Goal: Communication & Community: Answer question/provide support

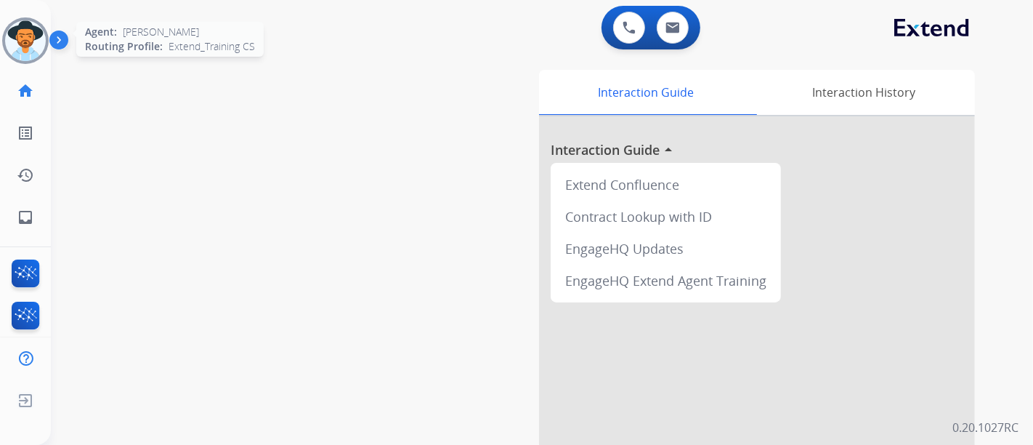
click at [20, 23] on img at bounding box center [25, 40] width 41 height 41
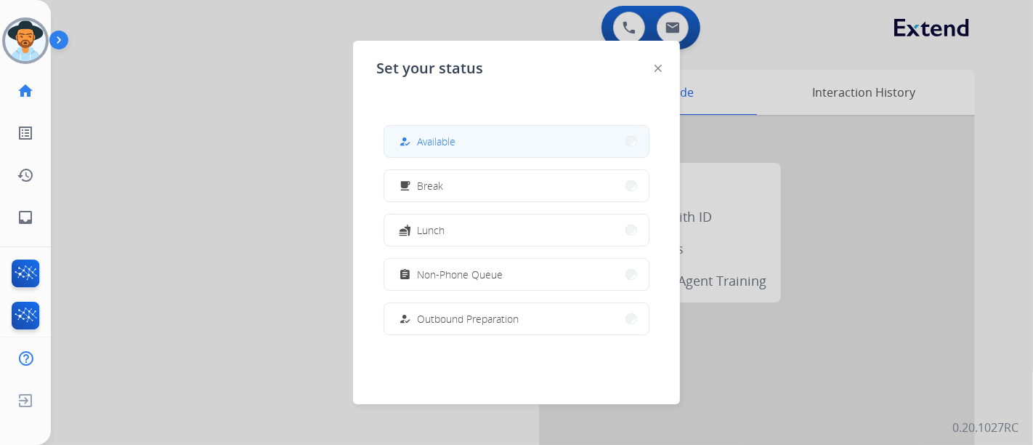
click at [546, 133] on button "how_to_reg Available" at bounding box center [516, 141] width 265 height 31
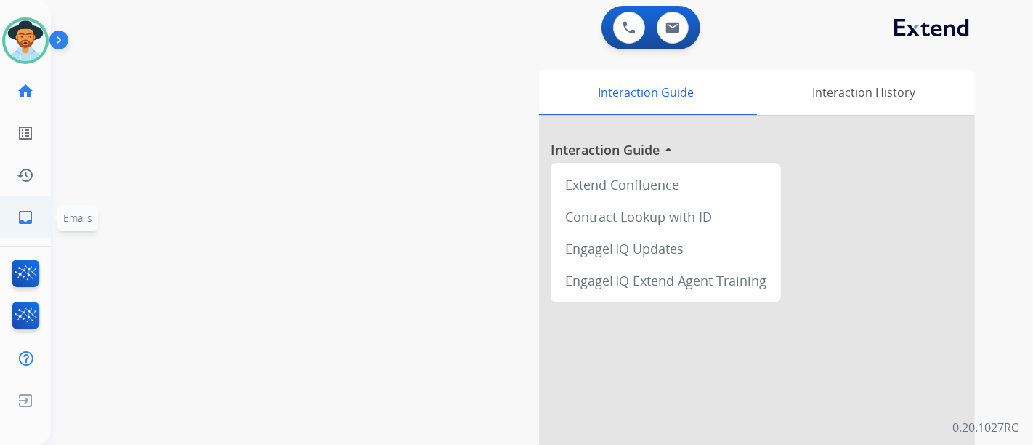
click at [36, 227] on link "inbox Emails" at bounding box center [25, 217] width 41 height 41
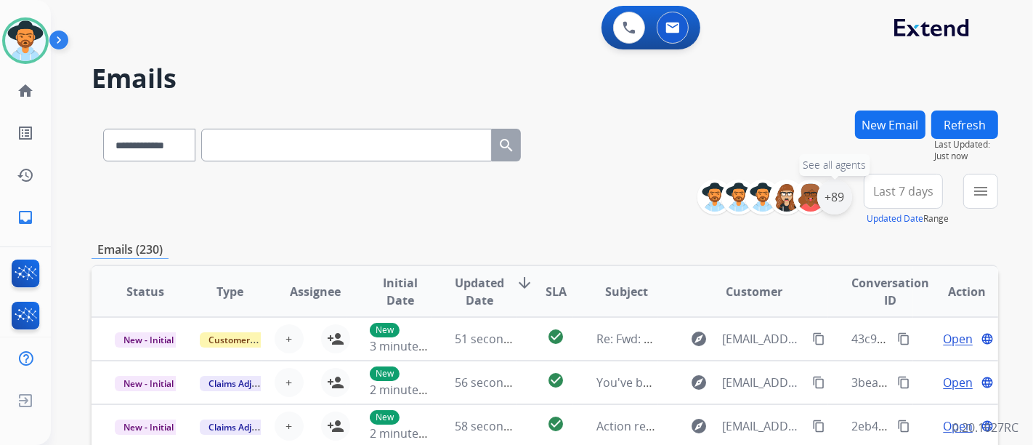
click at [831, 190] on div "+89" at bounding box center [835, 197] width 35 height 35
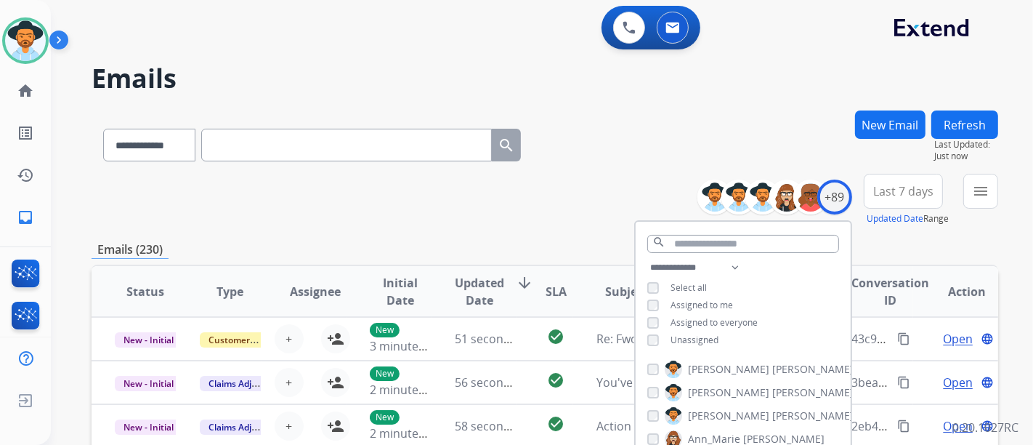
click at [695, 336] on span "Unassigned" at bounding box center [695, 340] width 48 height 12
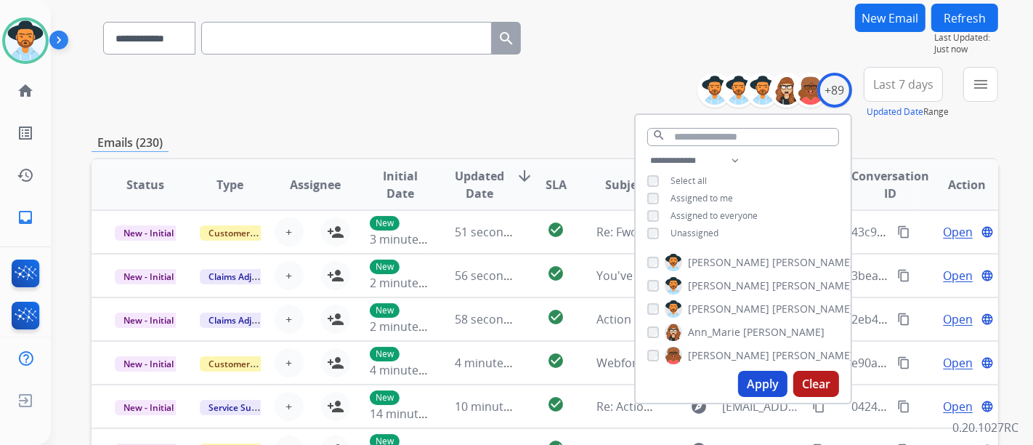
scroll to position [161, 0]
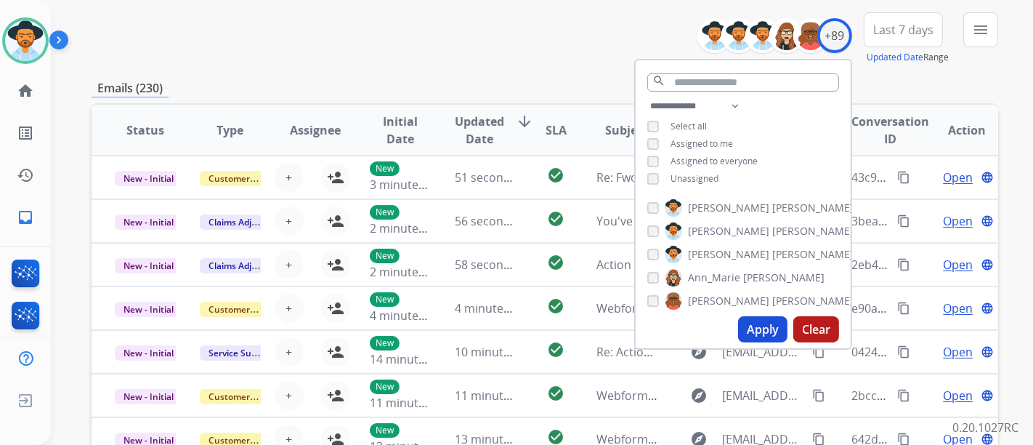
click at [754, 329] on button "Apply" at bounding box center [762, 329] width 49 height 26
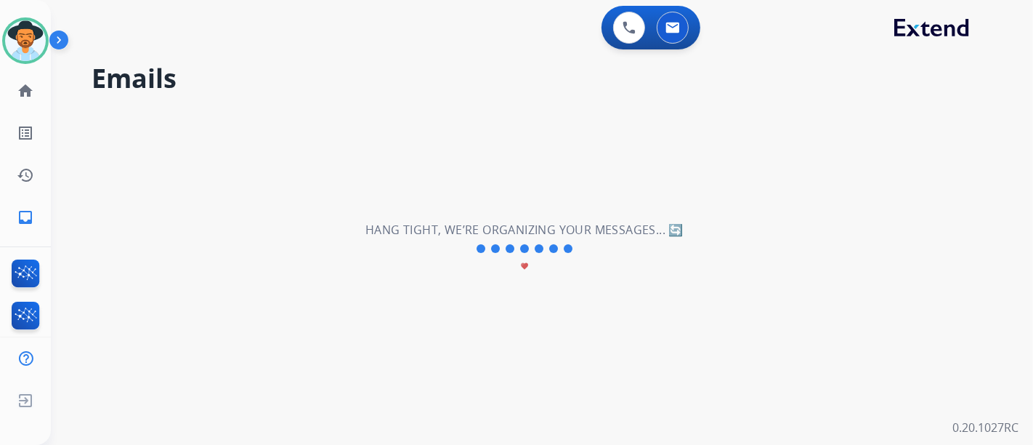
scroll to position [0, 0]
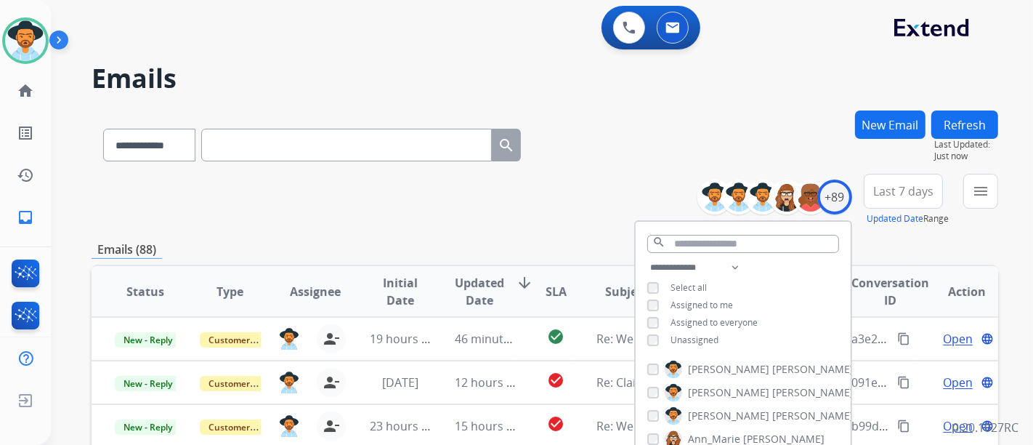
click at [496, 188] on div "**********" at bounding box center [545, 200] width 907 height 52
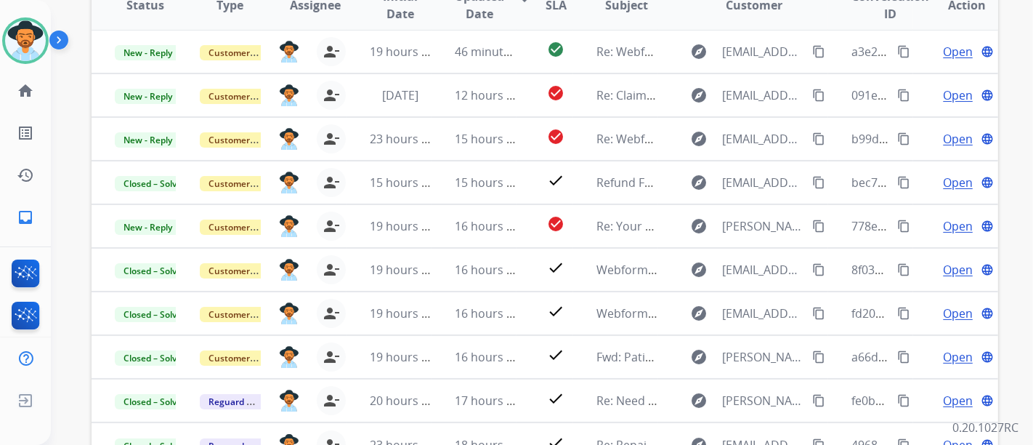
scroll to position [323, 0]
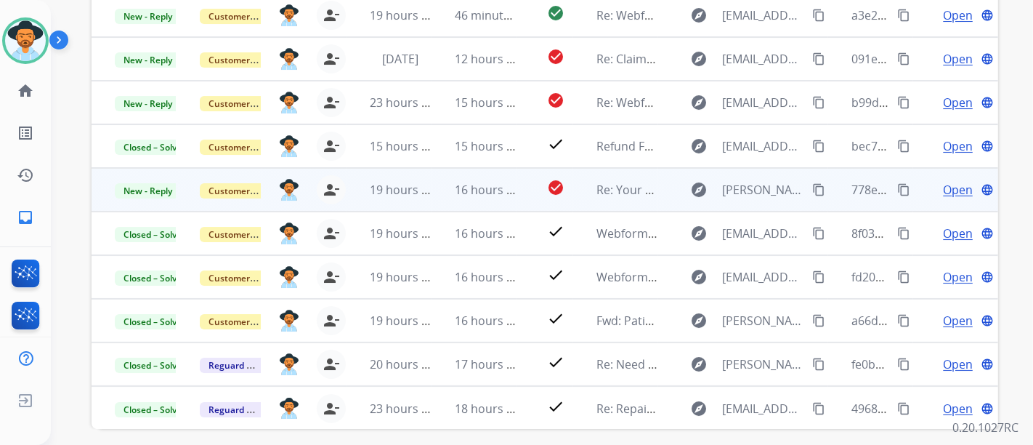
click at [956, 188] on span "Open" at bounding box center [958, 189] width 30 height 17
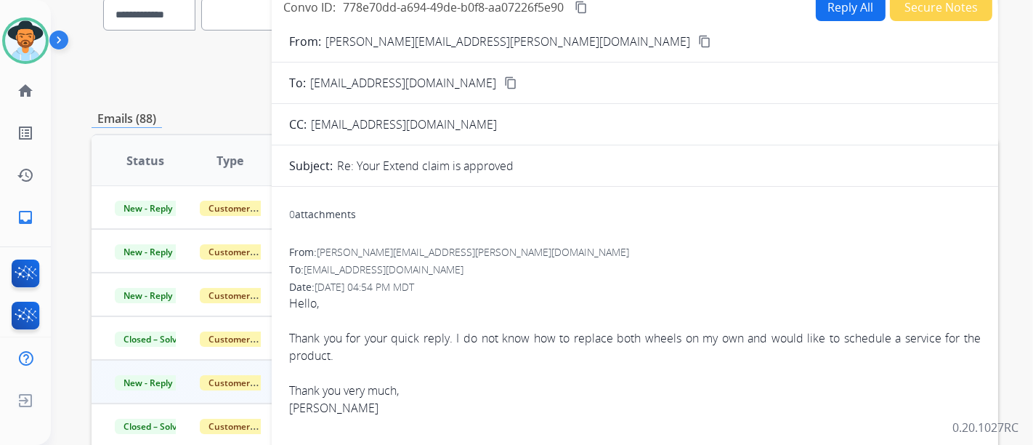
scroll to position [81, 0]
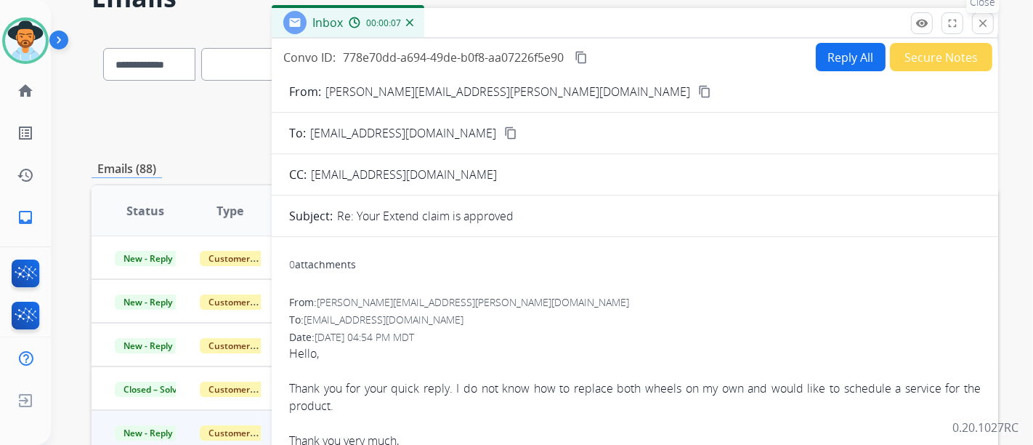
click at [984, 30] on button "close Close" at bounding box center [983, 23] width 22 height 22
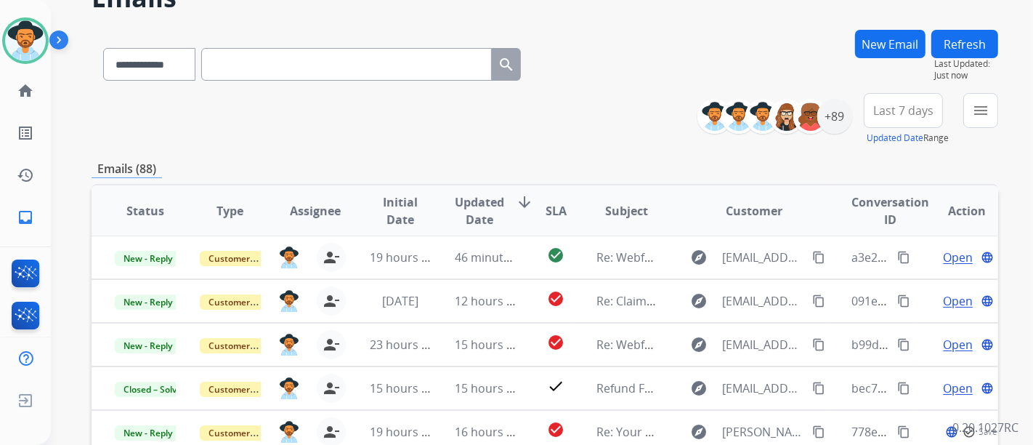
scroll to position [12, 0]
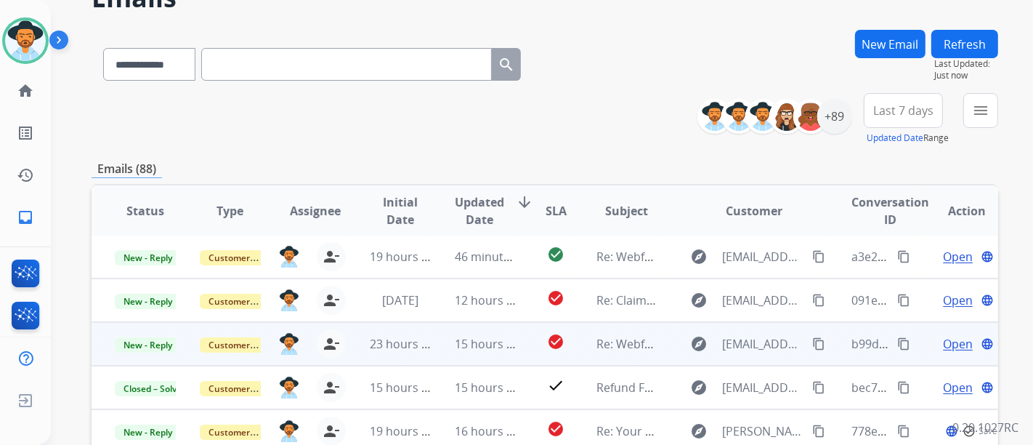
click at [952, 335] on span "Open" at bounding box center [958, 343] width 30 height 17
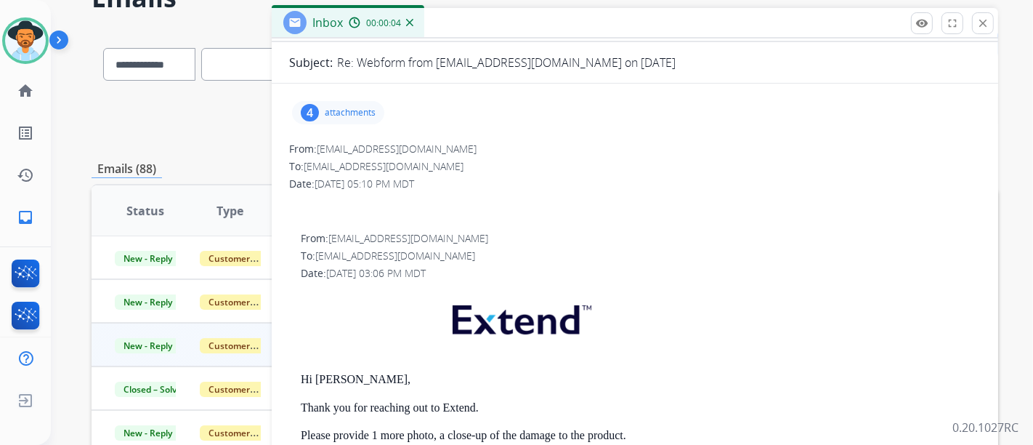
scroll to position [81, 0]
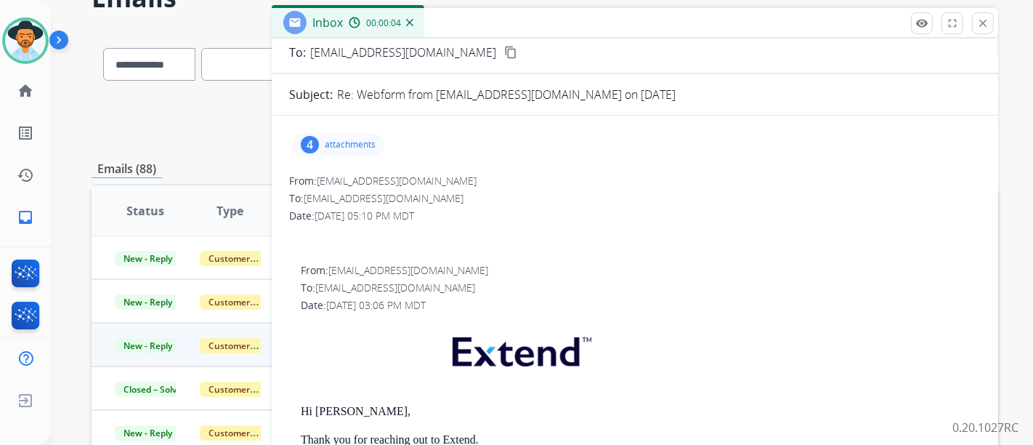
click at [376, 143] on p "attachments" at bounding box center [350, 145] width 51 height 12
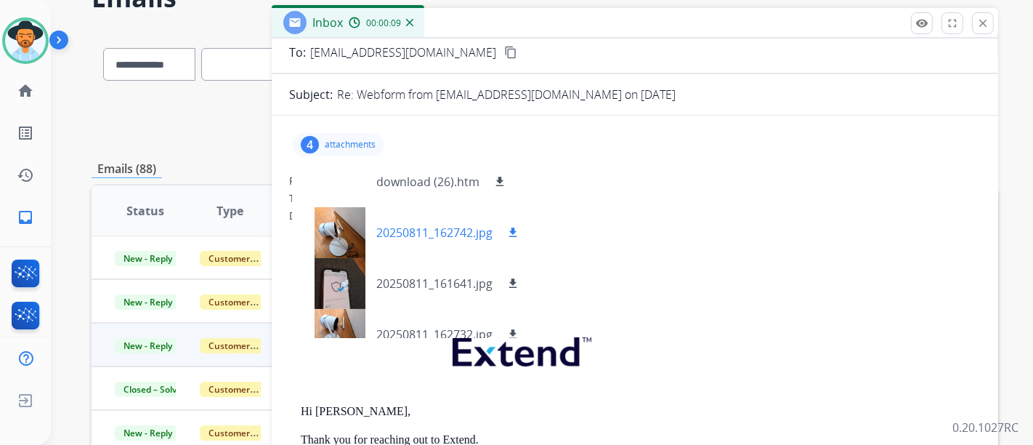
click at [426, 225] on p "20250811_162742.jpg" at bounding box center [434, 232] width 116 height 17
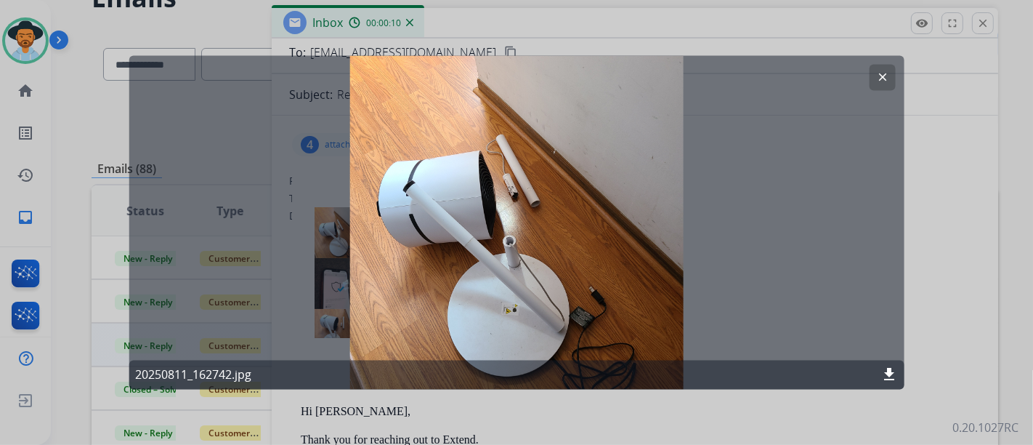
click at [878, 86] on button "clear" at bounding box center [882, 78] width 26 height 26
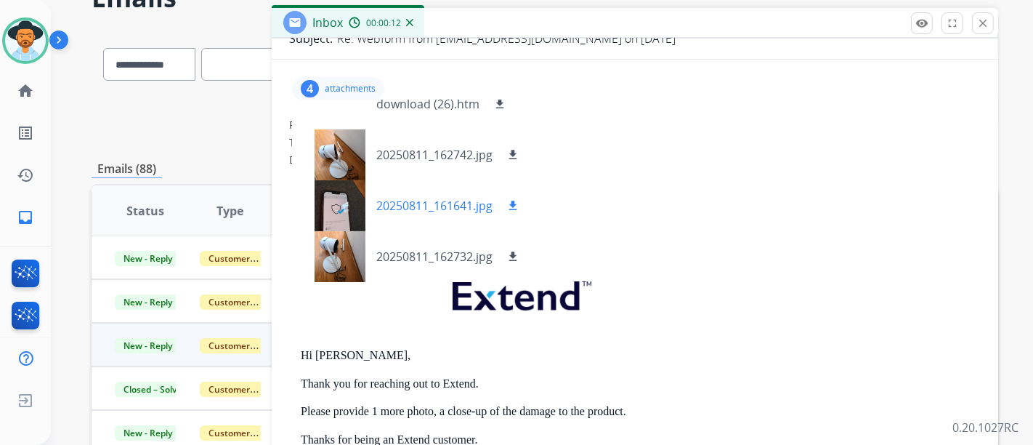
scroll to position [161, 0]
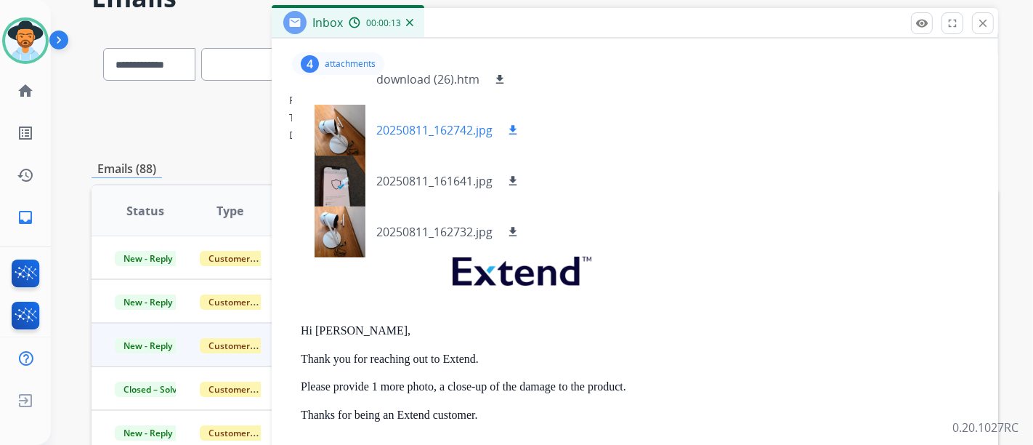
click at [440, 144] on div "20250811_162742.jpg download" at bounding box center [412, 130] width 241 height 51
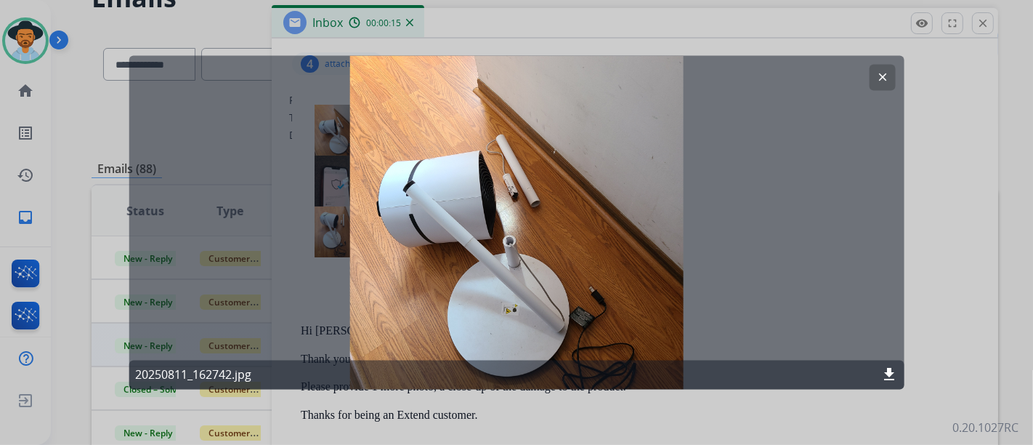
click at [872, 78] on button "clear" at bounding box center [882, 78] width 26 height 26
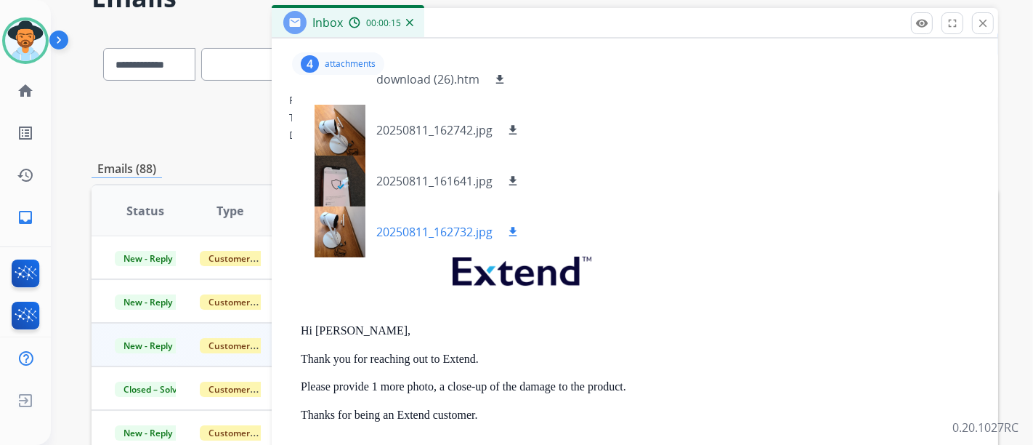
click at [391, 222] on div "20250811_162732.jpg download" at bounding box center [412, 231] width 241 height 51
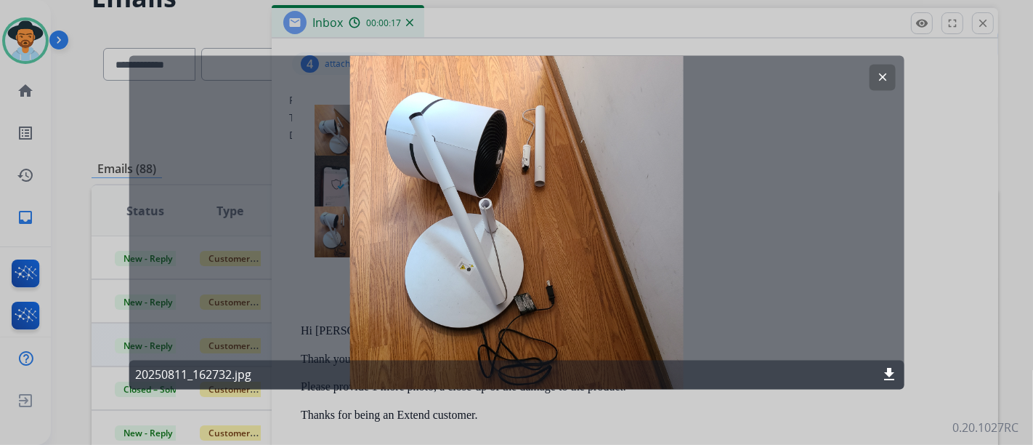
click at [890, 77] on button "clear" at bounding box center [882, 78] width 26 height 26
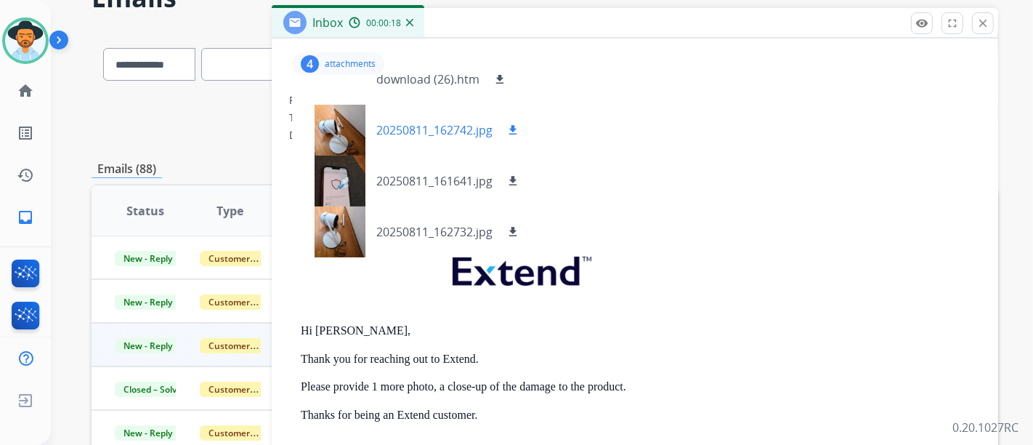
click at [462, 134] on p "20250811_162742.jpg" at bounding box center [434, 129] width 116 height 17
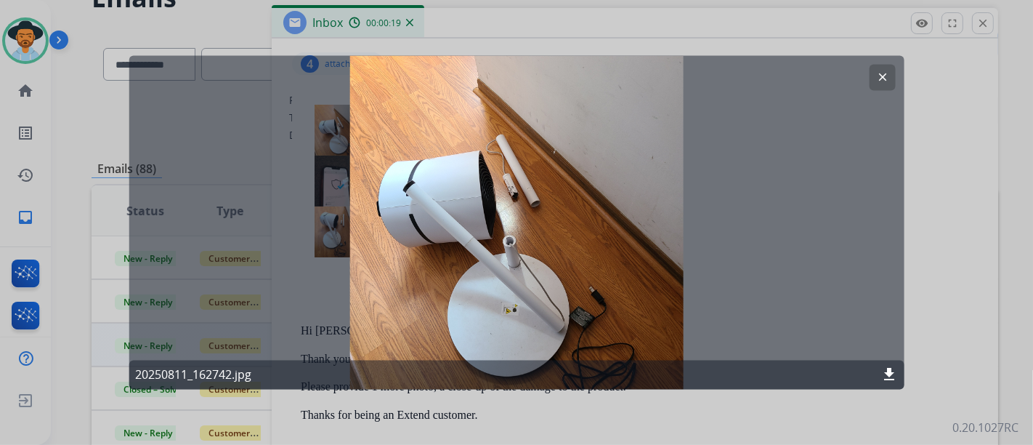
click at [890, 366] on div "20250811_162742.jpg download" at bounding box center [516, 374] width 775 height 29
click at [888, 73] on button "clear" at bounding box center [882, 78] width 26 height 26
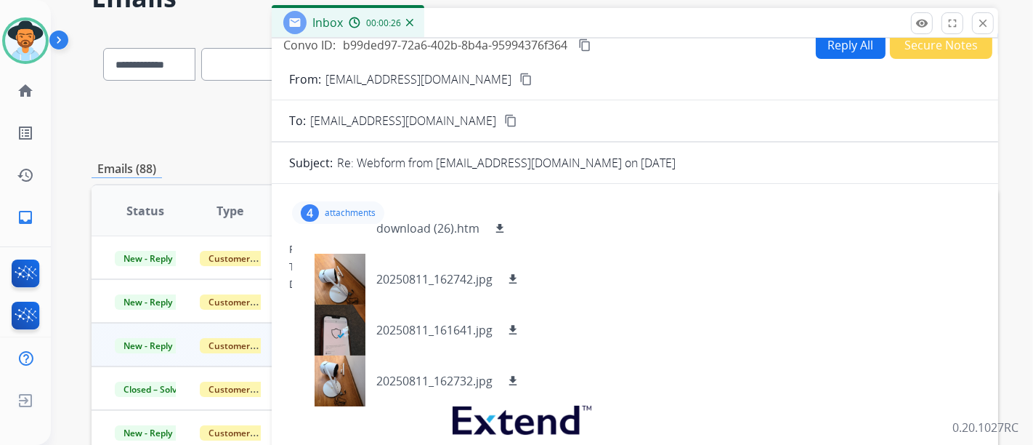
scroll to position [0, 0]
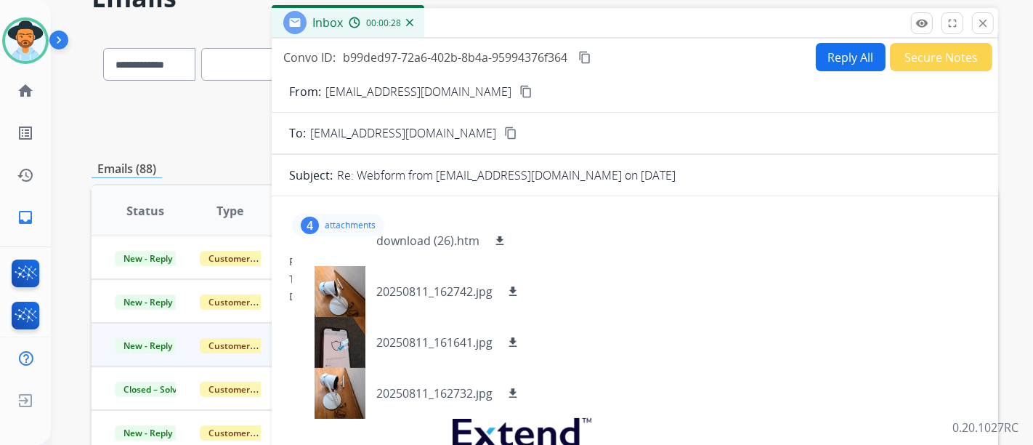
click at [517, 85] on button "content_copy" at bounding box center [525, 91] width 17 height 17
click at [421, 294] on p "20250811_162742.jpg" at bounding box center [434, 291] width 116 height 17
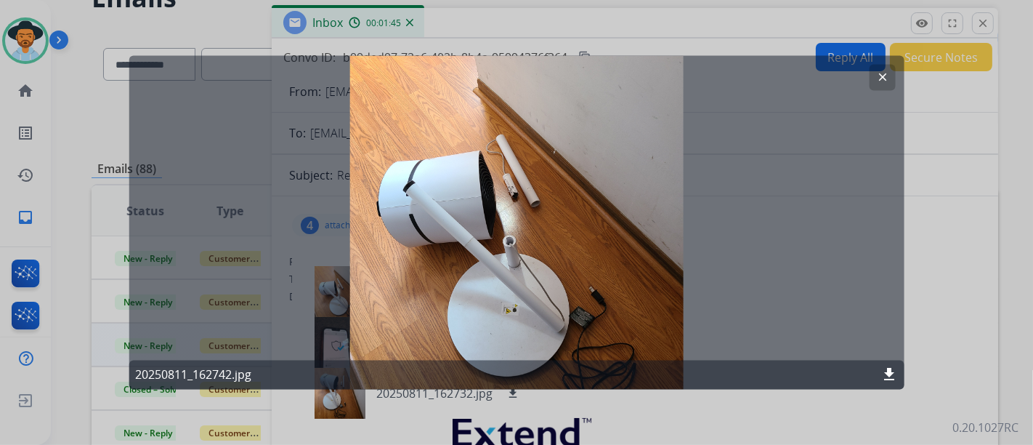
click at [890, 83] on button "clear" at bounding box center [882, 78] width 26 height 26
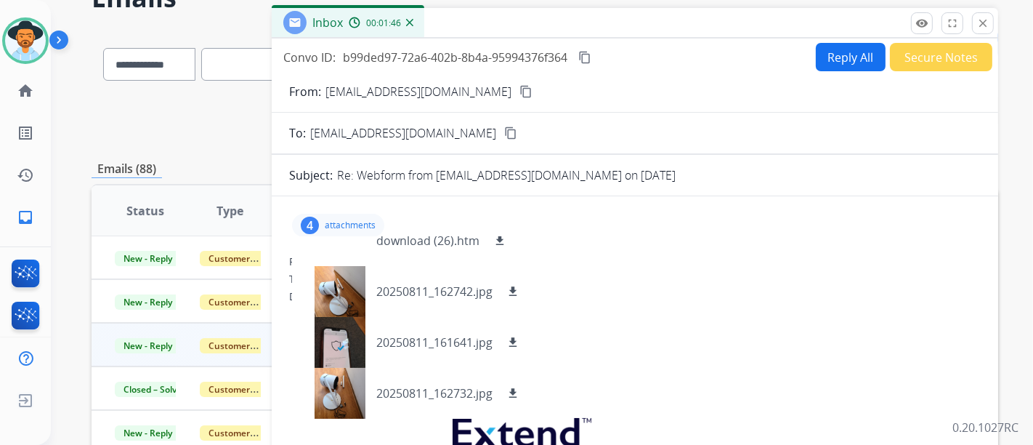
click at [360, 214] on div "4 attachments download (26).htm download 20250811_162742.jpg download 20250811_…" at bounding box center [338, 225] width 92 height 23
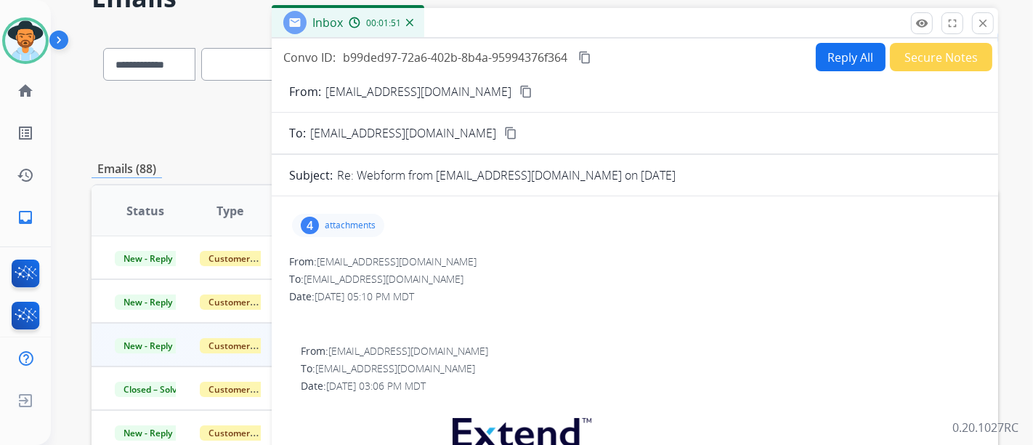
click at [838, 41] on div "Convo ID: b99ded97-72a6-402b-8b4a-95994376f364 content_copy Reply All Secure No…" at bounding box center [635, 307] width 727 height 537
click at [838, 44] on button "Reply All" at bounding box center [851, 57] width 70 height 28
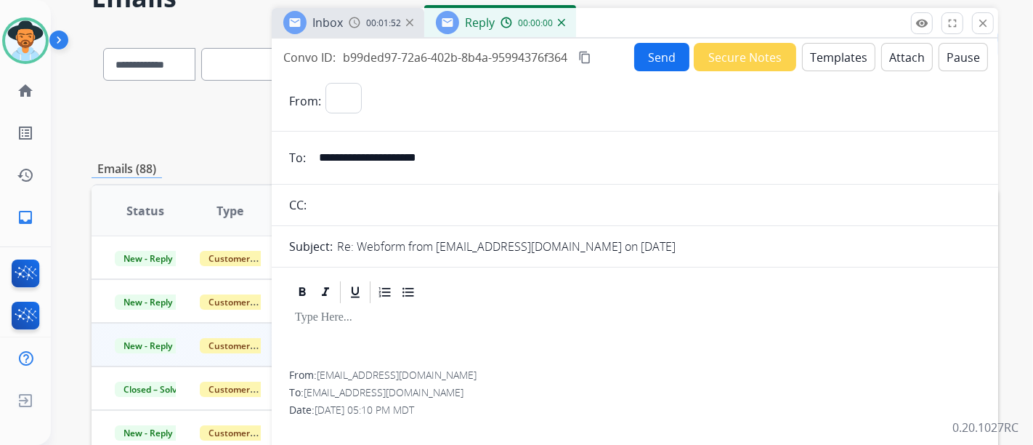
select select "**********"
click at [802, 67] on button "Templates" at bounding box center [838, 57] width 73 height 28
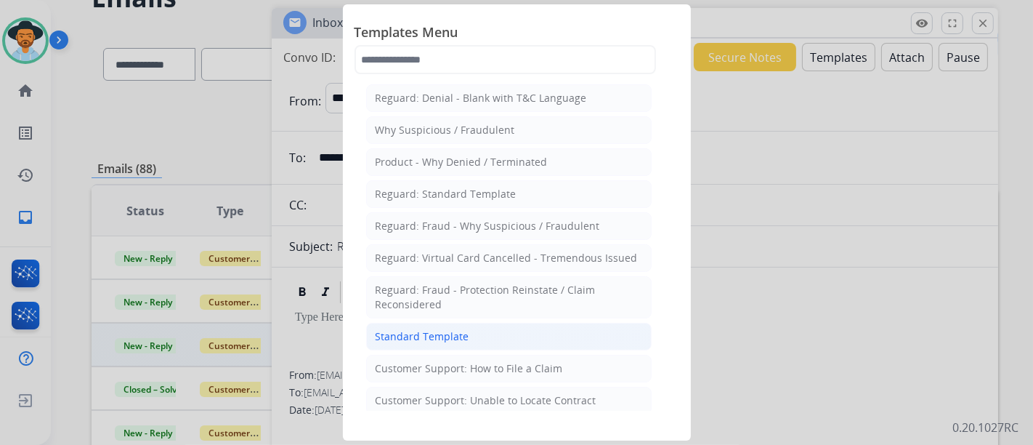
click at [426, 334] on div "Standard Template" at bounding box center [423, 336] width 94 height 15
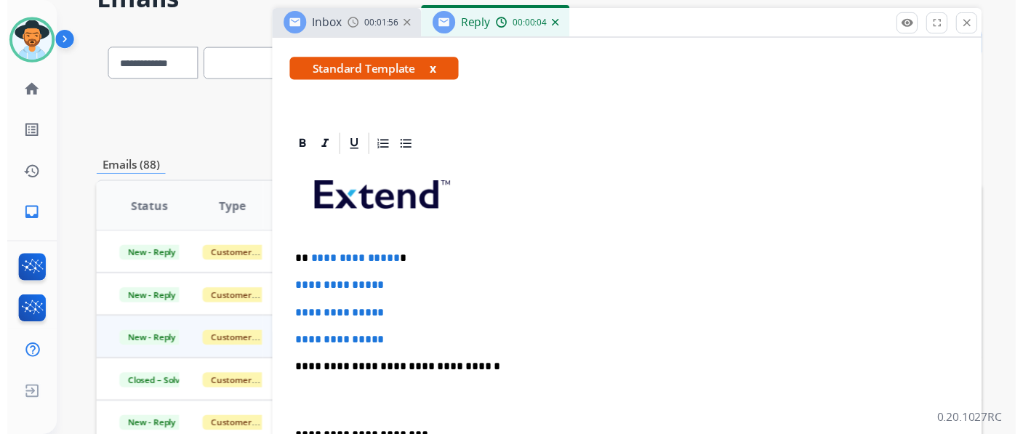
scroll to position [242, 0]
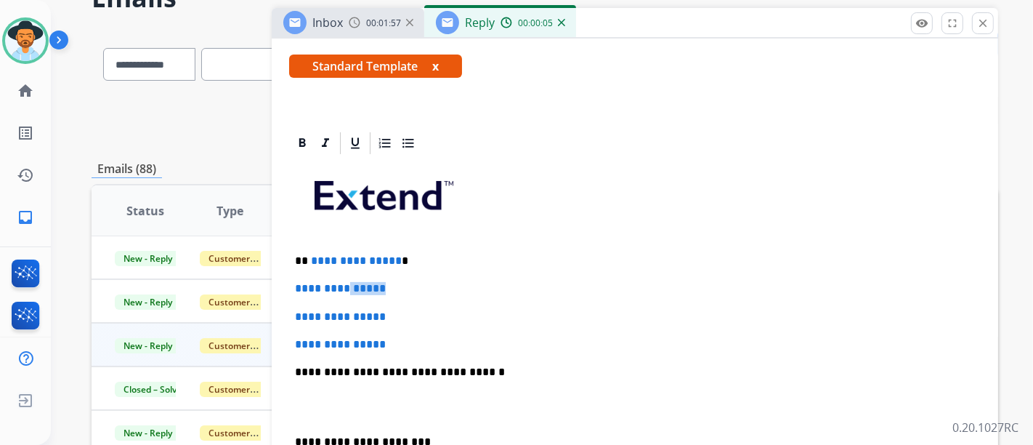
drag, startPoint x: 393, startPoint y: 268, endPoint x: 352, endPoint y: 269, distance: 40.7
click at [352, 269] on div "**********" at bounding box center [635, 406] width 692 height 500
drag, startPoint x: 391, startPoint y: 262, endPoint x: 382, endPoint y: 260, distance: 9.6
click at [374, 262] on span "**********" at bounding box center [356, 260] width 91 height 11
click at [394, 259] on p "**********" at bounding box center [629, 260] width 669 height 13
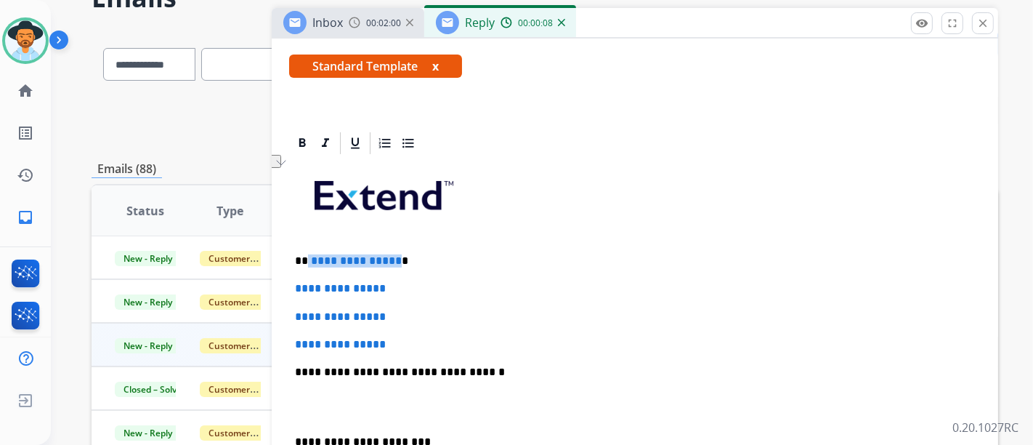
drag, startPoint x: 394, startPoint y: 257, endPoint x: 475, endPoint y: 316, distance: 100.5
click at [314, 264] on p "**********" at bounding box center [629, 260] width 669 height 13
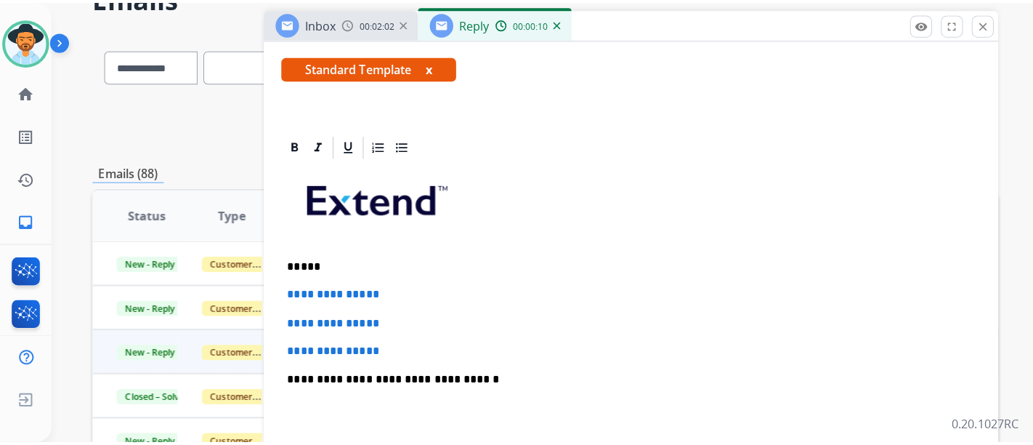
scroll to position [0, 0]
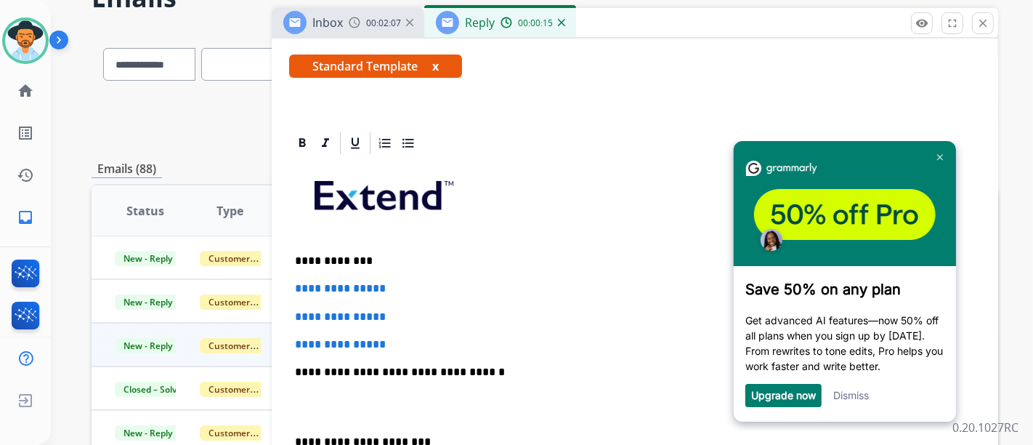
click at [854, 406] on div "Dismiss" at bounding box center [851, 394] width 36 height 23
click at [848, 400] on link "Dismiss" at bounding box center [851, 394] width 36 height 12
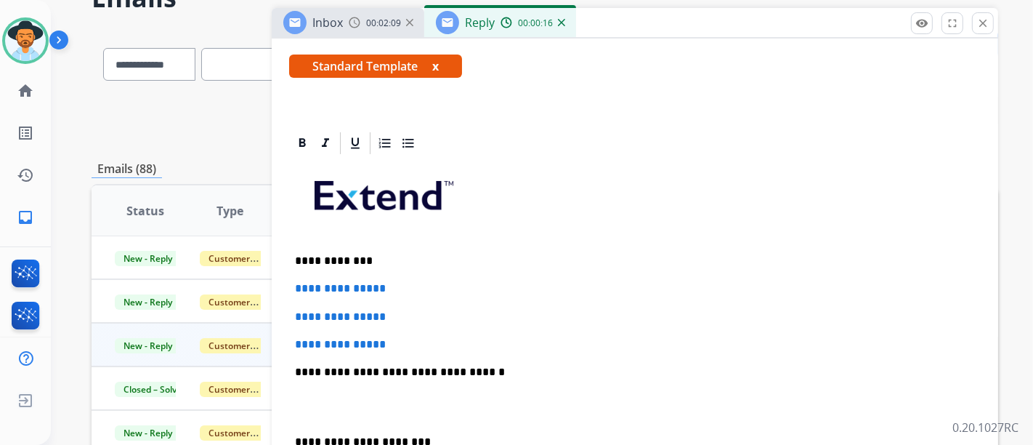
click at [434, 275] on div "**********" at bounding box center [635, 406] width 692 height 500
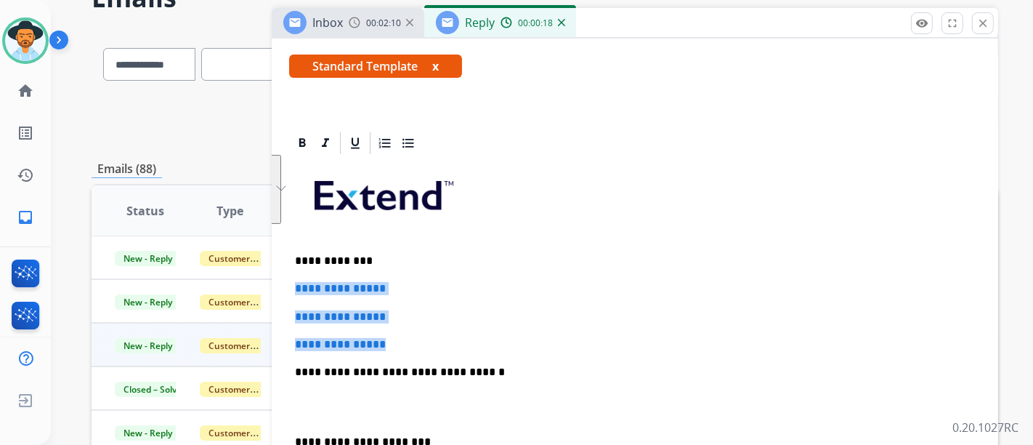
drag, startPoint x: 429, startPoint y: 333, endPoint x: 294, endPoint y: 276, distance: 146.6
click at [294, 276] on div "**********" at bounding box center [635, 406] width 692 height 500
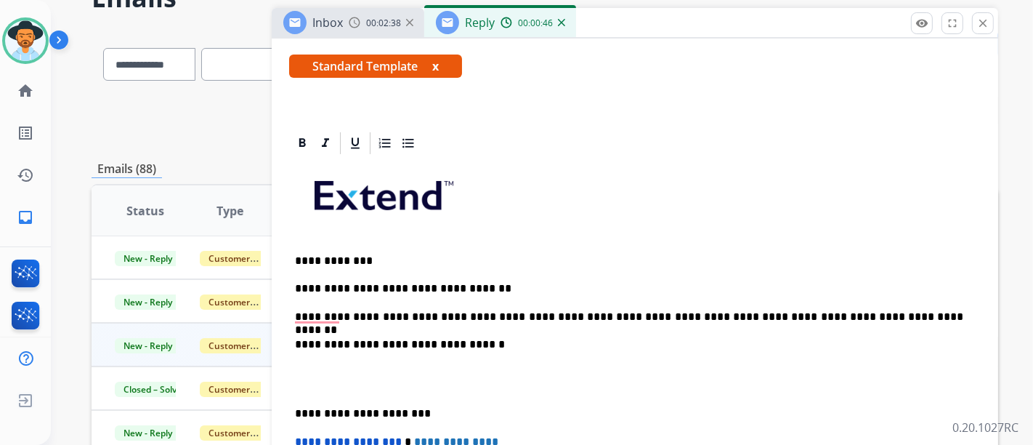
click at [342, 310] on p "**********" at bounding box center [629, 316] width 669 height 13
click at [334, 313] on p "**********" at bounding box center [629, 316] width 669 height 13
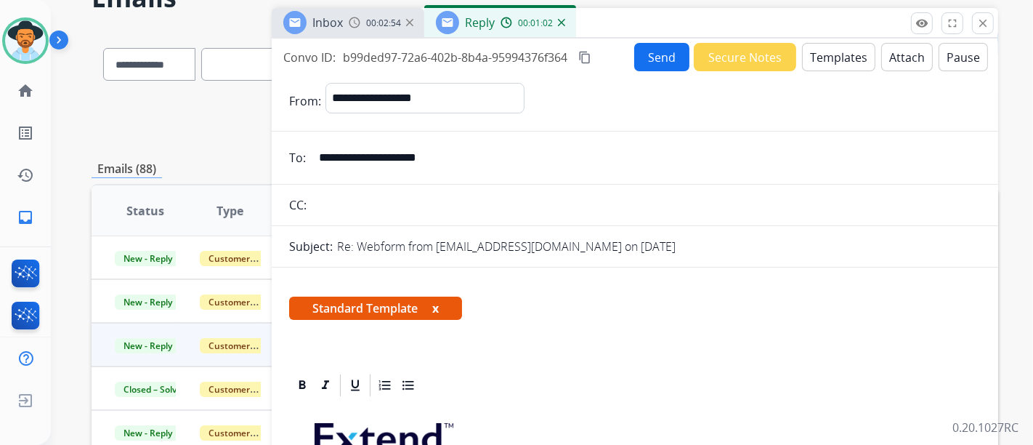
click at [651, 64] on button "Send" at bounding box center [661, 57] width 55 height 28
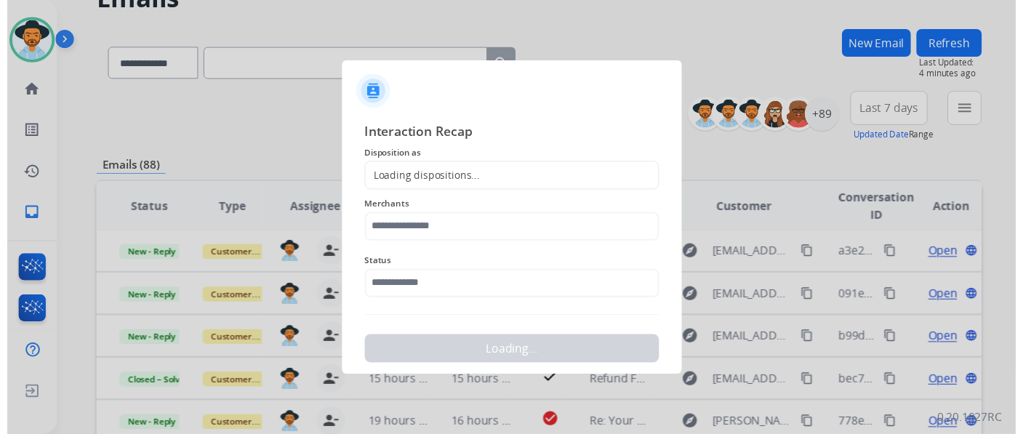
scroll to position [1, 0]
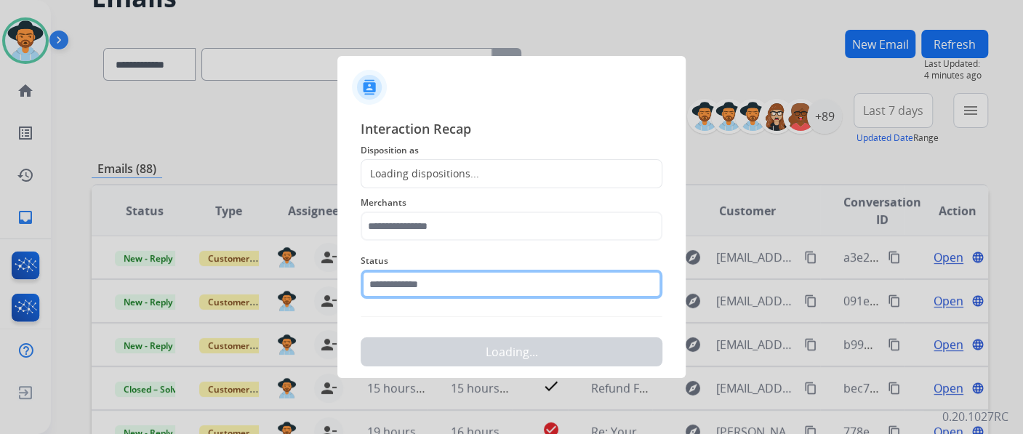
click at [527, 288] on input "text" at bounding box center [511, 284] width 302 height 29
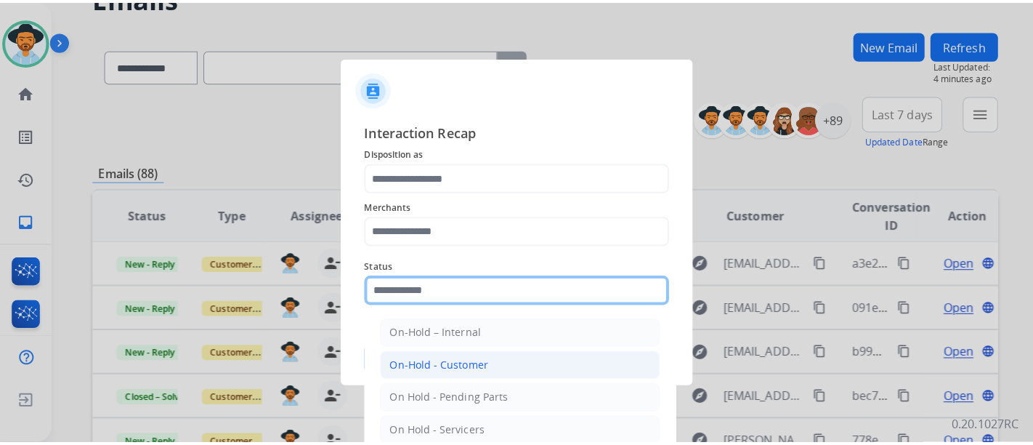
scroll to position [83, 0]
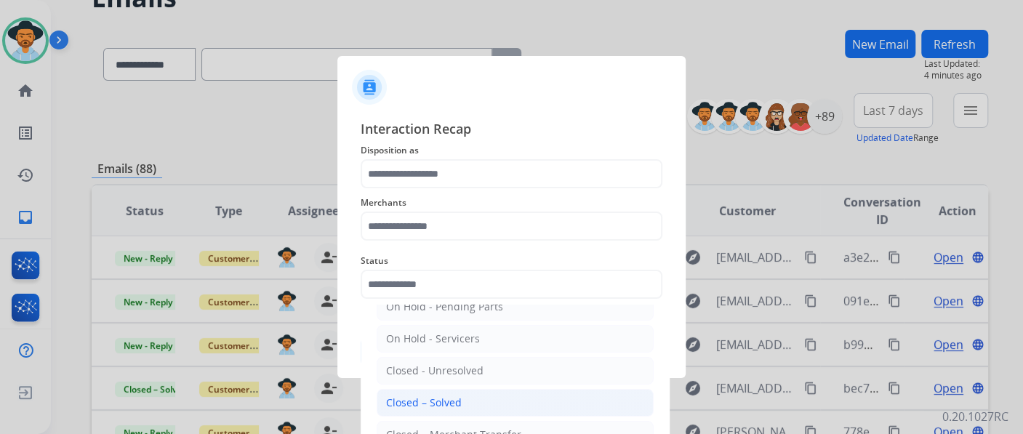
click at [482, 408] on li "Closed – Solved" at bounding box center [514, 403] width 277 height 28
type input "**********"
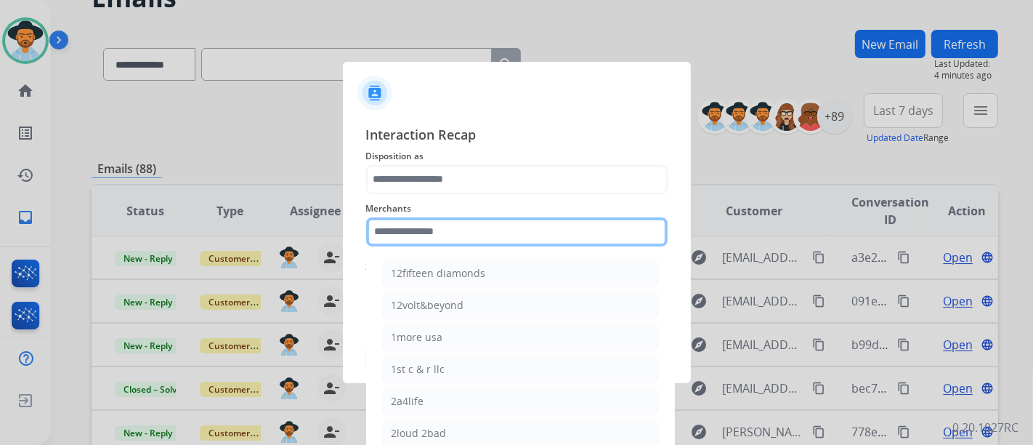
click at [456, 236] on input "text" at bounding box center [517, 231] width 302 height 29
click at [474, 224] on input "text" at bounding box center [517, 231] width 302 height 29
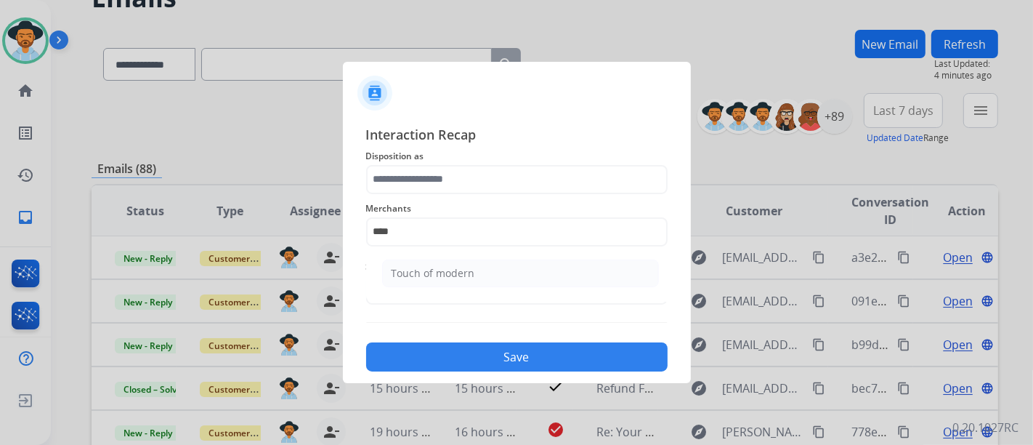
click at [396, 256] on ul "Touch of modern" at bounding box center [521, 276] width 286 height 49
click at [403, 259] on li "Touch of modern" at bounding box center [520, 273] width 277 height 28
type input "**********"
click at [408, 265] on span "Status" at bounding box center [517, 266] width 302 height 17
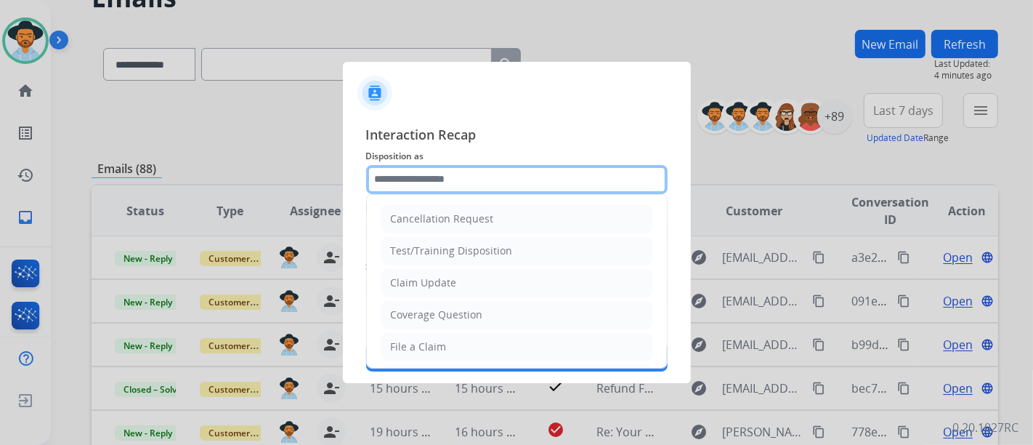
click at [419, 188] on input "text" at bounding box center [517, 179] width 302 height 29
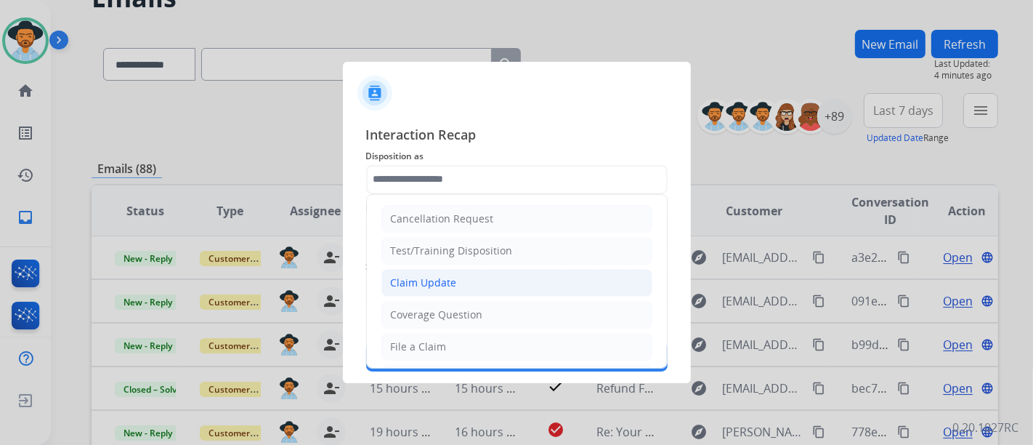
click at [425, 275] on div "Claim Update" at bounding box center [424, 282] width 66 height 15
type input "**********"
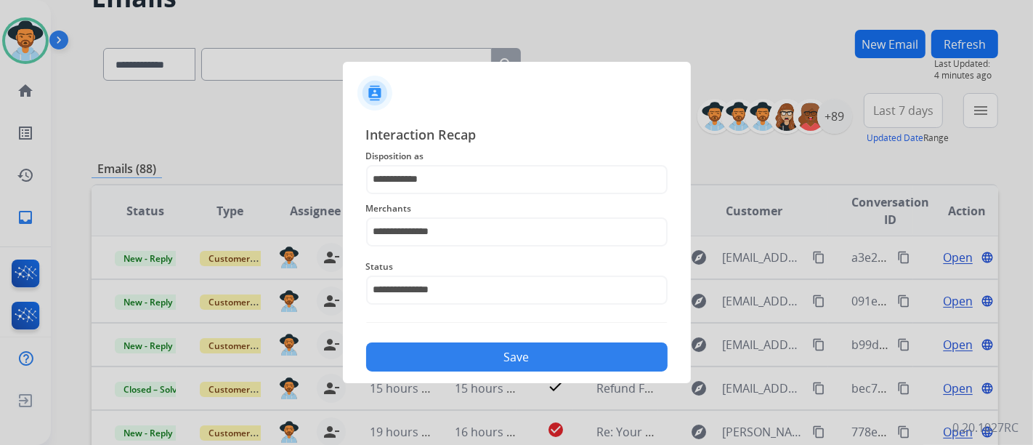
click at [472, 358] on button "Save" at bounding box center [517, 356] width 302 height 29
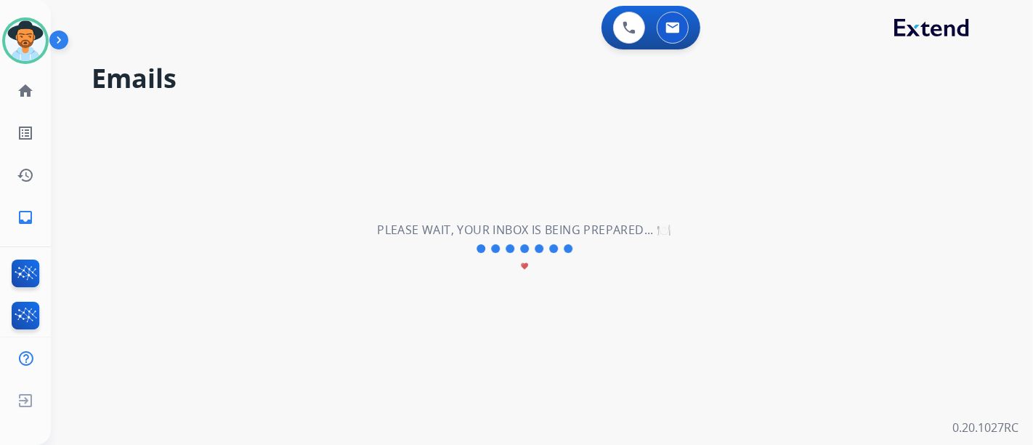
scroll to position [0, 0]
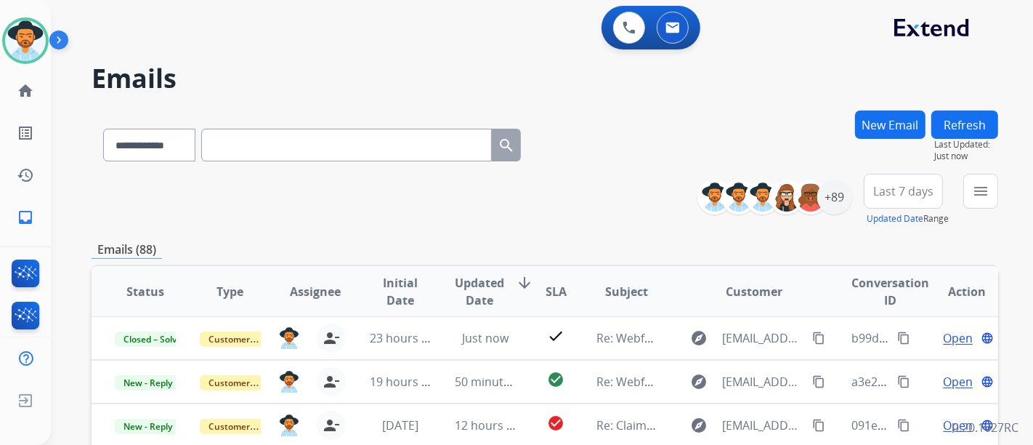
click at [20, 68] on div "[PERSON_NAME] Available Edit Avatar Agent: [PERSON_NAME] Profile: Extend_Traini…" at bounding box center [25, 119] width 51 height 238
click at [20, 58] on img at bounding box center [25, 40] width 41 height 41
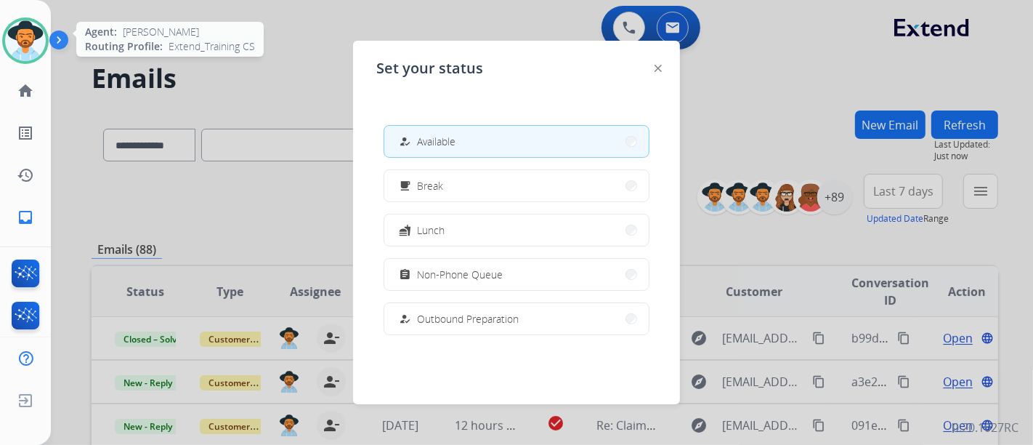
click at [20, 58] on img at bounding box center [25, 40] width 41 height 41
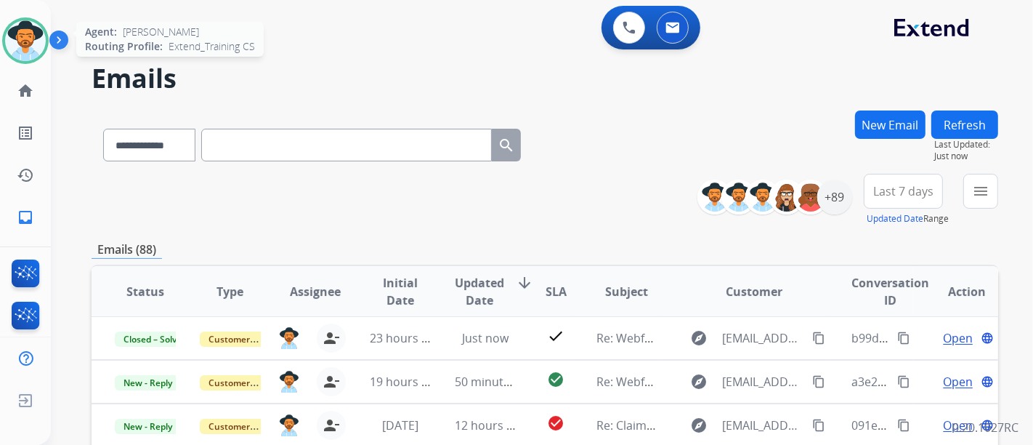
click at [29, 55] on img at bounding box center [25, 40] width 41 height 41
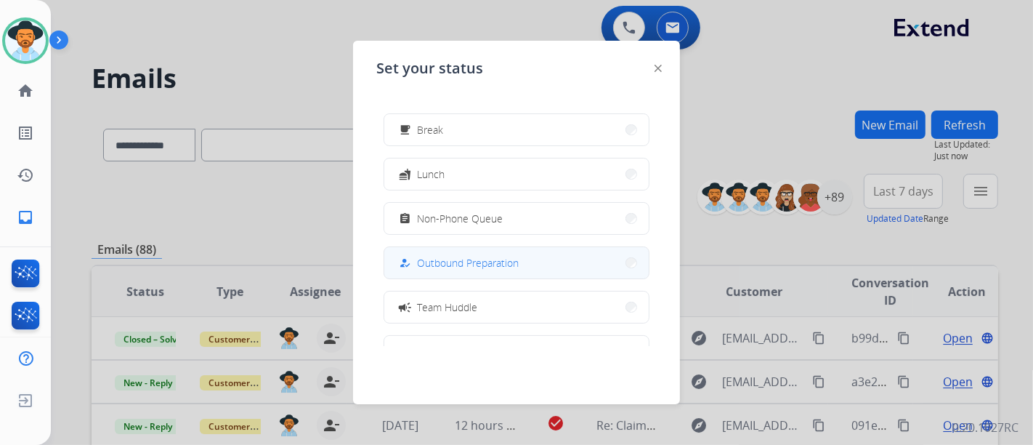
scroll to position [81, 0]
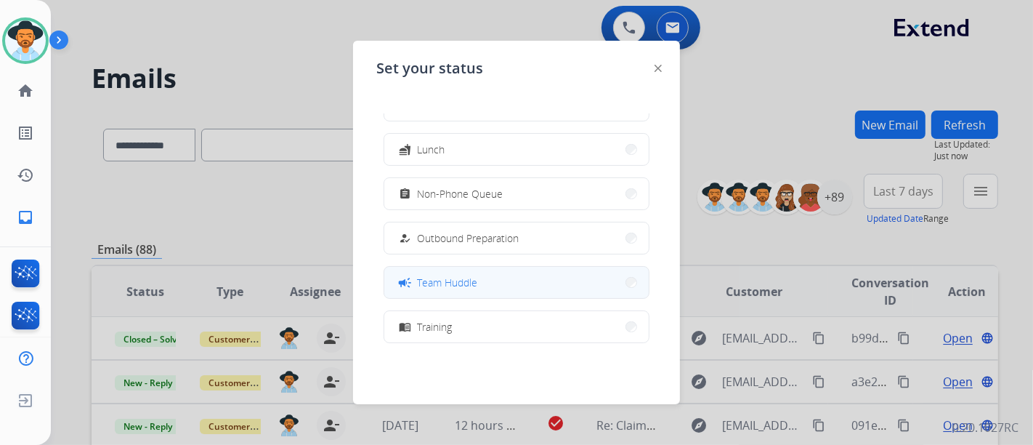
click at [451, 279] on span "Team Huddle" at bounding box center [447, 282] width 60 height 15
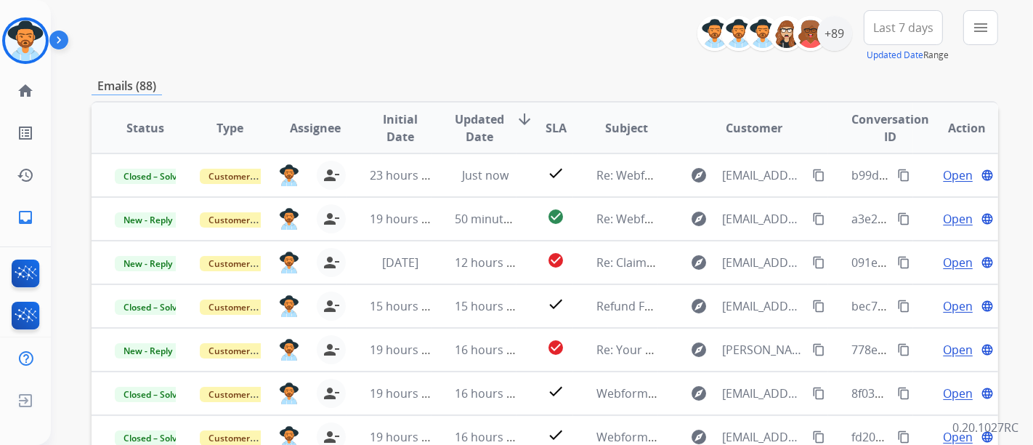
scroll to position [161, 0]
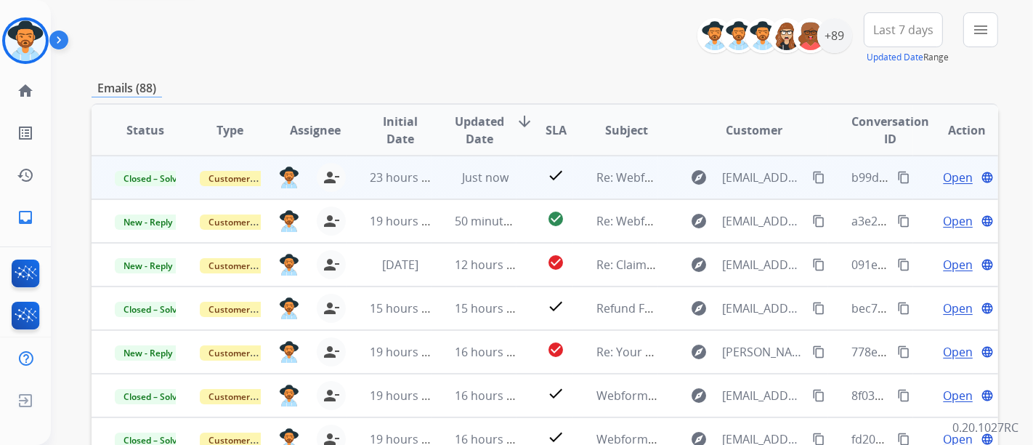
click at [898, 173] on mat-icon "content_copy" at bounding box center [904, 177] width 13 height 13
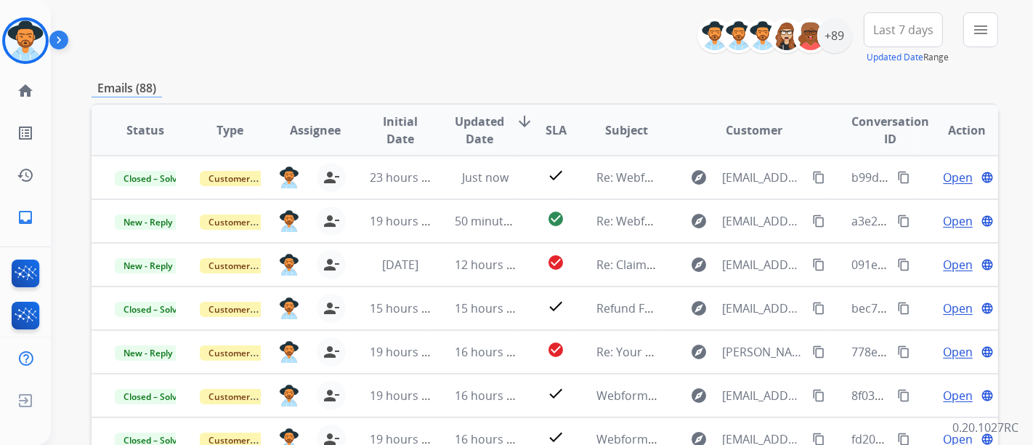
click at [1010, 168] on div "**********" at bounding box center [542, 222] width 983 height 445
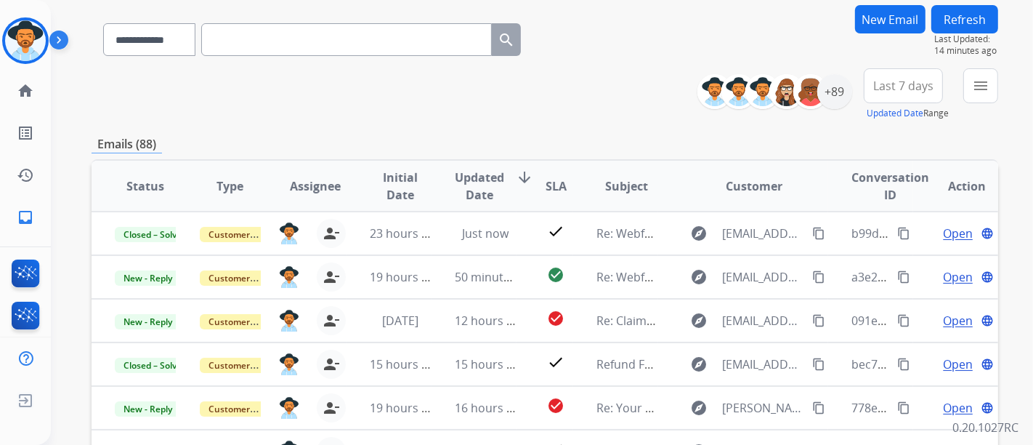
scroll to position [81, 0]
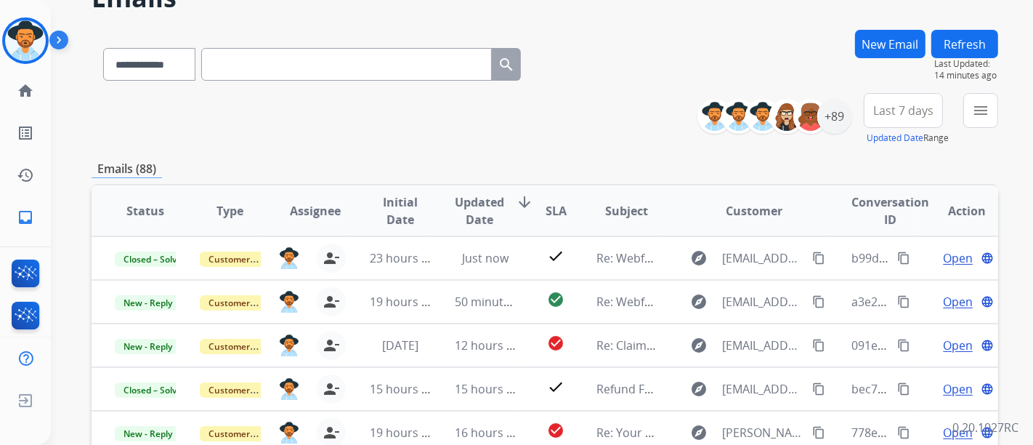
click at [986, 42] on button "Refresh" at bounding box center [965, 44] width 67 height 28
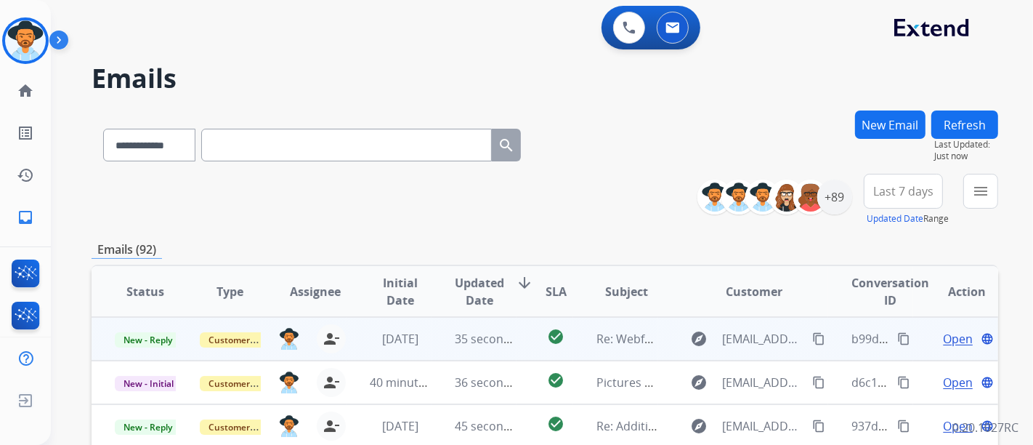
click at [948, 343] on span "Open" at bounding box center [958, 338] width 30 height 17
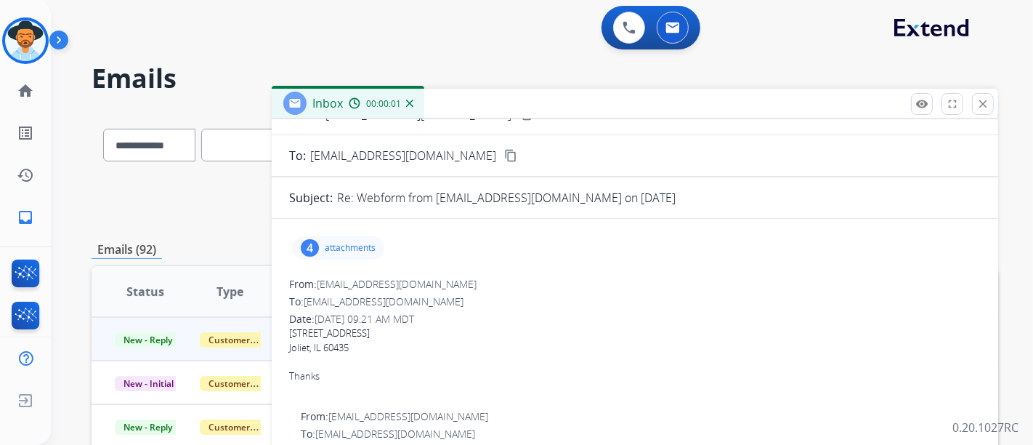
scroll to position [81, 0]
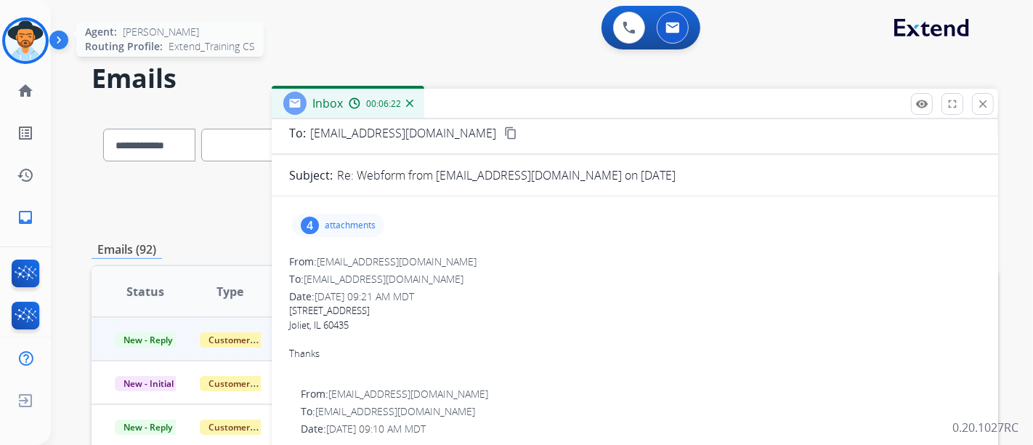
click at [30, 45] on img at bounding box center [25, 40] width 41 height 41
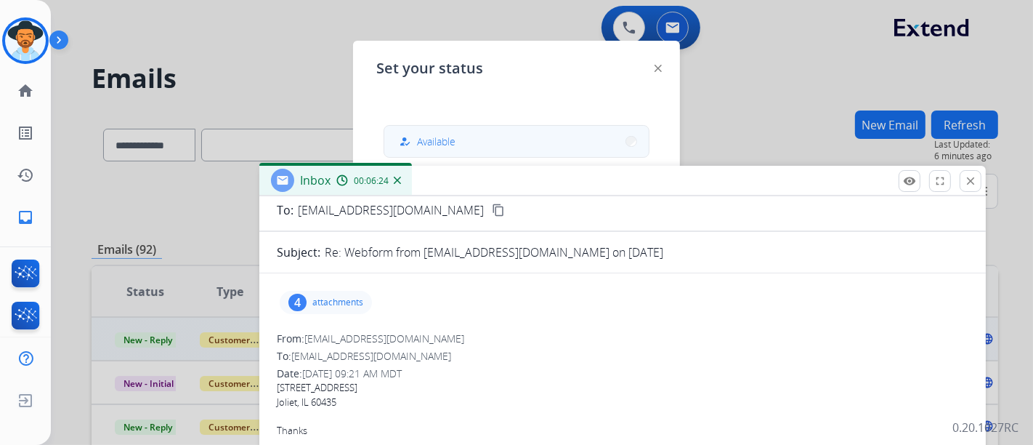
drag, startPoint x: 685, startPoint y: 110, endPoint x: 488, endPoint y: 145, distance: 200.0
click at [670, 189] on div "Inbox 00:06:24" at bounding box center [622, 181] width 727 height 31
click at [464, 135] on button "how_to_reg Available" at bounding box center [516, 141] width 265 height 31
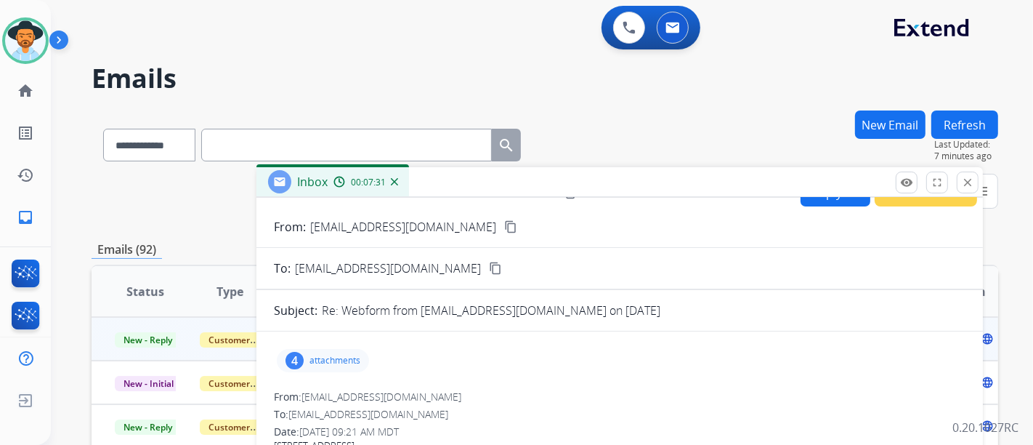
scroll to position [0, 0]
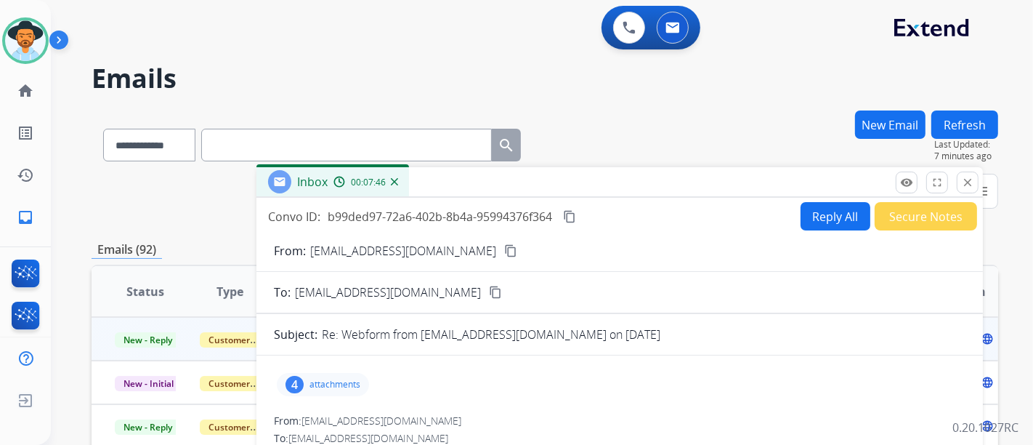
click at [570, 216] on mat-icon "content_copy" at bounding box center [569, 216] width 13 height 13
click at [801, 209] on button "Reply All" at bounding box center [836, 216] width 70 height 28
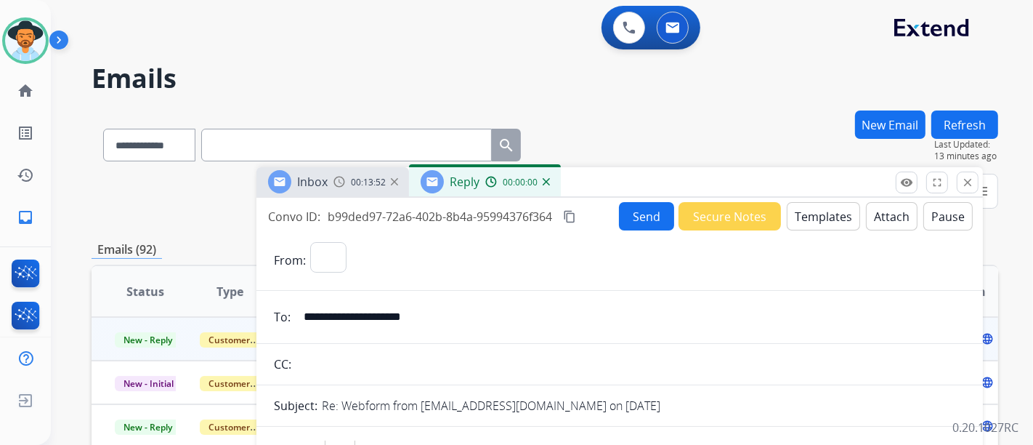
select select "**********"
click at [801, 222] on button "Templates" at bounding box center [823, 216] width 73 height 28
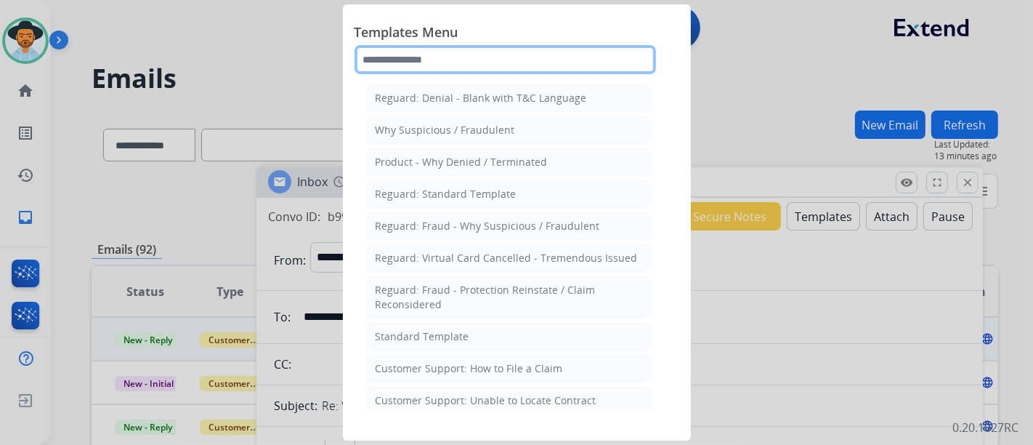
click at [531, 63] on input "text" at bounding box center [506, 59] width 302 height 29
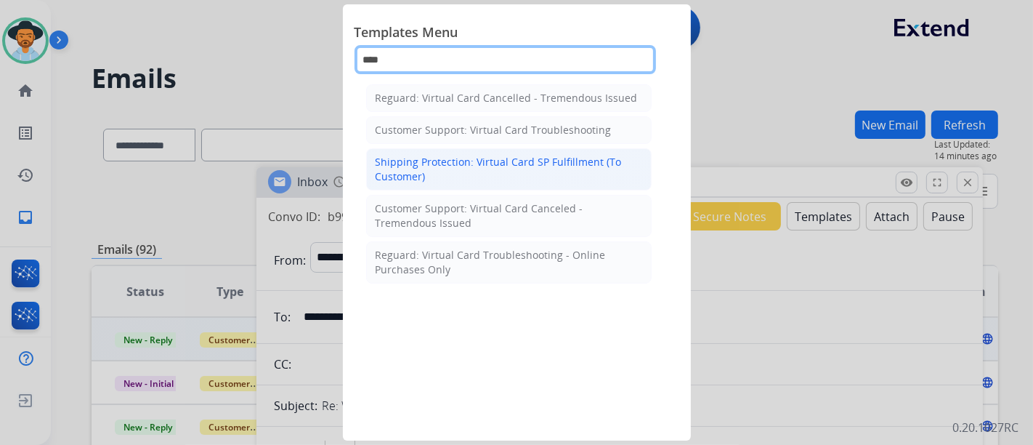
type input "****"
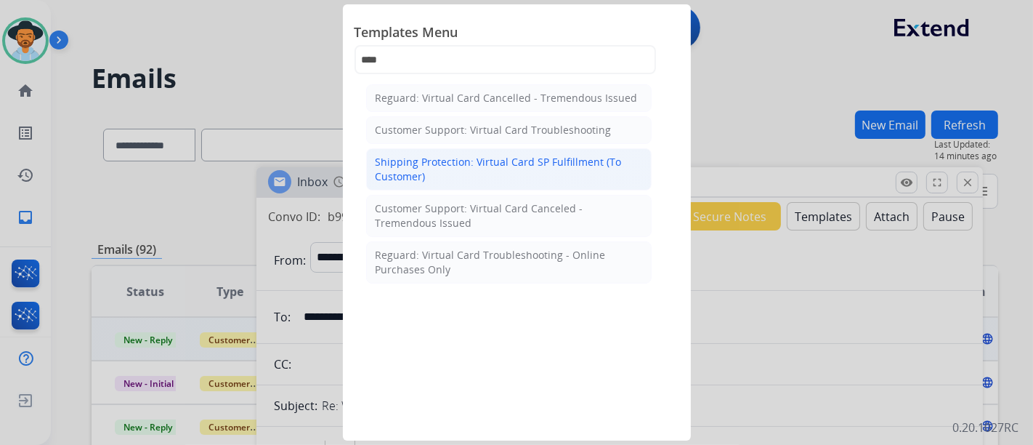
click at [547, 171] on div "Shipping Protection: Virtual Card SP Fulfillment (To Customer)" at bounding box center [509, 169] width 267 height 29
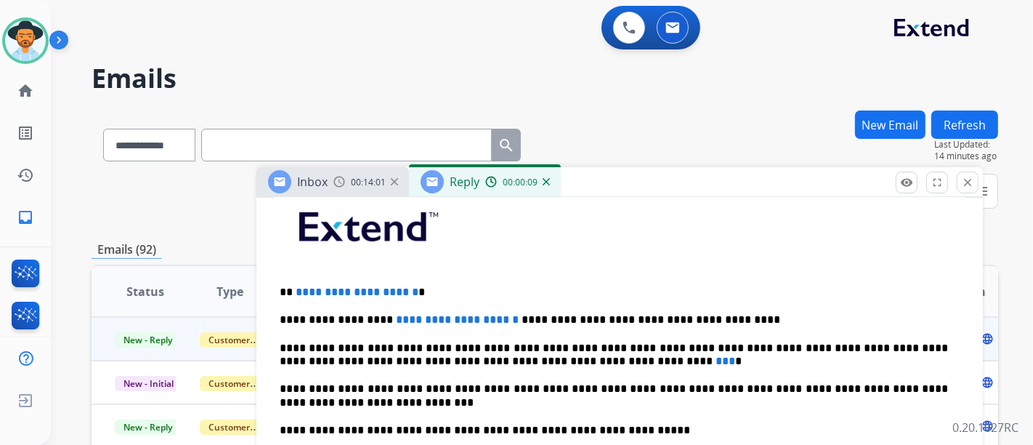
scroll to position [403, 0]
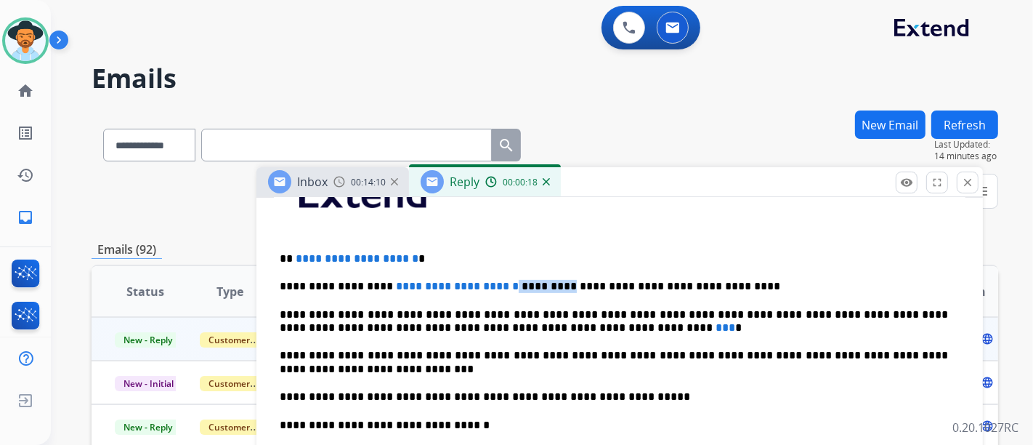
drag, startPoint x: 525, startPoint y: 284, endPoint x: 480, endPoint y: 283, distance: 45.1
click at [478, 283] on p "**********" at bounding box center [614, 286] width 669 height 13
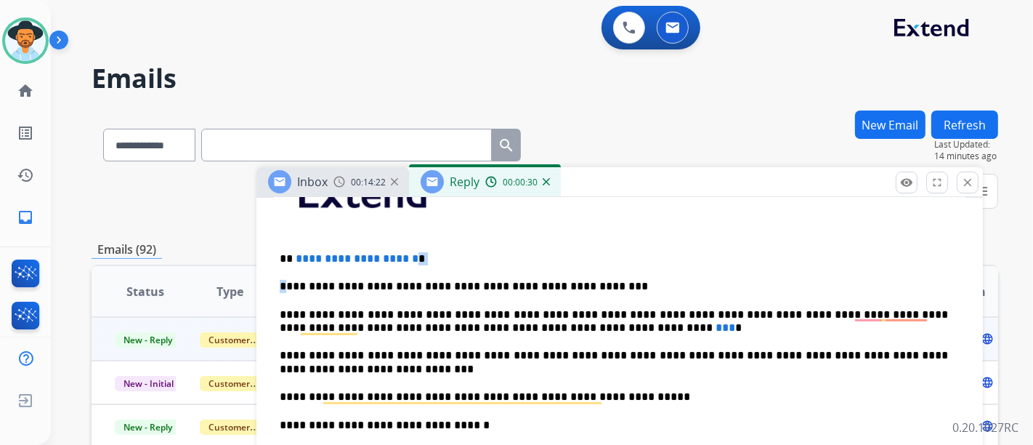
drag, startPoint x: 435, startPoint y: 256, endPoint x: 289, endPoint y: 262, distance: 146.2
click at [289, 262] on div "**********" at bounding box center [620, 410] width 692 height 513
click at [292, 256] on p "**********" at bounding box center [614, 258] width 669 height 13
drag, startPoint x: 292, startPoint y: 255, endPoint x: 438, endPoint y: 254, distance: 145.4
click at [438, 254] on p "**********" at bounding box center [614, 258] width 669 height 13
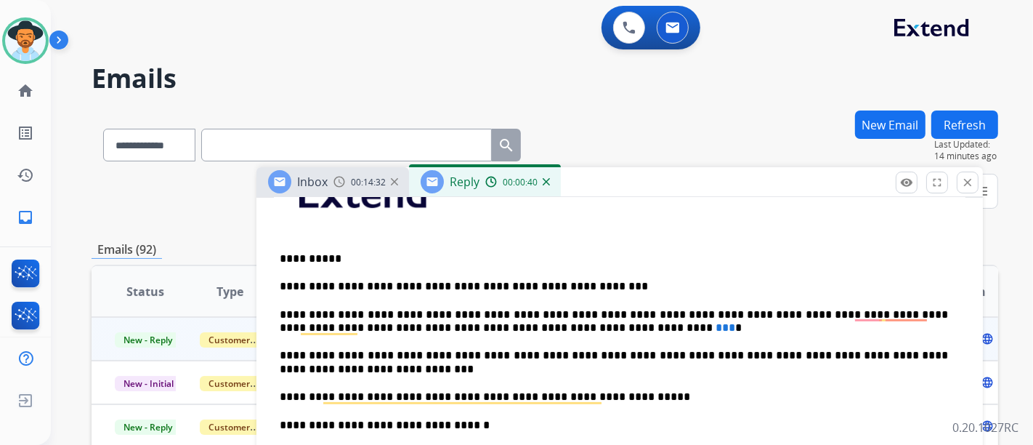
click at [519, 316] on p "**********" at bounding box center [614, 321] width 669 height 27
click at [716, 327] on span "***" at bounding box center [726, 327] width 20 height 11
click at [519, 327] on p "**********" at bounding box center [614, 321] width 669 height 27
drag, startPoint x: 520, startPoint y: 321, endPoint x: 504, endPoint y: 321, distance: 16.0
click at [504, 321] on p "**********" at bounding box center [614, 321] width 669 height 27
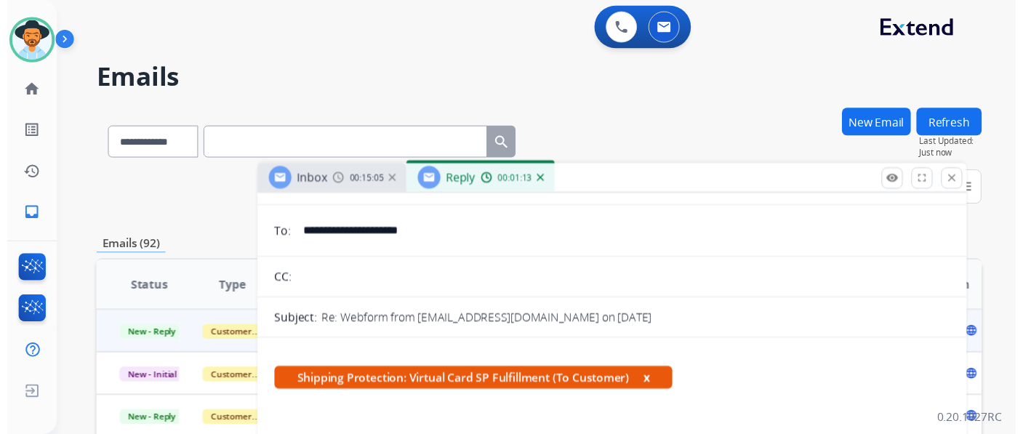
scroll to position [0, 0]
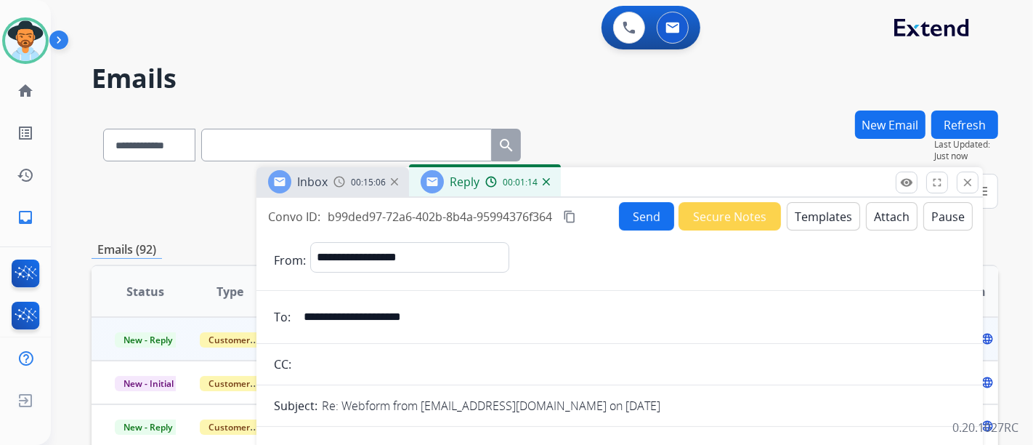
click at [642, 221] on button "Send" at bounding box center [646, 216] width 55 height 28
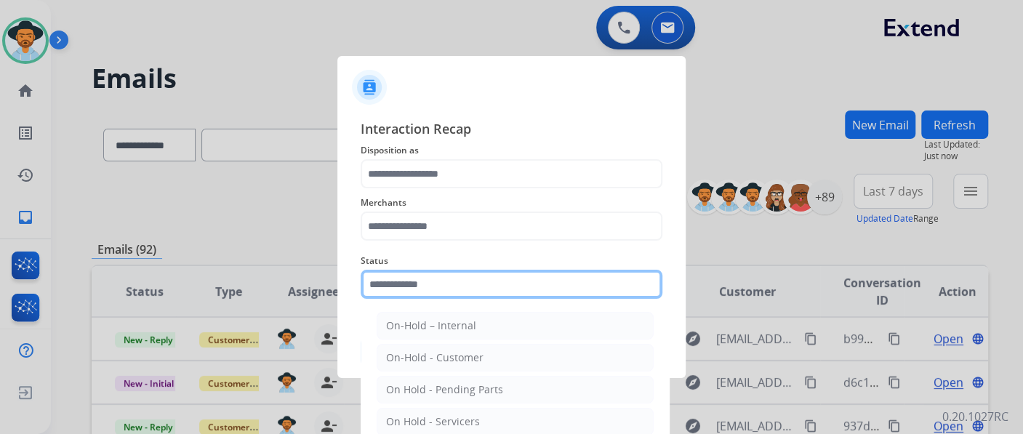
click at [504, 277] on input "text" at bounding box center [511, 284] width 302 height 29
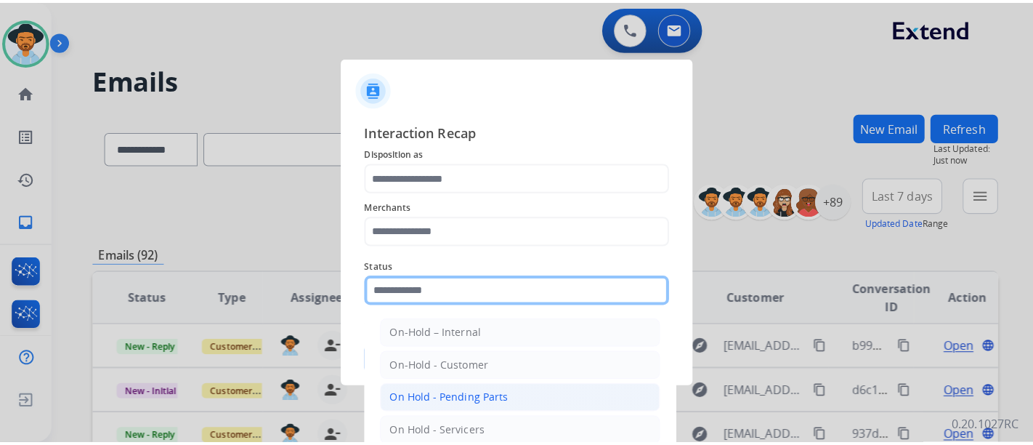
scroll to position [83, 0]
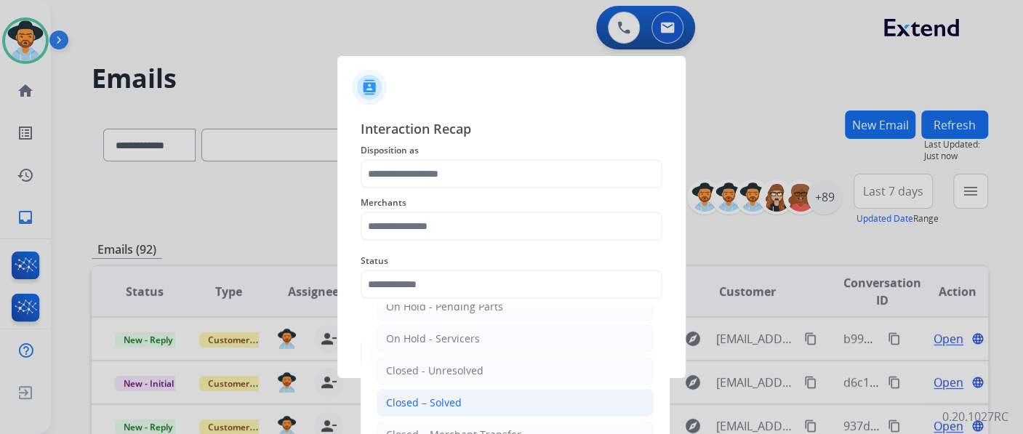
click at [459, 392] on li "Closed – Solved" at bounding box center [514, 403] width 277 height 28
type input "**********"
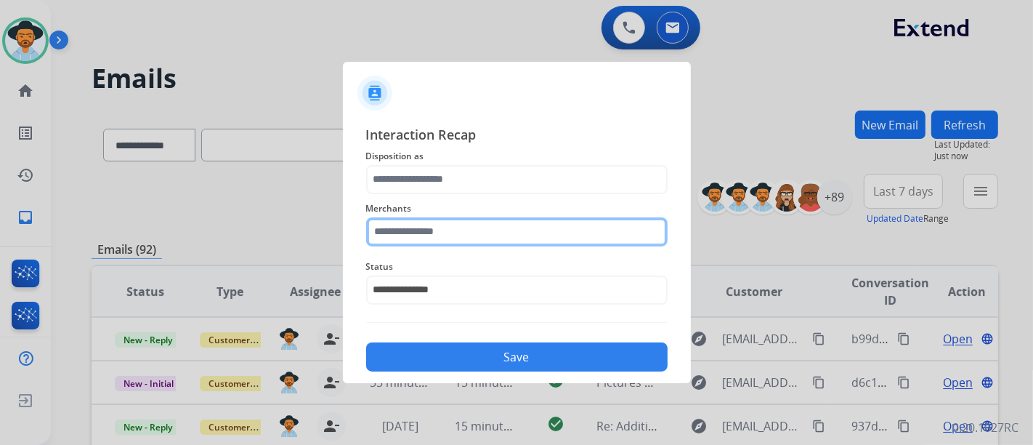
click at [458, 243] on div "Merchants" at bounding box center [517, 223] width 302 height 58
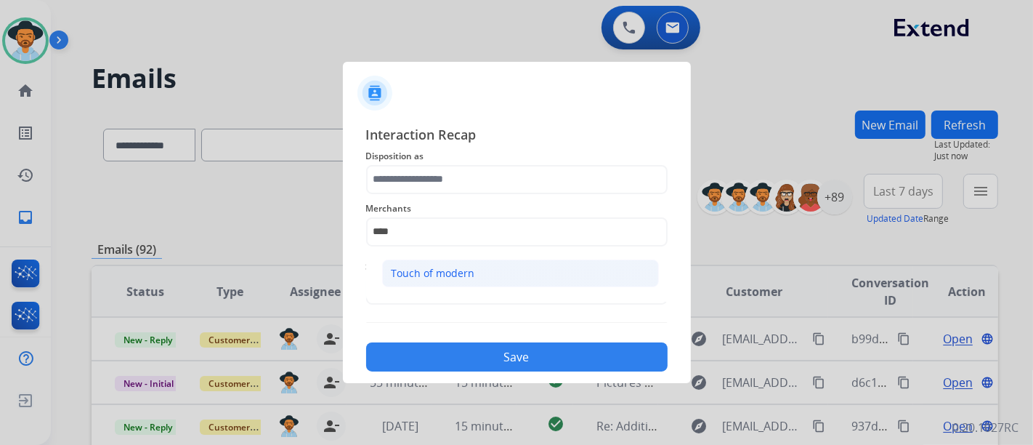
click at [456, 262] on li "Touch of modern" at bounding box center [520, 273] width 277 height 28
type input "**********"
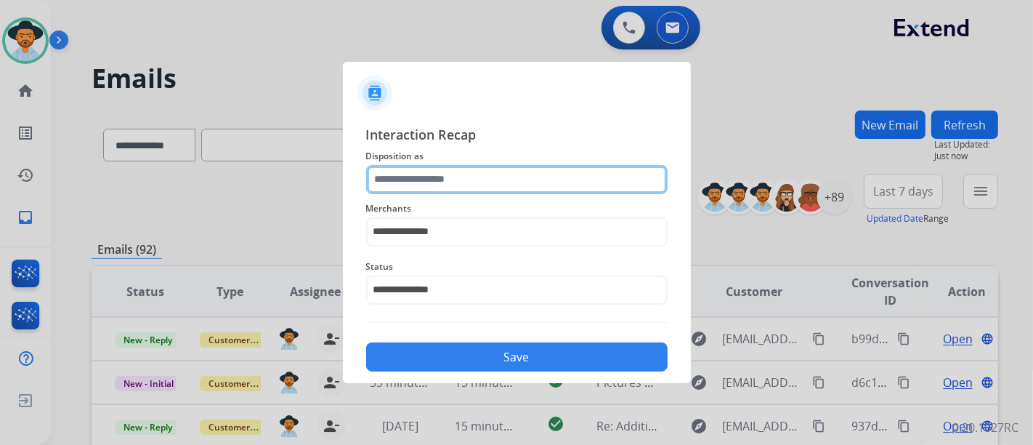
click at [441, 170] on input "text" at bounding box center [517, 179] width 302 height 29
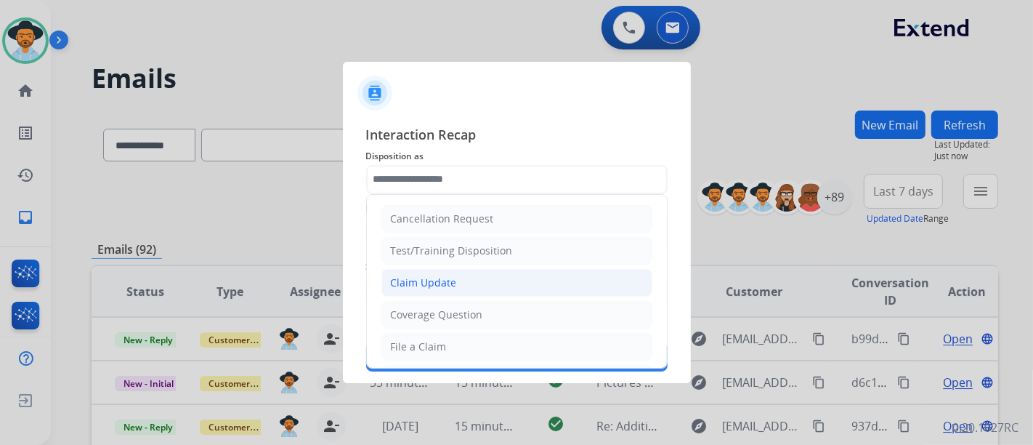
click at [462, 283] on li "Claim Update" at bounding box center [517, 283] width 271 height 28
type input "**********"
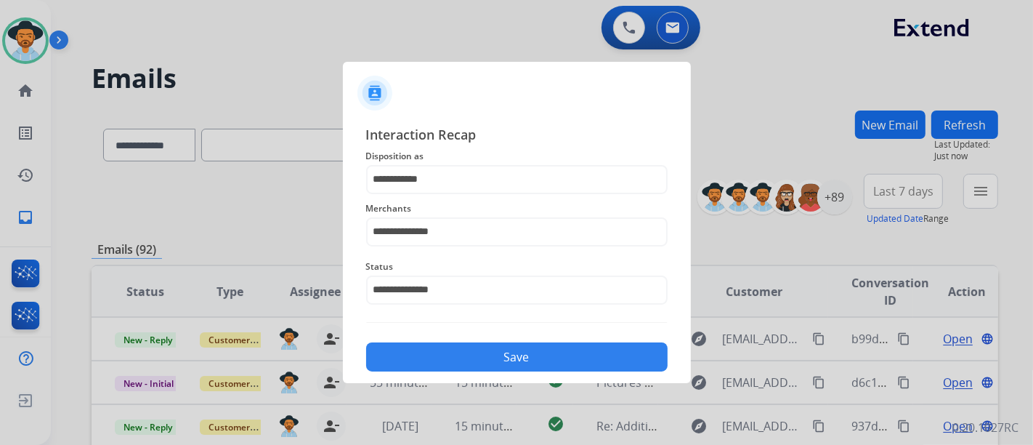
click at [506, 353] on button "Save" at bounding box center [517, 356] width 302 height 29
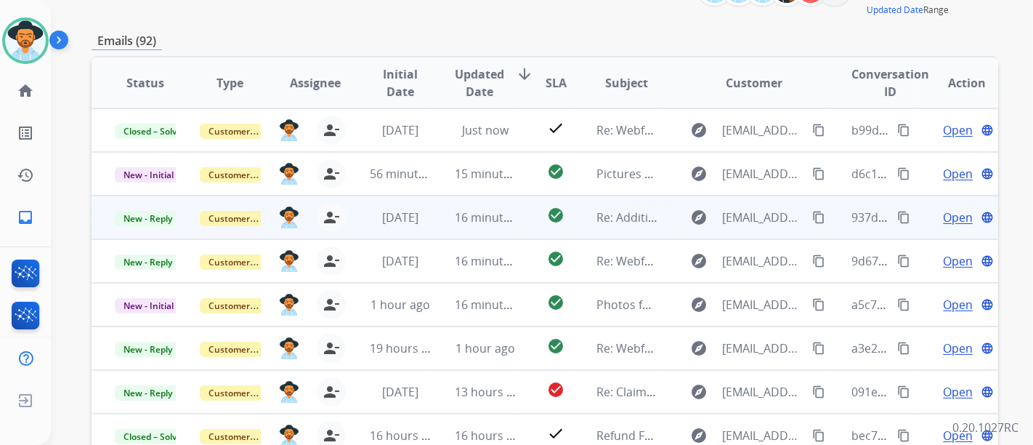
scroll to position [161, 0]
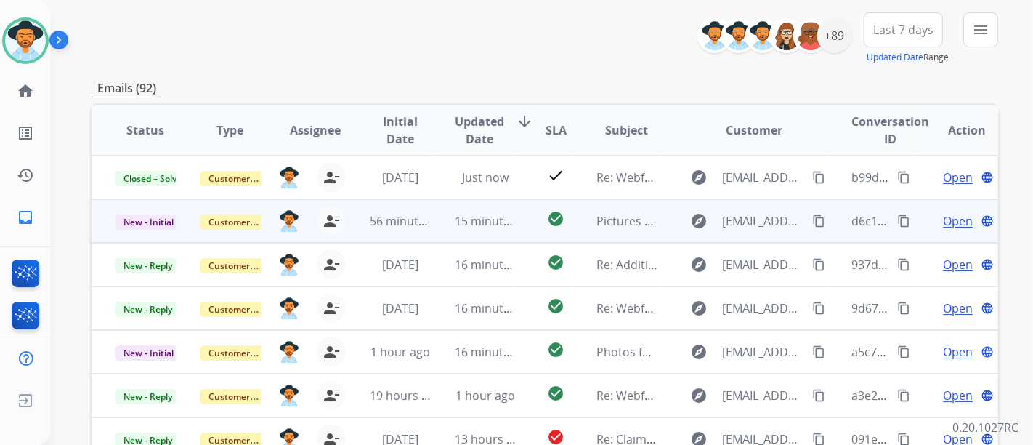
click at [945, 222] on span "Open" at bounding box center [958, 220] width 30 height 17
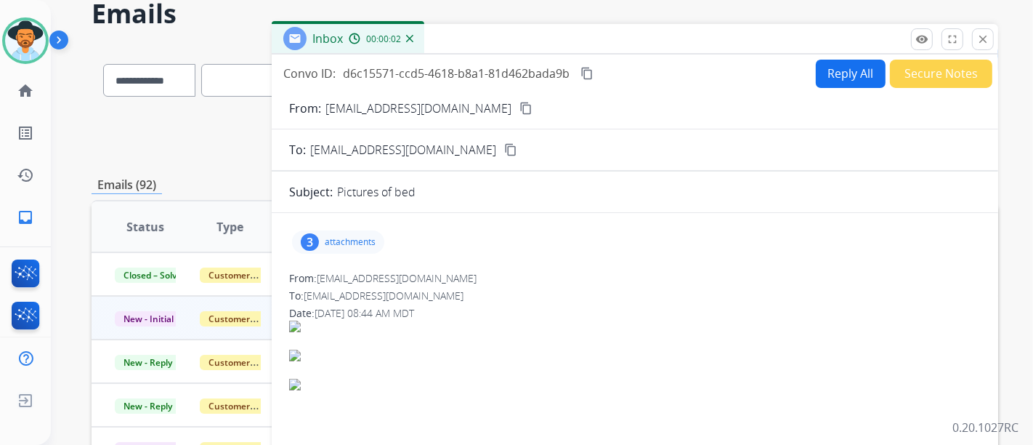
scroll to position [58, 0]
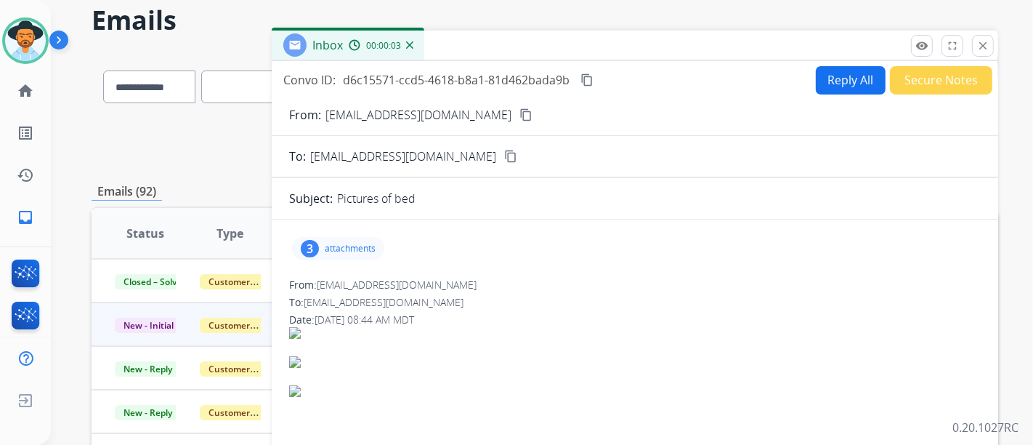
click at [349, 251] on p "attachments" at bounding box center [350, 249] width 51 height 12
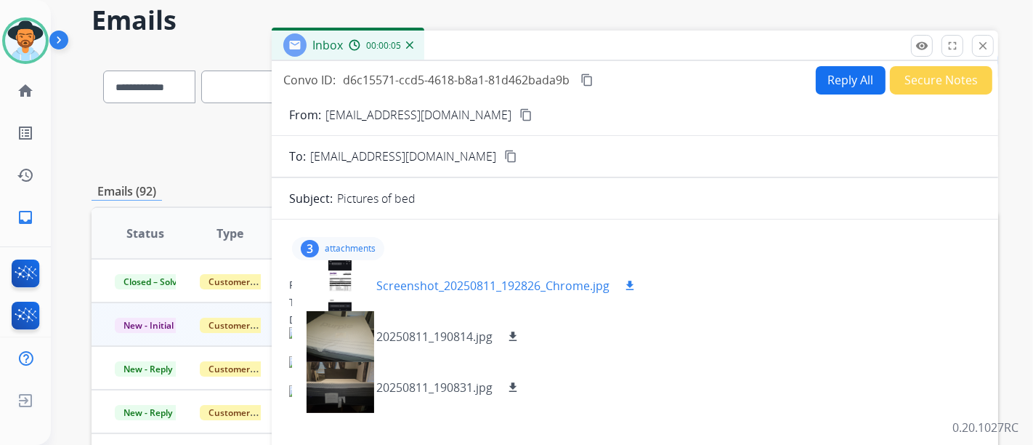
click at [420, 281] on p "Screenshot_20250811_192826_Chrome.jpg" at bounding box center [492, 285] width 233 height 17
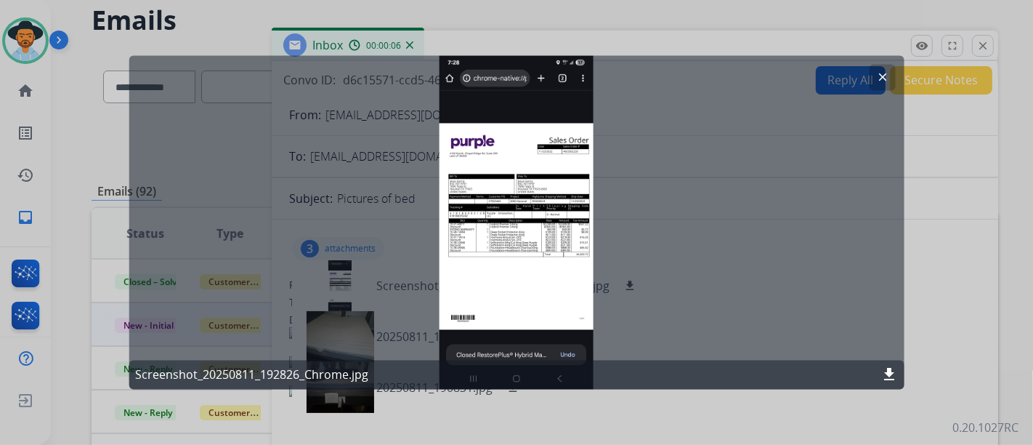
click at [887, 78] on mat-icon "clear" at bounding box center [882, 77] width 13 height 13
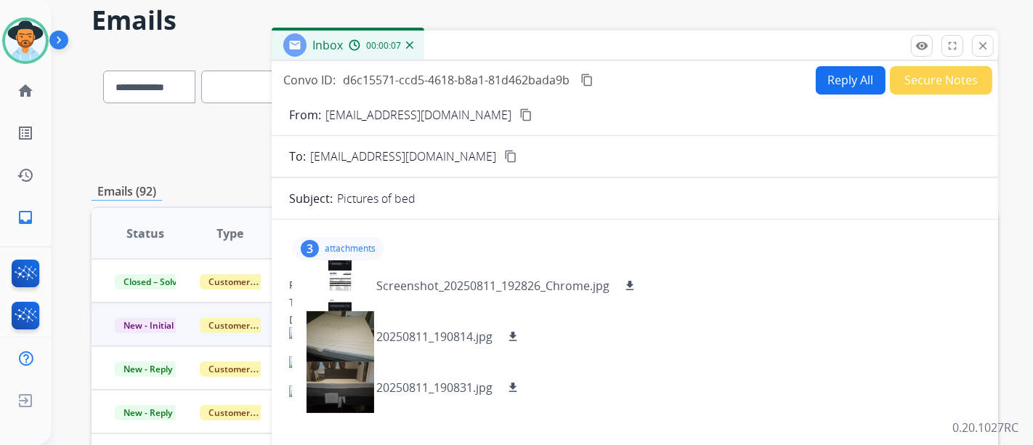
click at [520, 115] on mat-icon "content_copy" at bounding box center [526, 114] width 13 height 13
click at [427, 323] on div "20250811_190814.jpg download" at bounding box center [412, 336] width 241 height 51
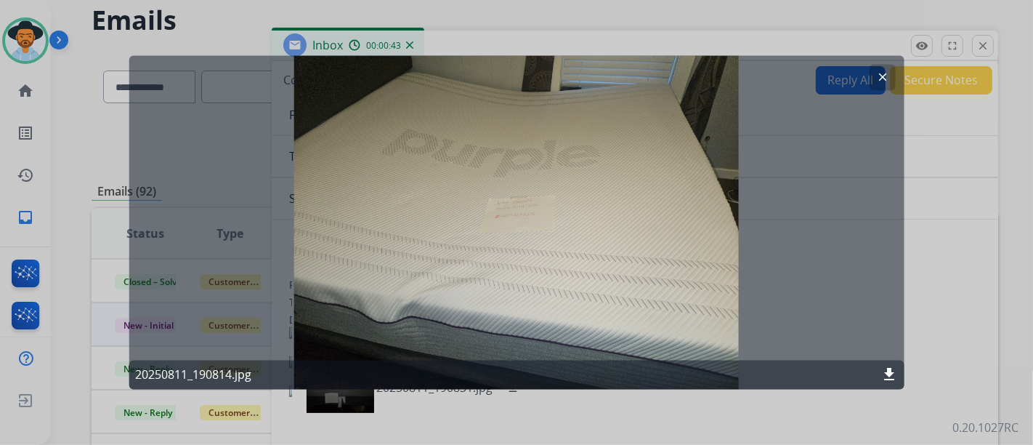
click at [885, 83] on mat-icon "clear" at bounding box center [882, 77] width 13 height 13
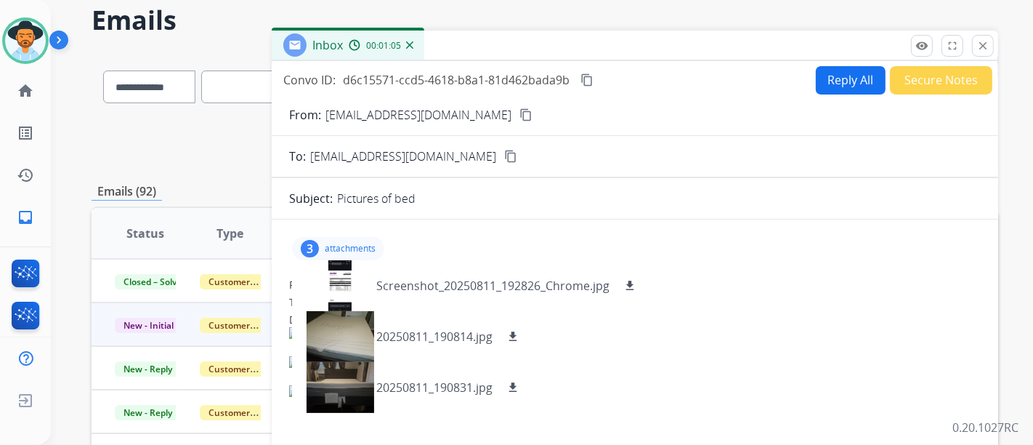
click at [354, 243] on p "attachments" at bounding box center [350, 249] width 51 height 12
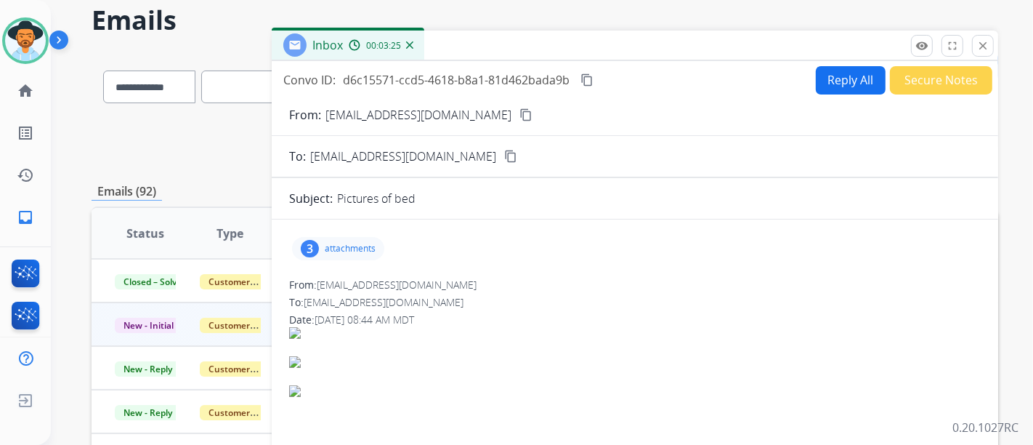
click at [583, 80] on mat-icon "content_copy" at bounding box center [587, 79] width 13 height 13
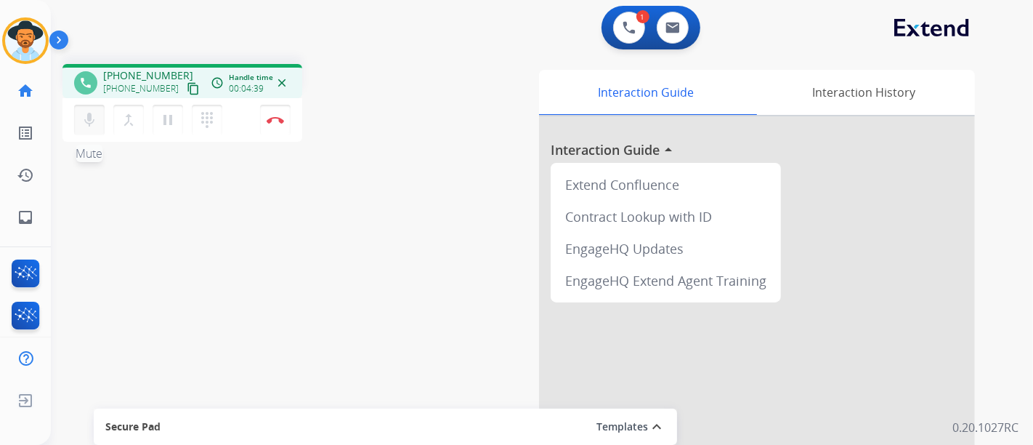
click at [93, 124] on mat-icon "mic" at bounding box center [89, 119] width 17 height 17
click at [160, 116] on mat-icon "pause" at bounding box center [167, 119] width 17 height 17
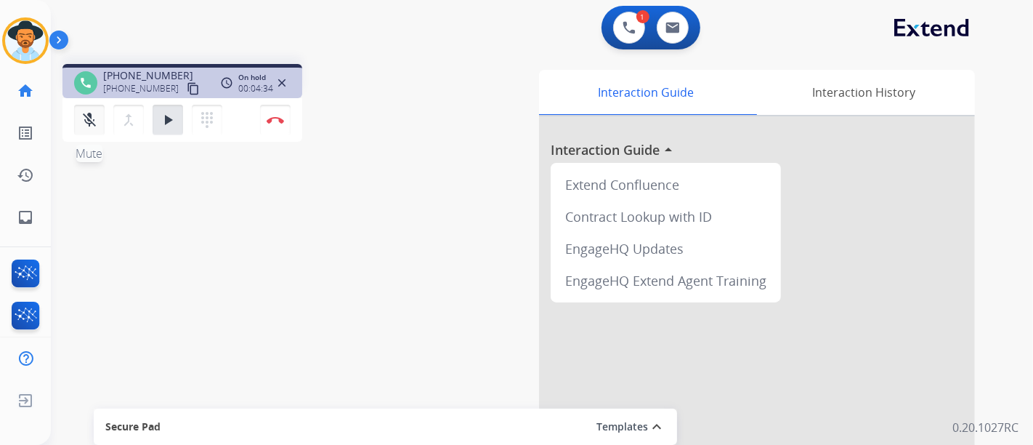
click at [89, 111] on mat-icon "mic_off" at bounding box center [89, 119] width 17 height 17
click at [168, 111] on mat-icon "play_arrow" at bounding box center [167, 119] width 17 height 17
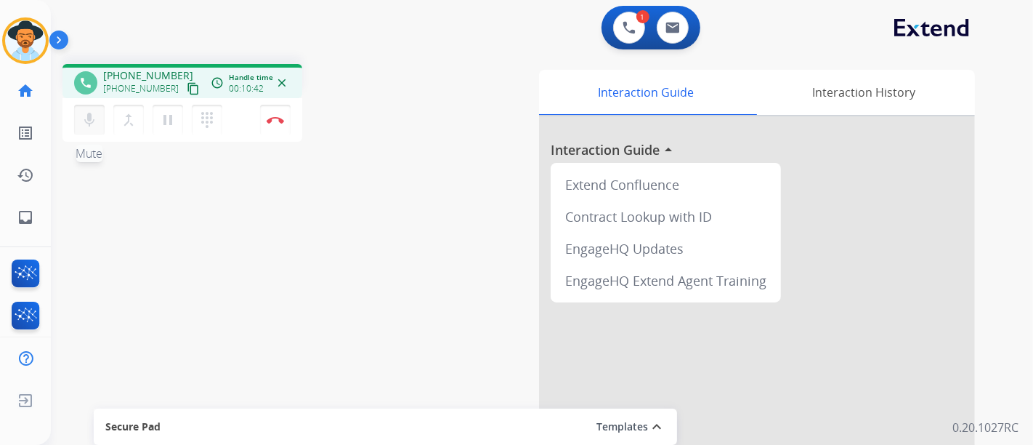
click at [91, 113] on mat-icon "mic" at bounding box center [89, 119] width 17 height 17
click at [104, 124] on div "mic_off Mute merge_type Bridge pause Hold dialpad Dialpad" at bounding box center [152, 120] width 157 height 31
click at [100, 127] on button "mic_off Mute" at bounding box center [89, 120] width 31 height 31
click at [187, 85] on mat-icon "content_copy" at bounding box center [193, 88] width 13 height 13
click at [187, 90] on mat-icon "content_copy" at bounding box center [193, 88] width 13 height 13
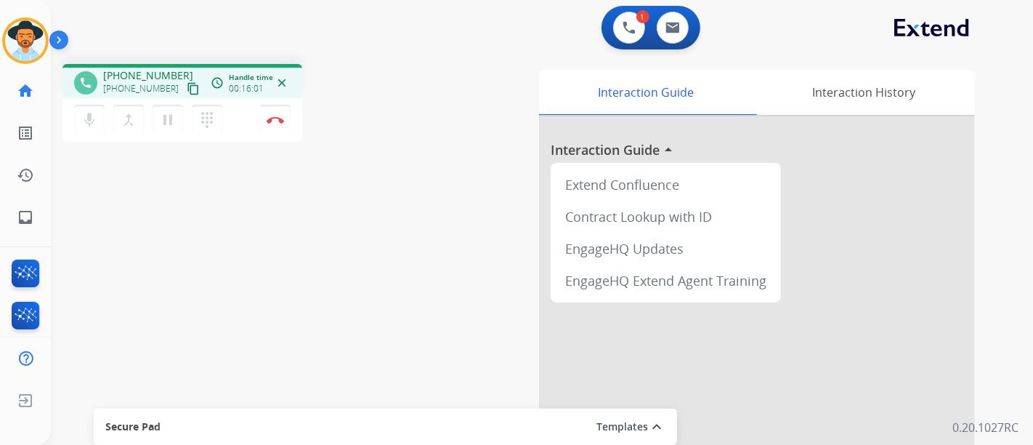
click at [239, 118] on div "mic Mute merge_type Bridge pause Hold dialpad Dialpad Disconnect" at bounding box center [183, 120] width 240 height 44
click at [251, 130] on div "mic Mute merge_type Bridge pause Hold dialpad Dialpad Disconnect" at bounding box center [183, 120] width 240 height 44
click at [271, 113] on button "Disconnect" at bounding box center [275, 120] width 31 height 31
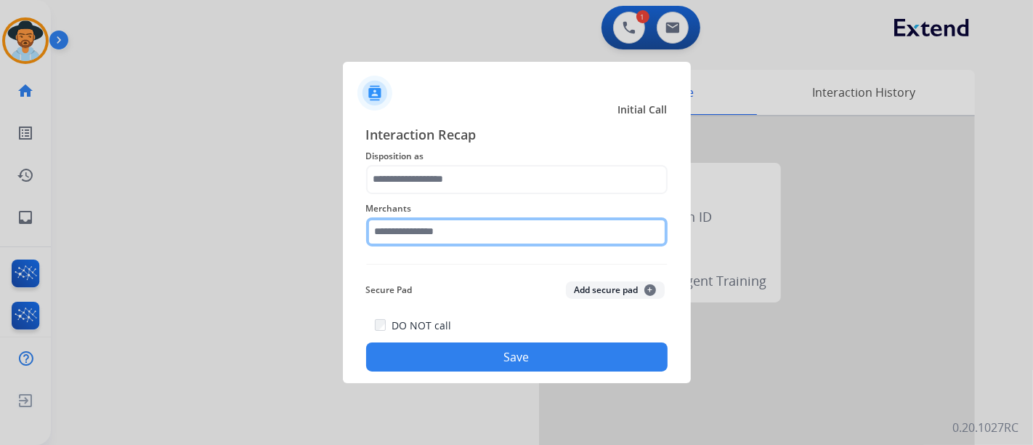
click at [425, 241] on div "Merchants" at bounding box center [517, 223] width 302 height 58
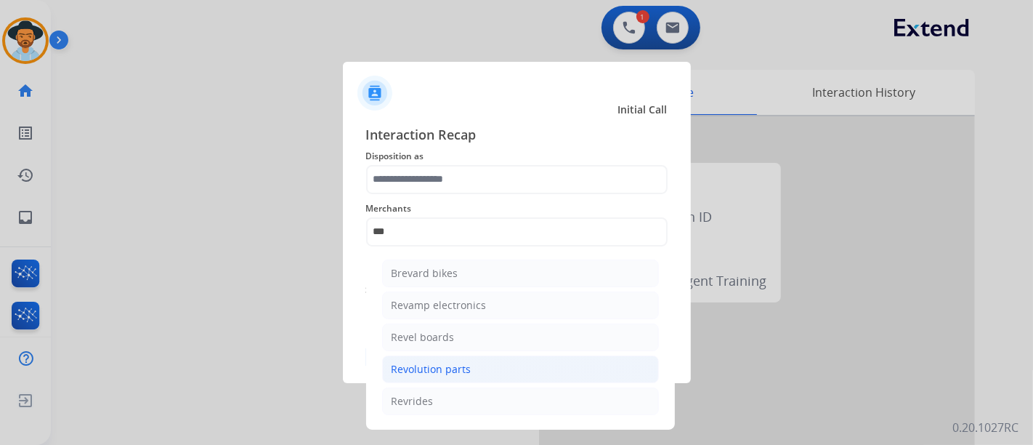
click at [430, 365] on div "Revolution parts" at bounding box center [432, 369] width 80 height 15
type input "**********"
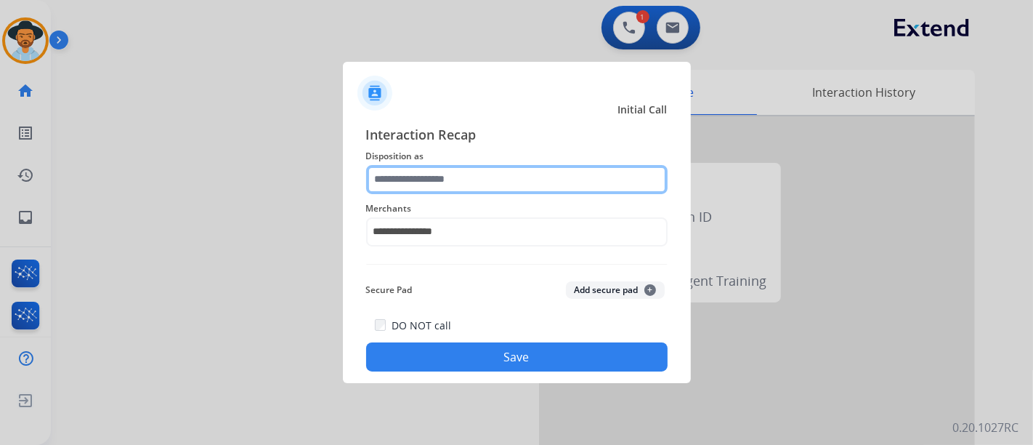
click at [414, 185] on input "text" at bounding box center [517, 179] width 302 height 29
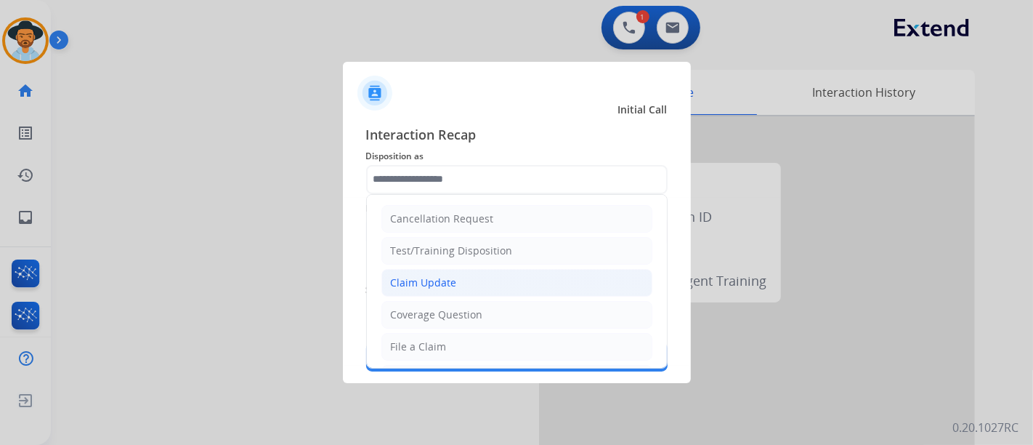
click at [413, 287] on div "Claim Update" at bounding box center [424, 282] width 66 height 15
type input "**********"
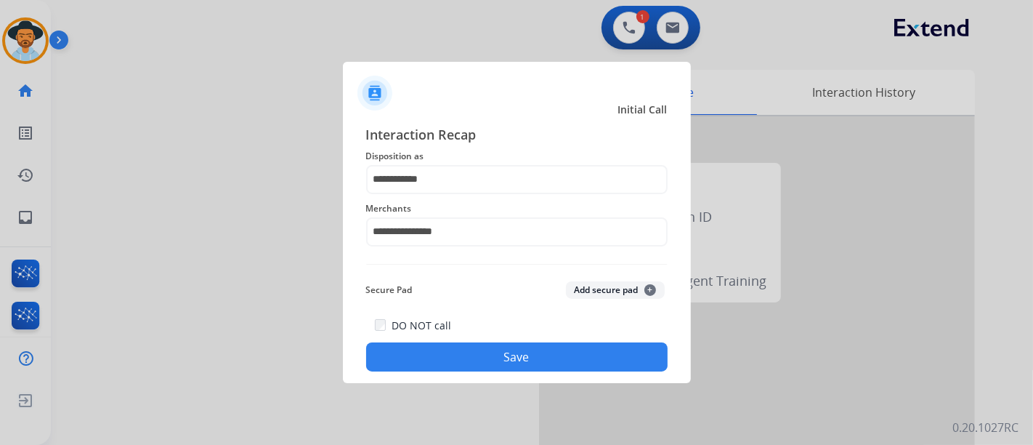
click at [463, 366] on button "Save" at bounding box center [517, 356] width 302 height 29
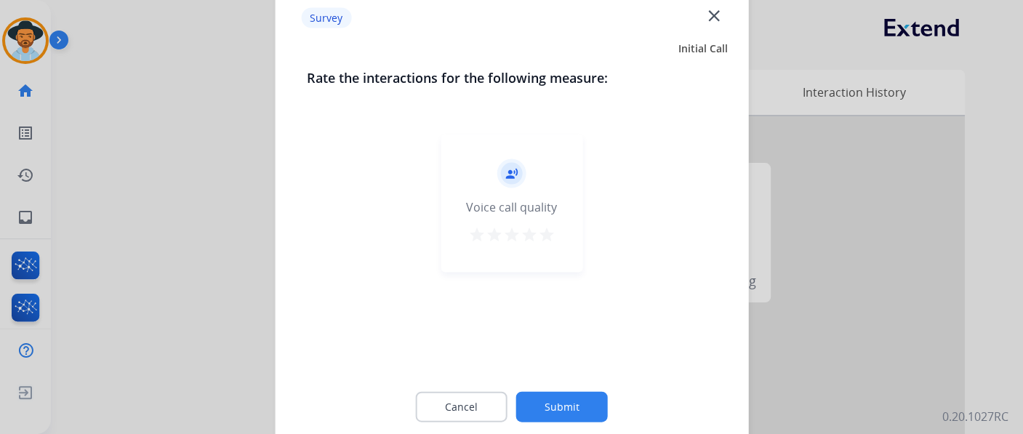
click at [553, 225] on mat-icon "star" at bounding box center [546, 233] width 17 height 17
click at [573, 402] on button "Submit" at bounding box center [562, 406] width 92 height 31
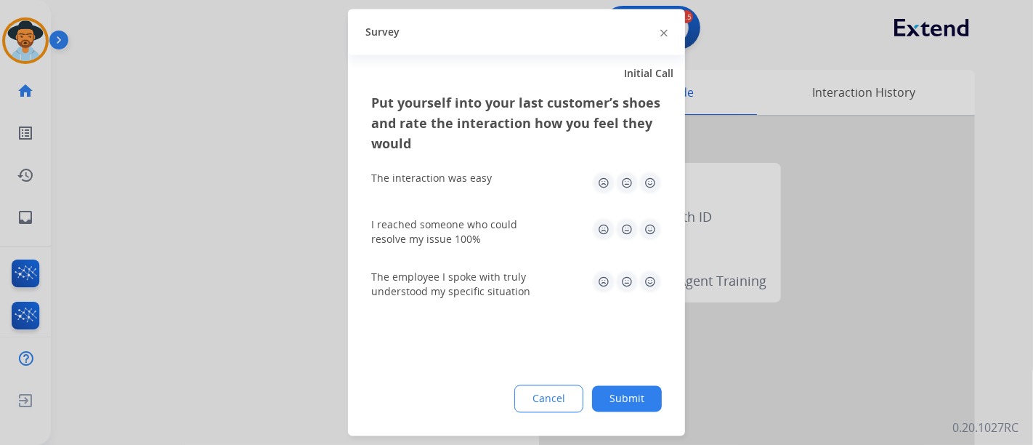
drag, startPoint x: 644, startPoint y: 185, endPoint x: 635, endPoint y: 231, distance: 46.6
click at [644, 186] on img at bounding box center [650, 183] width 23 height 23
click at [635, 231] on img at bounding box center [627, 229] width 23 height 23
click at [643, 236] on img at bounding box center [650, 229] width 23 height 23
click at [648, 283] on img at bounding box center [650, 281] width 23 height 23
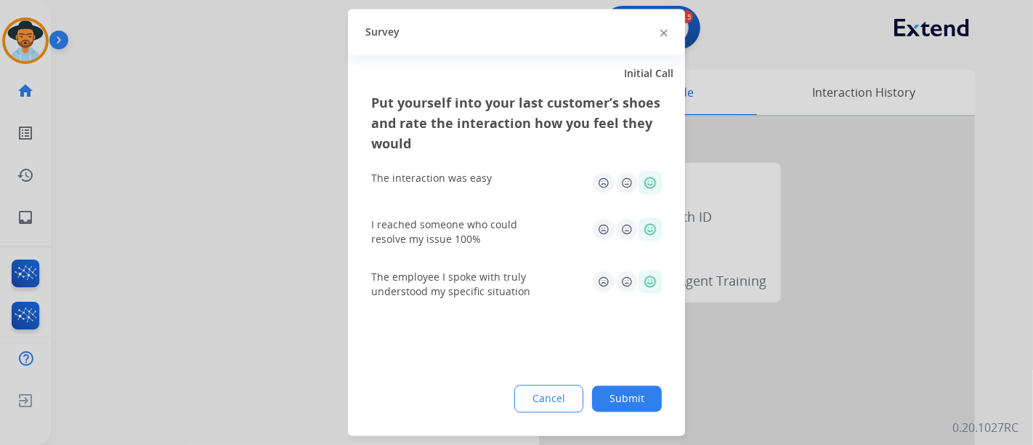
click at [643, 374] on div "Put yourself into your last customer’s shoes and rate the interaction how you f…" at bounding box center [516, 264] width 337 height 343
click at [635, 400] on button "Submit" at bounding box center [627, 399] width 70 height 26
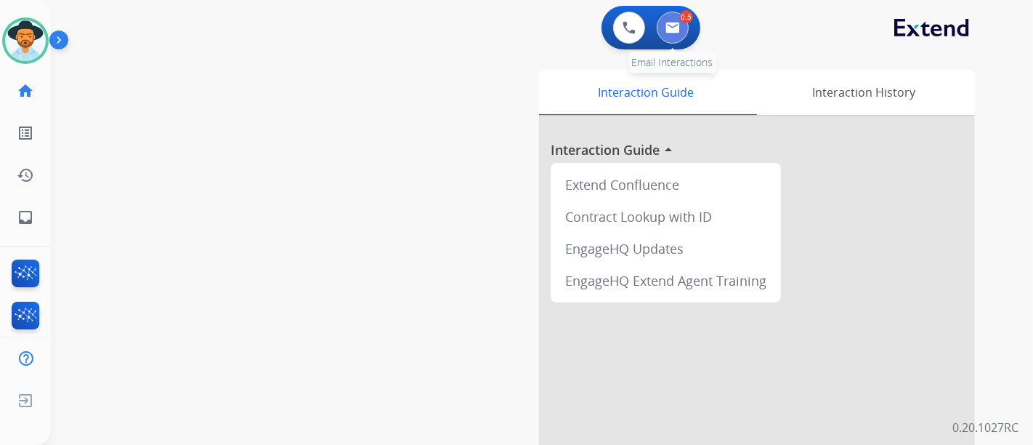
click at [671, 34] on button at bounding box center [673, 28] width 32 height 32
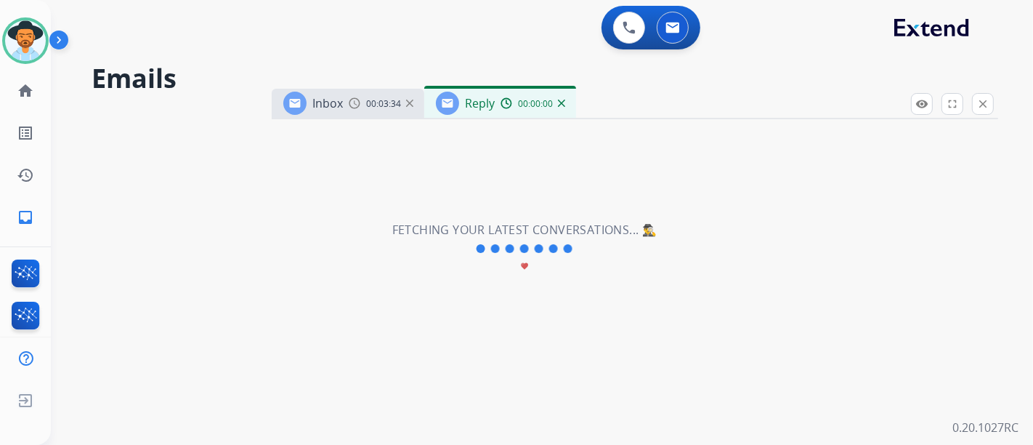
select select "**********"
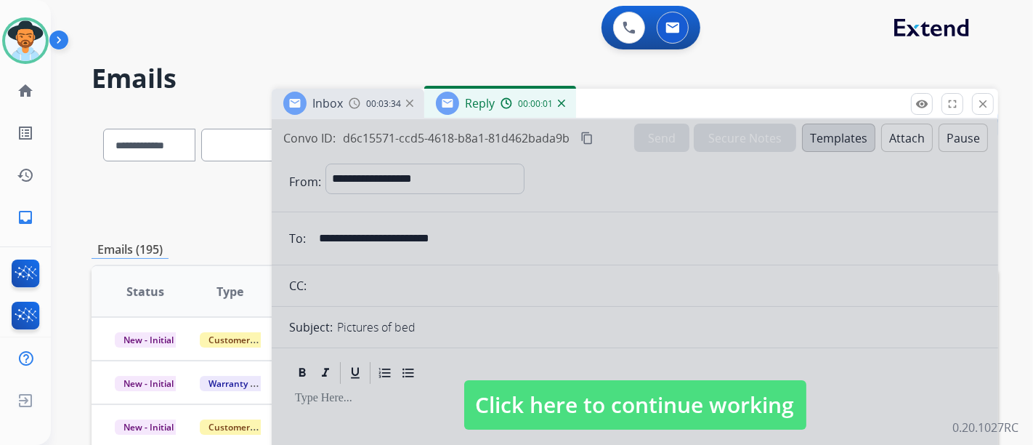
click at [650, 387] on span "Click here to continue working" at bounding box center [635, 404] width 342 height 49
select select
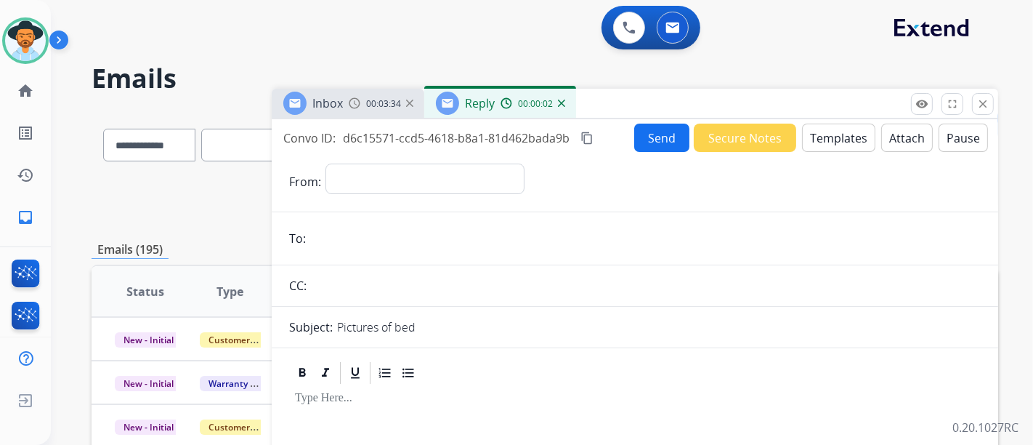
click at [560, 106] on img at bounding box center [561, 103] width 7 height 7
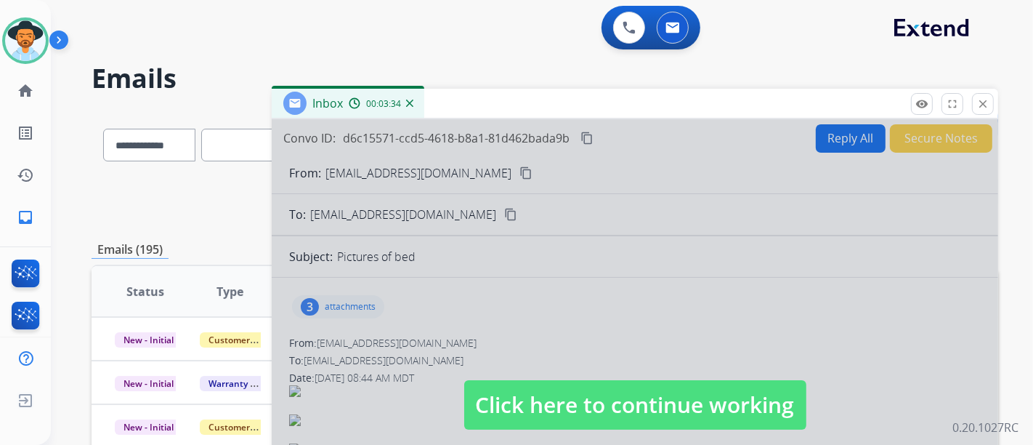
click at [606, 387] on span "Click here to continue working" at bounding box center [635, 404] width 342 height 49
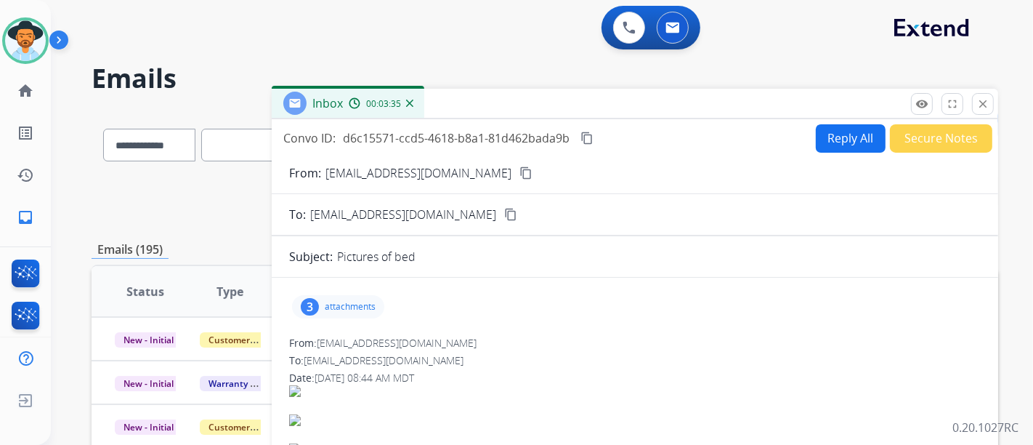
click at [848, 132] on button "Reply All" at bounding box center [851, 138] width 70 height 28
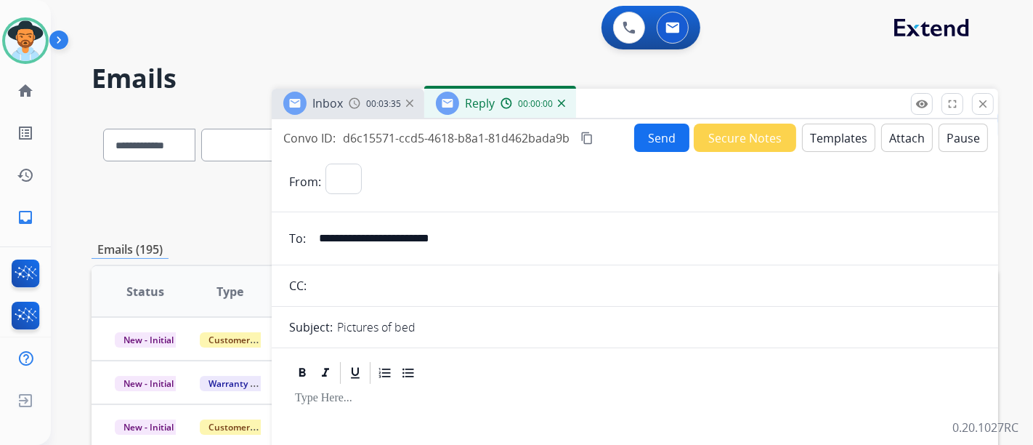
select select "**********"
click at [816, 145] on button "Templates" at bounding box center [838, 138] width 73 height 28
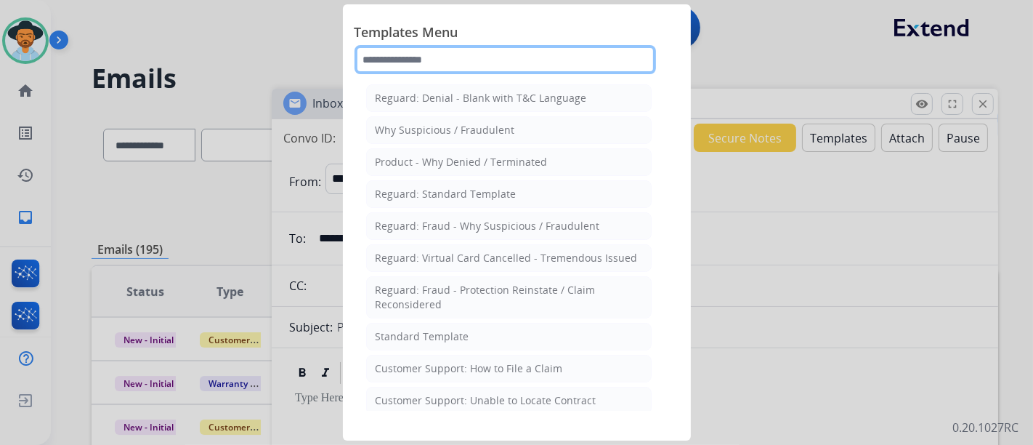
click at [503, 70] on input "text" at bounding box center [506, 59] width 302 height 29
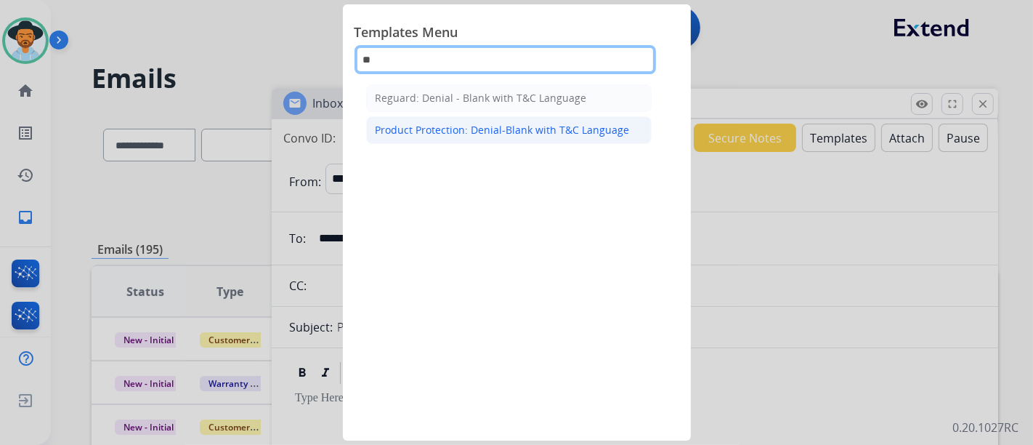
type input "**"
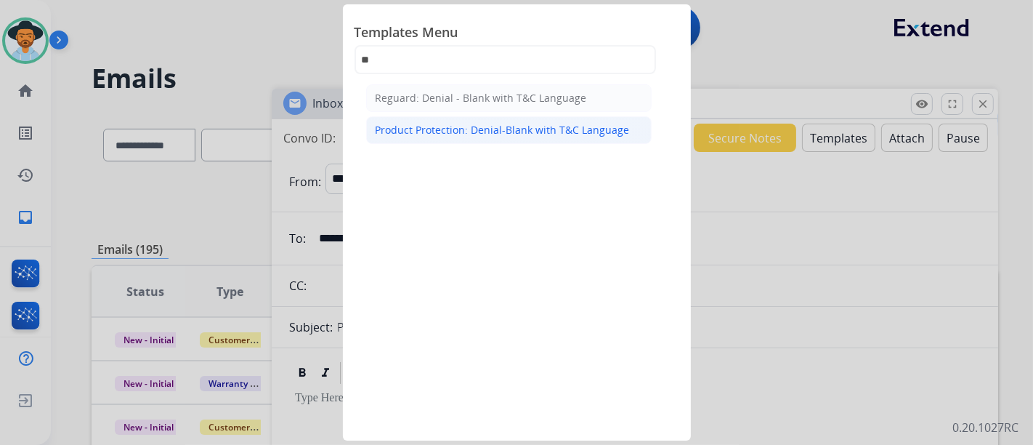
click at [427, 118] on li "Product Protection: Denial-Blank with T&C Language" at bounding box center [509, 130] width 286 height 28
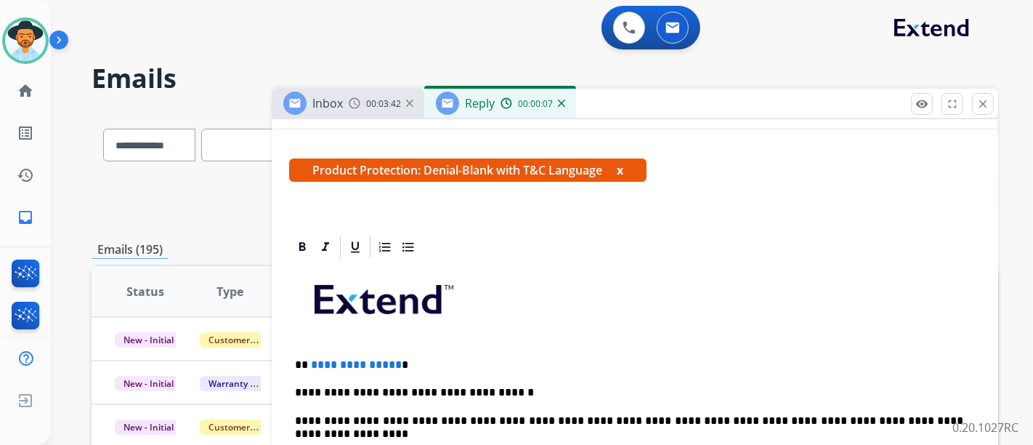
scroll to position [242, 0]
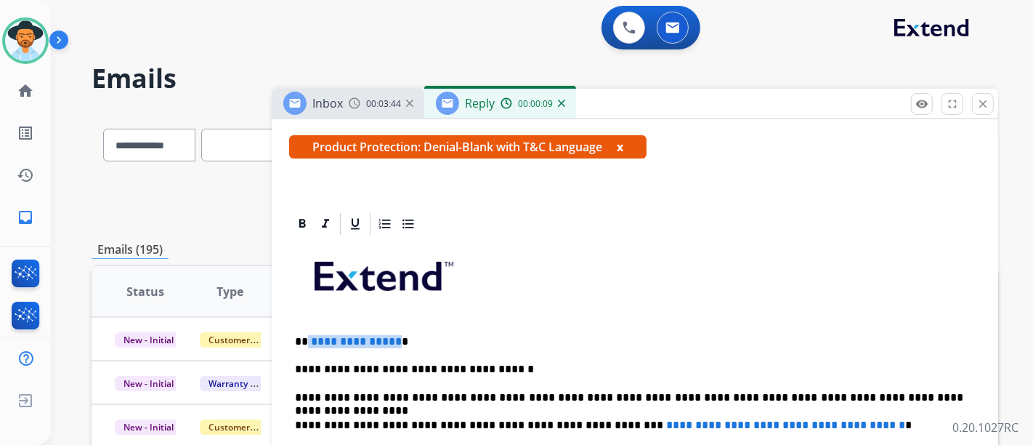
drag, startPoint x: 392, startPoint y: 337, endPoint x: 368, endPoint y: 350, distance: 28.0
click at [307, 342] on p "**********" at bounding box center [629, 341] width 669 height 13
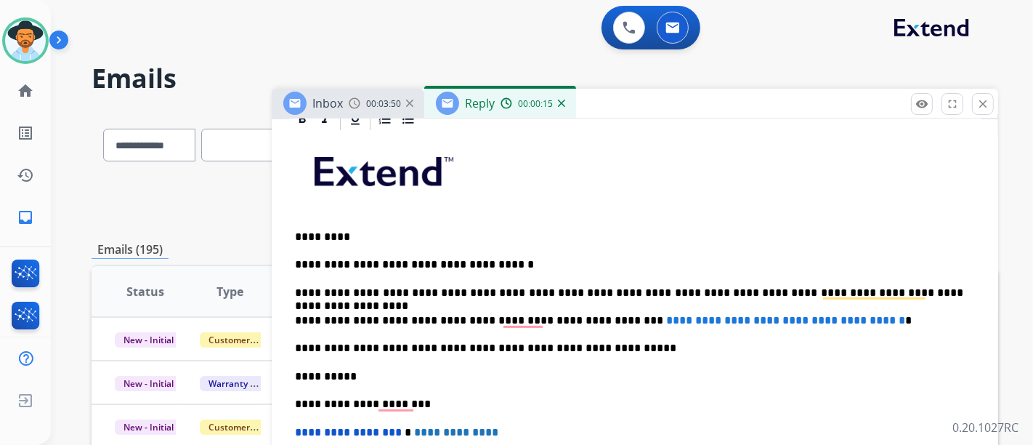
scroll to position [403, 0]
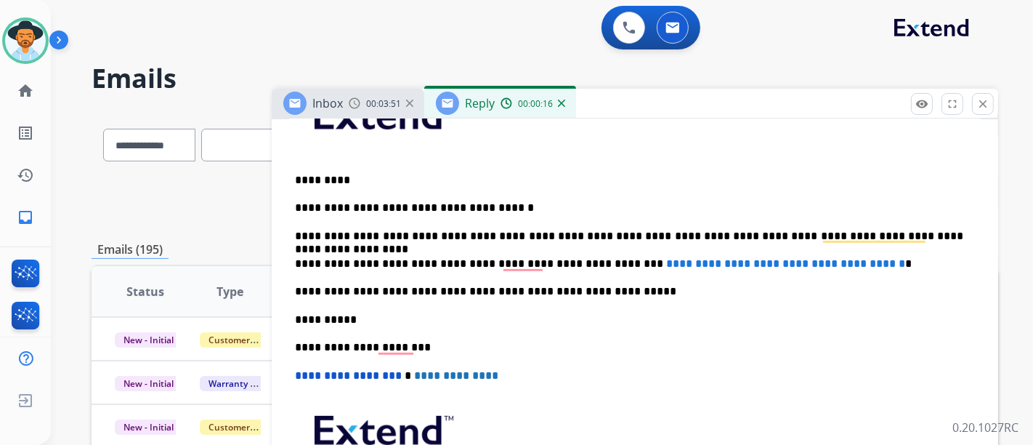
click at [877, 267] on span "**********" at bounding box center [785, 263] width 239 height 11
click at [666, 258] on span "**********" at bounding box center [785, 263] width 239 height 11
drag, startPoint x: 589, startPoint y: 258, endPoint x: 878, endPoint y: 265, distance: 288.6
click at [878, 265] on p "**********" at bounding box center [629, 263] width 669 height 13
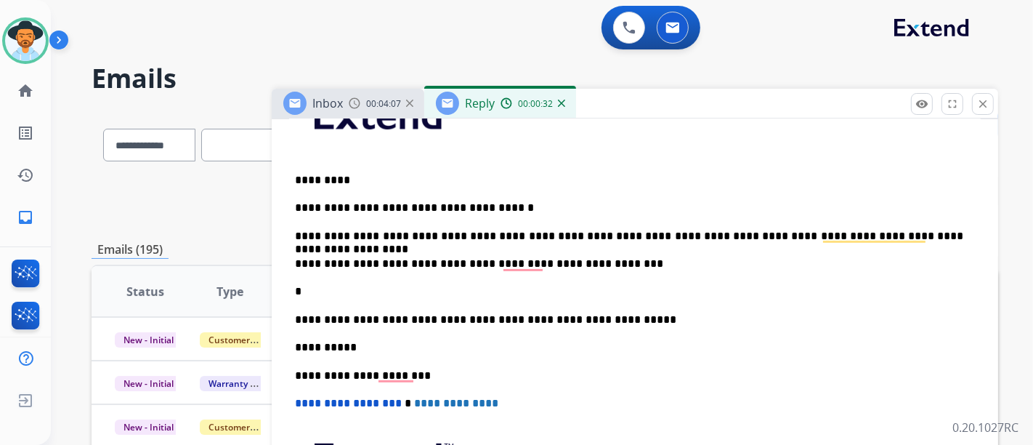
click at [298, 289] on p "*" at bounding box center [629, 291] width 669 height 13
click at [294, 288] on div "**********" at bounding box center [635, 333] width 692 height 515
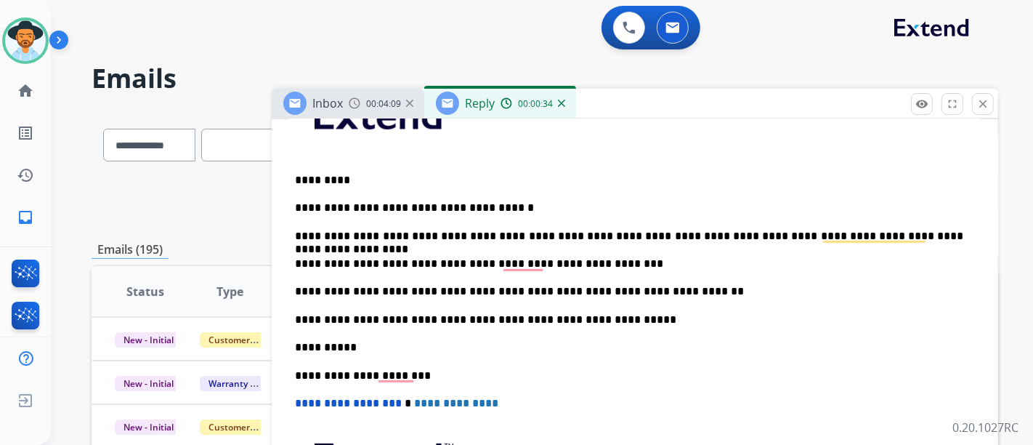
click at [763, 289] on p "**********" at bounding box center [629, 291] width 669 height 13
click at [648, 304] on div "**********" at bounding box center [635, 333] width 692 height 515
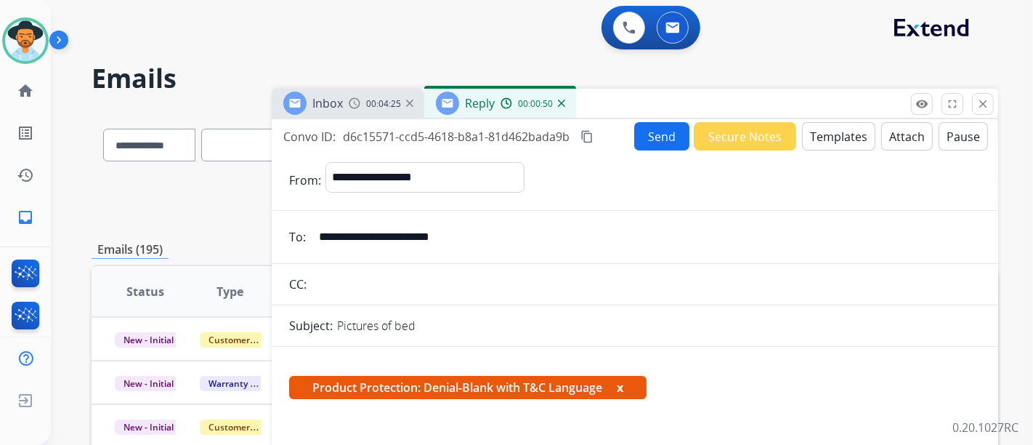
scroll to position [0, 0]
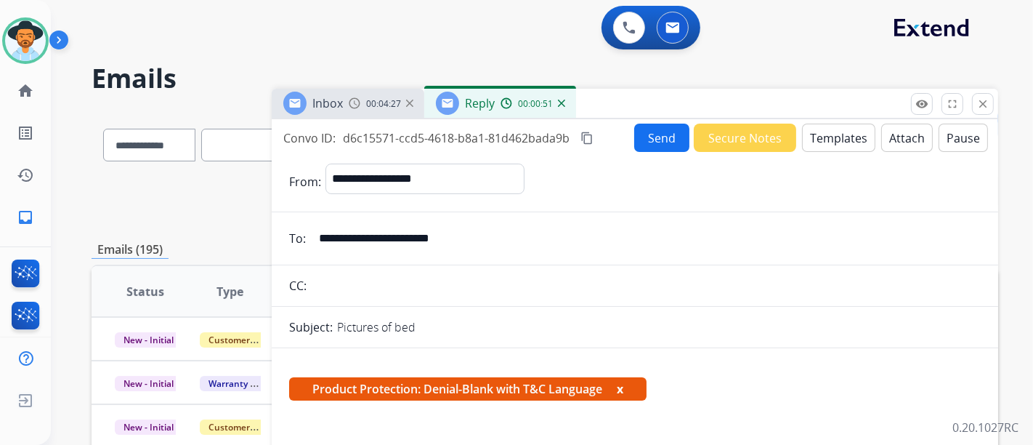
click at [901, 138] on button "Attach" at bounding box center [908, 138] width 52 height 28
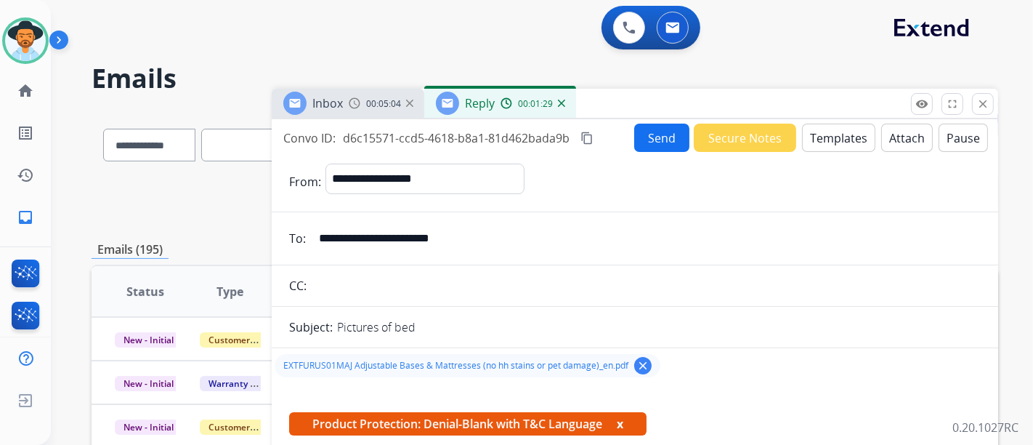
click at [652, 137] on button "Send" at bounding box center [661, 138] width 55 height 28
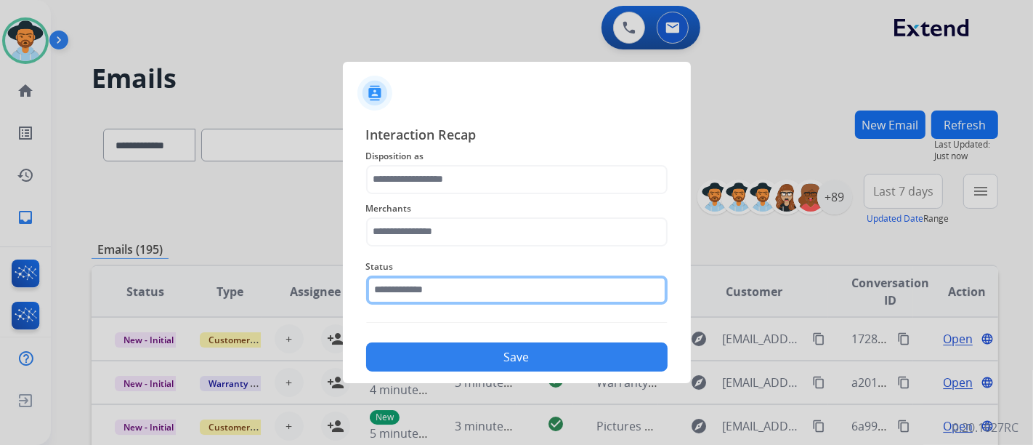
click at [507, 299] on div "Status" at bounding box center [517, 281] width 302 height 58
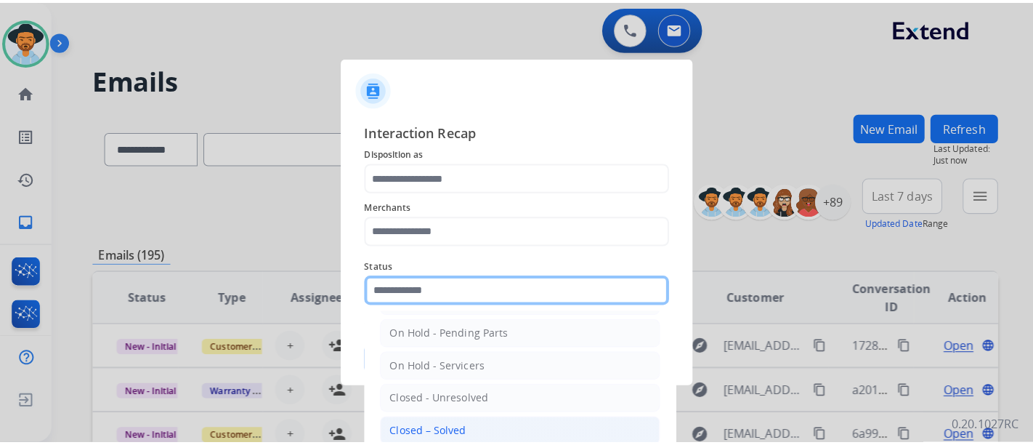
scroll to position [81, 0]
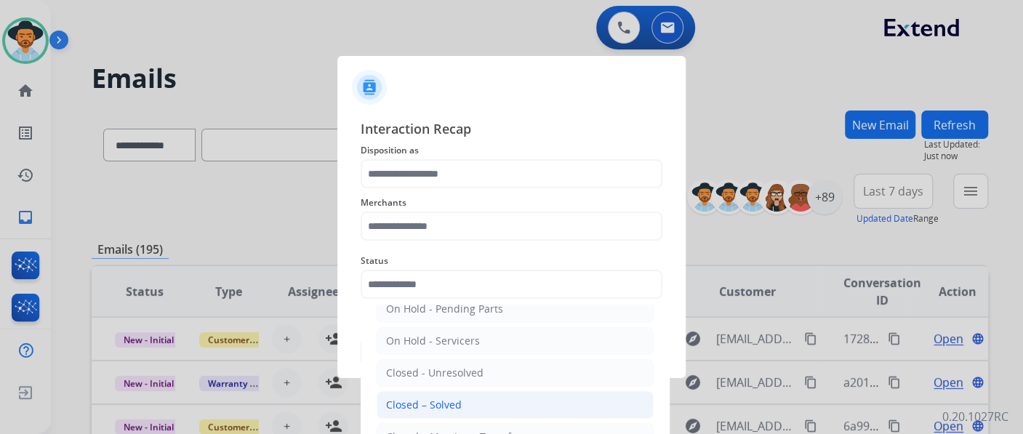
click at [480, 398] on li "Closed – Solved" at bounding box center [514, 405] width 277 height 28
type input "**********"
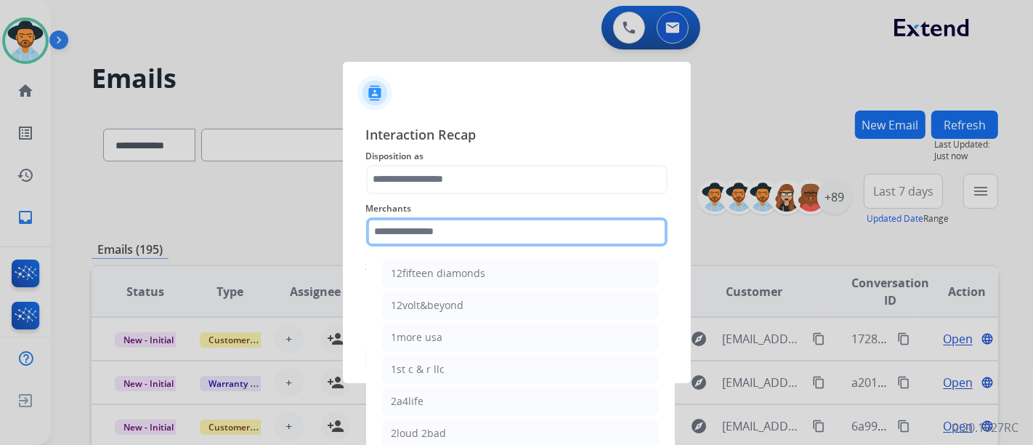
click at [438, 235] on input "text" at bounding box center [517, 231] width 302 height 29
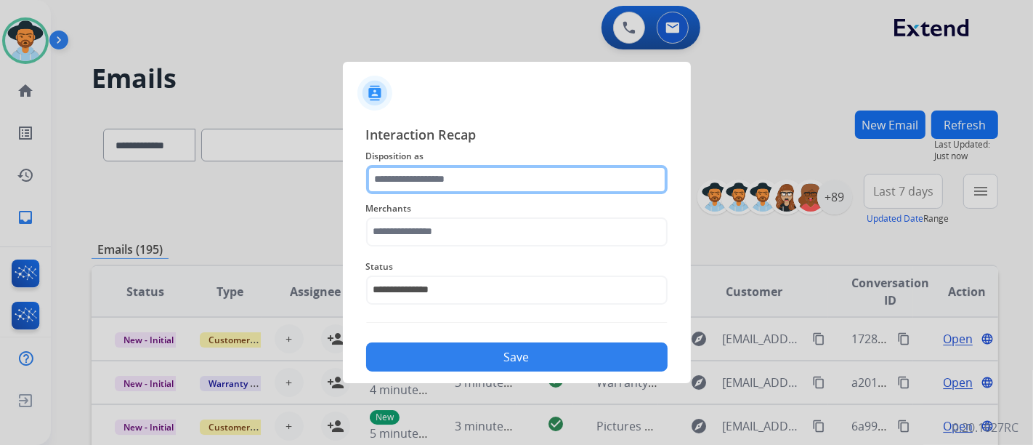
click at [413, 185] on input "text" at bounding box center [517, 179] width 302 height 29
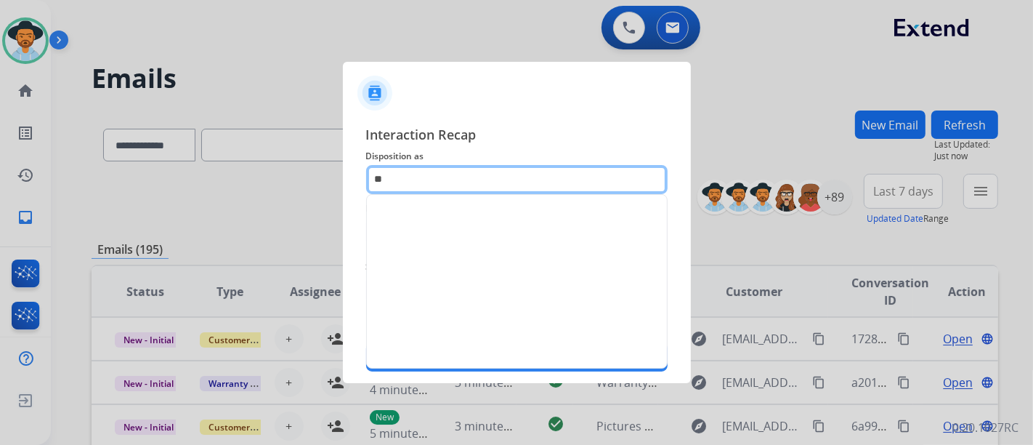
type input "*"
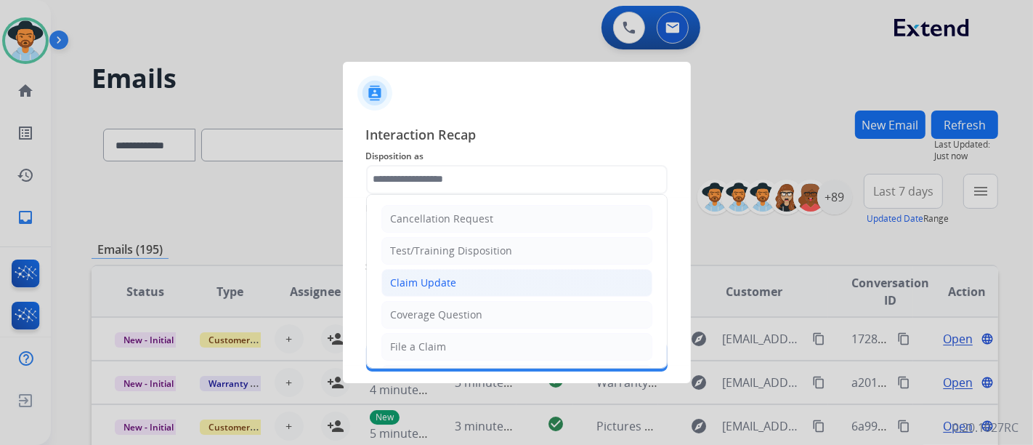
click at [454, 268] on ul "Cancellation Request Test/Training Disposition Claim Update Coverage Question F…" at bounding box center [517, 395] width 300 height 400
click at [454, 271] on li "Claim Update" at bounding box center [517, 283] width 271 height 28
type input "**********"
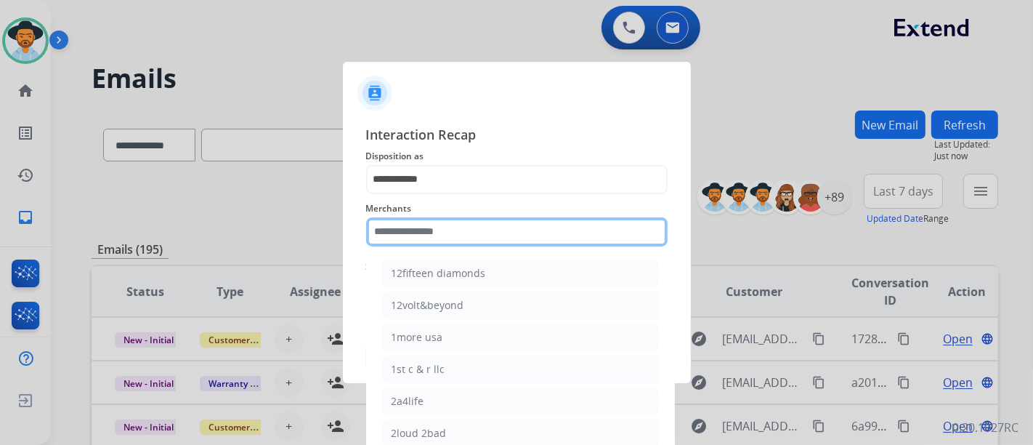
click at [438, 243] on div "Merchants 12fifteen diamonds 12volt&beyond 1more usa 1st c & r llc 2a4life 2lou…" at bounding box center [517, 223] width 302 height 58
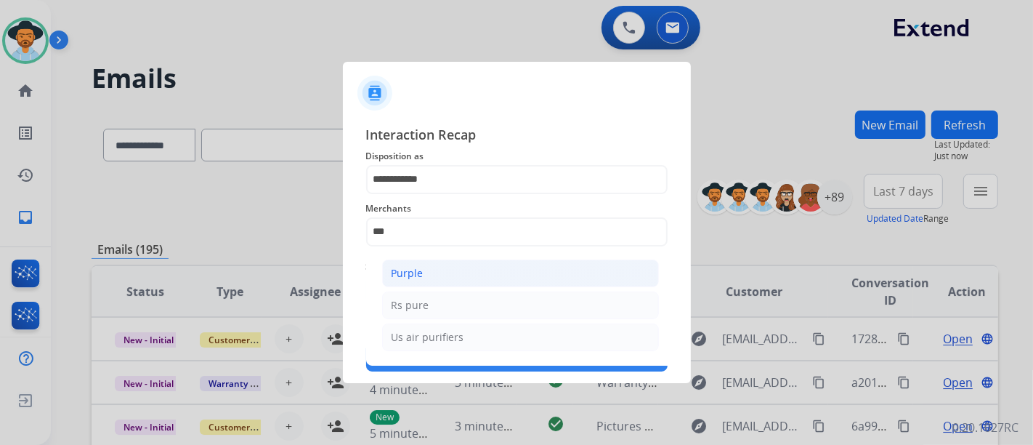
click at [401, 275] on div "Purple" at bounding box center [408, 273] width 32 height 15
type input "******"
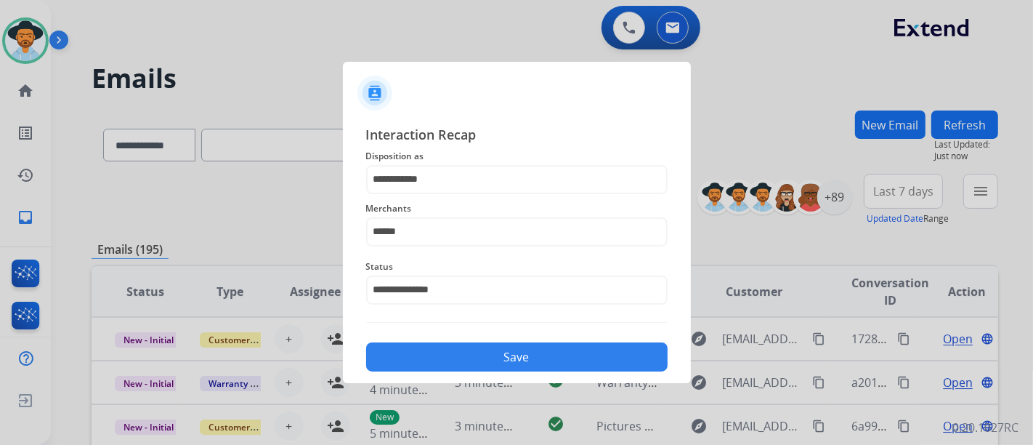
click at [467, 346] on button "Save" at bounding box center [517, 356] width 302 height 29
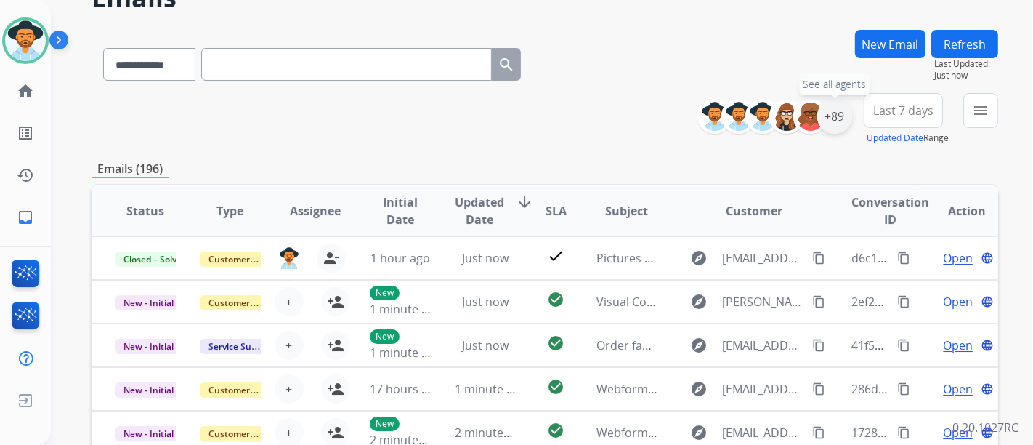
click at [839, 113] on div "+89" at bounding box center [835, 116] width 35 height 35
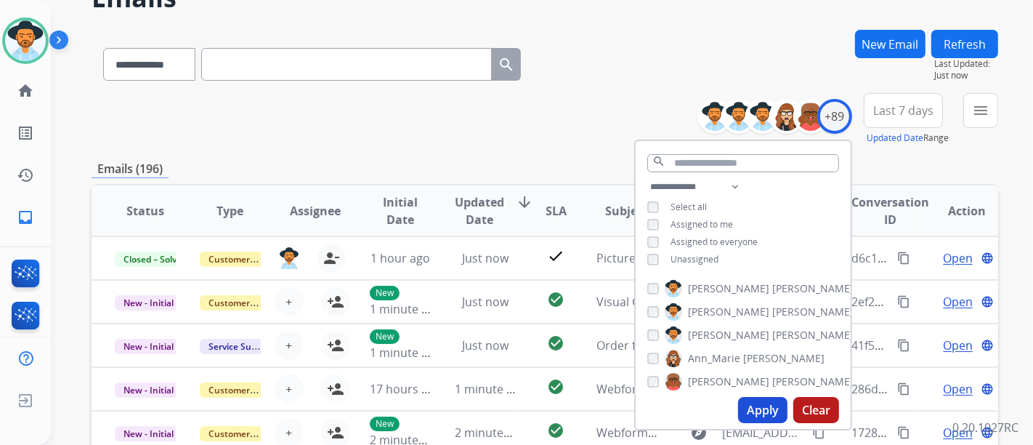
click at [674, 249] on div "**********" at bounding box center [743, 224] width 215 height 93
click at [673, 258] on span "Unassigned" at bounding box center [695, 259] width 48 height 12
click at [759, 408] on button "Apply" at bounding box center [762, 410] width 49 height 26
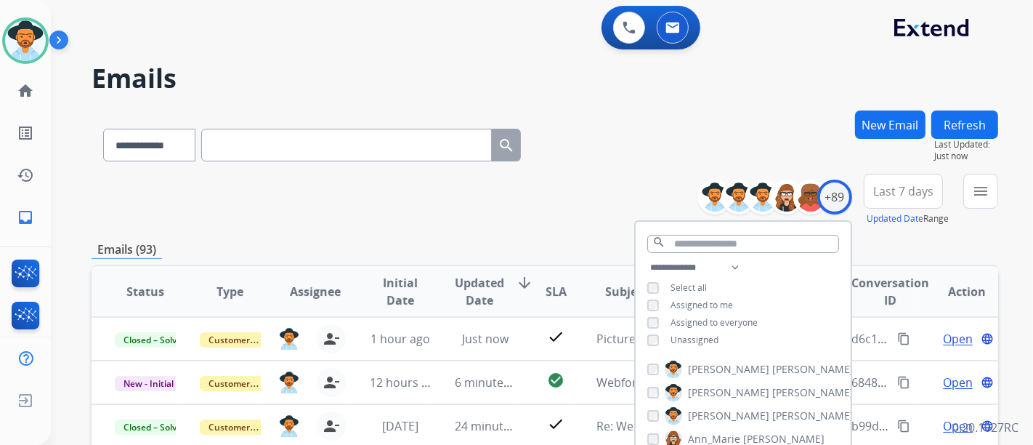
click at [576, 218] on div "**********" at bounding box center [545, 200] width 907 height 52
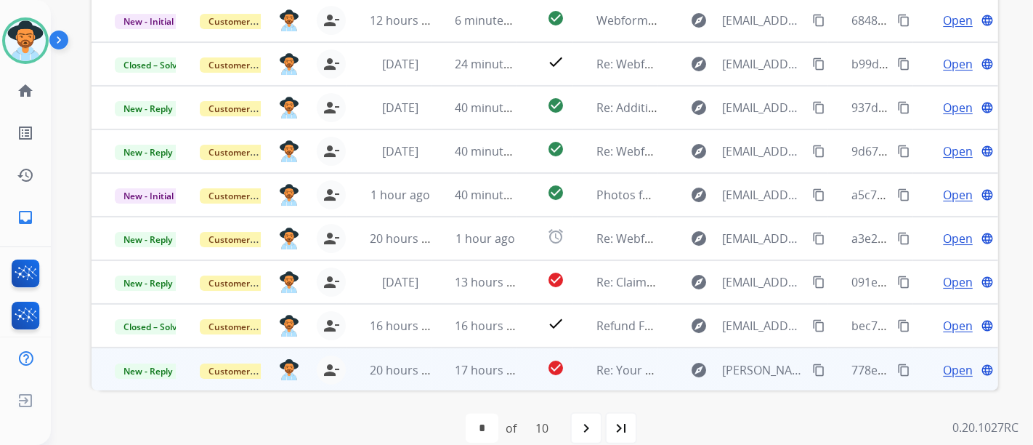
scroll to position [382, 0]
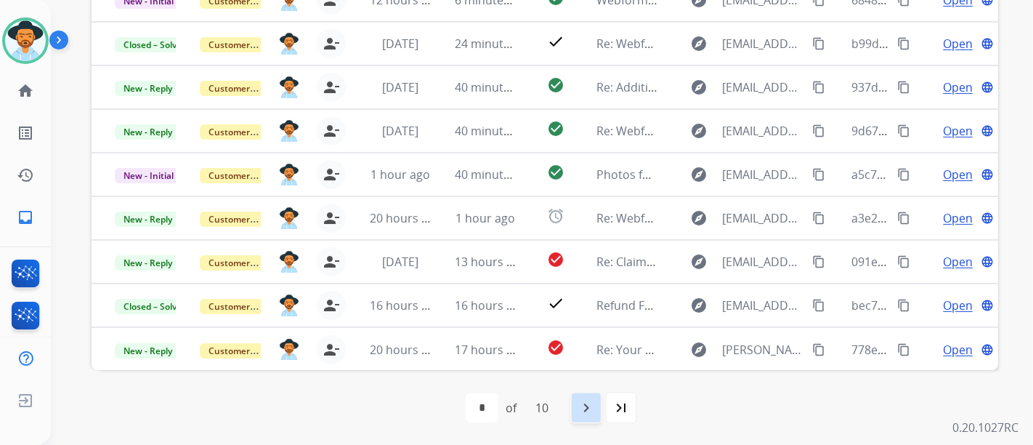
click at [595, 411] on mat-icon "navigate_next" at bounding box center [586, 407] width 17 height 17
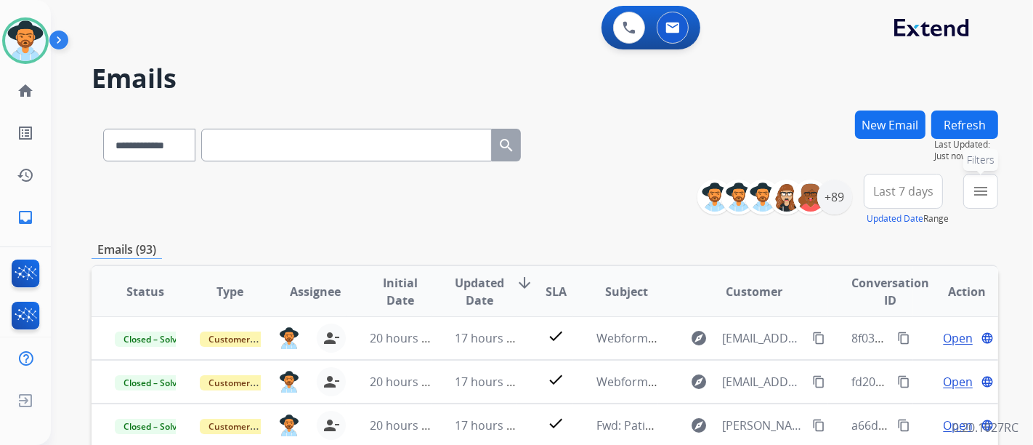
click at [966, 198] on button "menu Filters" at bounding box center [981, 191] width 35 height 35
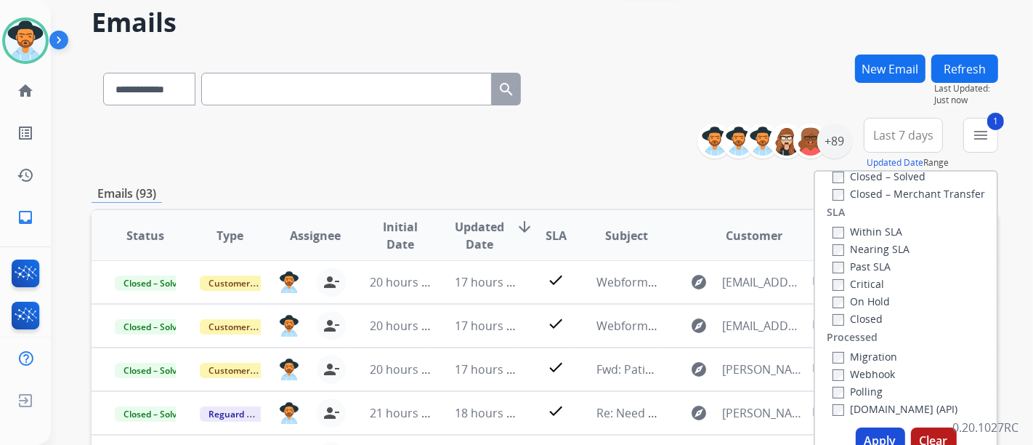
scroll to position [81, 0]
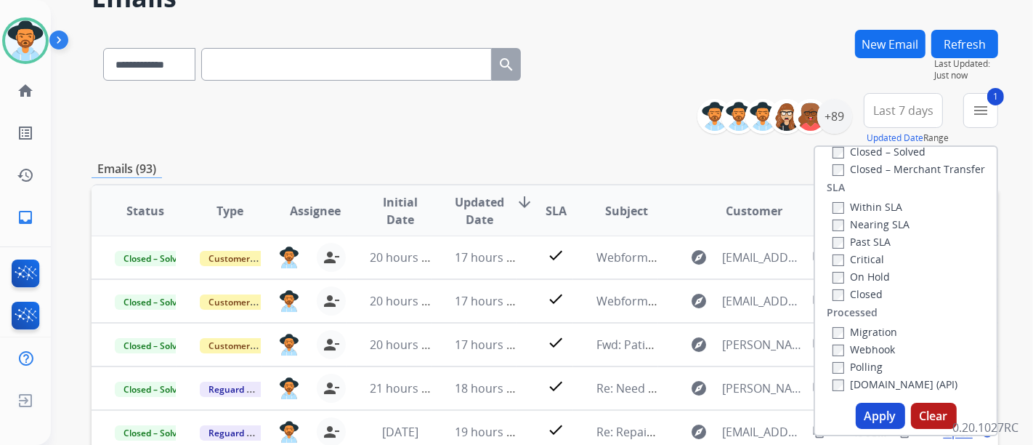
click at [873, 414] on button "Apply" at bounding box center [880, 416] width 49 height 26
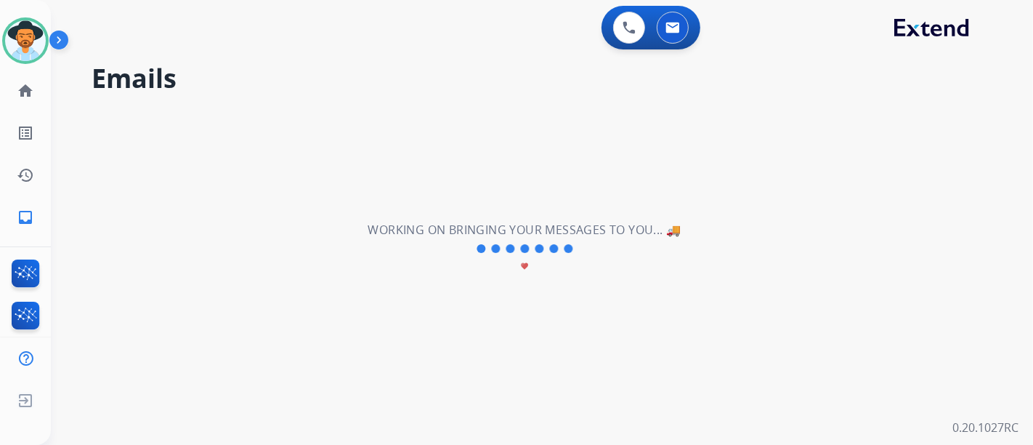
select select "*"
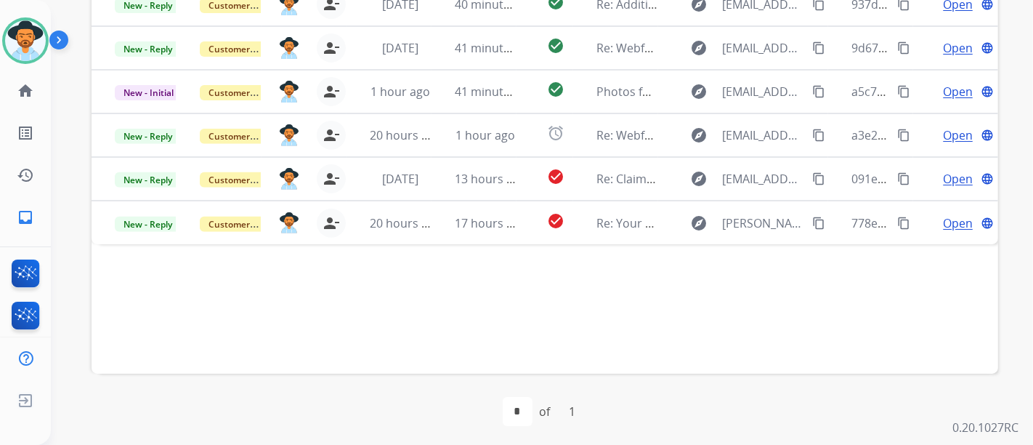
scroll to position [451, 0]
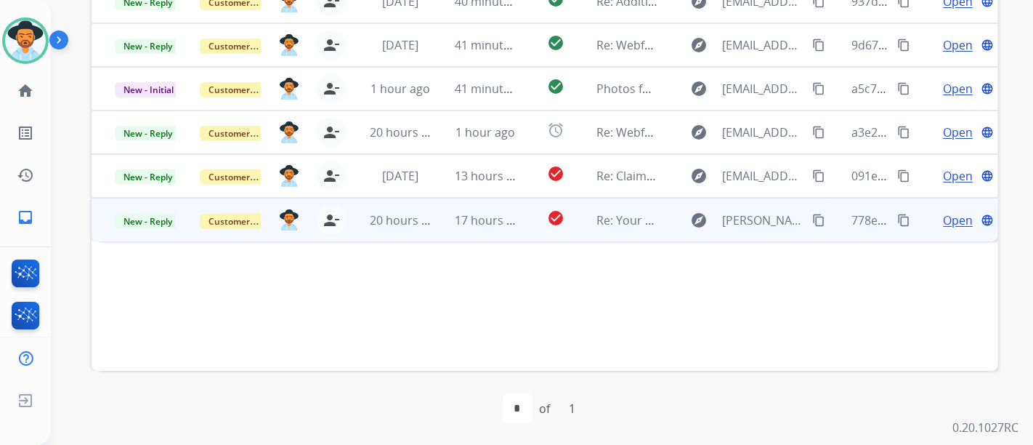
click at [943, 227] on span "Open" at bounding box center [958, 219] width 30 height 17
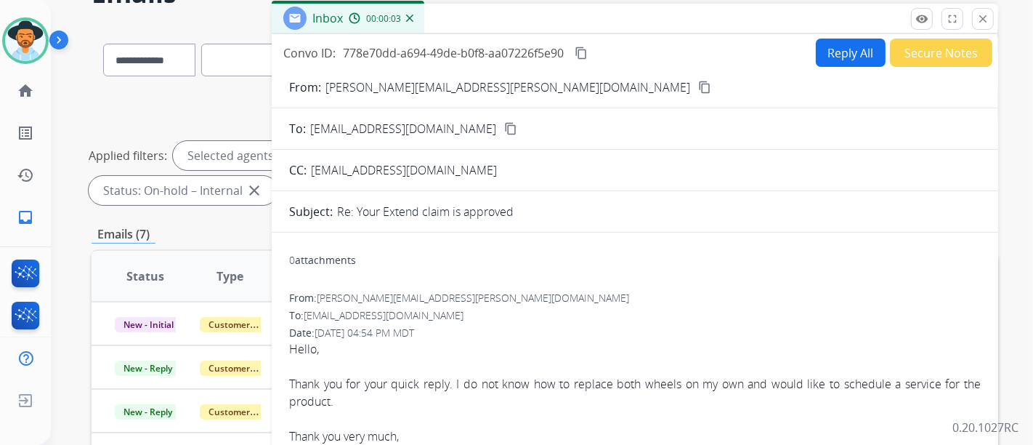
scroll to position [47, 0]
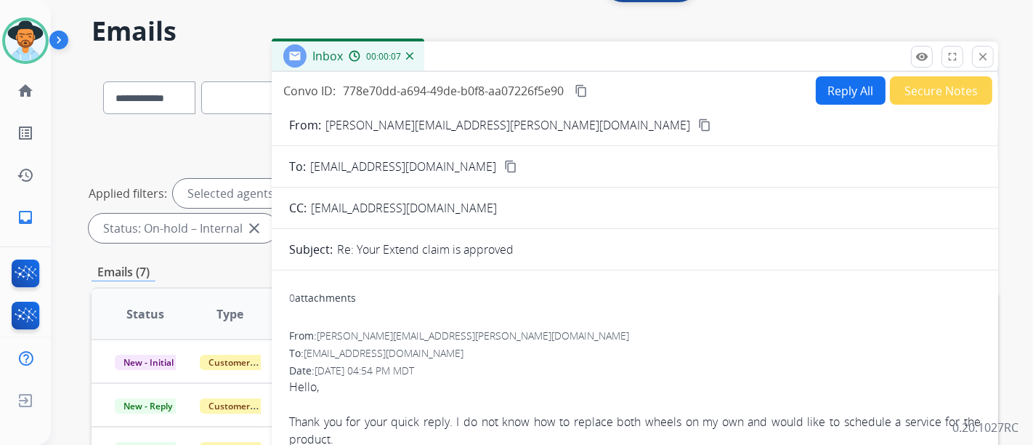
click at [698, 122] on mat-icon "content_copy" at bounding box center [704, 124] width 13 height 13
click at [580, 94] on mat-icon "content_copy" at bounding box center [581, 90] width 13 height 13
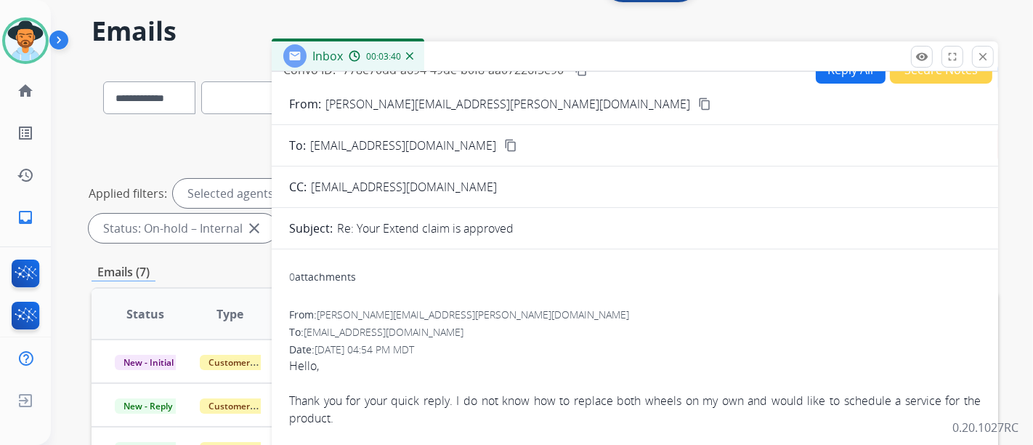
scroll to position [0, 0]
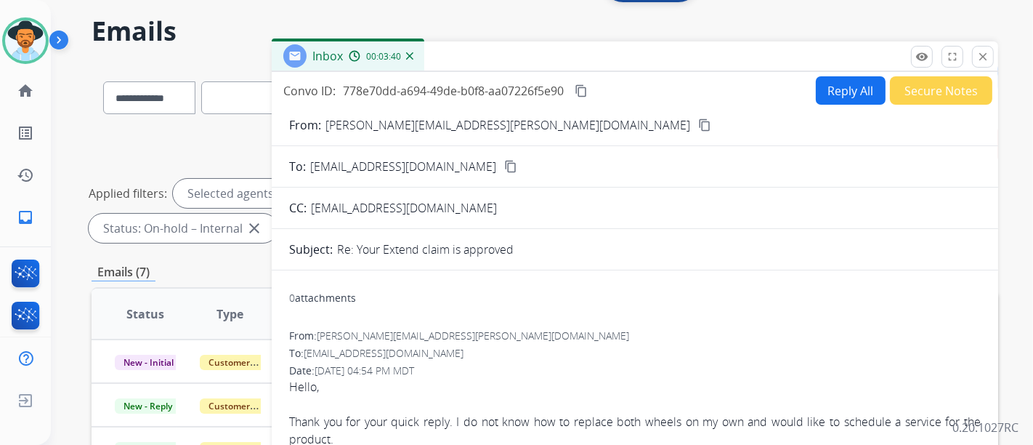
click at [816, 91] on button "Reply All" at bounding box center [851, 90] width 70 height 28
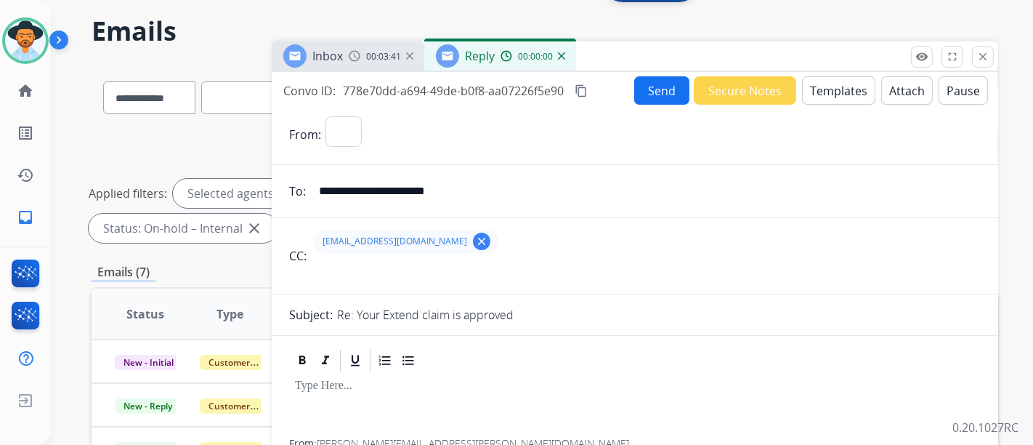
select select "**********"
click at [815, 97] on button "Templates" at bounding box center [838, 90] width 73 height 28
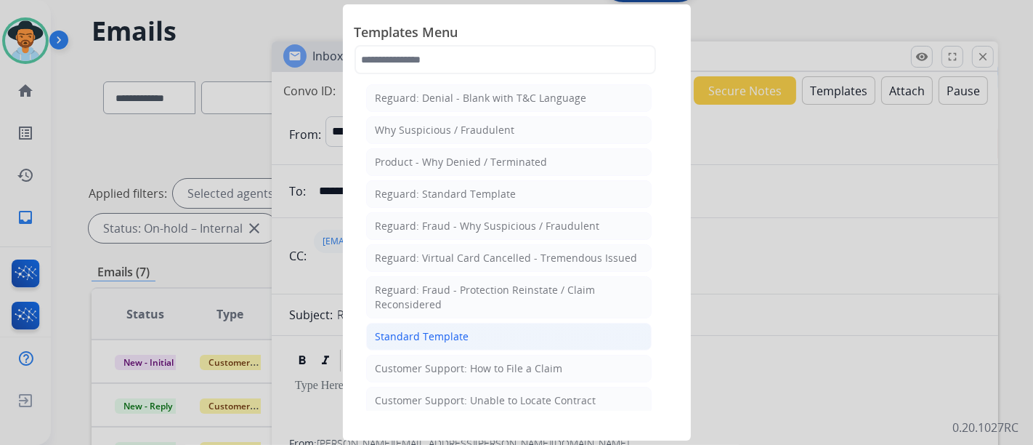
click at [507, 344] on li "Standard Template" at bounding box center [509, 337] width 286 height 28
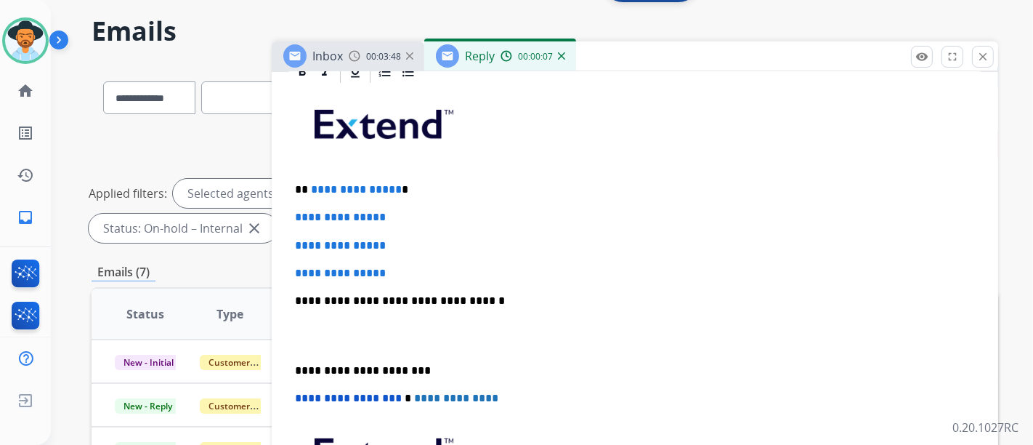
scroll to position [403, 0]
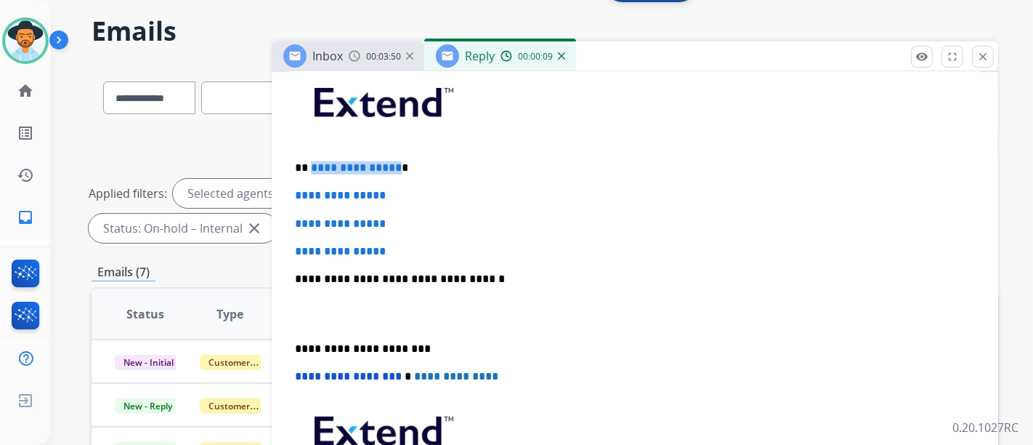
drag, startPoint x: 393, startPoint y: 169, endPoint x: 309, endPoint y: 164, distance: 84.5
click at [309, 164] on p "**********" at bounding box center [629, 167] width 669 height 13
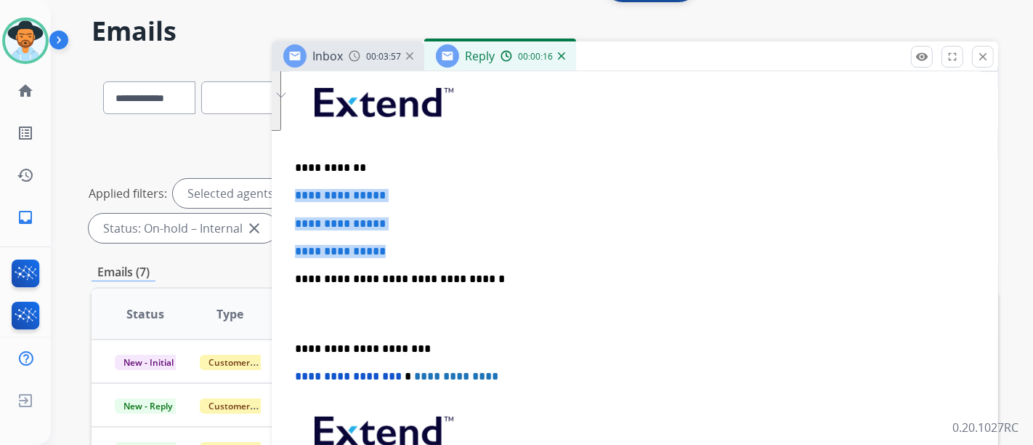
drag, startPoint x: 408, startPoint y: 250, endPoint x: 294, endPoint y: 194, distance: 127.1
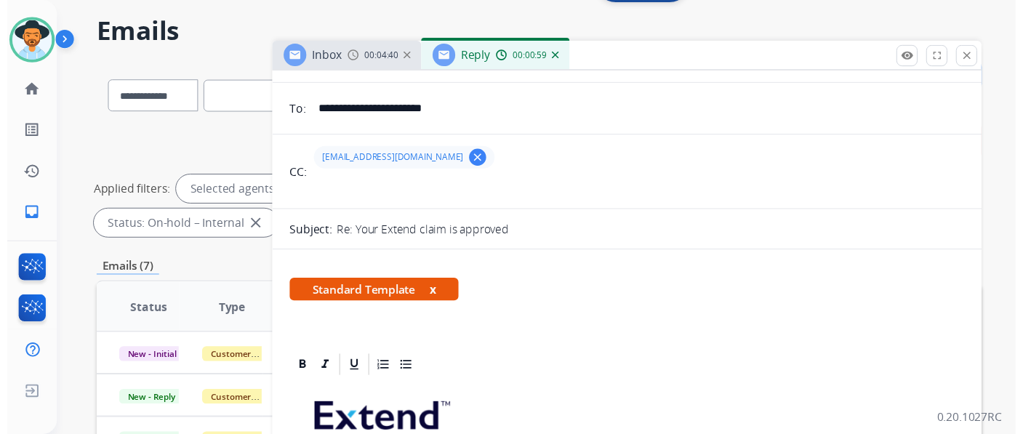
scroll to position [0, 0]
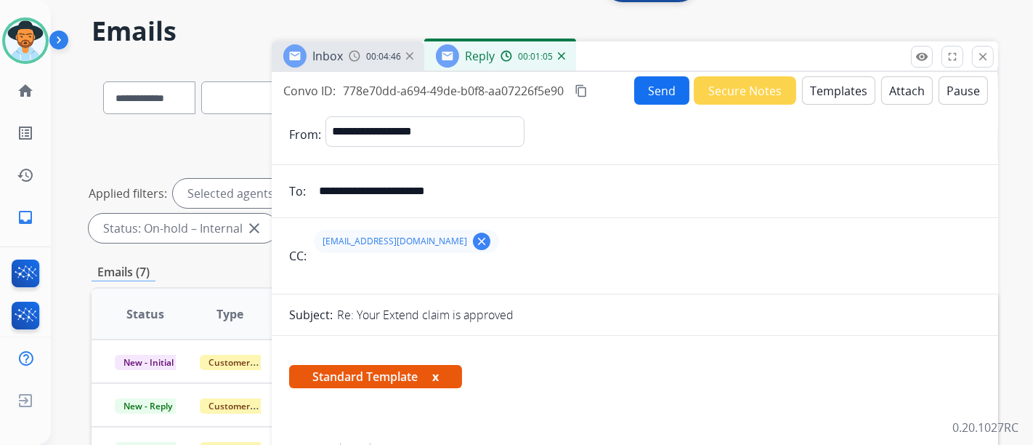
click at [664, 97] on button "Send" at bounding box center [661, 90] width 55 height 28
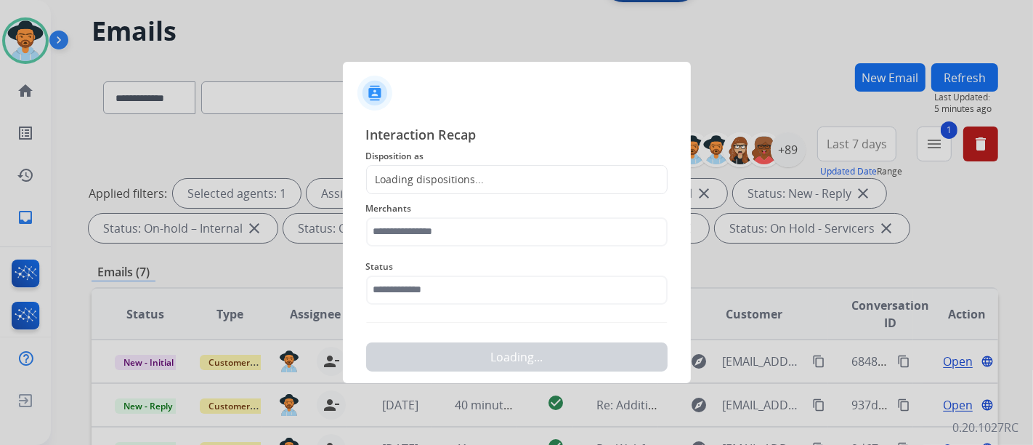
click at [483, 304] on div "Status" at bounding box center [517, 281] width 302 height 58
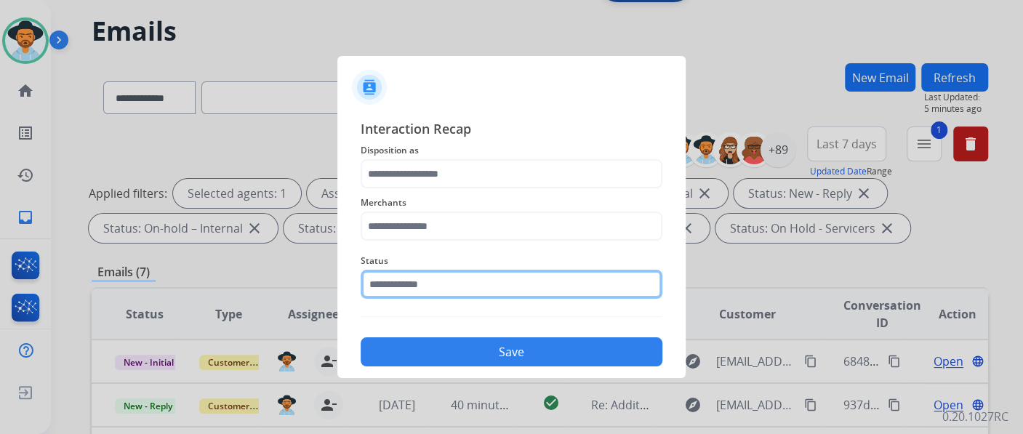
click at [505, 277] on input "text" at bounding box center [511, 284] width 302 height 29
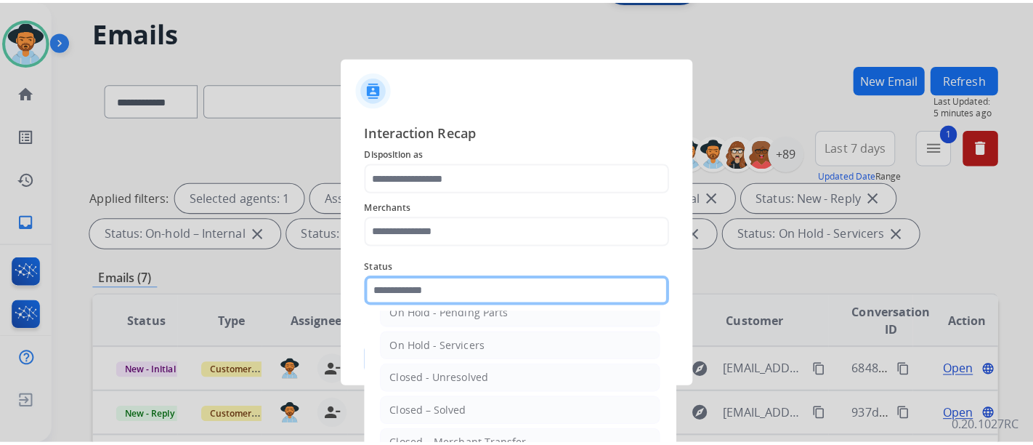
scroll to position [83, 0]
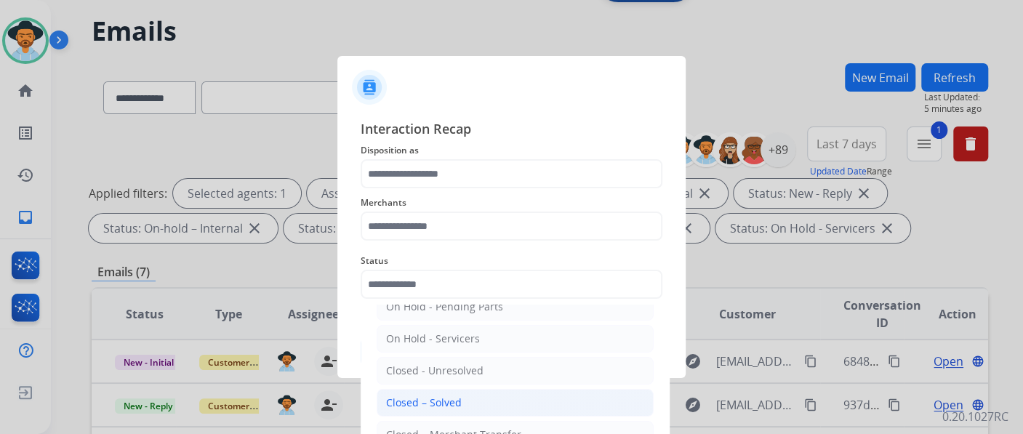
click at [488, 397] on li "Closed – Solved" at bounding box center [514, 403] width 277 height 28
type input "**********"
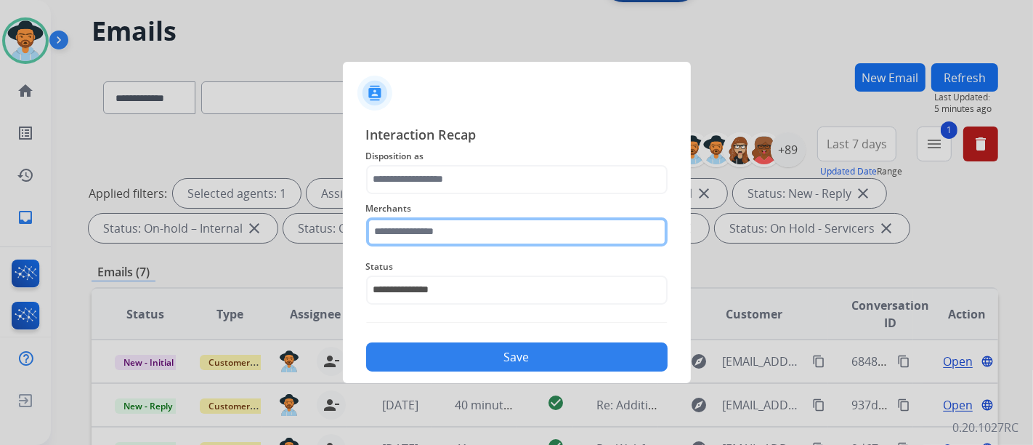
click at [468, 238] on input "text" at bounding box center [517, 231] width 302 height 29
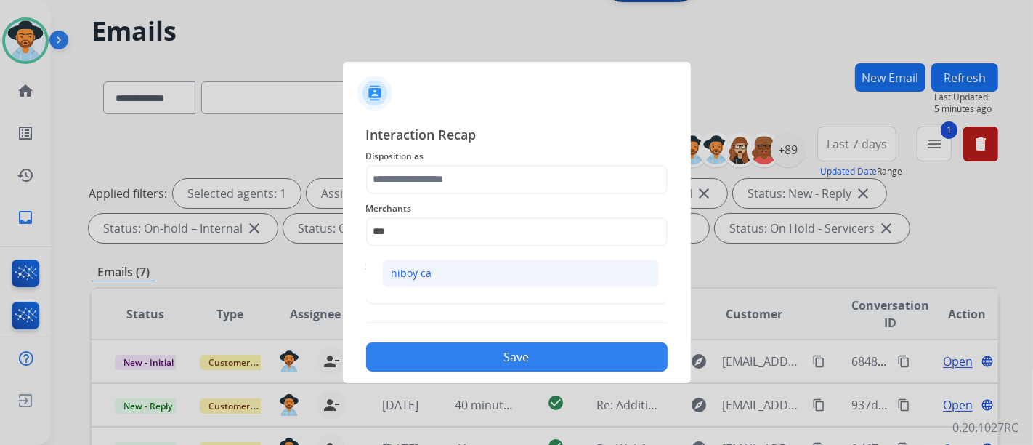
click at [468, 285] on li "hiboy ca" at bounding box center [520, 273] width 277 height 28
type input "********"
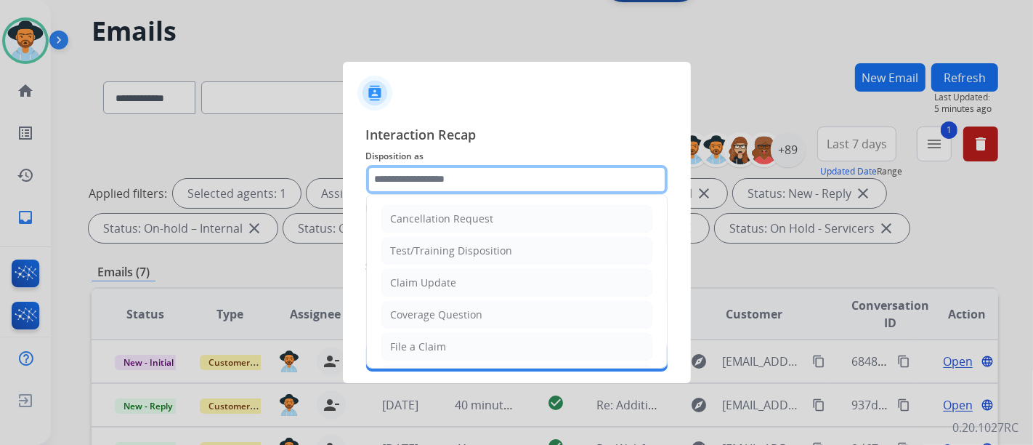
click at [477, 183] on input "text" at bounding box center [517, 179] width 302 height 29
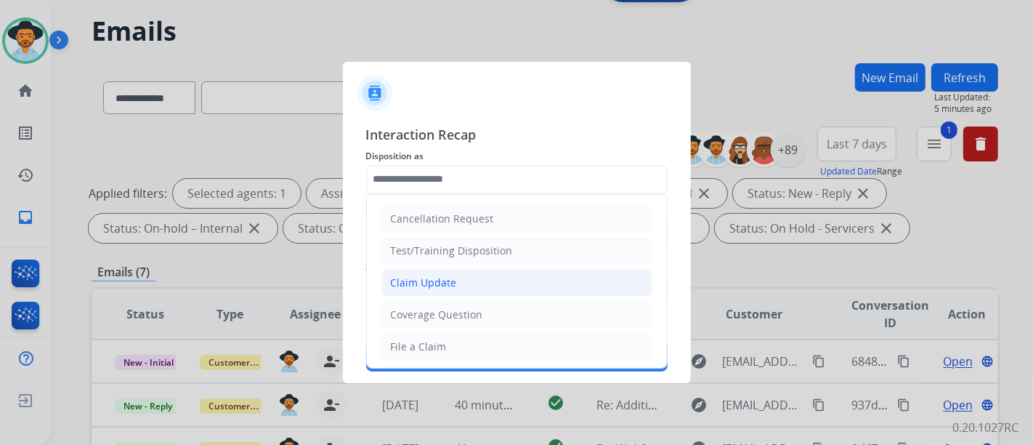
click at [458, 283] on li "Claim Update" at bounding box center [517, 283] width 271 height 28
type input "**********"
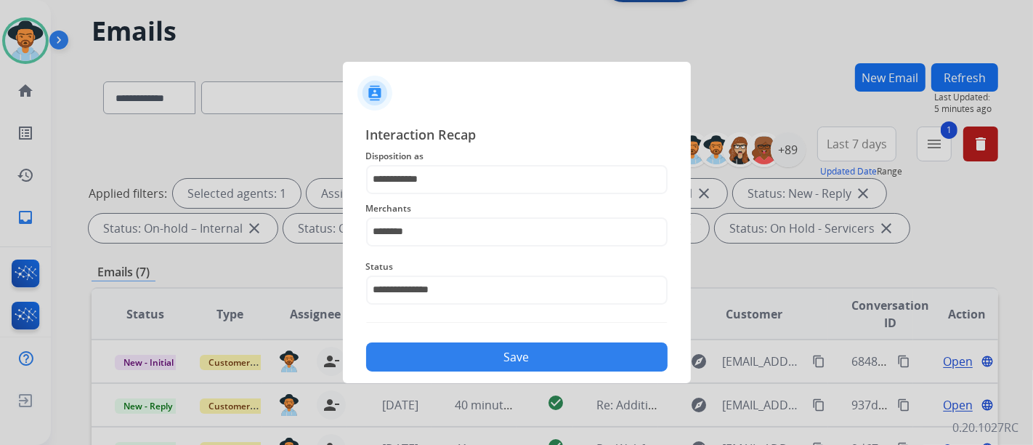
click at [487, 360] on button "Save" at bounding box center [517, 356] width 302 height 29
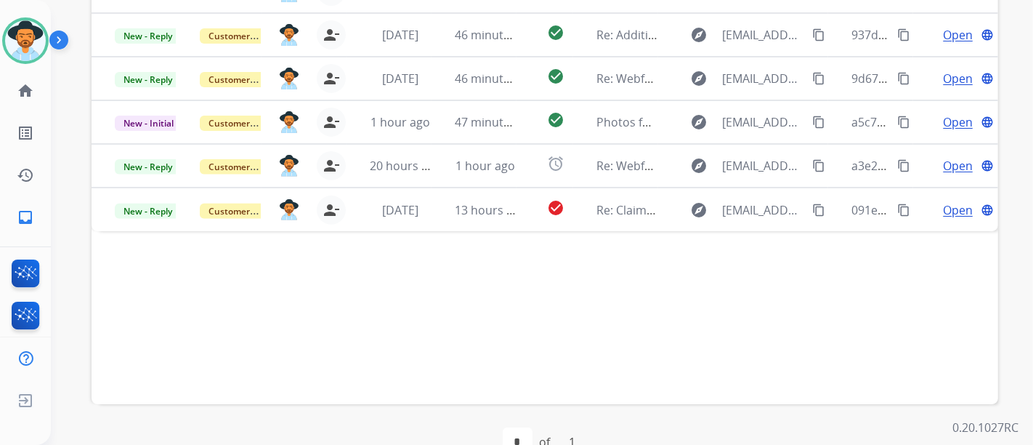
scroll to position [451, 0]
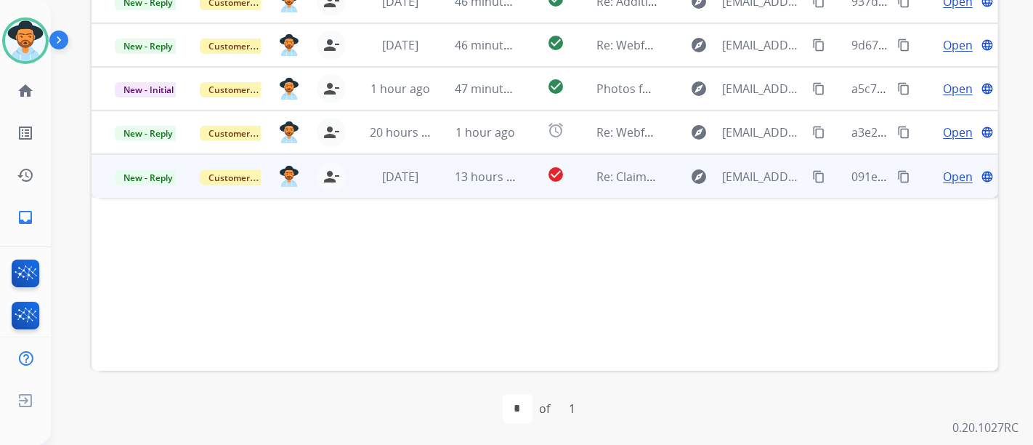
click at [954, 174] on span "Open" at bounding box center [958, 176] width 30 height 17
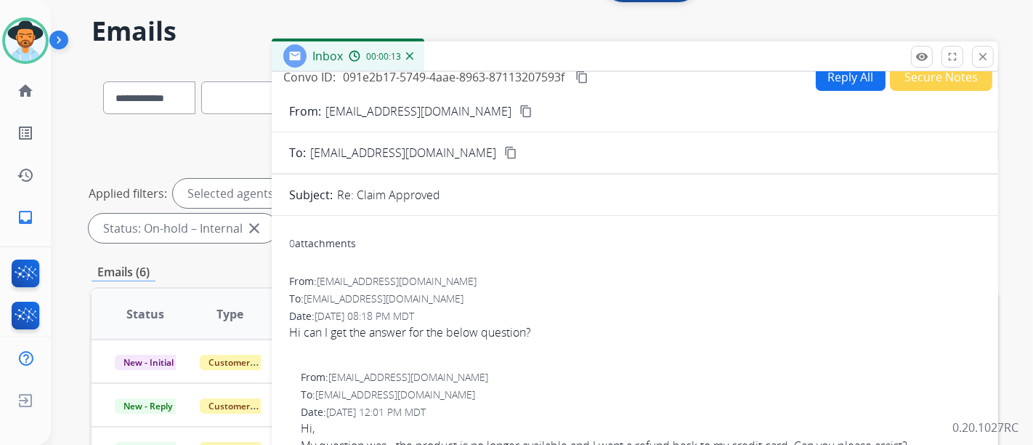
scroll to position [0, 0]
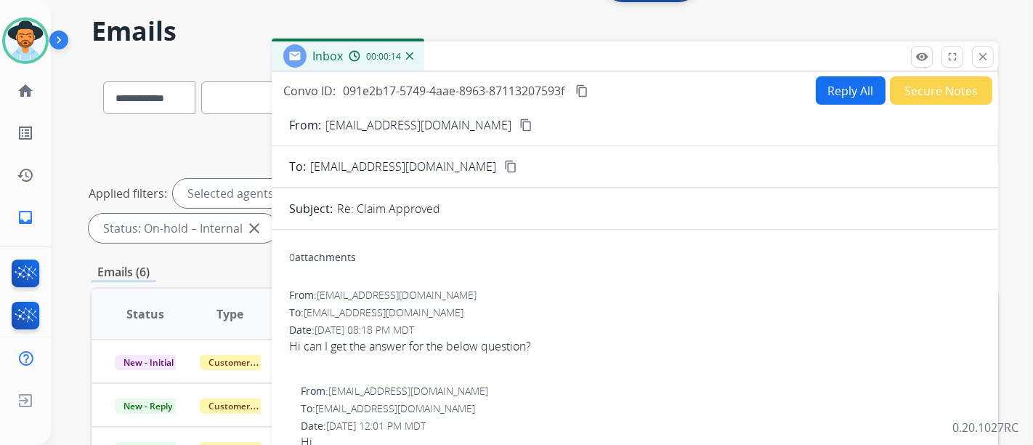
click at [829, 94] on button "Reply All" at bounding box center [851, 90] width 70 height 28
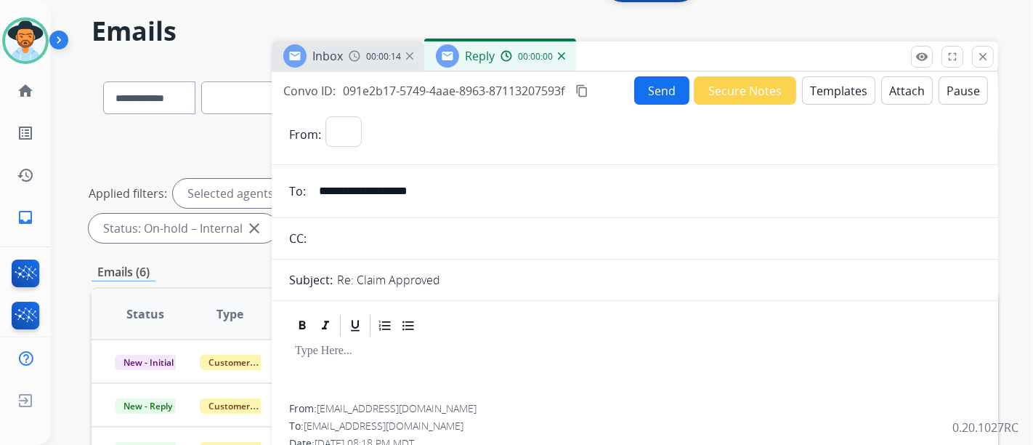
select select "**********"
click at [859, 92] on button "Templates" at bounding box center [838, 90] width 73 height 28
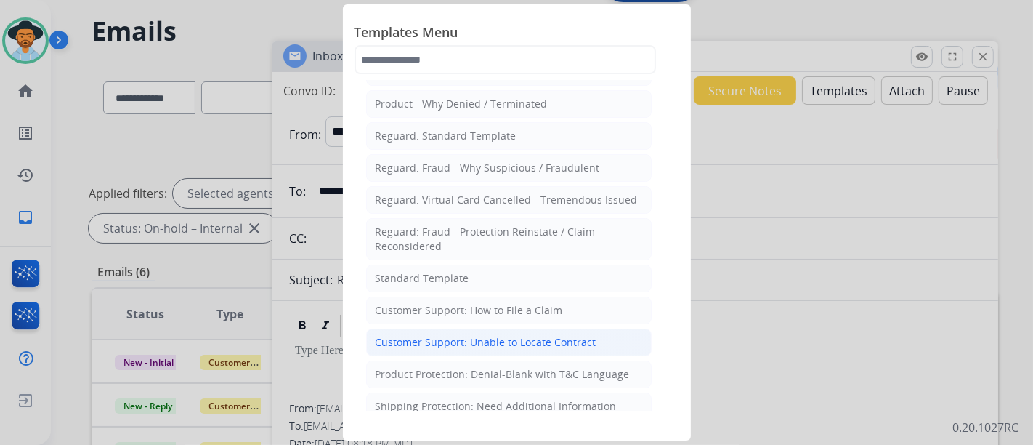
scroll to position [81, 0]
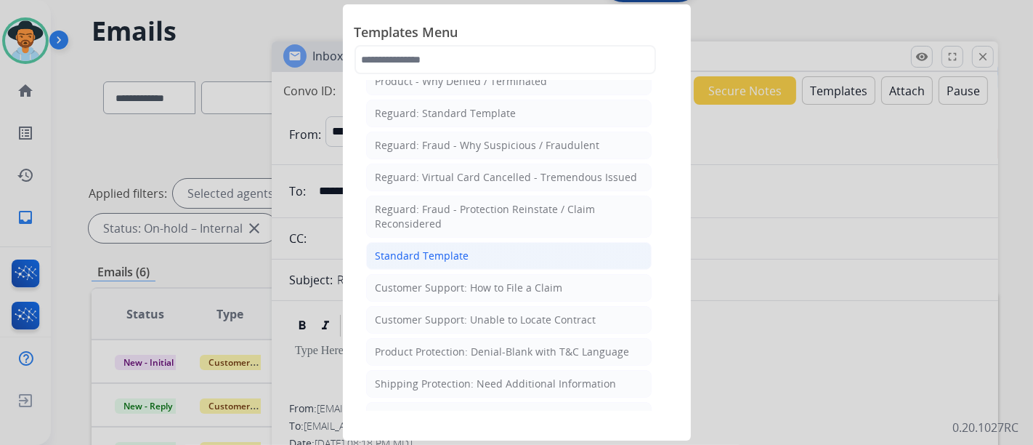
click at [488, 261] on li "Standard Template" at bounding box center [509, 256] width 286 height 28
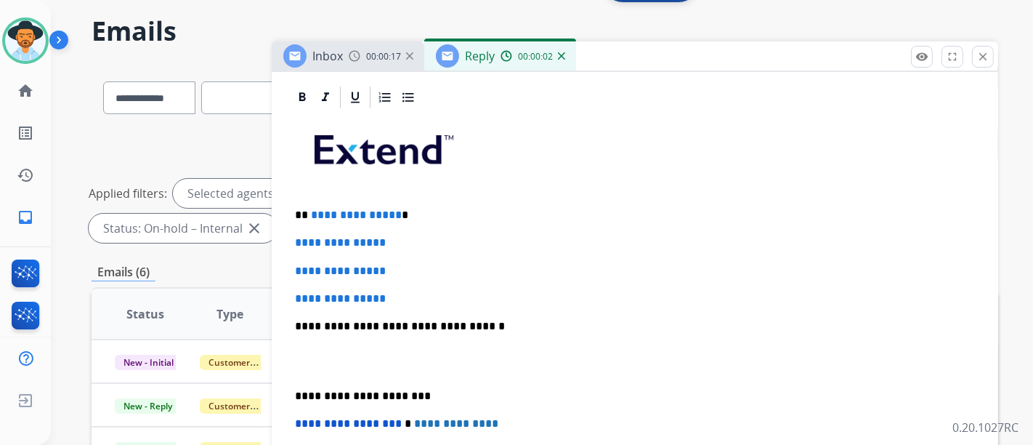
scroll to position [323, 0]
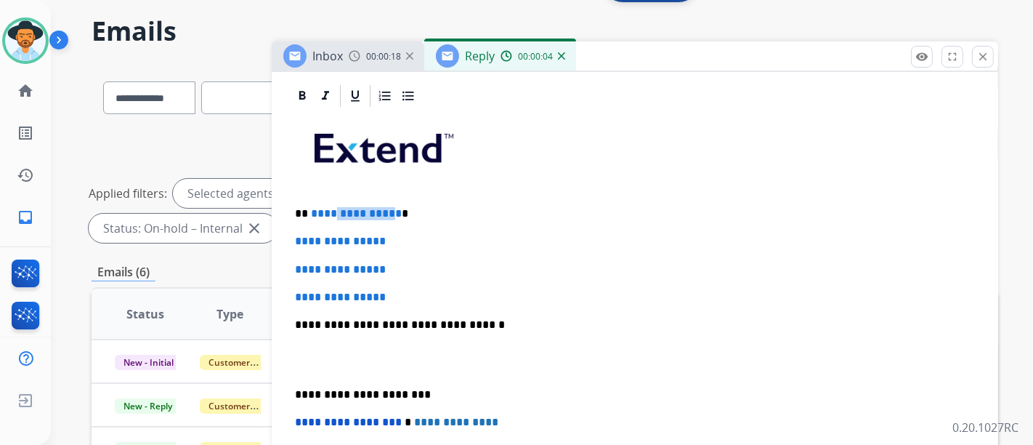
click at [328, 210] on span "**********" at bounding box center [356, 213] width 91 height 11
click at [390, 210] on span "**********" at bounding box center [356, 213] width 91 height 11
drag, startPoint x: 391, startPoint y: 209, endPoint x: 487, endPoint y: 244, distance: 102.3
click at [308, 207] on p "**********" at bounding box center [629, 213] width 669 height 13
click at [391, 218] on div "**********" at bounding box center [635, 359] width 692 height 500
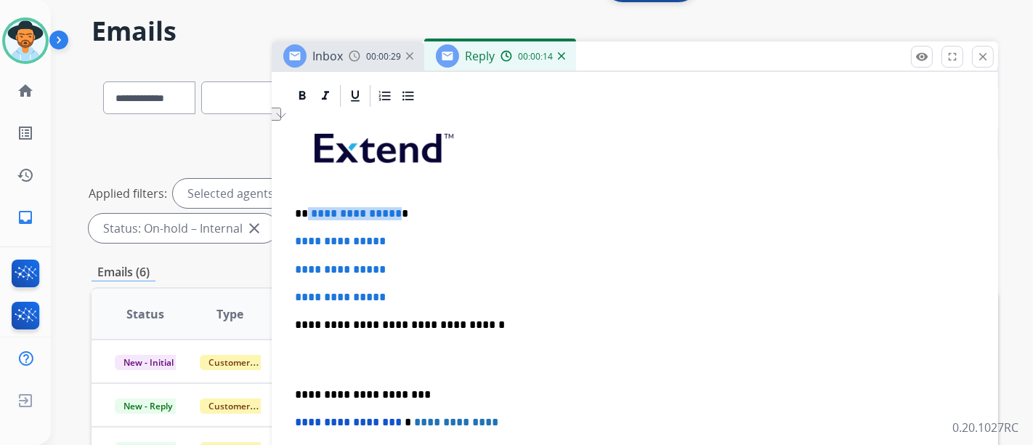
drag, startPoint x: 392, startPoint y: 214, endPoint x: 307, endPoint y: 204, distance: 86.4
click at [307, 207] on p "**********" at bounding box center [629, 213] width 669 height 13
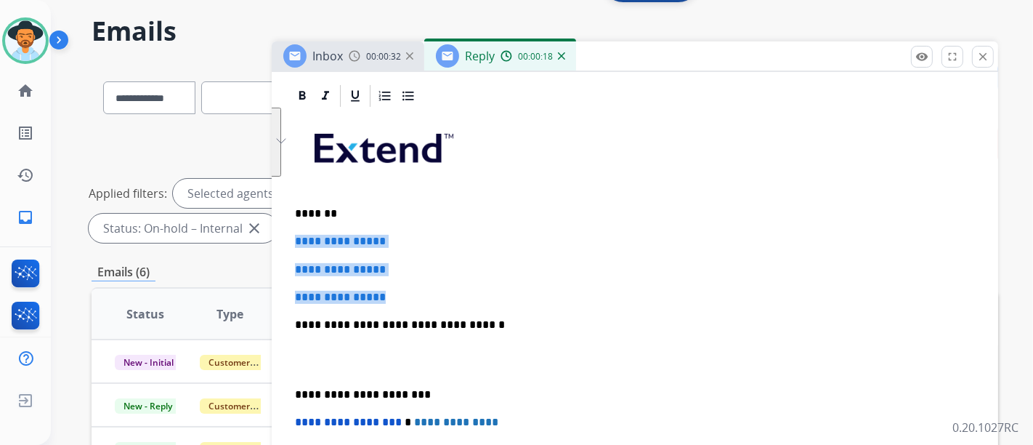
drag, startPoint x: 407, startPoint y: 289, endPoint x: 294, endPoint y: 232, distance: 126.4
click at [294, 232] on div "**********" at bounding box center [635, 45] width 727 height 593
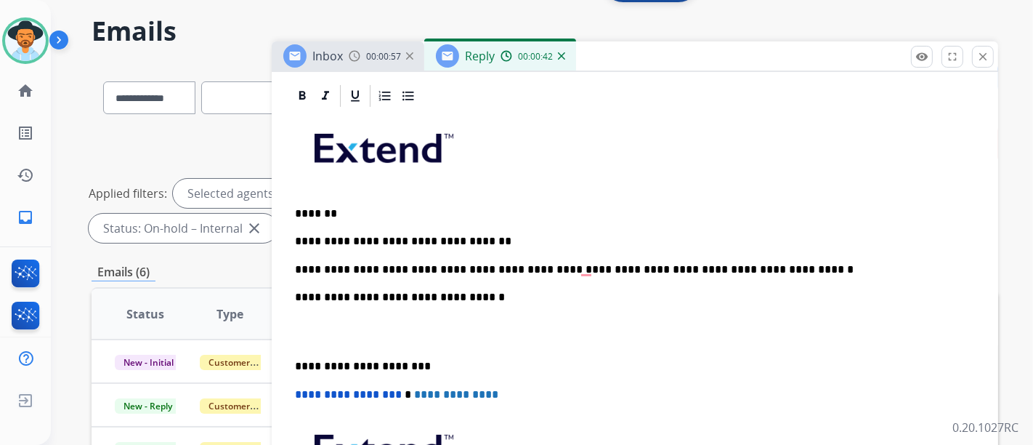
click at [586, 275] on div "**********" at bounding box center [635, 345] width 692 height 472
click at [584, 271] on p "**********" at bounding box center [629, 269] width 669 height 13
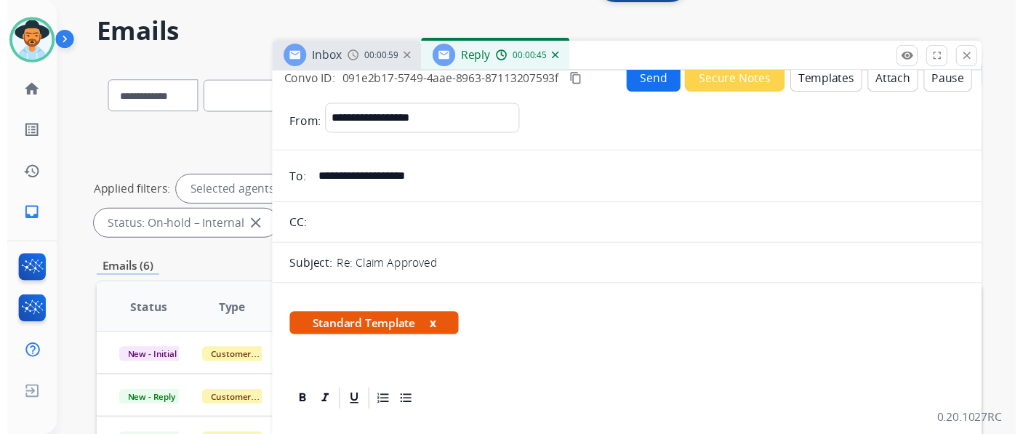
scroll to position [0, 0]
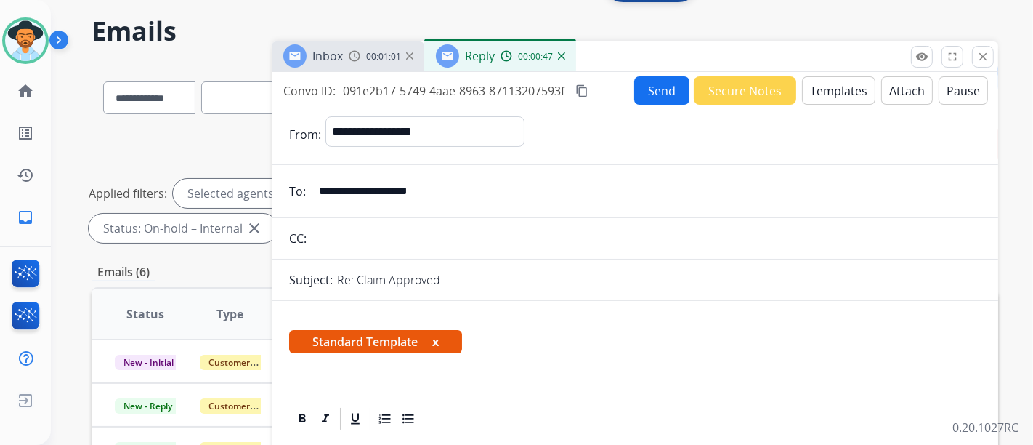
click at [671, 93] on button "Send" at bounding box center [661, 90] width 55 height 28
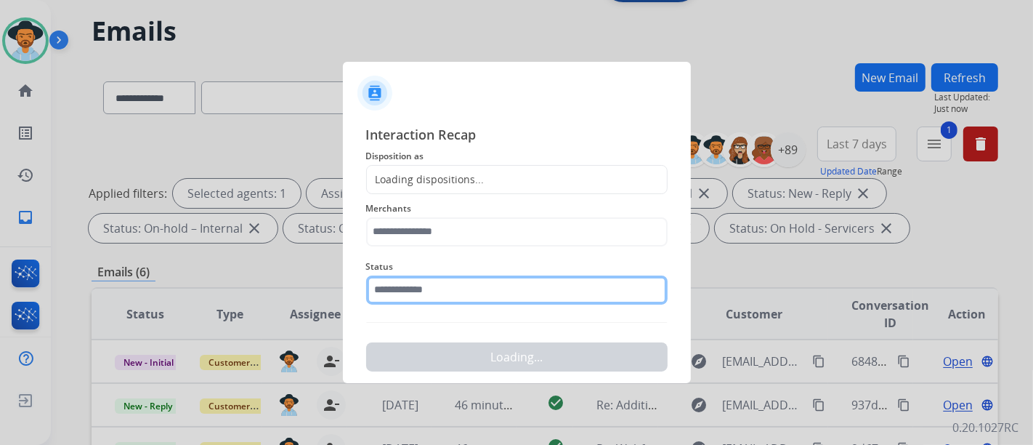
click at [474, 283] on input "text" at bounding box center [517, 289] width 302 height 29
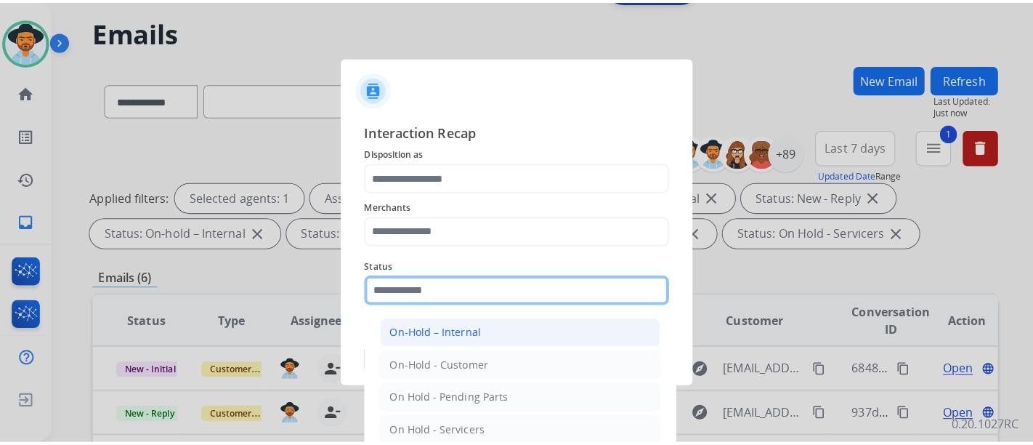
scroll to position [83, 0]
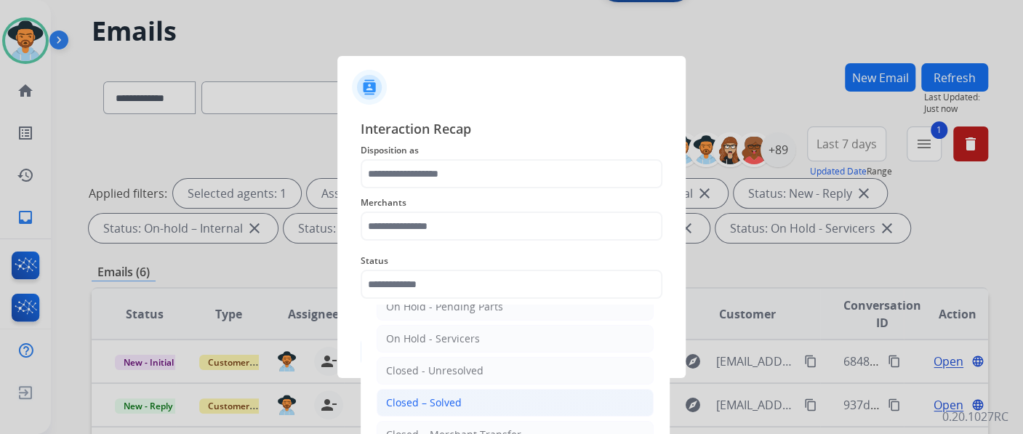
click at [454, 389] on li "Closed – Solved" at bounding box center [514, 403] width 277 height 28
type input "**********"
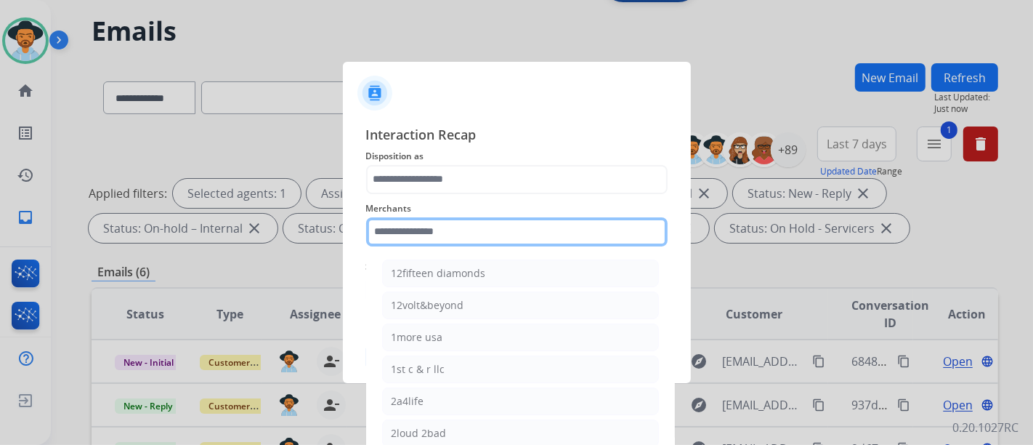
click at [482, 244] on div "Merchants 12fifteen diamonds 12volt&beyond 1more usa 1st c & r llc 2a4life 2lou…" at bounding box center [517, 223] width 302 height 58
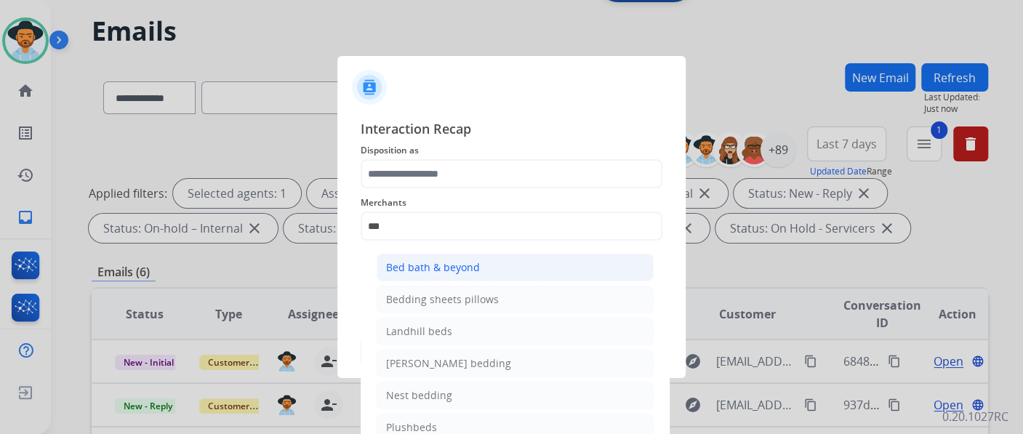
click at [476, 265] on div "Bed bath & beyond" at bounding box center [433, 267] width 94 height 15
type input "**********"
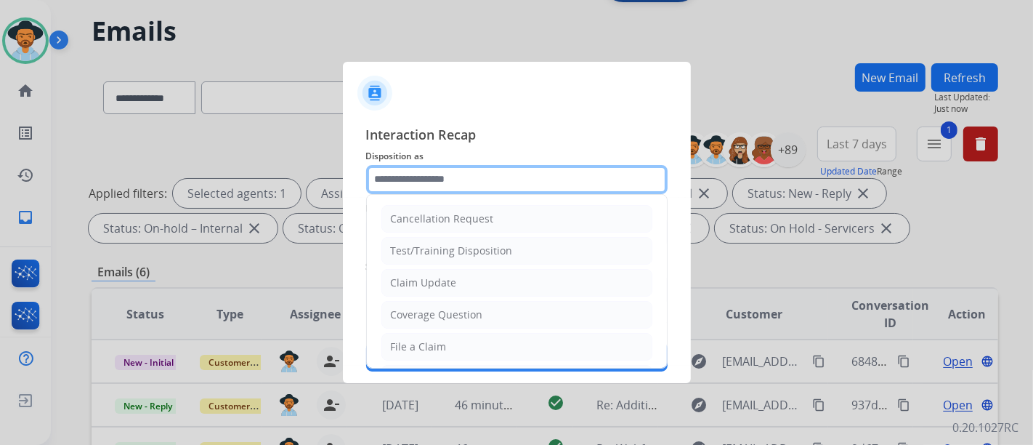
click at [483, 188] on input "text" at bounding box center [517, 179] width 302 height 29
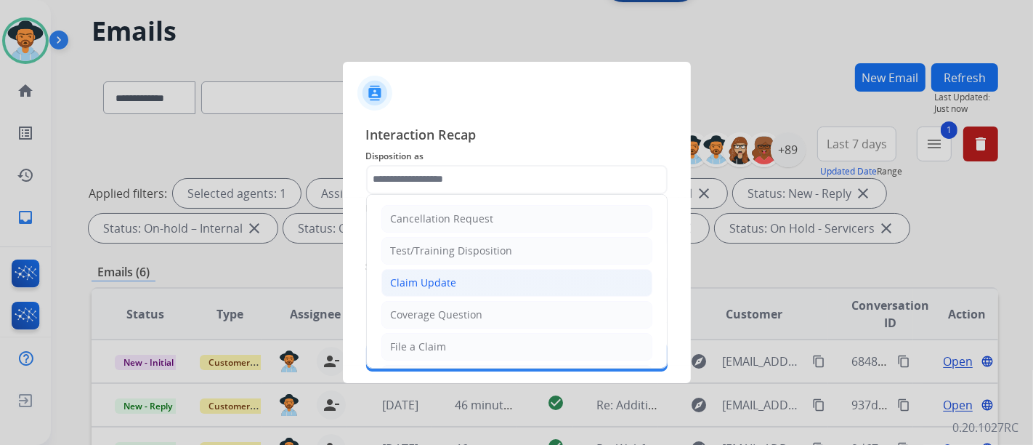
click at [478, 291] on li "Claim Update" at bounding box center [517, 283] width 271 height 28
type input "**********"
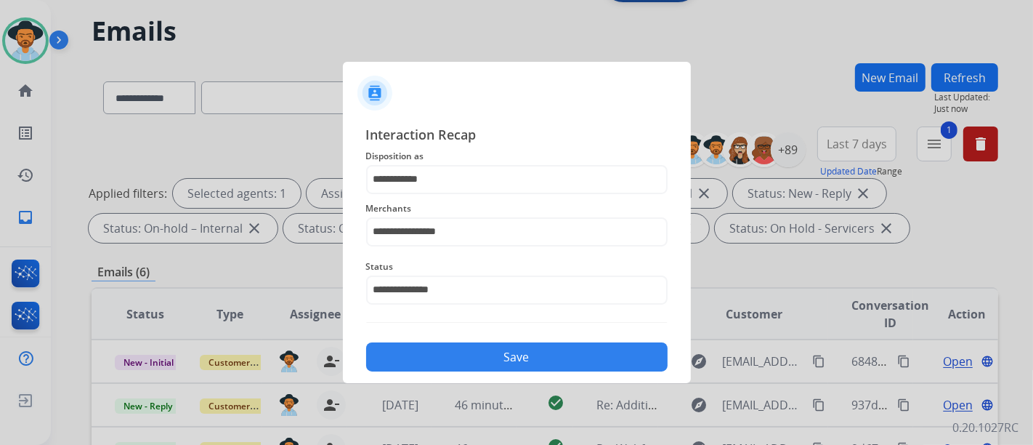
click at [490, 343] on button "Save" at bounding box center [517, 356] width 302 height 29
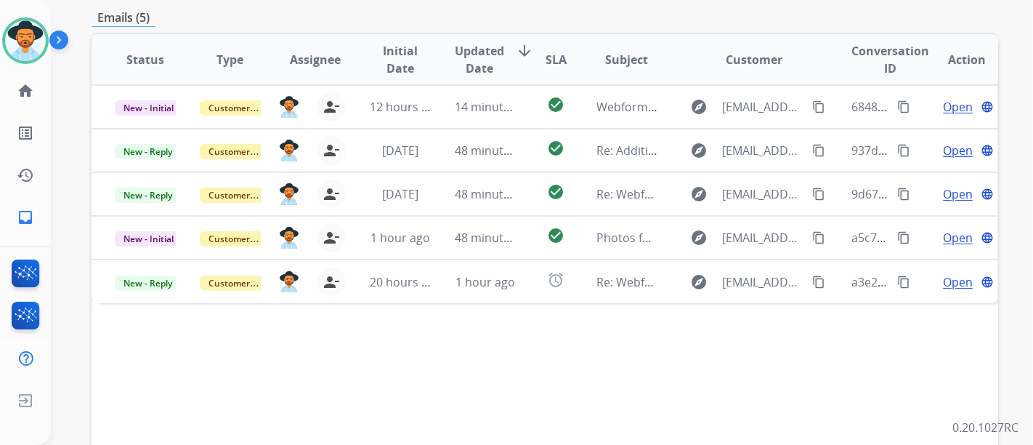
scroll to position [323, 0]
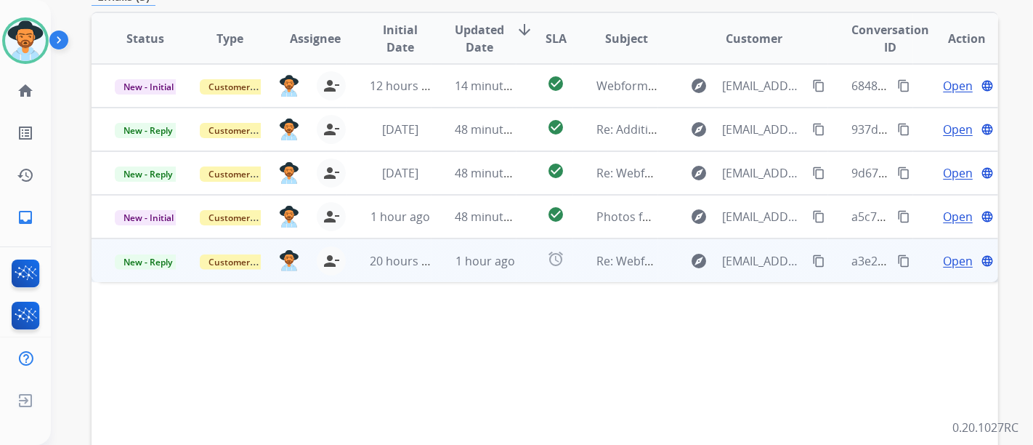
click at [948, 255] on span "Open" at bounding box center [958, 260] width 30 height 17
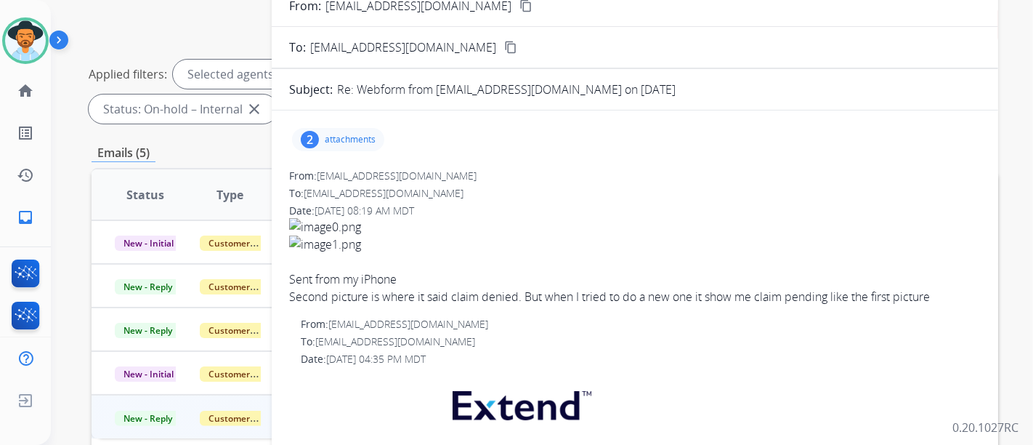
scroll to position [161, 0]
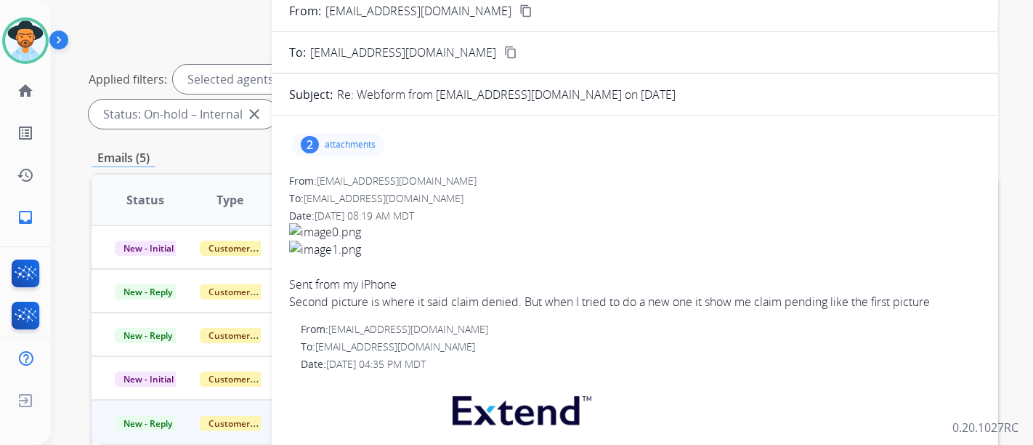
click at [342, 144] on p "attachments" at bounding box center [350, 145] width 51 height 12
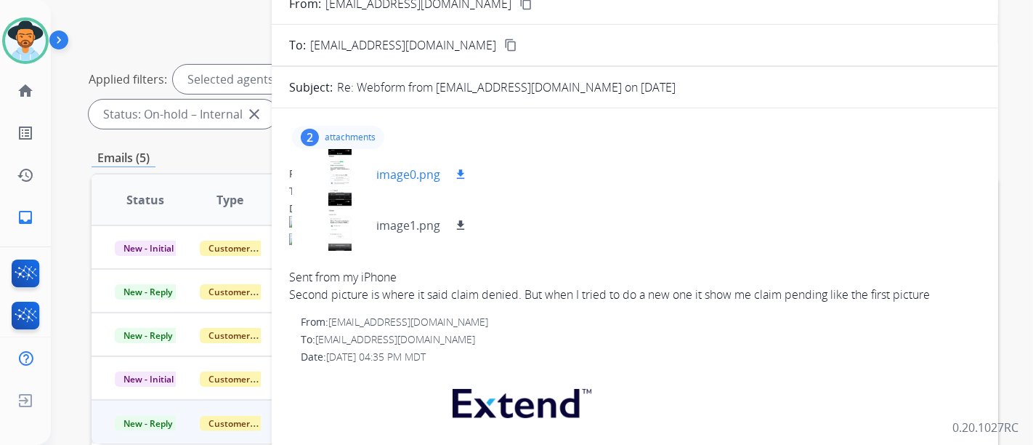
scroll to position [0, 0]
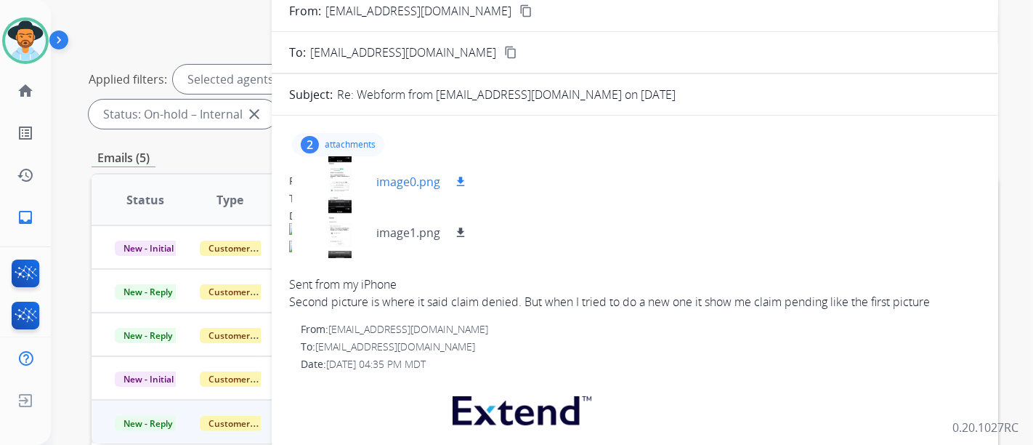
click at [387, 182] on p "image0.png" at bounding box center [408, 181] width 64 height 17
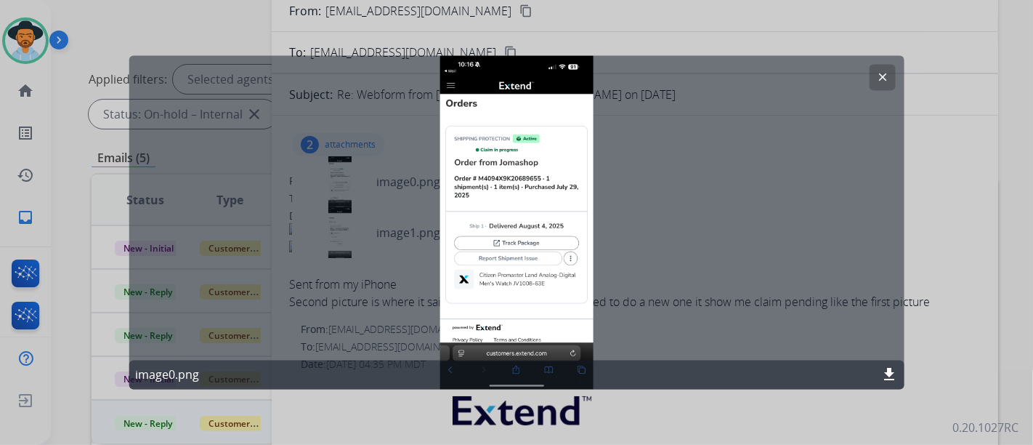
click at [863, 69] on div "clear image0.png download" at bounding box center [516, 223] width 775 height 334
click at [874, 72] on button "clear" at bounding box center [882, 78] width 26 height 26
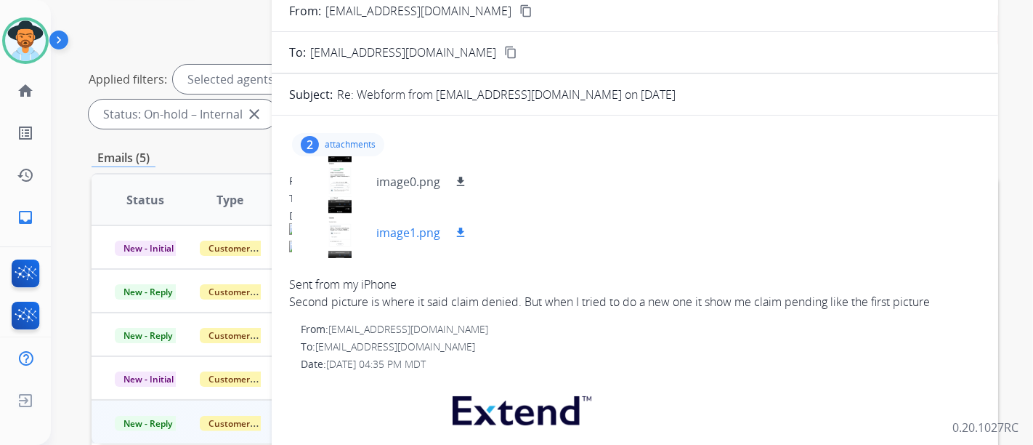
click at [375, 228] on div at bounding box center [340, 232] width 73 height 51
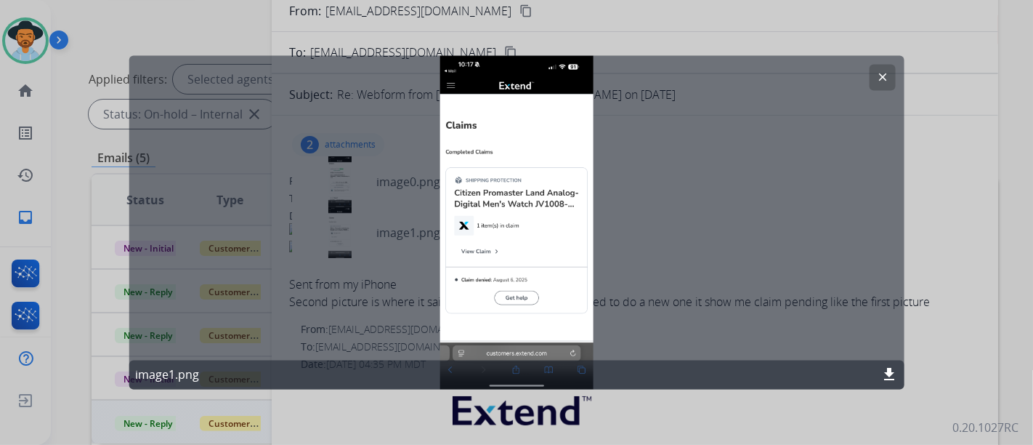
click at [874, 83] on button "clear" at bounding box center [882, 78] width 26 height 26
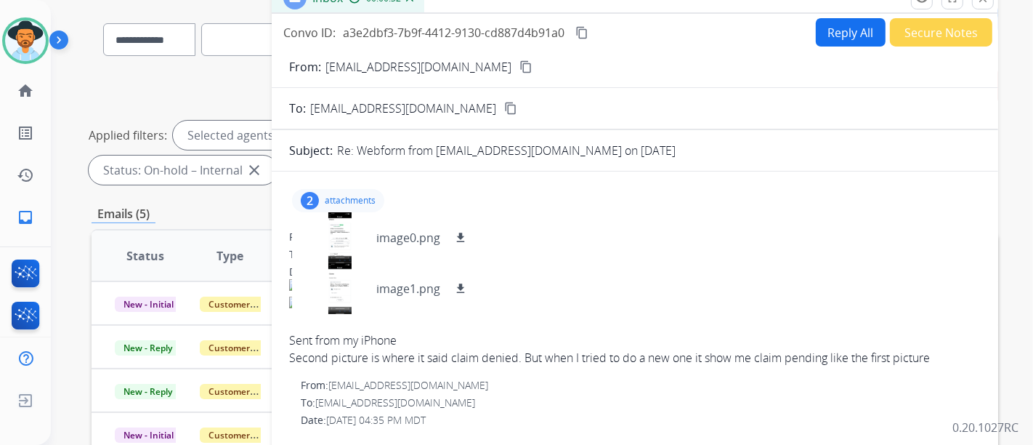
scroll to position [81, 0]
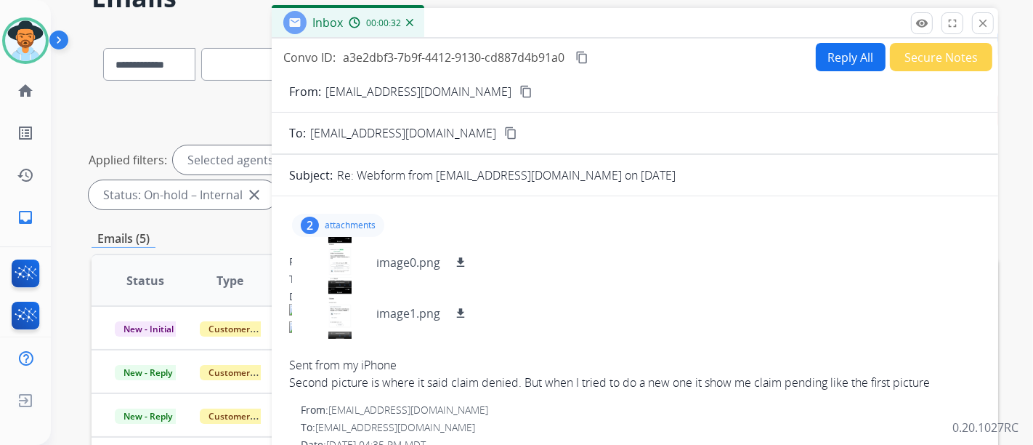
click at [517, 86] on button "content_copy" at bounding box center [525, 91] width 17 height 17
click at [338, 299] on div at bounding box center [340, 313] width 73 height 51
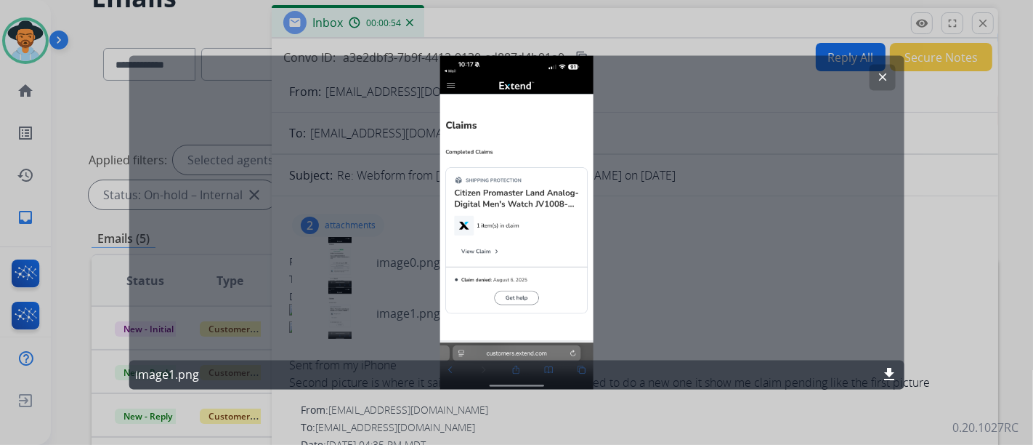
click at [887, 79] on mat-icon "clear" at bounding box center [882, 77] width 13 height 13
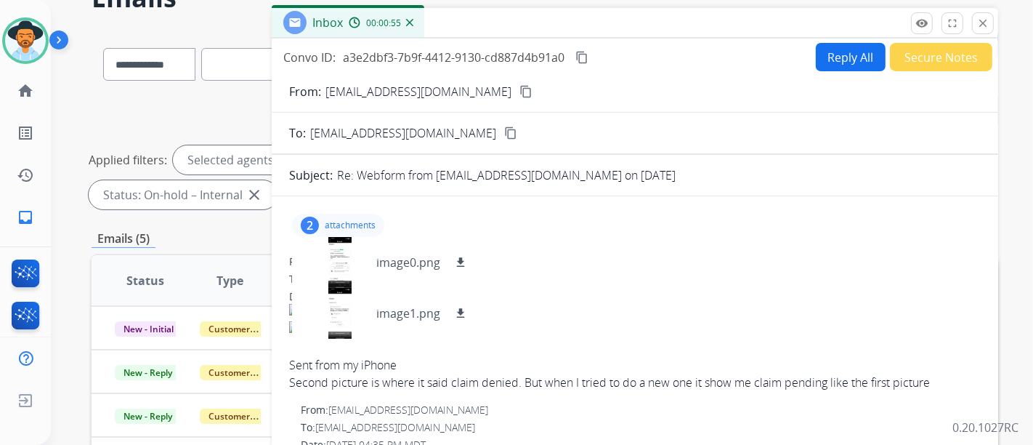
click at [520, 97] on mat-icon "content_copy" at bounding box center [526, 91] width 13 height 13
click at [832, 61] on button "Reply All" at bounding box center [851, 57] width 70 height 28
select select "**********"
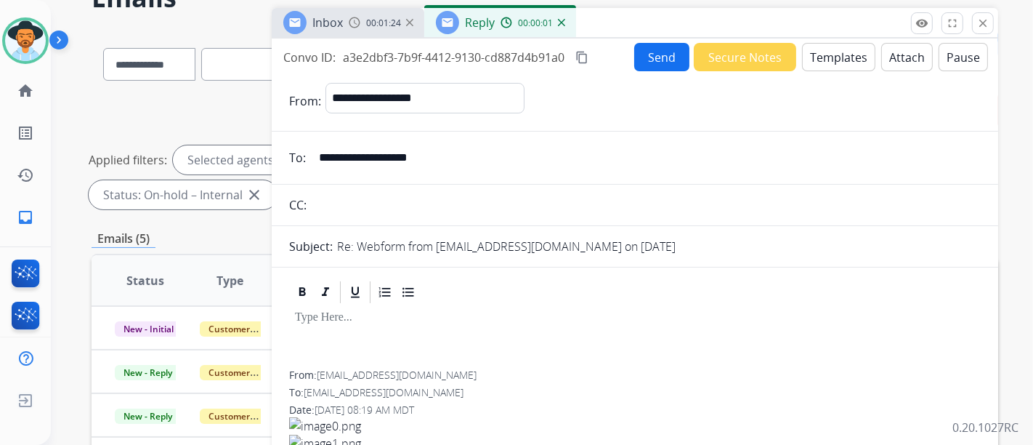
click at [857, 61] on button "Templates" at bounding box center [838, 57] width 73 height 28
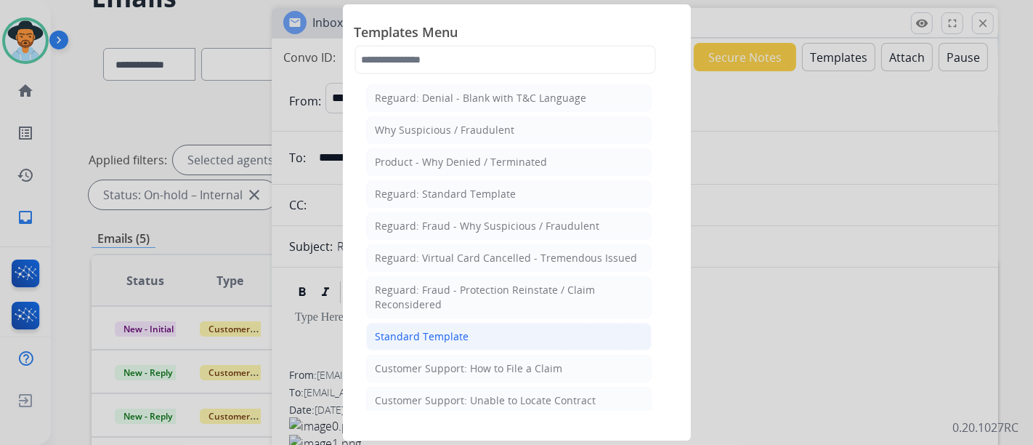
click at [515, 339] on li "Standard Template" at bounding box center [509, 337] width 286 height 28
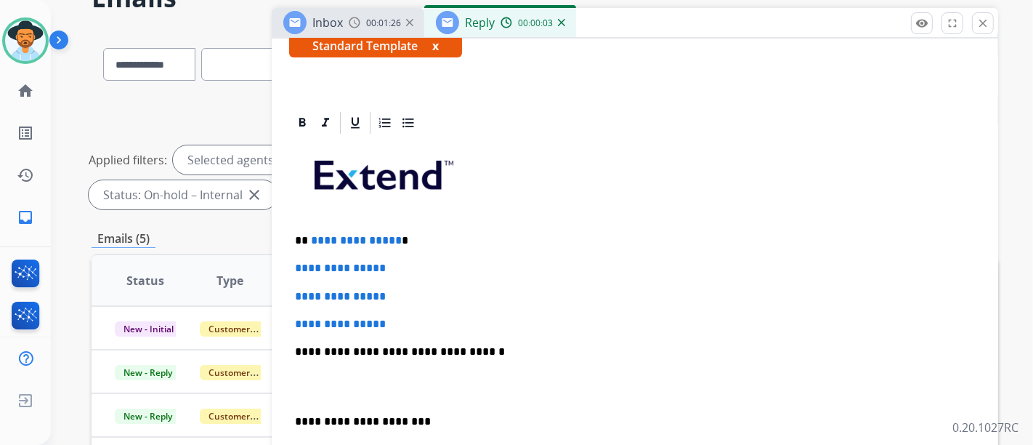
scroll to position [323, 0]
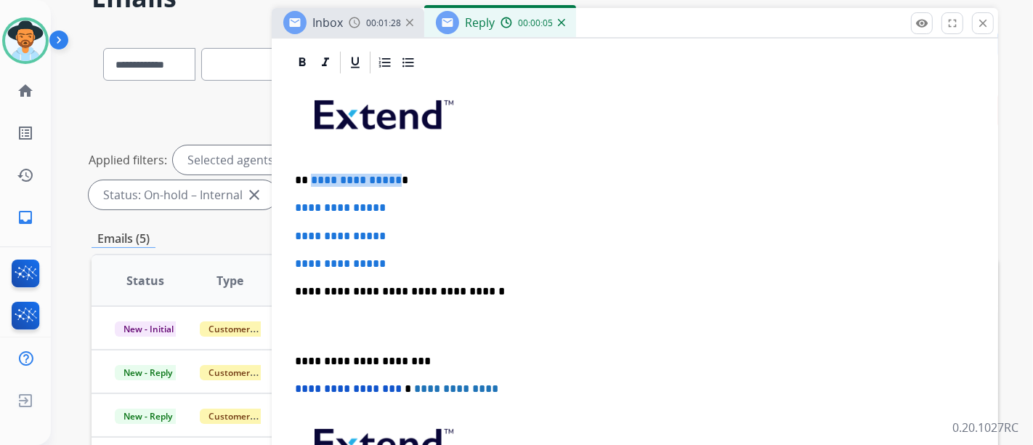
drag, startPoint x: 392, startPoint y: 177, endPoint x: 311, endPoint y: 174, distance: 81.5
click at [311, 174] on span "**********" at bounding box center [356, 179] width 91 height 11
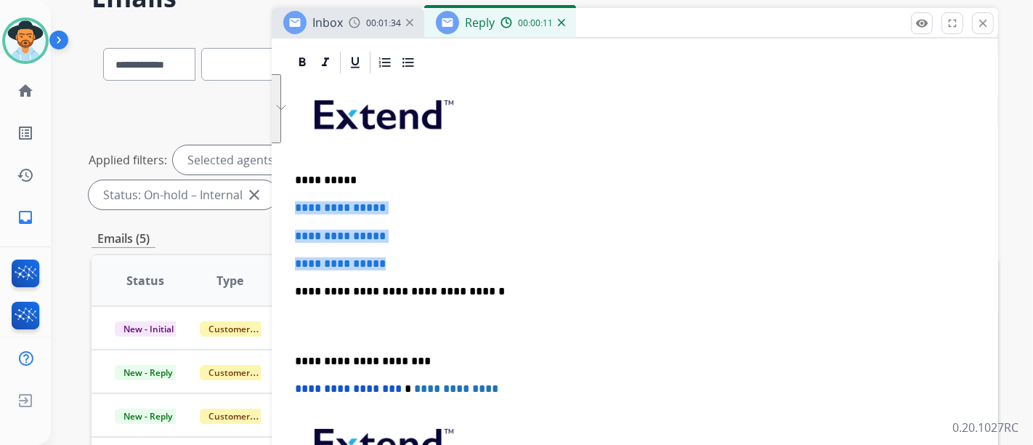
drag, startPoint x: 452, startPoint y: 250, endPoint x: 294, endPoint y: 203, distance: 164.6
click at [294, 203] on div "**********" at bounding box center [635, 326] width 692 height 500
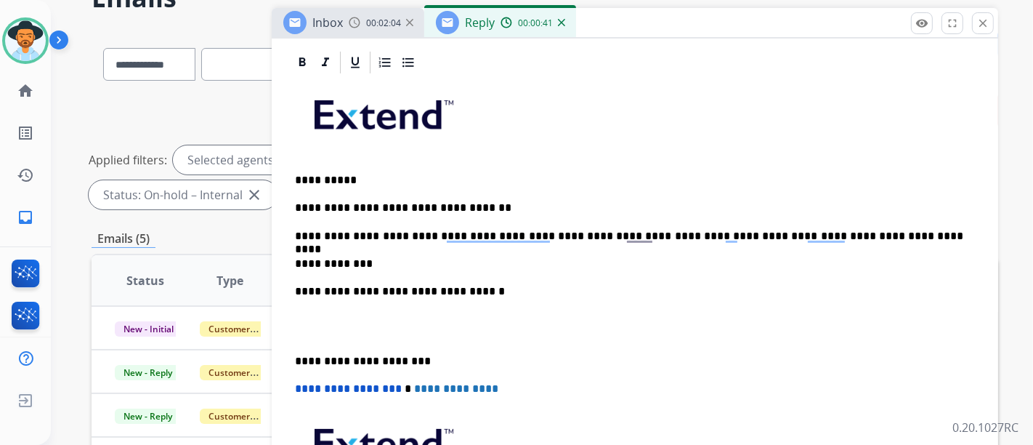
click at [517, 238] on p "**********" at bounding box center [629, 236] width 669 height 13
click at [552, 269] on div "**********" at bounding box center [635, 326] width 692 height 500
click at [635, 241] on div "**********" at bounding box center [635, 326] width 692 height 500
click at [648, 230] on p "**********" at bounding box center [629, 236] width 669 height 13
click at [596, 252] on div "**********" at bounding box center [635, 326] width 692 height 500
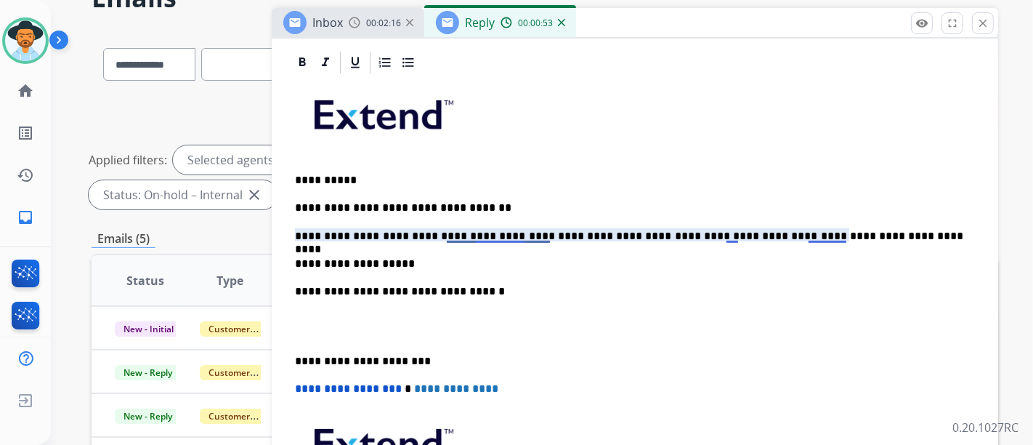
click at [494, 235] on p "**********" at bounding box center [629, 236] width 669 height 13
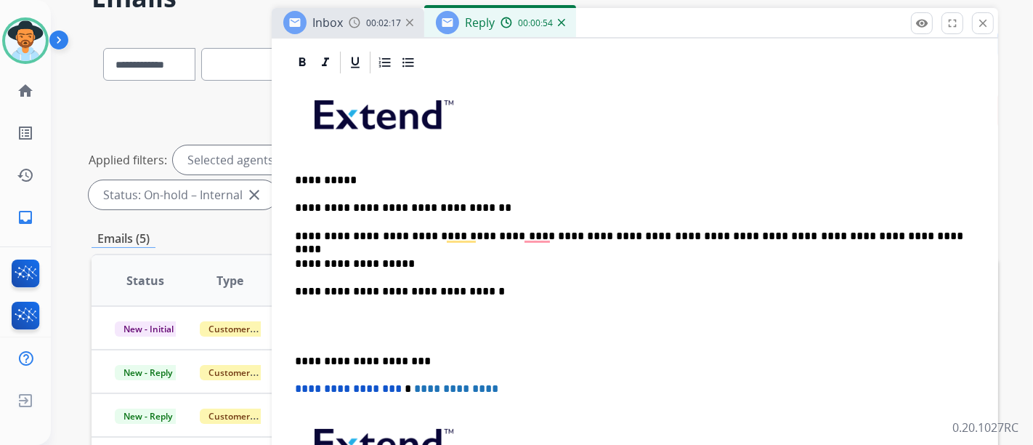
click at [533, 259] on p "**********" at bounding box center [629, 263] width 669 height 13
click at [543, 238] on p "**********" at bounding box center [629, 236] width 669 height 13
click at [554, 258] on p "**********" at bounding box center [629, 263] width 669 height 13
click at [504, 240] on p "**********" at bounding box center [629, 236] width 669 height 13
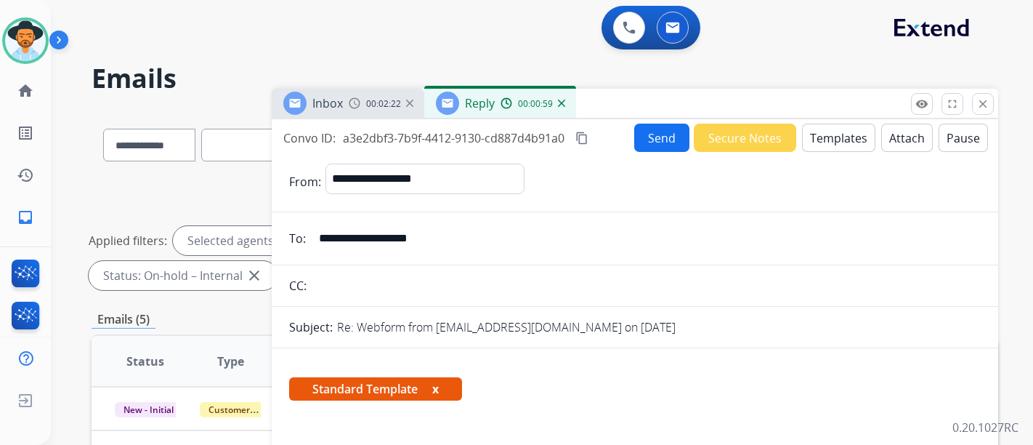
select select "**********"
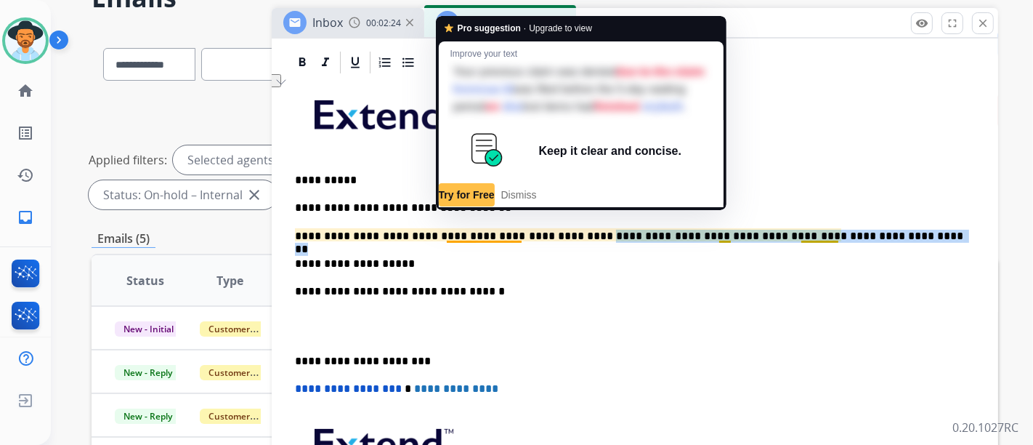
drag, startPoint x: 841, startPoint y: 226, endPoint x: 557, endPoint y: 235, distance: 283.6
click at [557, 235] on p "**********" at bounding box center [629, 236] width 669 height 13
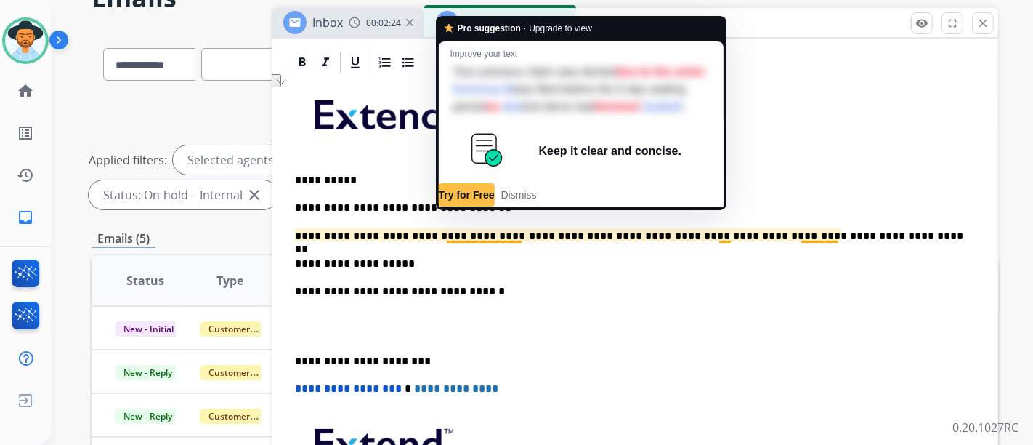
click at [547, 231] on p "**********" at bounding box center [629, 236] width 669 height 13
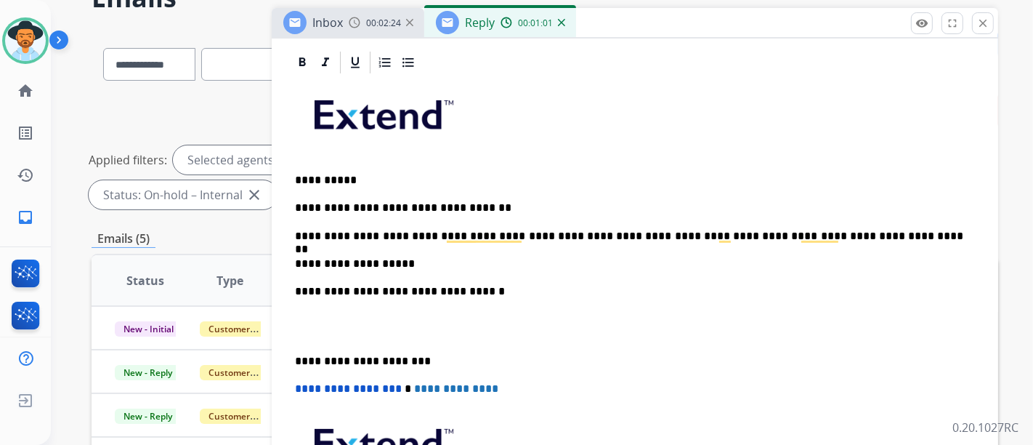
drag, startPoint x: 543, startPoint y: 231, endPoint x: 670, endPoint y: 233, distance: 127.2
click at [541, 232] on p "**********" at bounding box center [629, 236] width 669 height 13
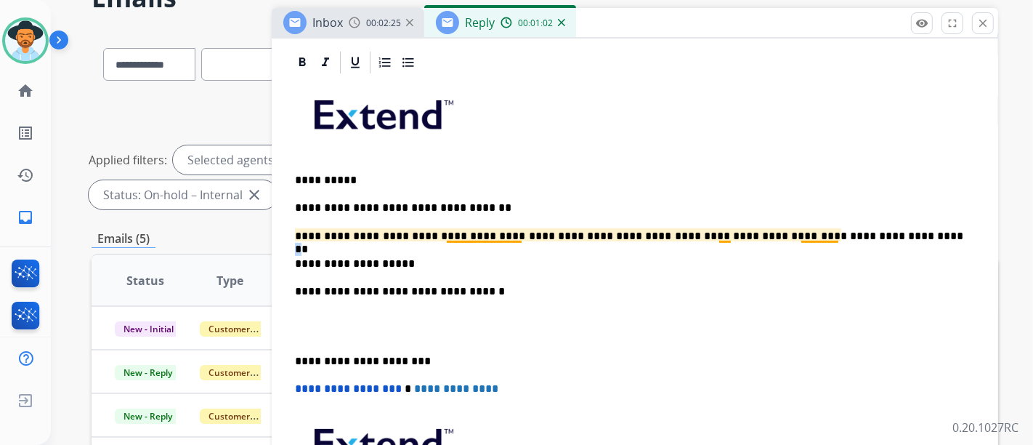
drag, startPoint x: 835, startPoint y: 233, endPoint x: 843, endPoint y: 235, distance: 8.3
click at [837, 233] on p "**********" at bounding box center [629, 236] width 669 height 13
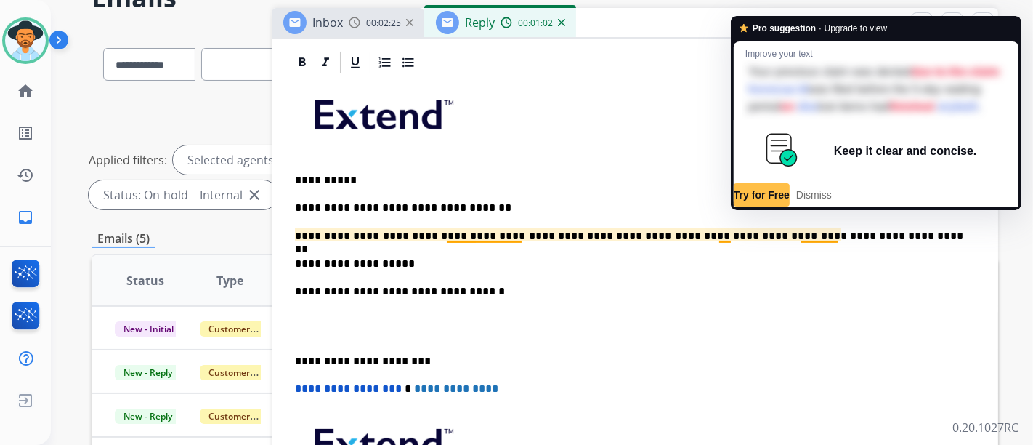
click at [847, 235] on p "**********" at bounding box center [629, 236] width 669 height 13
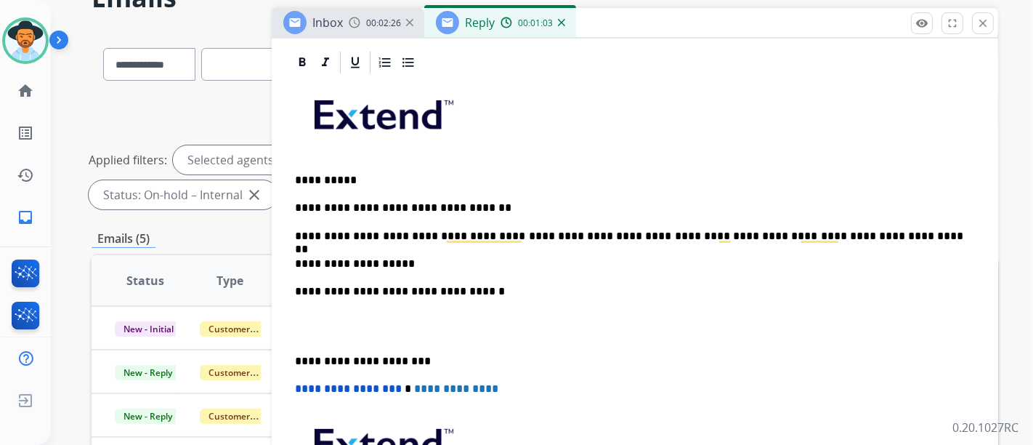
click at [713, 302] on div "**********" at bounding box center [635, 326] width 692 height 500
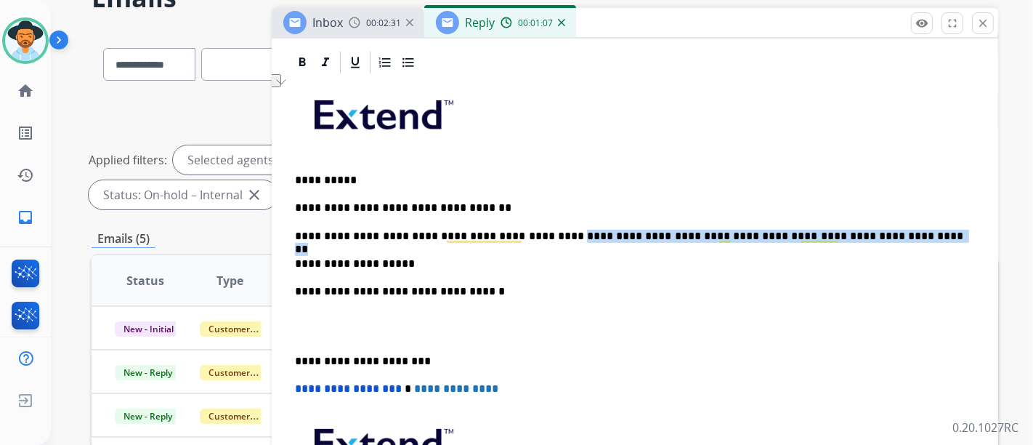
drag, startPoint x: 880, startPoint y: 235, endPoint x: 539, endPoint y: 231, distance: 340.9
click at [539, 231] on p "**********" at bounding box center [629, 236] width 669 height 13
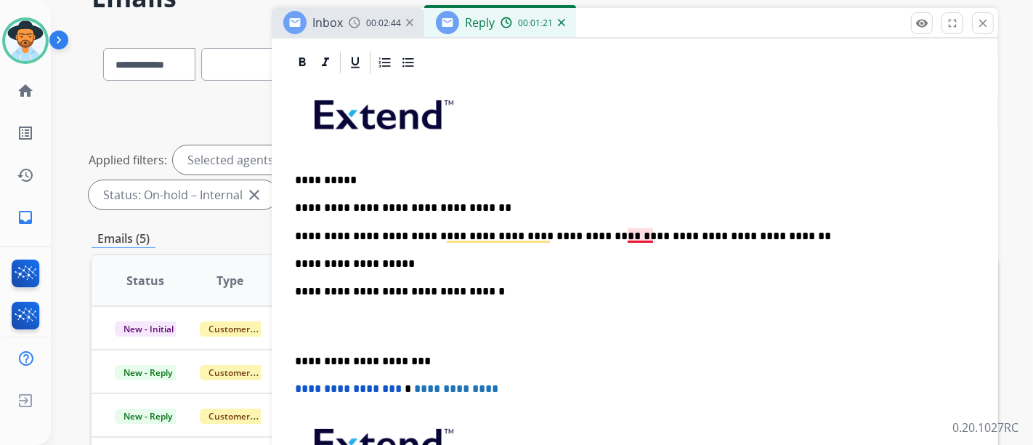
click at [633, 230] on p "**********" at bounding box center [629, 236] width 669 height 13
click at [796, 233] on p "**********" at bounding box center [629, 236] width 669 height 13
click at [761, 247] on div "**********" at bounding box center [635, 326] width 692 height 500
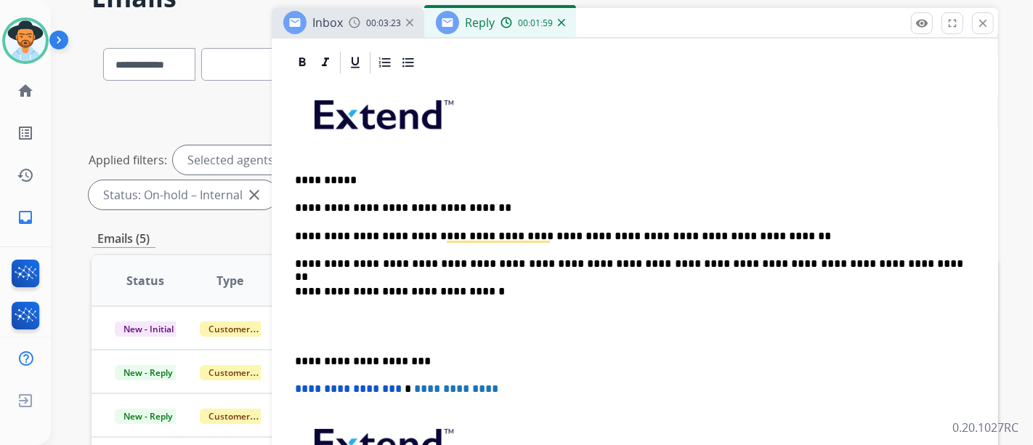
click at [824, 250] on div "**********" at bounding box center [635, 326] width 692 height 500
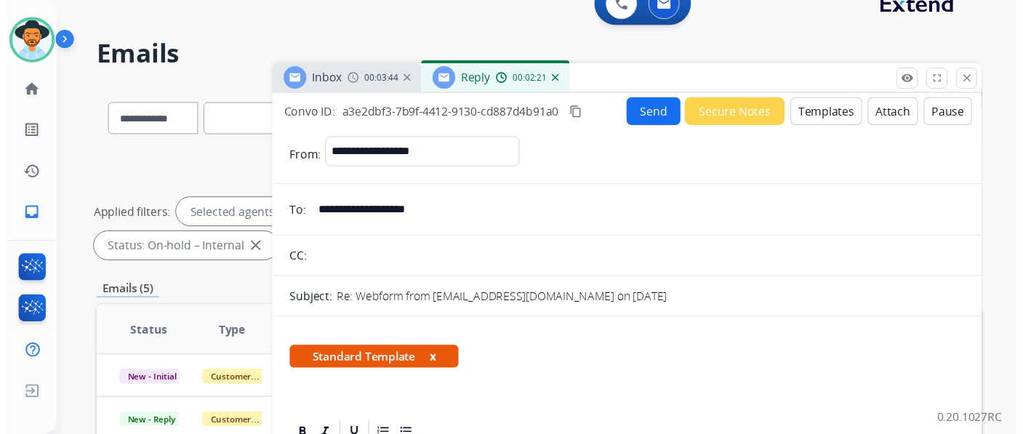
scroll to position [0, 0]
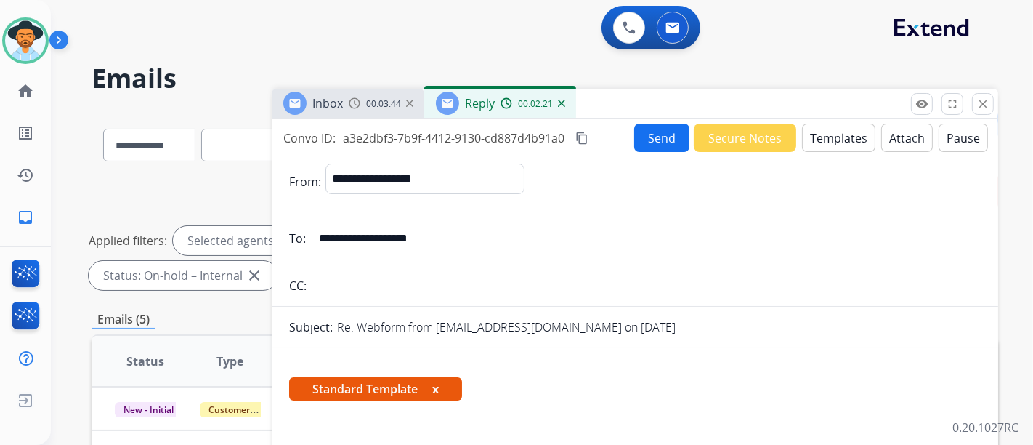
click at [645, 138] on button "Send" at bounding box center [661, 138] width 55 height 28
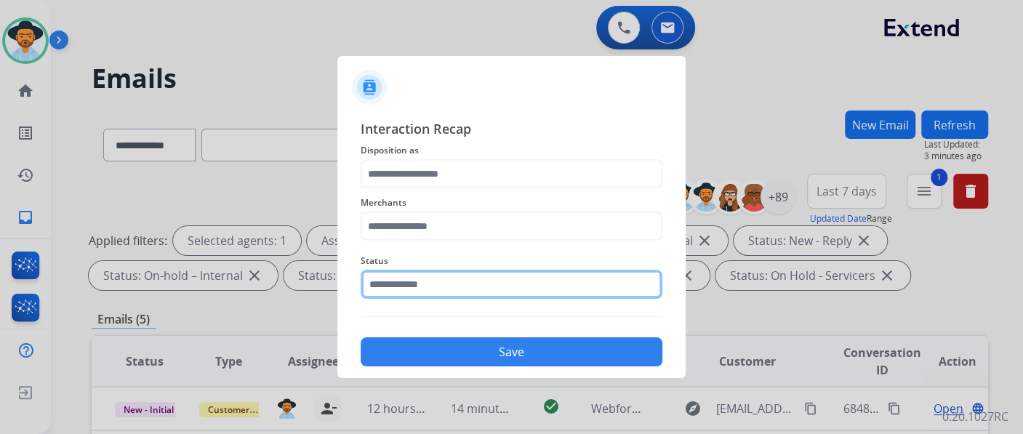
click at [438, 277] on input "text" at bounding box center [511, 284] width 302 height 29
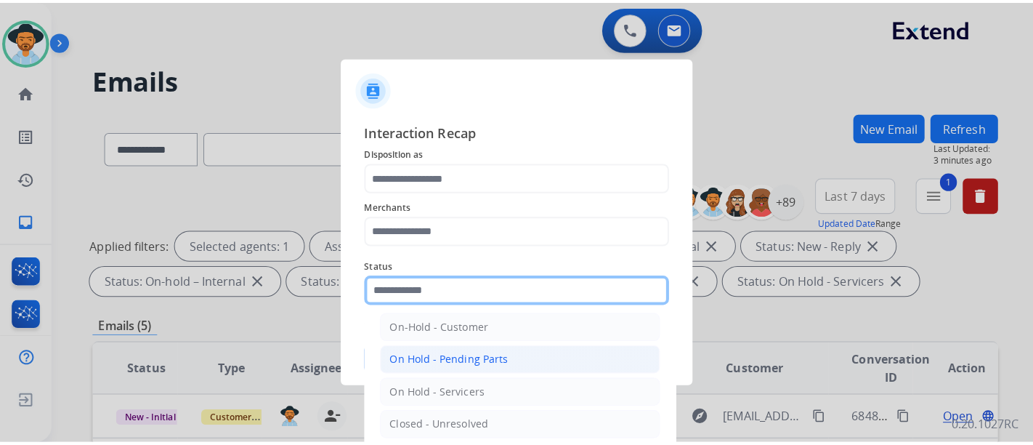
scroll to position [83, 0]
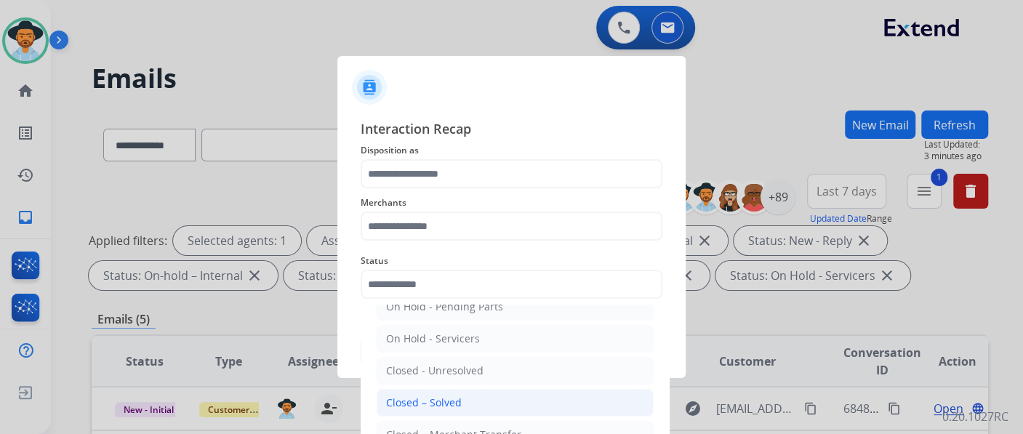
click at [469, 398] on li "Closed – Solved" at bounding box center [514, 403] width 277 height 28
type input "**********"
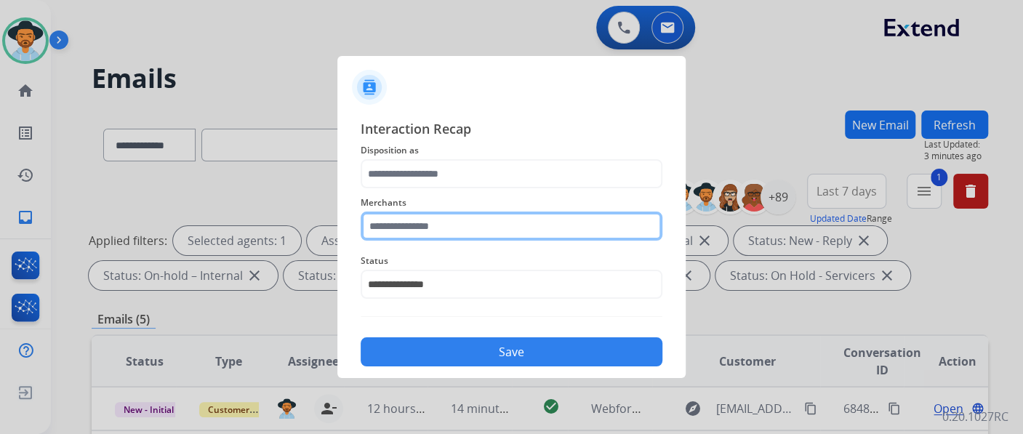
click at [480, 231] on input "text" at bounding box center [511, 225] width 302 height 29
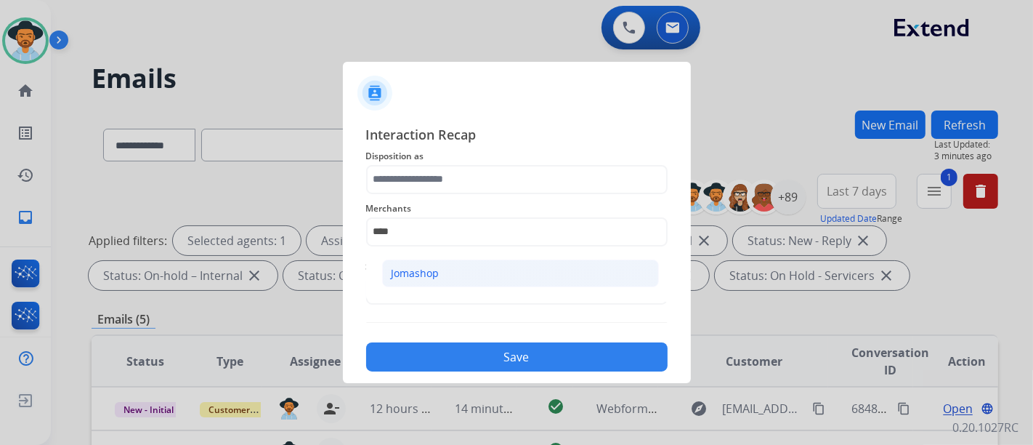
click at [446, 265] on li "Jomashop" at bounding box center [520, 273] width 277 height 28
type input "********"
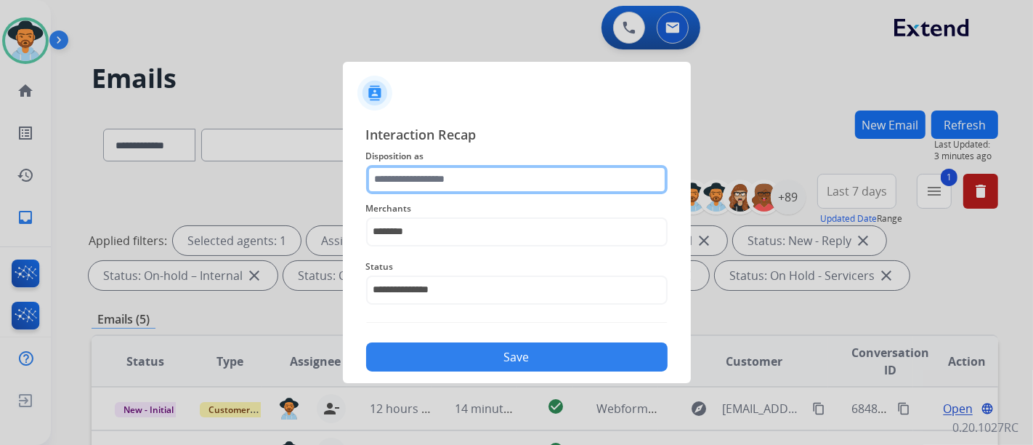
click at [447, 173] on input "text" at bounding box center [517, 179] width 302 height 29
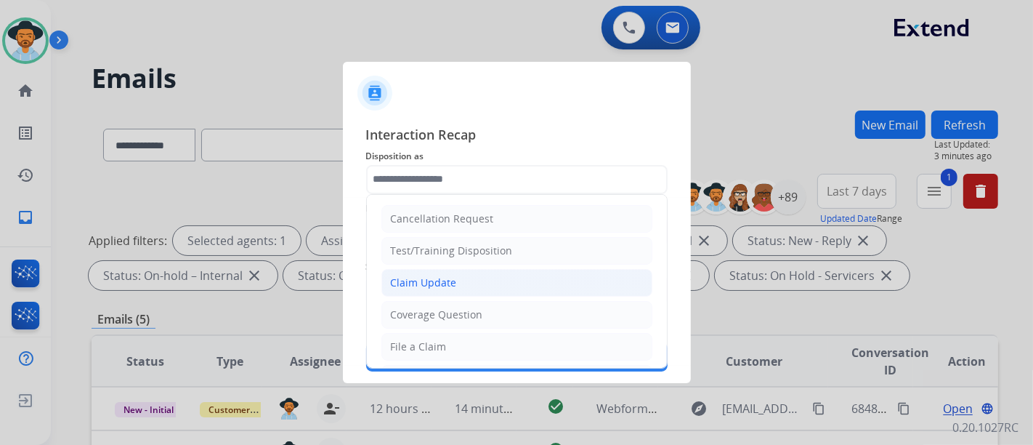
click at [457, 287] on li "Claim Update" at bounding box center [517, 283] width 271 height 28
type input "**********"
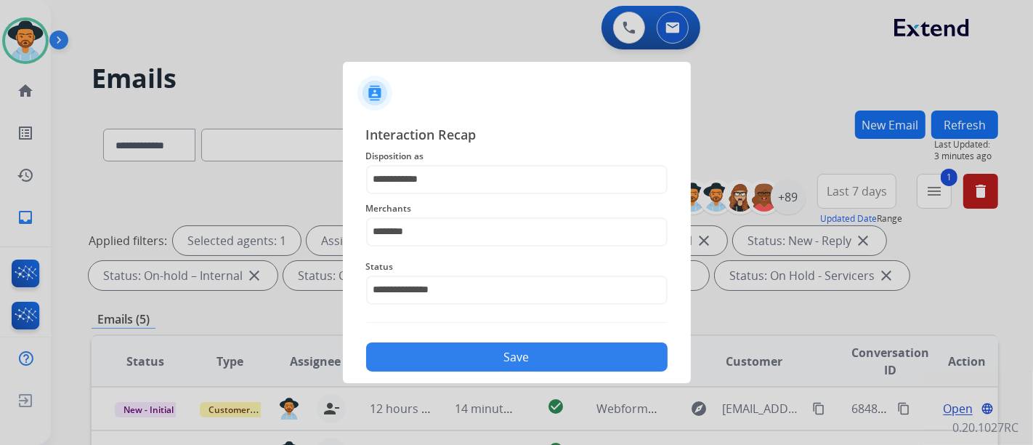
click at [487, 353] on button "Save" at bounding box center [517, 356] width 302 height 29
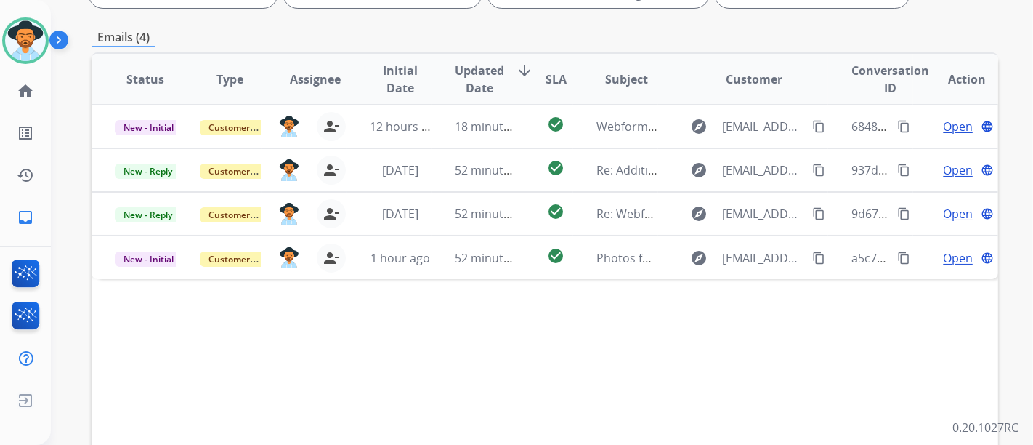
scroll to position [403, 0]
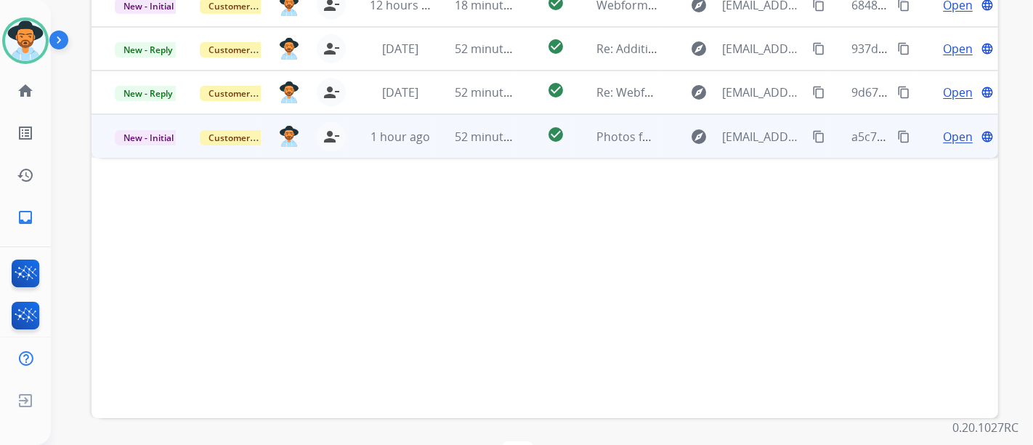
click at [943, 138] on span "Open" at bounding box center [958, 136] width 30 height 17
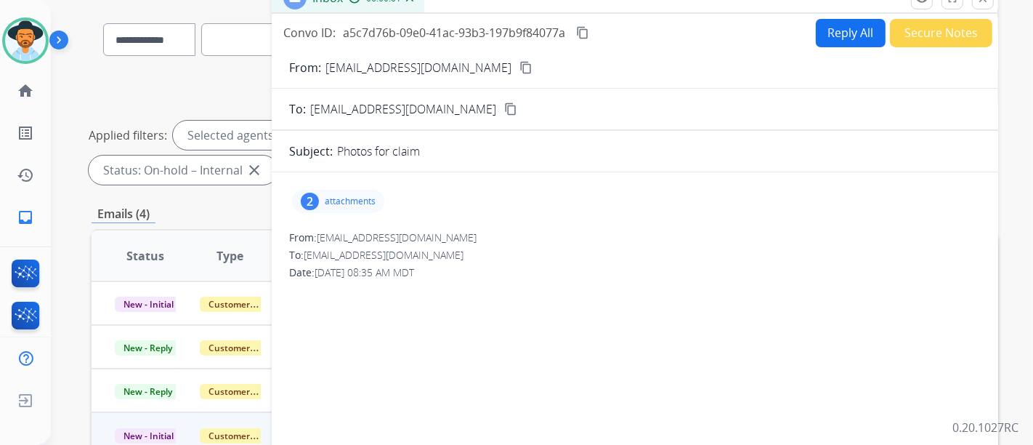
scroll to position [81, 0]
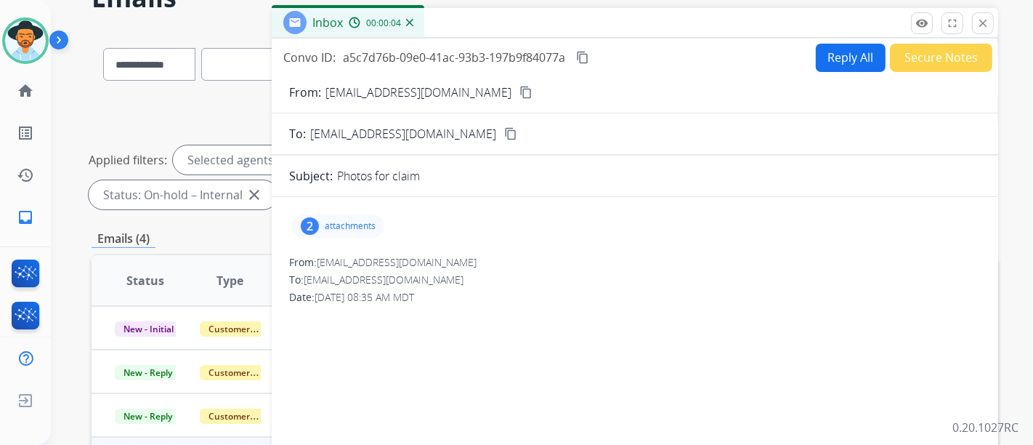
click at [517, 100] on button "content_copy" at bounding box center [525, 92] width 17 height 17
click at [334, 216] on div "2 attachments" at bounding box center [338, 225] width 92 height 23
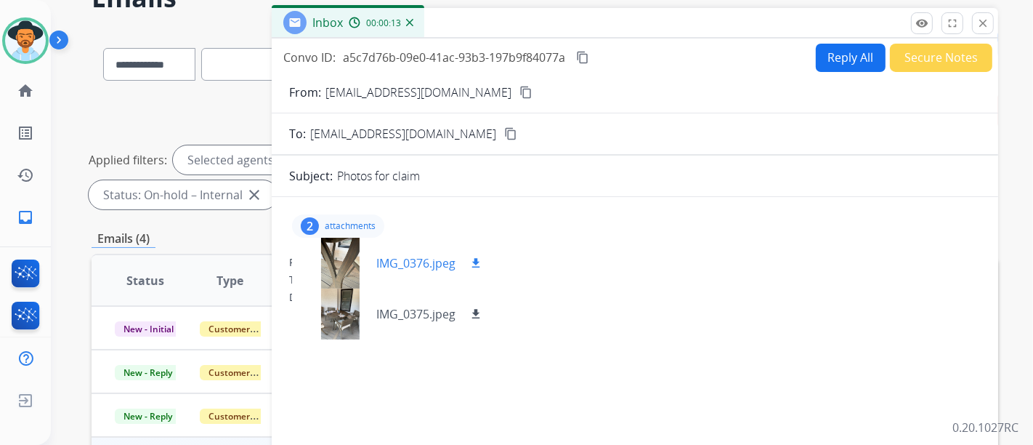
click at [367, 256] on div at bounding box center [340, 263] width 73 height 51
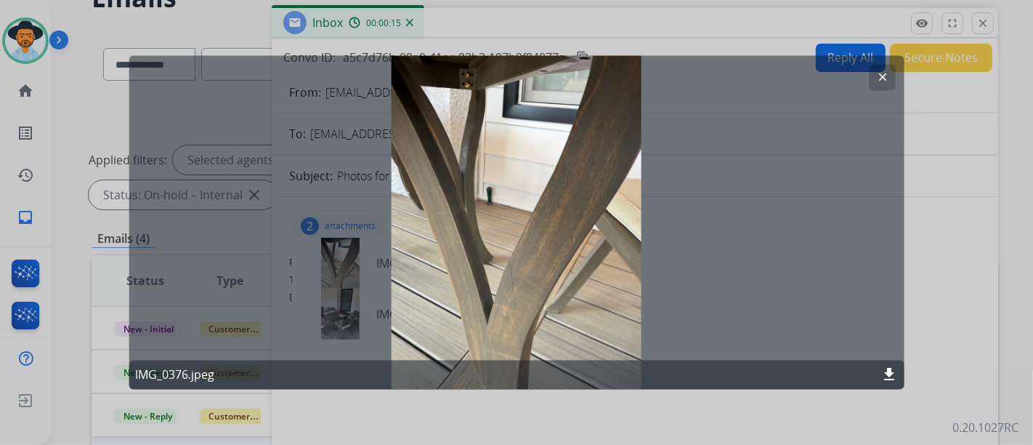
click at [874, 84] on button "clear" at bounding box center [882, 78] width 26 height 26
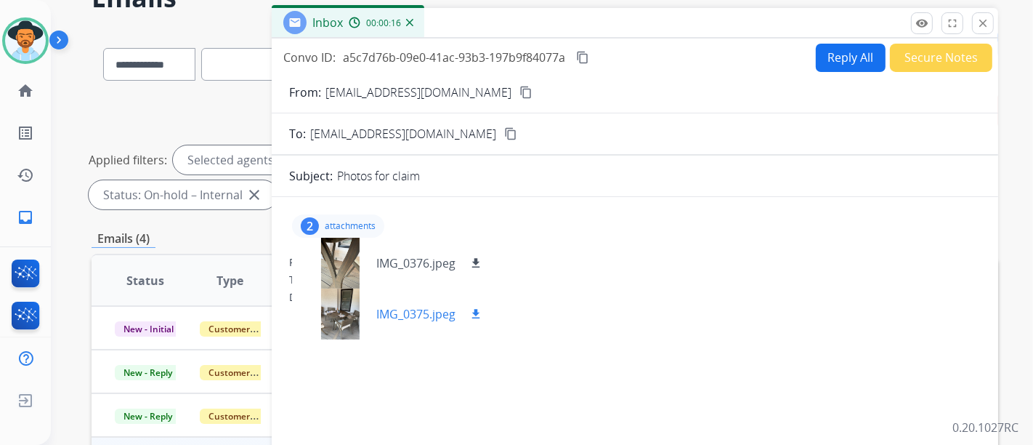
click at [387, 305] on p "IMG_0375.jpeg" at bounding box center [415, 313] width 79 height 17
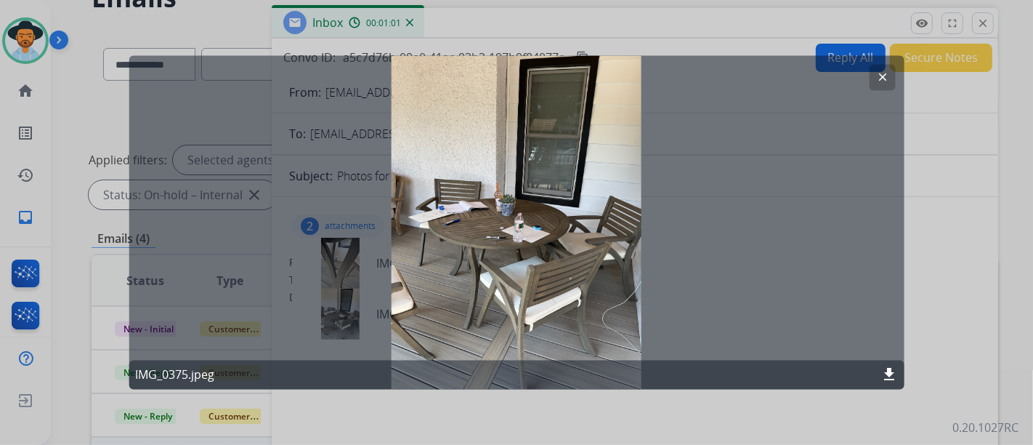
click at [879, 88] on button "clear" at bounding box center [882, 78] width 26 height 26
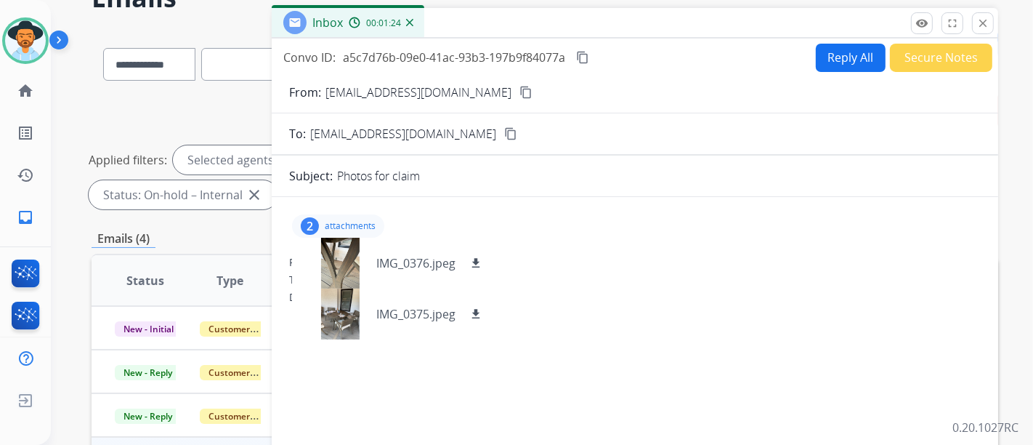
click at [824, 54] on button "Reply All" at bounding box center [851, 58] width 70 height 28
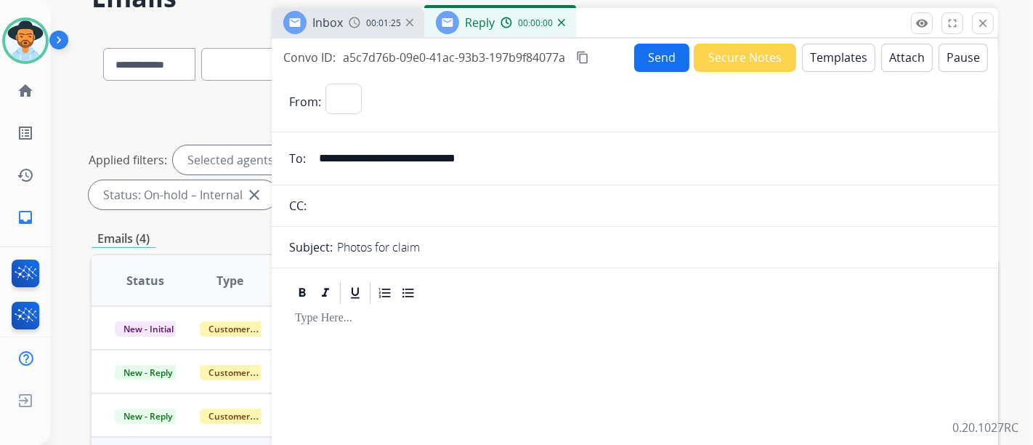
select select "**********"
click at [849, 64] on button "Templates" at bounding box center [838, 58] width 73 height 28
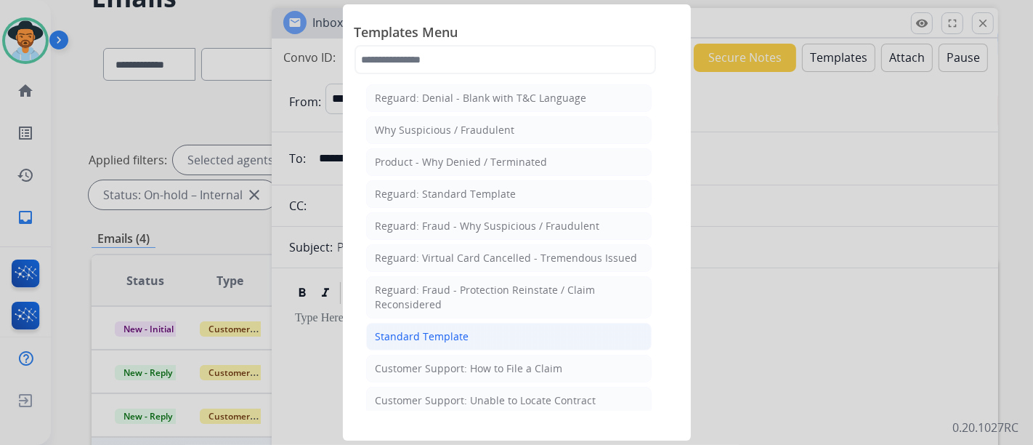
click at [503, 342] on li "Standard Template" at bounding box center [509, 337] width 286 height 28
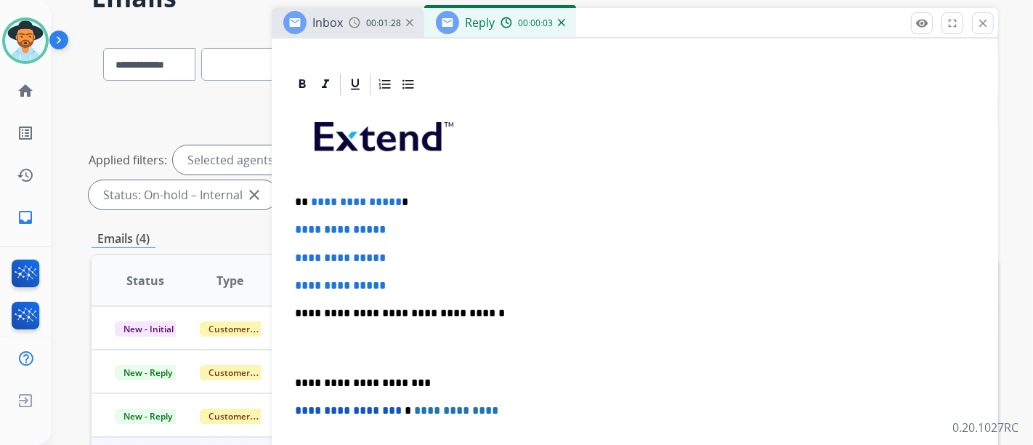
scroll to position [323, 0]
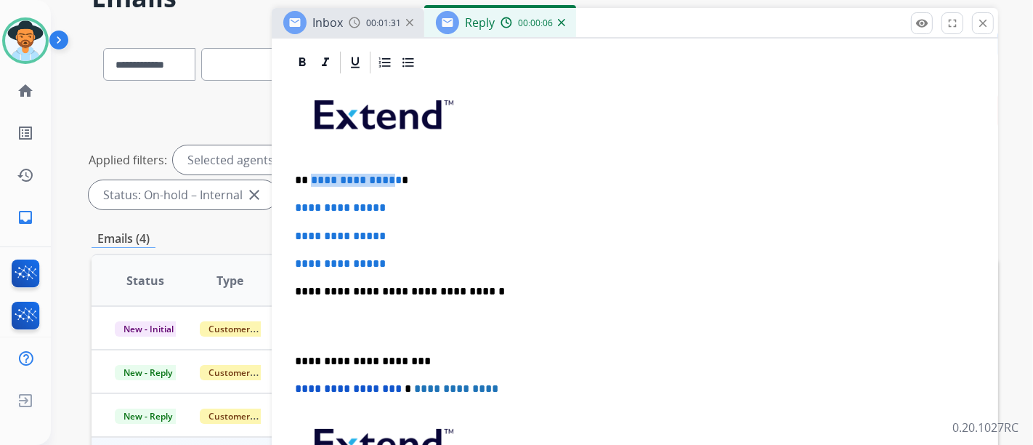
drag, startPoint x: 390, startPoint y: 179, endPoint x: 311, endPoint y: 175, distance: 79.3
click at [311, 175] on span "**********" at bounding box center [356, 179] width 91 height 11
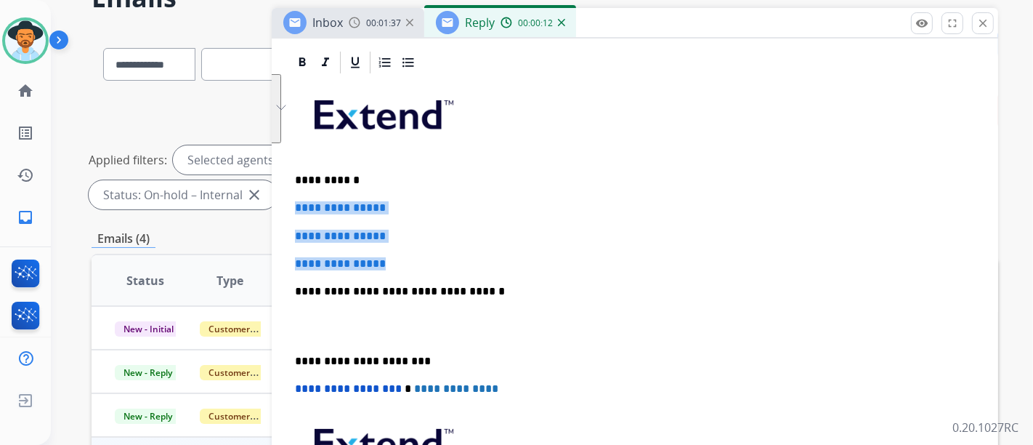
drag, startPoint x: 480, startPoint y: 262, endPoint x: 526, endPoint y: 246, distance: 49.4
click at [297, 200] on div "**********" at bounding box center [635, 326] width 692 height 500
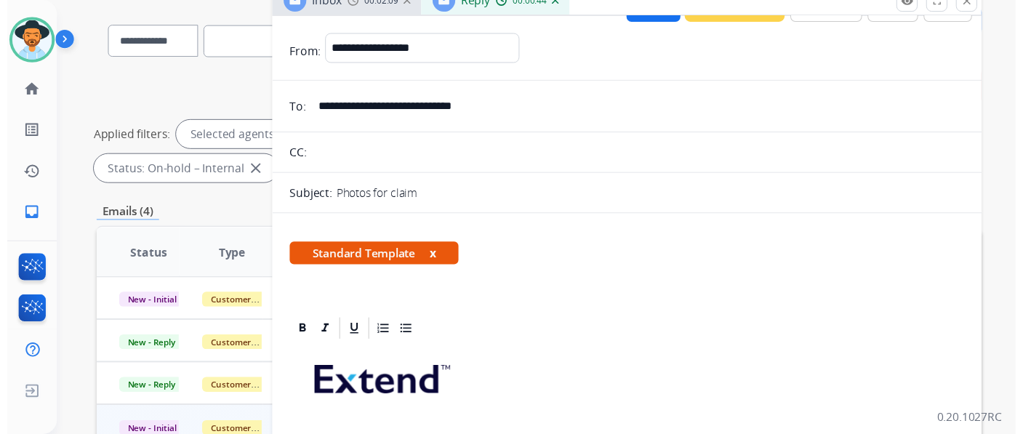
scroll to position [0, 0]
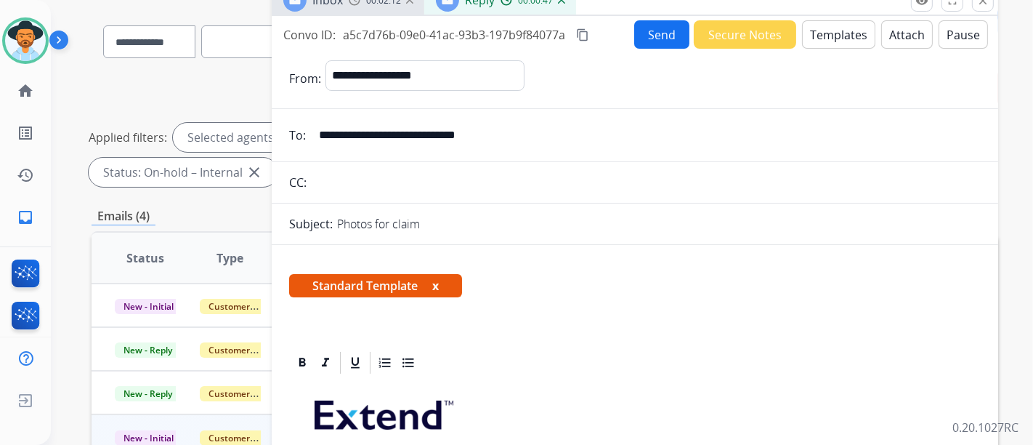
click at [589, 30] on mat-icon "content_copy" at bounding box center [582, 34] width 13 height 13
click at [677, 39] on button "Send" at bounding box center [661, 34] width 55 height 28
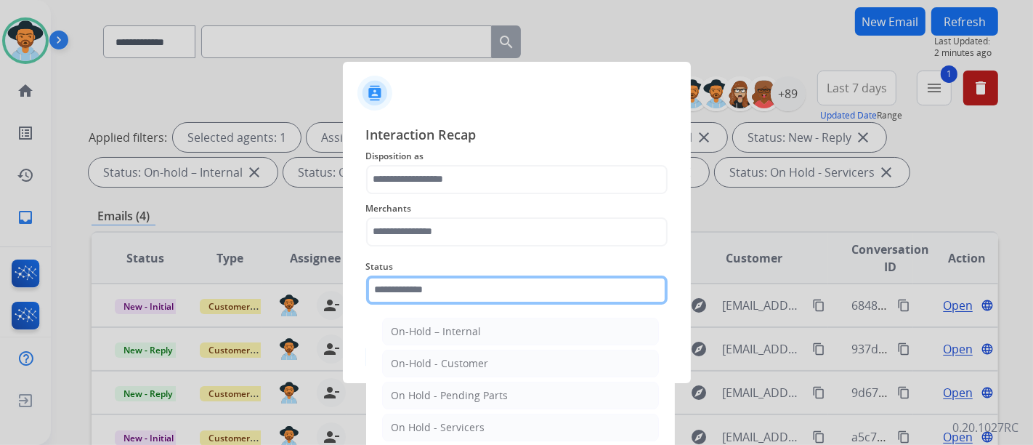
click at [504, 294] on input "text" at bounding box center [517, 289] width 302 height 29
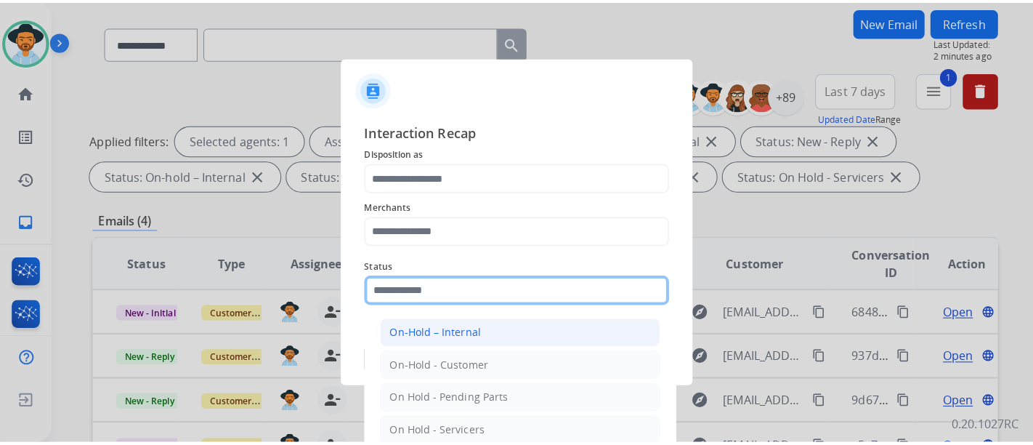
scroll to position [83, 0]
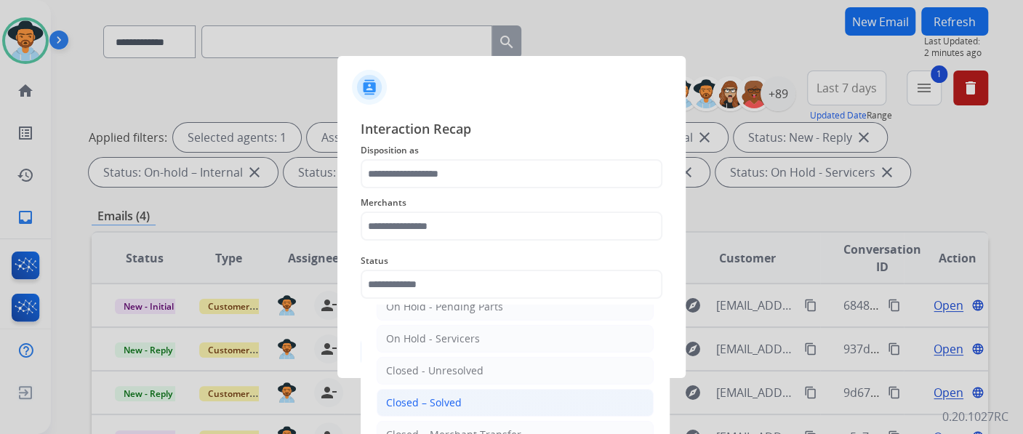
click at [469, 393] on li "Closed – Solved" at bounding box center [514, 403] width 277 height 28
type input "**********"
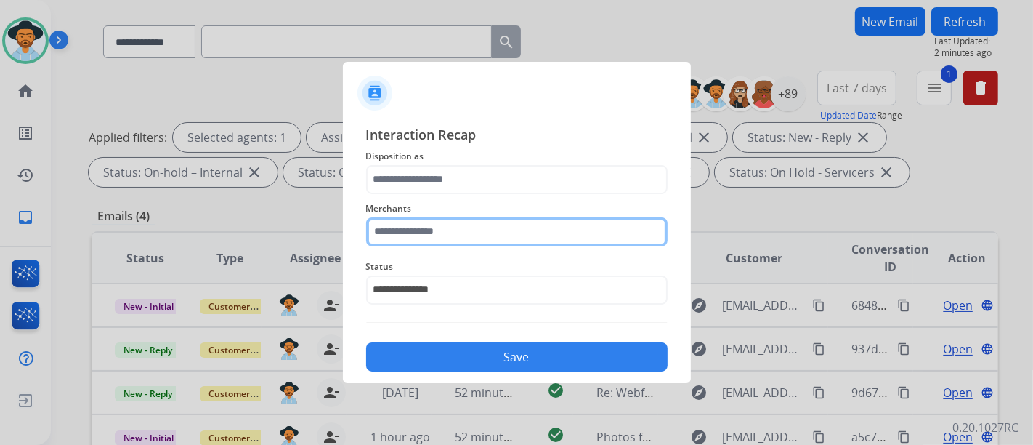
click at [487, 230] on input "text" at bounding box center [517, 231] width 302 height 29
click at [470, 233] on input "text" at bounding box center [517, 231] width 302 height 29
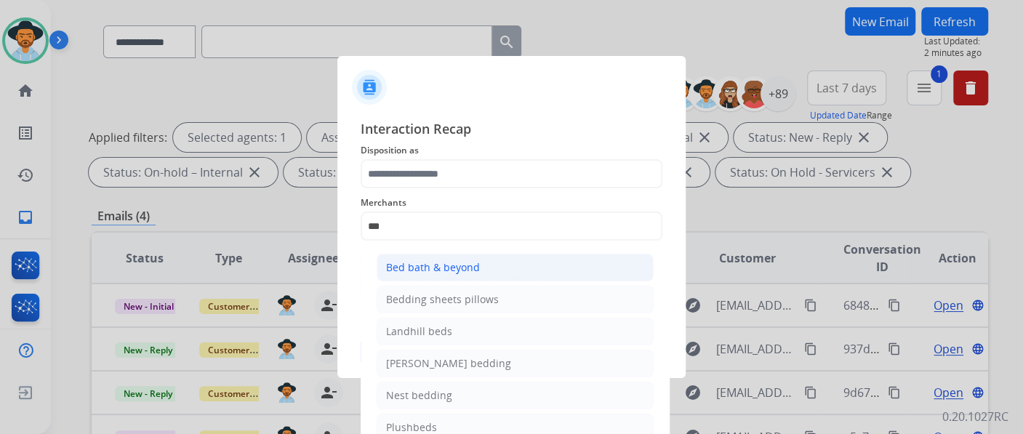
click at [439, 260] on div "Bed bath & beyond" at bounding box center [433, 267] width 94 height 15
type input "**********"
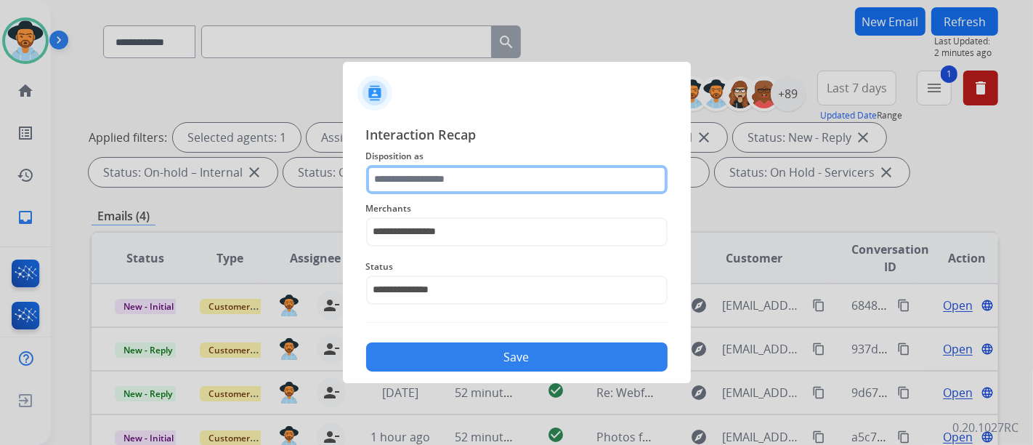
click at [456, 190] on input "text" at bounding box center [517, 179] width 302 height 29
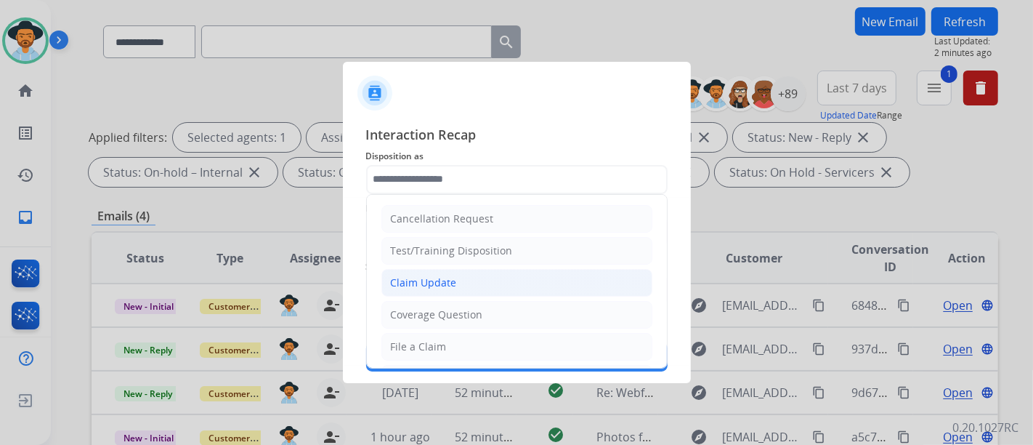
click at [456, 279] on li "Claim Update" at bounding box center [517, 283] width 271 height 28
type input "**********"
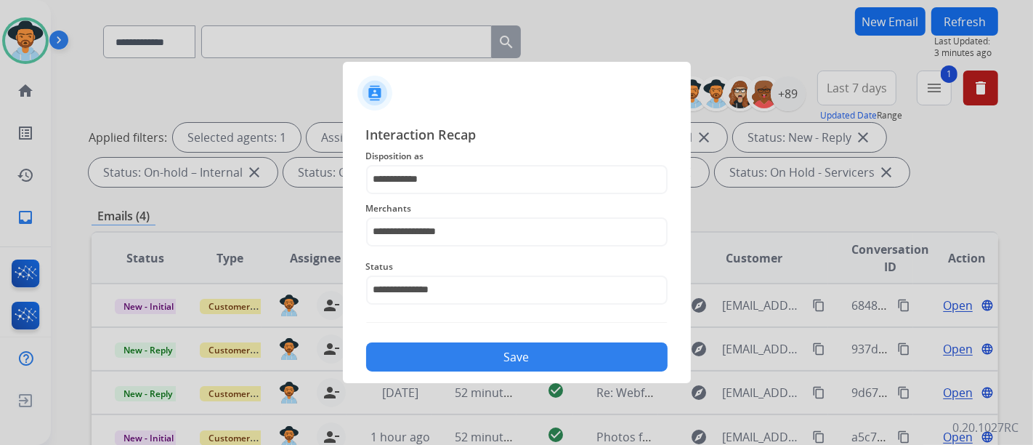
click at [500, 343] on button "Save" at bounding box center [517, 356] width 302 height 29
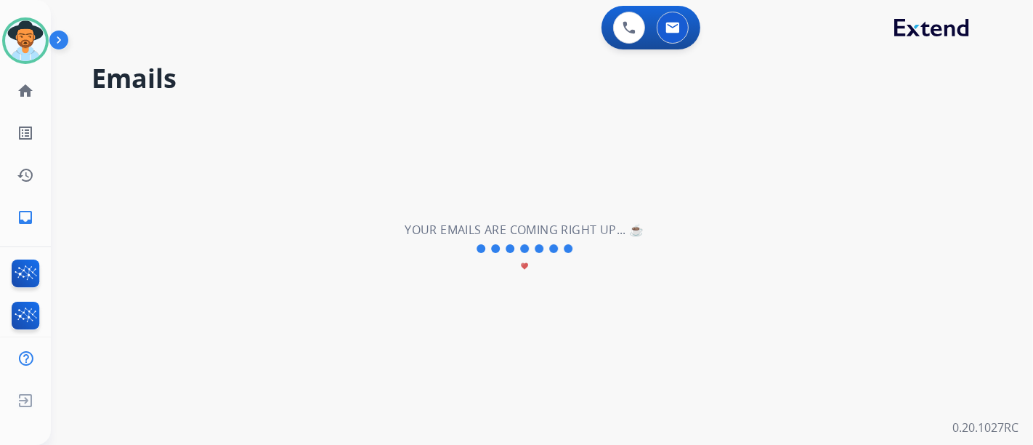
scroll to position [0, 0]
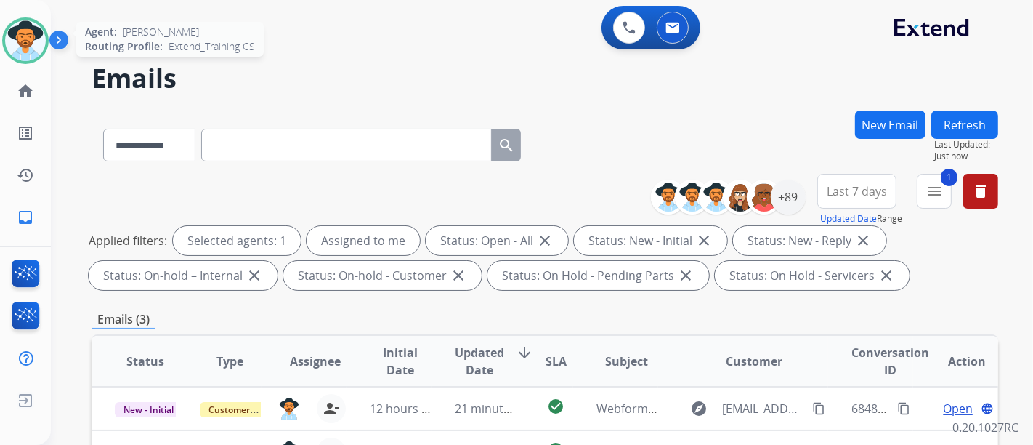
click at [41, 36] on img at bounding box center [25, 40] width 41 height 41
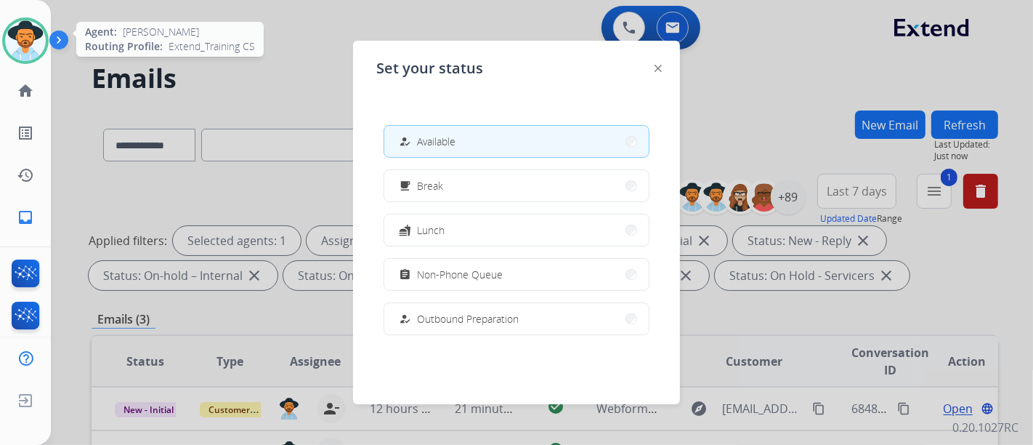
click at [40, 35] on img at bounding box center [25, 40] width 41 height 41
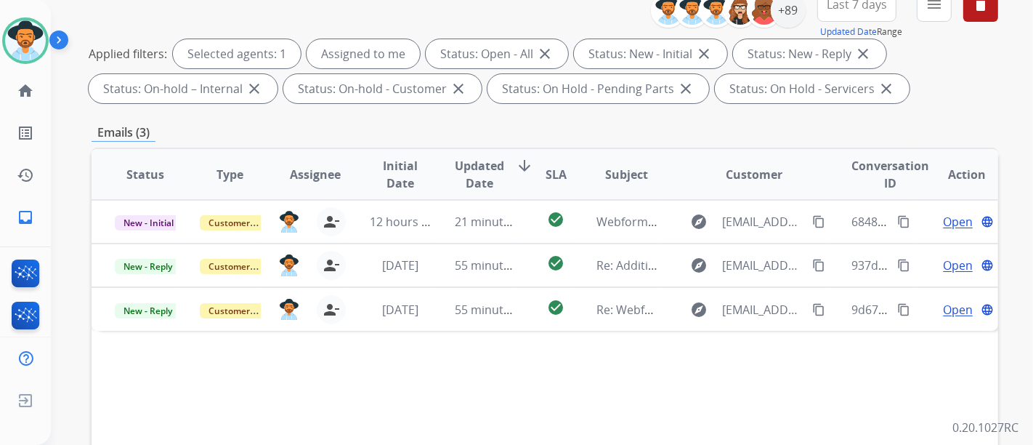
scroll to position [161, 0]
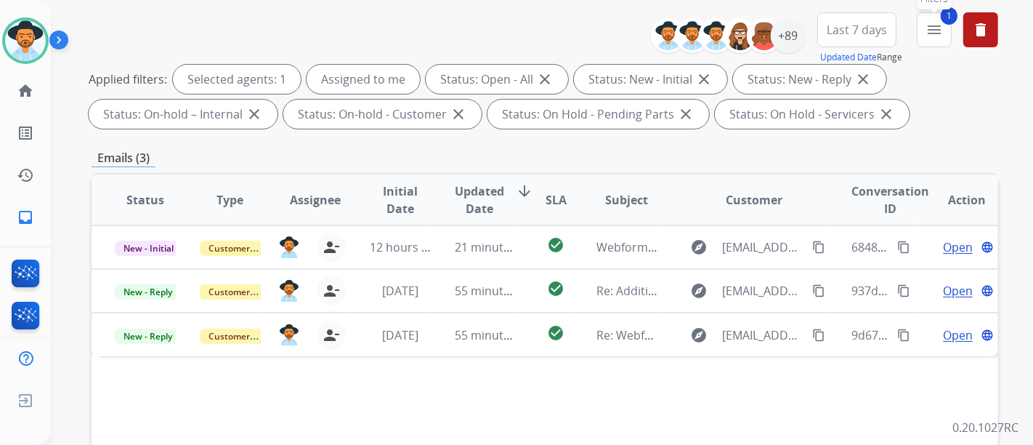
click at [934, 36] on mat-icon "menu" at bounding box center [934, 29] width 17 height 17
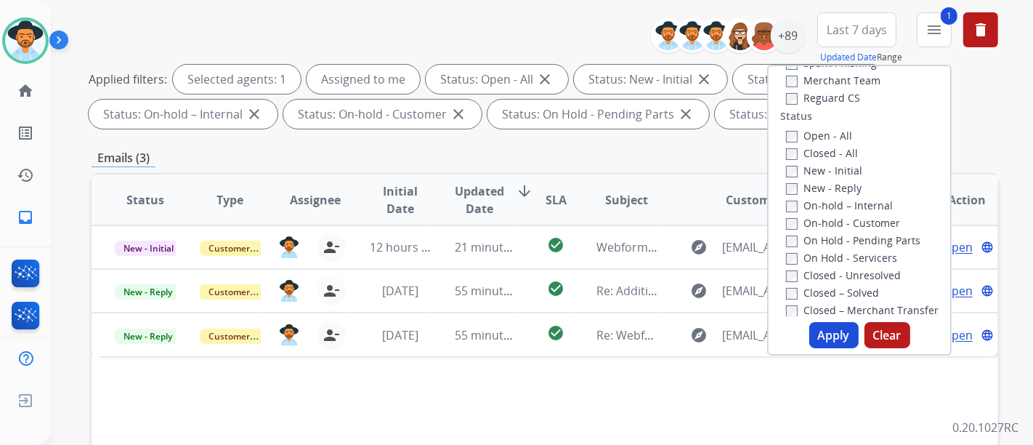
scroll to position [140, 0]
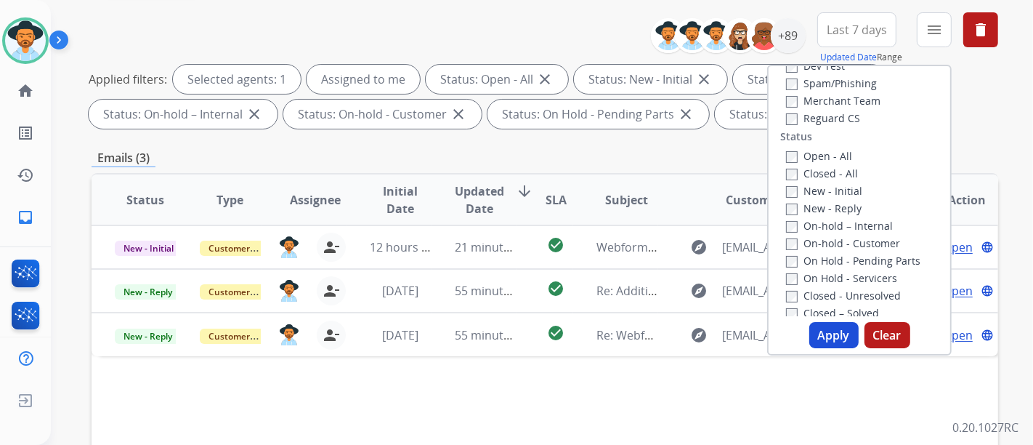
click at [842, 334] on button "Apply" at bounding box center [834, 335] width 49 height 26
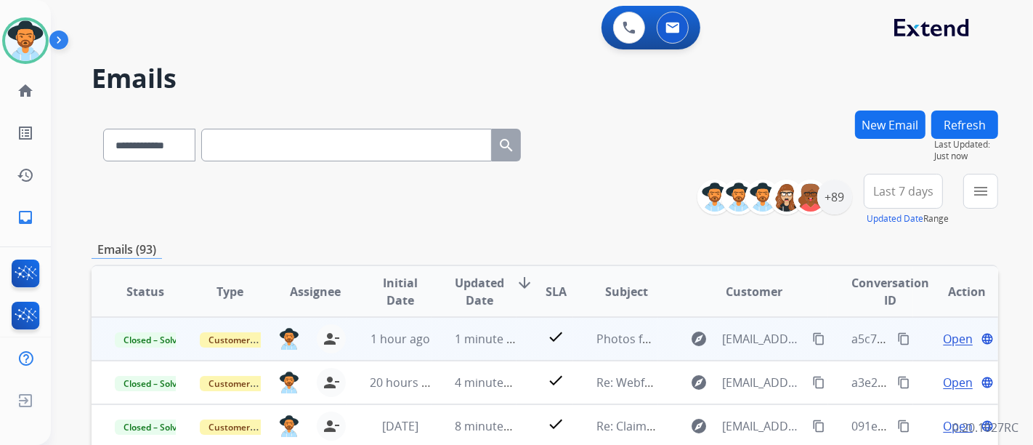
click at [950, 333] on span "Open" at bounding box center [958, 338] width 30 height 17
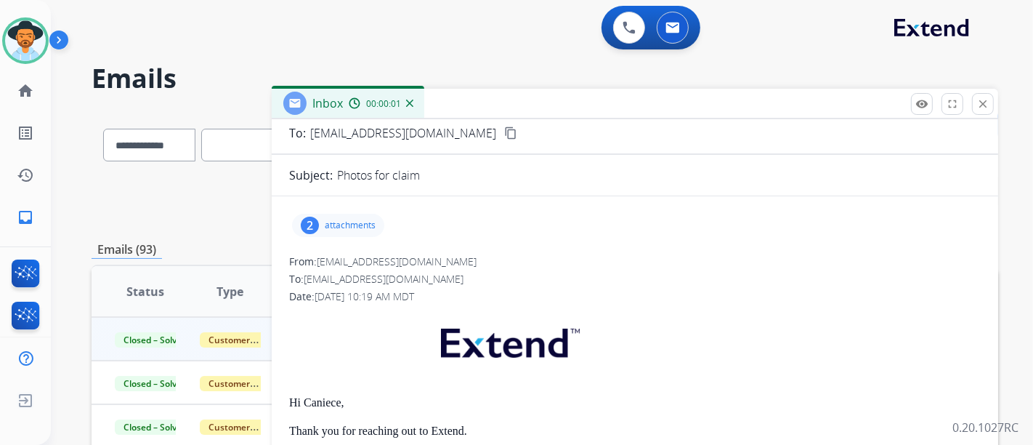
scroll to position [242, 0]
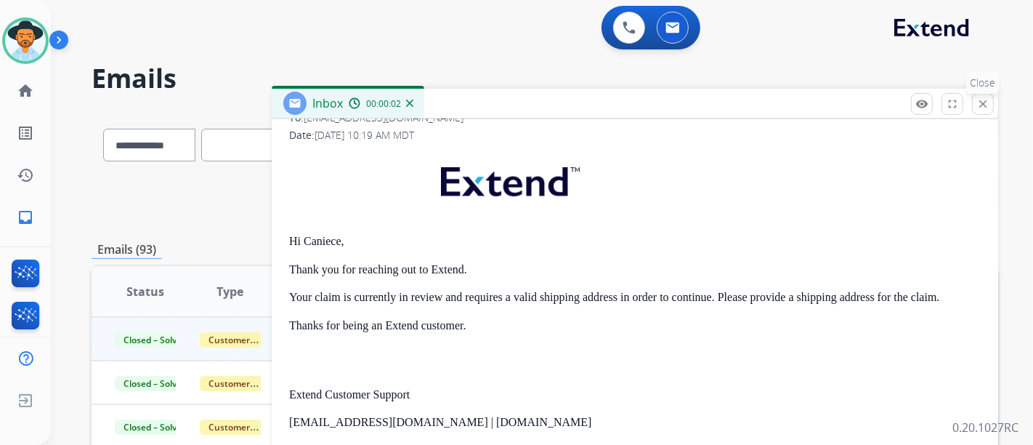
click at [975, 100] on button "close Close" at bounding box center [983, 104] width 22 height 22
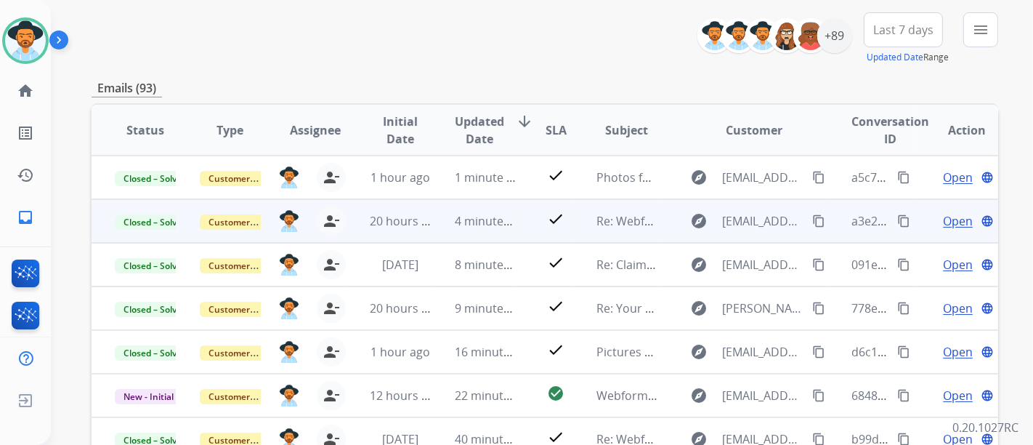
scroll to position [1, 0]
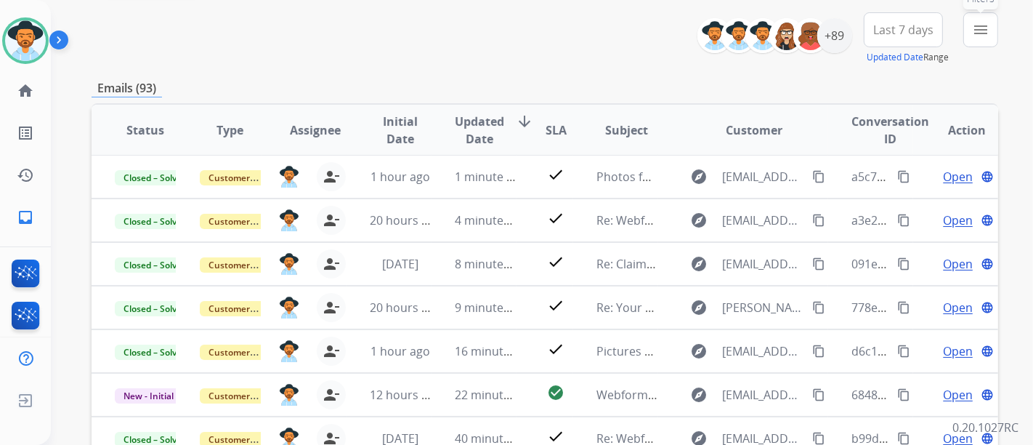
click at [982, 31] on mat-icon "menu" at bounding box center [980, 29] width 17 height 17
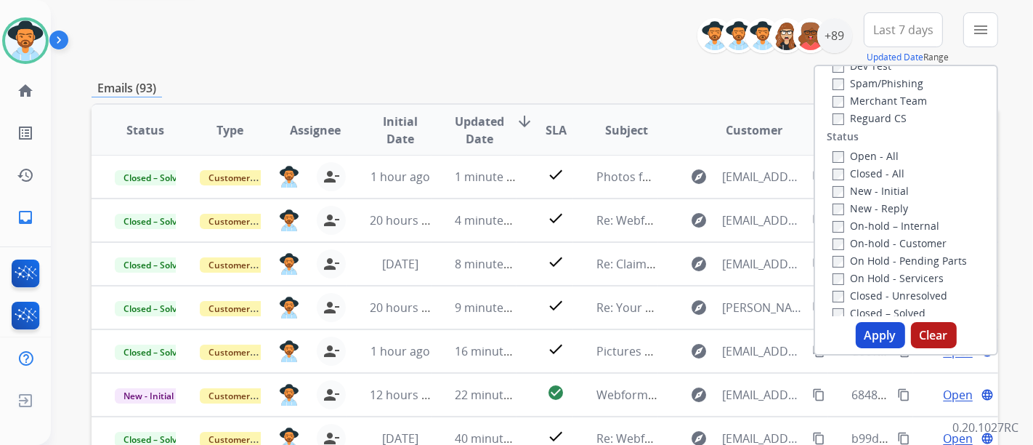
click at [827, 161] on div "Open - All Closed - All New - Initial New - Reply On-hold – Internal On-hold - …" at bounding box center [906, 243] width 158 height 192
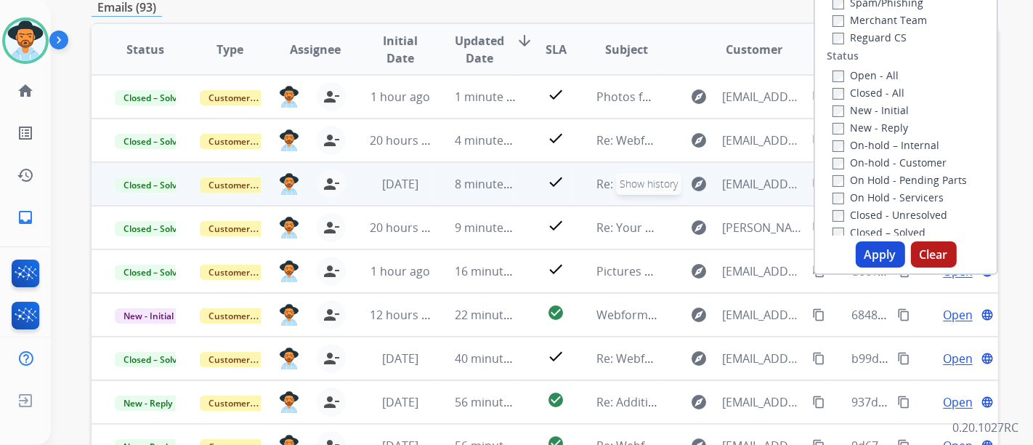
scroll to position [161, 0]
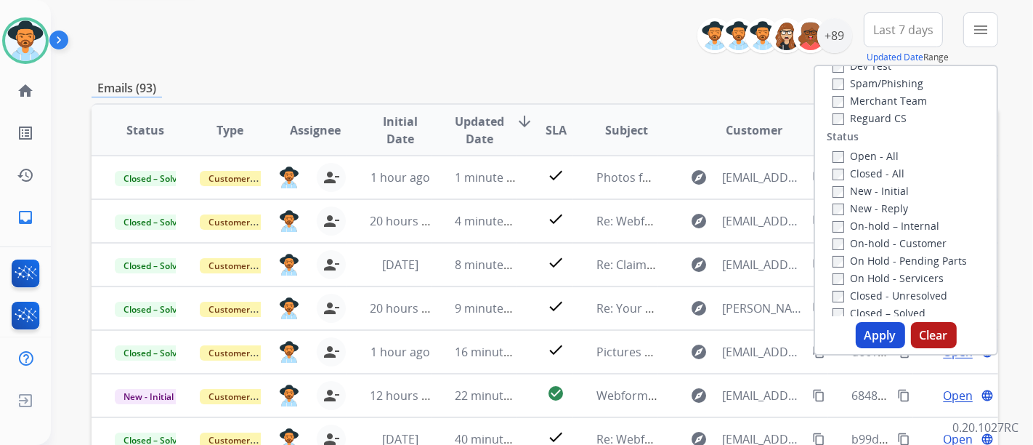
click at [668, 79] on div "Emails (93)" at bounding box center [545, 88] width 907 height 18
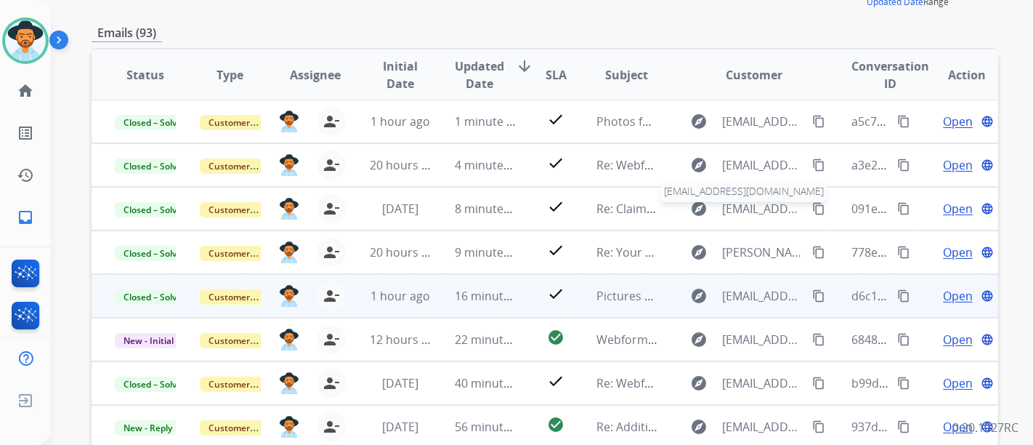
scroll to position [242, 0]
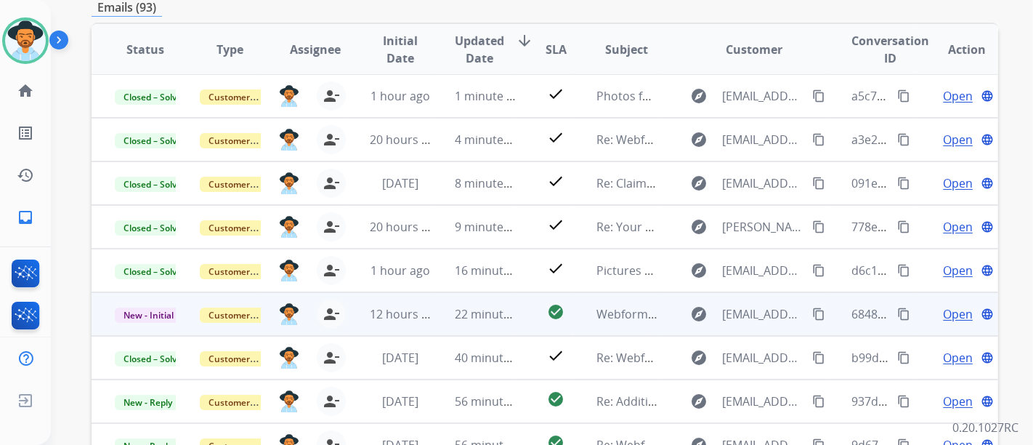
click at [943, 313] on span "Open" at bounding box center [958, 313] width 30 height 17
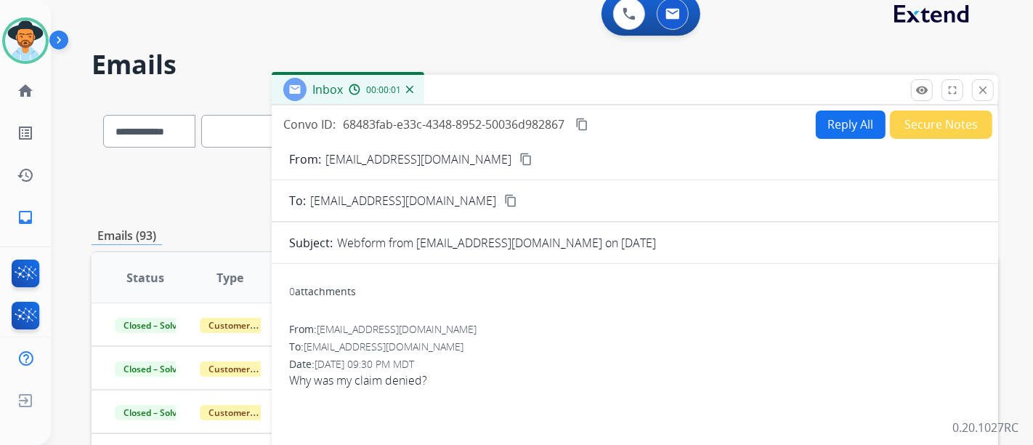
scroll to position [0, 0]
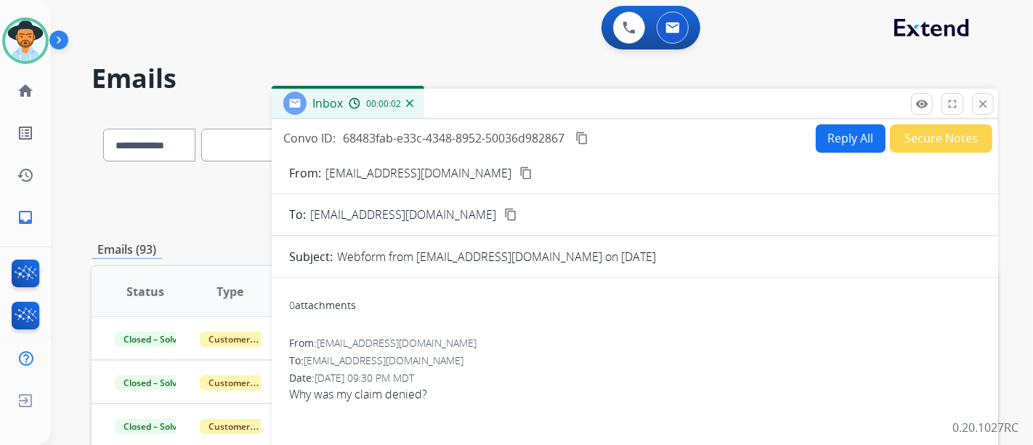
click at [424, 172] on div "From: [EMAIL_ADDRESS][DOMAIN_NAME] content_copy" at bounding box center [635, 172] width 727 height 17
click at [520, 169] on mat-icon "content_copy" at bounding box center [526, 172] width 13 height 13
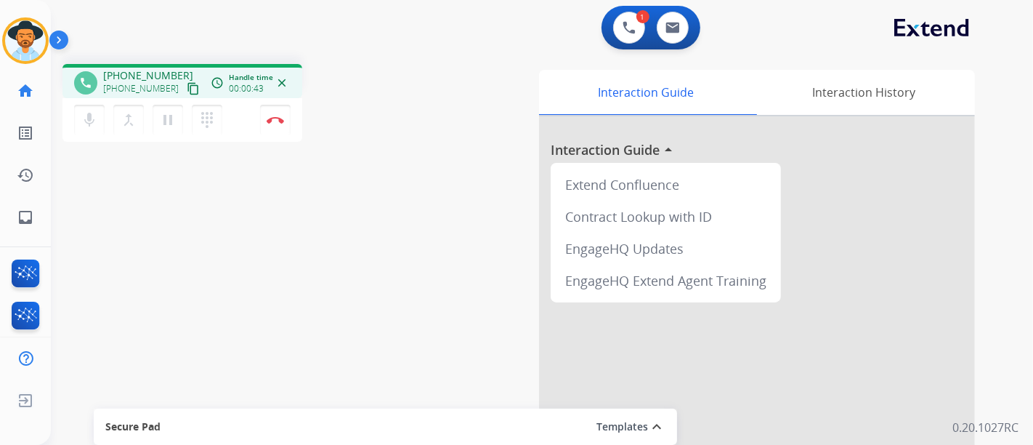
drag, startPoint x: 180, startPoint y: 89, endPoint x: 190, endPoint y: 84, distance: 10.7
click at [187, 89] on mat-icon "content_copy" at bounding box center [193, 88] width 13 height 13
click at [187, 90] on mat-icon "content_copy" at bounding box center [193, 88] width 13 height 13
click at [230, 118] on div "dialpad Dialpad" at bounding box center [211, 120] width 39 height 31
click at [267, 105] on button "Disconnect" at bounding box center [275, 120] width 31 height 31
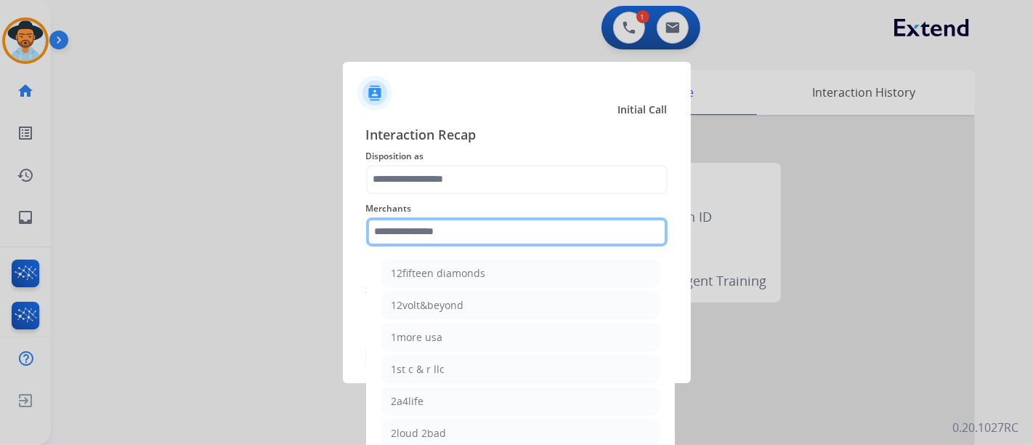
click at [462, 235] on input "text" at bounding box center [517, 231] width 302 height 29
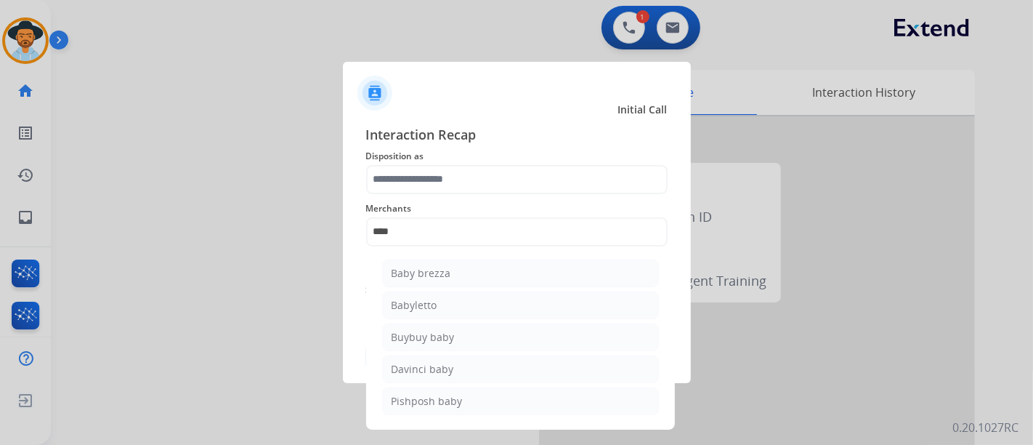
click at [455, 275] on li "Baby brezza" at bounding box center [520, 273] width 277 height 28
type input "**********"
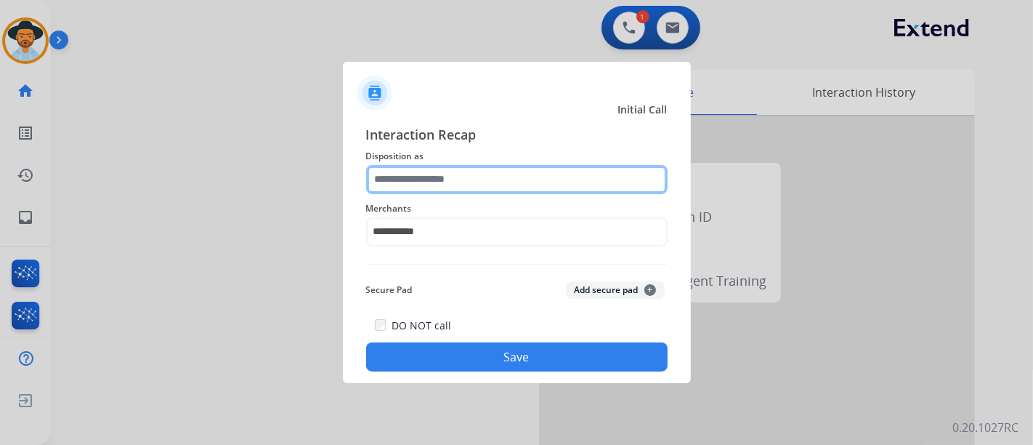
click at [483, 182] on input "text" at bounding box center [517, 179] width 302 height 29
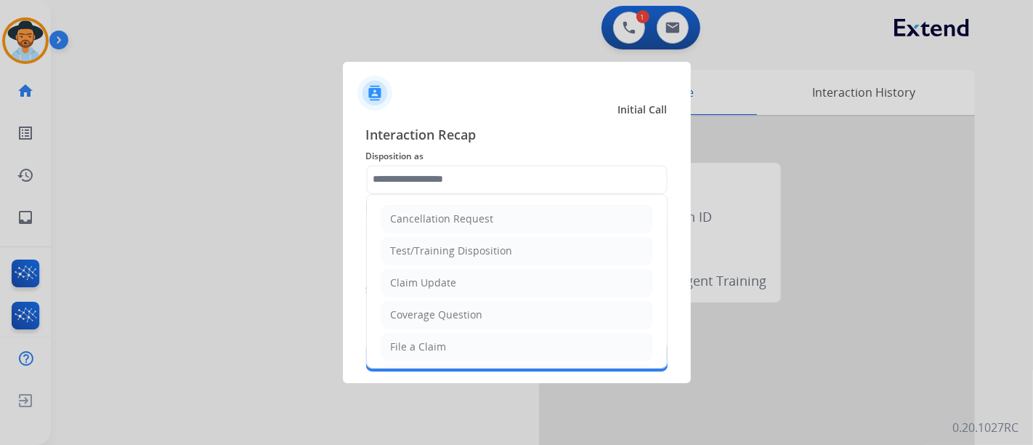
click at [459, 271] on li "Claim Update" at bounding box center [517, 283] width 271 height 28
type input "**********"
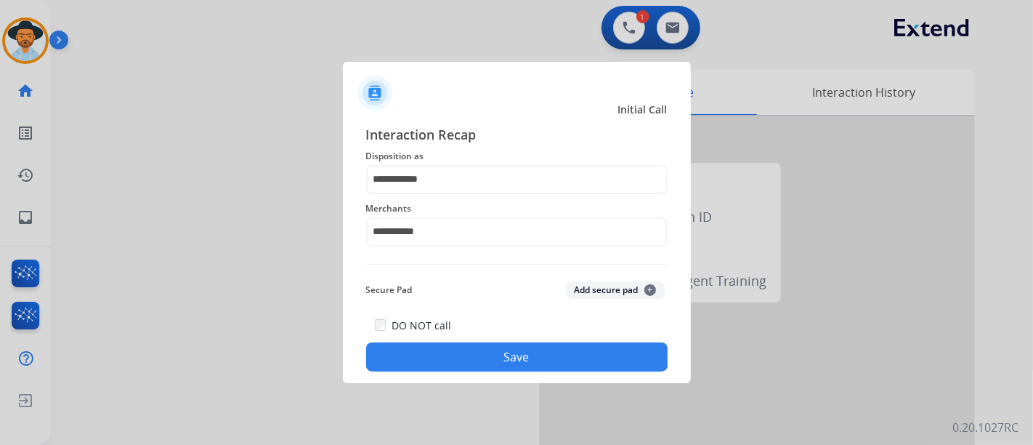
click at [467, 337] on div "DO NOT call Save" at bounding box center [517, 343] width 302 height 55
click at [476, 342] on div "DO NOT call Save" at bounding box center [517, 343] width 302 height 55
click at [480, 344] on button "Save" at bounding box center [517, 356] width 302 height 29
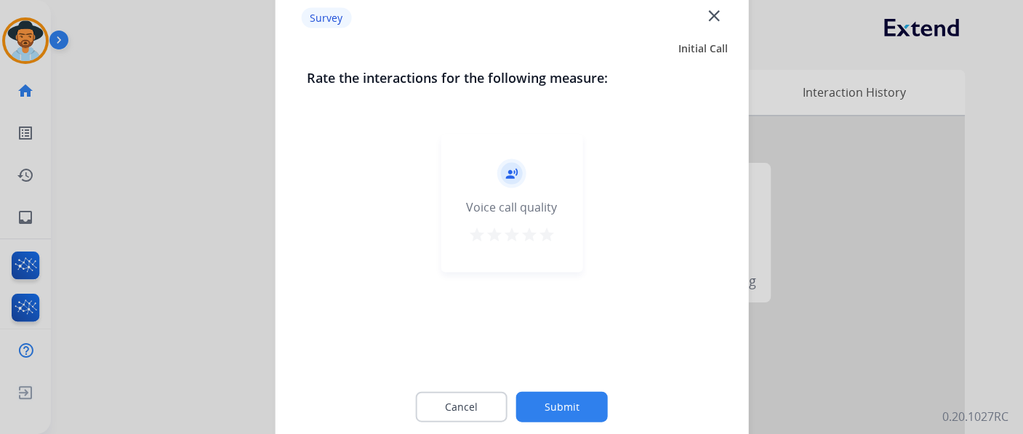
click at [549, 238] on mat-icon "star" at bounding box center [546, 233] width 17 height 17
click at [555, 395] on button "Submit" at bounding box center [562, 406] width 92 height 31
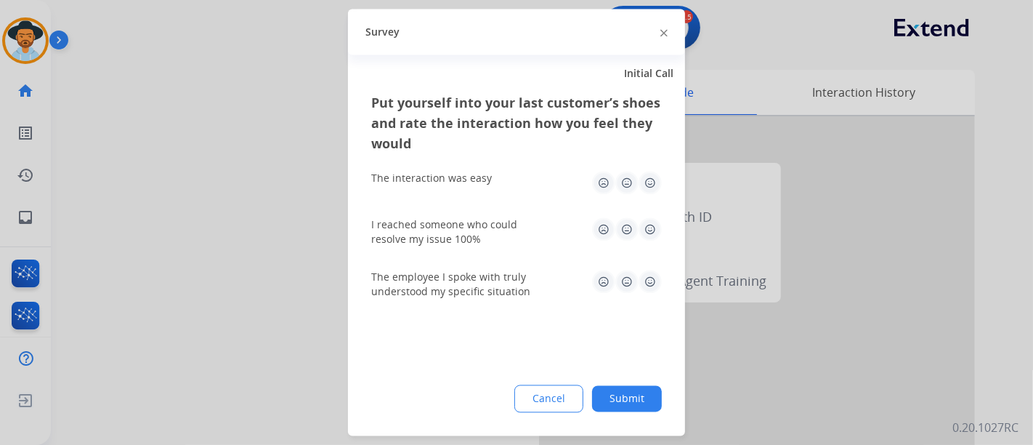
drag, startPoint x: 642, startPoint y: 182, endPoint x: 641, endPoint y: 249, distance: 66.1
click at [643, 182] on img at bounding box center [650, 183] width 23 height 23
drag, startPoint x: 641, startPoint y: 249, endPoint x: 642, endPoint y: 233, distance: 16.0
click at [640, 248] on div "I reached someone who could resolve my issue 100%" at bounding box center [516, 232] width 291 height 52
click at [642, 231] on img at bounding box center [650, 229] width 23 height 23
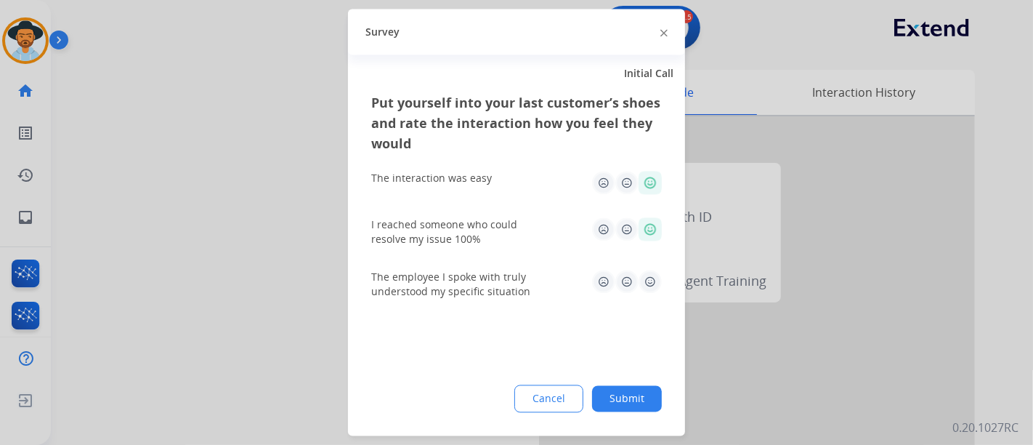
click at [641, 278] on img at bounding box center [650, 281] width 23 height 23
click at [618, 394] on button "Submit" at bounding box center [627, 399] width 70 height 26
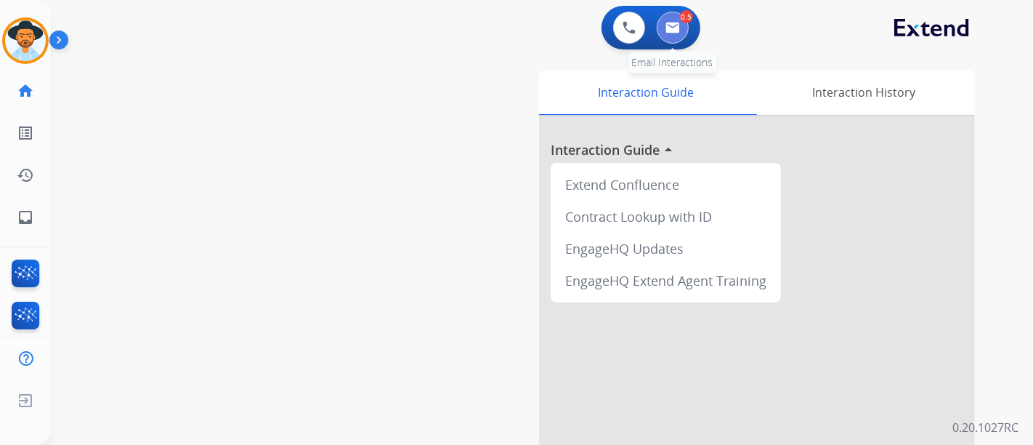
click at [685, 33] on button at bounding box center [673, 28] width 32 height 32
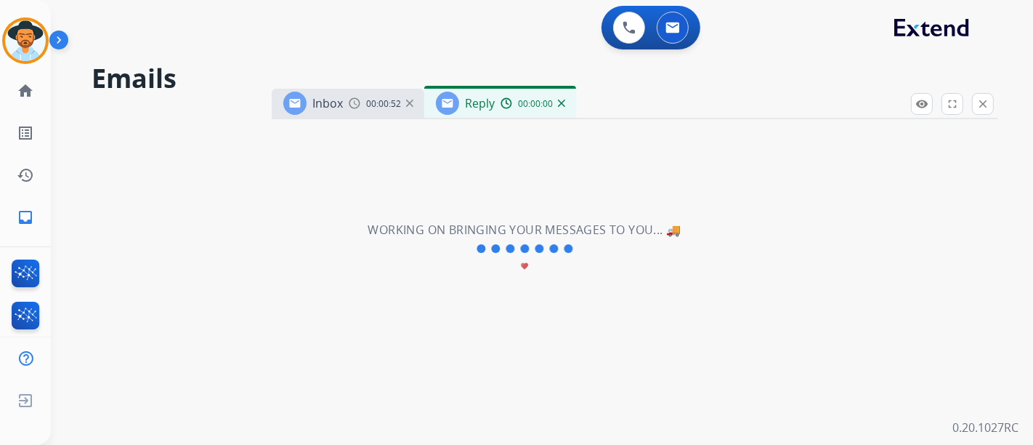
select select "**********"
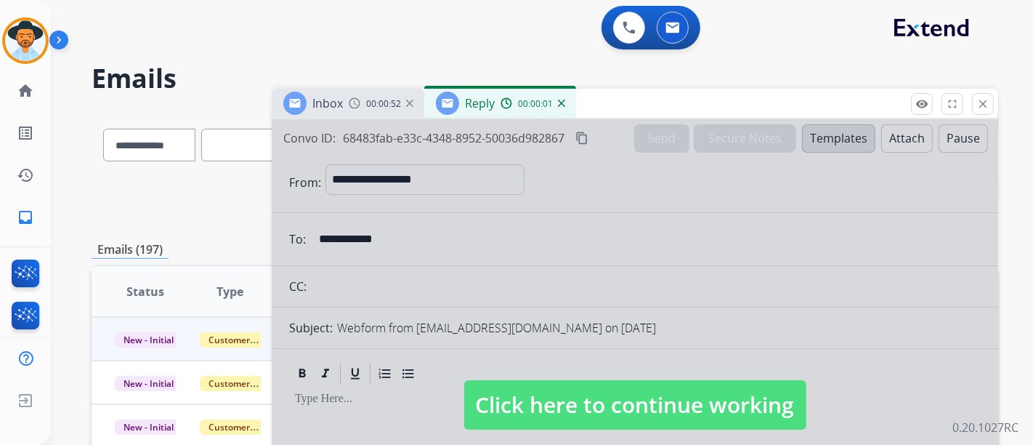
click at [640, 379] on div at bounding box center [635, 390] width 727 height 543
select select
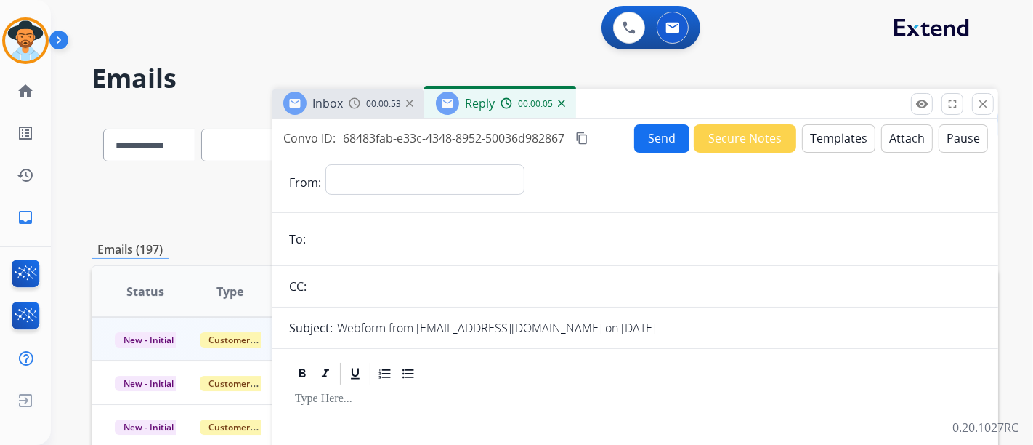
click at [570, 102] on div "Reply 00:00:05" at bounding box center [500, 103] width 152 height 29
click at [562, 101] on img at bounding box center [561, 103] width 7 height 7
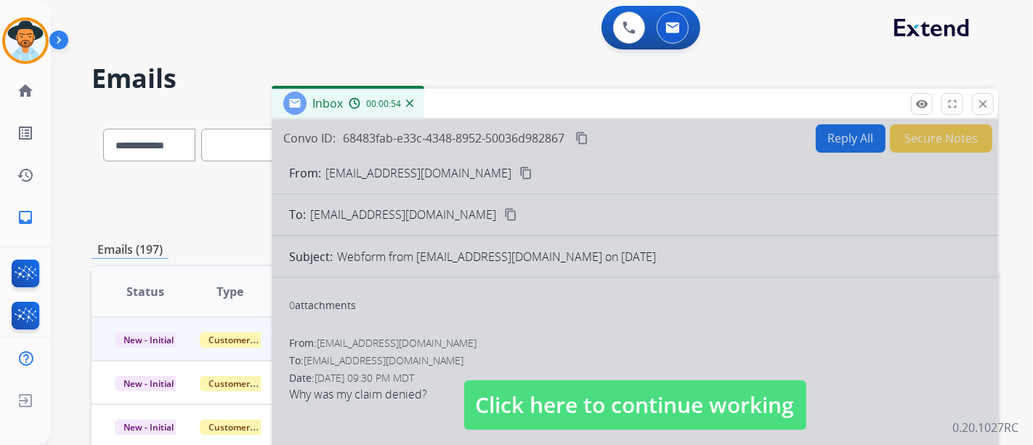
click at [625, 403] on span "Click here to continue working" at bounding box center [635, 404] width 342 height 49
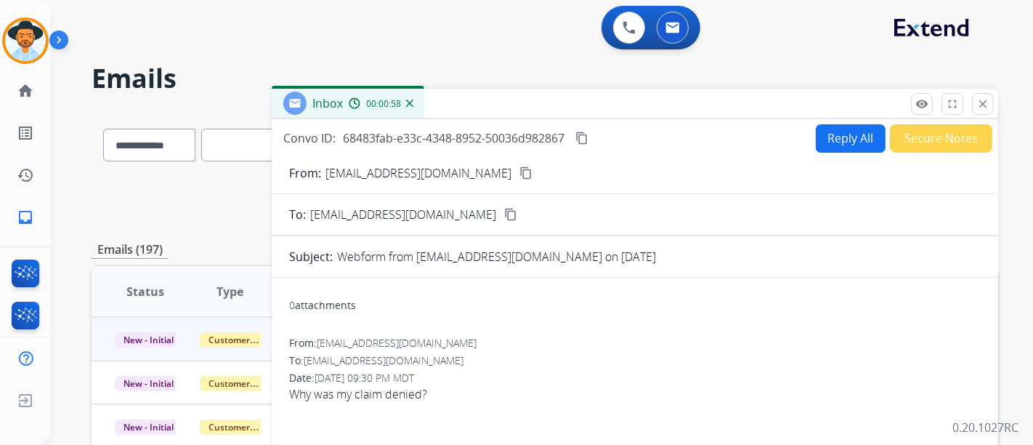
click at [816, 145] on button "Reply All" at bounding box center [851, 138] width 70 height 28
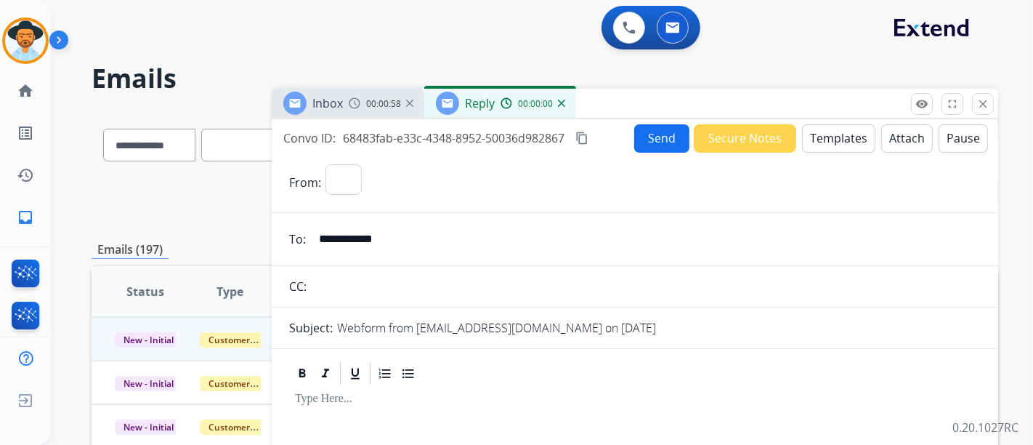
select select "**********"
click at [843, 146] on button "Templates" at bounding box center [838, 138] width 73 height 28
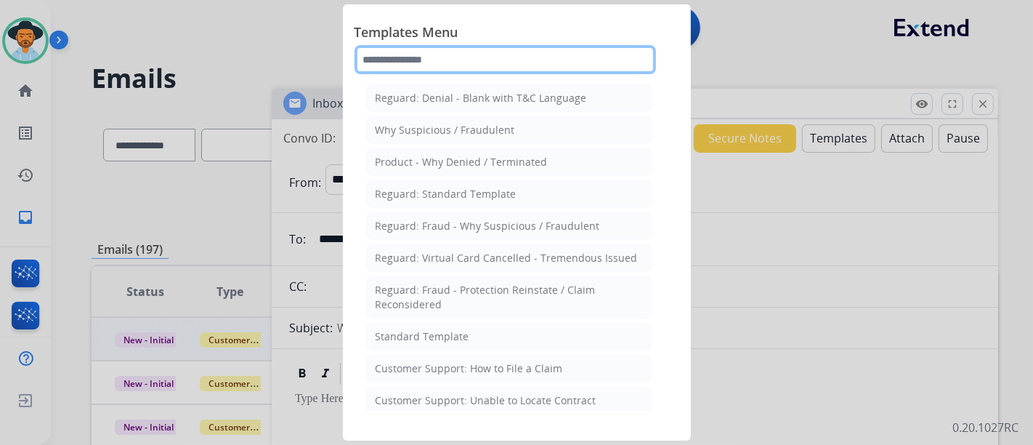
click at [477, 61] on input "text" at bounding box center [506, 59] width 302 height 29
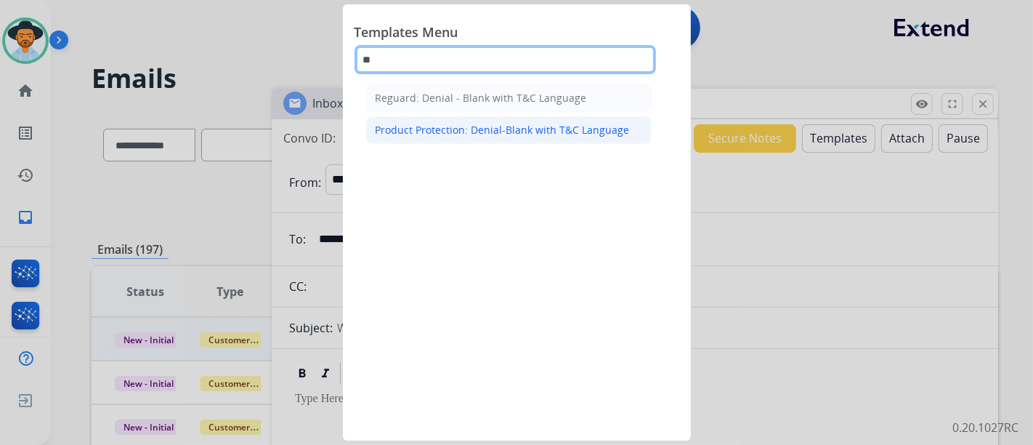
type input "**"
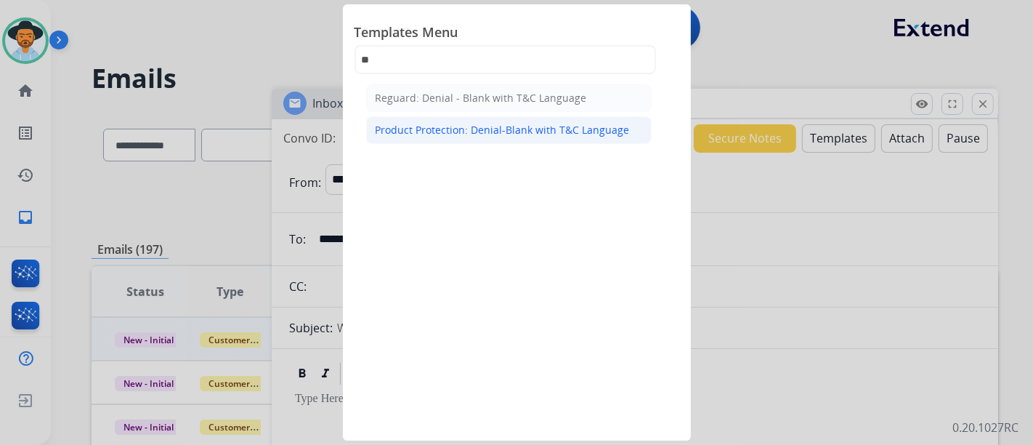
click at [469, 126] on div "Product Protection: Denial-Blank with T&C Language" at bounding box center [503, 130] width 254 height 15
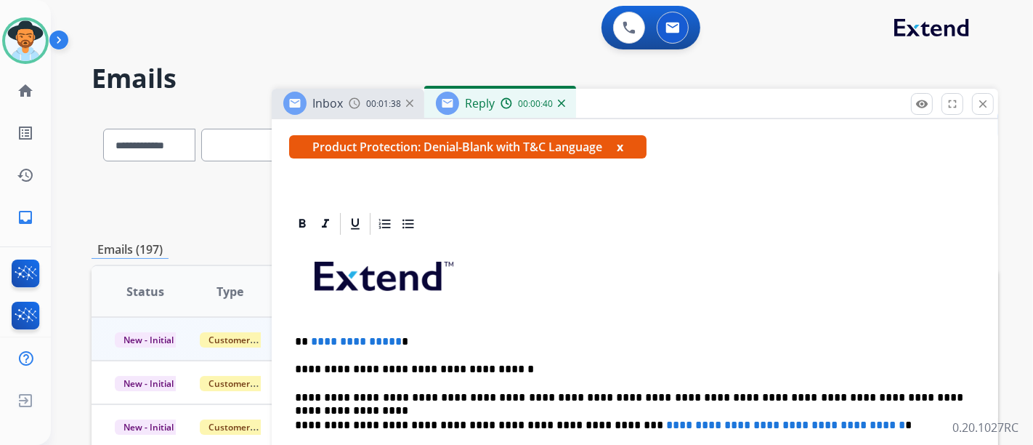
scroll to position [387, 0]
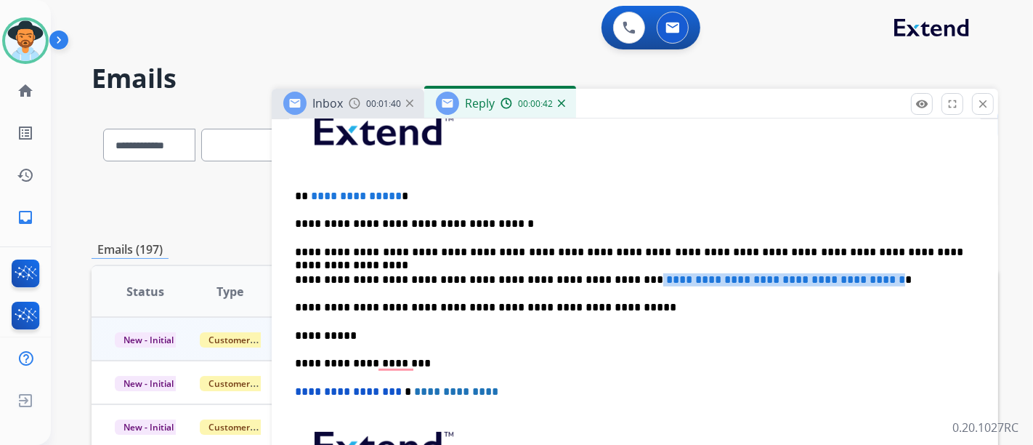
drag, startPoint x: 589, startPoint y: 273, endPoint x: 877, endPoint y: 283, distance: 288.7
click at [877, 283] on div "**********" at bounding box center [635, 335] width 692 height 487
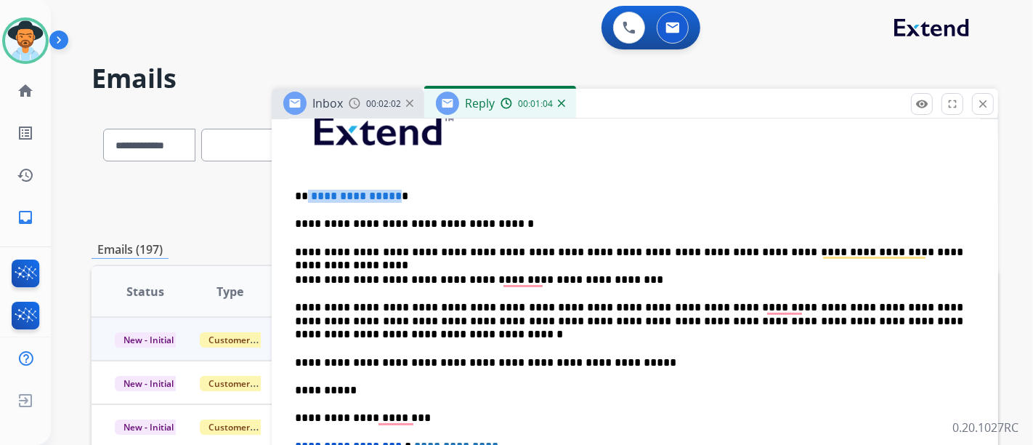
drag, startPoint x: 394, startPoint y: 191, endPoint x: 315, endPoint y: 193, distance: 79.2
click at [309, 193] on p "**********" at bounding box center [629, 196] width 669 height 13
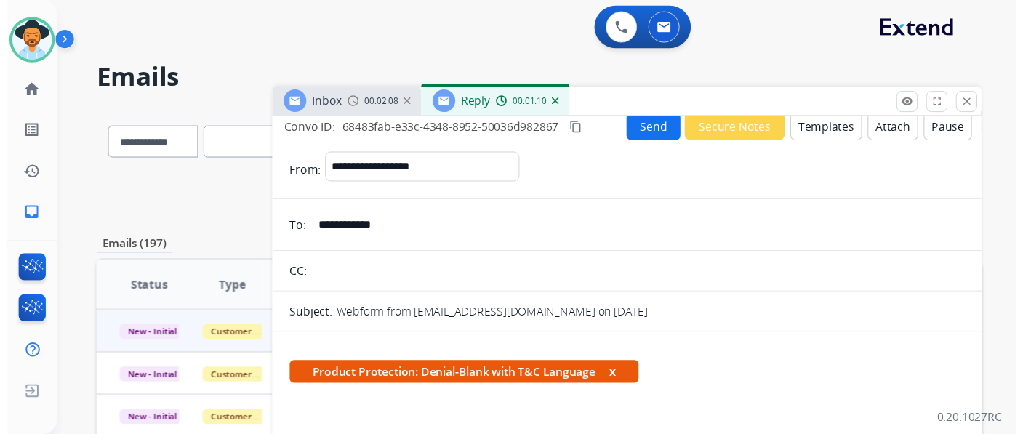
scroll to position [0, 0]
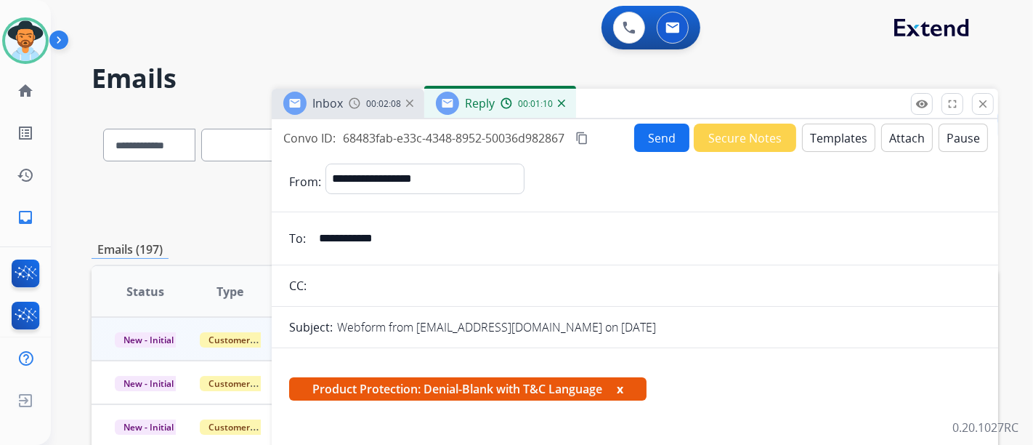
click at [882, 143] on button "Attach" at bounding box center [908, 138] width 52 height 28
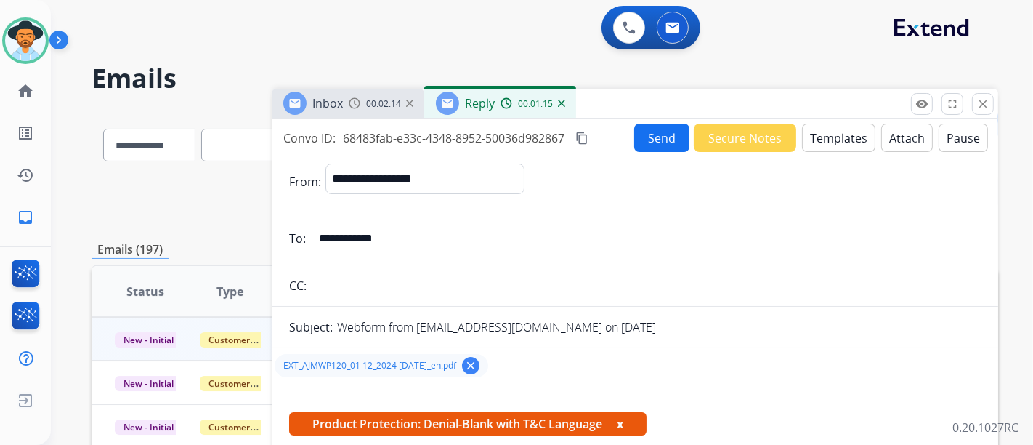
click at [664, 147] on button "Send" at bounding box center [661, 138] width 55 height 28
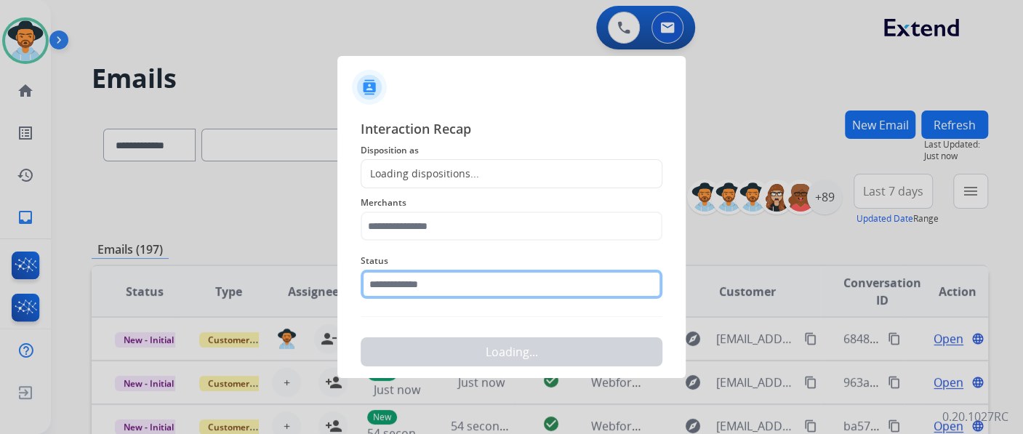
click at [497, 296] on input "text" at bounding box center [511, 284] width 302 height 29
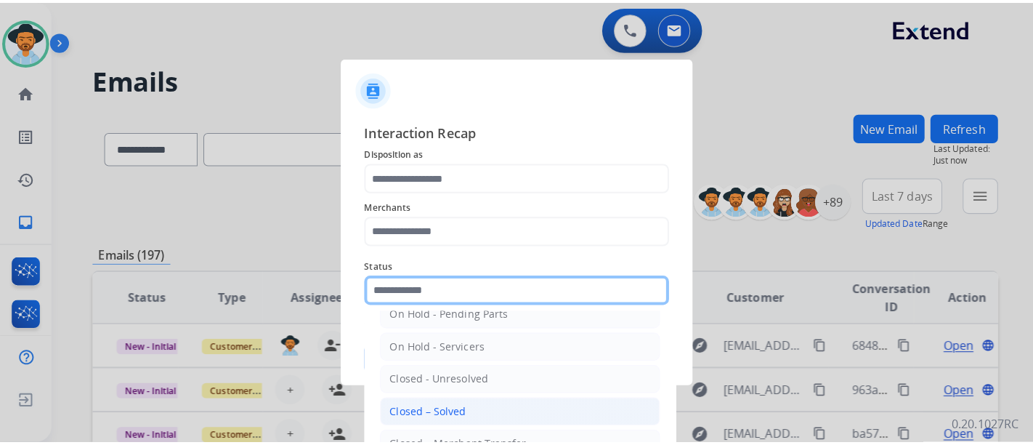
scroll to position [83, 0]
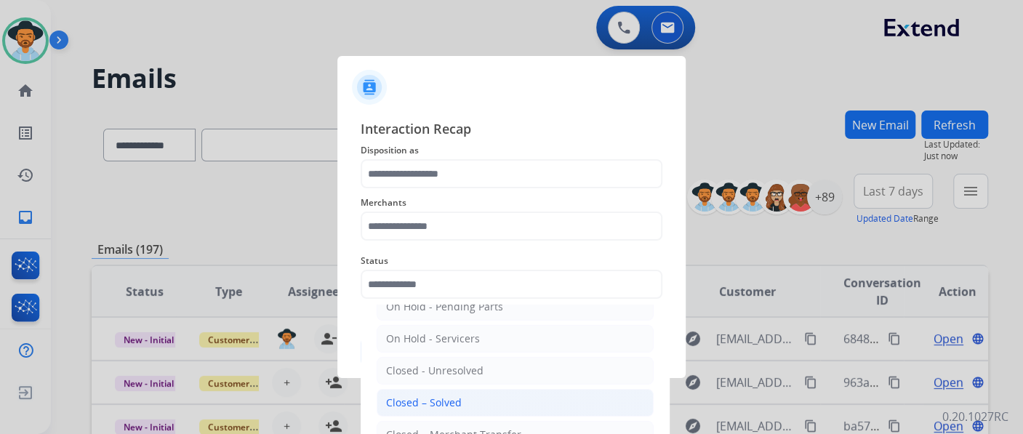
click at [475, 390] on li "Closed – Solved" at bounding box center [514, 403] width 277 height 28
type input "**********"
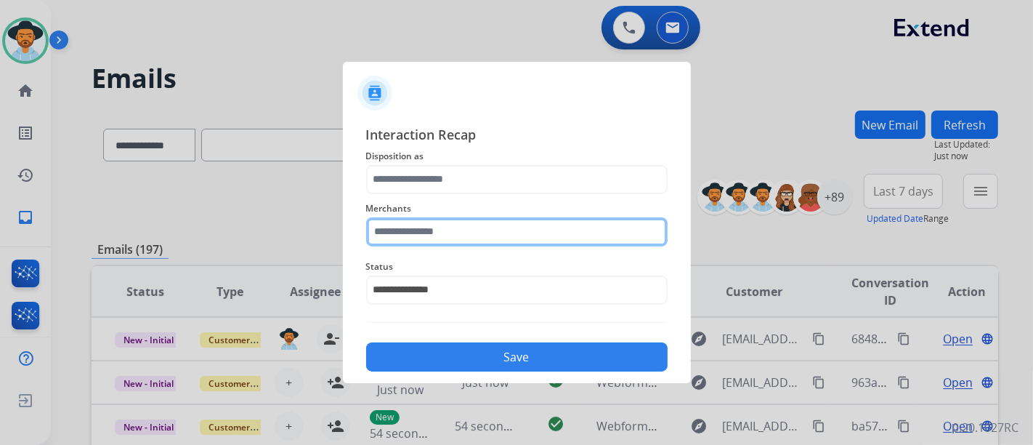
click at [444, 240] on input "text" at bounding box center [517, 231] width 302 height 29
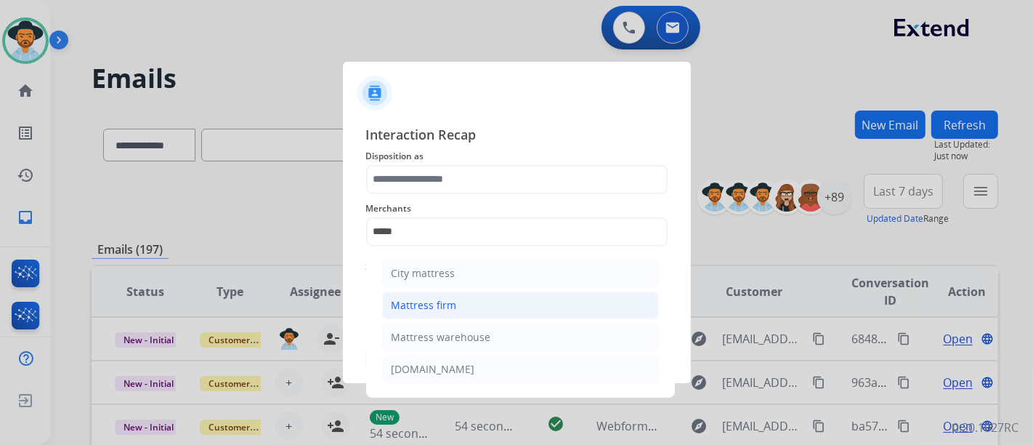
click at [454, 300] on div "Mattress firm" at bounding box center [424, 305] width 65 height 15
type input "**********"
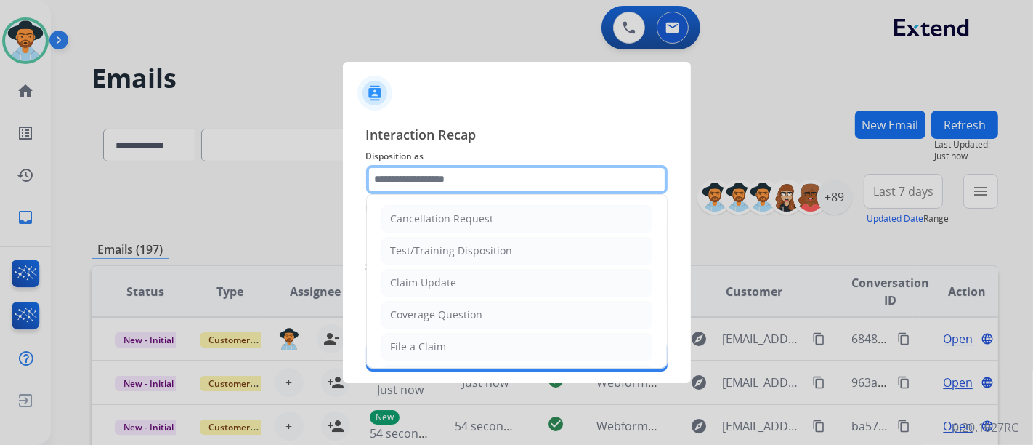
click at [436, 181] on input "text" at bounding box center [517, 179] width 302 height 29
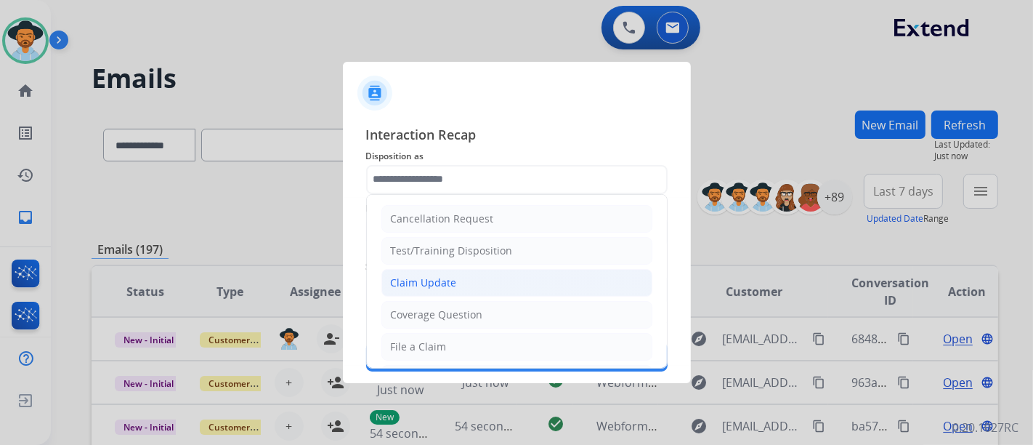
click at [451, 278] on div "Claim Update" at bounding box center [424, 282] width 66 height 15
type input "**********"
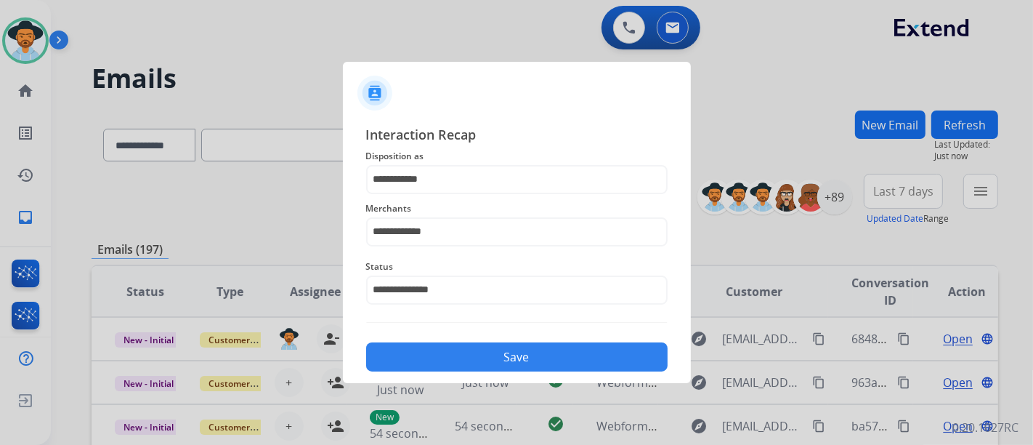
click at [487, 350] on button "Save" at bounding box center [517, 356] width 302 height 29
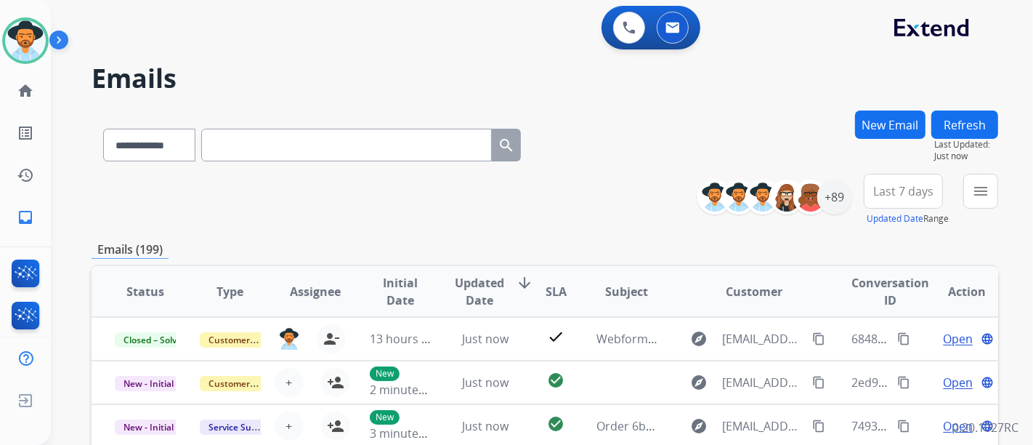
click at [840, 214] on div "**********" at bounding box center [781, 197] width 144 height 47
click at [831, 202] on div "+89" at bounding box center [835, 197] width 35 height 35
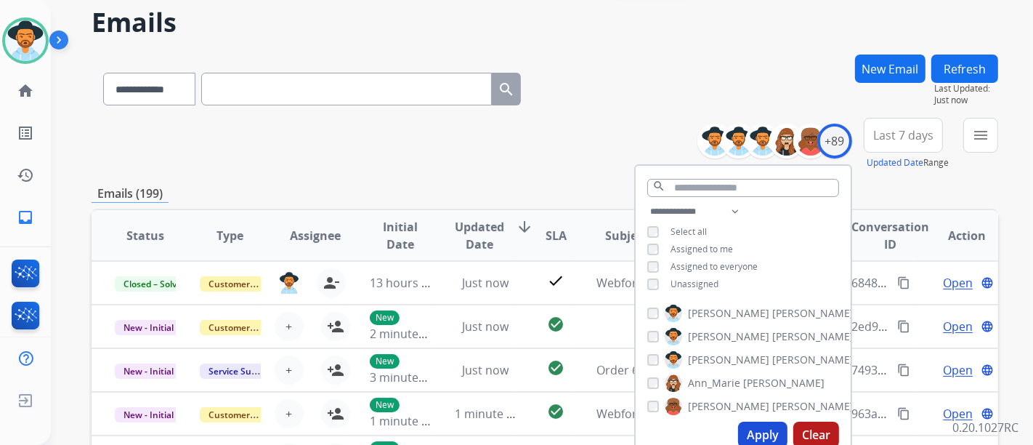
scroll to position [81, 0]
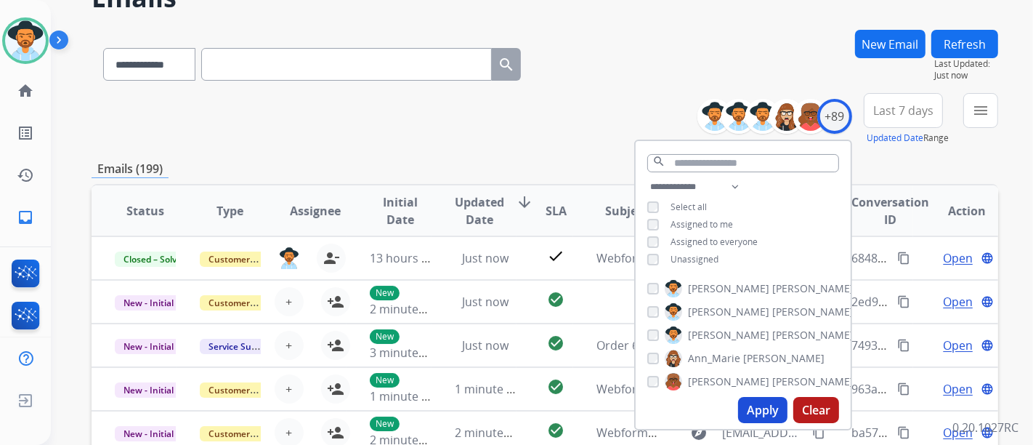
click at [689, 254] on span "Unassigned" at bounding box center [695, 259] width 48 height 12
click at [757, 407] on button "Apply" at bounding box center [762, 410] width 49 height 26
click at [757, 408] on div "**********" at bounding box center [525, 194] width 948 height 445
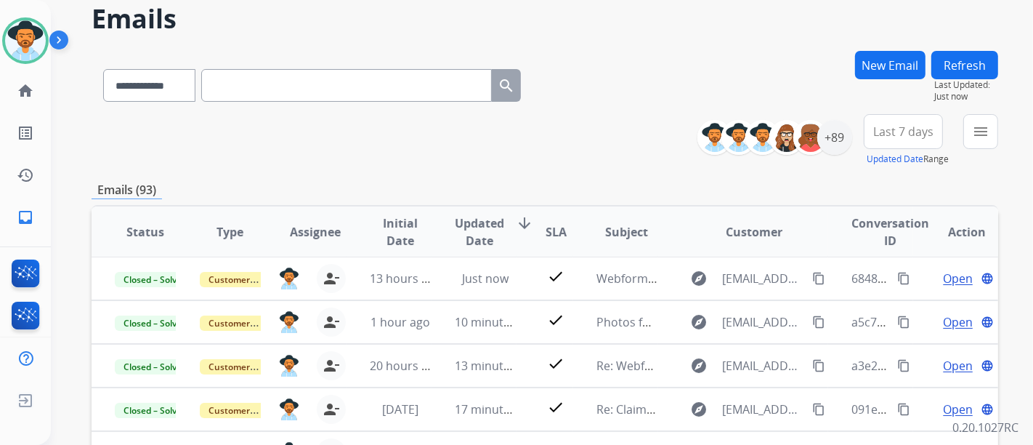
scroll to position [58, 0]
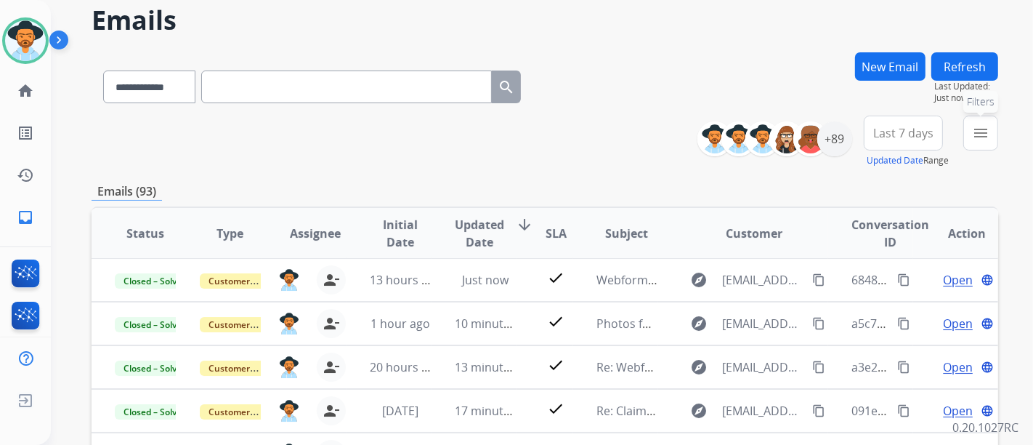
click at [986, 140] on mat-icon "menu" at bounding box center [980, 132] width 17 height 17
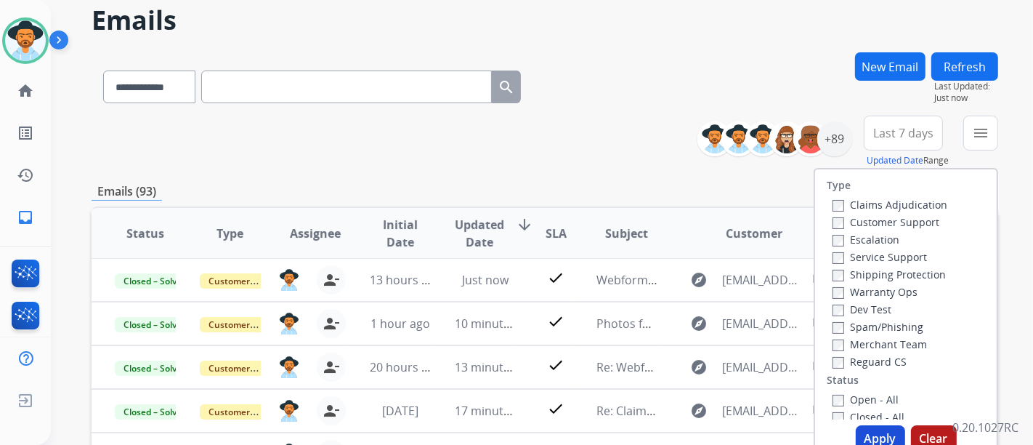
scroll to position [81, 0]
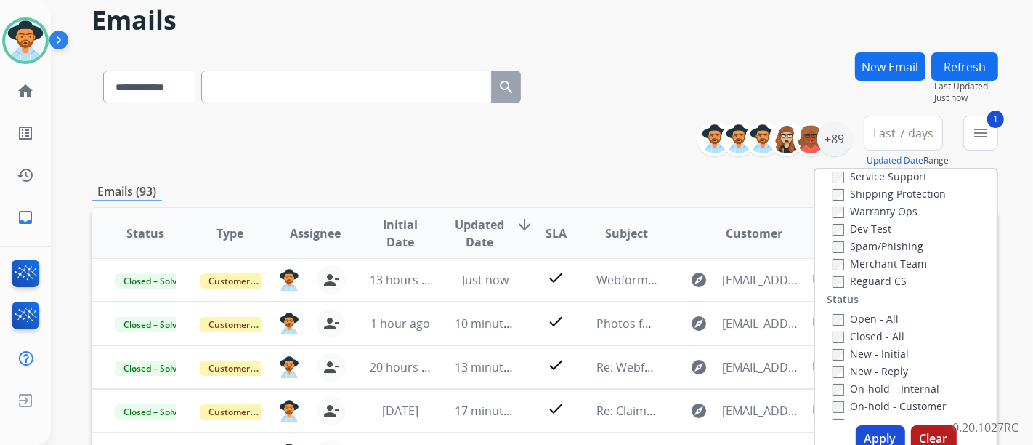
click at [876, 428] on button "Apply" at bounding box center [880, 438] width 49 height 26
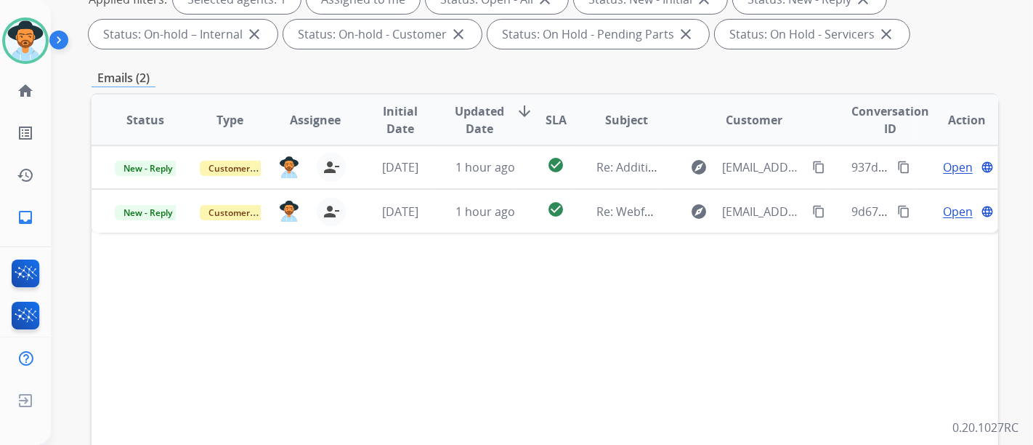
scroll to position [242, 0]
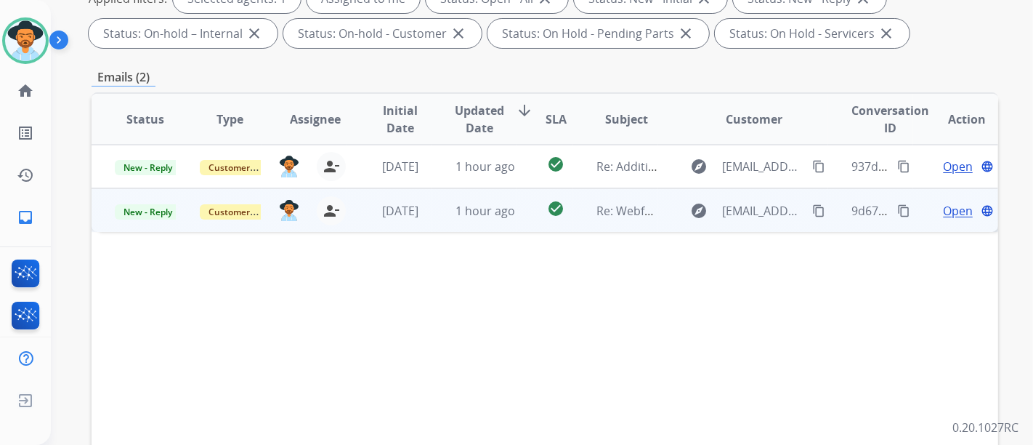
click at [946, 211] on span "Open" at bounding box center [958, 210] width 30 height 17
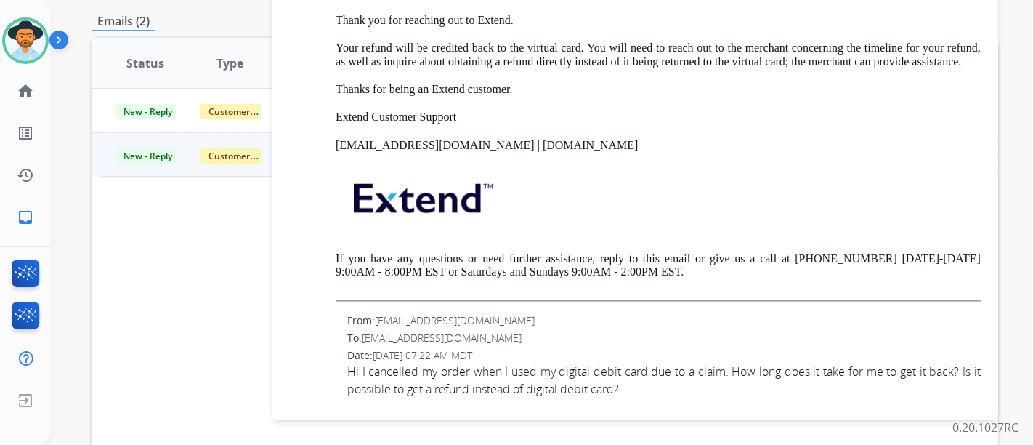
scroll to position [323, 0]
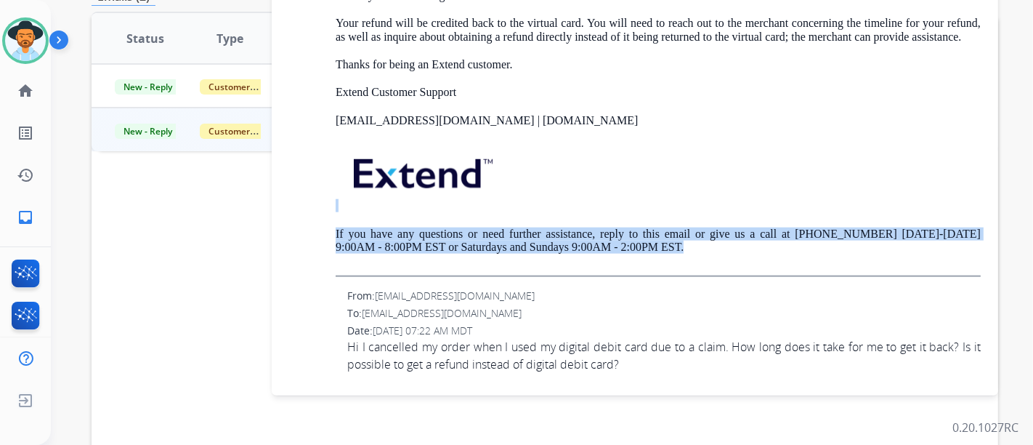
drag, startPoint x: 986, startPoint y: 263, endPoint x: 984, endPoint y: 208, distance: 55.3
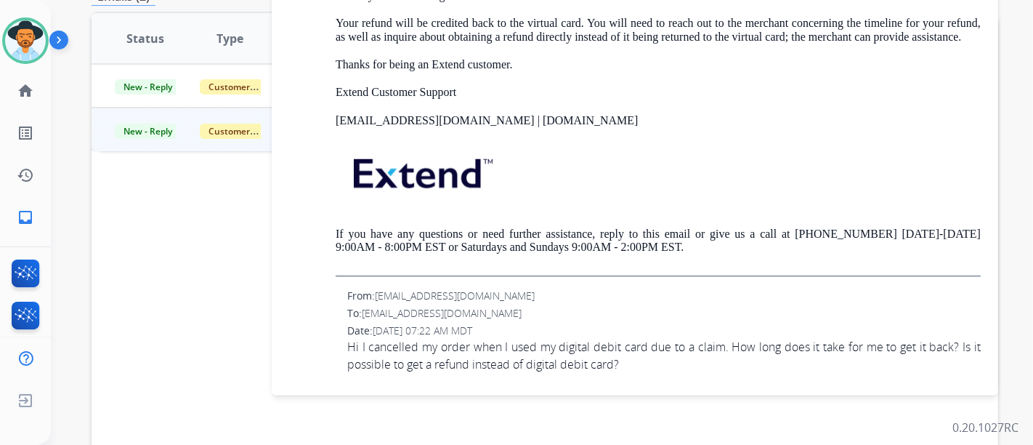
click at [830, 154] on p at bounding box center [658, 177] width 645 height 70
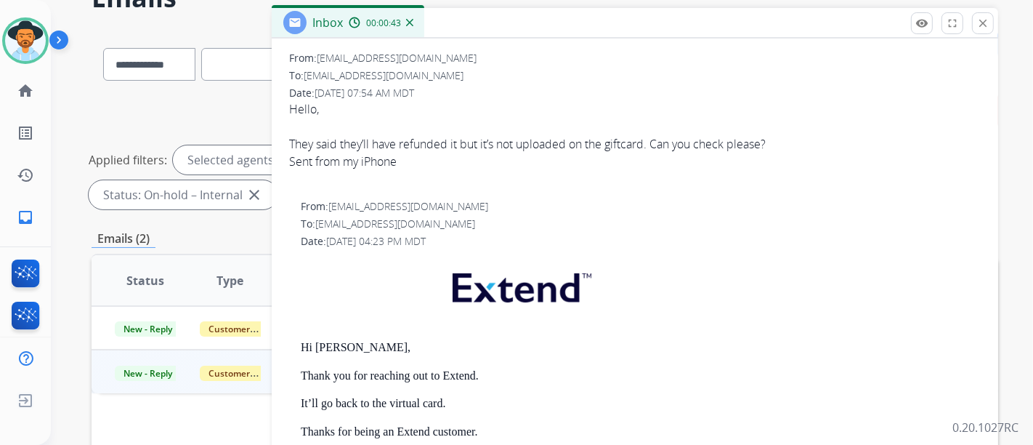
scroll to position [242, 0]
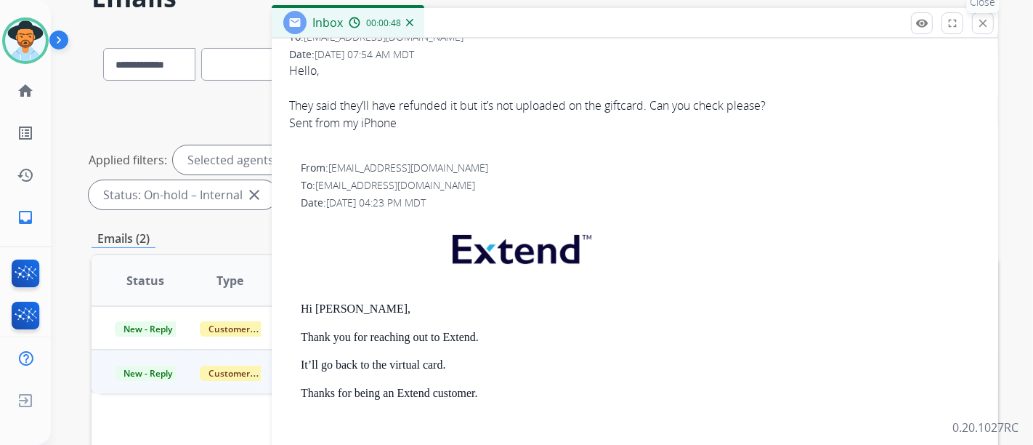
click at [987, 22] on mat-icon "close" at bounding box center [983, 23] width 13 height 13
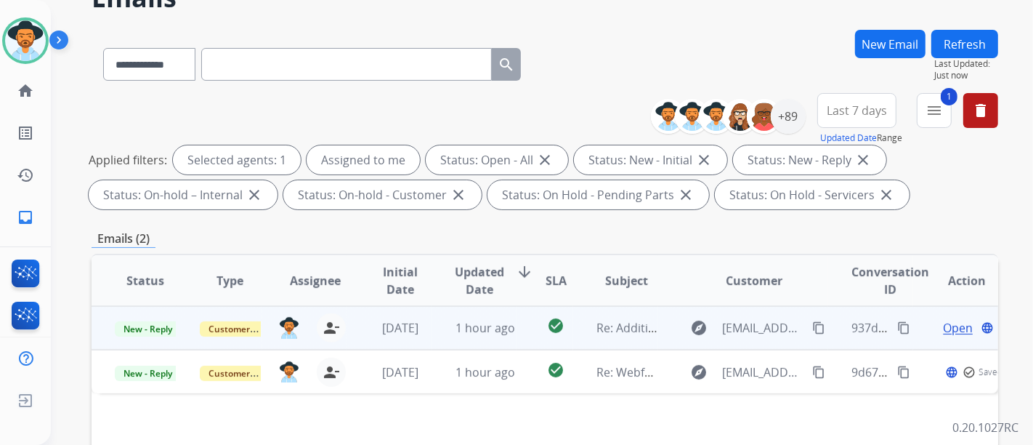
click at [952, 326] on span "Open" at bounding box center [958, 327] width 30 height 17
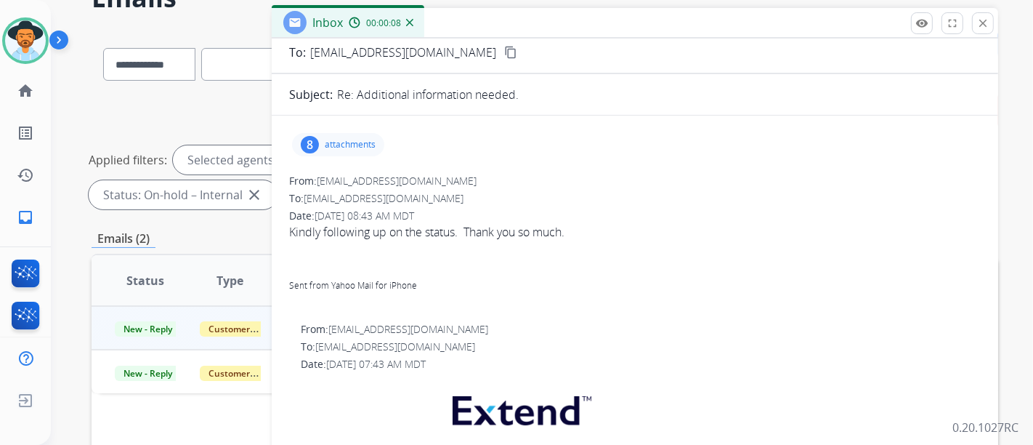
scroll to position [0, 0]
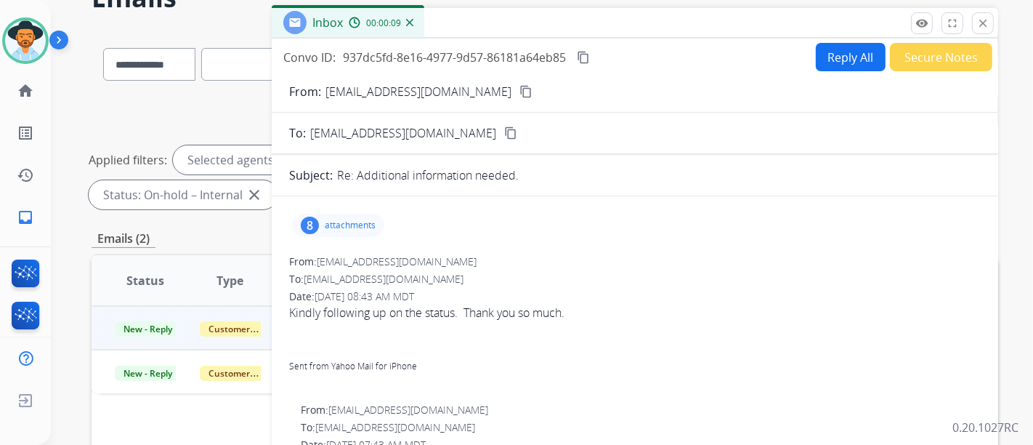
click at [520, 88] on mat-icon "content_copy" at bounding box center [526, 91] width 13 height 13
click at [520, 92] on mat-icon "content_copy" at bounding box center [526, 91] width 13 height 13
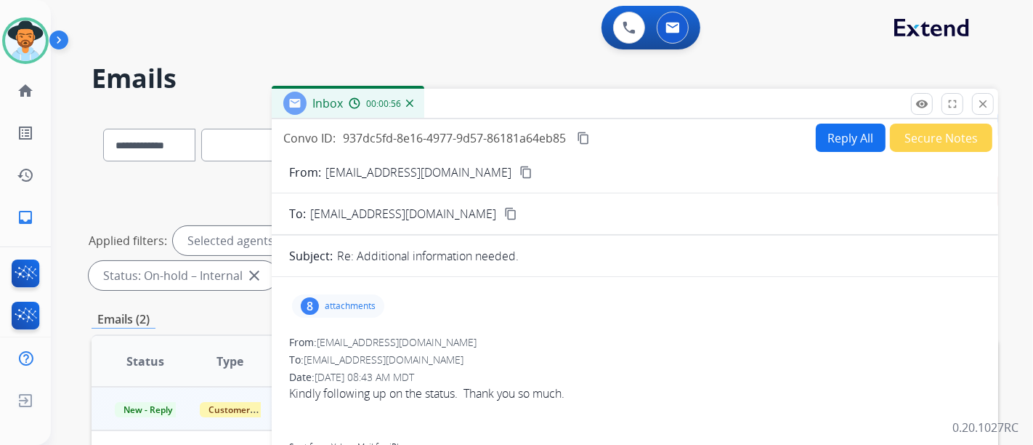
click at [861, 132] on button "Reply All" at bounding box center [851, 138] width 70 height 28
select select "**********"
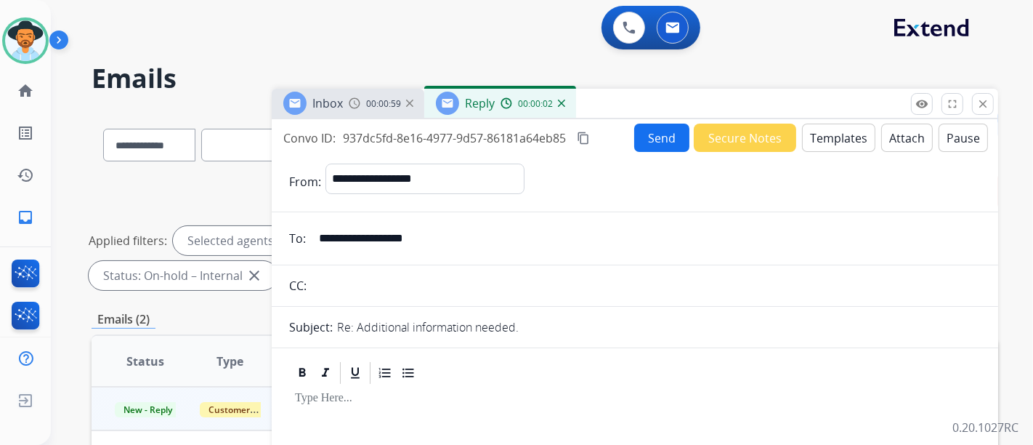
click at [820, 143] on button "Templates" at bounding box center [838, 138] width 73 height 28
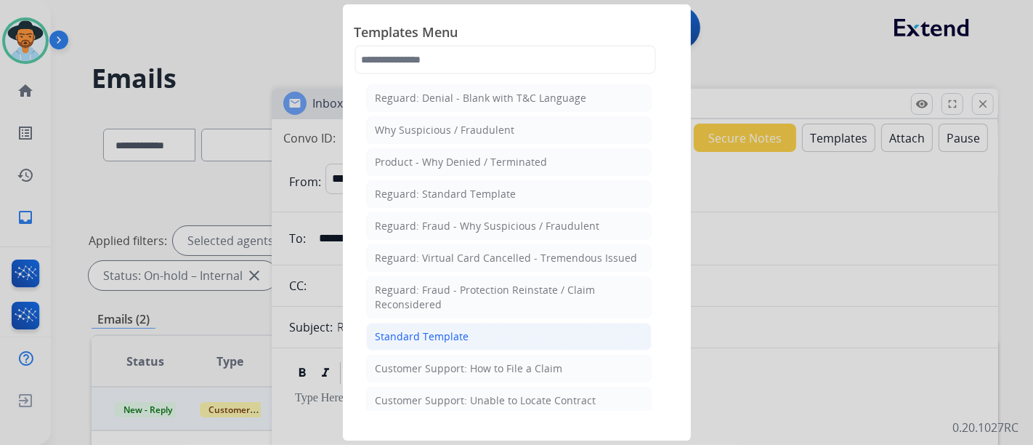
click at [443, 337] on div "Standard Template" at bounding box center [423, 336] width 94 height 15
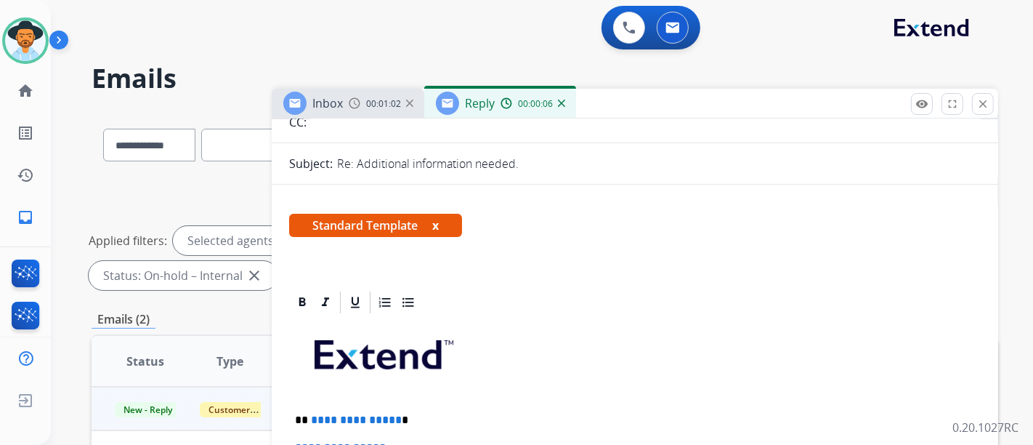
scroll to position [323, 0]
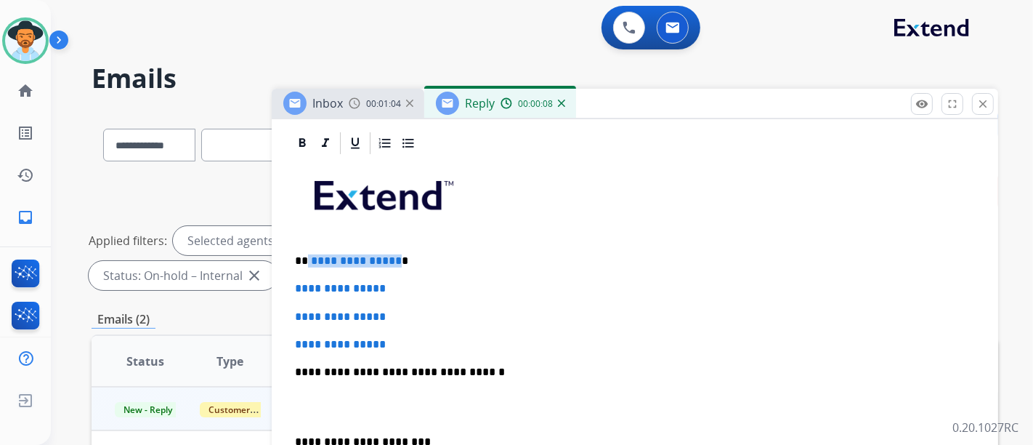
drag, startPoint x: 391, startPoint y: 258, endPoint x: 305, endPoint y: 255, distance: 85.8
click at [305, 255] on p "**********" at bounding box center [629, 260] width 669 height 13
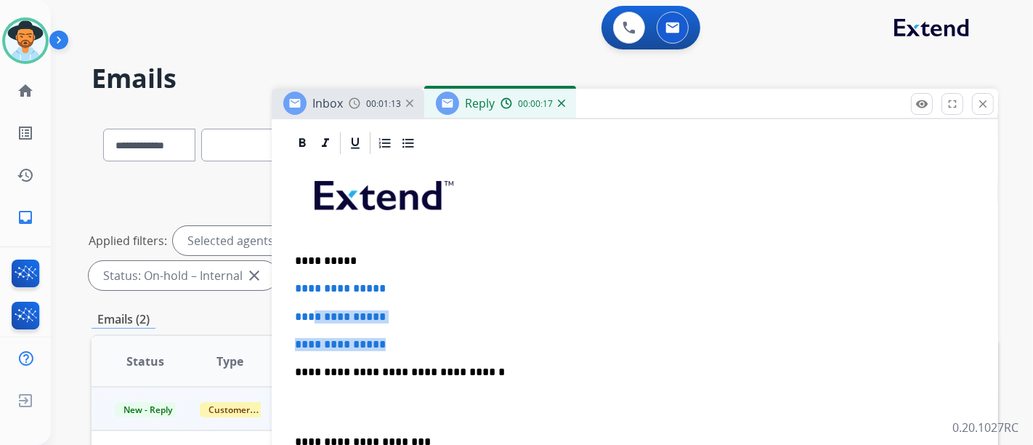
drag, startPoint x: 414, startPoint y: 348, endPoint x: 311, endPoint y: 302, distance: 113.2
click at [311, 302] on div "**********" at bounding box center [635, 406] width 692 height 500
click at [410, 345] on p "**********" at bounding box center [635, 344] width 680 height 13
drag, startPoint x: 400, startPoint y: 334, endPoint x: 296, endPoint y: 287, distance: 113.9
click at [291, 287] on div "**********" at bounding box center [635, 92] width 727 height 593
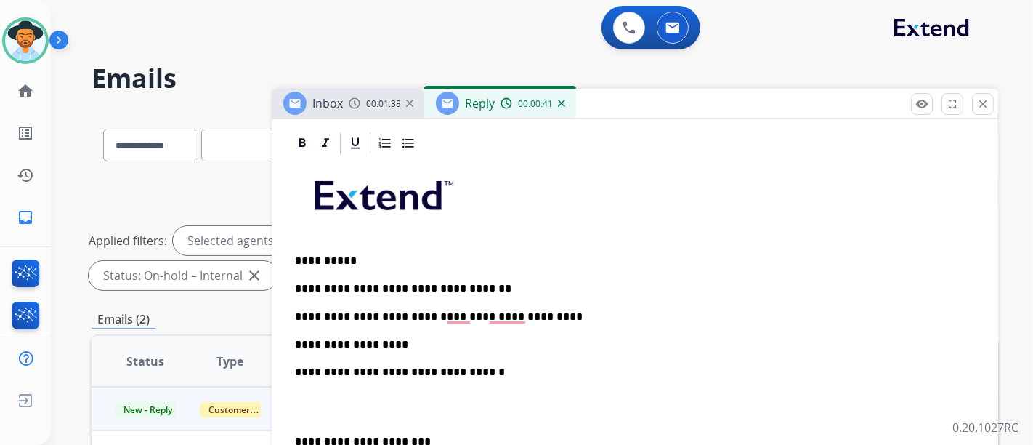
click at [461, 293] on div "**********" at bounding box center [635, 406] width 692 height 500
click at [462, 310] on p "**********" at bounding box center [629, 316] width 669 height 13
drag, startPoint x: 498, startPoint y: 316, endPoint x: 517, endPoint y: 321, distance: 19.6
click at [499, 315] on p "**********" at bounding box center [629, 316] width 669 height 13
click at [517, 322] on div "**********" at bounding box center [635, 406] width 692 height 500
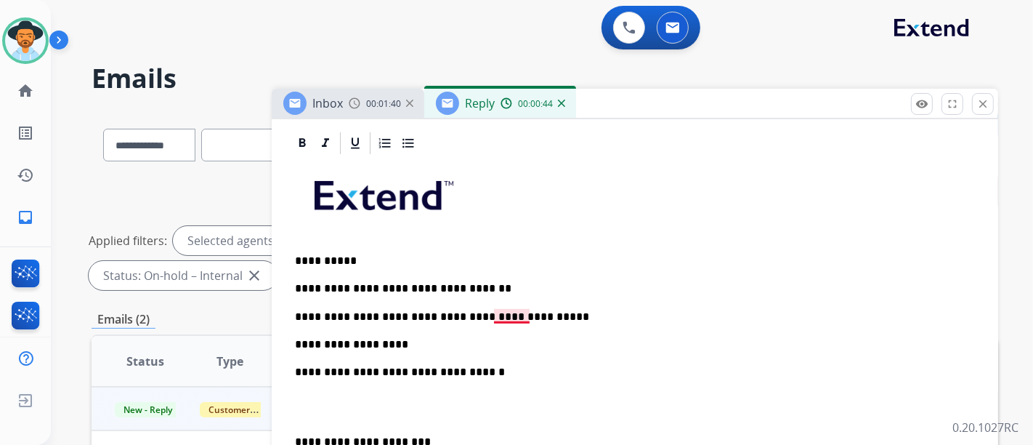
click at [512, 313] on p "**********" at bounding box center [629, 316] width 669 height 13
click at [528, 331] on div "**********" at bounding box center [635, 406] width 692 height 500
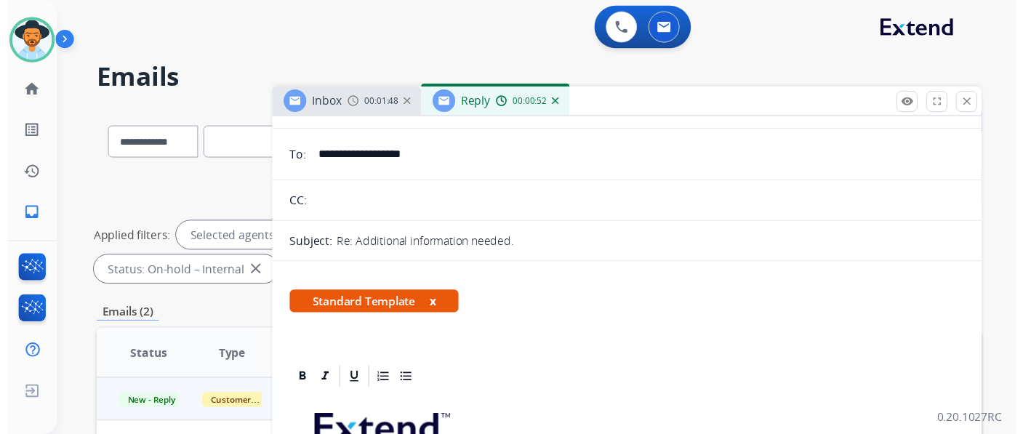
scroll to position [0, 0]
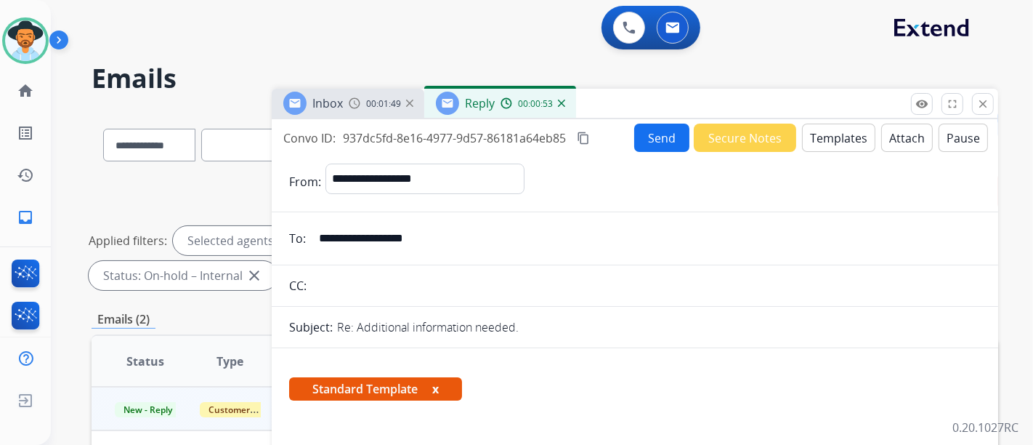
click at [583, 143] on mat-icon "content_copy" at bounding box center [583, 138] width 13 height 13
click at [643, 127] on button "Send" at bounding box center [661, 138] width 55 height 28
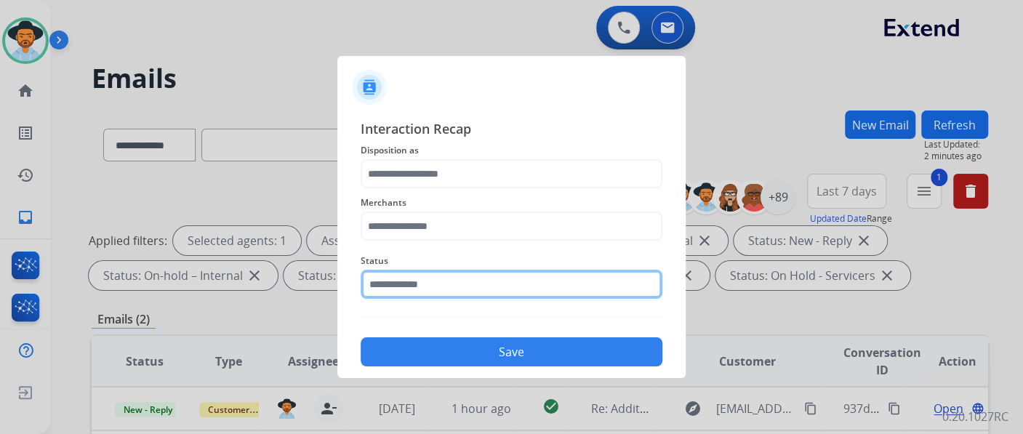
click at [567, 289] on input "text" at bounding box center [511, 284] width 302 height 29
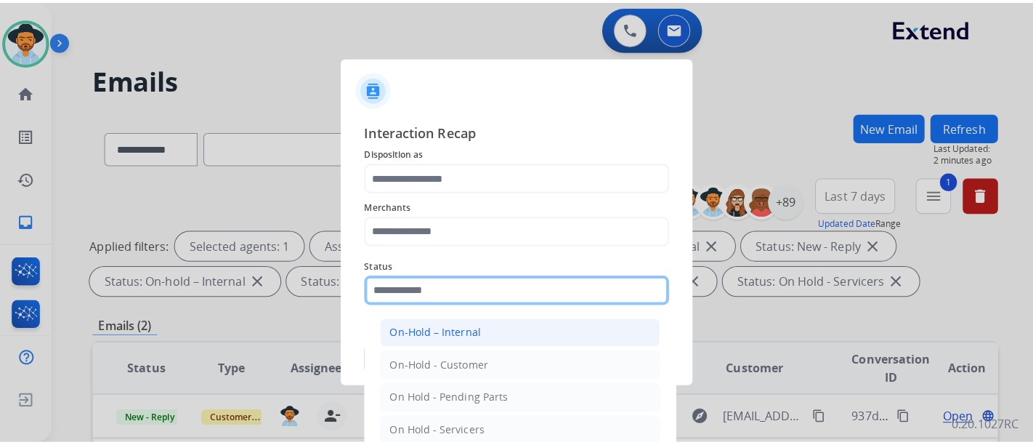
scroll to position [83, 0]
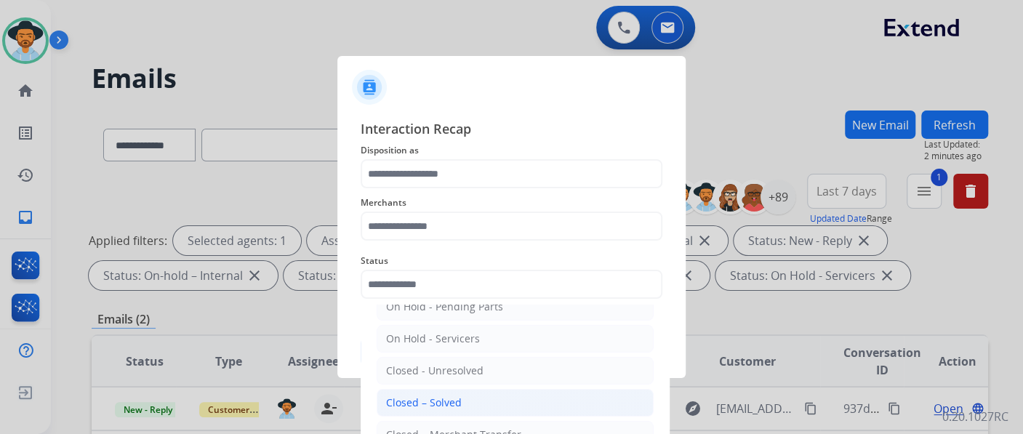
click at [485, 392] on li "Closed – Solved" at bounding box center [514, 403] width 277 height 28
type input "**********"
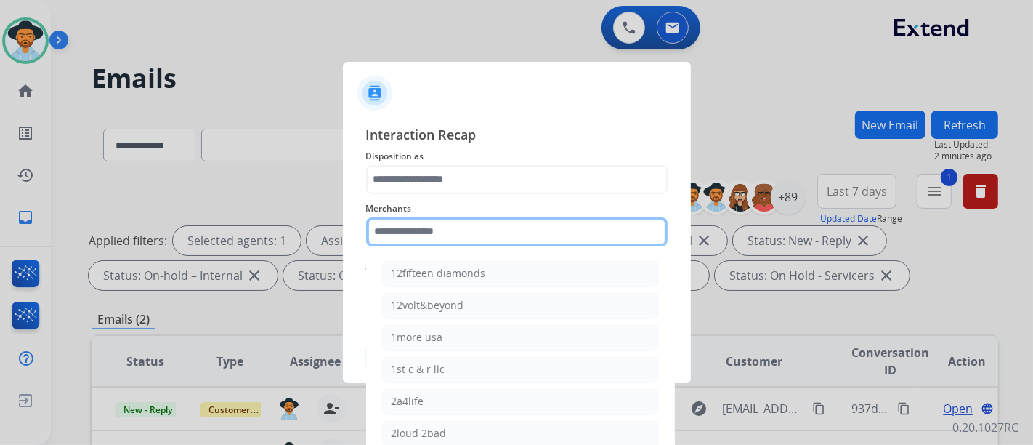
click at [473, 233] on input "text" at bounding box center [517, 231] width 302 height 29
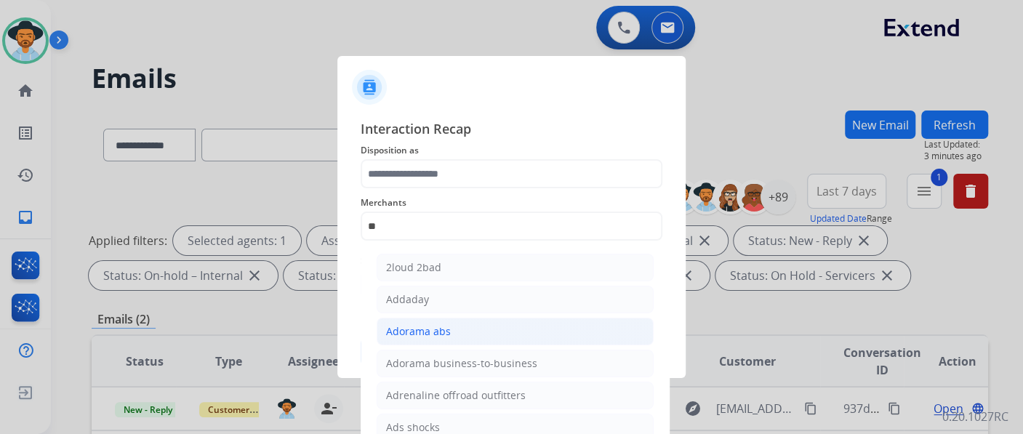
click at [431, 324] on div "Adorama abs" at bounding box center [418, 331] width 65 height 15
type input "**********"
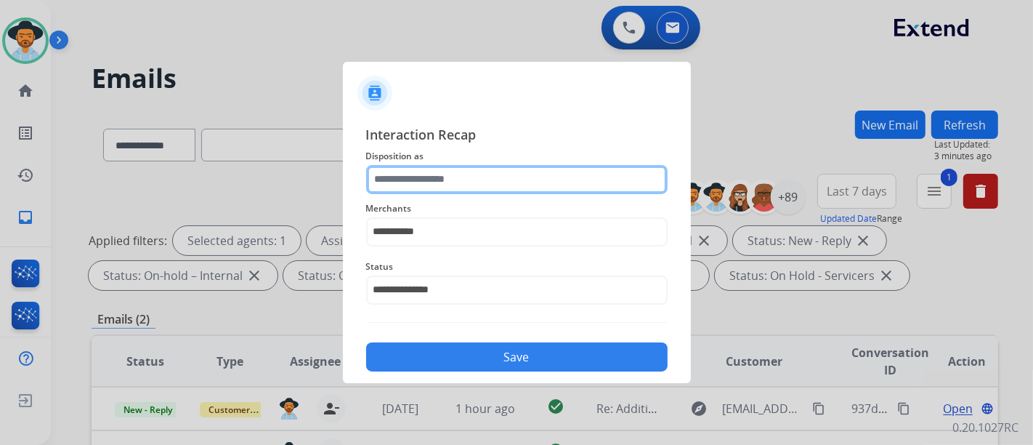
click at [471, 180] on input "text" at bounding box center [517, 179] width 302 height 29
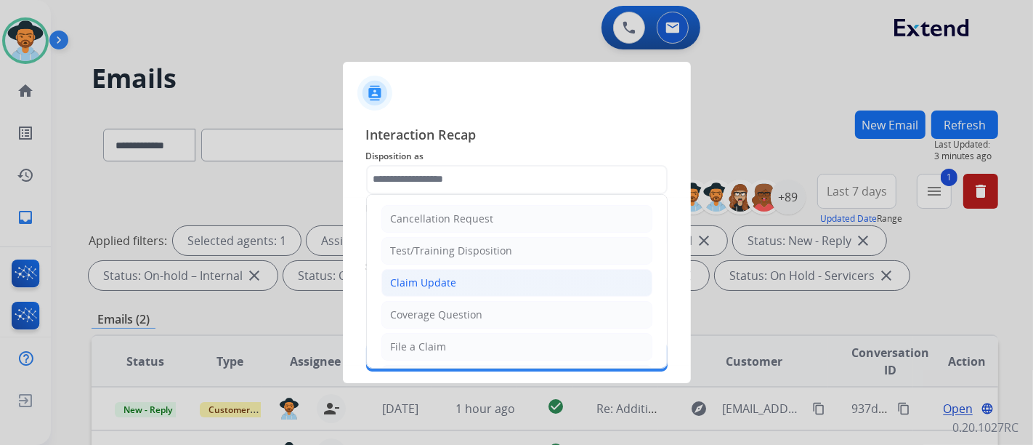
click at [445, 275] on div "Claim Update" at bounding box center [424, 282] width 66 height 15
type input "**********"
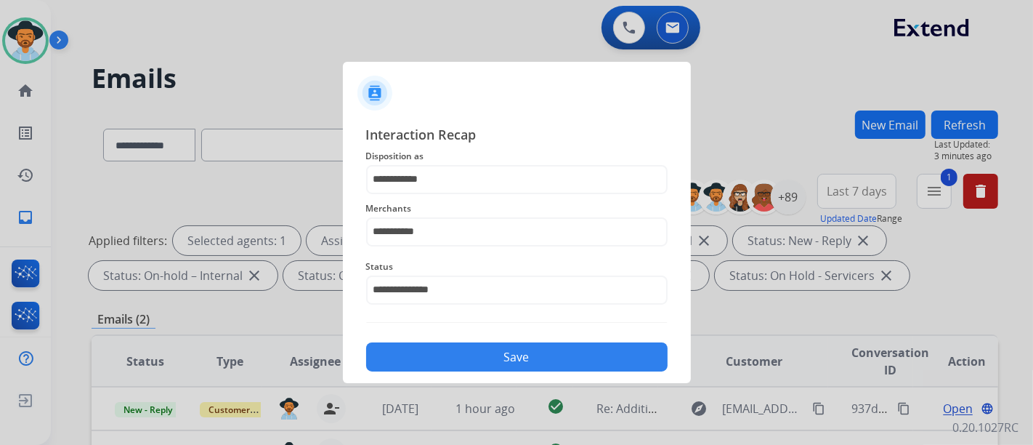
click at [438, 344] on button "Save" at bounding box center [517, 356] width 302 height 29
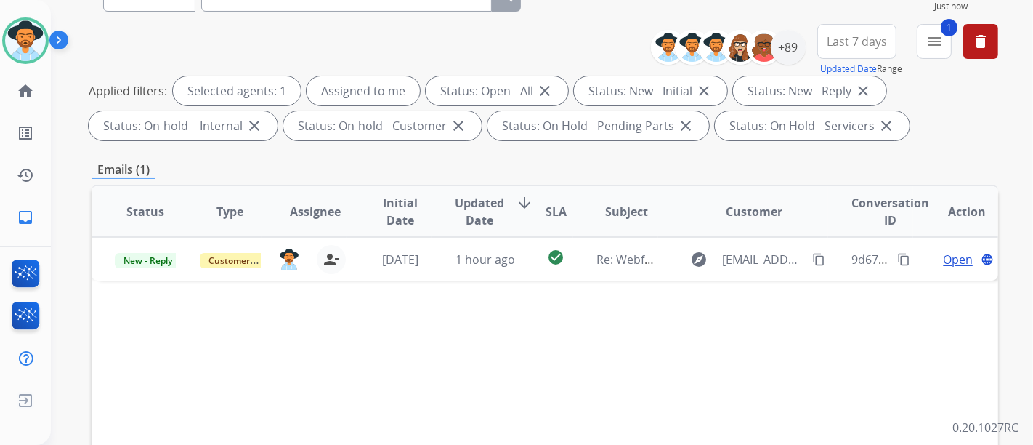
scroll to position [81, 0]
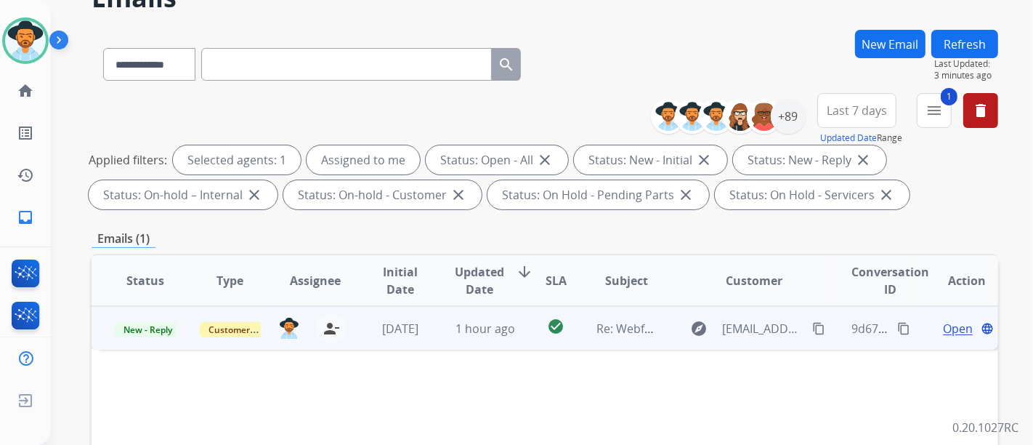
click at [946, 325] on span "Open" at bounding box center [958, 328] width 30 height 17
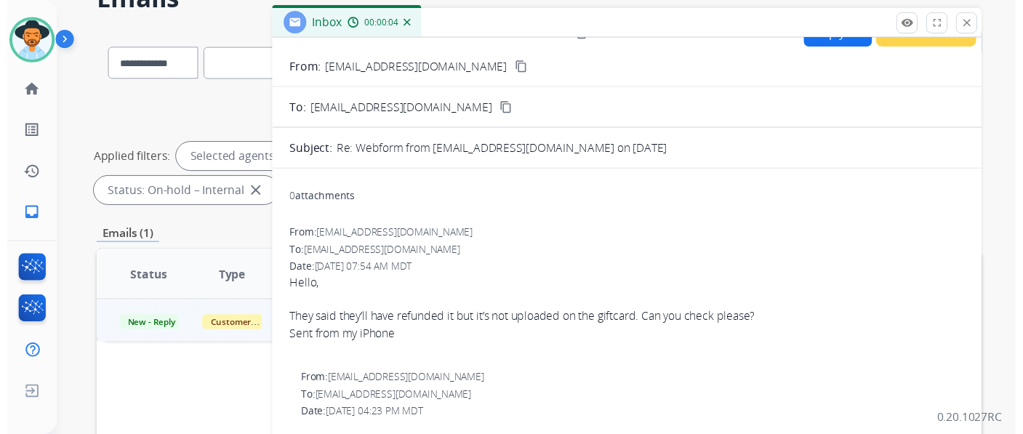
scroll to position [0, 0]
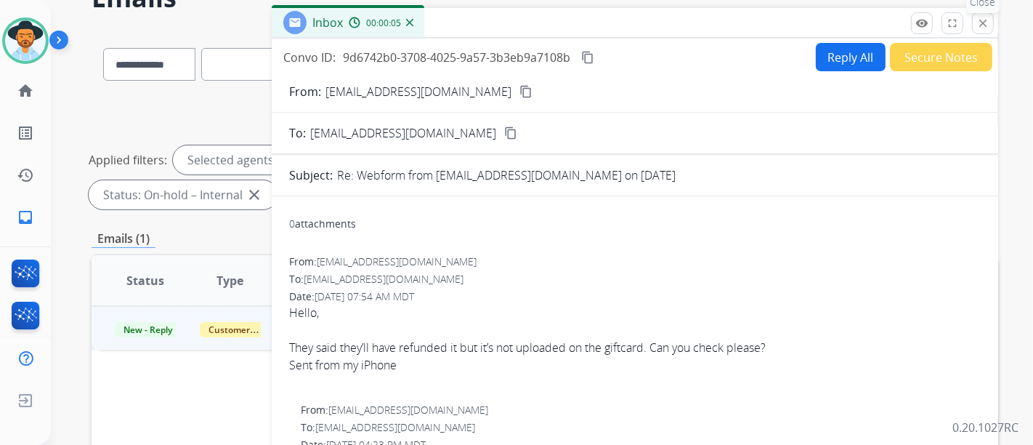
click at [983, 31] on button "close Close" at bounding box center [983, 23] width 22 height 22
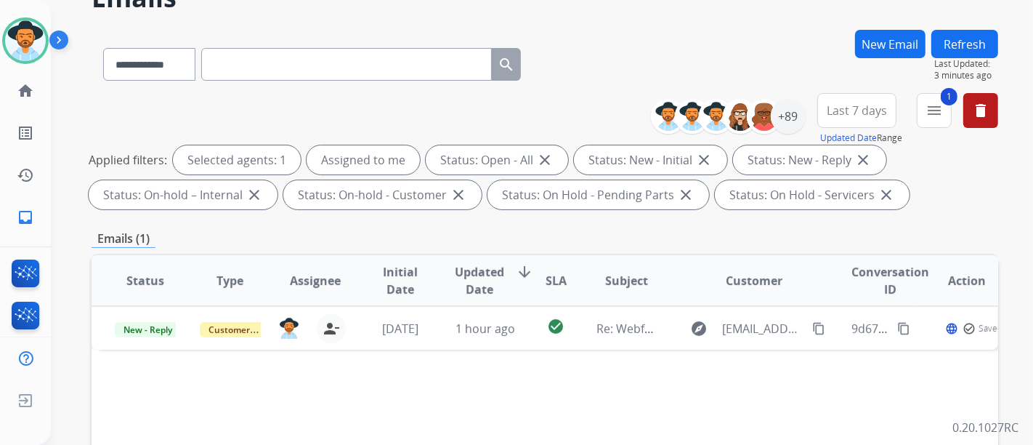
click at [7, 65] on div "[PERSON_NAME] Available Edit Avatar Agent: [PERSON_NAME] Profile: Extend_Traini…" at bounding box center [25, 119] width 51 height 238
click at [18, 48] on img at bounding box center [25, 40] width 41 height 41
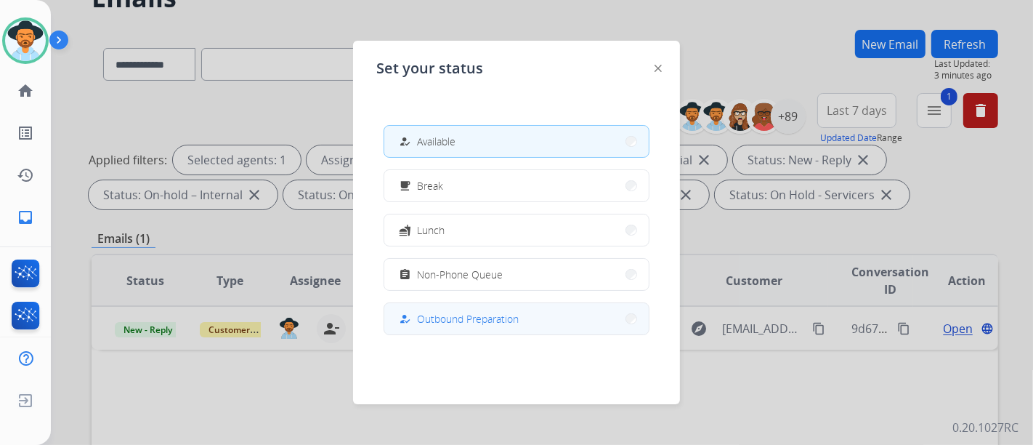
click at [474, 313] on span "Outbound Preparation" at bounding box center [468, 318] width 102 height 15
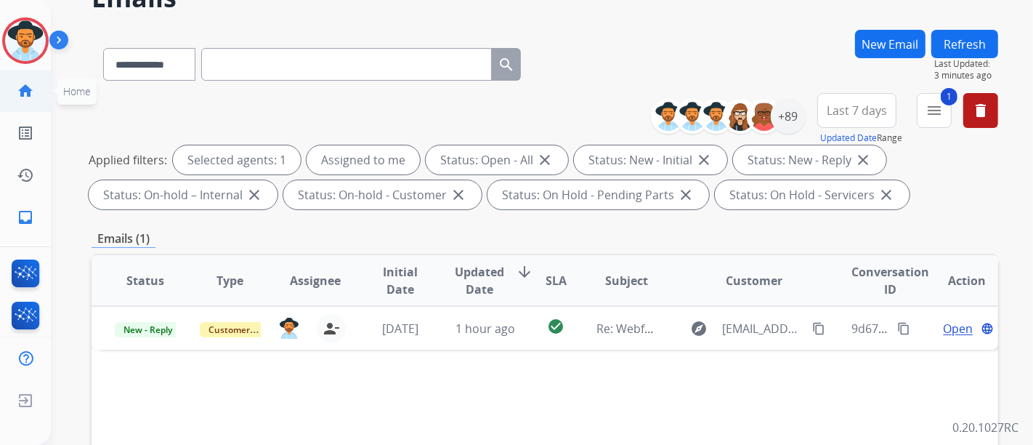
click at [28, 91] on mat-icon "home" at bounding box center [25, 90] width 17 height 17
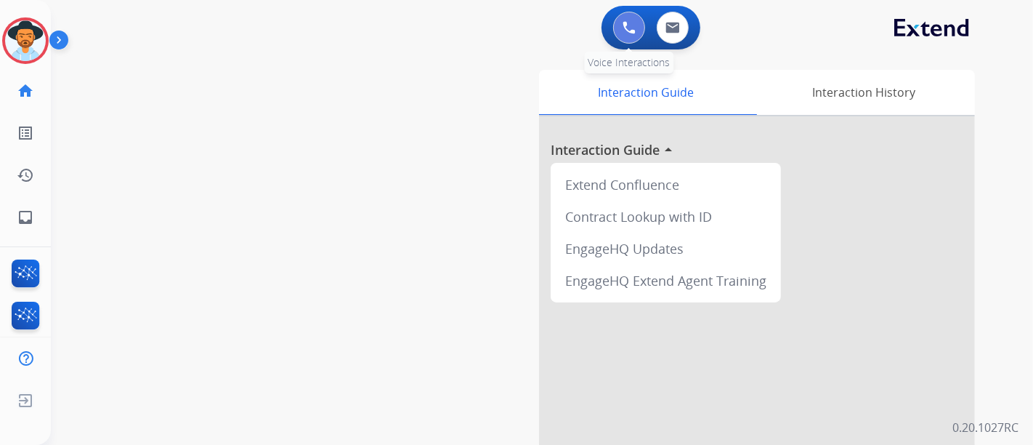
click at [625, 38] on button at bounding box center [629, 28] width 32 height 32
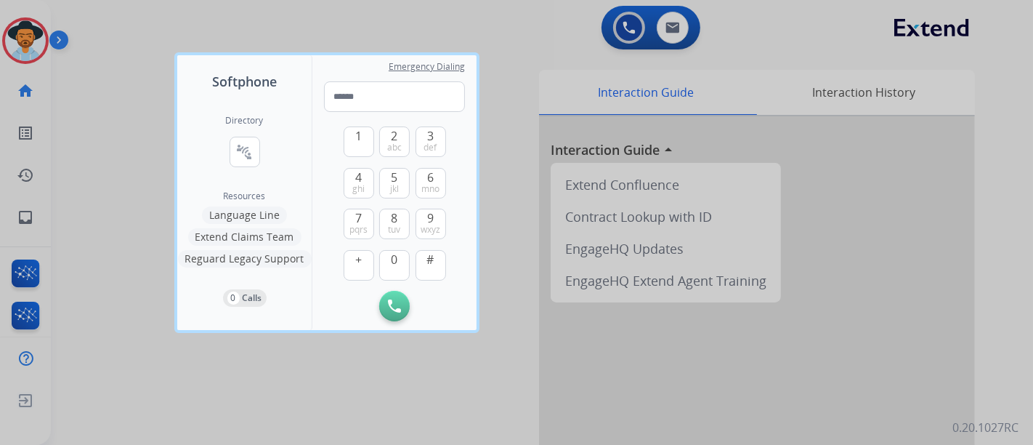
drag, startPoint x: 247, startPoint y: 229, endPoint x: 261, endPoint y: 111, distance: 118.5
click at [261, 111] on div "Directory connect_without_contact Resource Directory Resources Language Line Ex…" at bounding box center [244, 211] width 134 height 238
click at [241, 161] on button "connect_without_contact Resource Directory" at bounding box center [245, 152] width 31 height 31
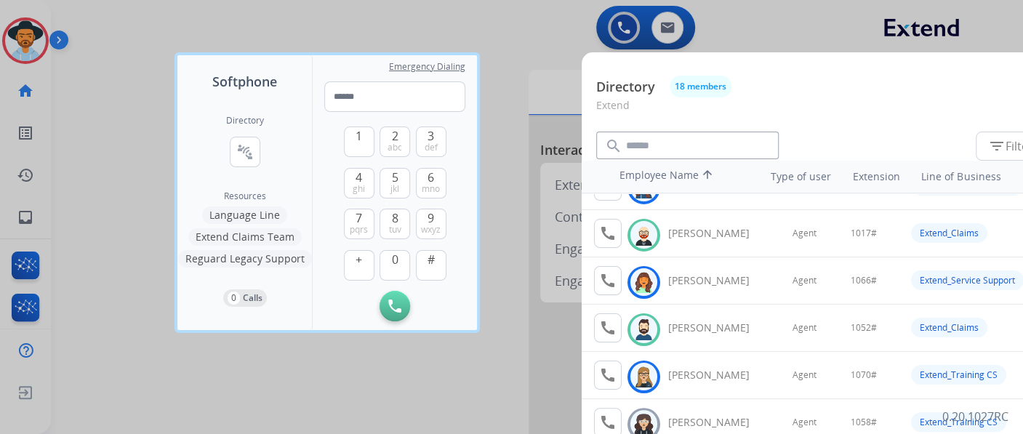
scroll to position [161, 0]
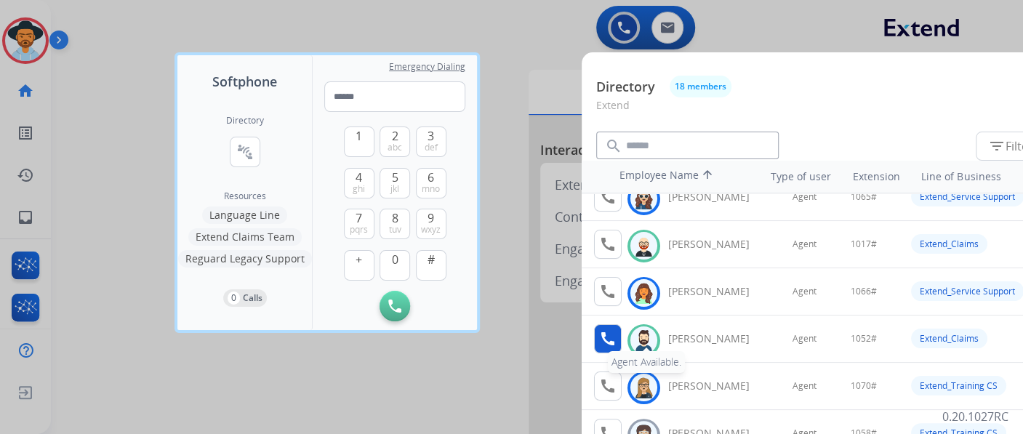
click at [615, 335] on mat-icon "call" at bounding box center [607, 338] width 17 height 17
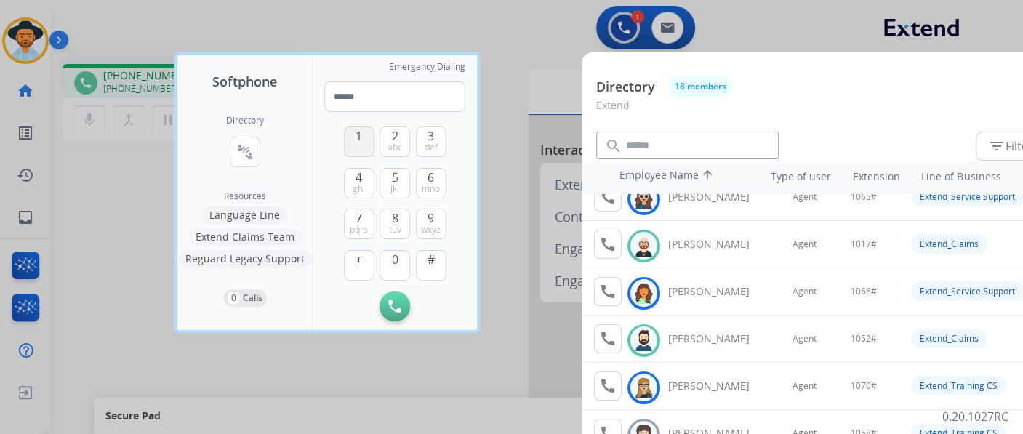
click at [365, 143] on button "1" at bounding box center [359, 141] width 31 height 31
click at [400, 258] on button "0" at bounding box center [394, 265] width 31 height 31
click at [392, 187] on span "jkl" at bounding box center [394, 189] width 9 height 12
click at [400, 144] on span "abc" at bounding box center [394, 148] width 15 height 12
click at [429, 258] on span "#" at bounding box center [430, 259] width 7 height 17
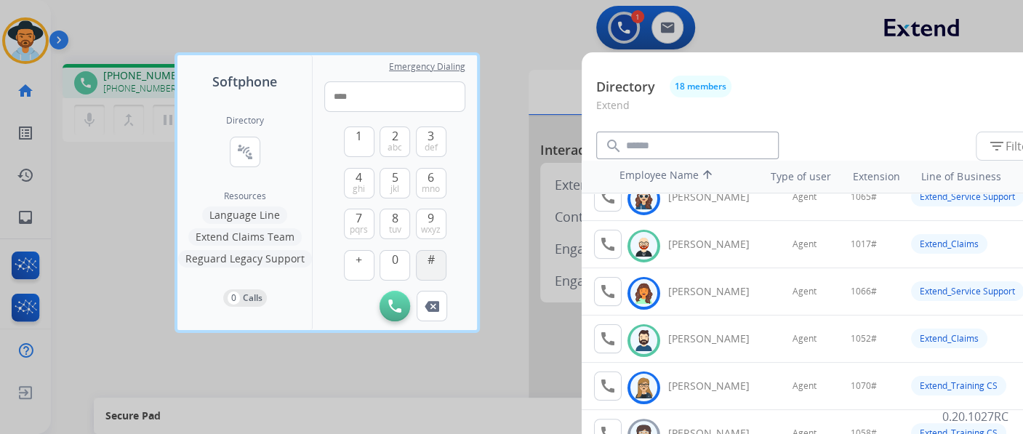
type input "*****"
click at [509, 217] on div at bounding box center [511, 217] width 1023 height 434
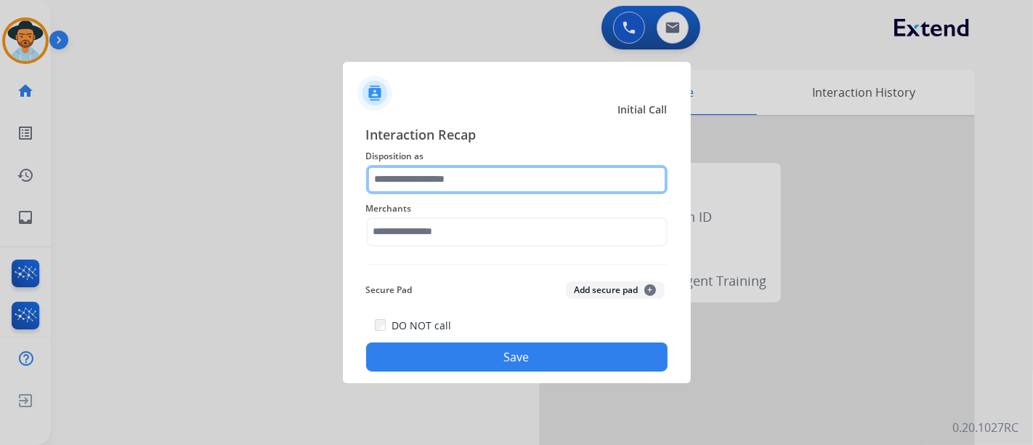
click at [463, 180] on input "text" at bounding box center [517, 179] width 302 height 29
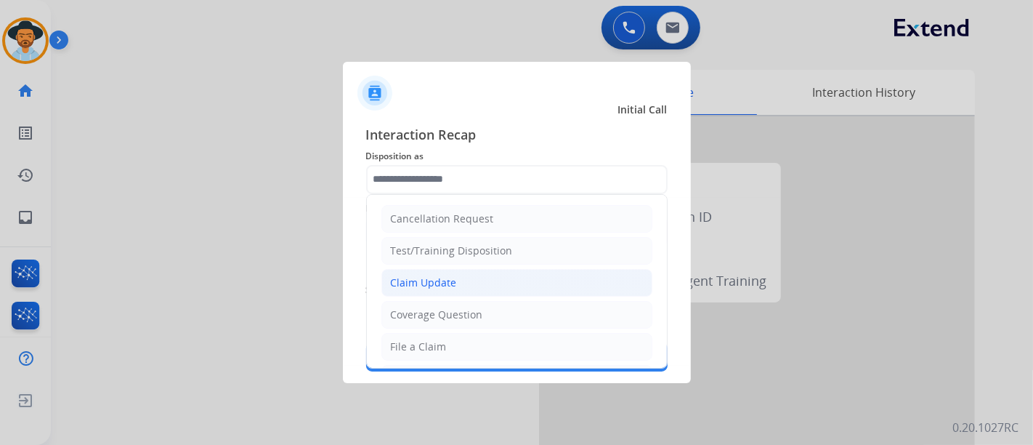
click at [441, 275] on div "Claim Update" at bounding box center [424, 282] width 66 height 15
type input "**********"
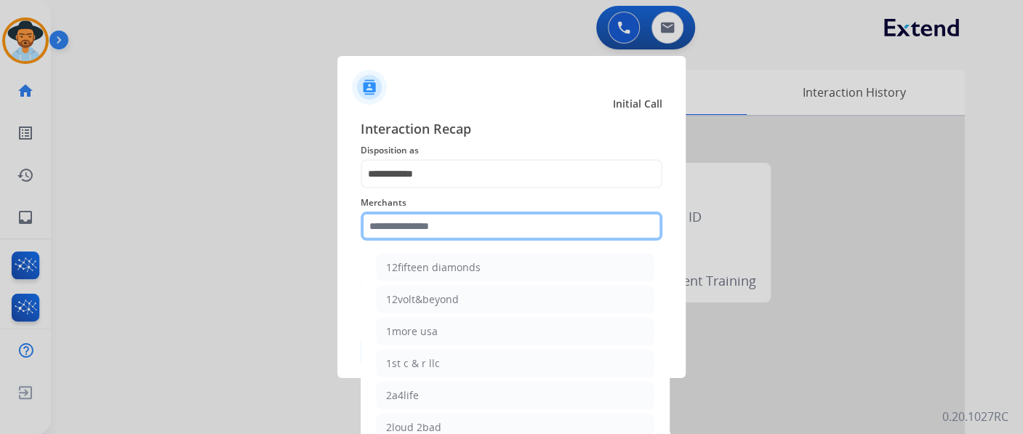
click at [439, 240] on input "text" at bounding box center [511, 225] width 302 height 29
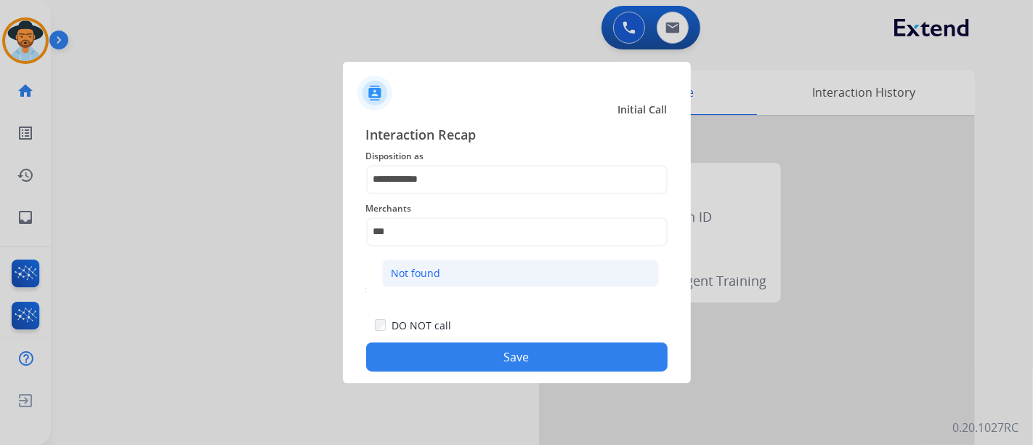
click at [475, 273] on li "Not found" at bounding box center [520, 273] width 277 height 28
type input "*********"
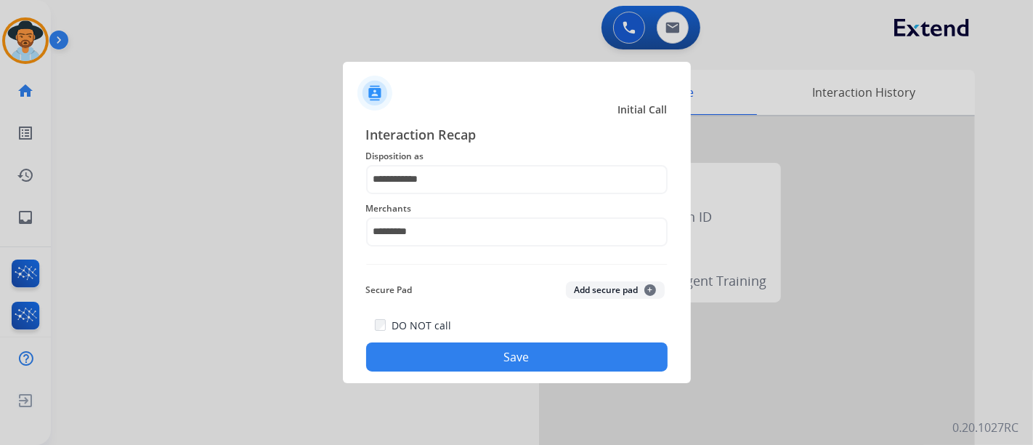
click at [486, 357] on button "Save" at bounding box center [517, 356] width 302 height 29
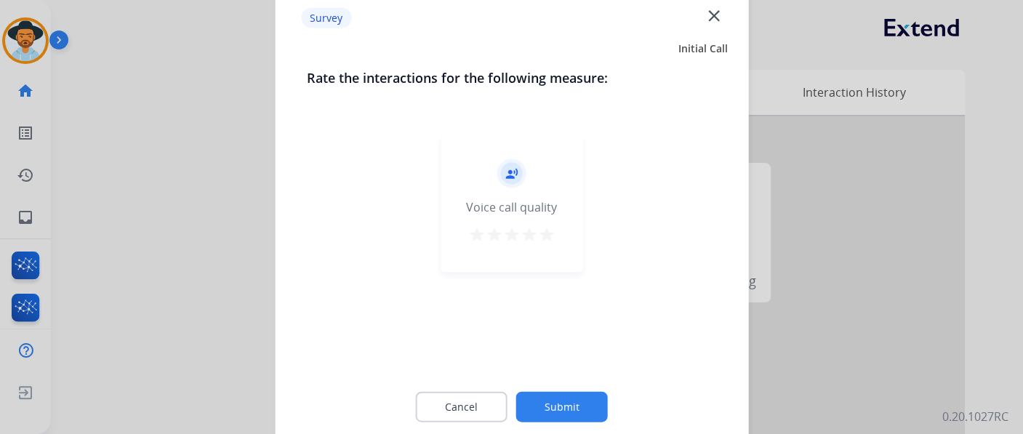
click at [534, 237] on mat-icon "star" at bounding box center [528, 233] width 17 height 17
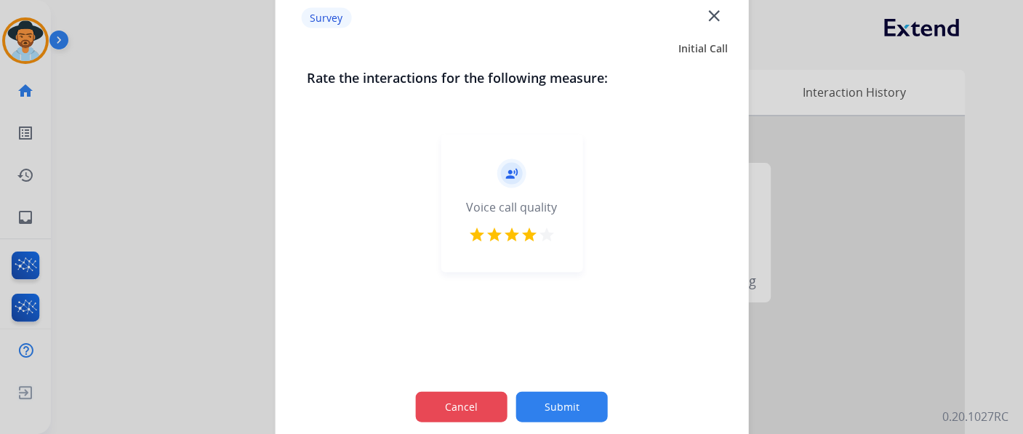
click at [485, 401] on button "Cancel" at bounding box center [462, 406] width 92 height 31
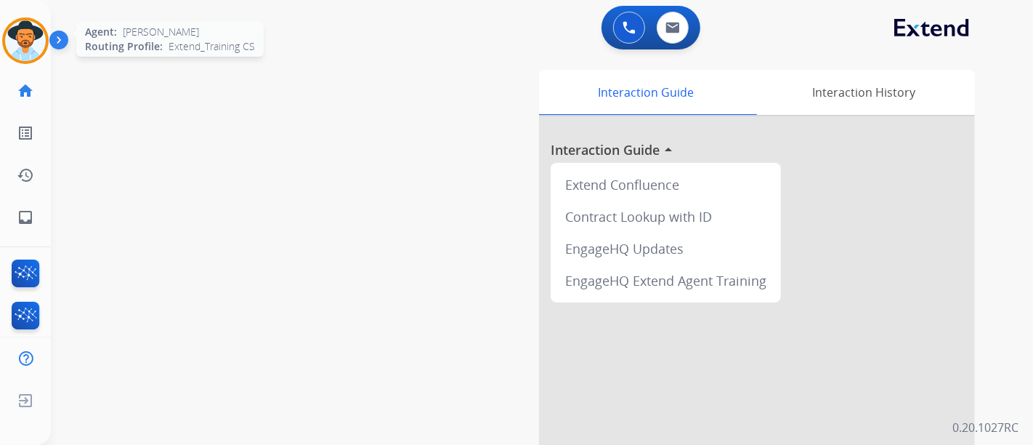
click at [33, 55] on img at bounding box center [25, 40] width 41 height 41
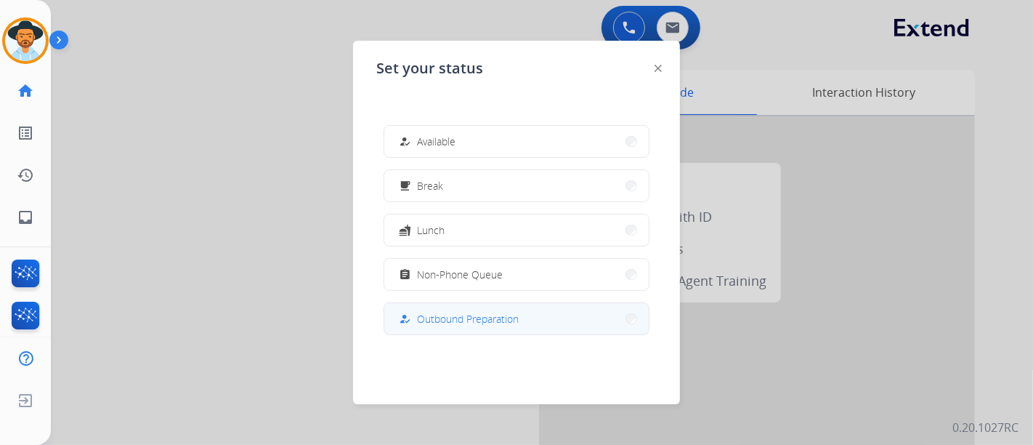
click at [525, 304] on button "how_to_reg Outbound Preparation" at bounding box center [516, 318] width 265 height 31
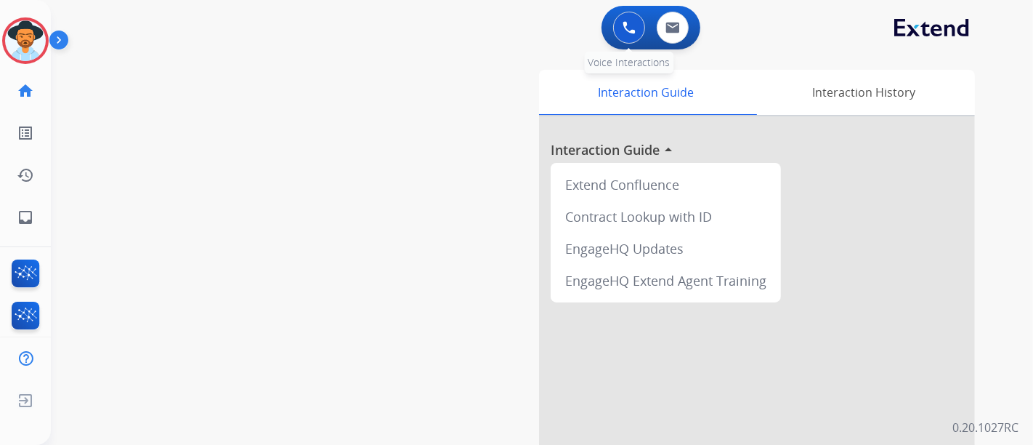
click at [616, 31] on button at bounding box center [629, 28] width 32 height 32
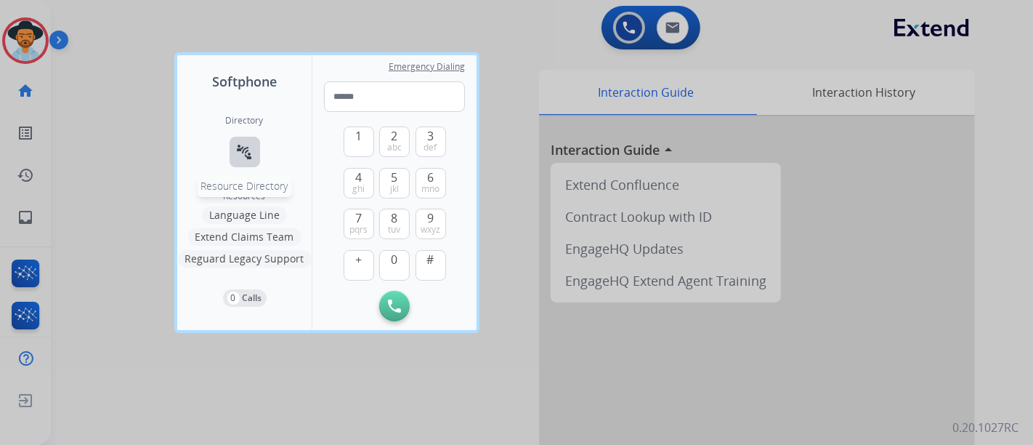
click at [236, 151] on mat-icon "connect_without_contact" at bounding box center [244, 151] width 17 height 17
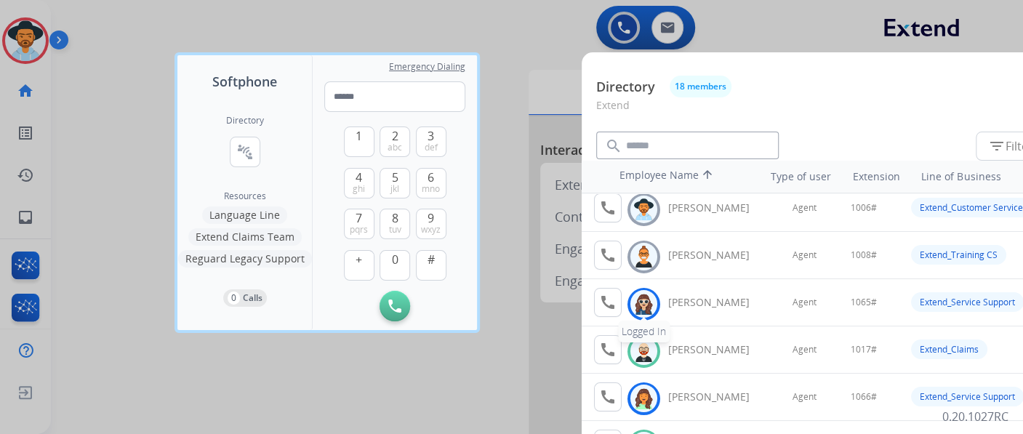
scroll to position [81, 0]
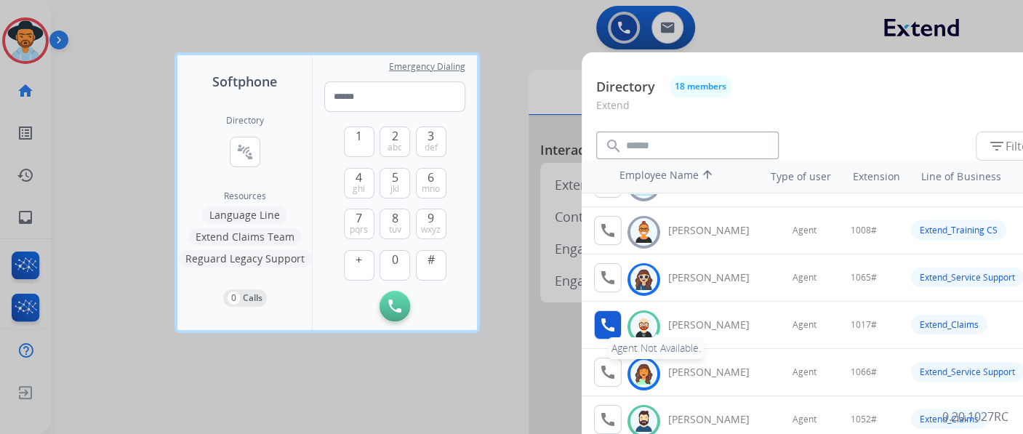
click at [614, 327] on mat-icon "call" at bounding box center [607, 324] width 17 height 17
click at [608, 319] on mat-icon "call" at bounding box center [607, 324] width 17 height 17
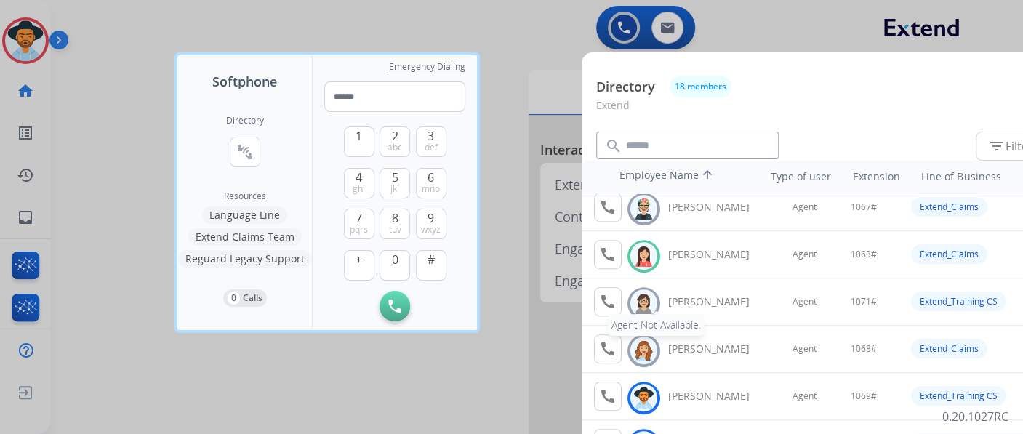
scroll to position [549, 0]
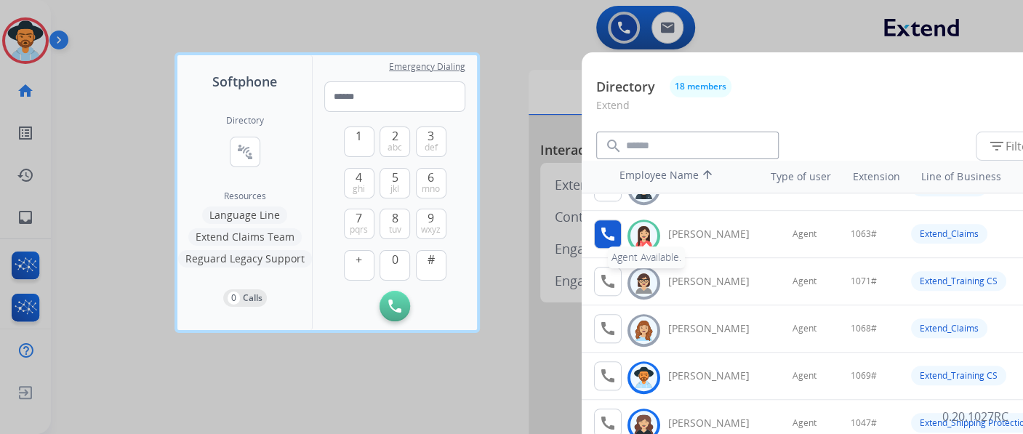
click at [615, 233] on mat-icon "call" at bounding box center [607, 233] width 17 height 17
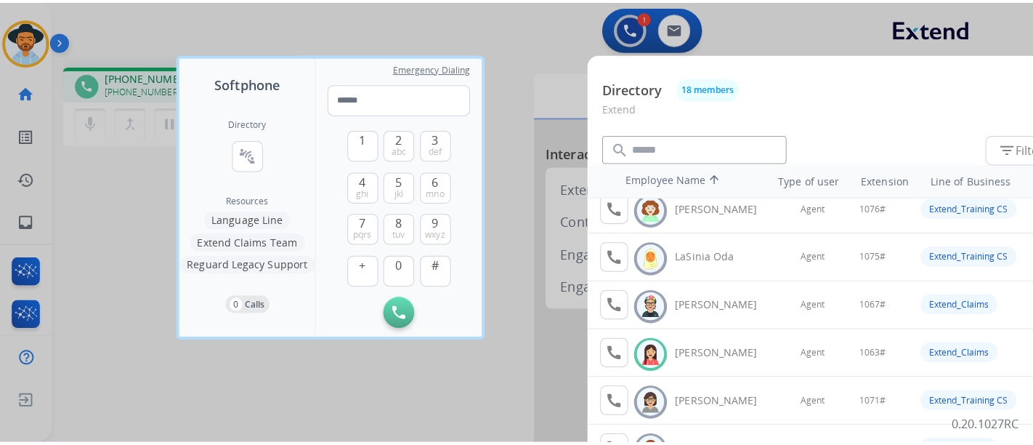
scroll to position [484, 0]
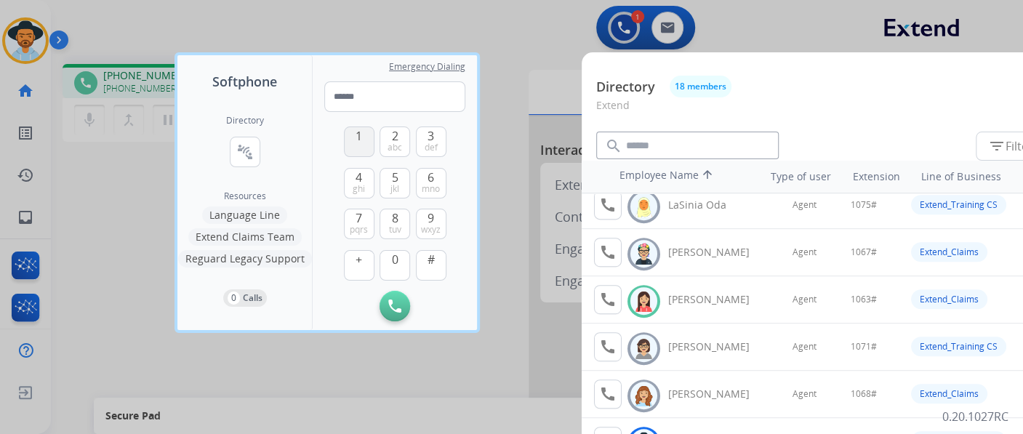
click at [363, 150] on button "1" at bounding box center [359, 141] width 31 height 31
click at [400, 254] on button "0" at bounding box center [394, 265] width 31 height 31
click at [427, 188] on span "mno" at bounding box center [431, 189] width 18 height 12
click at [434, 146] on span "def" at bounding box center [430, 148] width 13 height 12
drag, startPoint x: 436, startPoint y: 262, endPoint x: 528, endPoint y: 228, distance: 97.7
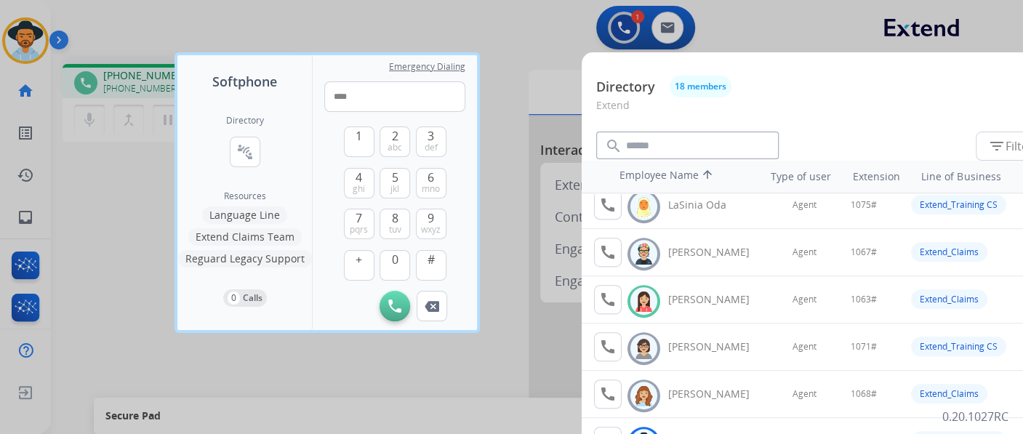
click at [436, 264] on button "#" at bounding box center [431, 265] width 31 height 31
type input "*****"
click at [532, 33] on div at bounding box center [511, 217] width 1023 height 434
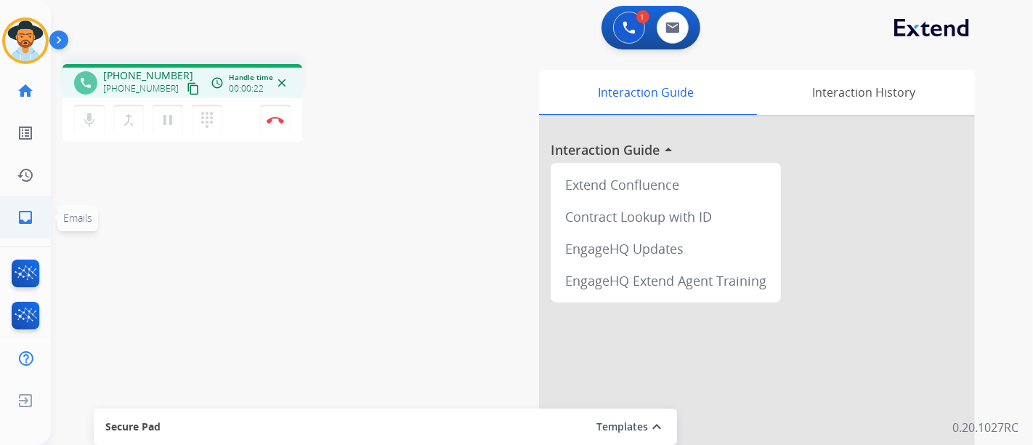
click at [26, 227] on link "inbox Emails" at bounding box center [25, 217] width 41 height 41
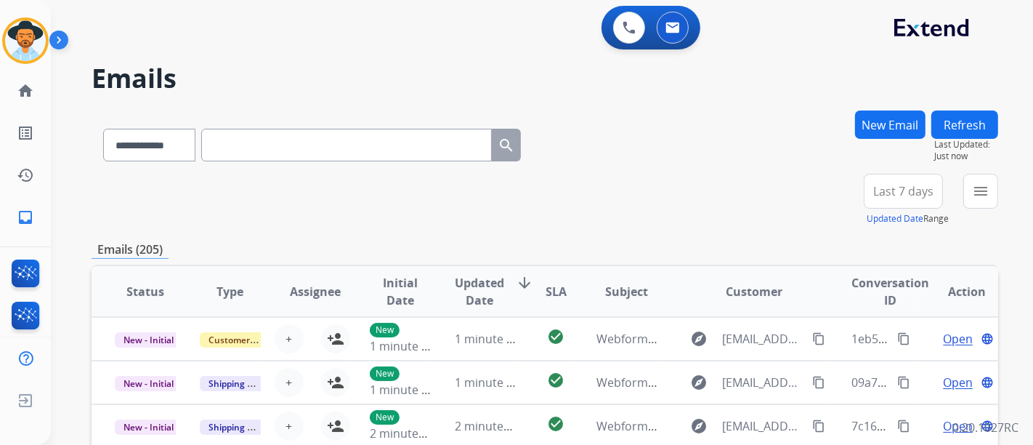
click at [1001, 193] on div "**********" at bounding box center [542, 222] width 983 height 445
click at [987, 190] on mat-icon "menu" at bounding box center [980, 190] width 17 height 17
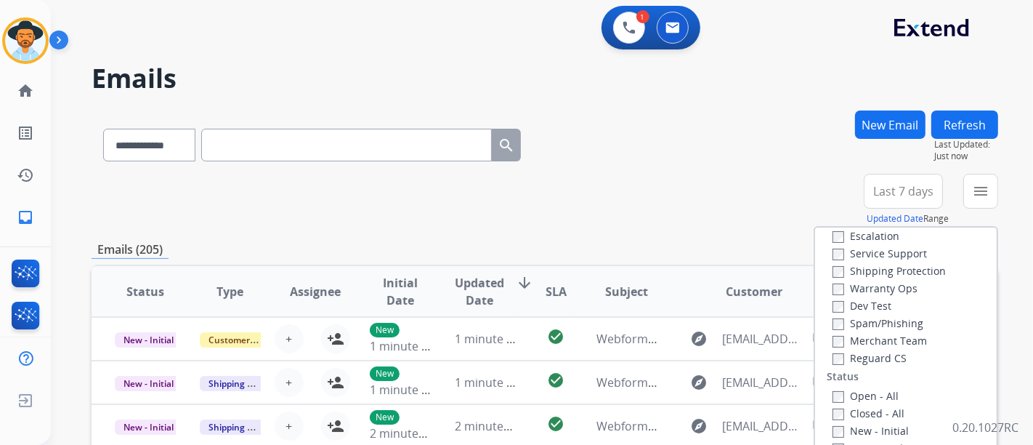
scroll to position [161, 0]
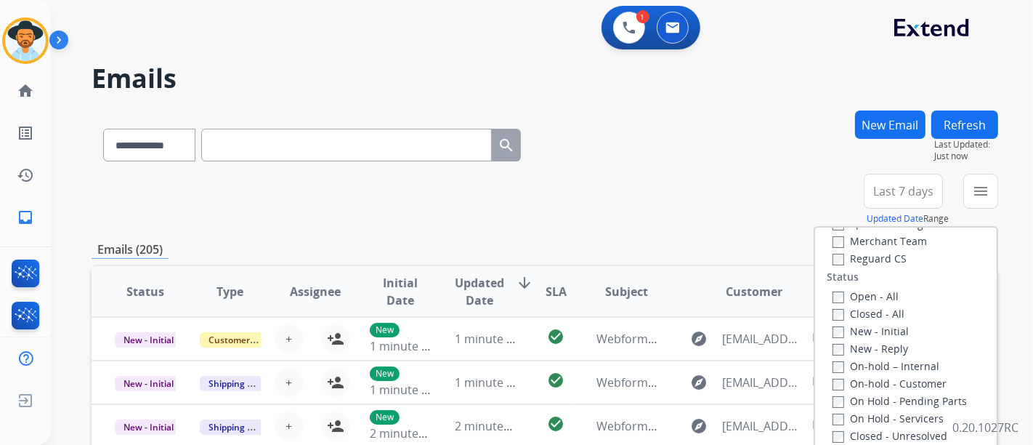
click at [827, 297] on div "Open - All Closed - All New - Initial New - Reply On-hold – Internal On-hold - …" at bounding box center [906, 383] width 158 height 192
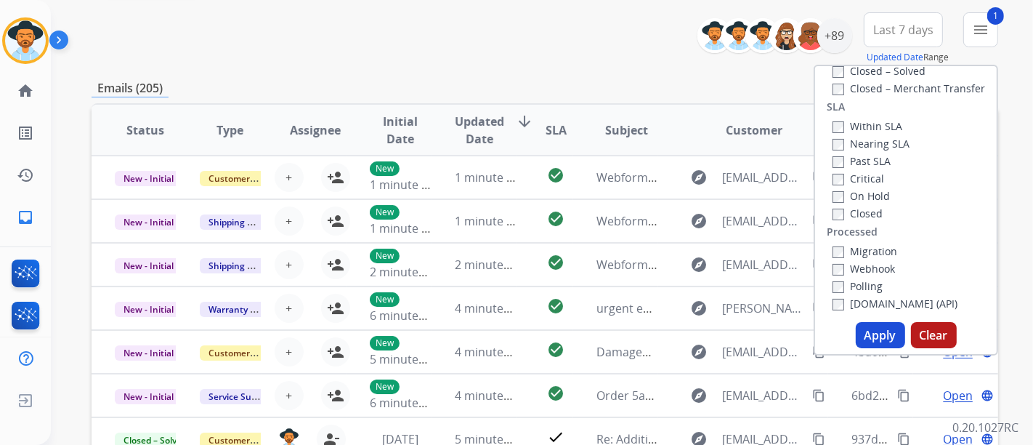
click at [869, 335] on button "Apply" at bounding box center [880, 335] width 49 height 26
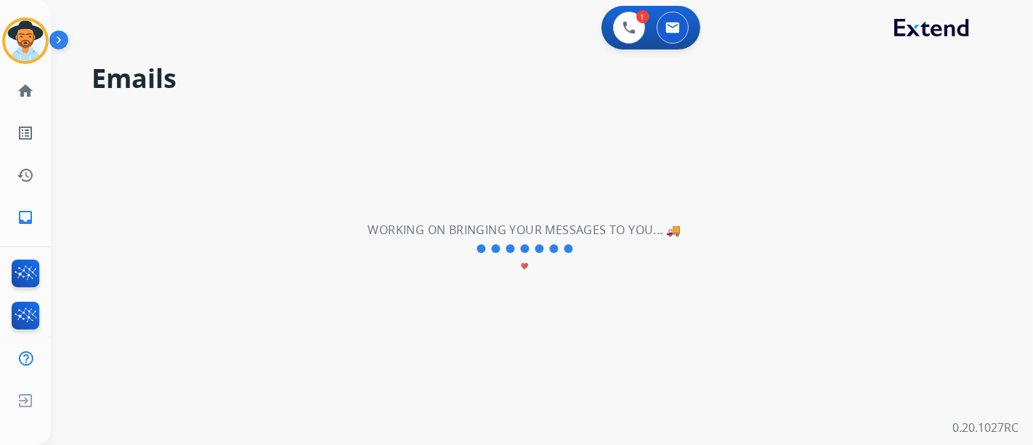
scroll to position [0, 0]
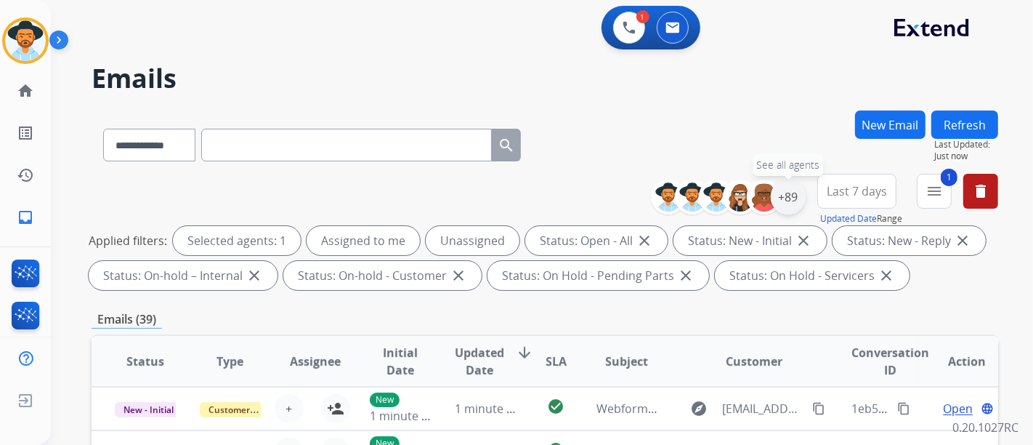
click at [794, 196] on div "+89" at bounding box center [788, 197] width 35 height 35
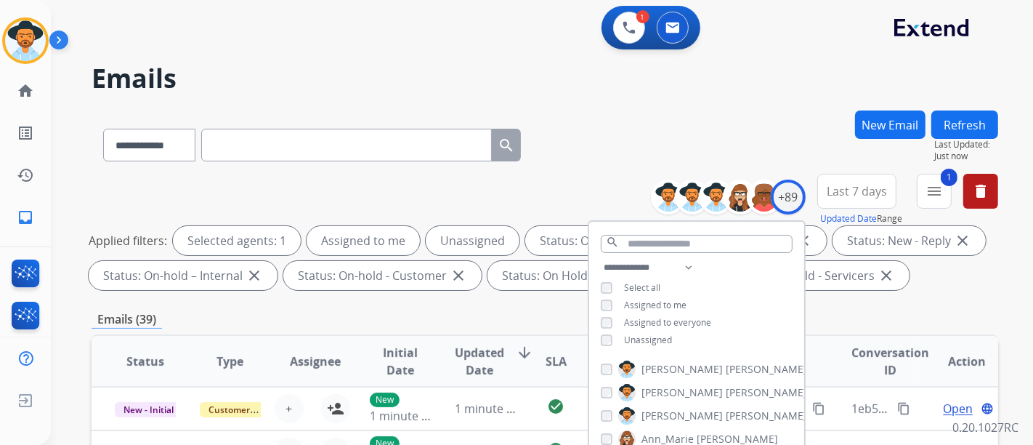
click at [616, 334] on div "Unassigned" at bounding box center [636, 340] width 71 height 12
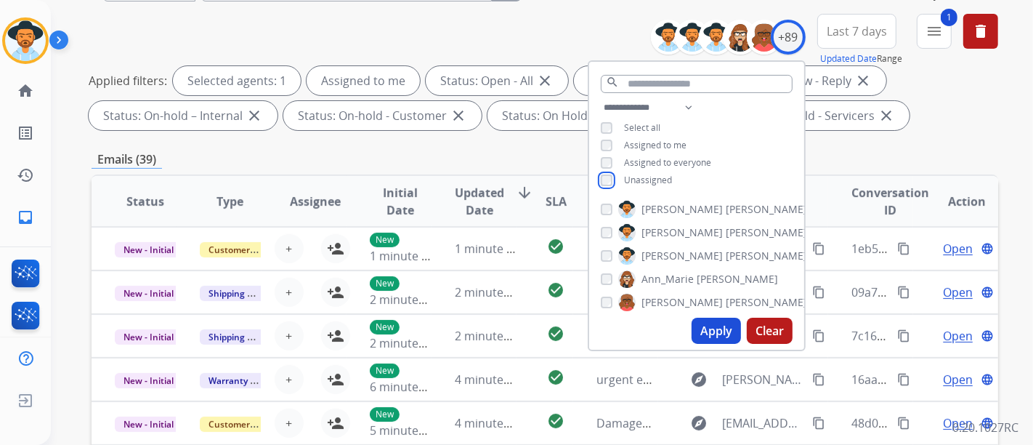
scroll to position [161, 0]
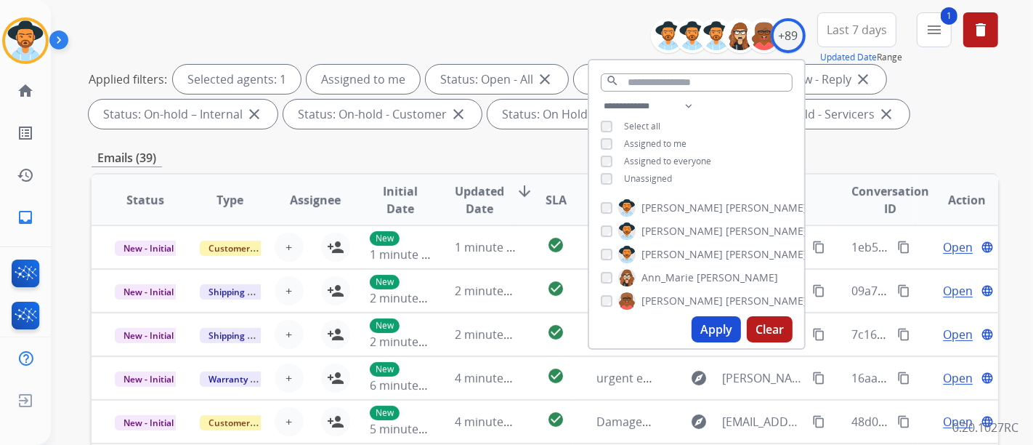
click at [710, 323] on button "Apply" at bounding box center [716, 329] width 49 height 26
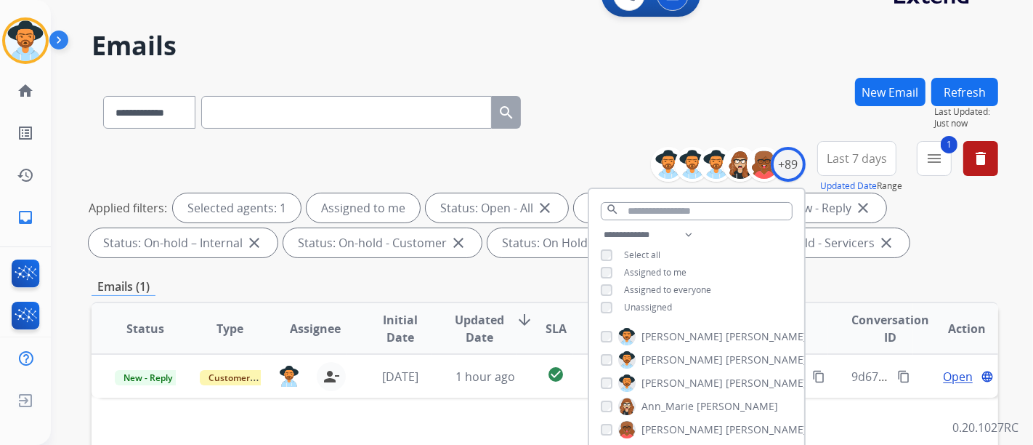
scroll to position [81, 0]
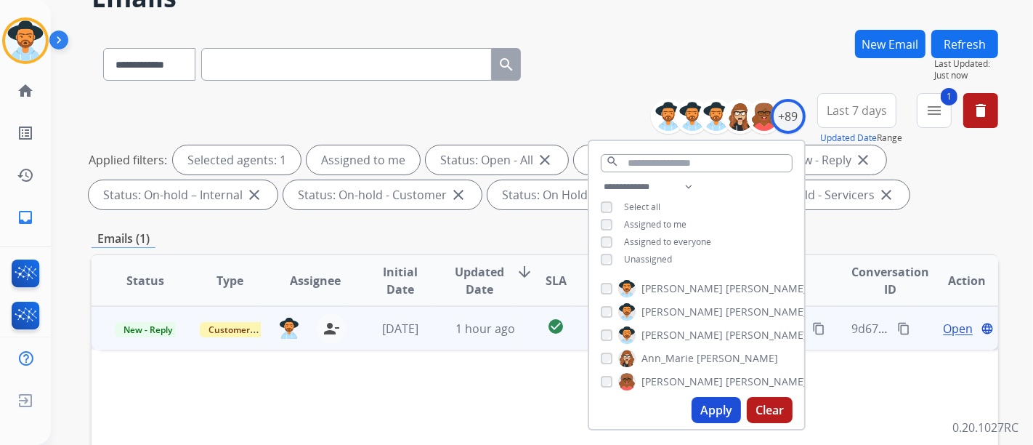
click at [948, 329] on span "Open" at bounding box center [958, 328] width 30 height 17
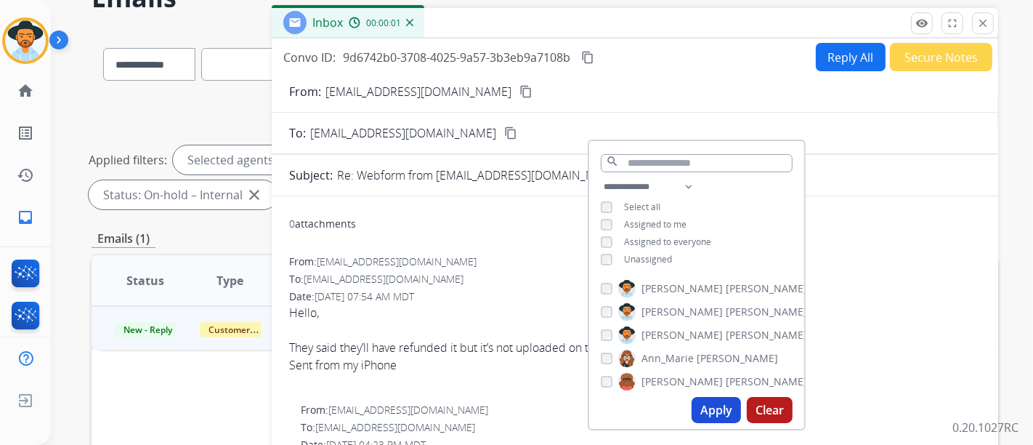
click at [459, 272] on div "To: [EMAIL_ADDRESS][DOMAIN_NAME]" at bounding box center [635, 279] width 692 height 15
click at [920, 218] on div "0 attachments" at bounding box center [635, 225] width 692 height 35
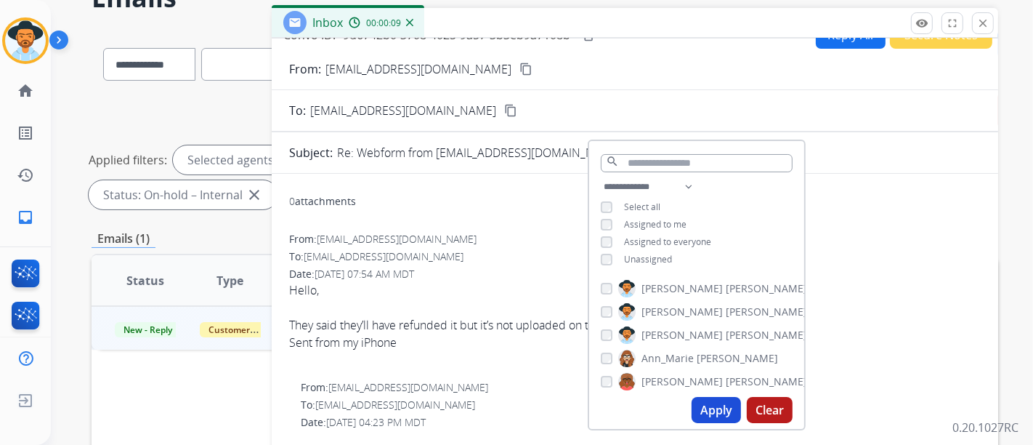
scroll to position [0, 0]
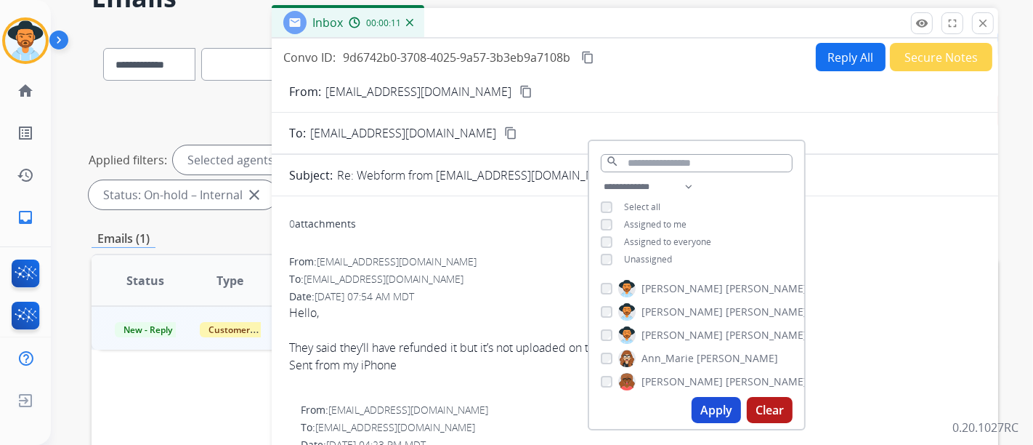
click at [520, 92] on mat-icon "content_copy" at bounding box center [526, 91] width 13 height 13
click at [984, 23] on mat-icon "close" at bounding box center [983, 23] width 13 height 13
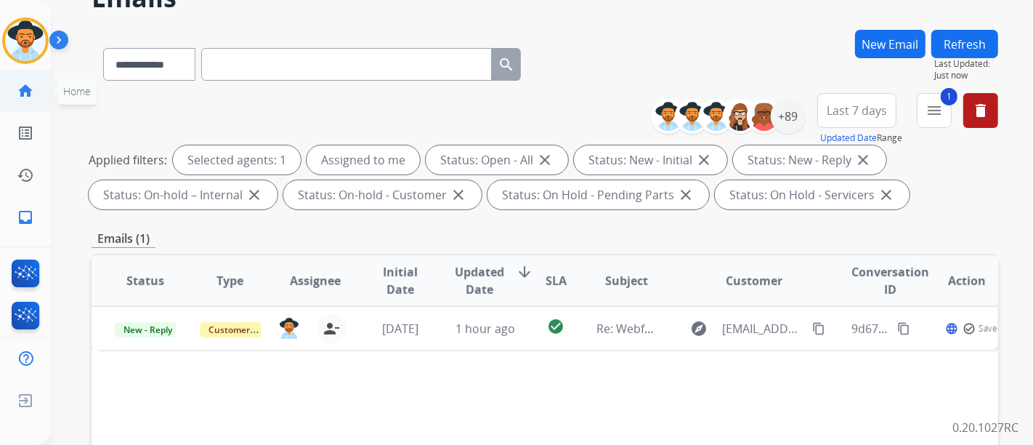
click at [7, 87] on link "home Home" at bounding box center [25, 90] width 41 height 41
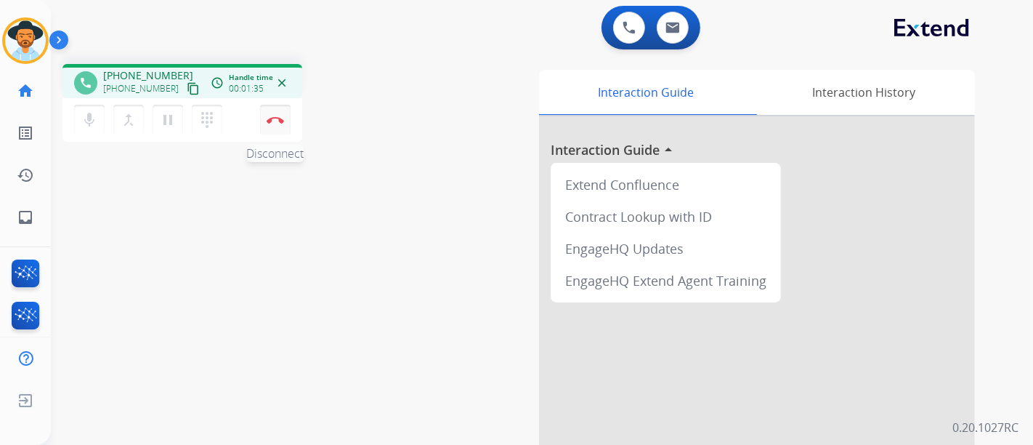
click at [284, 120] on button "Disconnect" at bounding box center [275, 120] width 31 height 31
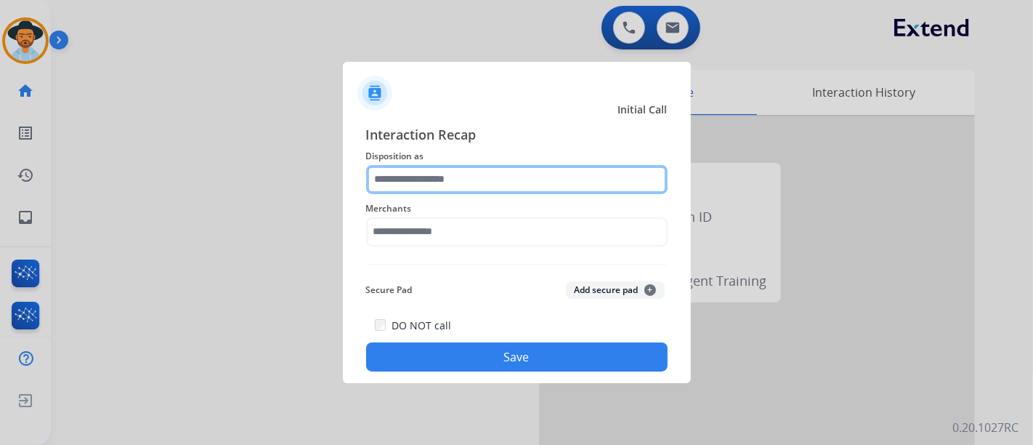
click at [464, 182] on input "text" at bounding box center [517, 179] width 302 height 29
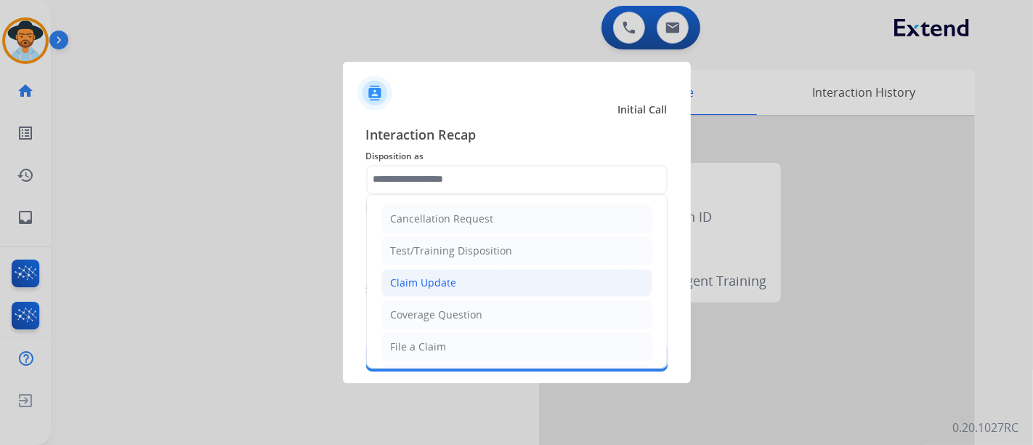
click at [467, 284] on li "Claim Update" at bounding box center [517, 283] width 271 height 28
type input "**********"
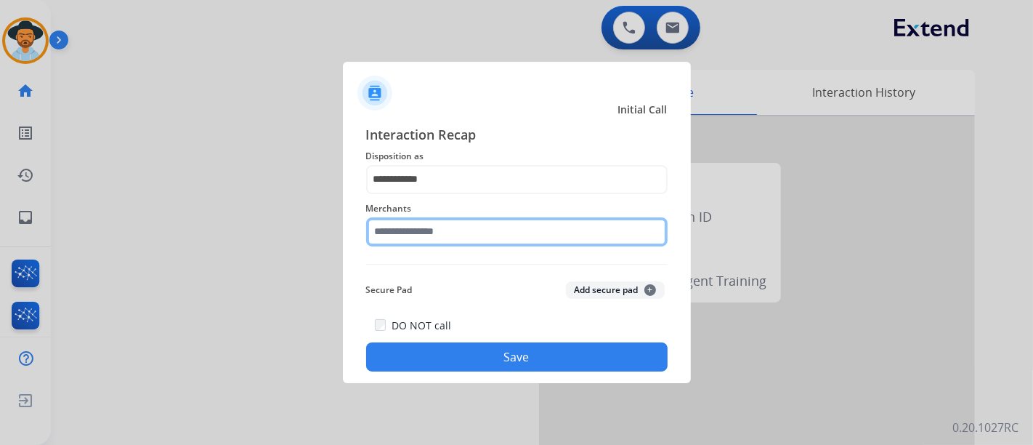
click at [463, 221] on input "text" at bounding box center [517, 231] width 302 height 29
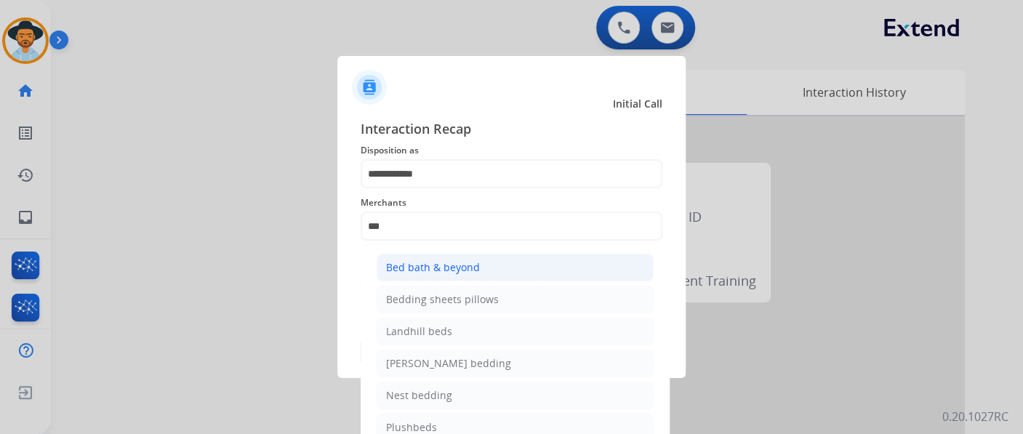
click at [522, 273] on li "Bed bath & beyond" at bounding box center [514, 268] width 277 height 28
type input "**********"
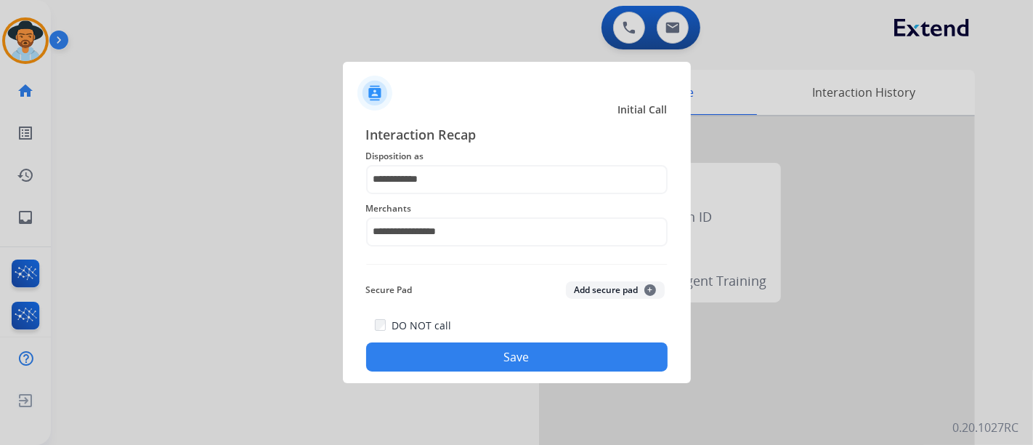
click at [488, 360] on button "Save" at bounding box center [517, 356] width 302 height 29
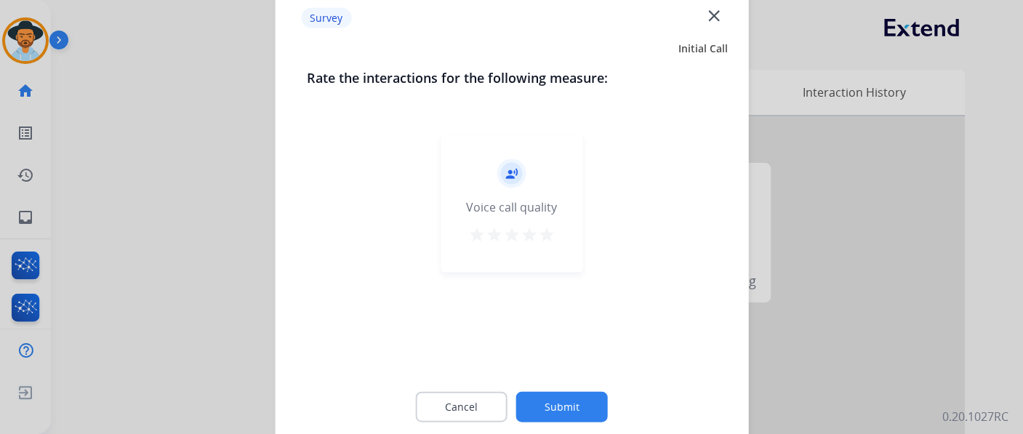
click at [536, 235] on mat-icon "star" at bounding box center [528, 233] width 17 height 17
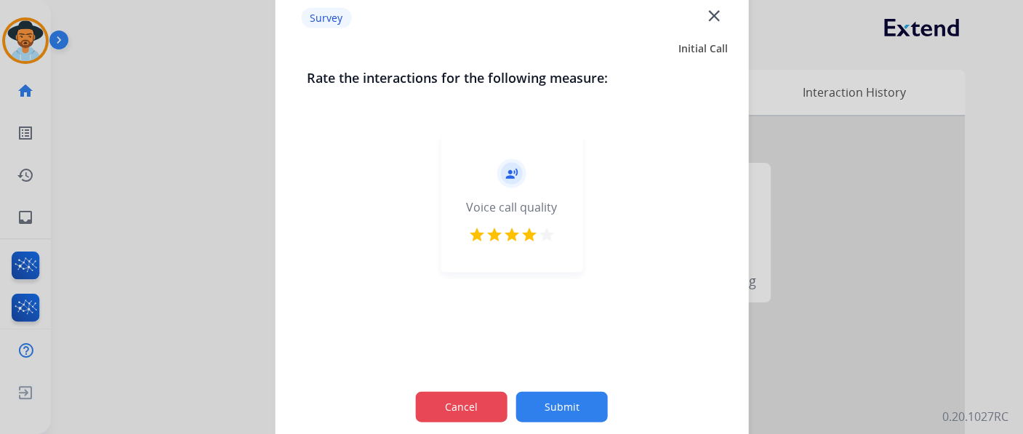
click at [478, 400] on button "Cancel" at bounding box center [462, 406] width 92 height 31
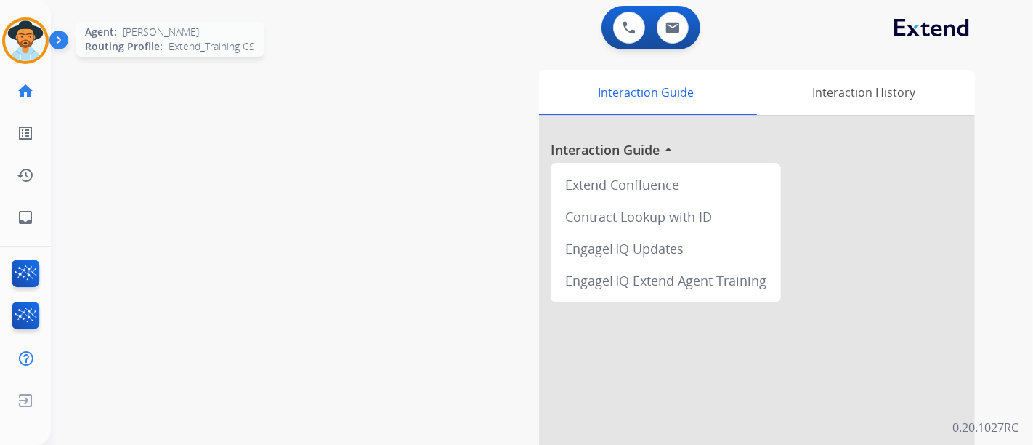
click at [28, 47] on img at bounding box center [25, 40] width 41 height 41
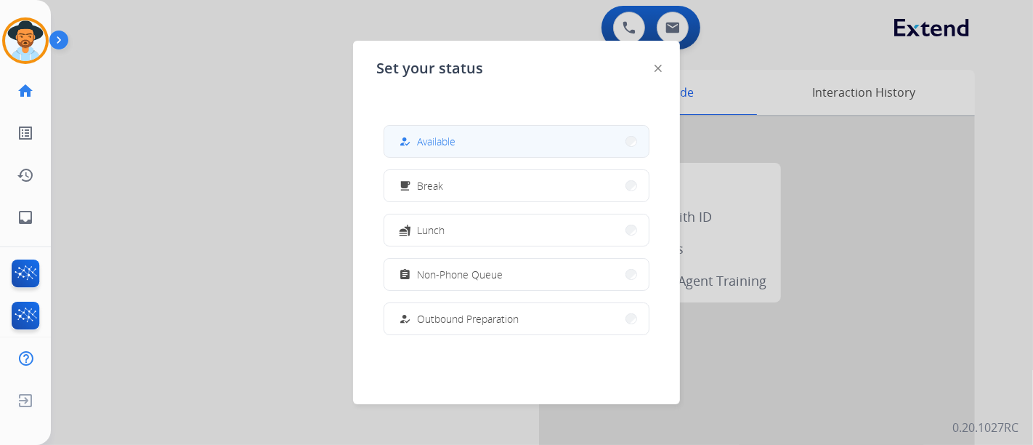
drag, startPoint x: 350, startPoint y: 124, endPoint x: 427, endPoint y: 133, distance: 76.9
click at [0, 444] on app-agent-states "Set your status how_to_reg Available free_breakfast Break fastfood Lunch assign…" at bounding box center [0, 445] width 0 height 0
click at [427, 133] on div "how_to_reg Available" at bounding box center [426, 141] width 60 height 17
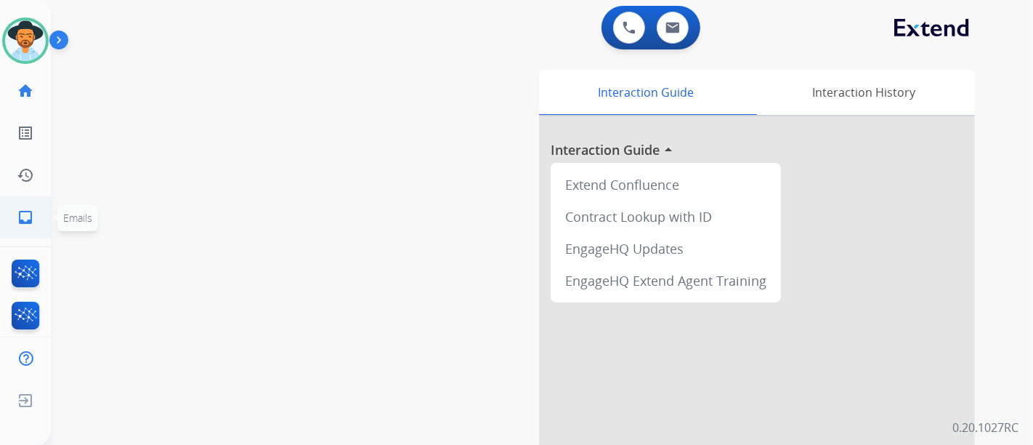
click at [10, 216] on link "inbox Emails" at bounding box center [25, 217] width 41 height 41
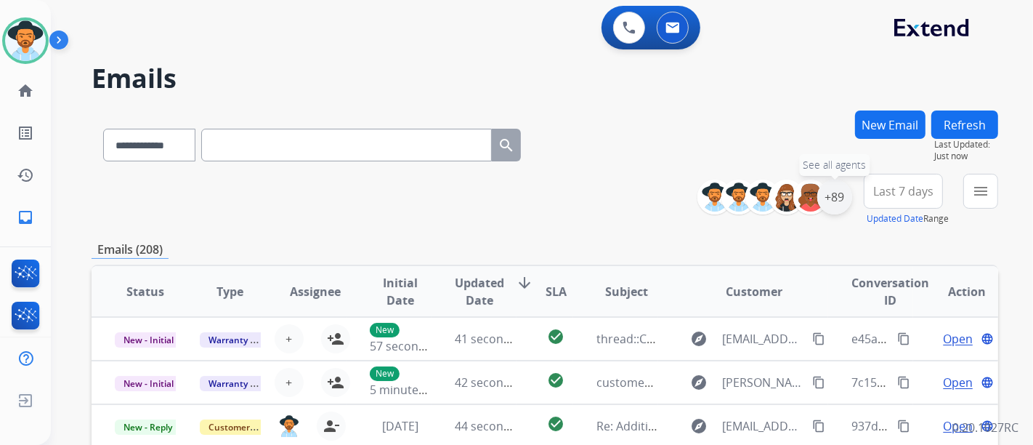
click at [824, 206] on div "+89" at bounding box center [835, 197] width 35 height 35
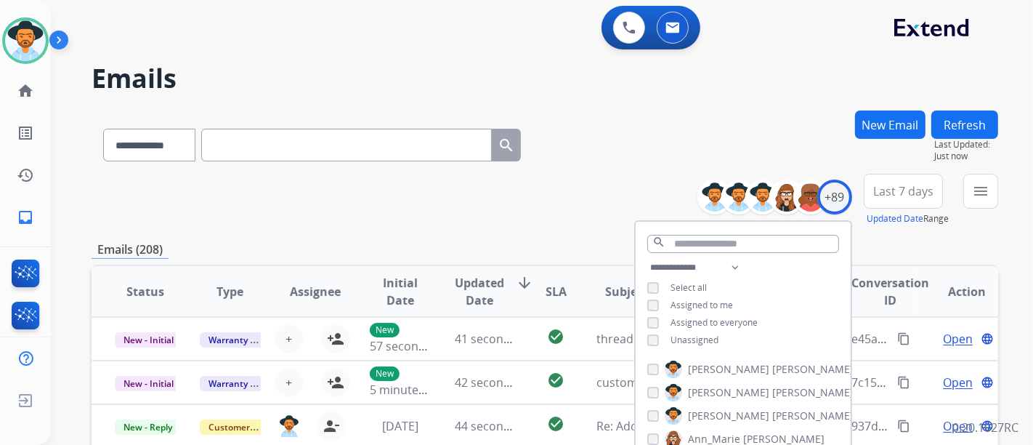
click at [664, 334] on div "Unassigned" at bounding box center [683, 340] width 71 height 12
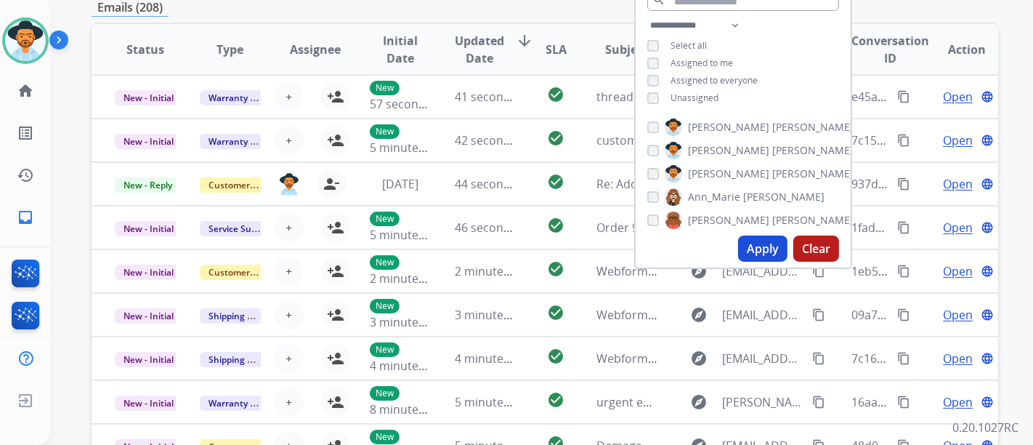
click at [756, 254] on button "Apply" at bounding box center [762, 248] width 49 height 26
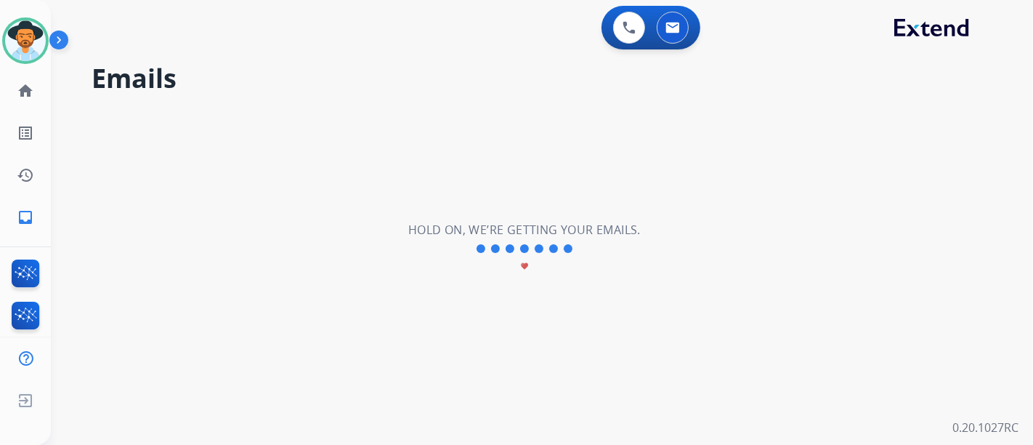
scroll to position [0, 0]
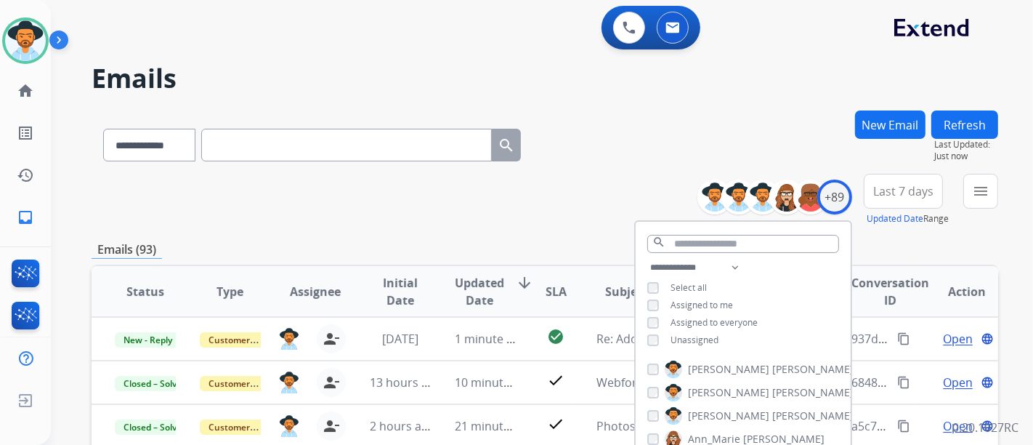
click at [464, 196] on div "**********" at bounding box center [545, 200] width 907 height 52
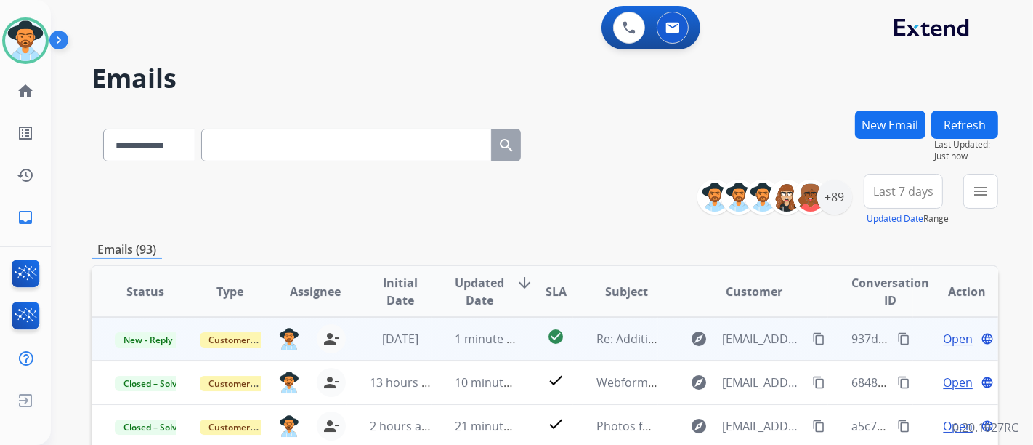
click at [898, 337] on mat-icon "content_copy" at bounding box center [904, 338] width 13 height 13
click at [937, 335] on div "Open language" at bounding box center [967, 338] width 61 height 17
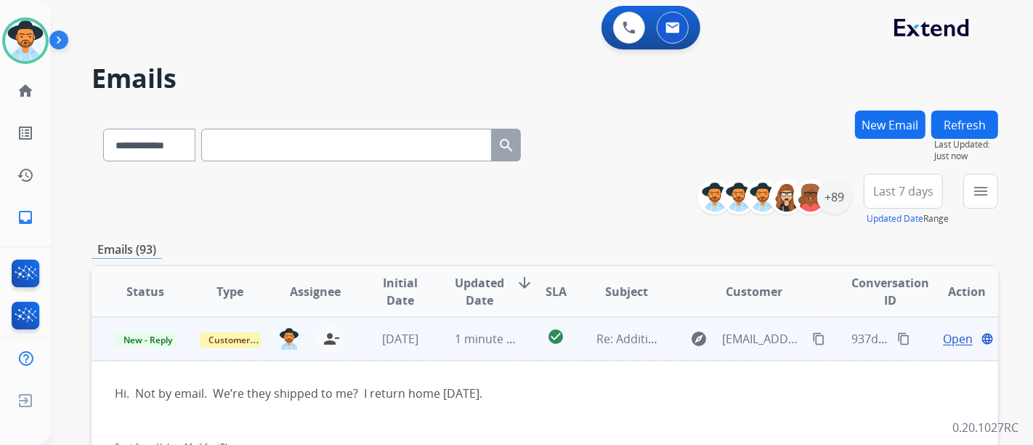
click at [946, 339] on span "Open" at bounding box center [958, 338] width 30 height 17
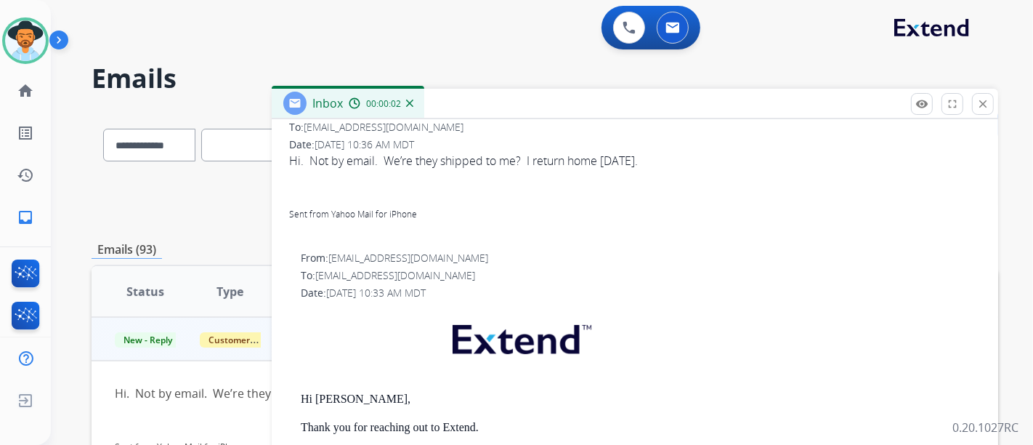
scroll to position [242, 0]
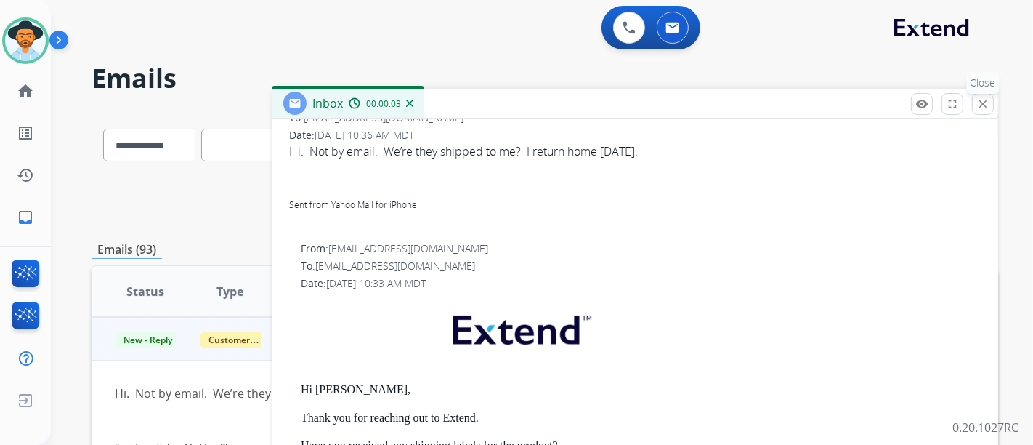
click at [980, 101] on mat-icon "close" at bounding box center [983, 103] width 13 height 13
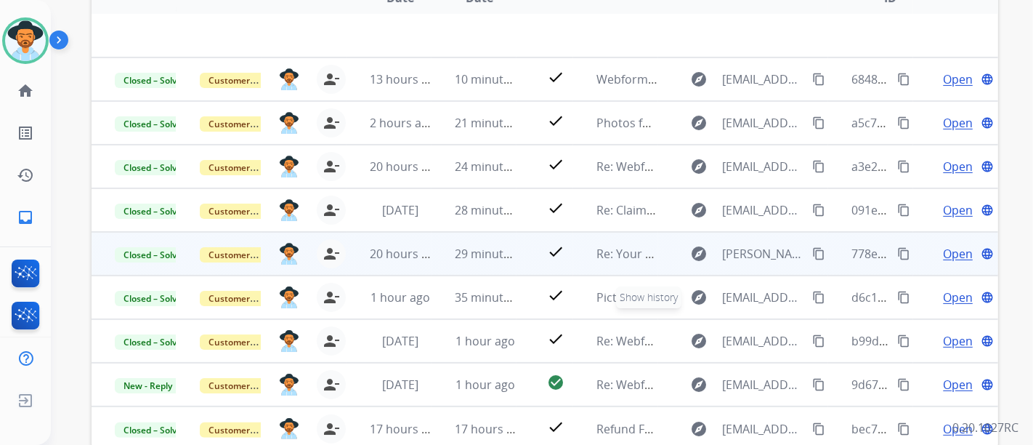
scroll to position [323, 0]
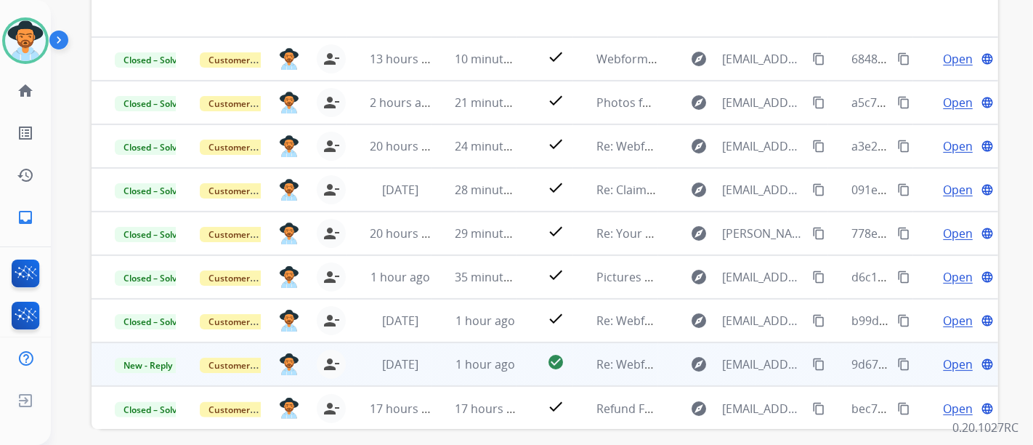
click at [945, 359] on span "Open" at bounding box center [958, 363] width 30 height 17
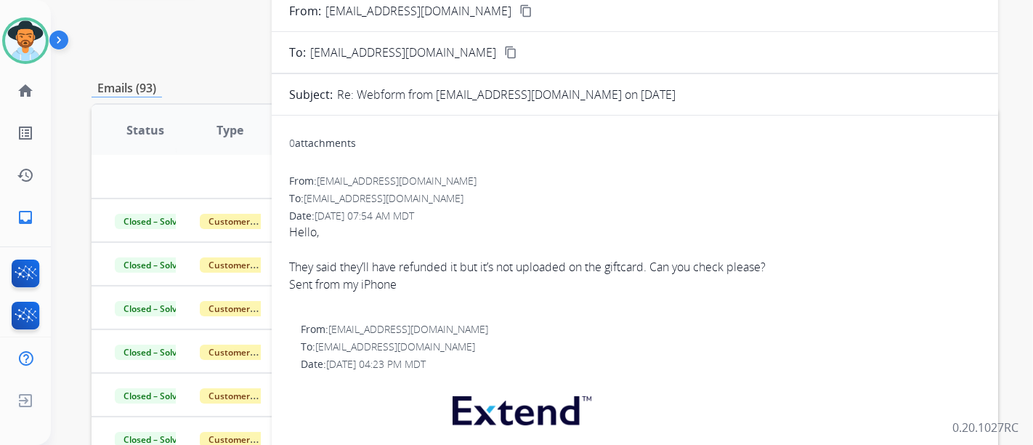
scroll to position [81, 0]
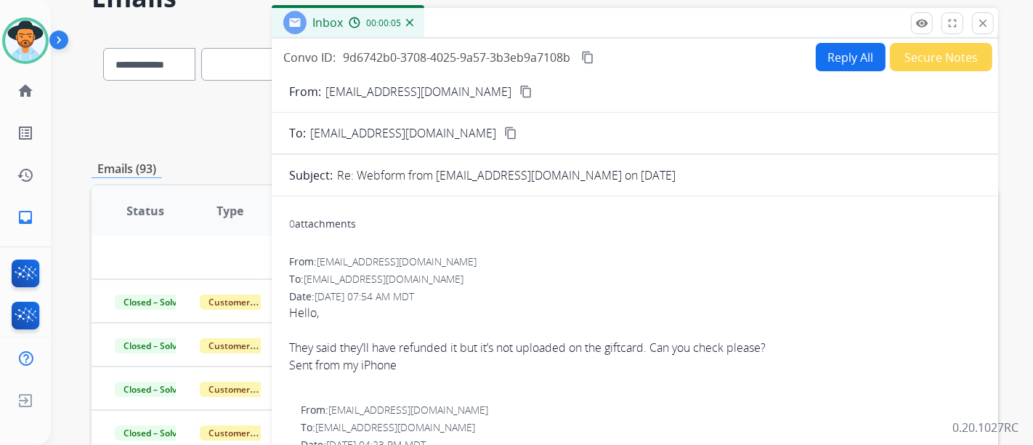
click at [587, 59] on mat-icon "content_copy" at bounding box center [587, 57] width 13 height 13
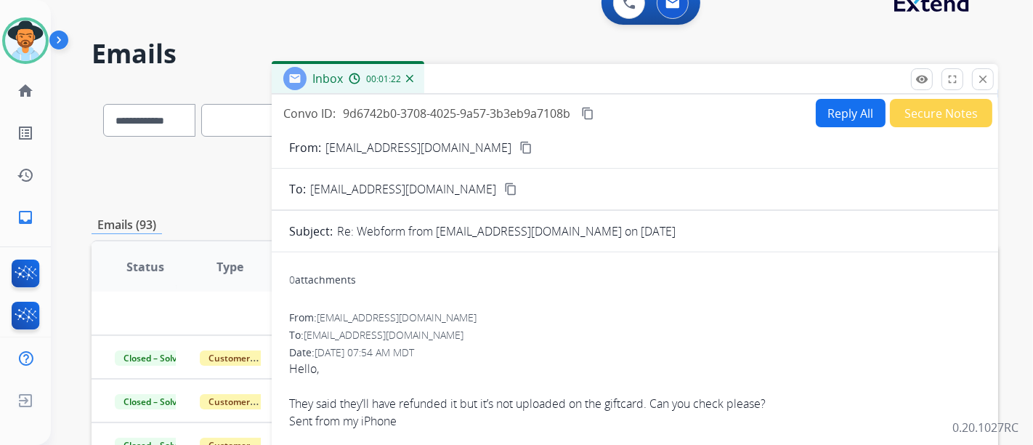
scroll to position [0, 0]
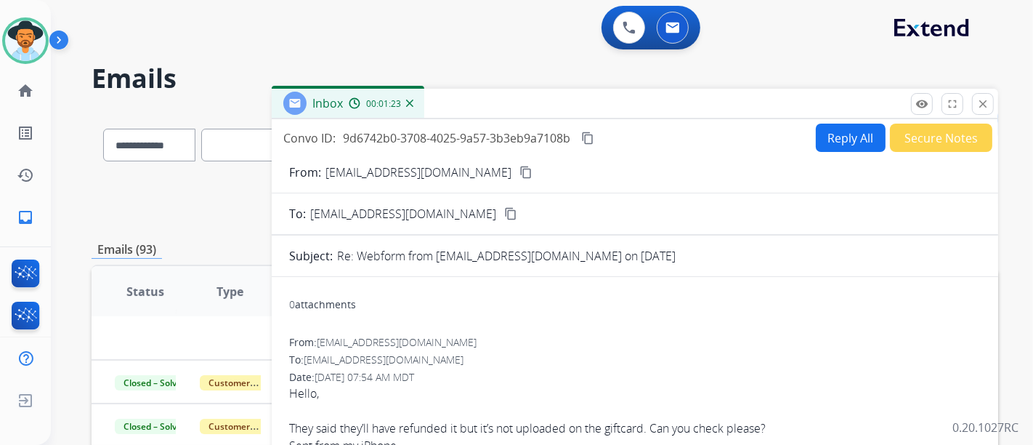
click at [834, 142] on button "Reply All" at bounding box center [851, 138] width 70 height 28
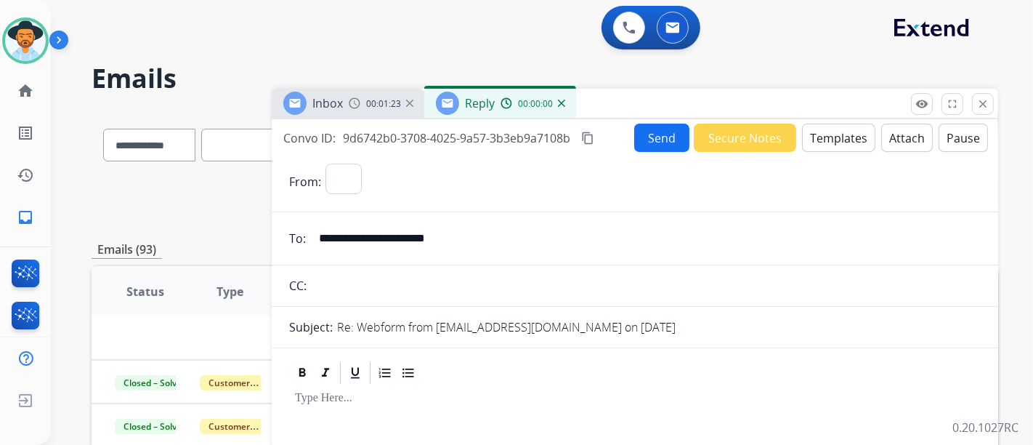
select select "**********"
click at [866, 136] on div "Send Secure Notes Templates Attach Pause" at bounding box center [811, 138] width 354 height 28
click at [808, 140] on button "Templates" at bounding box center [838, 138] width 73 height 28
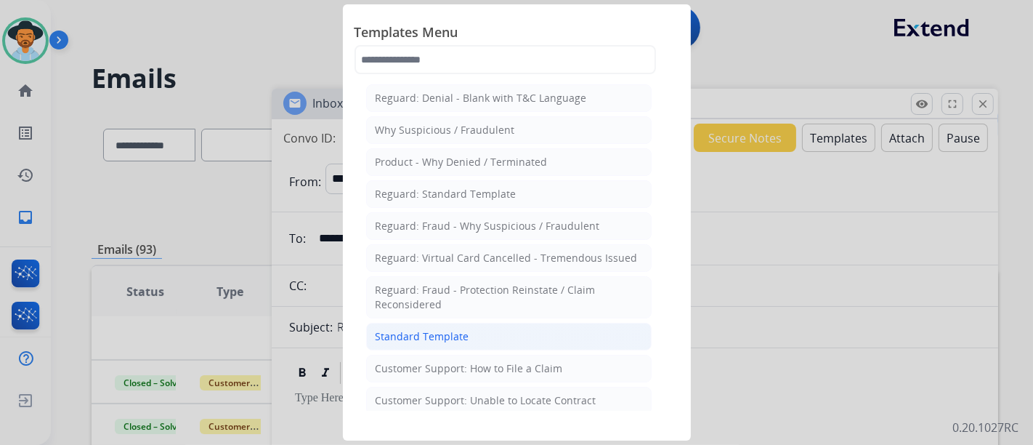
click at [451, 331] on div "Standard Template" at bounding box center [423, 336] width 94 height 15
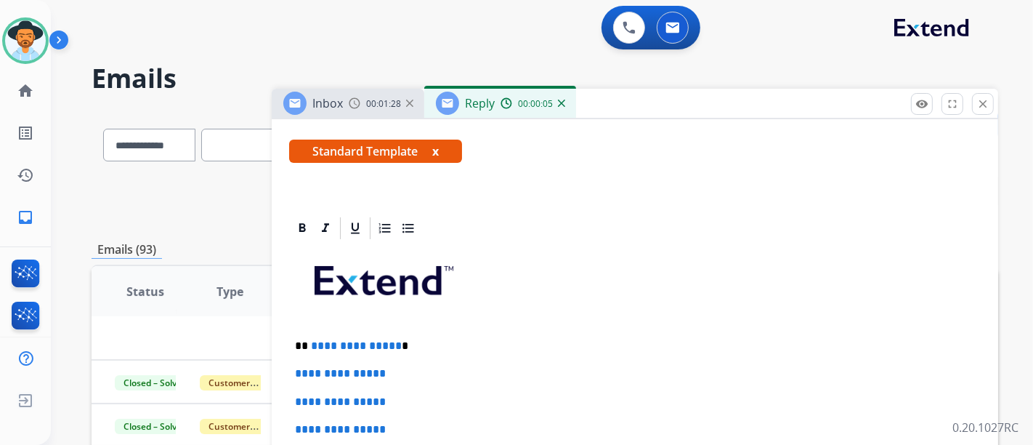
scroll to position [323, 0]
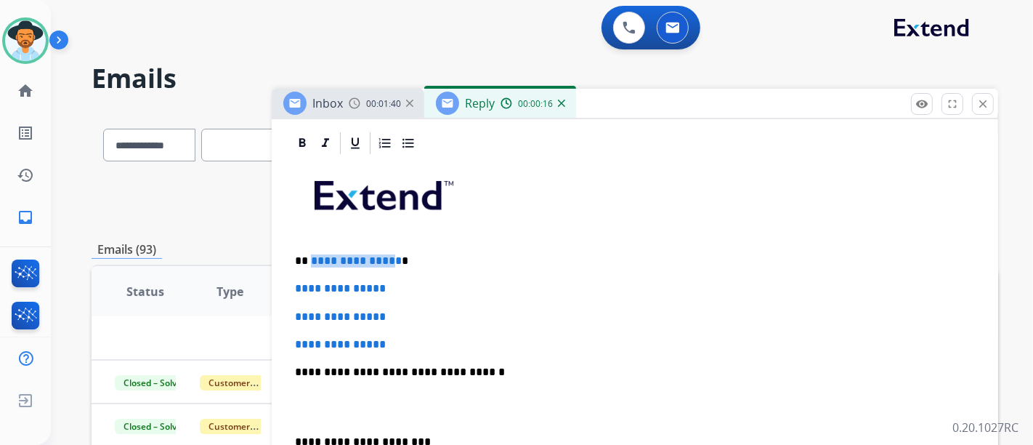
drag, startPoint x: 392, startPoint y: 262, endPoint x: 625, endPoint y: 227, distance: 236.0
click at [311, 259] on span "**********" at bounding box center [356, 260] width 91 height 11
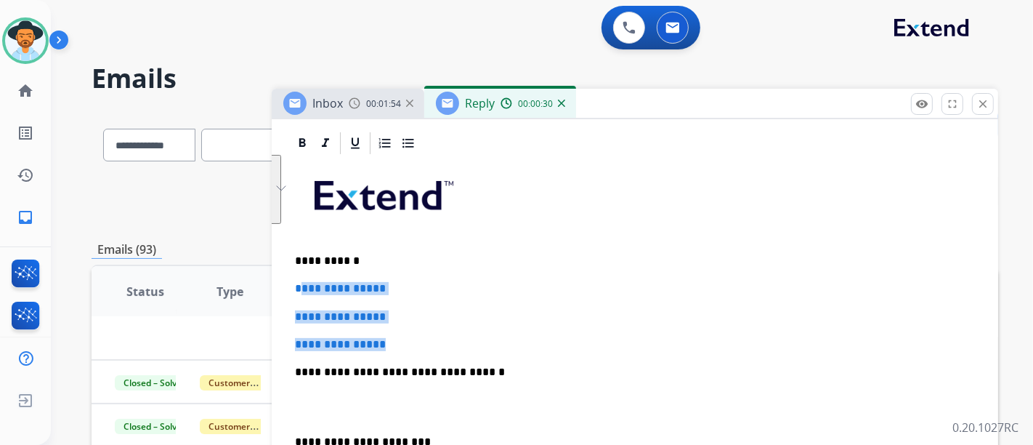
drag, startPoint x: 472, startPoint y: 341, endPoint x: 299, endPoint y: 280, distance: 183.4
click at [299, 280] on div "**********" at bounding box center [635, 406] width 692 height 500
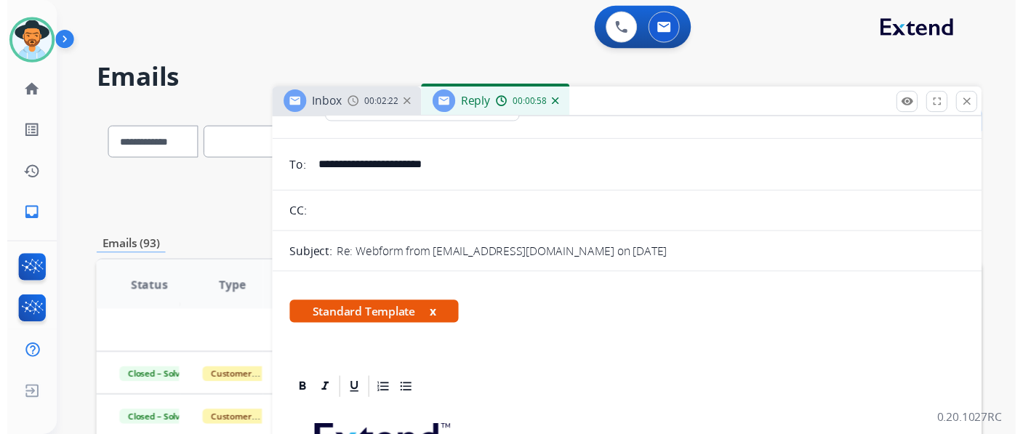
scroll to position [0, 0]
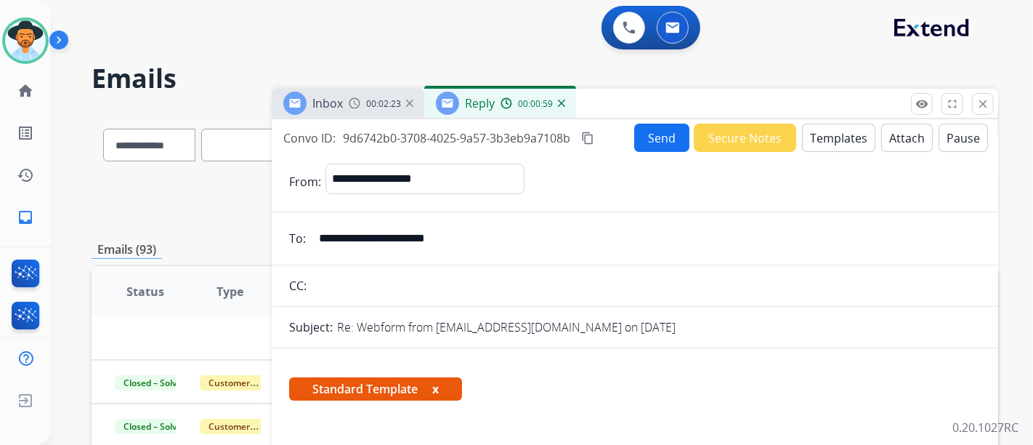
click at [668, 134] on button "Send" at bounding box center [661, 138] width 55 height 28
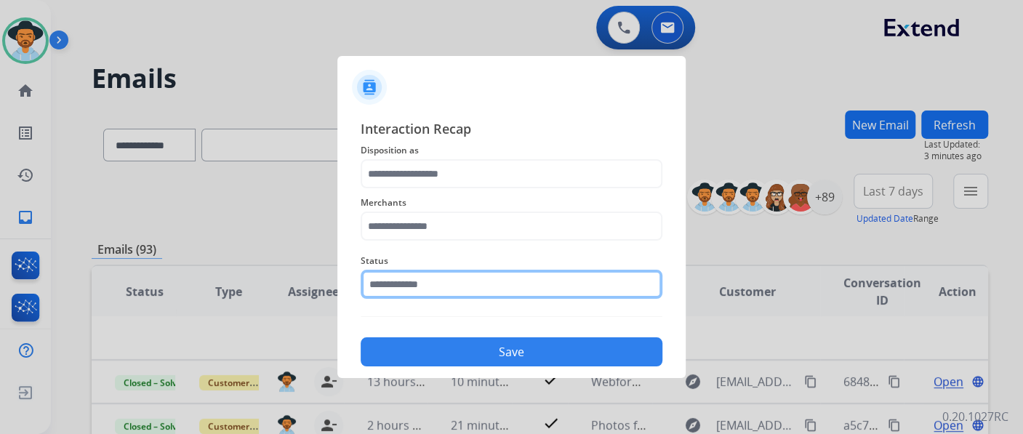
click at [467, 288] on input "text" at bounding box center [511, 284] width 302 height 29
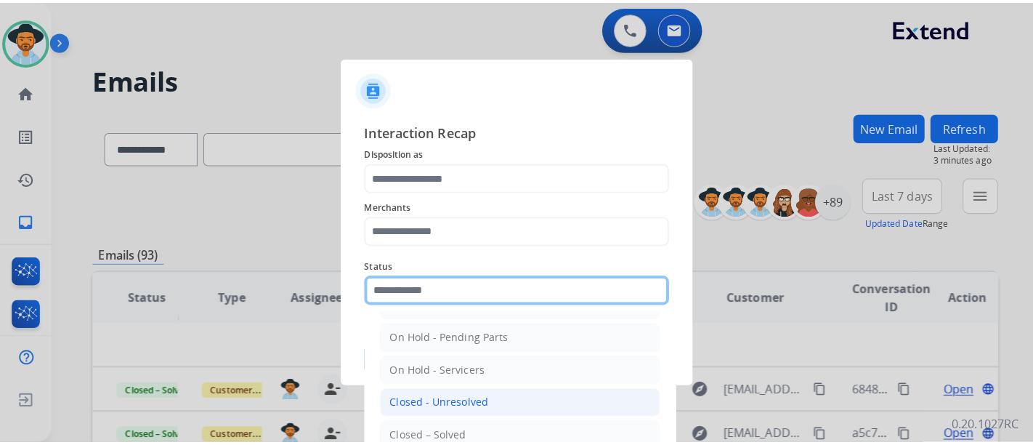
scroll to position [81, 0]
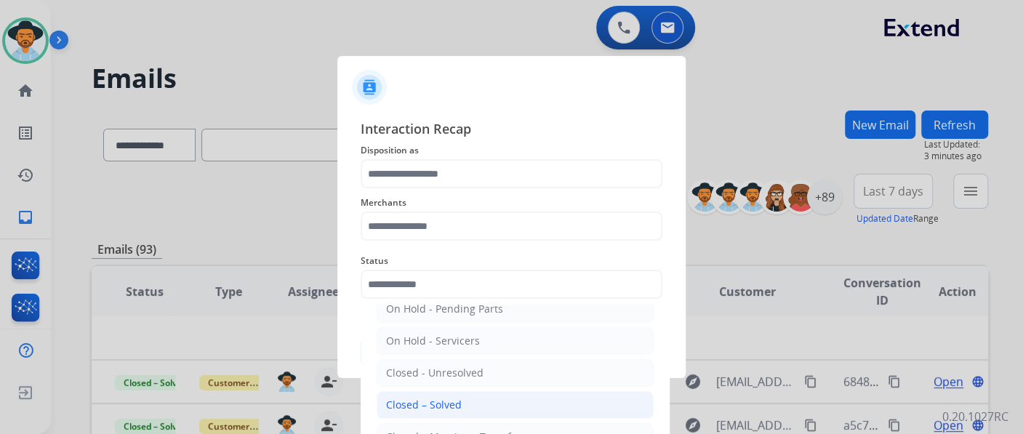
click at [443, 403] on div "Closed – Solved" at bounding box center [424, 405] width 76 height 15
type input "**********"
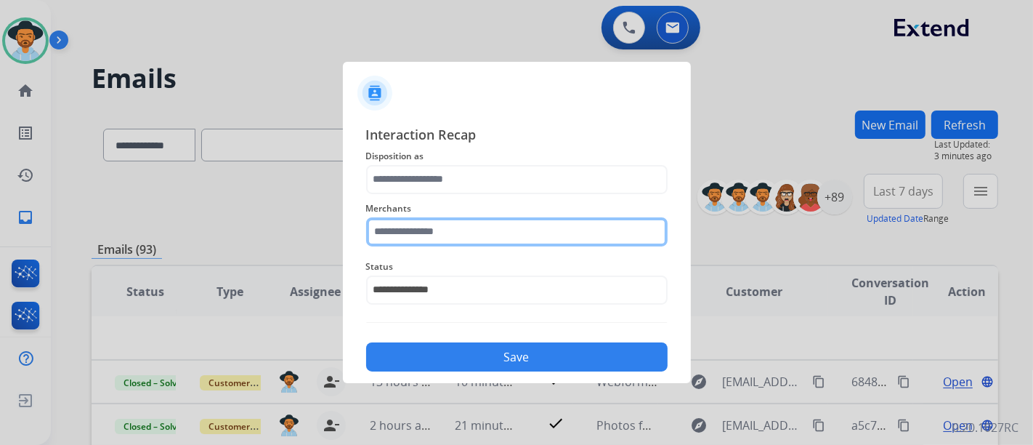
click at [463, 231] on input "text" at bounding box center [517, 231] width 302 height 29
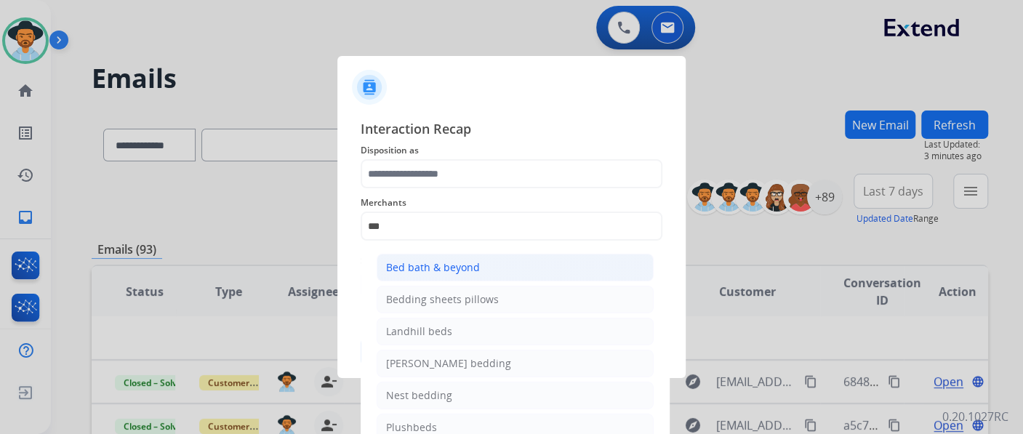
click at [464, 266] on div "Bed bath & beyond" at bounding box center [433, 267] width 94 height 15
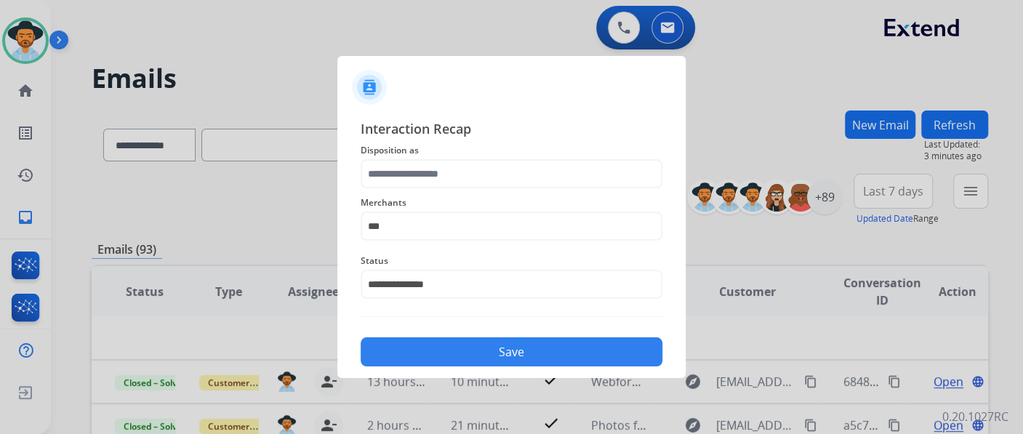
type input "**********"
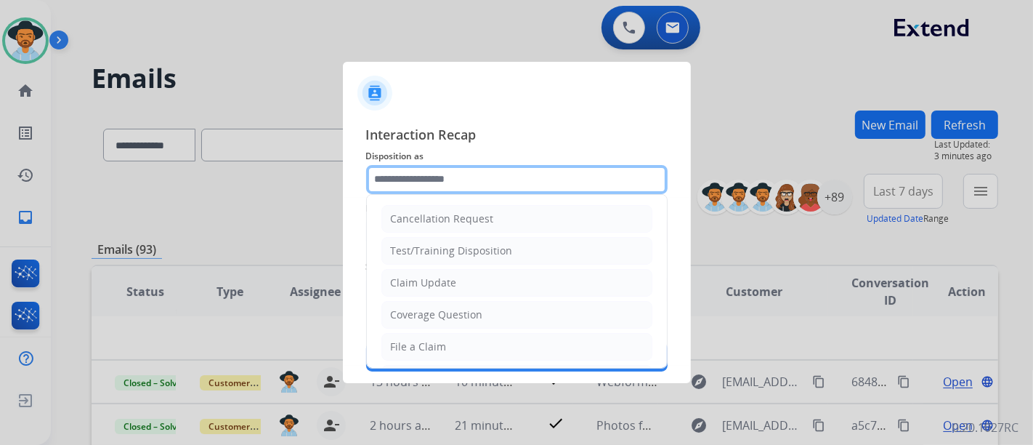
click at [480, 173] on input "text" at bounding box center [517, 179] width 302 height 29
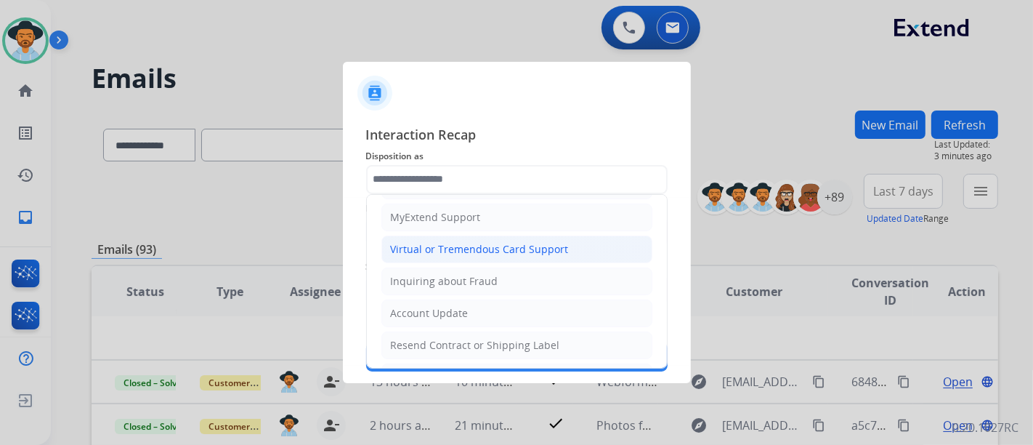
click at [467, 254] on li "Virtual or Tremendous Card Support" at bounding box center [517, 249] width 271 height 28
type input "**********"
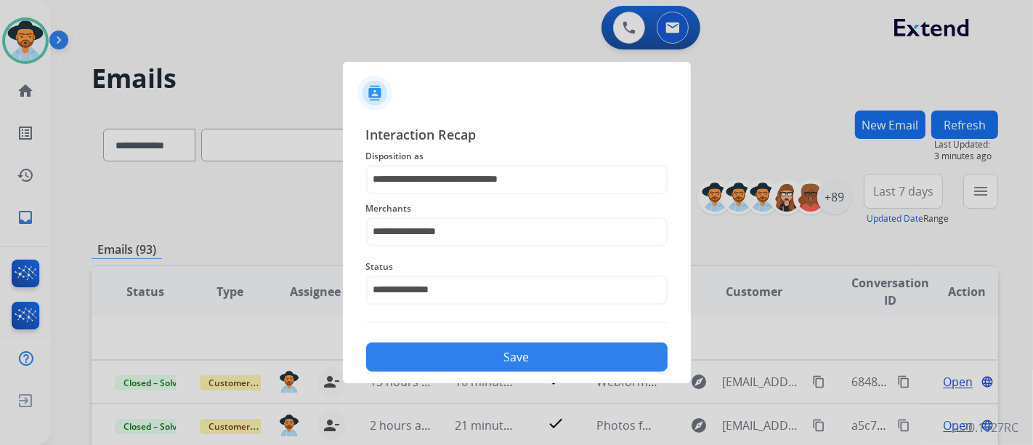
click at [471, 360] on button "Save" at bounding box center [517, 356] width 302 height 29
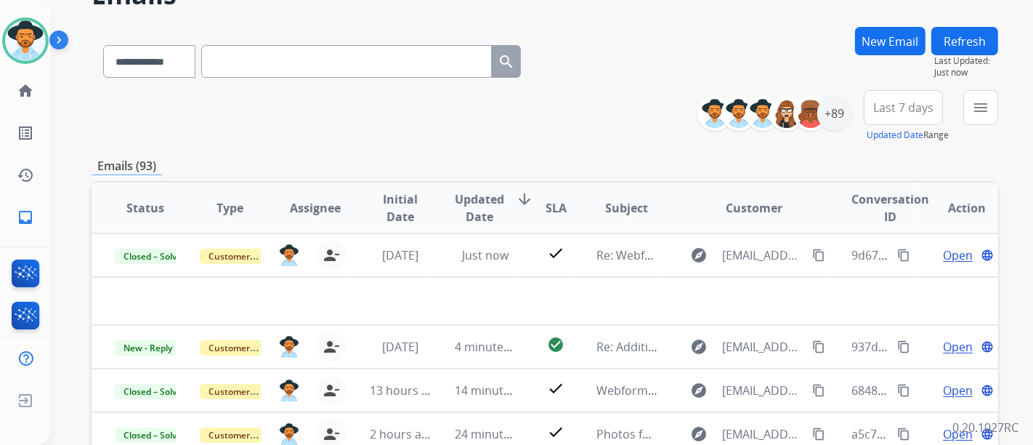
scroll to position [58, 0]
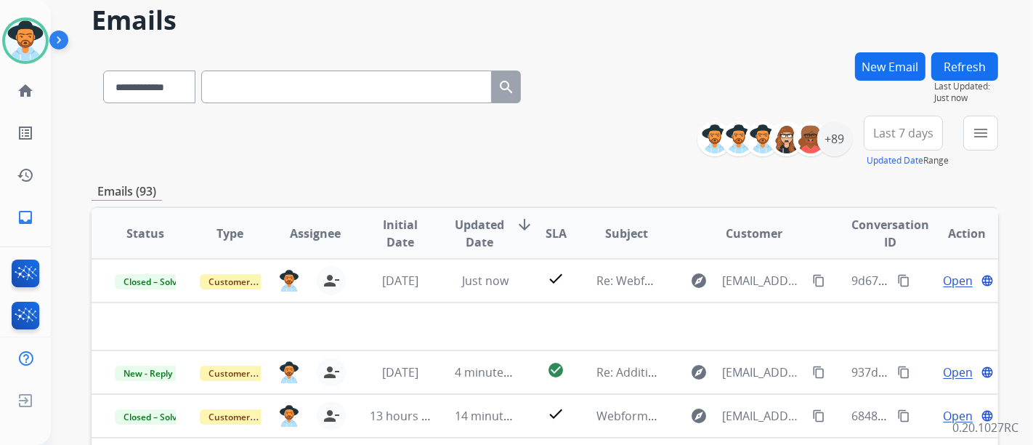
click at [992, 69] on button "Refresh" at bounding box center [965, 66] width 67 height 28
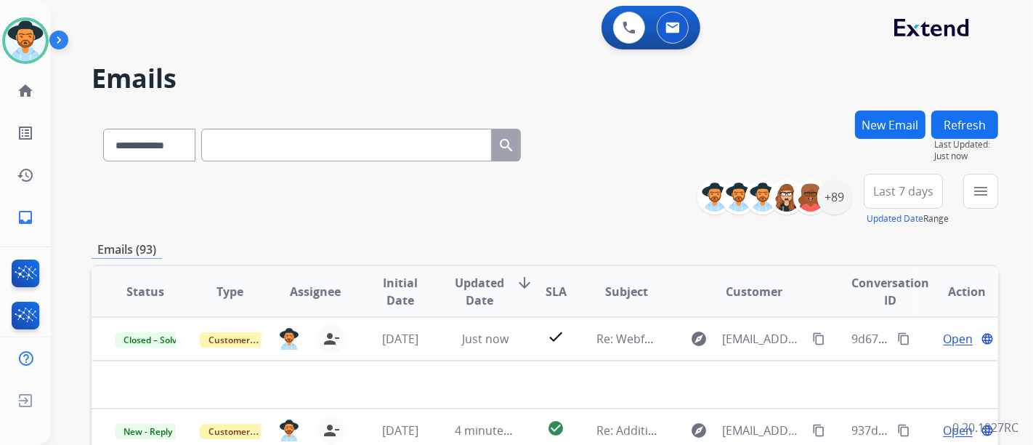
scroll to position [81, 0]
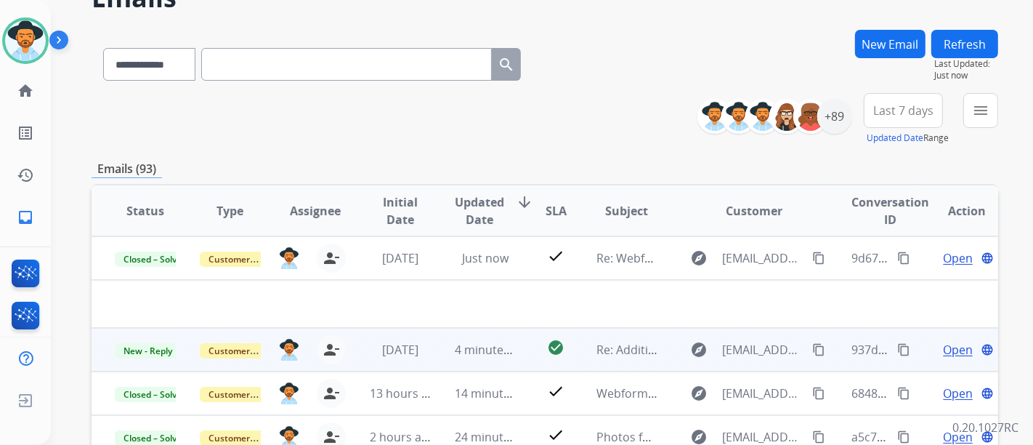
click at [943, 347] on span "Open" at bounding box center [958, 349] width 30 height 17
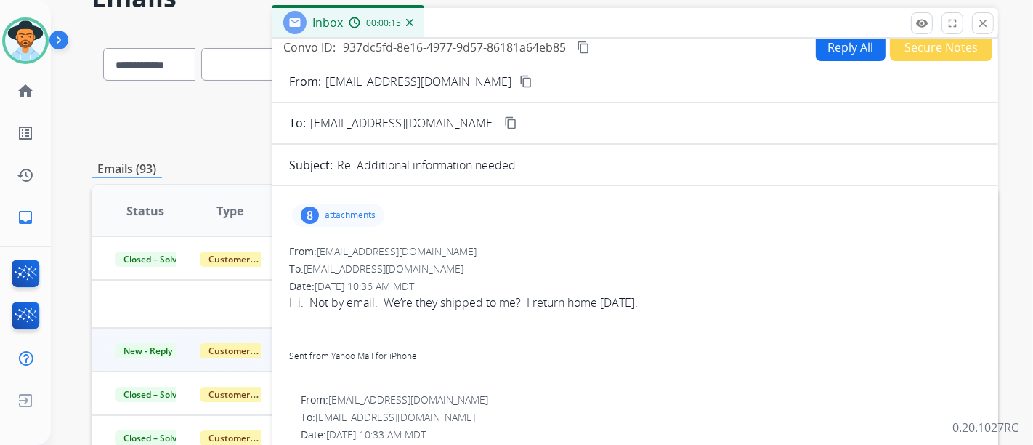
scroll to position [0, 0]
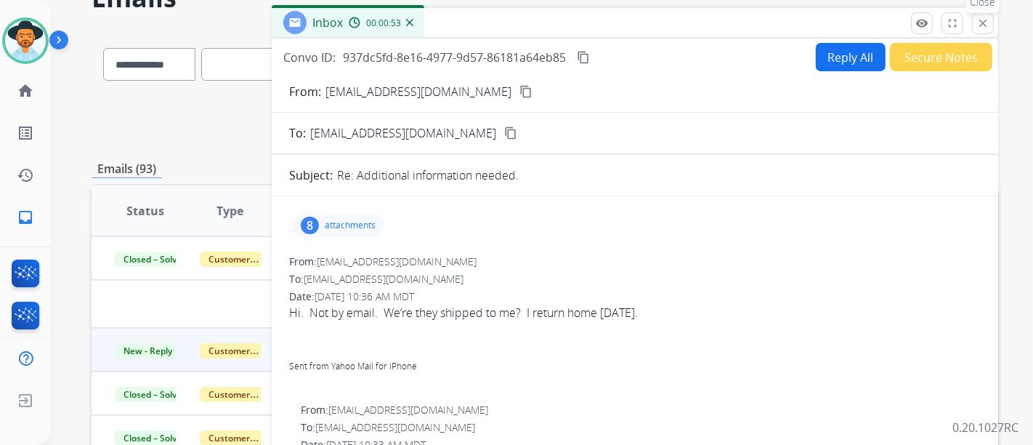
click at [988, 17] on mat-icon "close" at bounding box center [983, 23] width 13 height 13
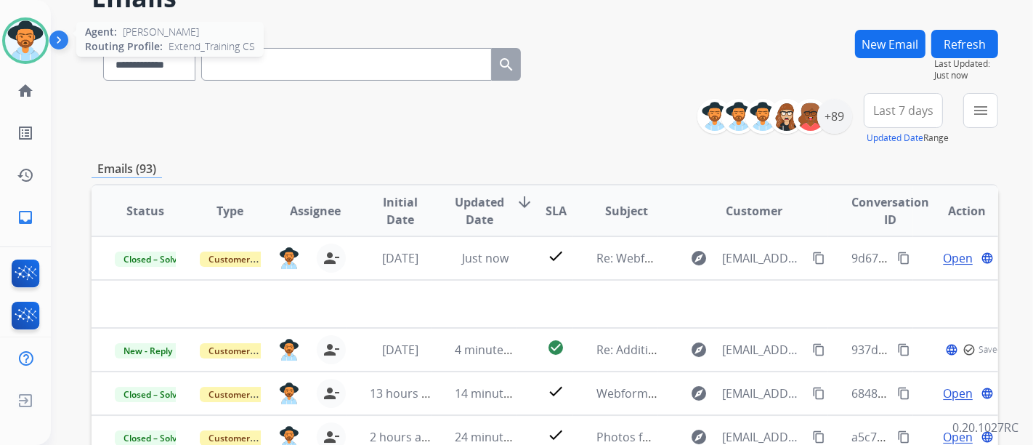
click at [31, 38] on img at bounding box center [25, 40] width 41 height 41
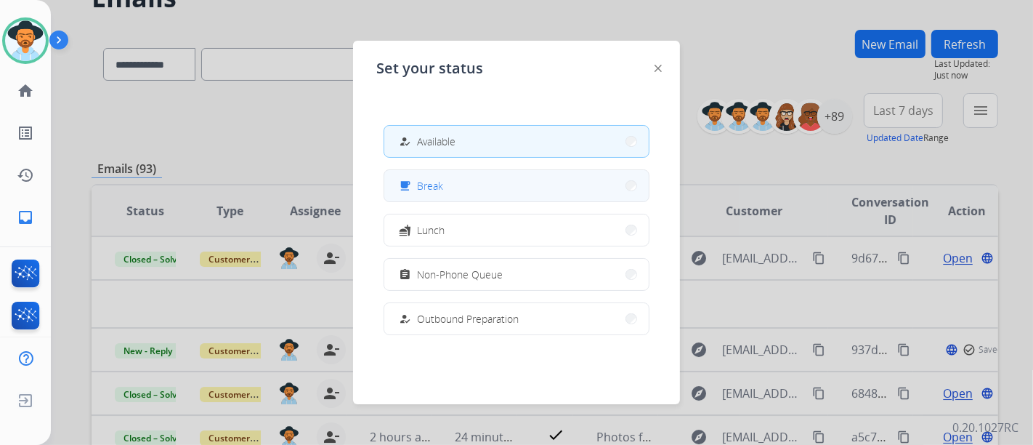
click at [442, 188] on span "Break" at bounding box center [430, 185] width 26 height 15
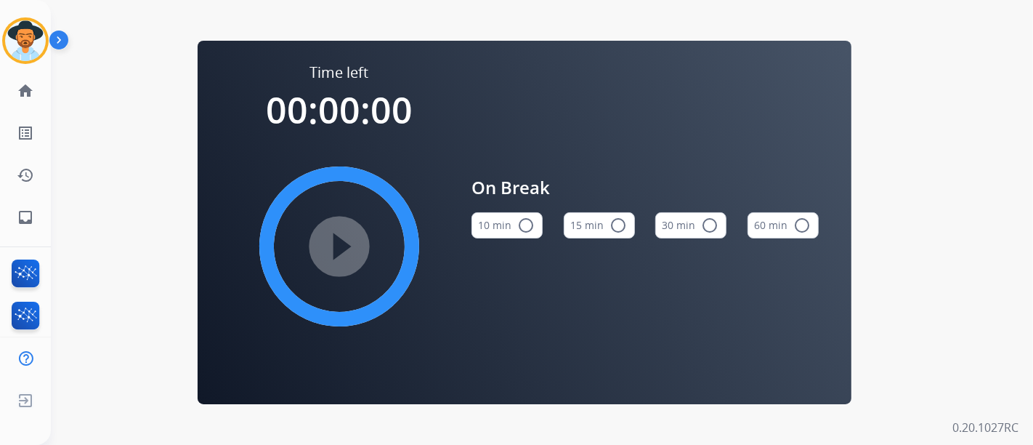
click at [580, 219] on button "15 min radio_button_unchecked" at bounding box center [599, 225] width 71 height 26
click at [347, 254] on mat-icon "play_circle_filled" at bounding box center [339, 246] width 17 height 17
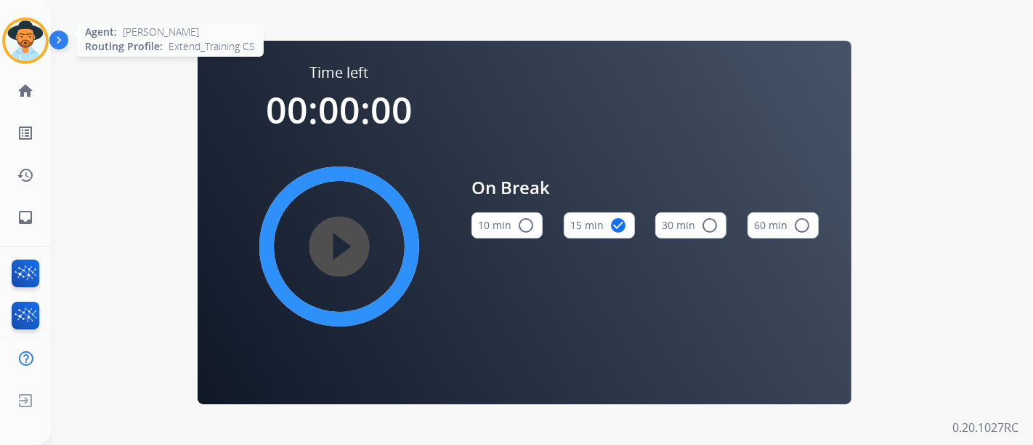
click at [47, 31] on div "Agent: [PERSON_NAME] Profile: Extend_Training CS" at bounding box center [25, 40] width 47 height 47
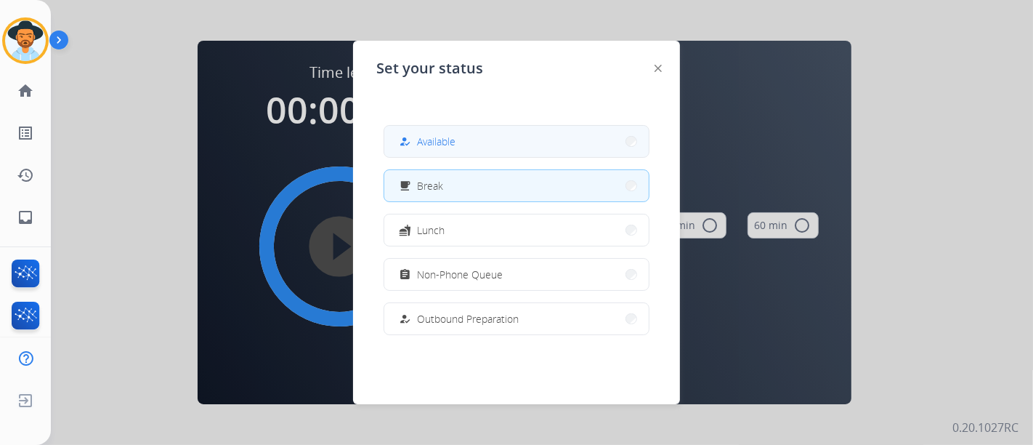
click at [436, 142] on span "Available" at bounding box center [436, 141] width 39 height 15
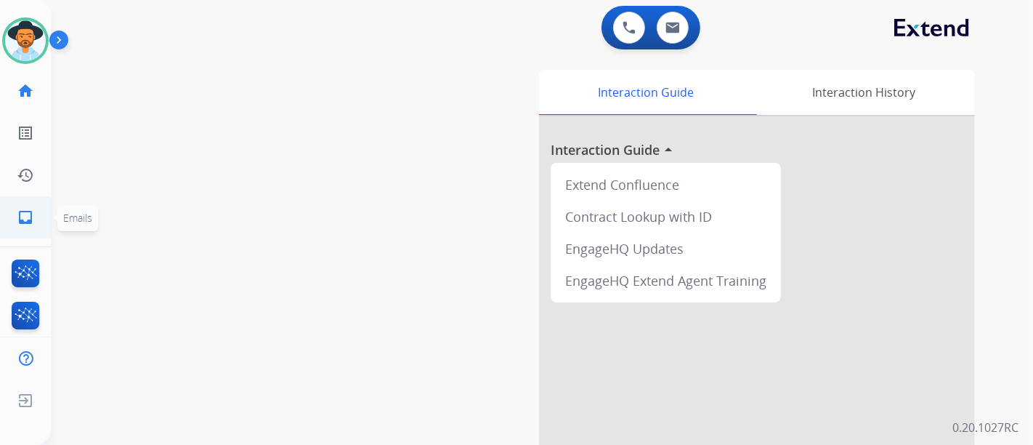
click at [2, 215] on ul "inbox Emails Emails" at bounding box center [25, 217] width 51 height 42
click at [41, 225] on link "inbox Emails" at bounding box center [25, 217] width 41 height 41
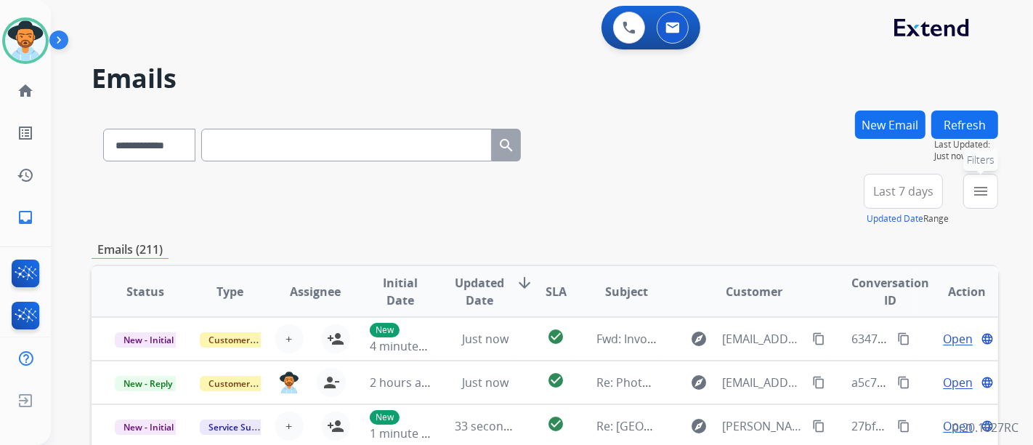
click at [970, 200] on button "menu Filters" at bounding box center [981, 191] width 35 height 35
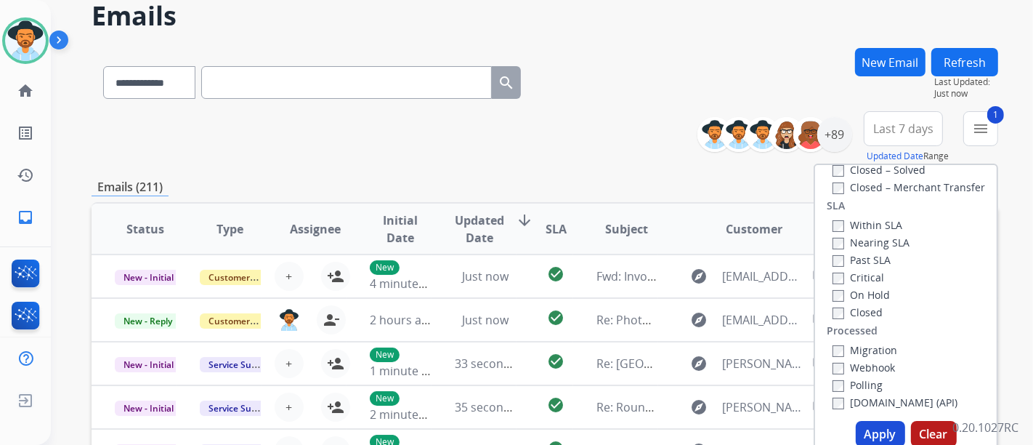
scroll to position [323, 0]
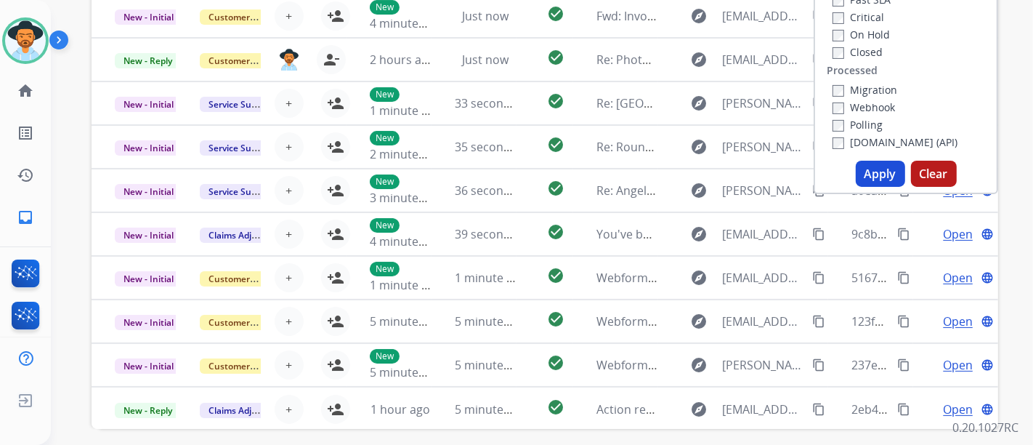
click at [885, 176] on button "Apply" at bounding box center [880, 174] width 49 height 26
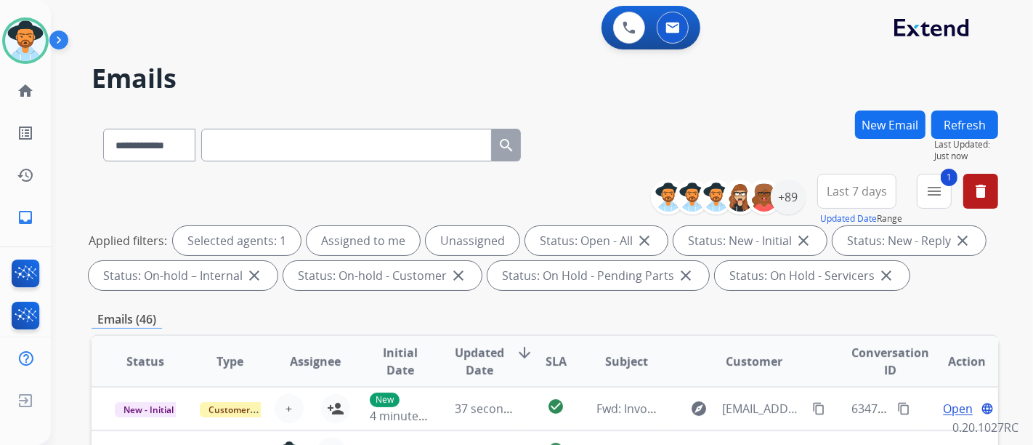
scroll to position [161, 0]
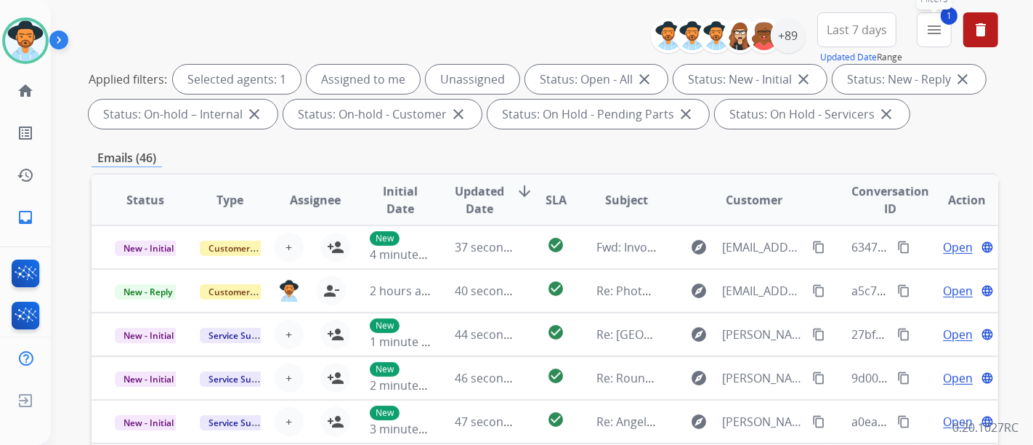
click at [939, 30] on mat-icon "menu" at bounding box center [934, 29] width 17 height 17
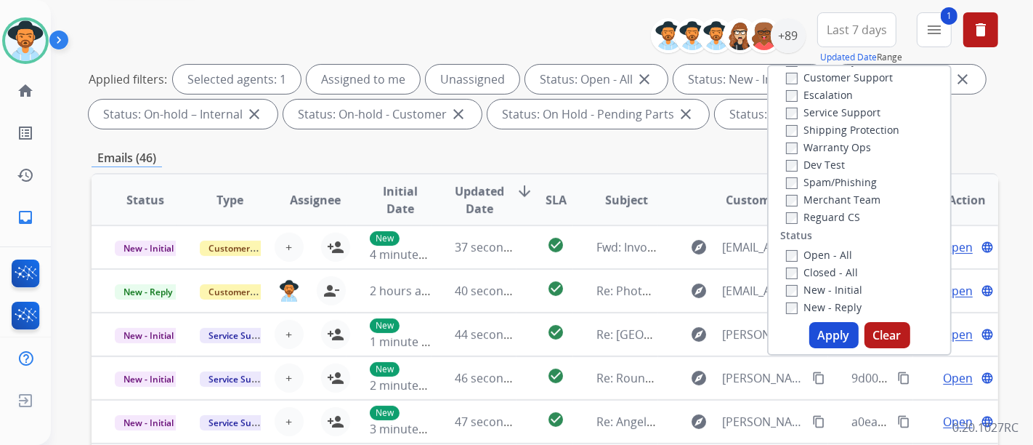
scroll to position [0, 0]
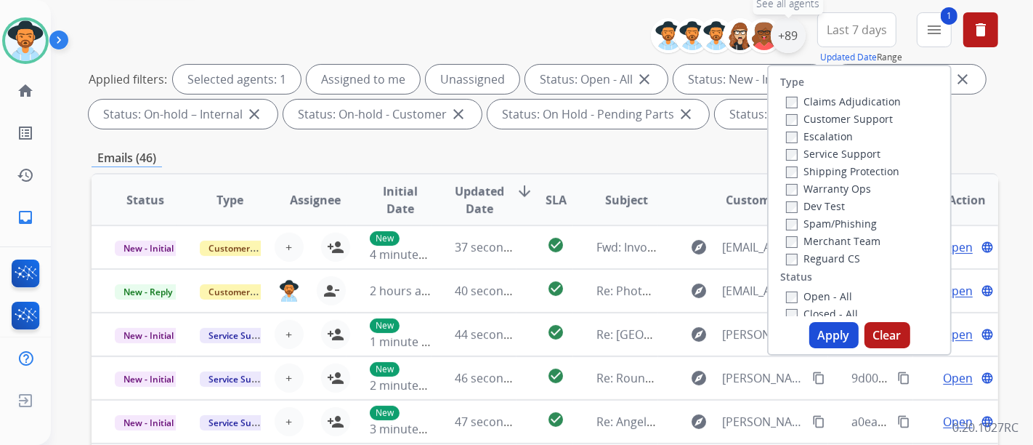
click at [796, 38] on div "+89" at bounding box center [788, 35] width 35 height 35
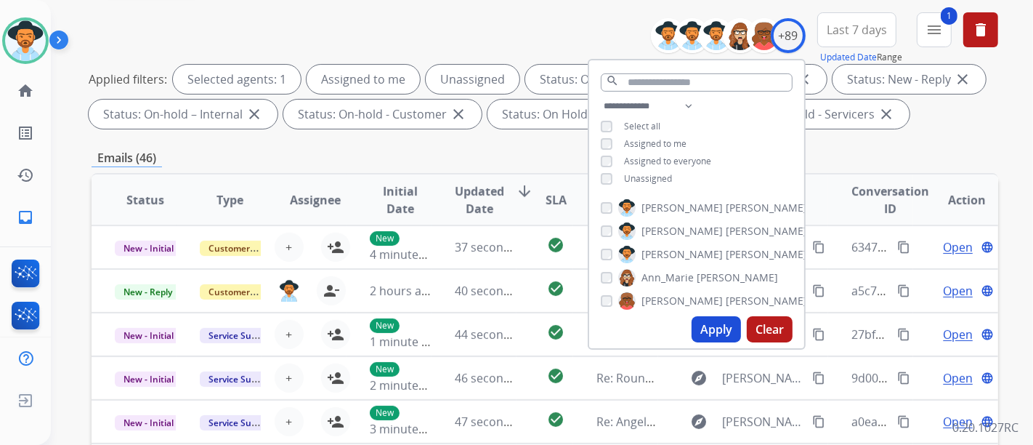
click at [626, 172] on span "Unassigned" at bounding box center [648, 178] width 48 height 12
click at [720, 323] on button "Apply" at bounding box center [716, 329] width 49 height 26
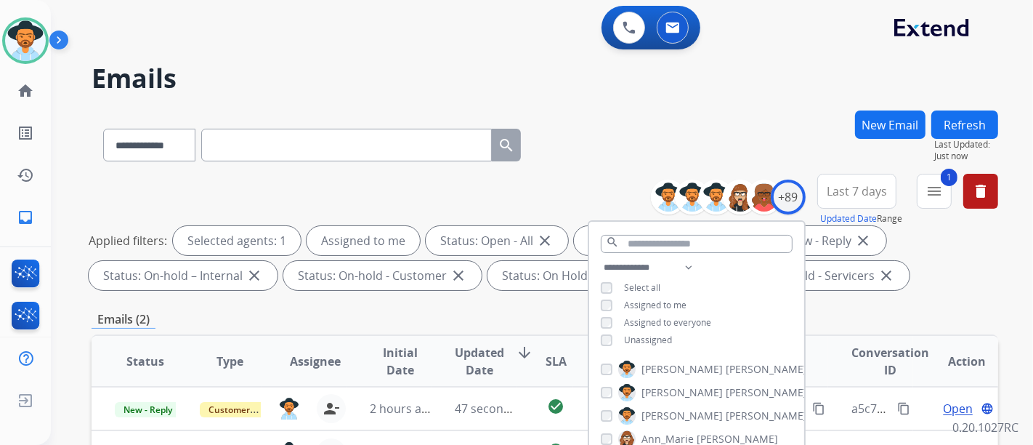
click at [972, 320] on div "Emails (2)" at bounding box center [545, 319] width 907 height 18
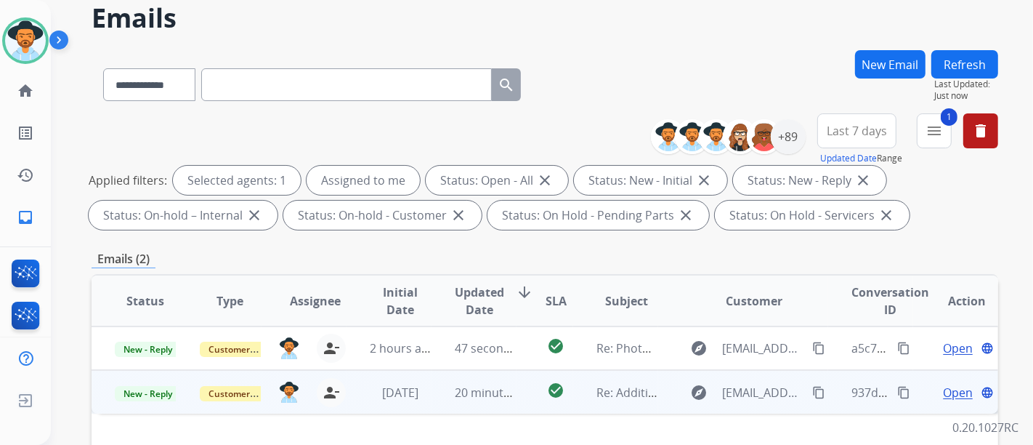
scroll to position [161, 0]
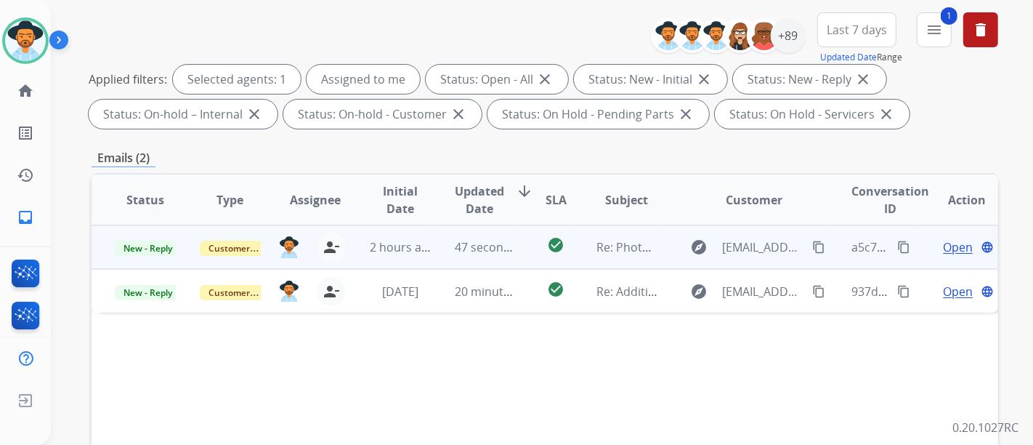
click at [943, 243] on span "Open" at bounding box center [958, 246] width 30 height 17
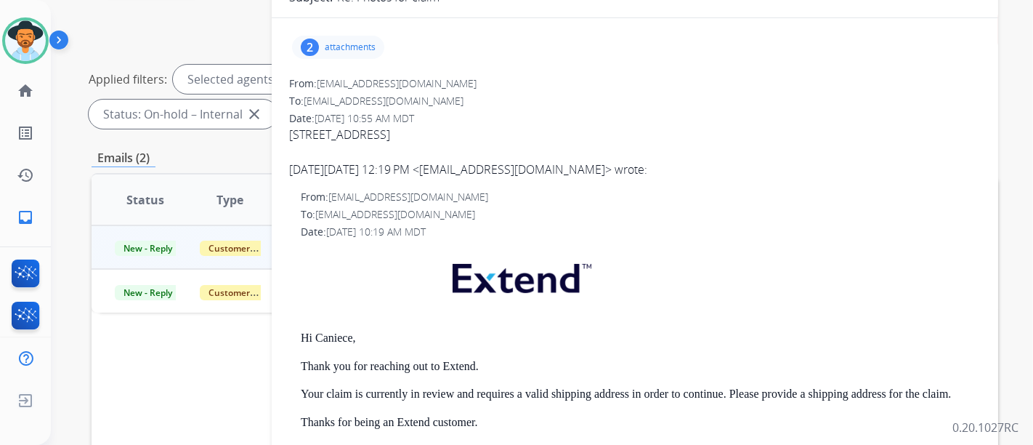
scroll to position [0, 0]
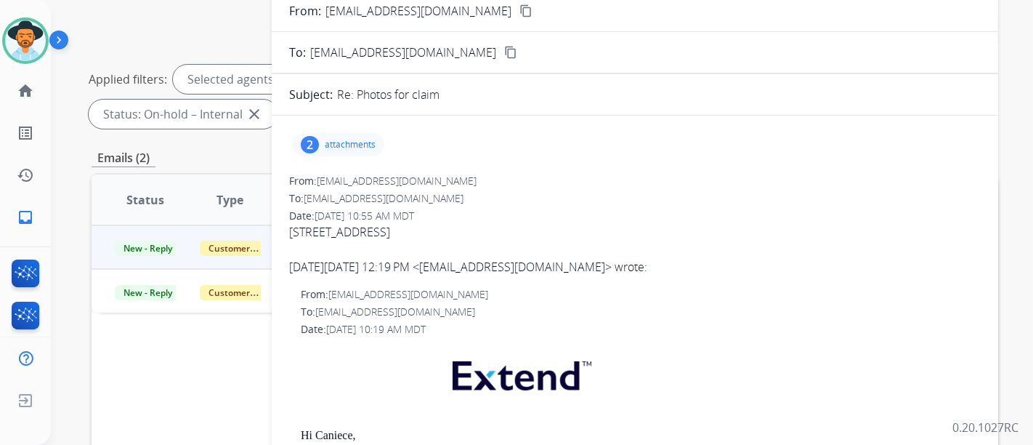
drag, startPoint x: 521, startPoint y: 233, endPoint x: 291, endPoint y: 227, distance: 229.7
click at [291, 227] on div "[STREET_ADDRESS]" at bounding box center [635, 231] width 692 height 17
click at [573, 243] on div "[DATE][DATE] 12:19 PM < [EMAIL_ADDRESS][DOMAIN_NAME] > wrote:" at bounding box center [635, 258] width 692 height 35
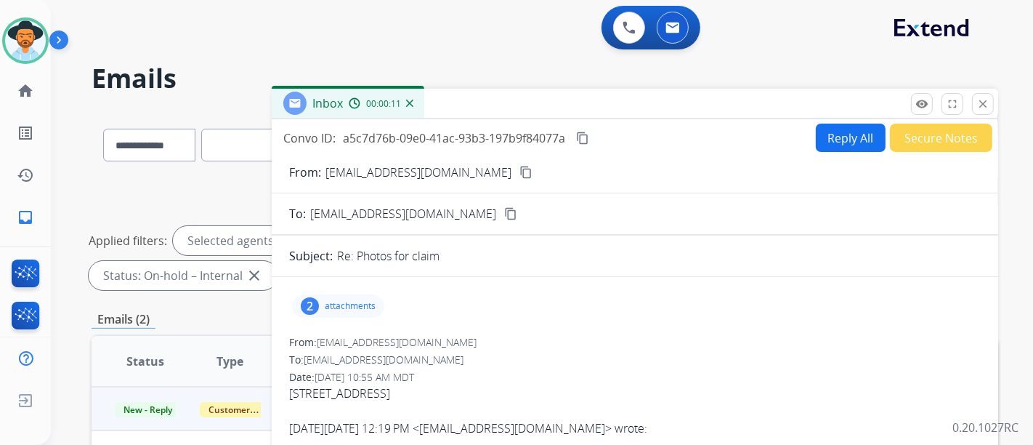
click at [520, 168] on mat-icon "content_copy" at bounding box center [526, 172] width 13 height 13
click at [991, 102] on button "close Close" at bounding box center [983, 104] width 22 height 22
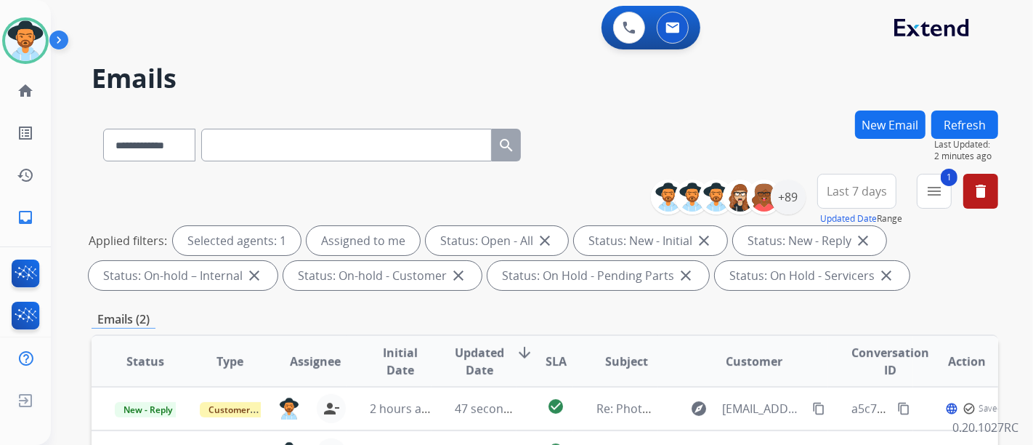
click at [1, 39] on div "[PERSON_NAME] Available Edit Avatar Agent: [PERSON_NAME] Profile: Extend_Traini…" at bounding box center [25, 40] width 51 height 47
click at [10, 39] on img at bounding box center [25, 40] width 41 height 41
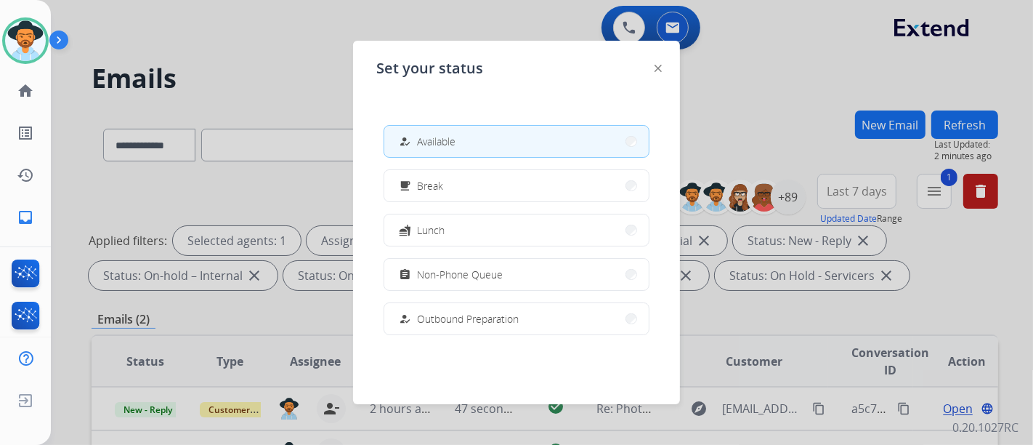
click at [467, 266] on div "assignment Non-Phone Queue" at bounding box center [449, 274] width 107 height 17
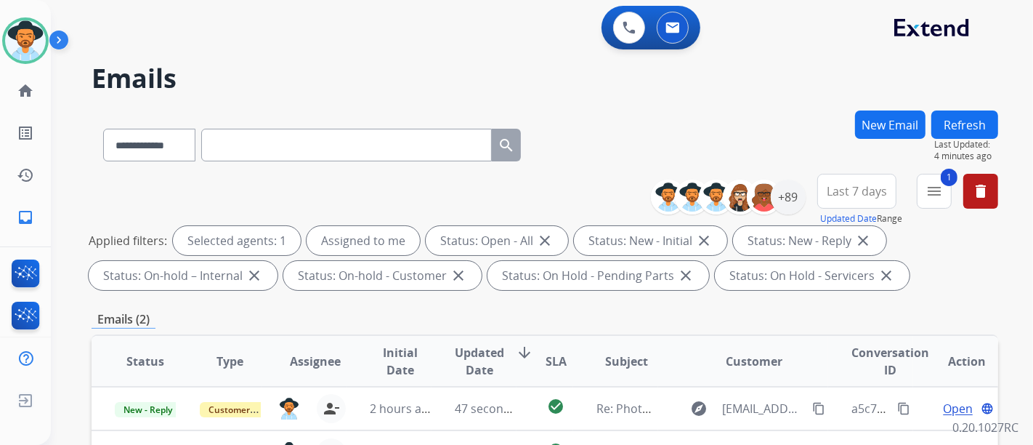
click at [44, 14] on div "[PERSON_NAME] Queue Edit Avatar Agent: [PERSON_NAME] Profile: Extend_Training C…" at bounding box center [25, 119] width 51 height 238
click at [35, 22] on div at bounding box center [25, 40] width 47 height 47
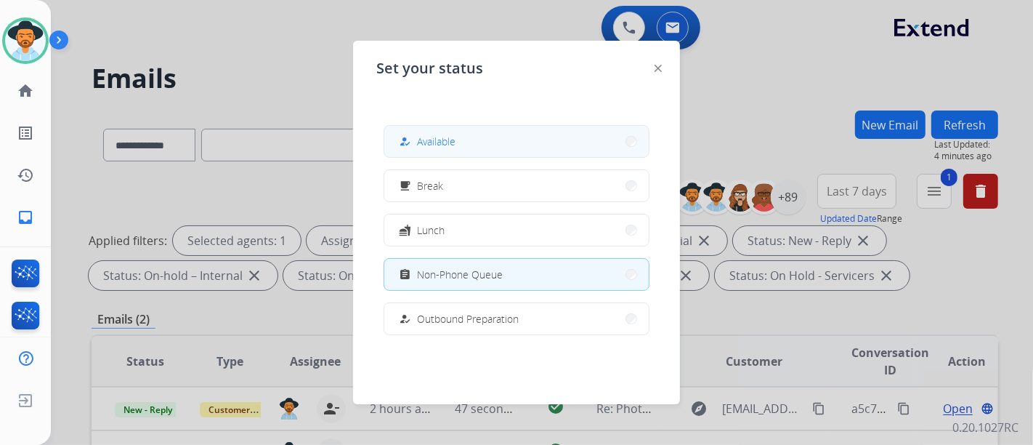
click at [413, 127] on button "how_to_reg Available" at bounding box center [516, 141] width 265 height 31
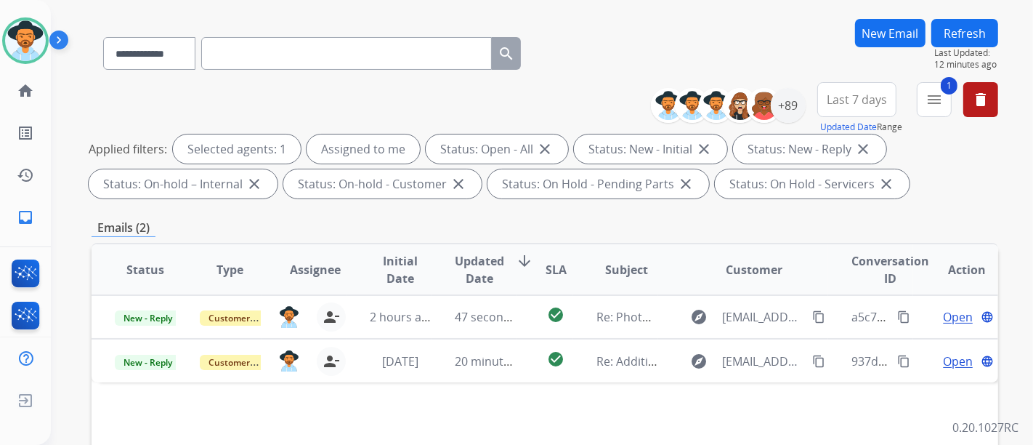
scroll to position [242, 0]
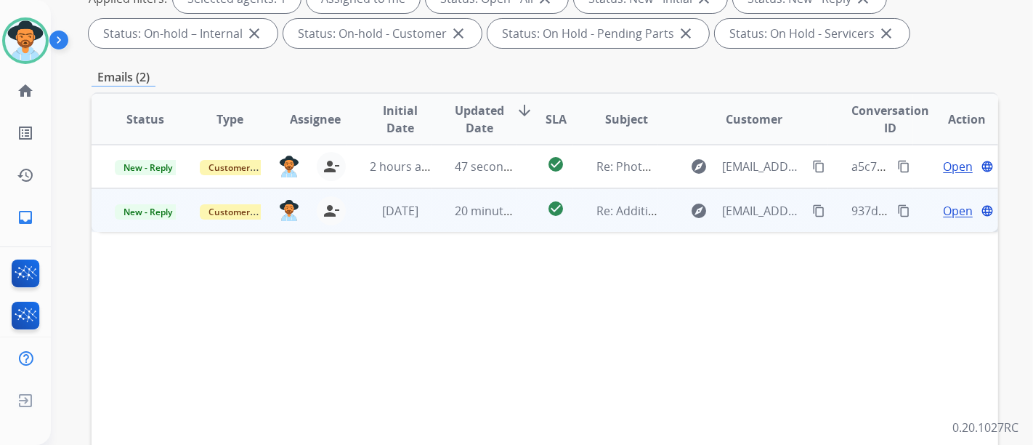
click at [943, 202] on span "Open" at bounding box center [958, 210] width 30 height 17
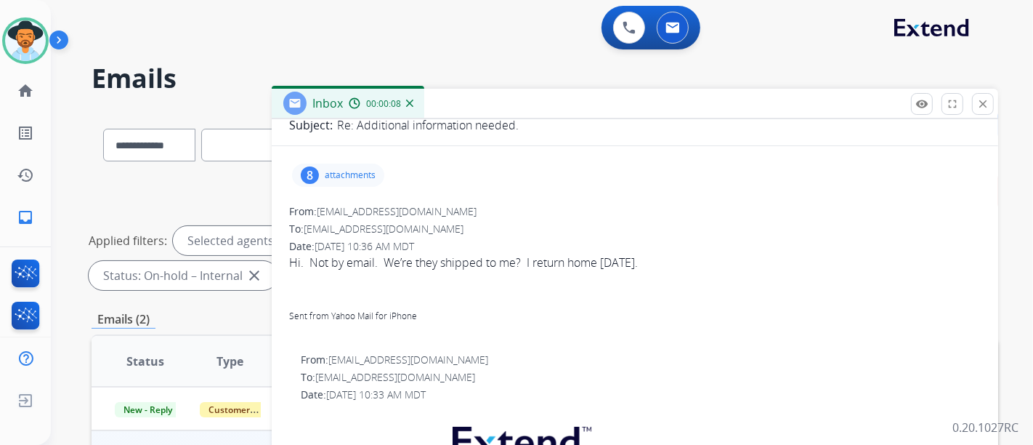
scroll to position [81, 0]
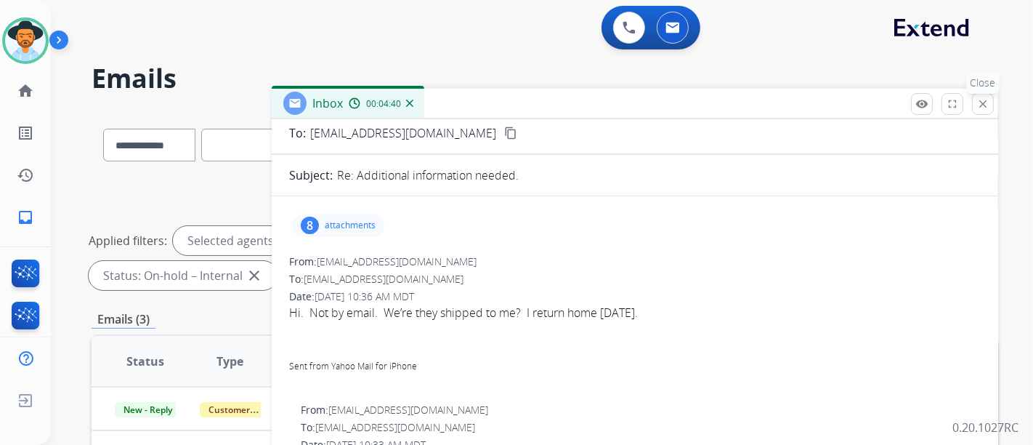
click at [975, 108] on button "close Close" at bounding box center [983, 104] width 22 height 22
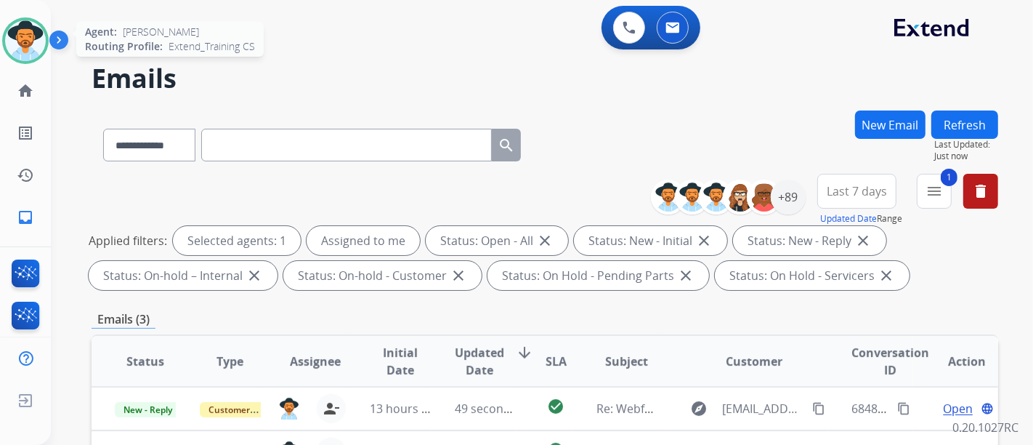
click at [27, 39] on img at bounding box center [25, 40] width 41 height 41
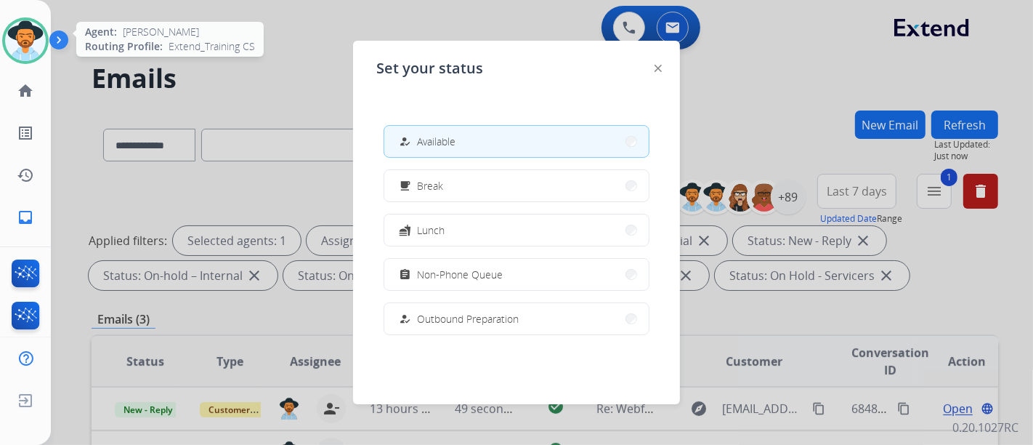
click at [27, 39] on img at bounding box center [25, 40] width 41 height 41
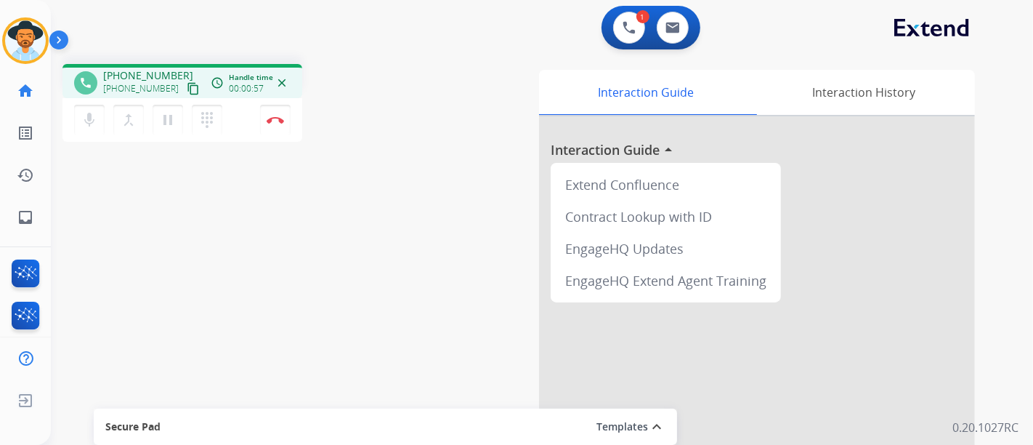
click at [187, 86] on mat-icon "content_copy" at bounding box center [193, 88] width 13 height 13
click at [236, 133] on div "mic Mute merge_type Bridge pause Hold dialpad Dialpad Disconnect" at bounding box center [183, 120] width 240 height 44
click at [243, 117] on div "mic Mute merge_type Bridge pause Hold dialpad Dialpad Disconnect" at bounding box center [183, 120] width 240 height 44
click at [265, 113] on button "Disconnect" at bounding box center [275, 120] width 31 height 31
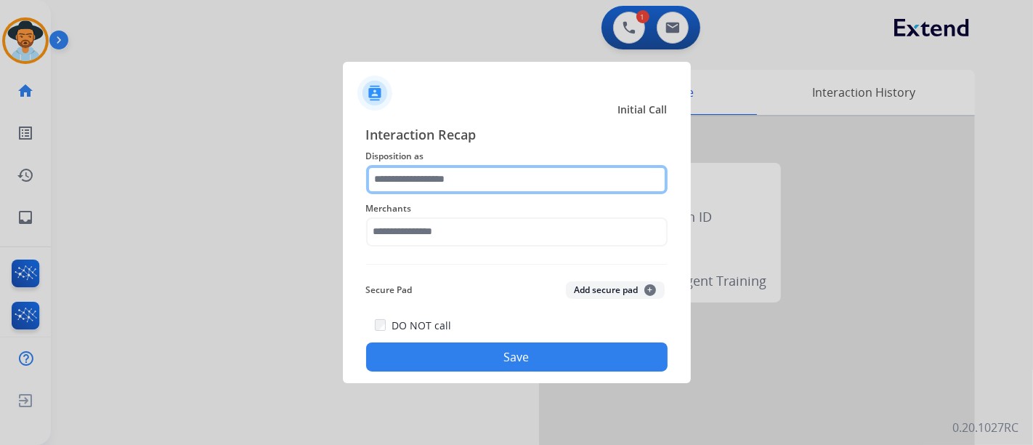
click at [546, 172] on input "text" at bounding box center [517, 179] width 302 height 29
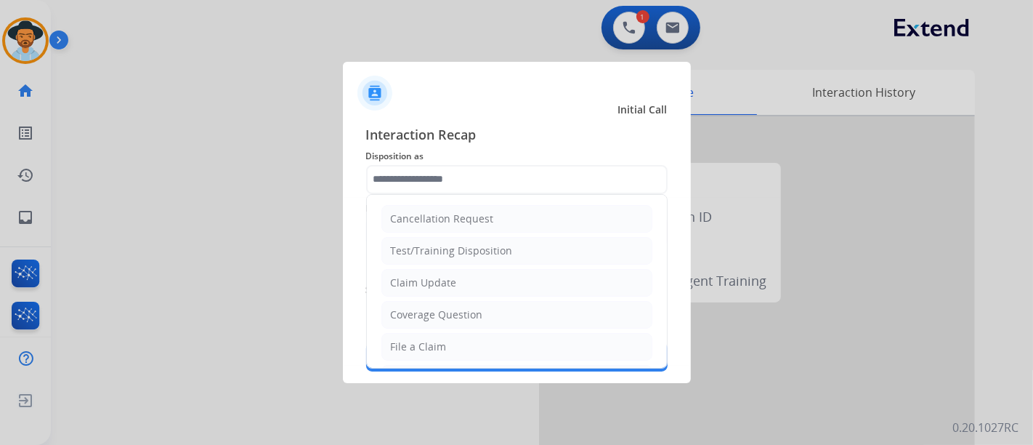
click at [475, 272] on li "Claim Update" at bounding box center [517, 283] width 271 height 28
type input "**********"
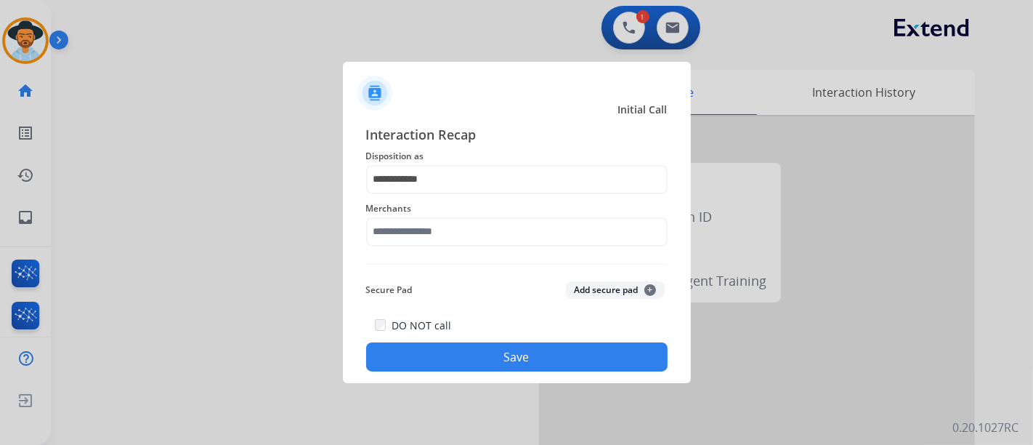
drag, startPoint x: 446, startPoint y: 206, endPoint x: 458, endPoint y: 246, distance: 41.6
click at [446, 206] on span "Merchants" at bounding box center [517, 208] width 302 height 17
click at [458, 246] on div "Merchants" at bounding box center [517, 223] width 302 height 58
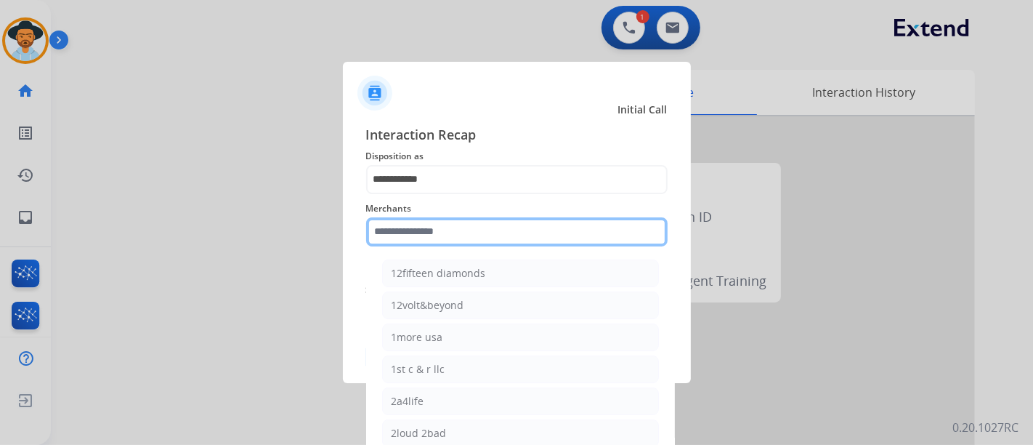
click at [456, 233] on input "text" at bounding box center [517, 231] width 302 height 29
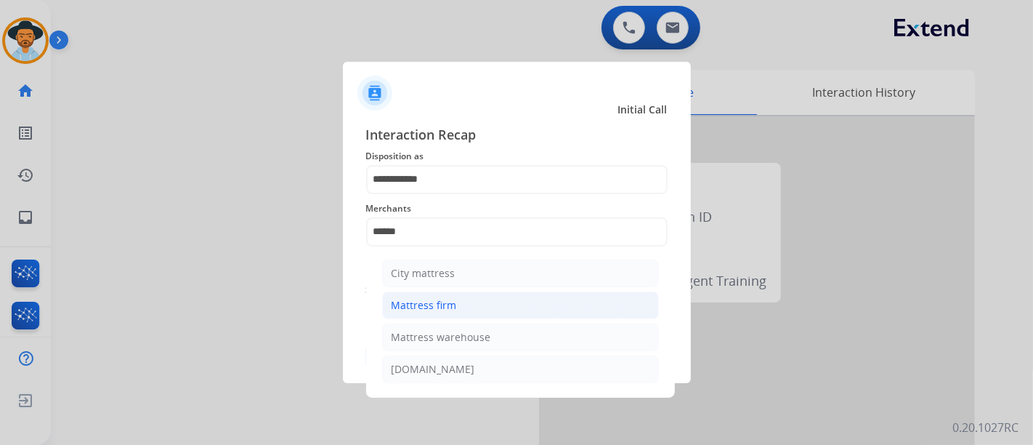
click at [427, 295] on li "Mattress firm" at bounding box center [520, 305] width 277 height 28
type input "**********"
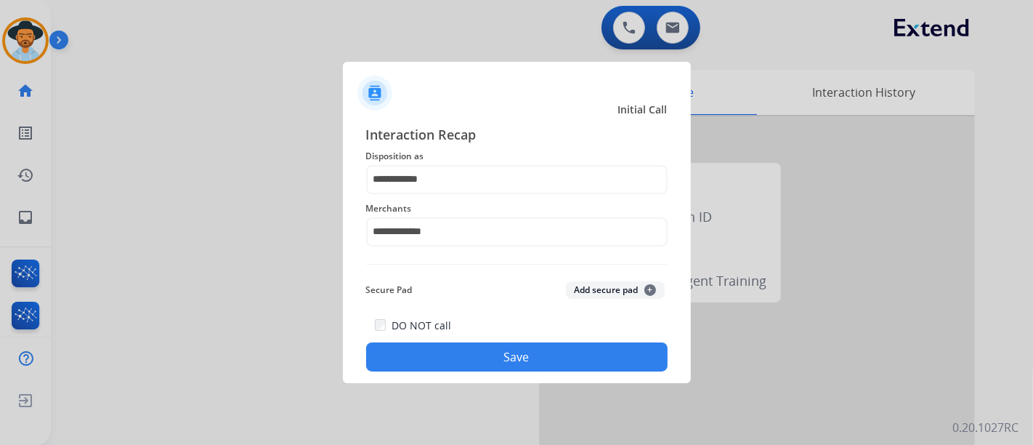
click at [471, 333] on div "DO NOT call Save" at bounding box center [517, 343] width 302 height 55
click at [489, 352] on button "Save" at bounding box center [517, 356] width 302 height 29
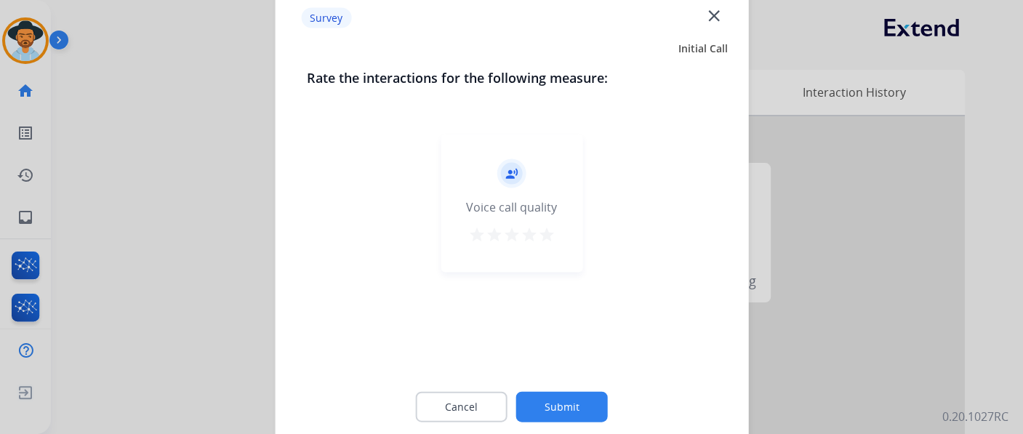
click at [544, 231] on mat-icon "star" at bounding box center [546, 233] width 17 height 17
click at [569, 401] on button "Submit" at bounding box center [562, 406] width 92 height 31
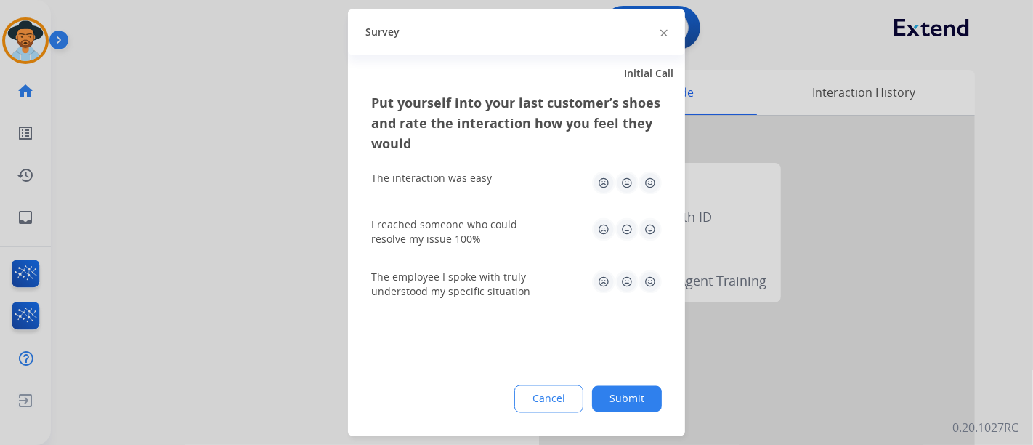
click at [658, 175] on img at bounding box center [650, 183] width 23 height 23
click at [665, 227] on div "Put yourself into your last customer’s shoes and rate the interaction how you f…" at bounding box center [516, 264] width 337 height 343
click at [658, 230] on img at bounding box center [650, 229] width 23 height 23
click at [658, 291] on img at bounding box center [650, 281] width 23 height 23
click at [642, 384] on div "Put yourself into your last customer’s shoes and rate the interaction how you f…" at bounding box center [516, 264] width 337 height 343
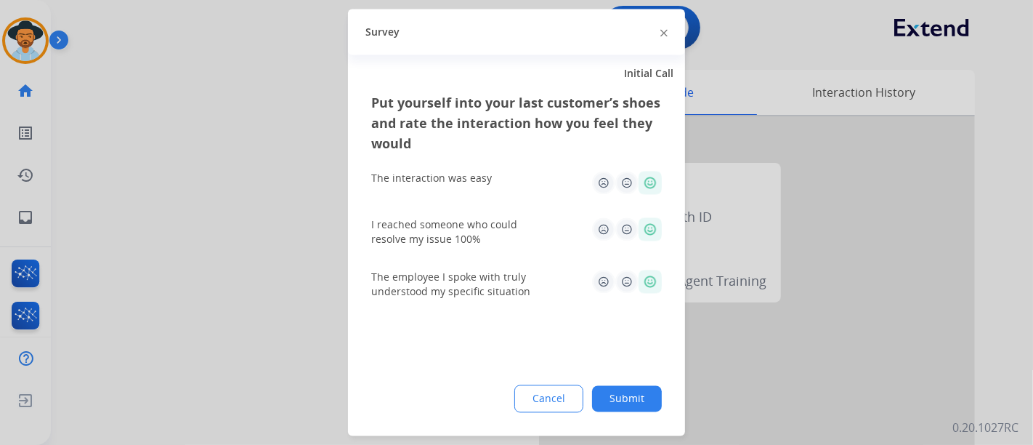
click at [645, 392] on button "Submit" at bounding box center [627, 399] width 70 height 26
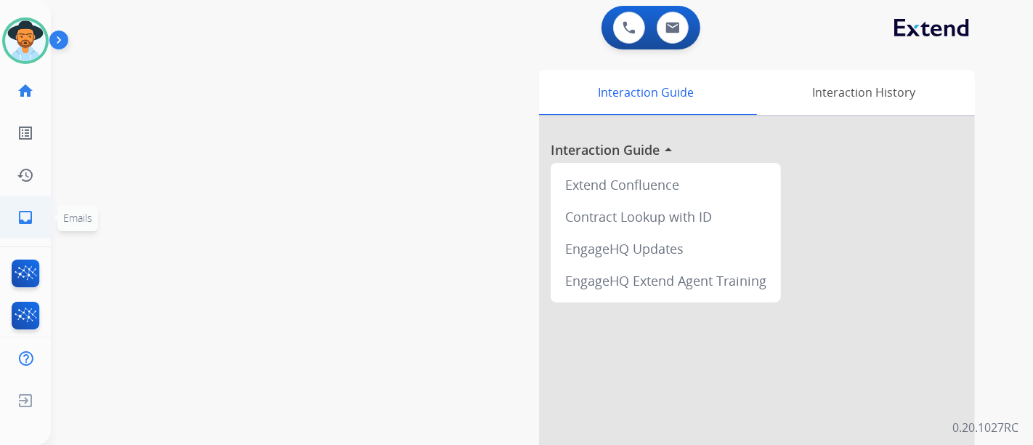
click at [20, 215] on mat-icon "inbox" at bounding box center [25, 217] width 17 height 17
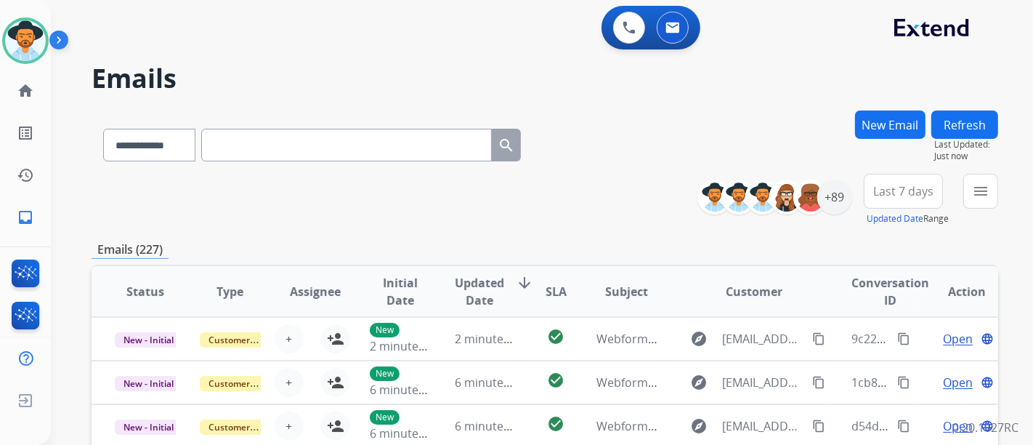
click at [899, 137] on button "New Email" at bounding box center [890, 124] width 70 height 28
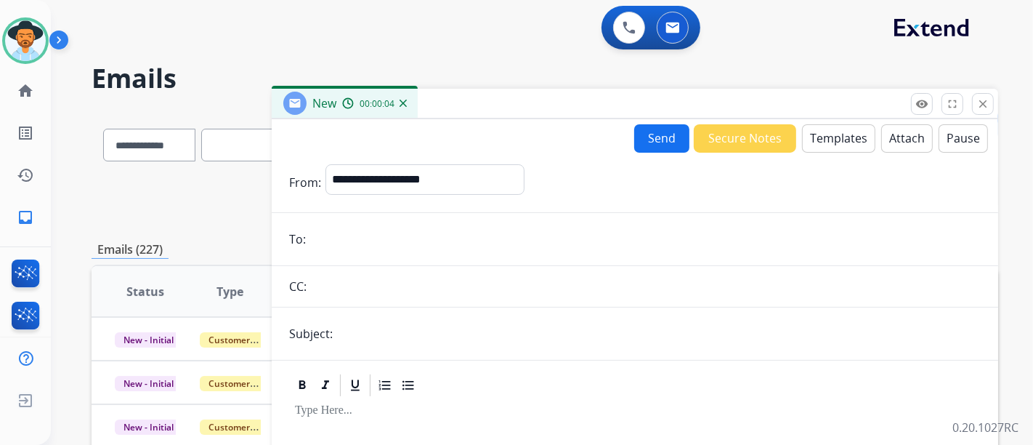
click at [365, 227] on input "email" at bounding box center [645, 239] width 671 height 29
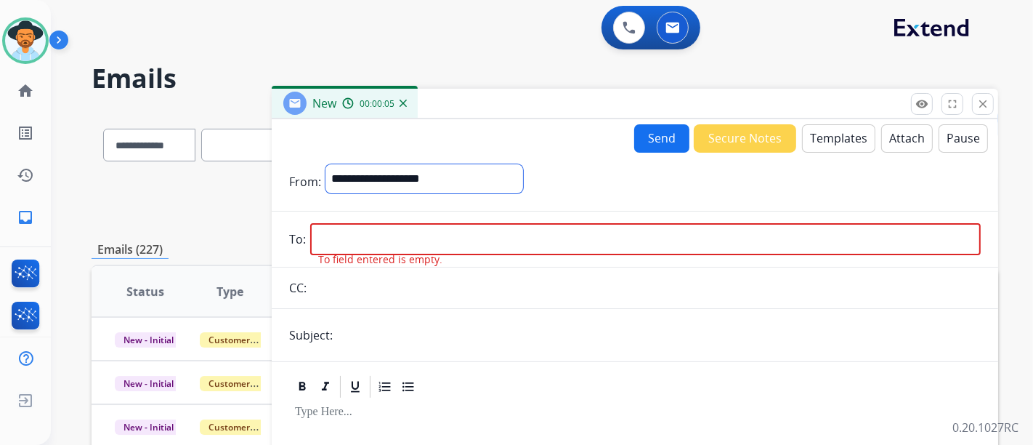
click at [423, 177] on select "**********" at bounding box center [425, 178] width 198 height 29
select select "**********"
click at [326, 164] on select "**********" at bounding box center [425, 178] width 198 height 29
click at [373, 242] on input "email" at bounding box center [645, 241] width 671 height 32
paste input "**********"
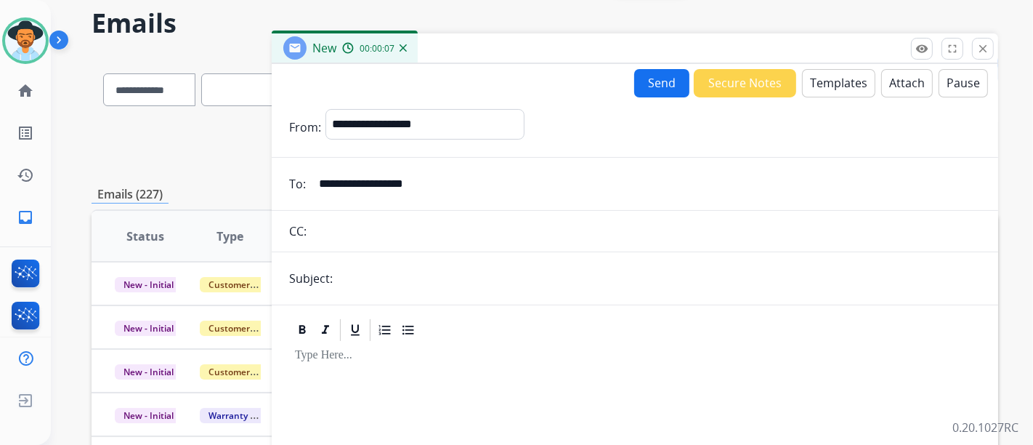
scroll to position [81, 0]
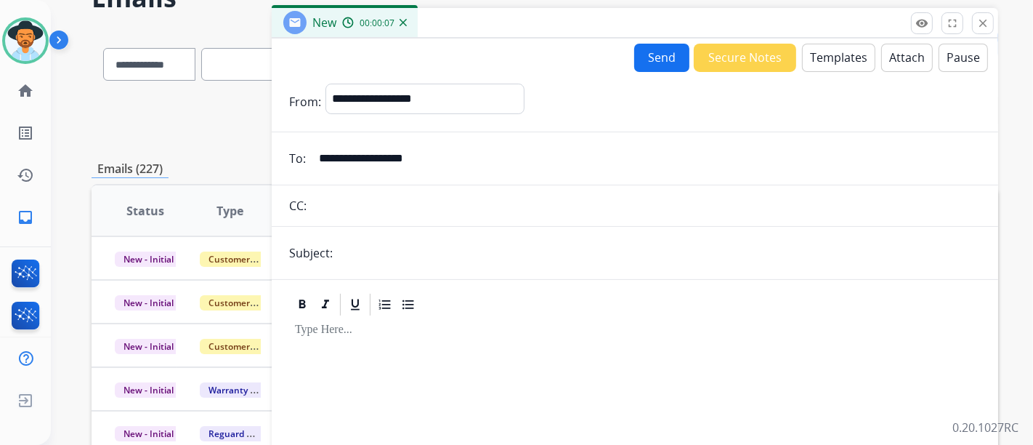
type input "**********"
click at [391, 251] on input "text" at bounding box center [659, 252] width 644 height 29
type input "**********"
click at [855, 59] on button "Templates" at bounding box center [838, 58] width 73 height 28
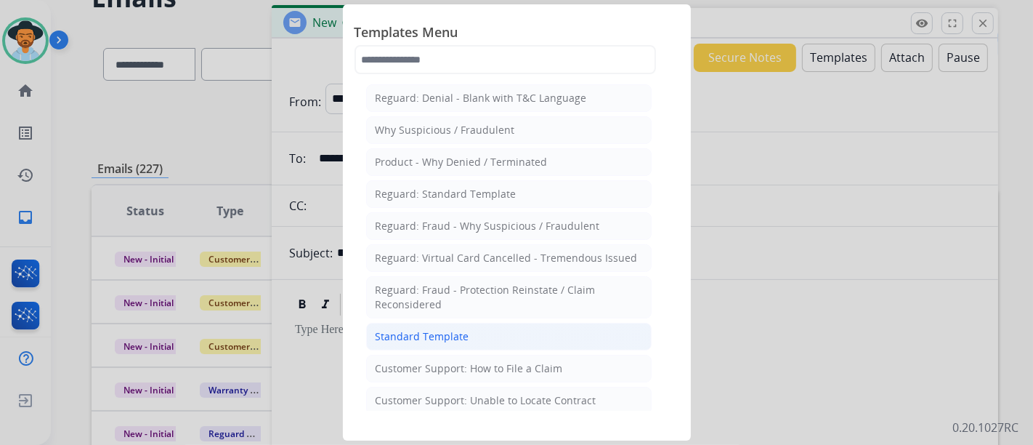
click at [469, 332] on li "Standard Template" at bounding box center [509, 337] width 286 height 28
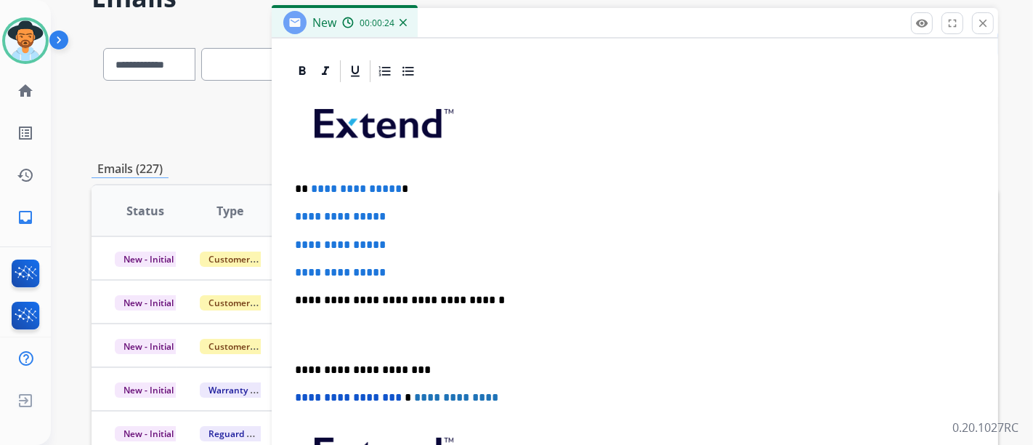
scroll to position [334, 0]
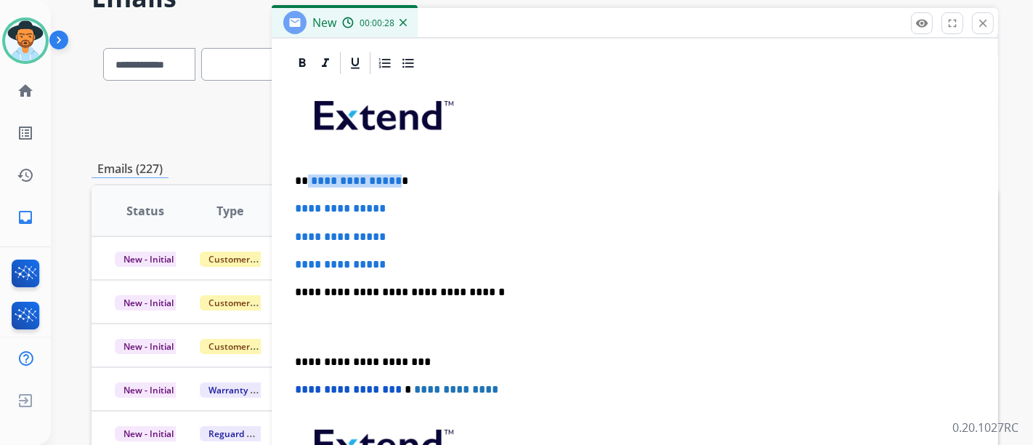
drag, startPoint x: 393, startPoint y: 176, endPoint x: 307, endPoint y: 173, distance: 85.8
click at [307, 174] on p "**********" at bounding box center [629, 180] width 669 height 13
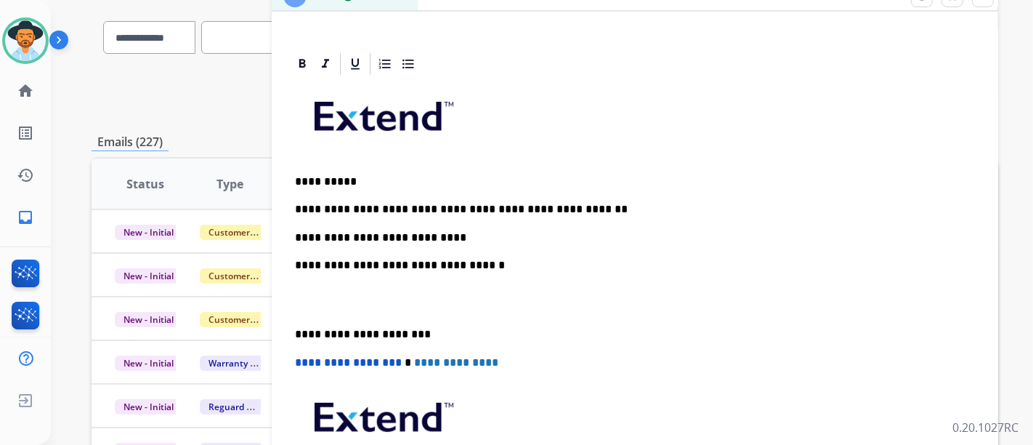
scroll to position [81, 0]
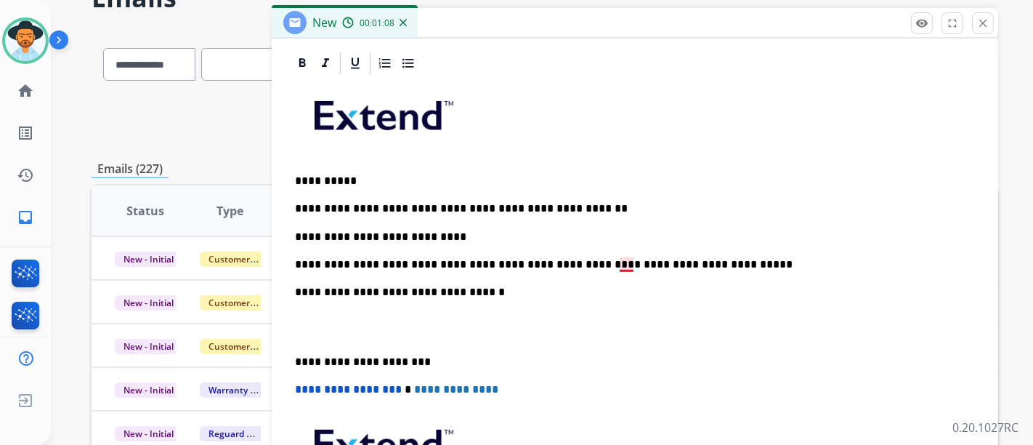
click at [629, 259] on p "**********" at bounding box center [629, 264] width 669 height 13
click at [645, 291] on p "**********" at bounding box center [629, 292] width 669 height 13
click at [605, 263] on p "**********" at bounding box center [629, 264] width 669 height 13
click at [597, 258] on p "**********" at bounding box center [629, 264] width 669 height 13
click at [605, 299] on div "**********" at bounding box center [635, 326] width 692 height 500
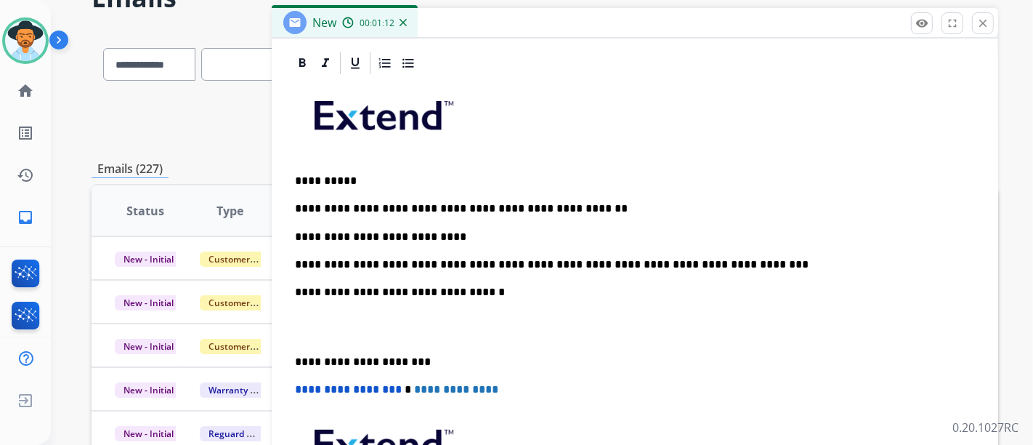
click at [600, 281] on div "**********" at bounding box center [635, 326] width 692 height 500
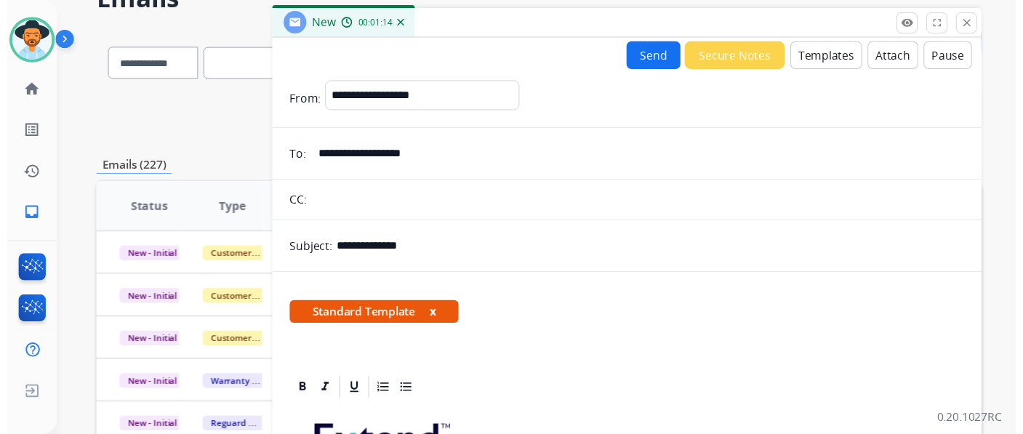
scroll to position [0, 0]
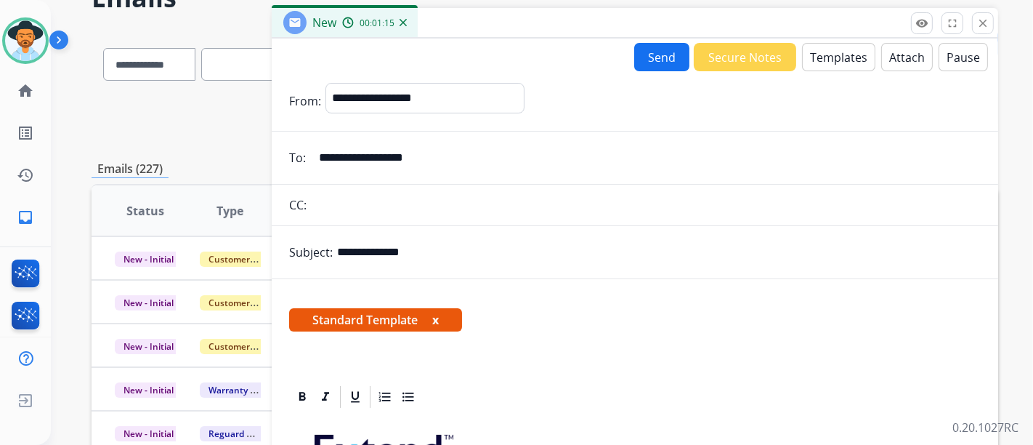
click at [660, 65] on button "Send" at bounding box center [661, 57] width 55 height 28
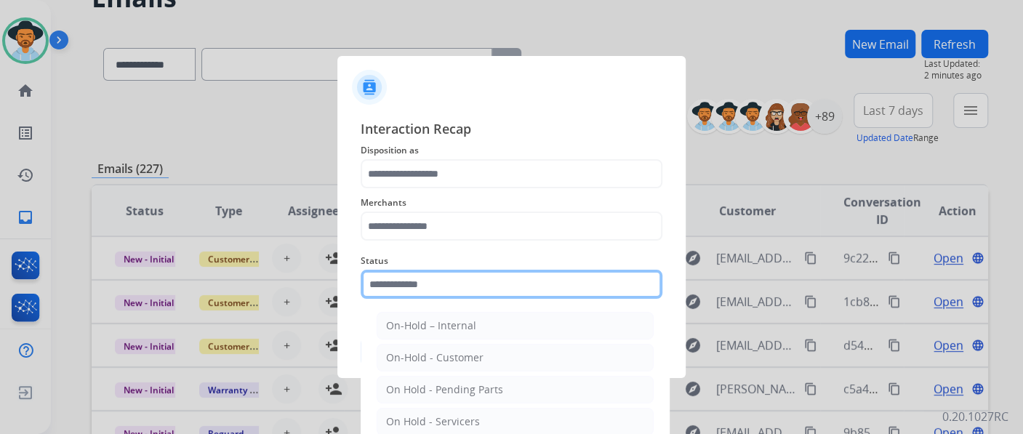
click at [488, 280] on input "text" at bounding box center [511, 284] width 302 height 29
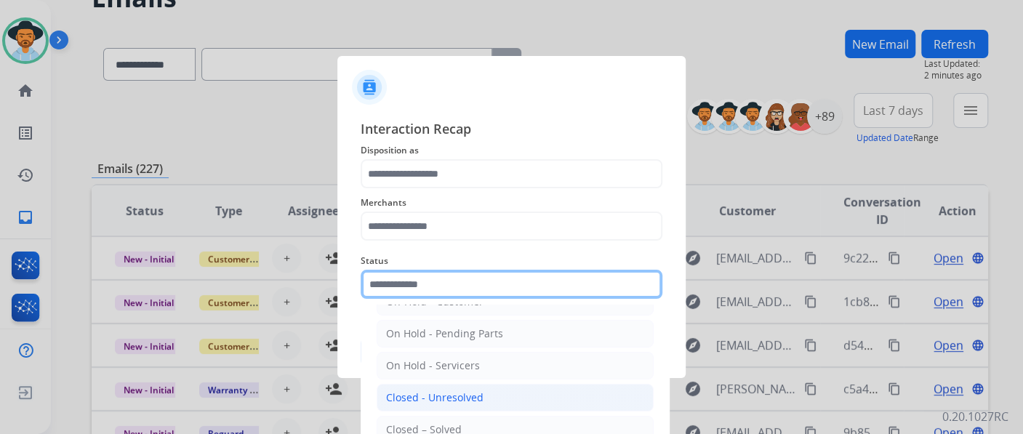
scroll to position [81, 0]
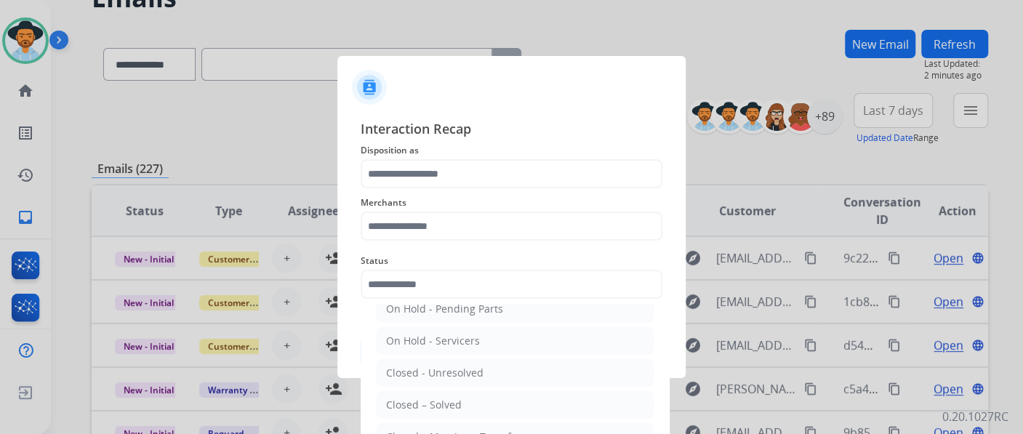
click at [471, 385] on ul "On-Hold – Internal On-Hold - Customer On Hold - Pending Parts On Hold - Service…" at bounding box center [515, 376] width 286 height 305
click at [475, 387] on ul "On-Hold – Internal On-Hold - Customer On Hold - Pending Parts On Hold - Service…" at bounding box center [515, 376] width 286 height 305
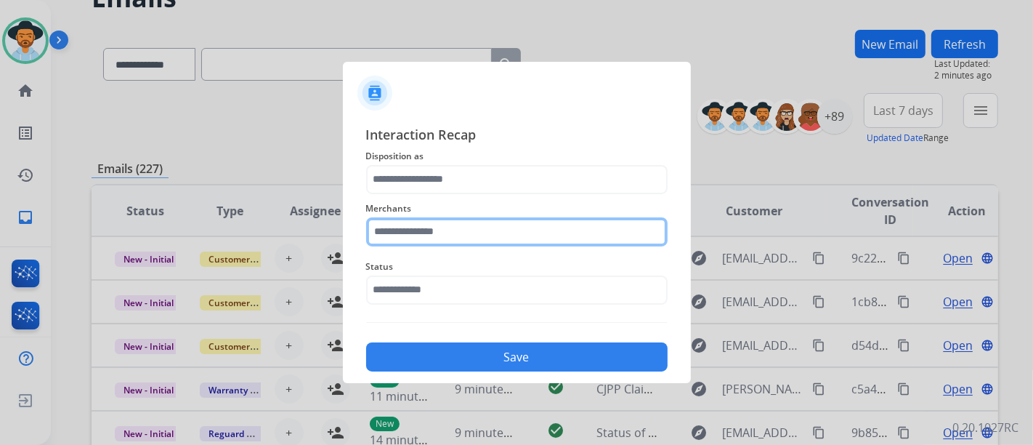
click at [503, 231] on input "text" at bounding box center [517, 231] width 302 height 29
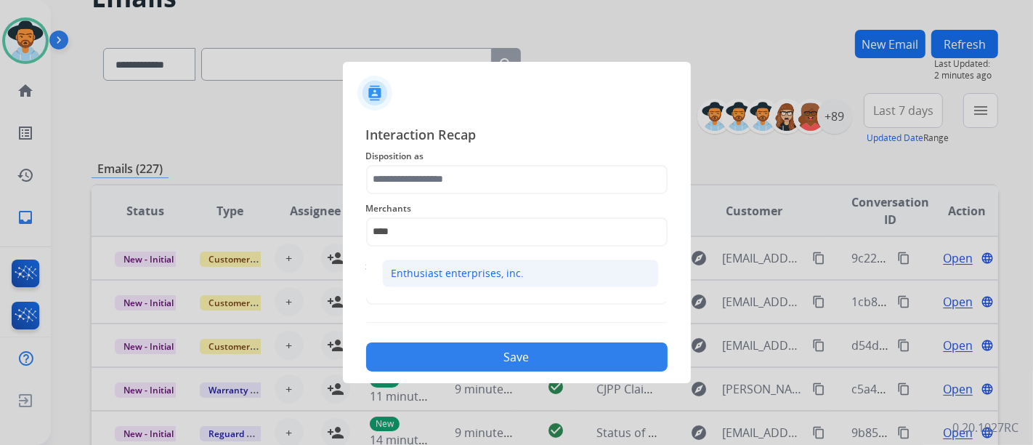
click at [469, 282] on li "Enthusiast enterprises, inc." at bounding box center [520, 273] width 277 height 28
type input "**********"
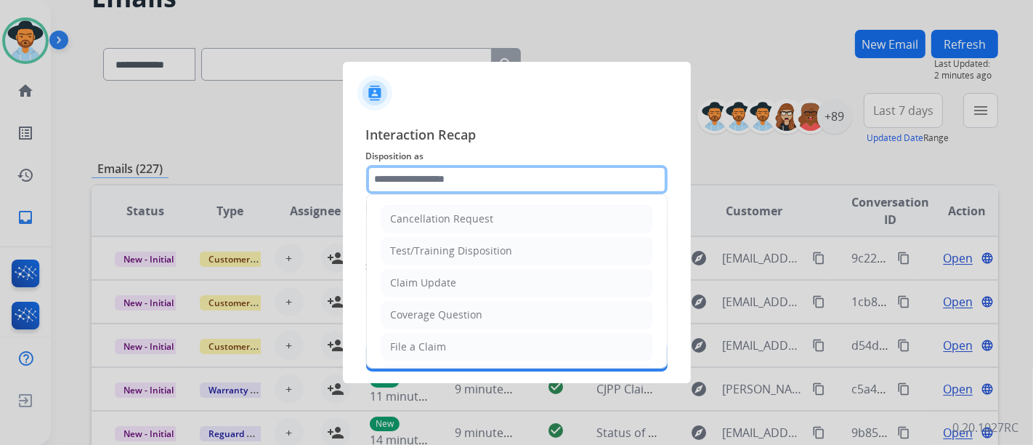
click at [470, 185] on input "text" at bounding box center [517, 179] width 302 height 29
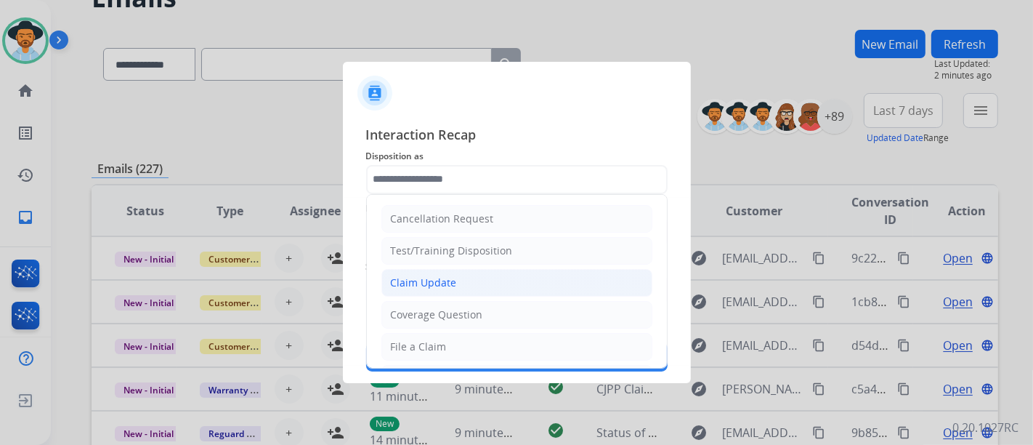
click at [453, 275] on div "Claim Update" at bounding box center [424, 282] width 66 height 15
type input "**********"
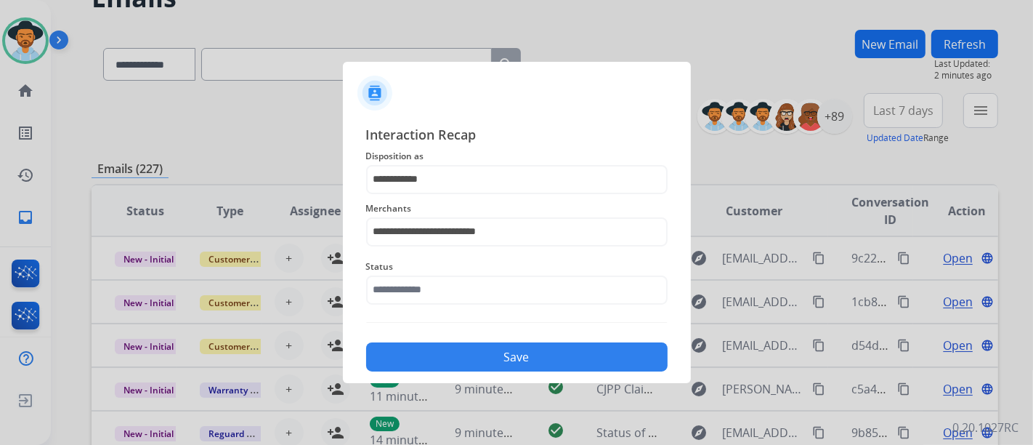
click at [461, 342] on div "Save" at bounding box center [517, 353] width 302 height 38
click at [470, 343] on button "Save" at bounding box center [517, 356] width 302 height 29
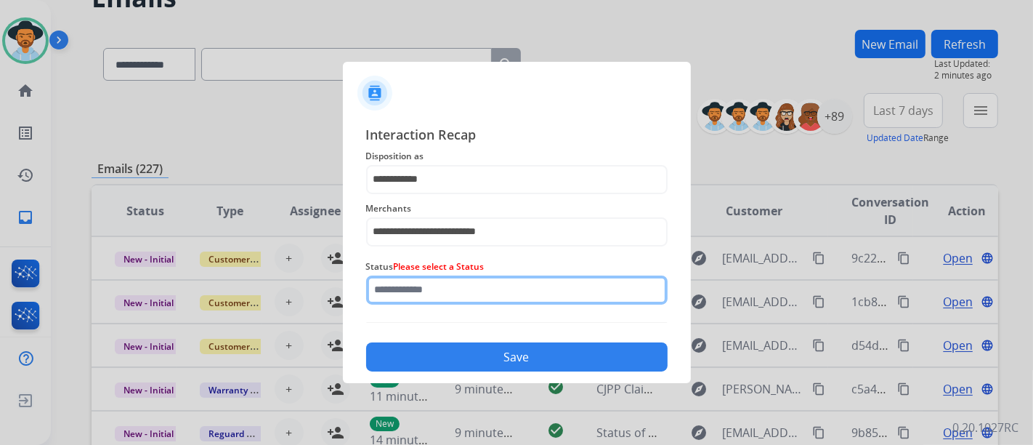
click at [451, 289] on input "text" at bounding box center [517, 289] width 302 height 29
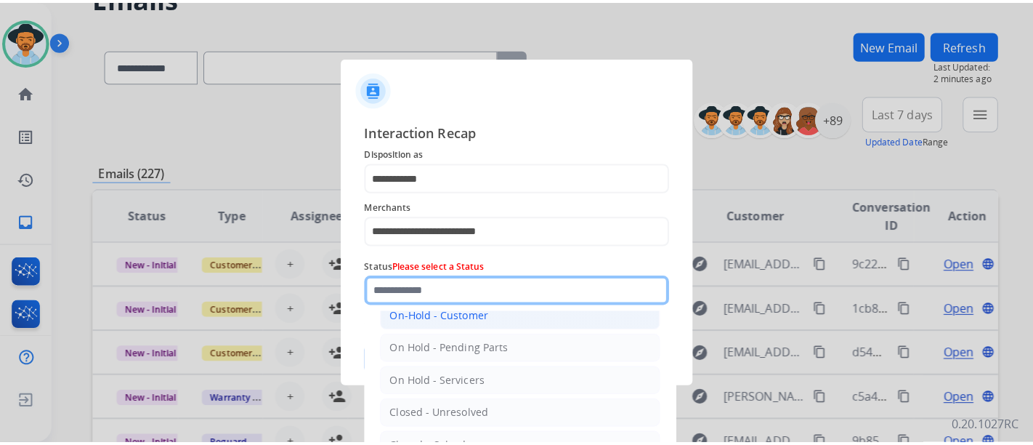
scroll to position [83, 0]
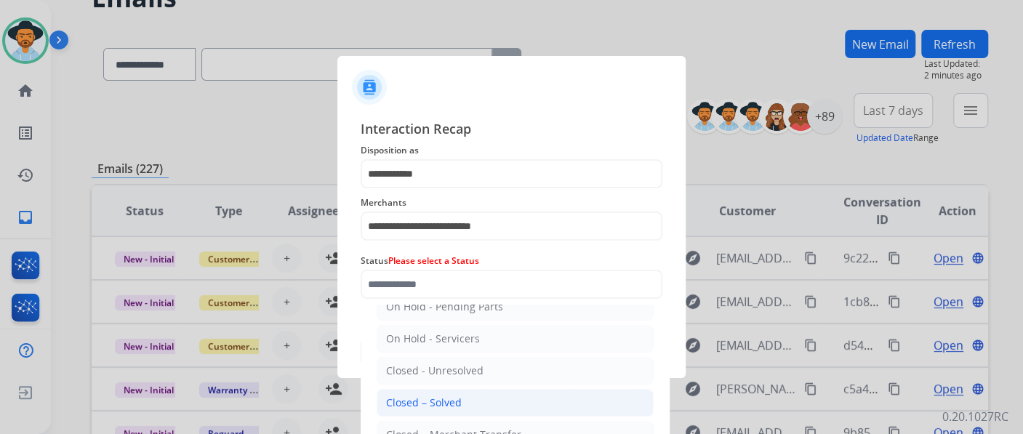
click at [461, 390] on li "Closed – Solved" at bounding box center [514, 403] width 277 height 28
type input "**********"
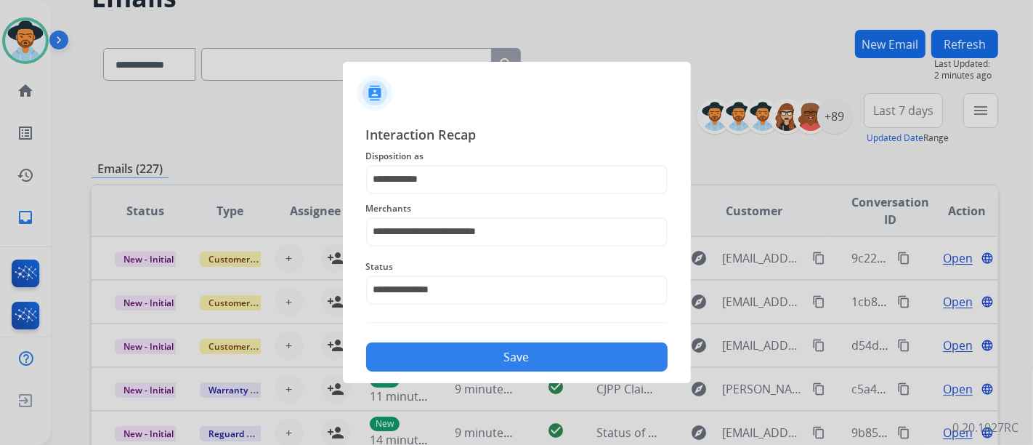
click at [467, 360] on button "Save" at bounding box center [517, 356] width 302 height 29
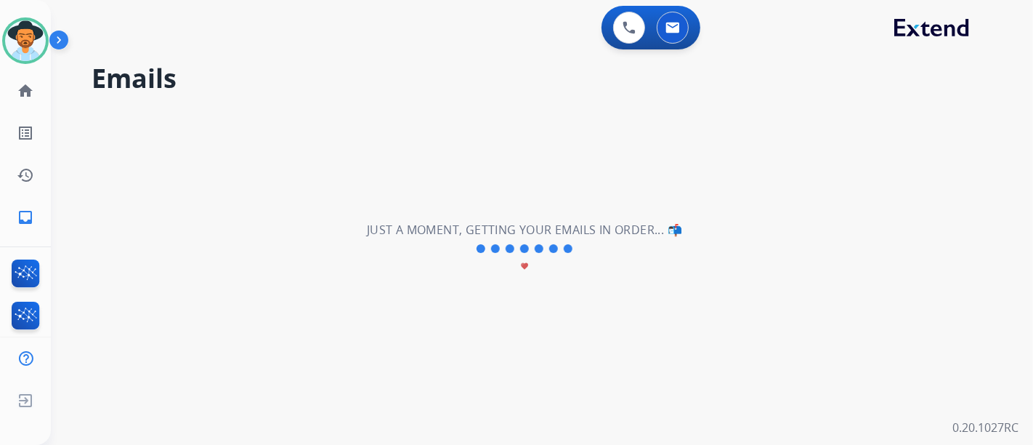
scroll to position [0, 0]
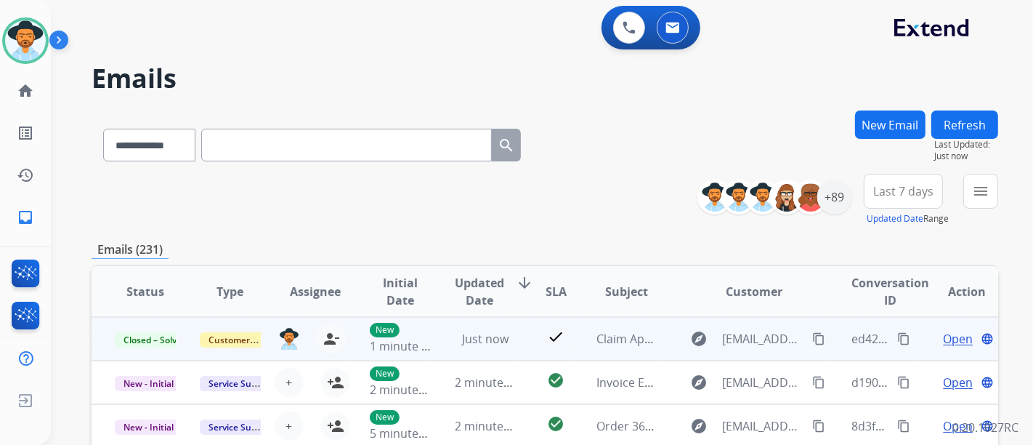
click at [898, 334] on mat-icon "content_copy" at bounding box center [904, 338] width 13 height 13
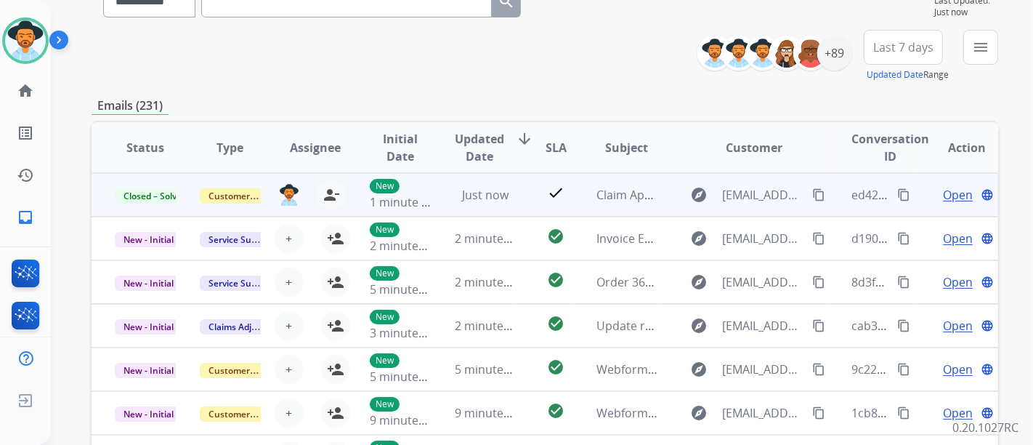
scroll to position [139, 0]
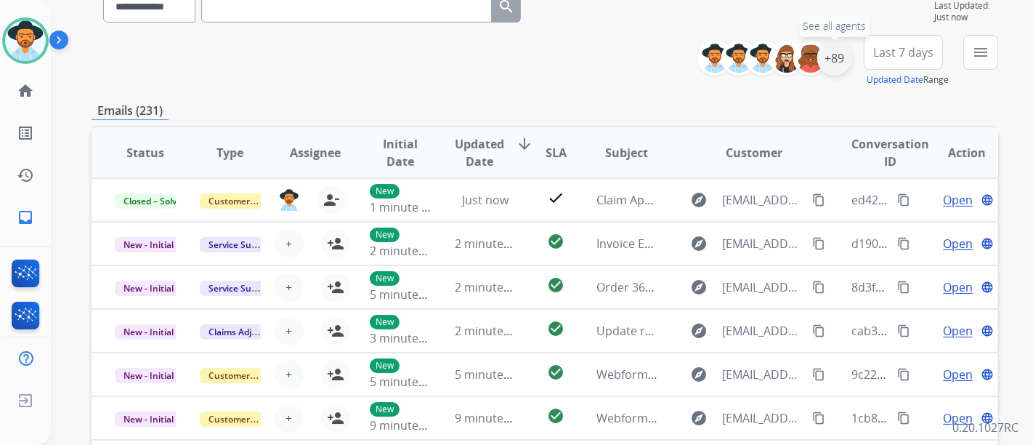
click at [835, 65] on div "+89" at bounding box center [835, 58] width 35 height 35
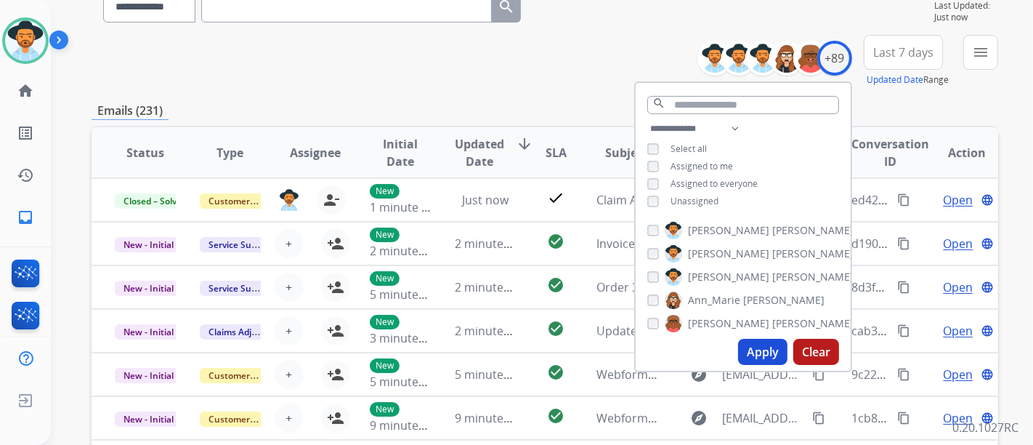
click at [662, 201] on div "Unassigned" at bounding box center [683, 202] width 71 height 12
click at [769, 355] on button "Apply" at bounding box center [762, 352] width 49 height 26
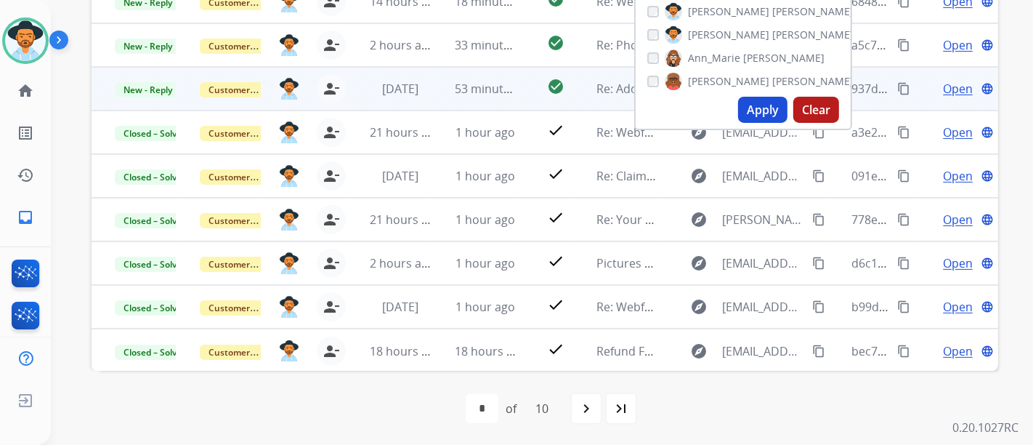
scroll to position [382, 0]
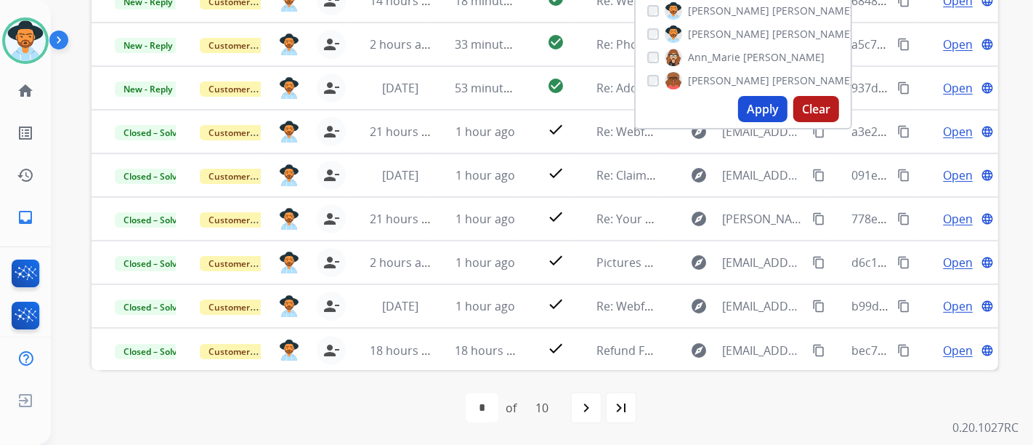
click at [747, 422] on div "first_page navigate_before * * * * * * * * * ** of 10 navigate_next last_page" at bounding box center [545, 408] width 907 height 76
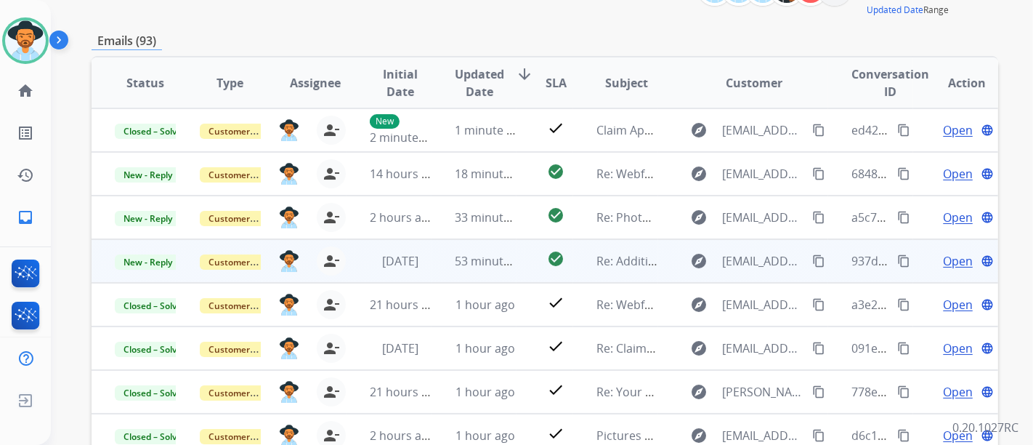
scroll to position [139, 0]
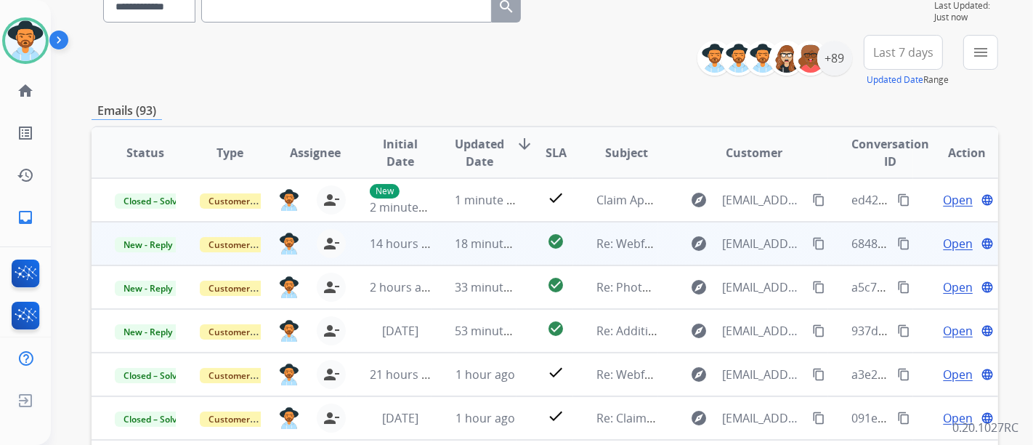
click at [948, 238] on span "Open" at bounding box center [958, 243] width 30 height 17
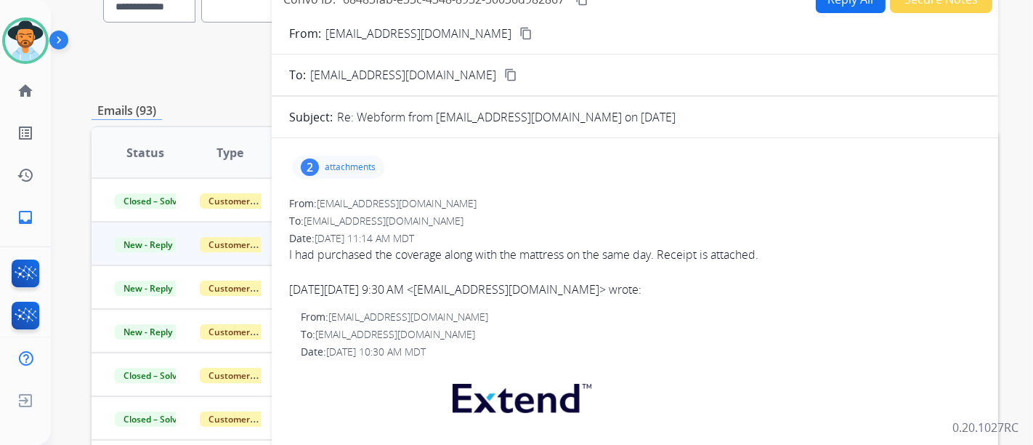
scroll to position [0, 0]
click at [341, 157] on div "2 attachments" at bounding box center [338, 167] width 92 height 23
click at [353, 163] on p "attachments" at bounding box center [350, 167] width 51 height 12
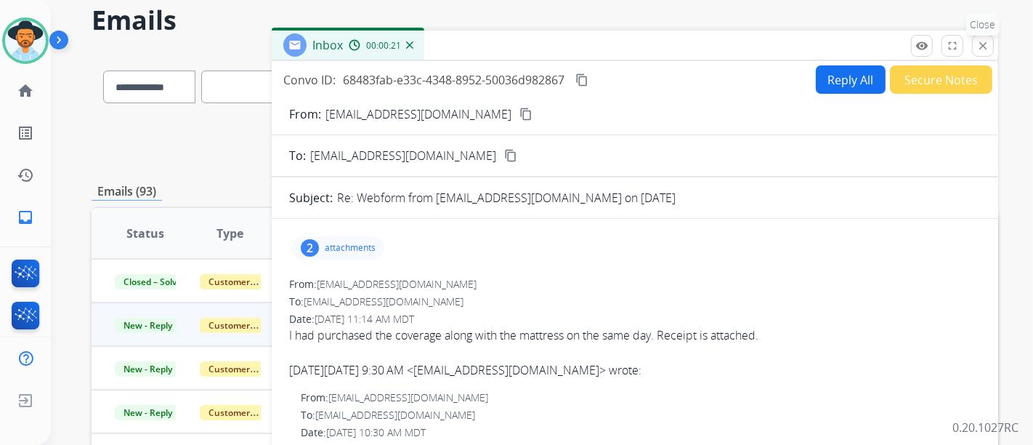
click at [980, 44] on mat-icon "close" at bounding box center [983, 45] width 13 height 13
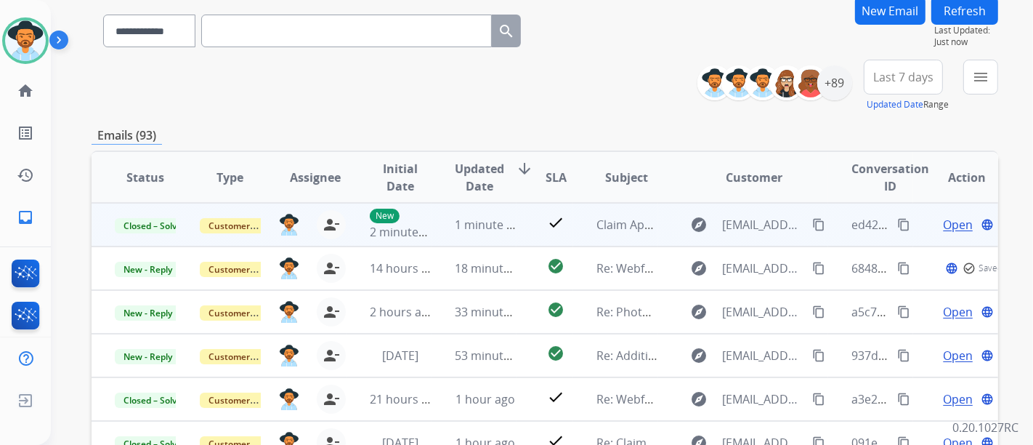
scroll to position [139, 0]
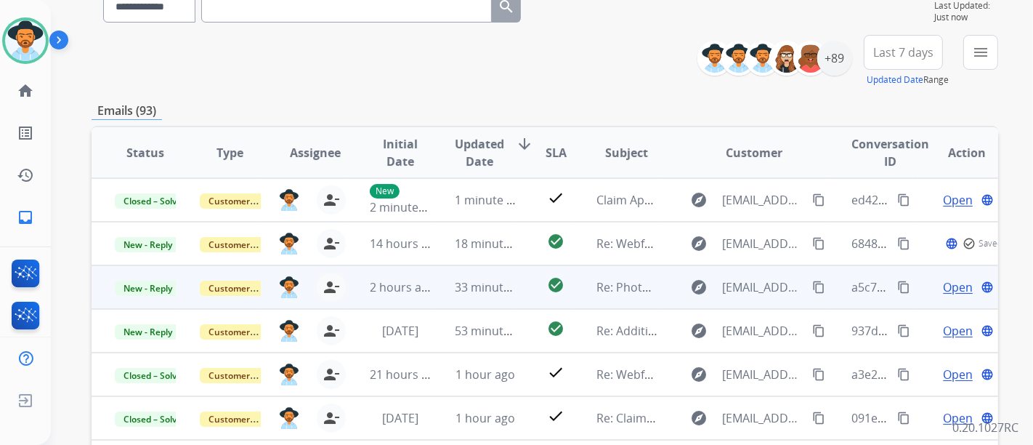
click at [943, 289] on span "Open" at bounding box center [958, 286] width 30 height 17
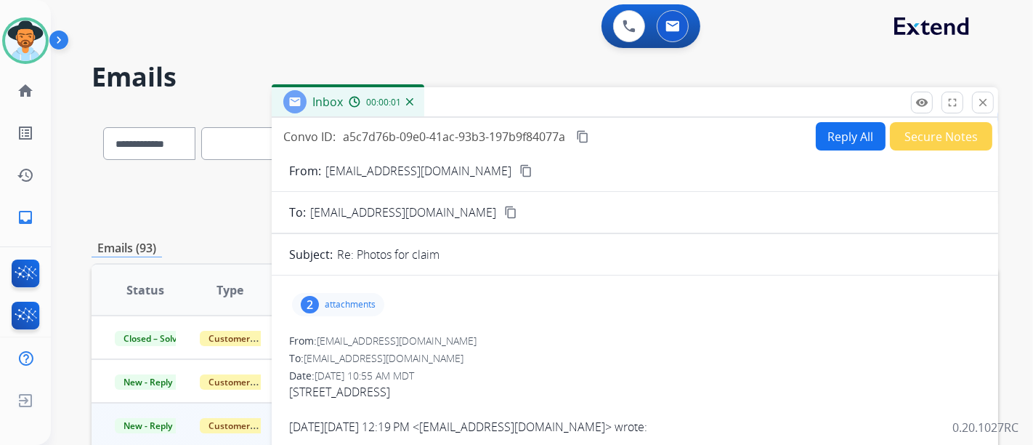
scroll to position [0, 0]
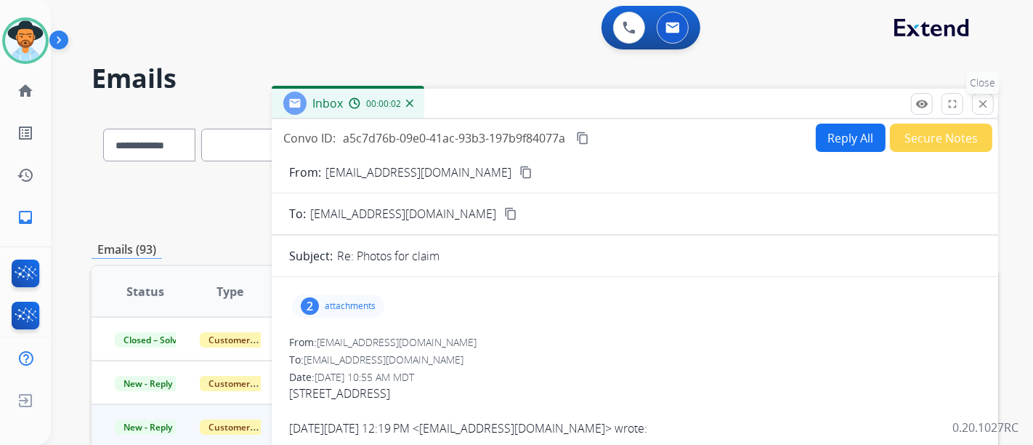
click at [986, 102] on mat-icon "close" at bounding box center [983, 103] width 13 height 13
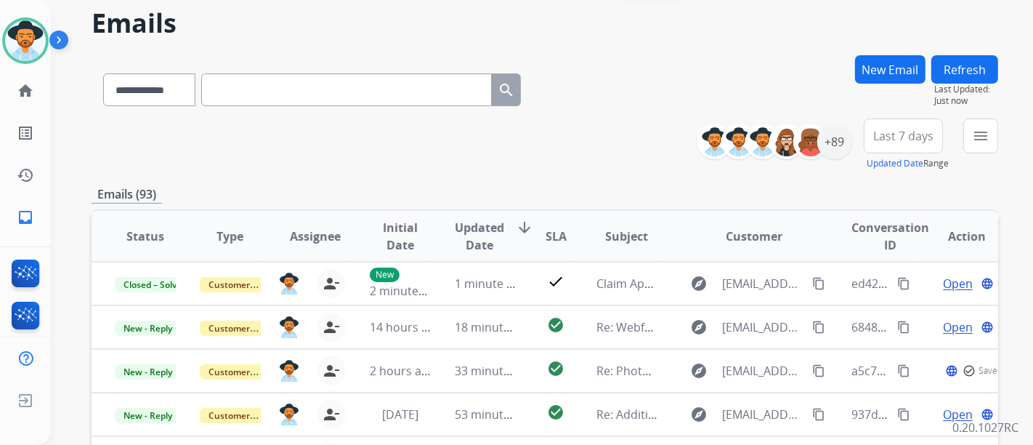
scroll to position [161, 0]
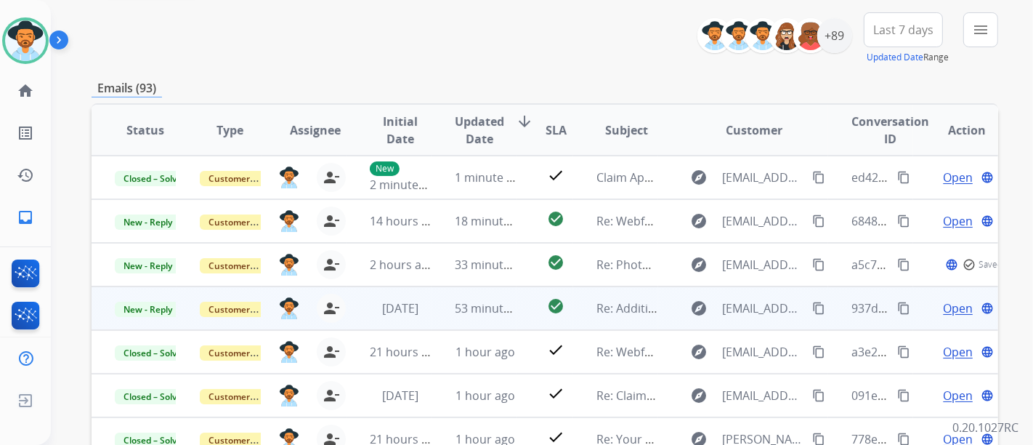
click at [948, 302] on span "Open" at bounding box center [958, 307] width 30 height 17
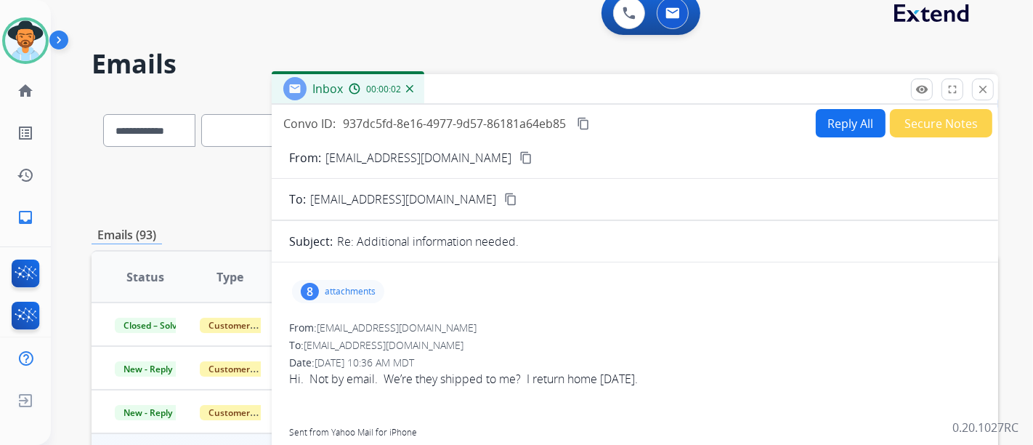
scroll to position [0, 0]
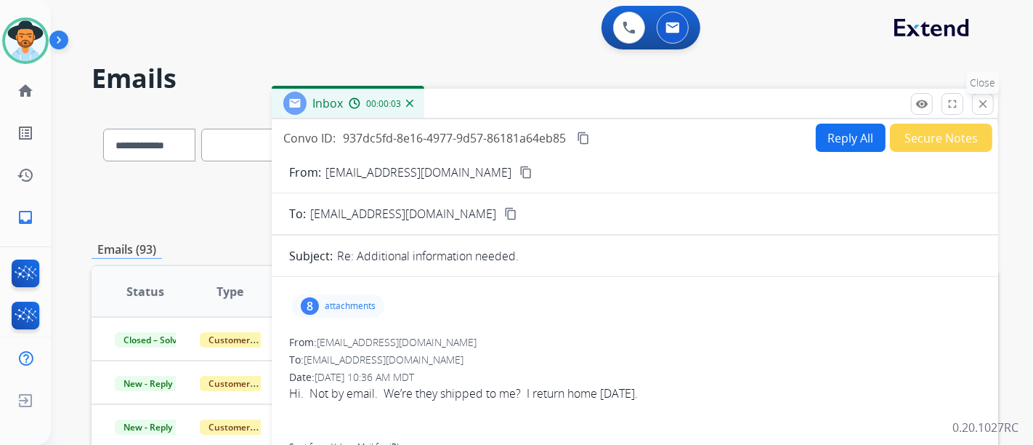
click at [980, 101] on mat-icon "close" at bounding box center [983, 103] width 13 height 13
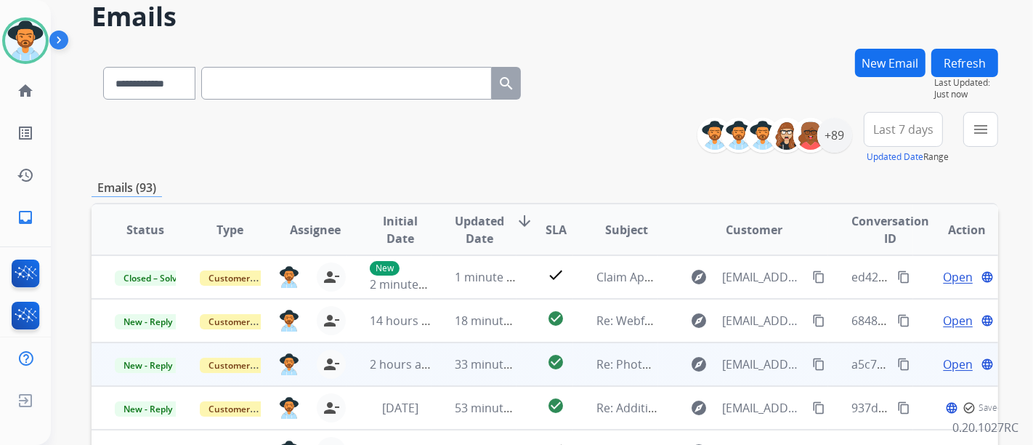
scroll to position [58, 0]
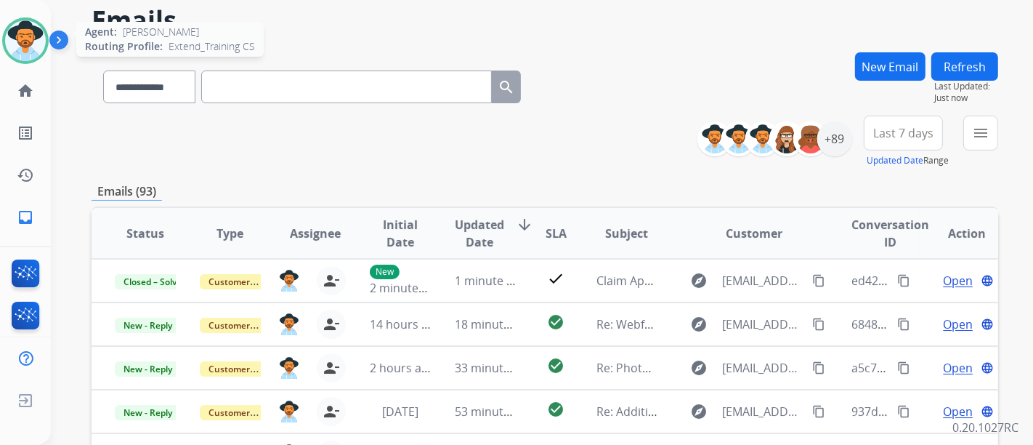
click at [23, 32] on img at bounding box center [25, 40] width 41 height 41
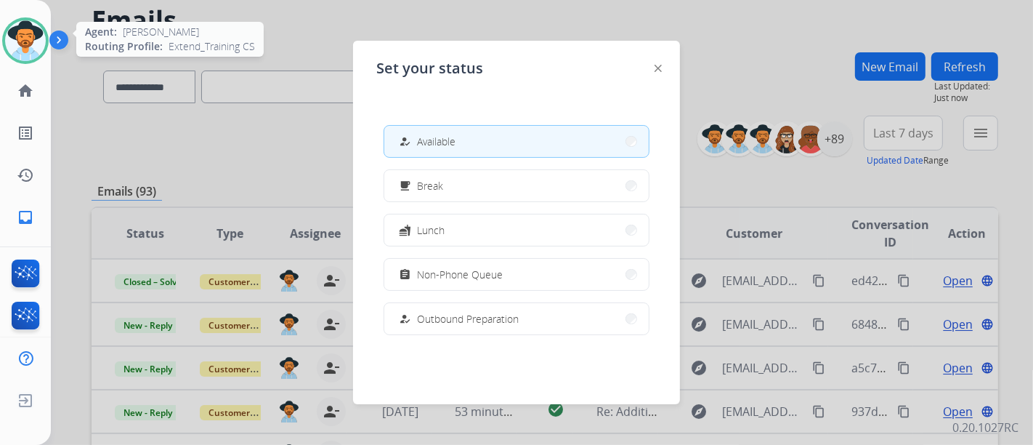
click at [23, 32] on img at bounding box center [25, 40] width 41 height 41
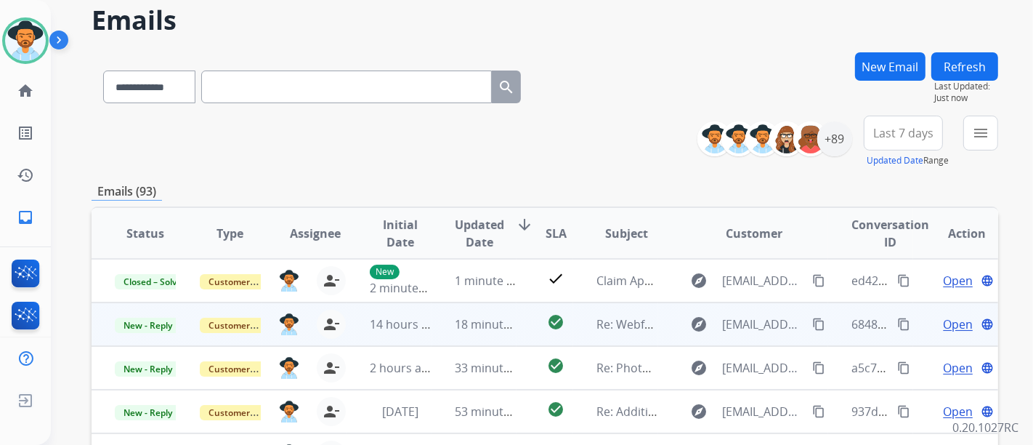
click at [946, 322] on span "Open" at bounding box center [958, 323] width 30 height 17
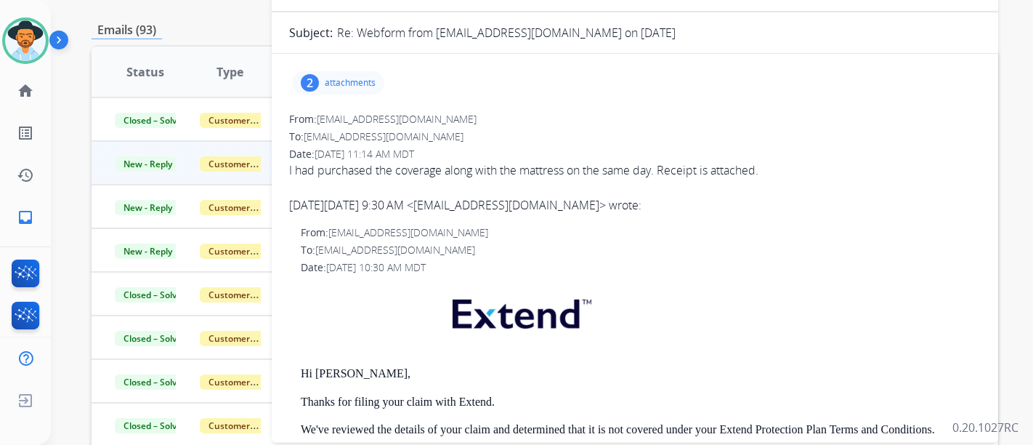
scroll to position [0, 0]
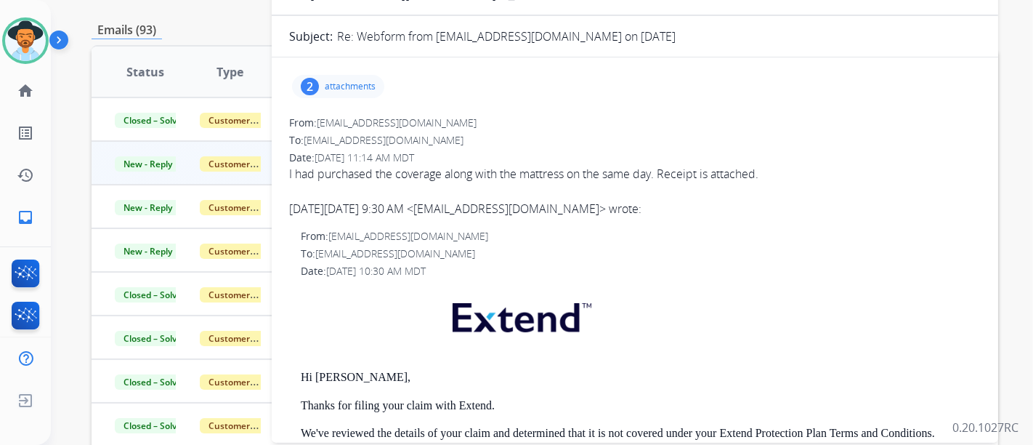
click at [352, 84] on p "attachments" at bounding box center [350, 87] width 51 height 12
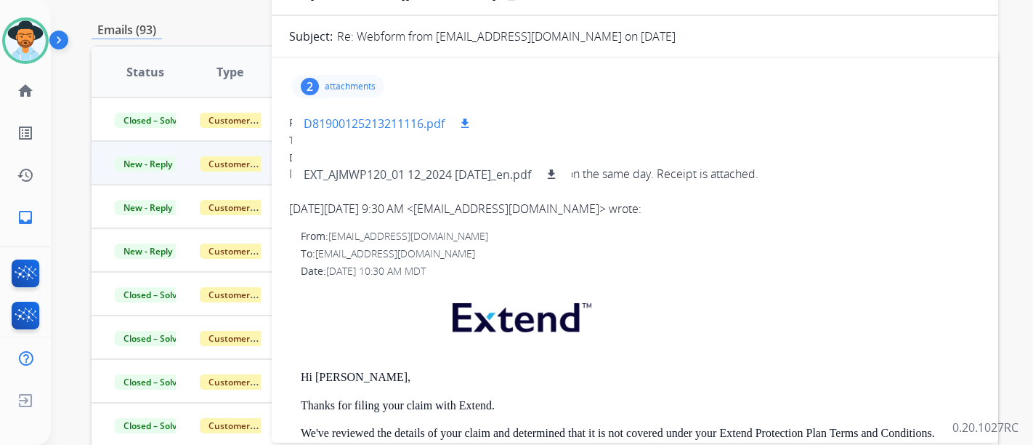
click at [406, 129] on p "D81900125213211116.pdf" at bounding box center [374, 123] width 141 height 17
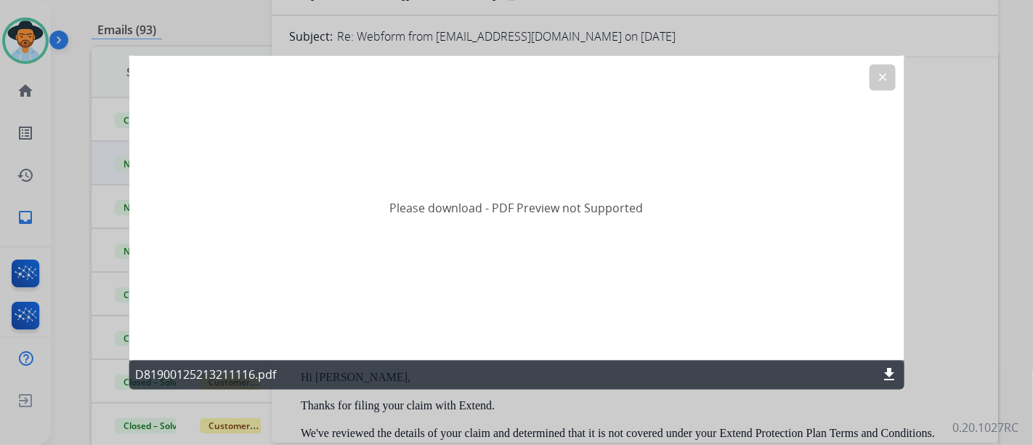
click at [887, 80] on mat-icon "clear" at bounding box center [882, 77] width 13 height 13
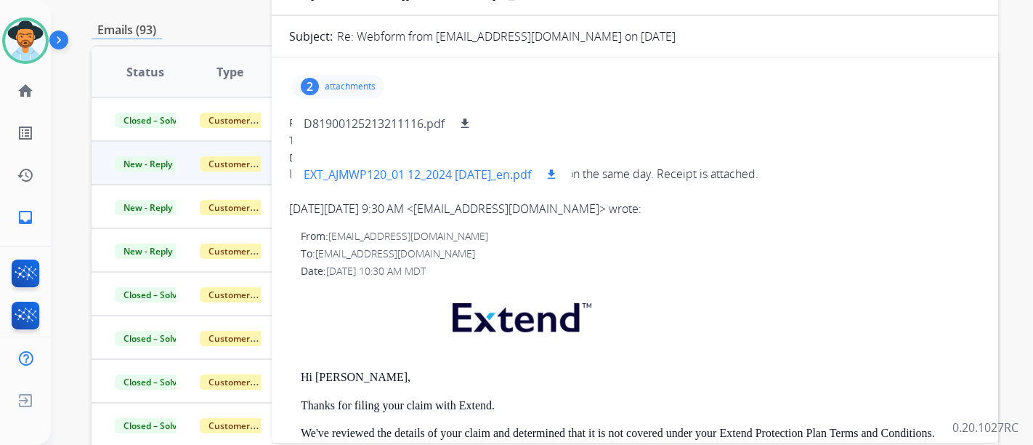
click at [459, 185] on div "EXT_AJMWP120_01 12_2024 1.27.25_en.pdf download" at bounding box center [432, 174] width 280 height 51
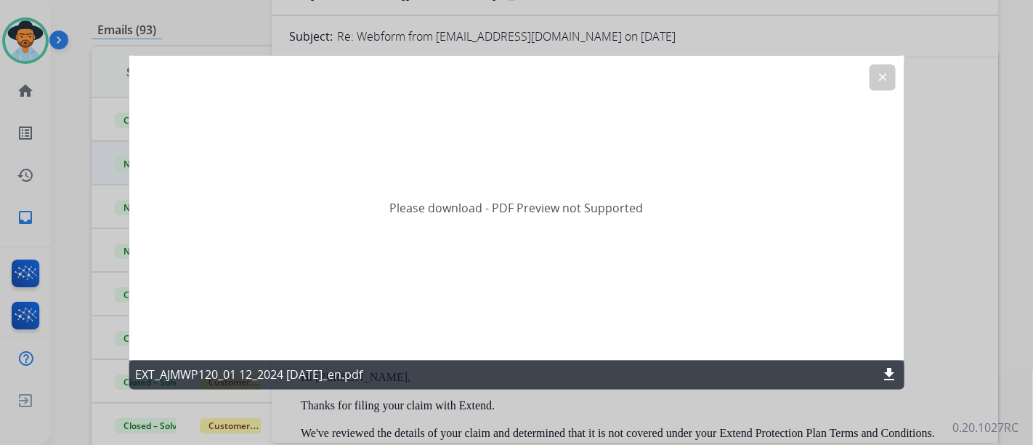
click at [891, 374] on mat-icon "download" at bounding box center [889, 374] width 17 height 17
click at [880, 88] on button "clear" at bounding box center [882, 78] width 26 height 26
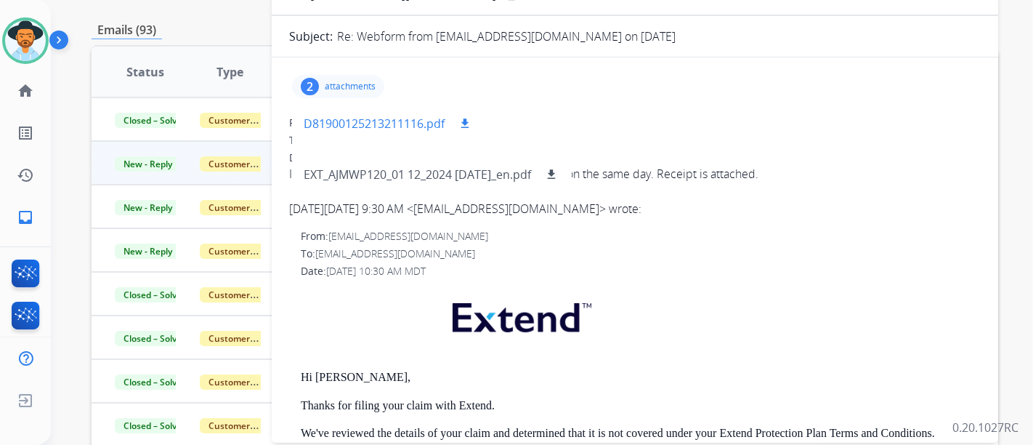
click at [421, 119] on p "D81900125213211116.pdf" at bounding box center [374, 123] width 141 height 17
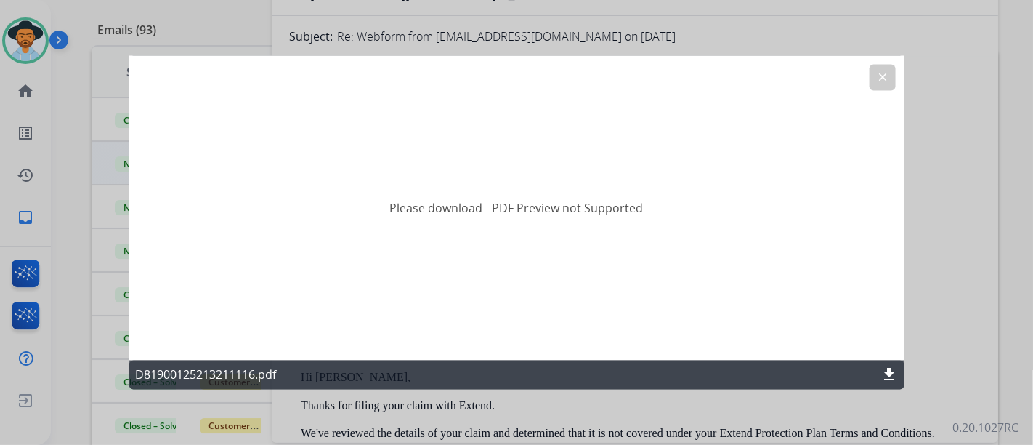
click at [892, 378] on mat-icon "download" at bounding box center [889, 374] width 17 height 17
click at [870, 84] on button "clear" at bounding box center [882, 78] width 26 height 26
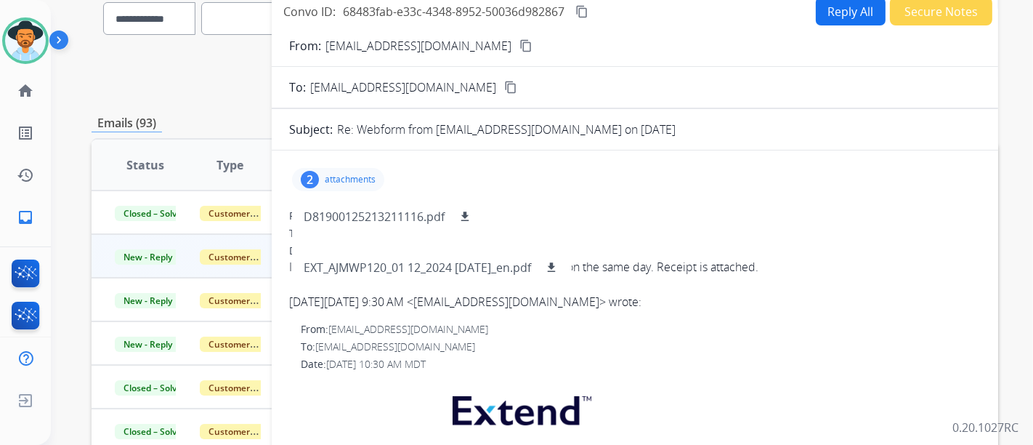
scroll to position [58, 0]
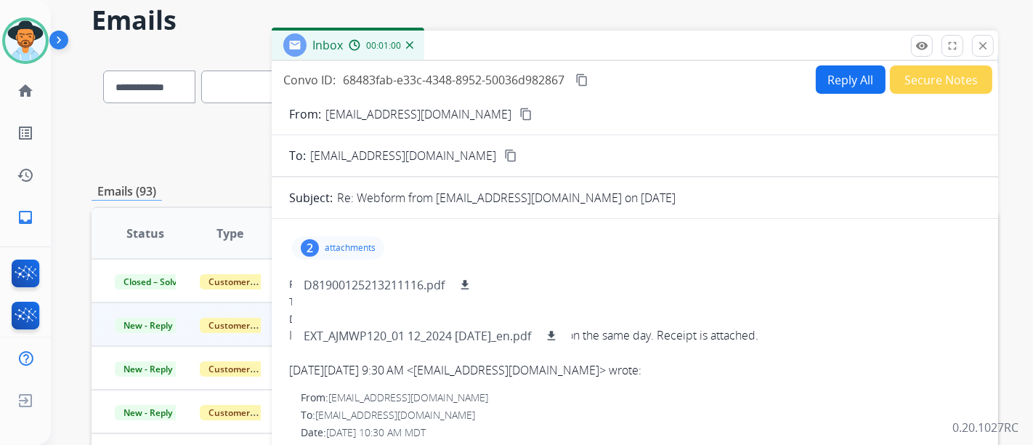
click at [517, 114] on button "content_copy" at bounding box center [525, 113] width 17 height 17
click at [371, 245] on p "attachments" at bounding box center [350, 248] width 51 height 12
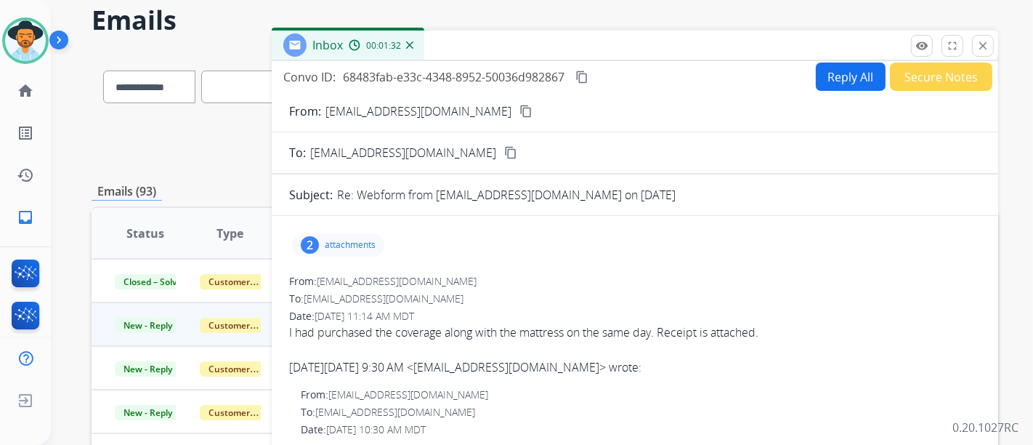
scroll to position [0, 0]
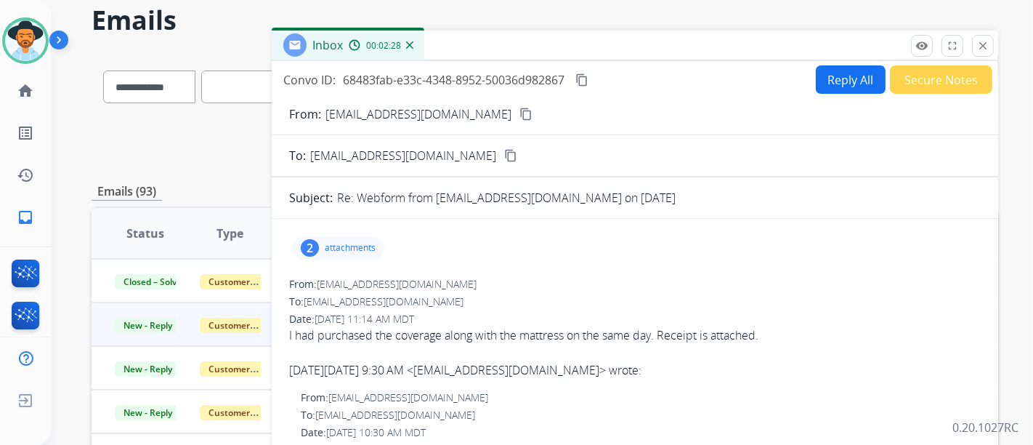
click at [838, 84] on button "Reply All" at bounding box center [851, 79] width 70 height 28
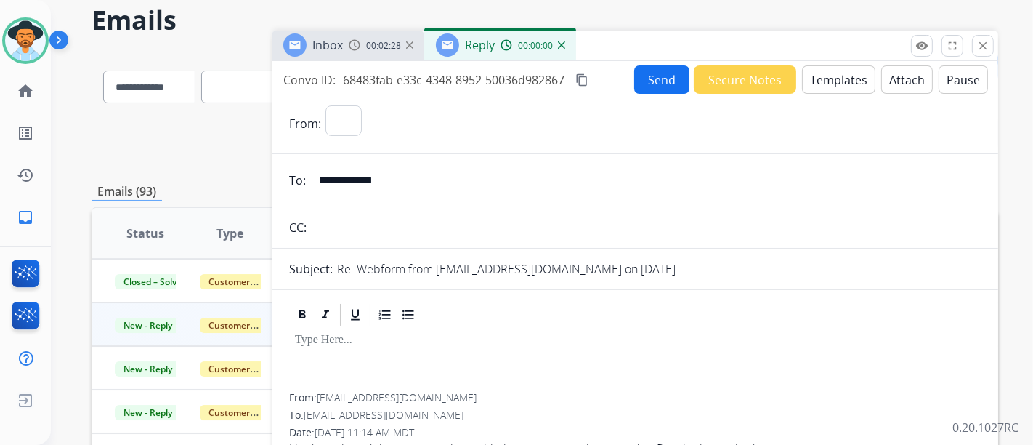
select select "**********"
click at [819, 86] on button "Templates" at bounding box center [838, 79] width 73 height 28
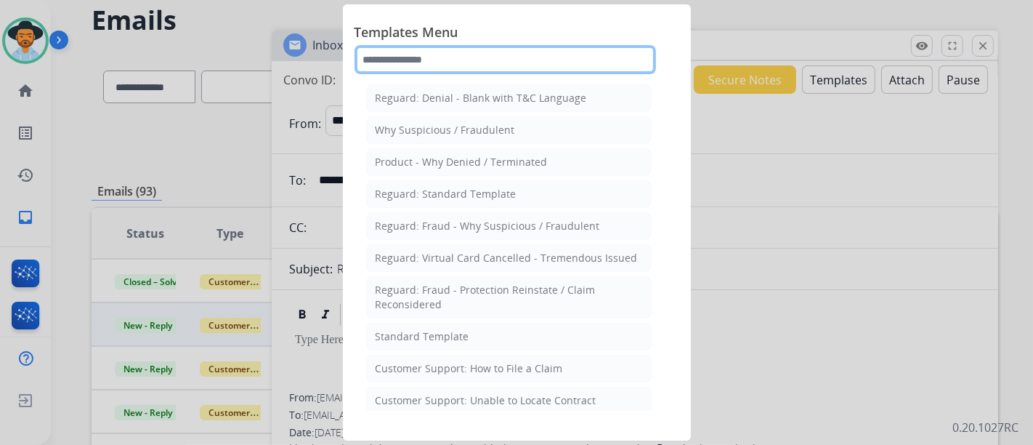
drag, startPoint x: 480, startPoint y: 56, endPoint x: 485, endPoint y: 49, distance: 8.9
click at [485, 55] on input "text" at bounding box center [506, 59] width 302 height 29
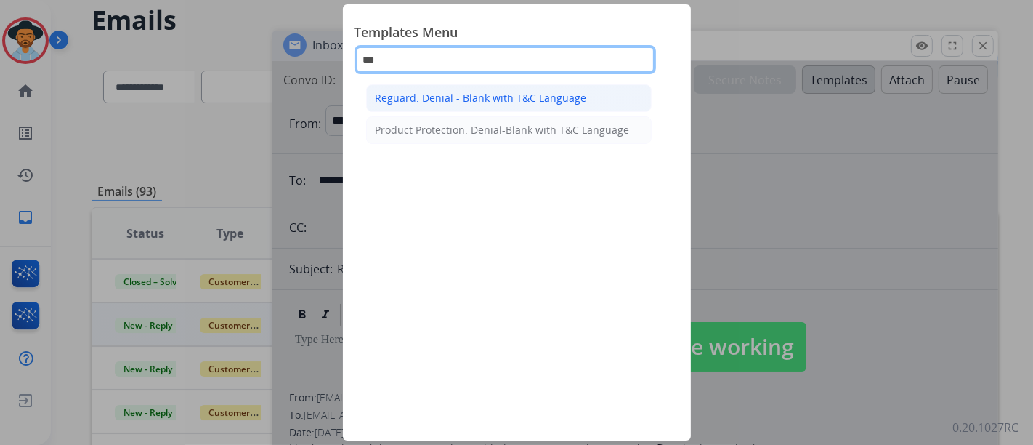
type input "***"
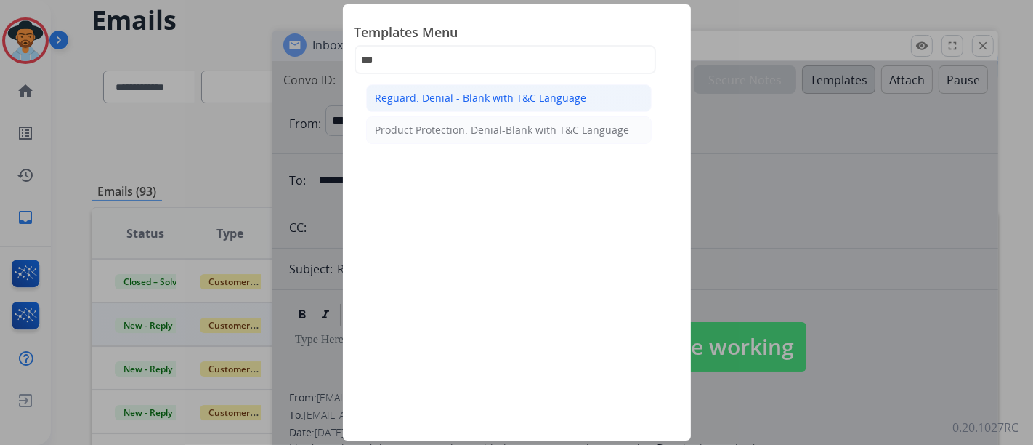
click at [458, 102] on div "Reguard: Denial - Blank with T&C Language" at bounding box center [481, 98] width 211 height 15
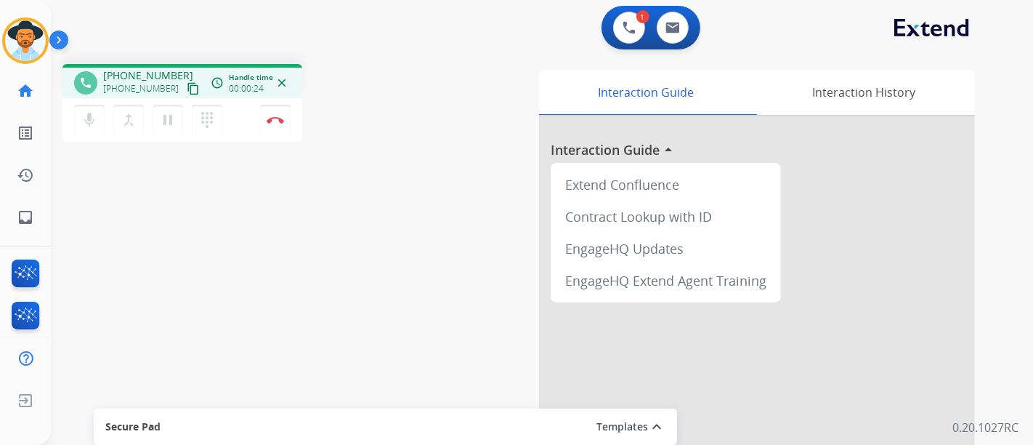
click at [187, 90] on mat-icon "content_copy" at bounding box center [193, 88] width 13 height 13
click at [187, 86] on mat-icon "content_copy" at bounding box center [193, 88] width 13 height 13
click at [26, 219] on mat-icon "inbox" at bounding box center [25, 217] width 17 height 17
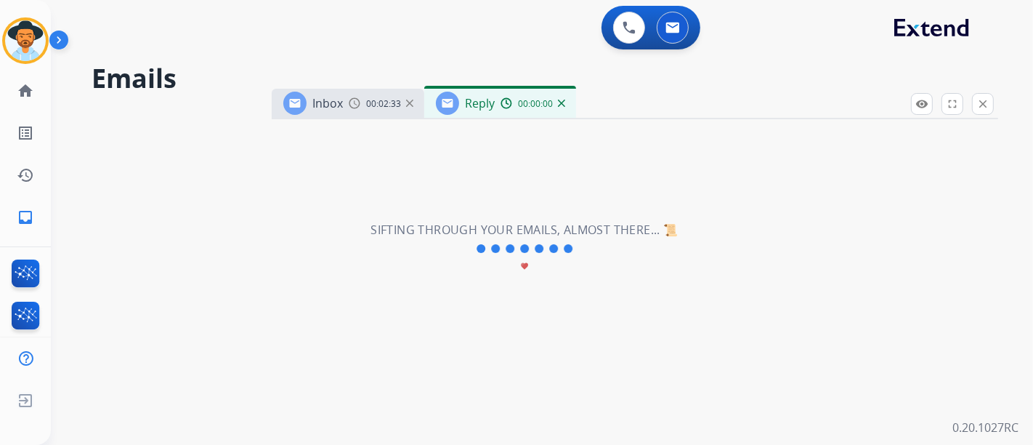
select select "**********"
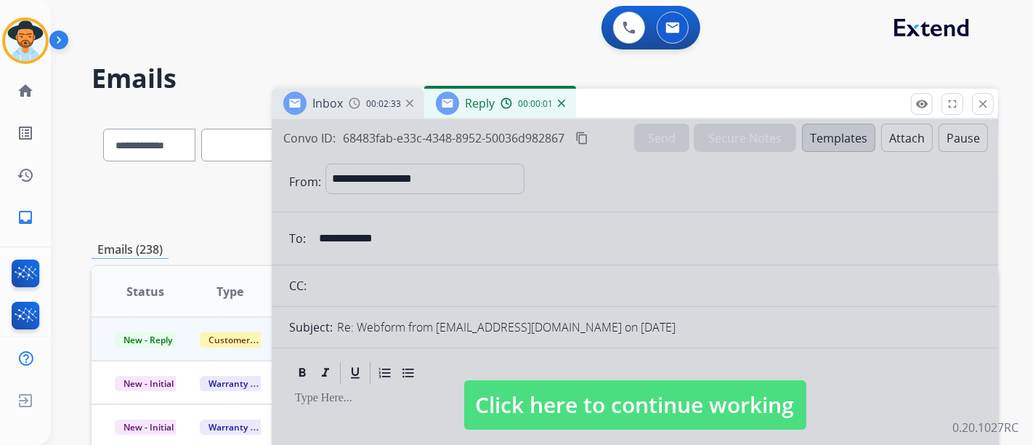
click at [565, 102] on div "Reply 00:00:01" at bounding box center [500, 103] width 152 height 29
click at [558, 101] on img at bounding box center [561, 103] width 7 height 7
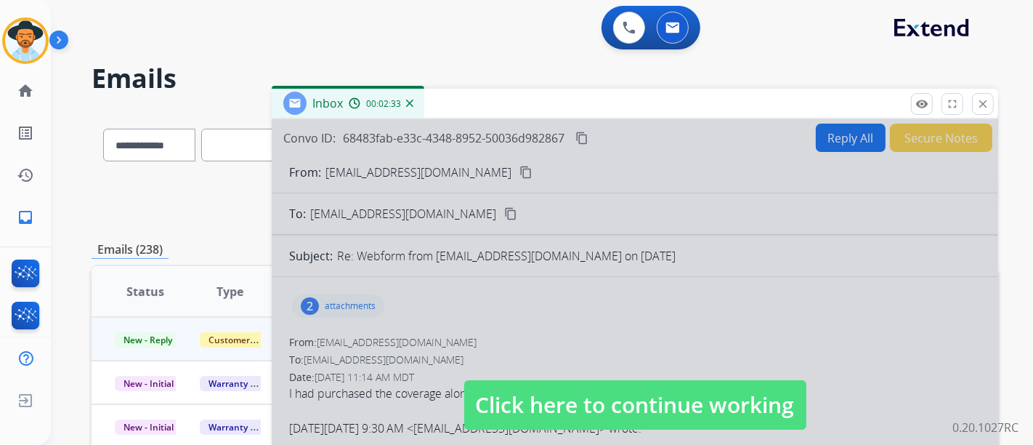
click at [407, 105] on img at bounding box center [409, 103] width 7 height 7
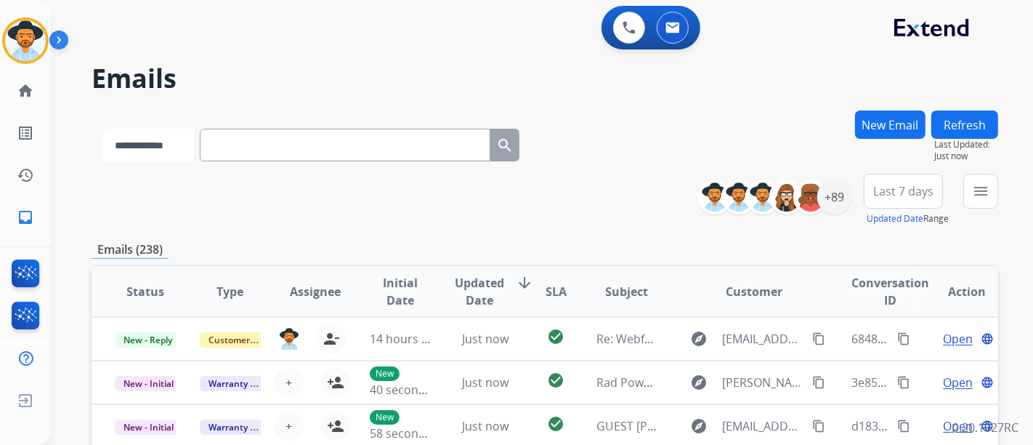
click at [162, 153] on select "**********" at bounding box center [148, 145] width 91 height 33
click at [194, 158] on select "**********" at bounding box center [148, 145] width 91 height 33
click at [307, 161] on div "**********" at bounding box center [312, 142] width 441 height 50
click at [303, 158] on input "text" at bounding box center [346, 145] width 291 height 33
click at [311, 148] on input "text" at bounding box center [346, 145] width 291 height 33
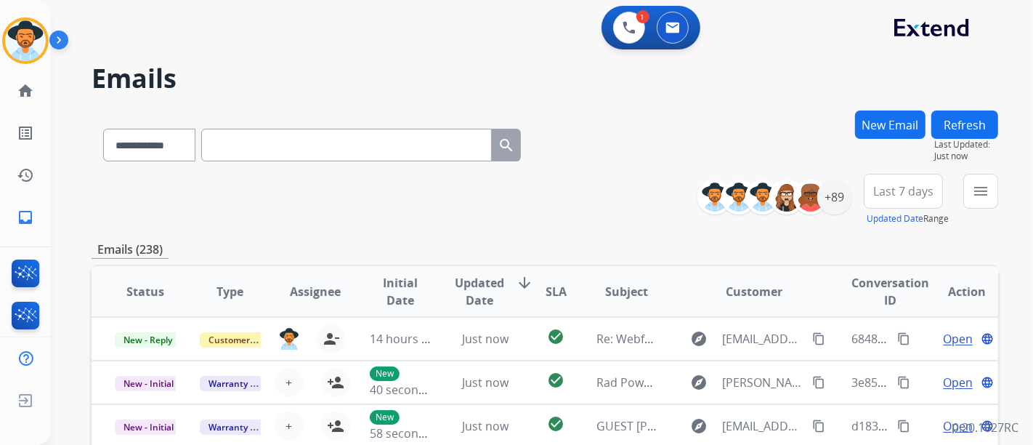
paste input "**********"
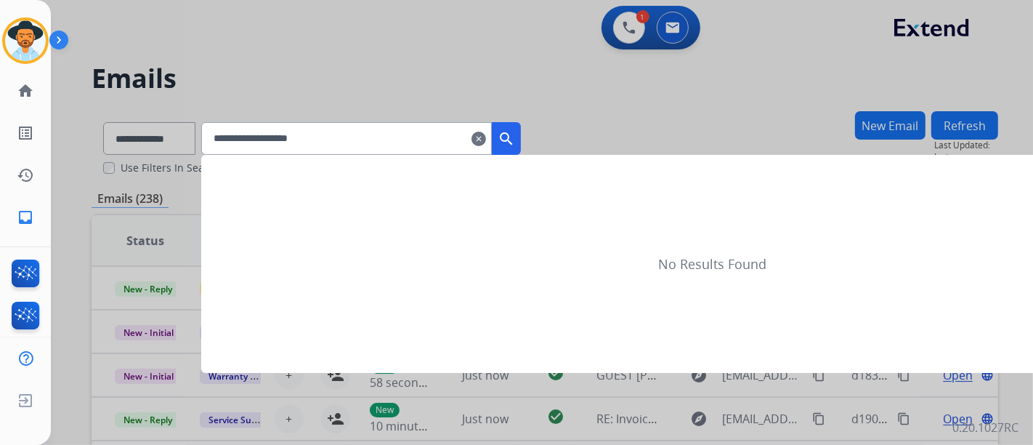
type input "**********"
click at [521, 142] on button "search" at bounding box center [506, 138] width 29 height 33
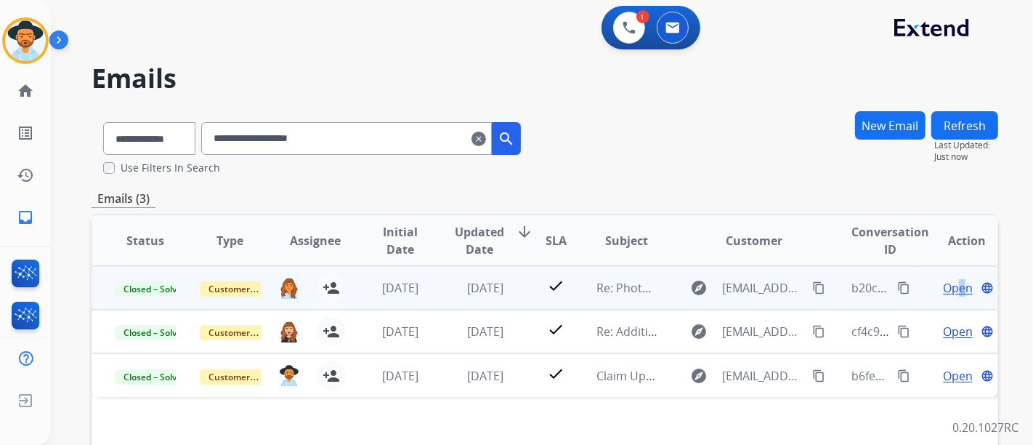
click at [952, 287] on span "Open" at bounding box center [958, 287] width 30 height 17
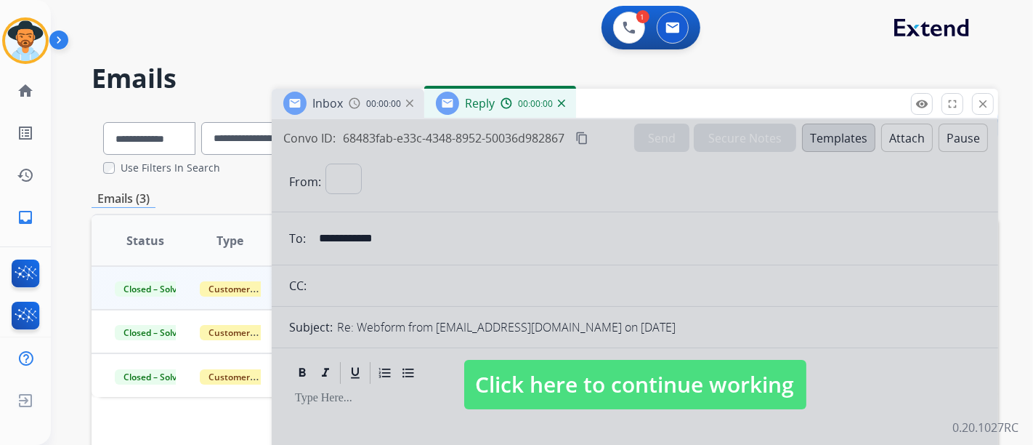
select select "**********"
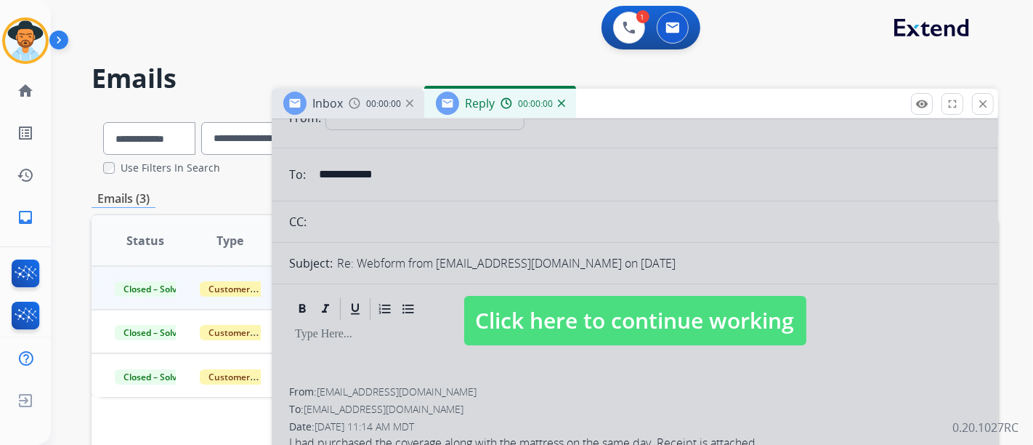
scroll to position [161, 0]
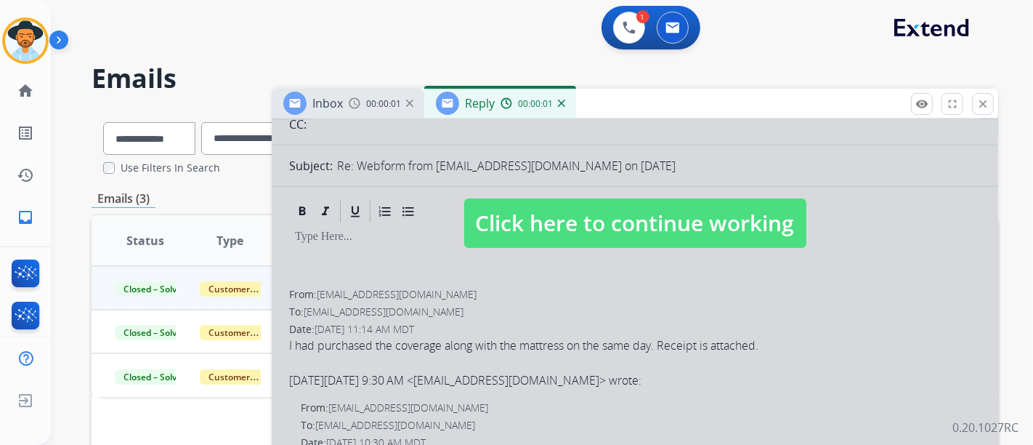
click at [677, 242] on span "Click here to continue working" at bounding box center [635, 222] width 342 height 49
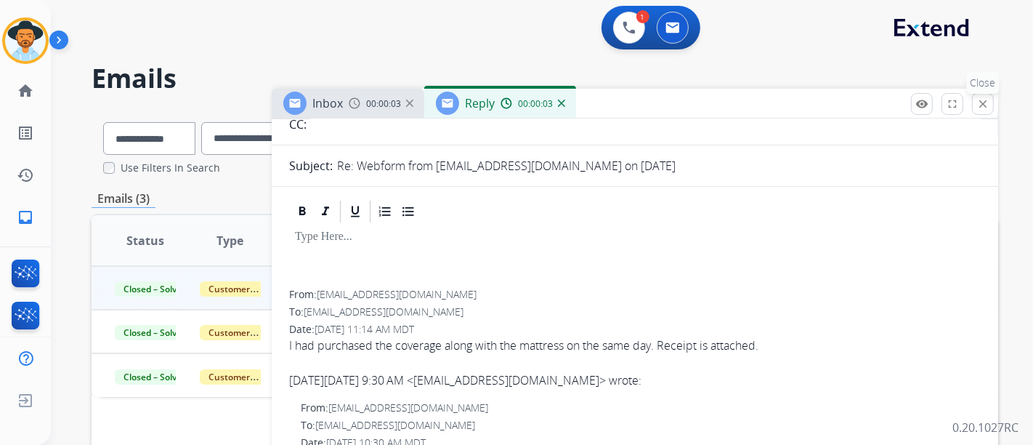
click at [975, 97] on button "close Close" at bounding box center [983, 104] width 22 height 22
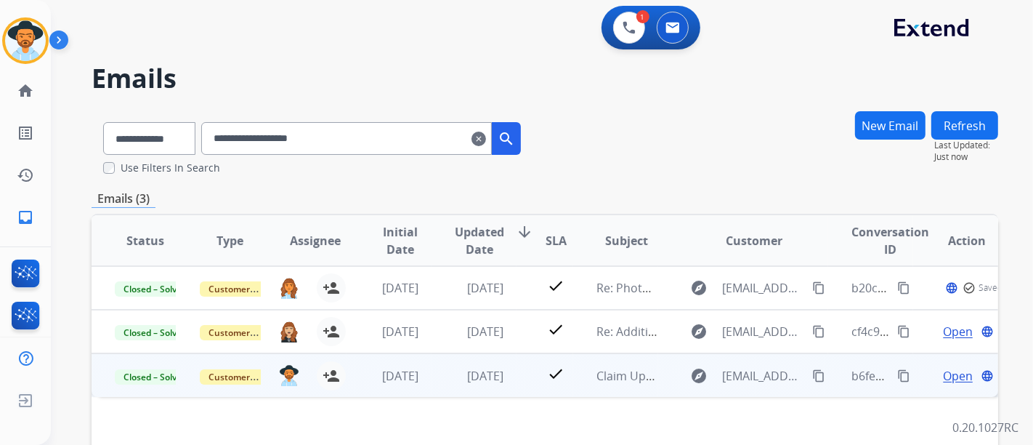
click at [943, 371] on span "Open" at bounding box center [958, 375] width 30 height 17
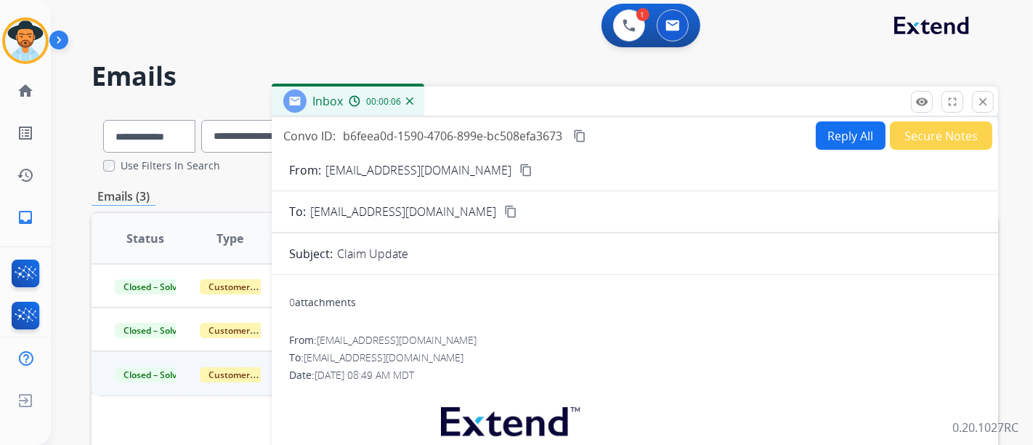
scroll to position [0, 0]
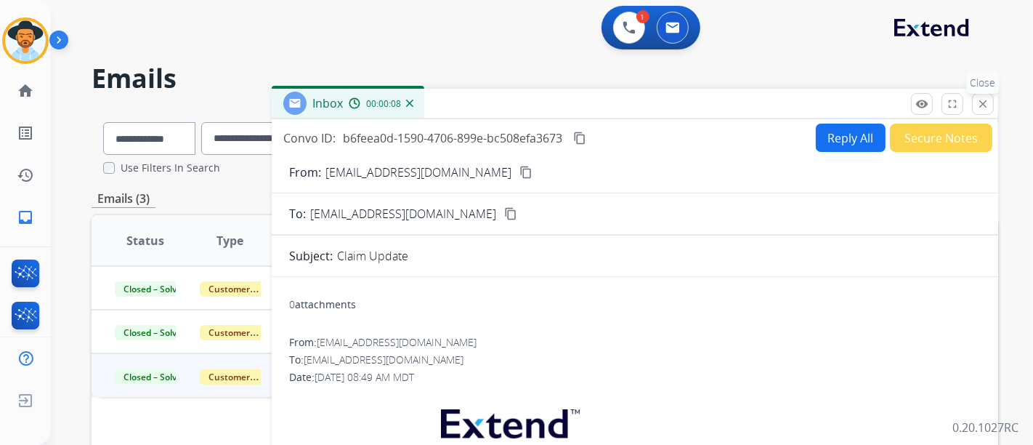
click at [978, 111] on button "close Close" at bounding box center [983, 104] width 22 height 22
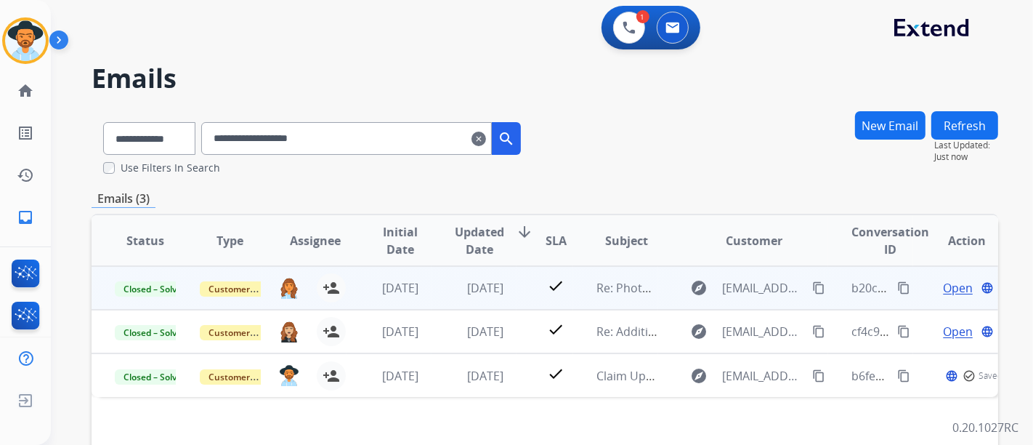
click at [943, 289] on span "Open" at bounding box center [958, 287] width 30 height 17
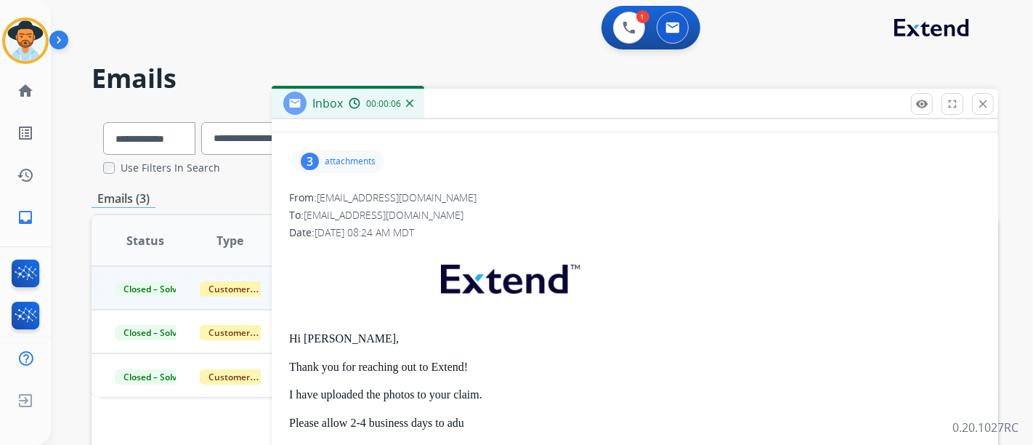
scroll to position [143, 0]
click at [377, 163] on div "3 attachments" at bounding box center [338, 162] width 92 height 23
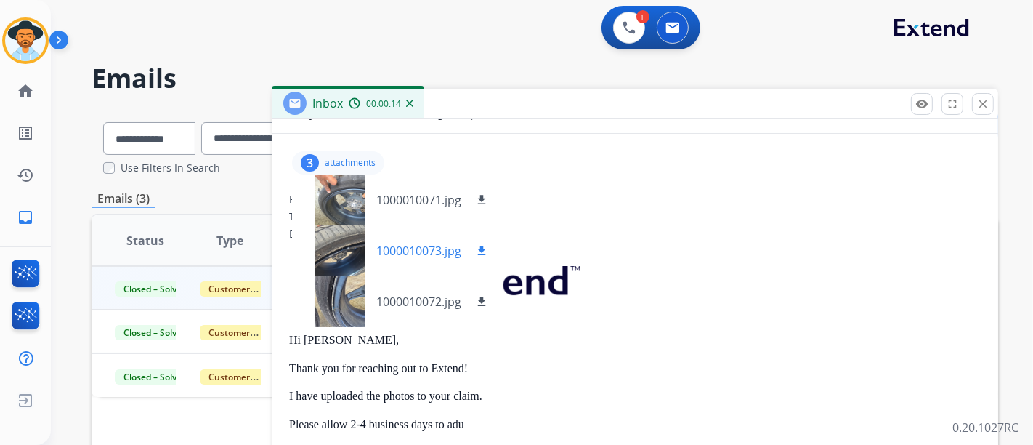
click at [434, 249] on p "1000010073.jpg" at bounding box center [418, 250] width 85 height 17
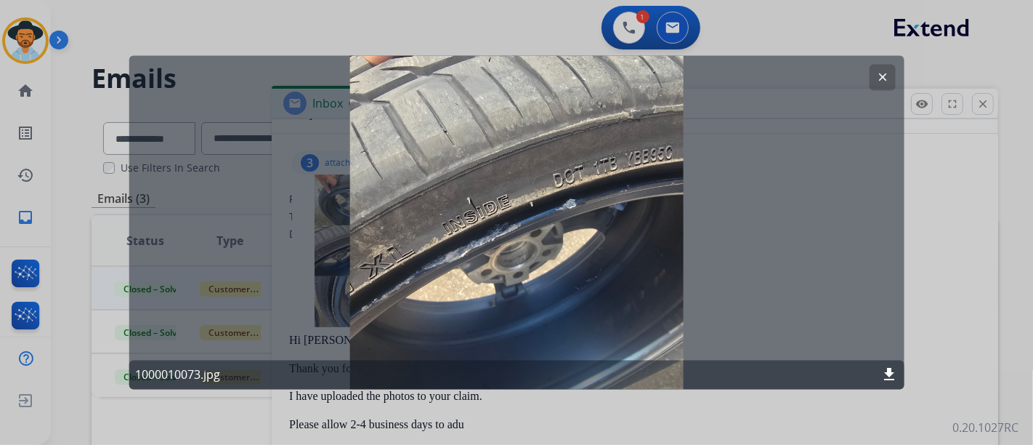
click at [881, 76] on mat-icon "clear" at bounding box center [882, 77] width 13 height 13
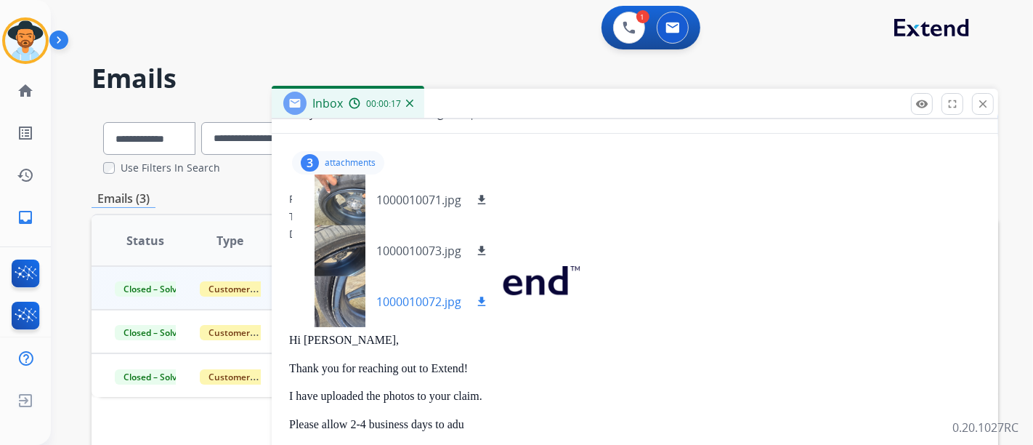
click at [412, 290] on div "1000010072.jpg download" at bounding box center [397, 301] width 210 height 51
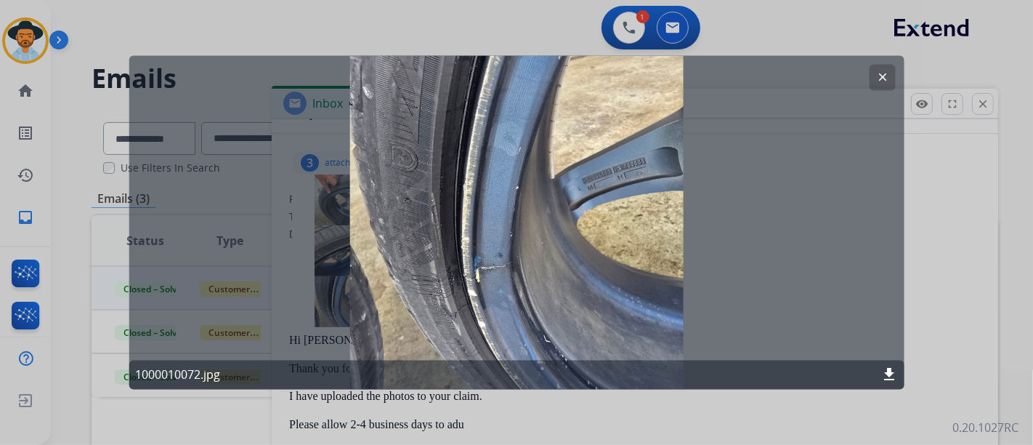
click at [888, 76] on mat-icon "clear" at bounding box center [882, 77] width 13 height 13
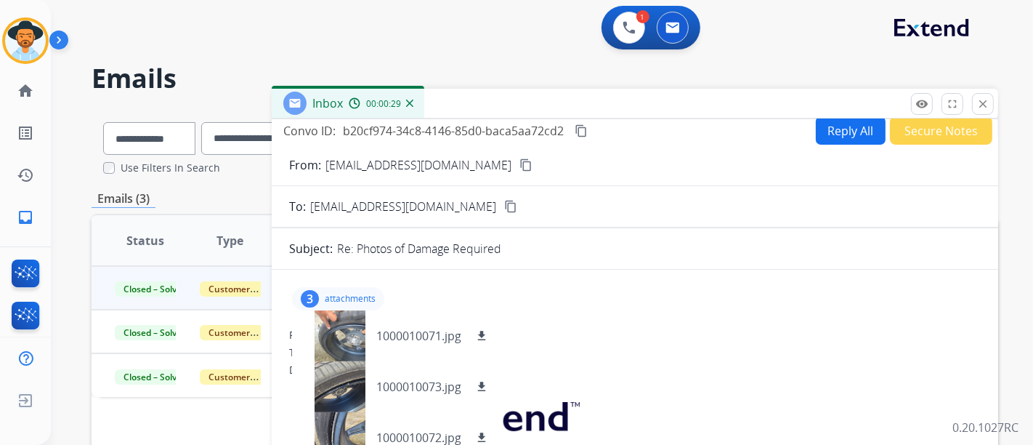
scroll to position [0, 0]
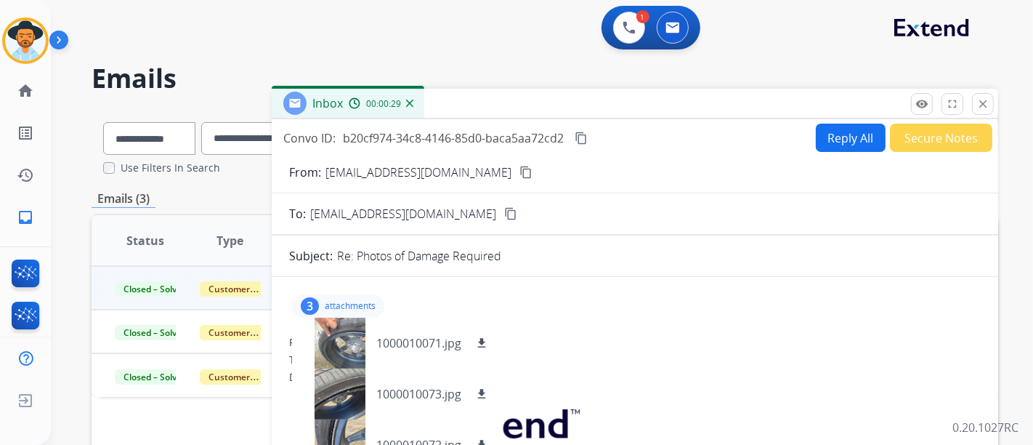
click at [726, 308] on div "3 attachments 1000010071.jpg download 1000010073.jpg download 1000010072.jpg do…" at bounding box center [635, 306] width 692 height 35
click at [347, 294] on div "3 attachments 1000010071.jpg download 1000010073.jpg download 1000010072.jpg do…" at bounding box center [338, 305] width 92 height 23
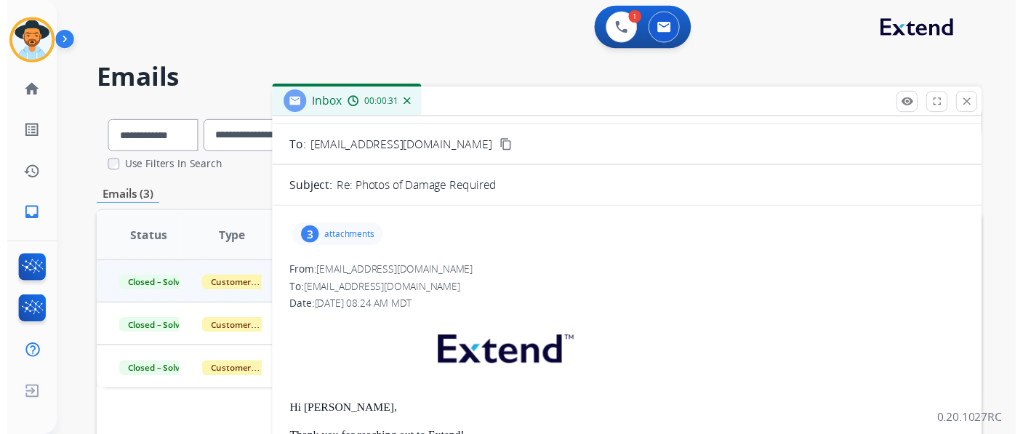
scroll to position [81, 0]
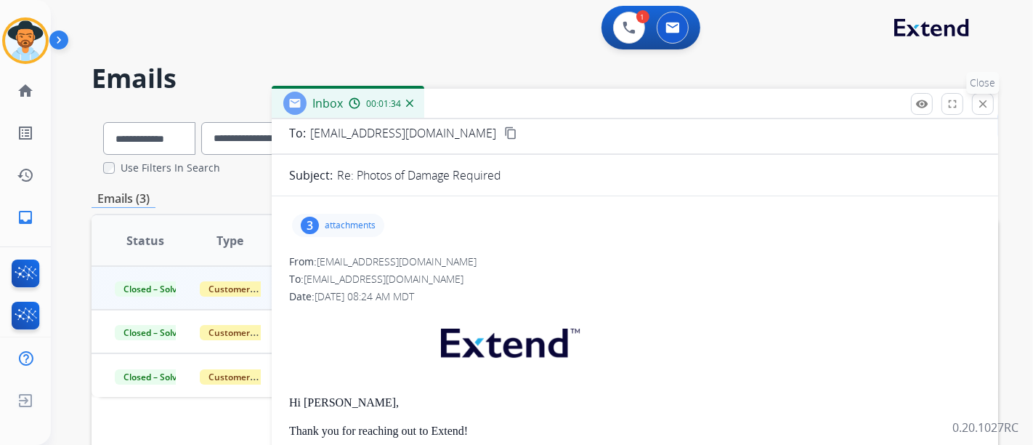
click at [975, 105] on button "close Close" at bounding box center [983, 104] width 22 height 22
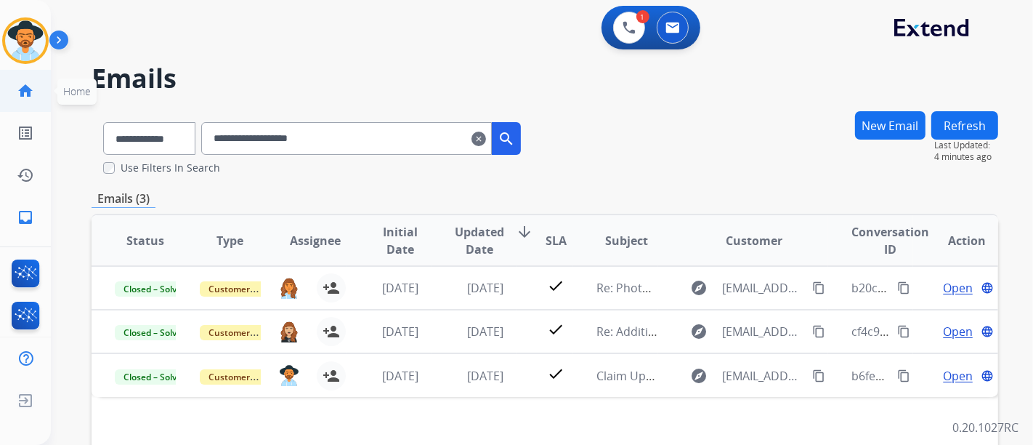
click at [31, 99] on link "home Home" at bounding box center [25, 90] width 41 height 41
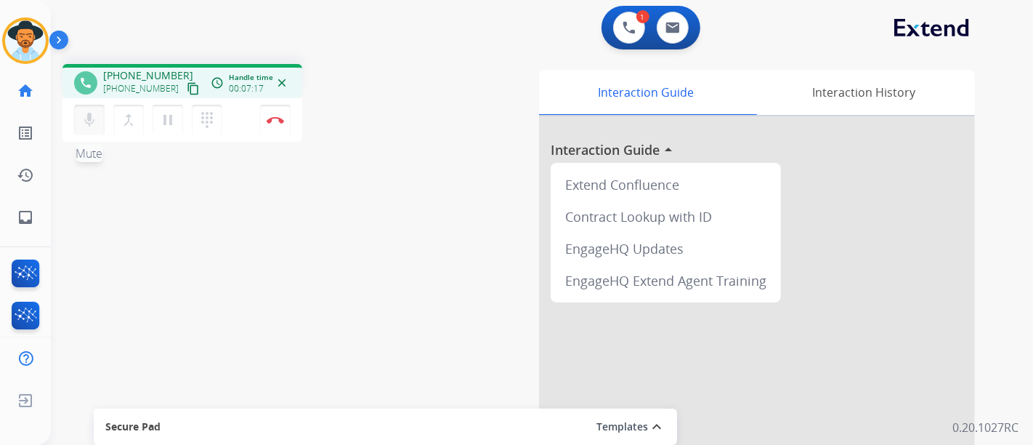
click at [92, 127] on mat-icon "mic" at bounding box center [89, 119] width 17 height 17
click at [168, 124] on mat-icon "pause" at bounding box center [167, 119] width 17 height 17
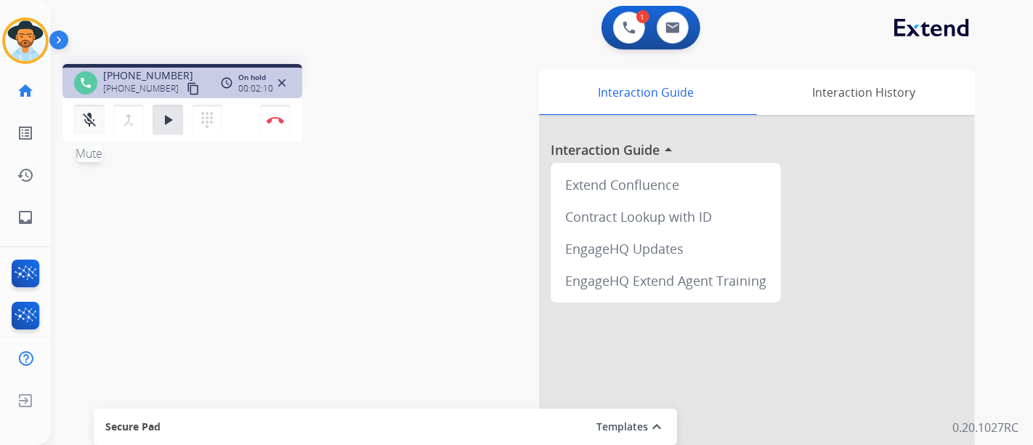
click at [87, 116] on mat-icon "mic_off" at bounding box center [89, 119] width 17 height 17
click at [160, 127] on mat-icon "play_arrow" at bounding box center [167, 119] width 17 height 17
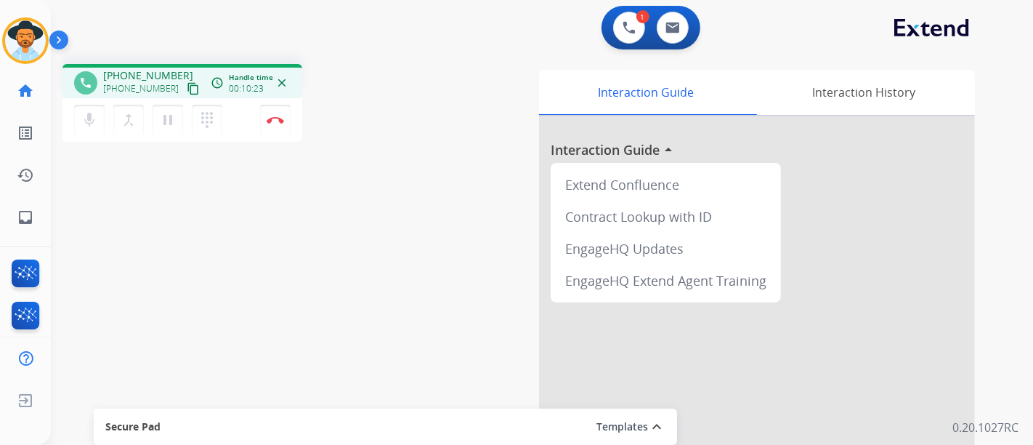
click at [241, 124] on div "mic Mute merge_type Bridge pause Hold dialpad Dialpad Disconnect" at bounding box center [183, 120] width 240 height 44
click at [241, 128] on div "mic Mute merge_type Bridge pause Hold dialpad Dialpad Disconnect" at bounding box center [183, 120] width 240 height 44
click at [235, 121] on div "mic Mute merge_type Bridge pause Hold dialpad Dialpad Disconnect" at bounding box center [183, 120] width 240 height 44
click at [241, 123] on div "mic Mute merge_type Bridge pause Hold dialpad Dialpad Disconnect" at bounding box center [183, 120] width 240 height 44
click at [265, 113] on button "Disconnect" at bounding box center [275, 120] width 31 height 31
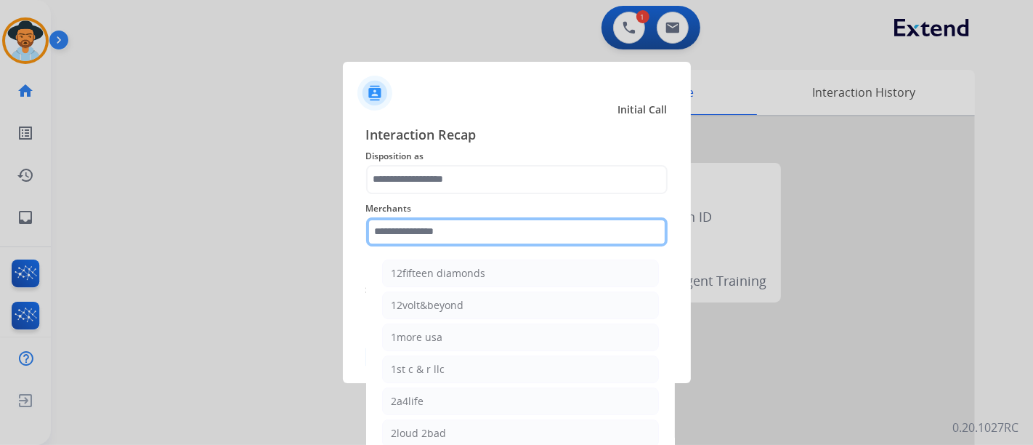
click at [450, 238] on input "text" at bounding box center [517, 231] width 302 height 29
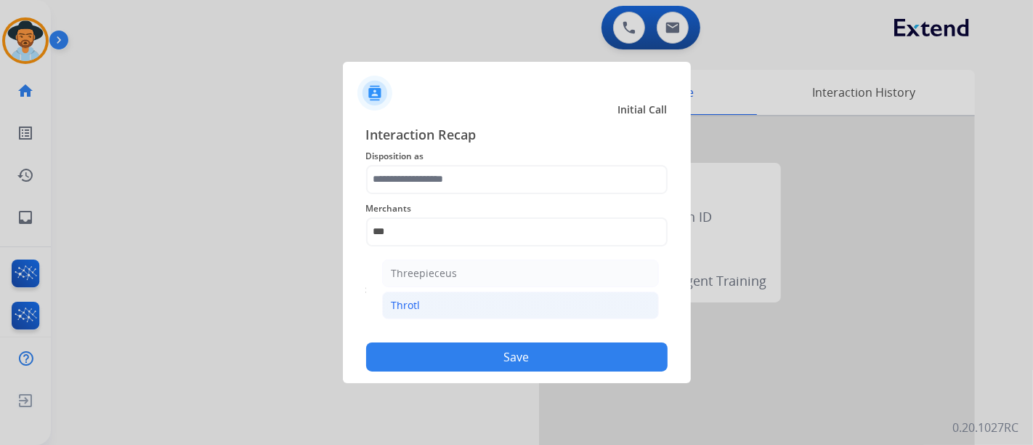
click at [438, 302] on li "Throtl" at bounding box center [520, 305] width 277 height 28
type input "******"
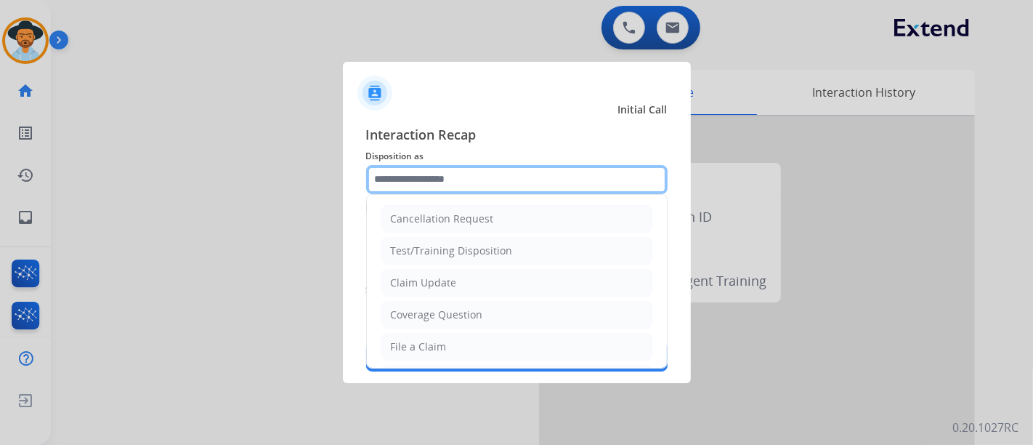
click at [457, 189] on input "text" at bounding box center [517, 179] width 302 height 29
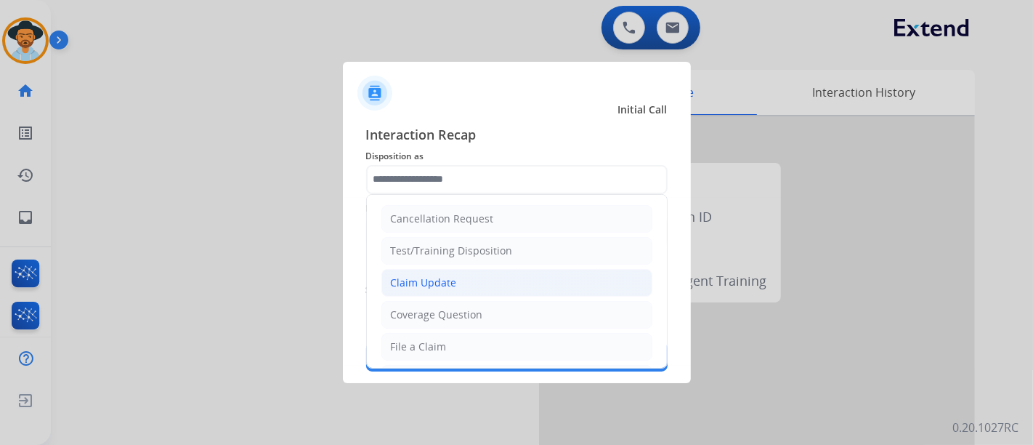
click at [472, 274] on li "Claim Update" at bounding box center [517, 283] width 271 height 28
type input "**********"
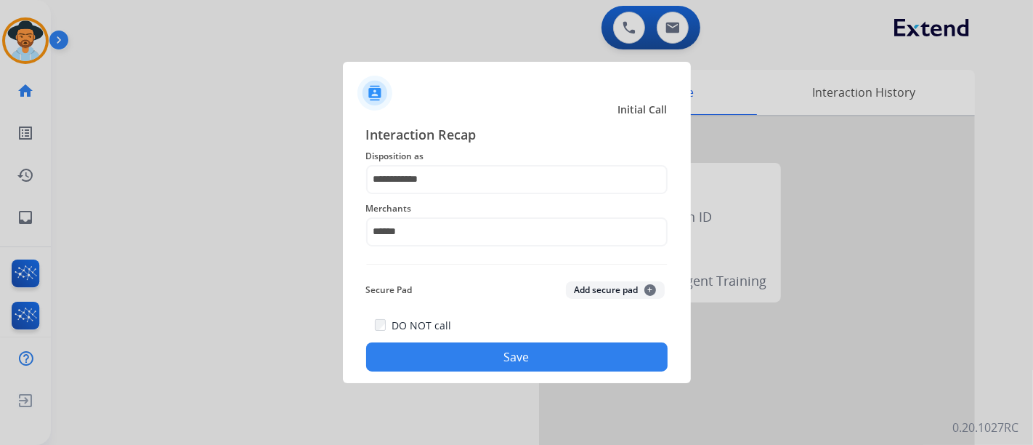
click at [491, 362] on button "Save" at bounding box center [517, 356] width 302 height 29
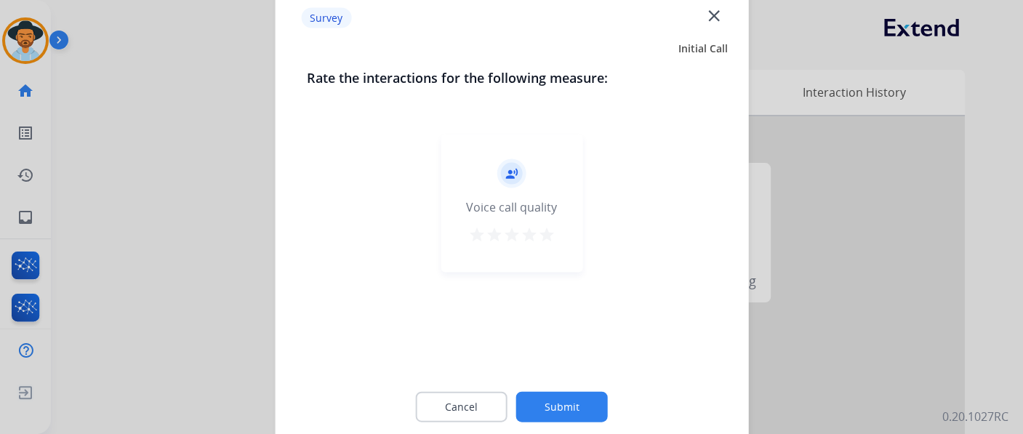
click at [546, 234] on mat-icon "star" at bounding box center [546, 233] width 17 height 17
click at [559, 393] on button "Submit" at bounding box center [562, 406] width 92 height 31
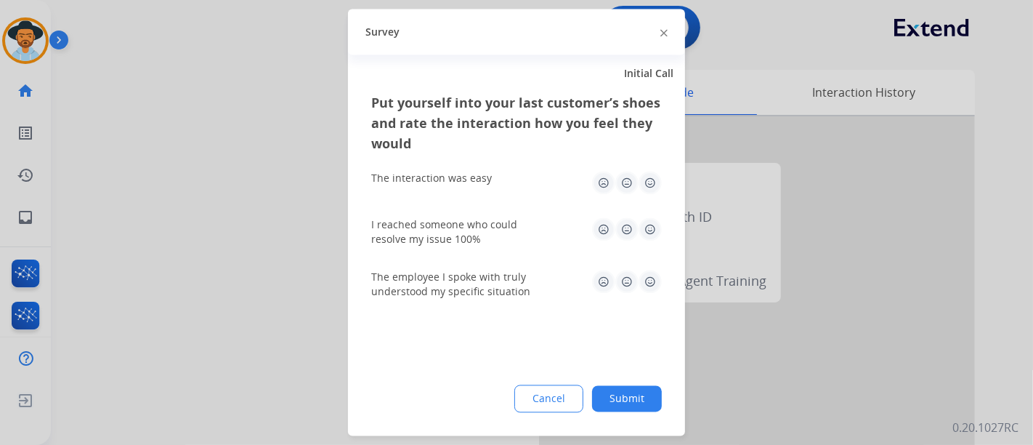
click at [652, 169] on div "The interaction was easy" at bounding box center [516, 183] width 291 height 47
click at [650, 182] on img at bounding box center [650, 183] width 23 height 23
click at [656, 243] on div "I reached someone who could resolve my issue 100%" at bounding box center [516, 232] width 291 height 29
click at [653, 233] on img at bounding box center [650, 229] width 23 height 23
click at [654, 277] on img at bounding box center [650, 281] width 23 height 23
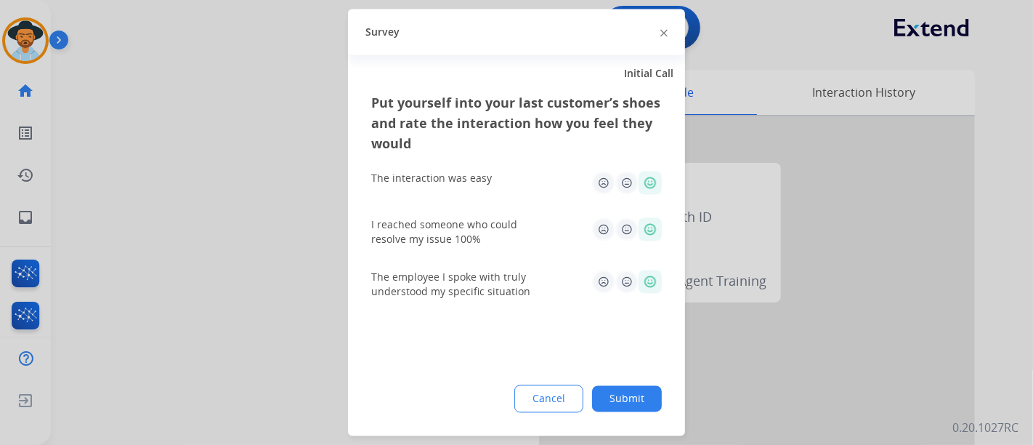
click at [632, 387] on button "Submit" at bounding box center [627, 399] width 70 height 26
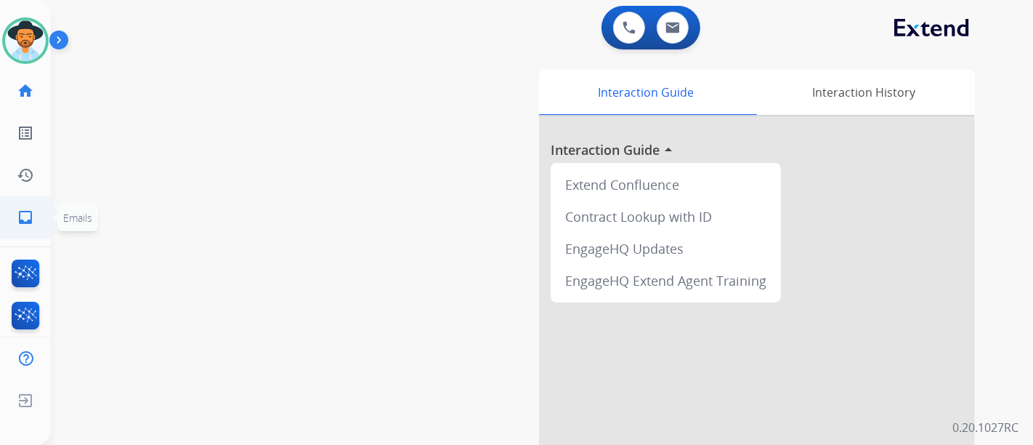
click at [19, 228] on link "inbox Emails" at bounding box center [25, 217] width 41 height 41
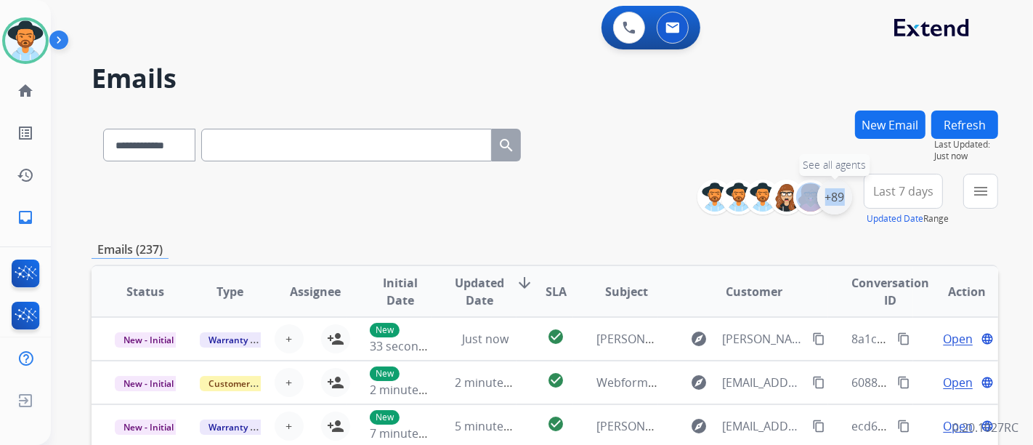
drag, startPoint x: 825, startPoint y: 200, endPoint x: 834, endPoint y: 200, distance: 9.4
click at [834, 200] on div "+89 See all agents" at bounding box center [781, 197] width 144 height 35
click at [834, 200] on div "+89" at bounding box center [835, 197] width 35 height 35
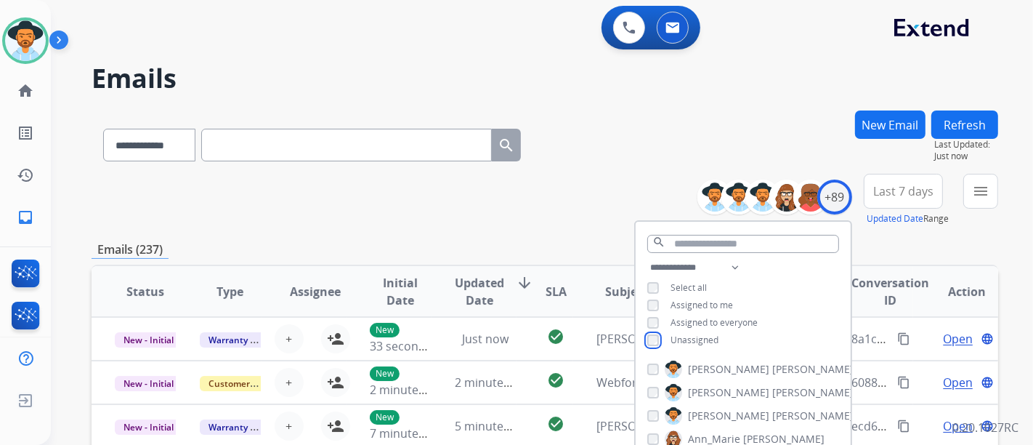
scroll to position [161, 0]
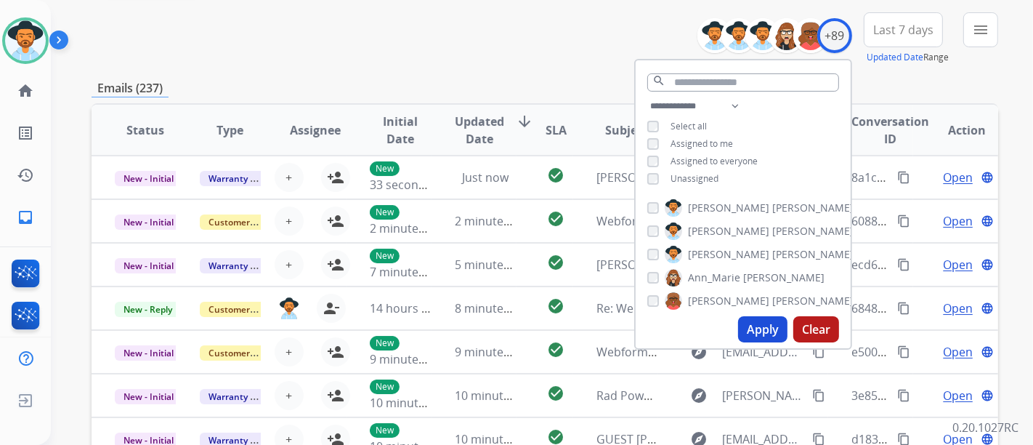
click at [746, 328] on button "Apply" at bounding box center [762, 329] width 49 height 26
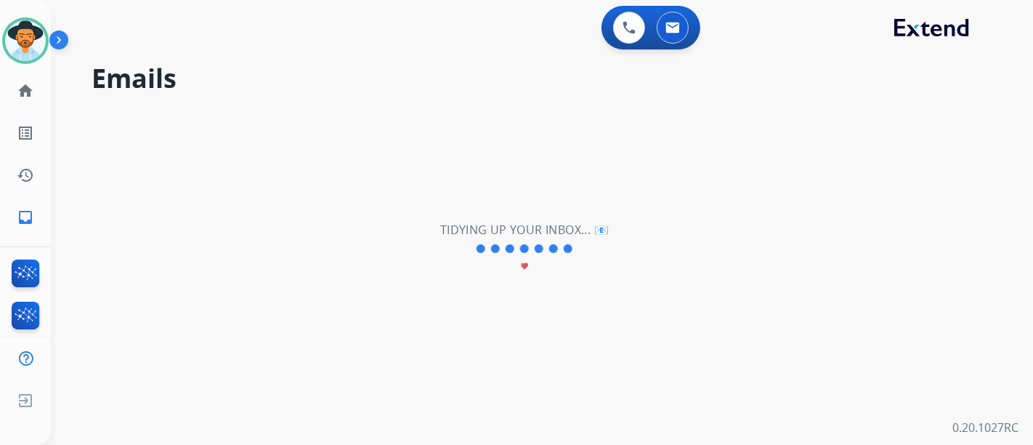
scroll to position [0, 0]
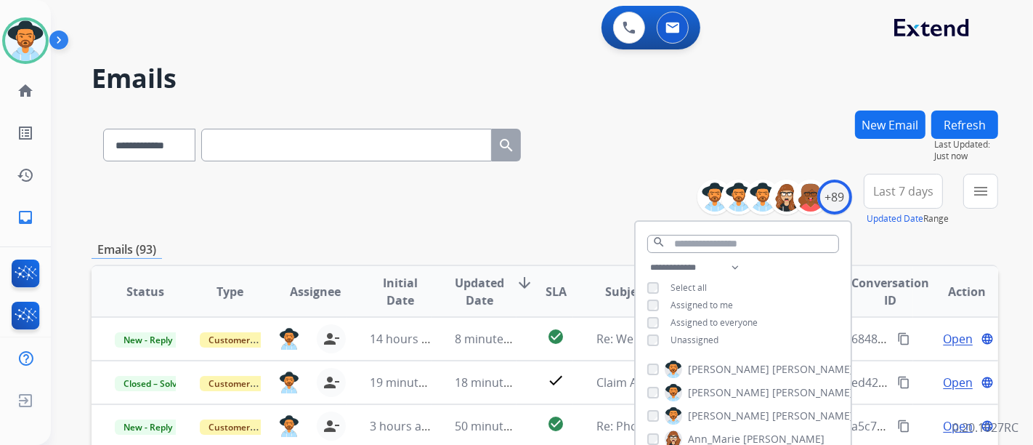
click at [545, 209] on div "**********" at bounding box center [545, 200] width 907 height 52
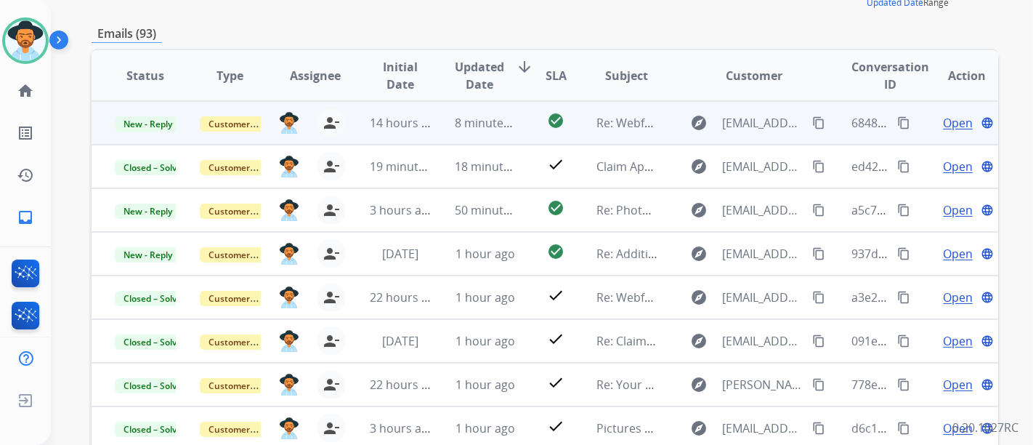
scroll to position [242, 0]
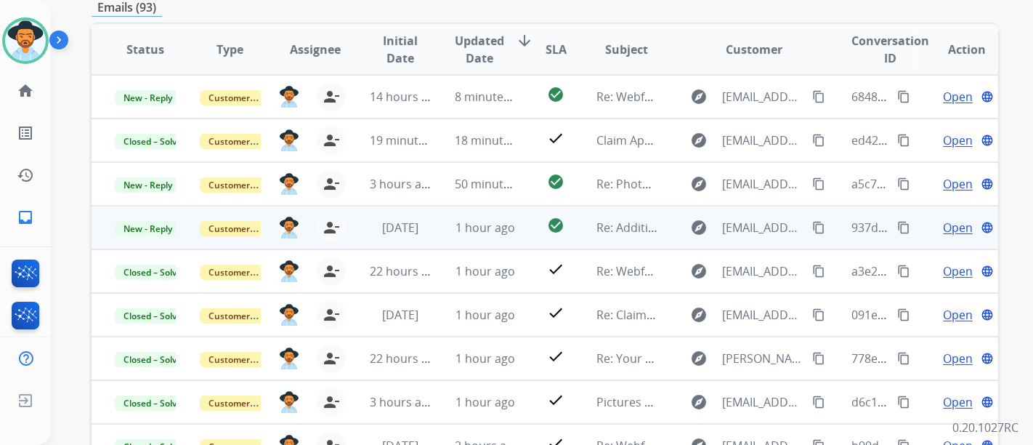
click at [952, 223] on span "Open" at bounding box center [958, 227] width 30 height 17
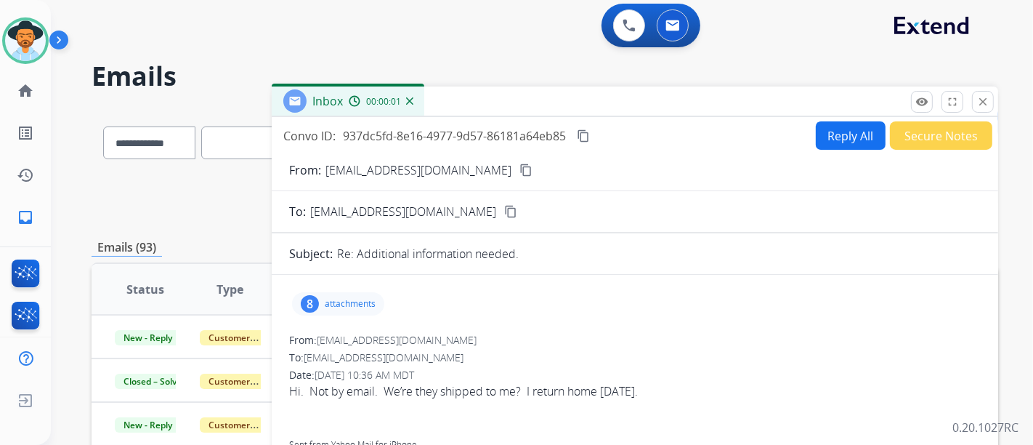
scroll to position [0, 0]
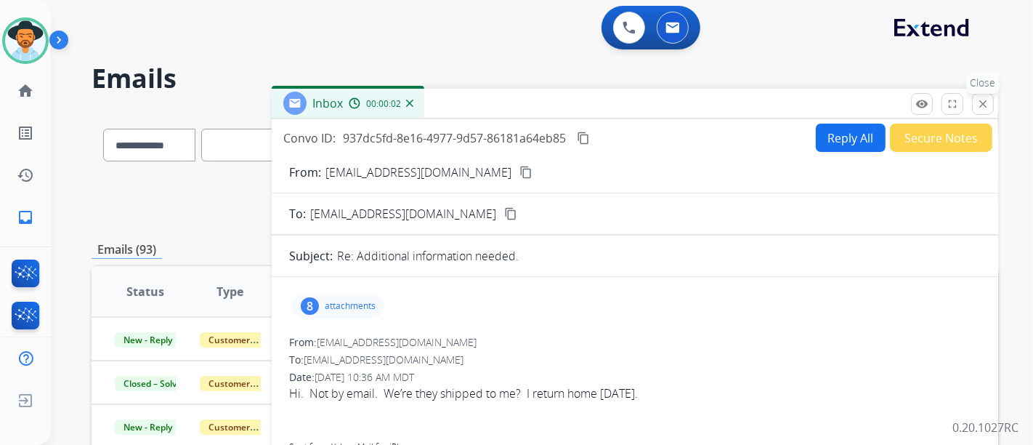
click at [978, 105] on mat-icon "close" at bounding box center [983, 103] width 13 height 13
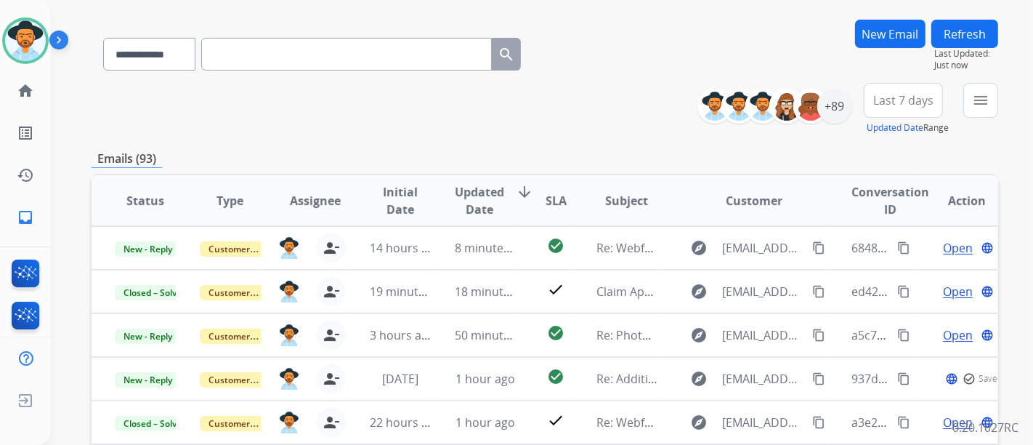
scroll to position [161, 0]
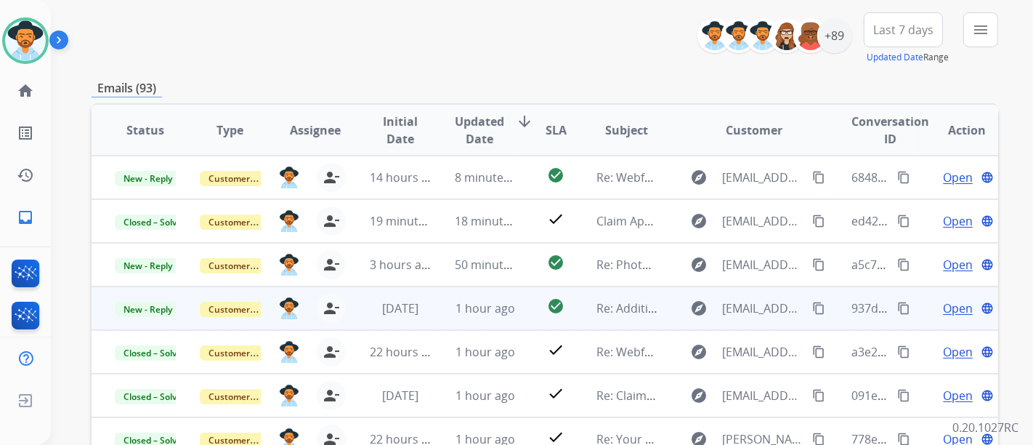
click at [943, 306] on span "Open" at bounding box center [958, 307] width 30 height 17
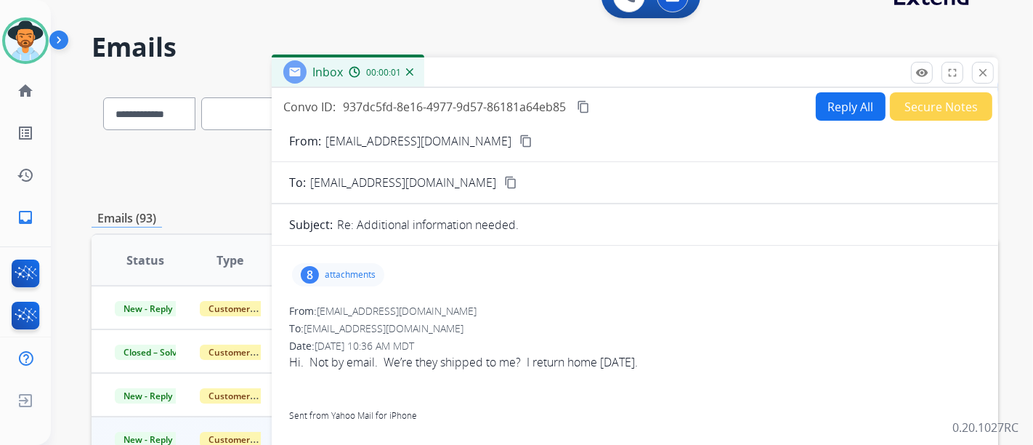
scroll to position [0, 0]
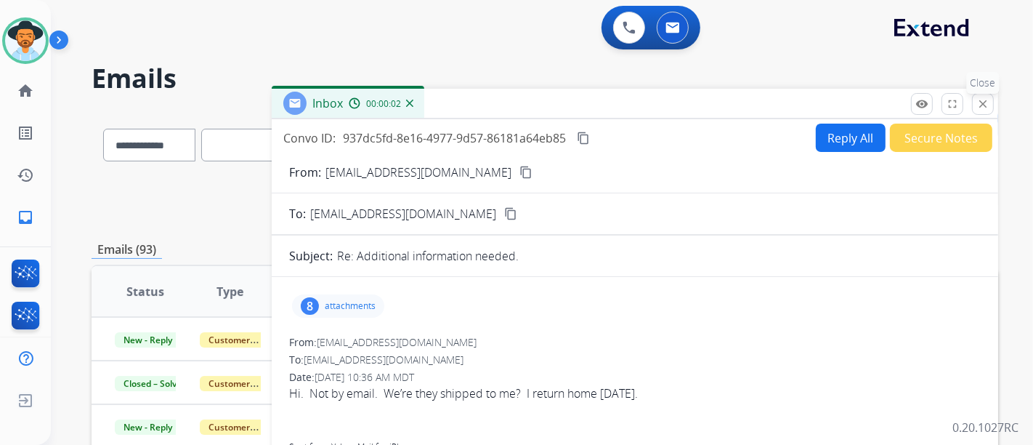
click at [982, 113] on button "close Close" at bounding box center [983, 104] width 22 height 22
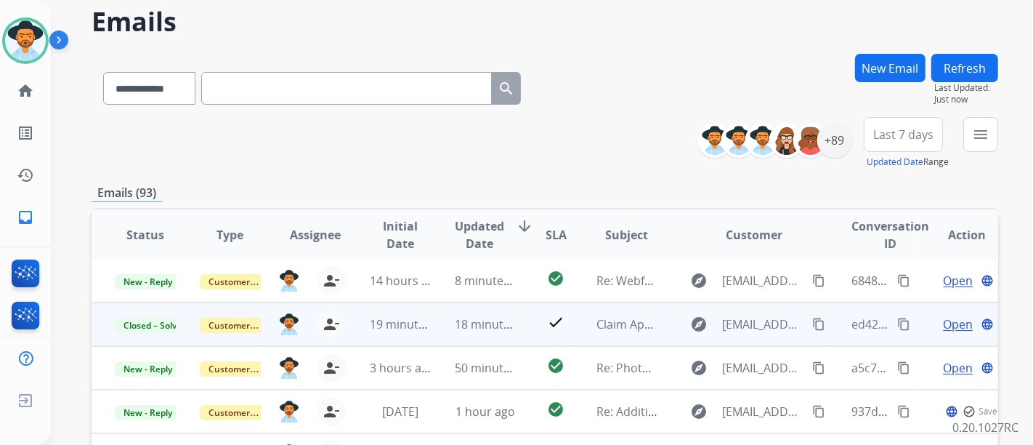
scroll to position [161, 0]
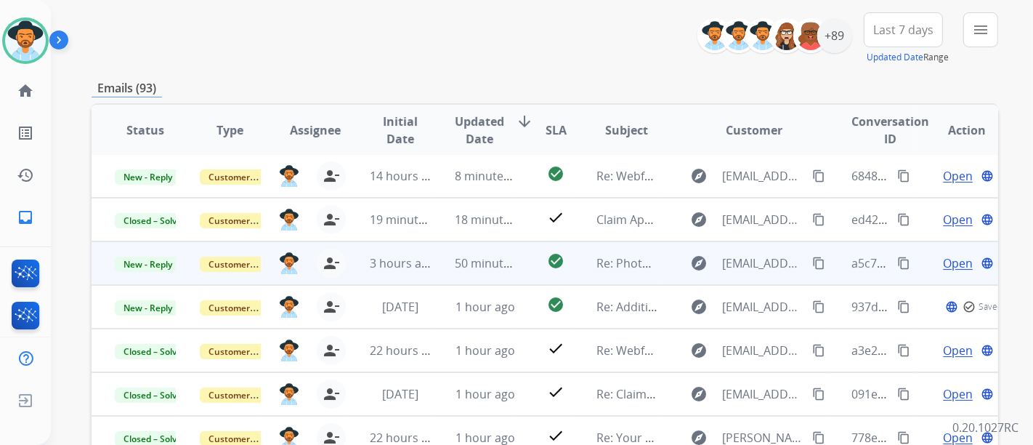
click at [951, 254] on span "Open" at bounding box center [958, 262] width 30 height 17
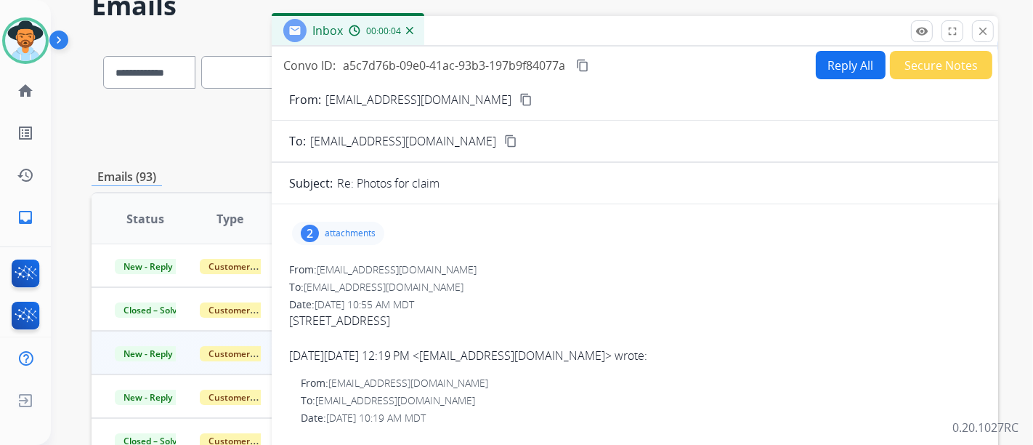
scroll to position [0, 0]
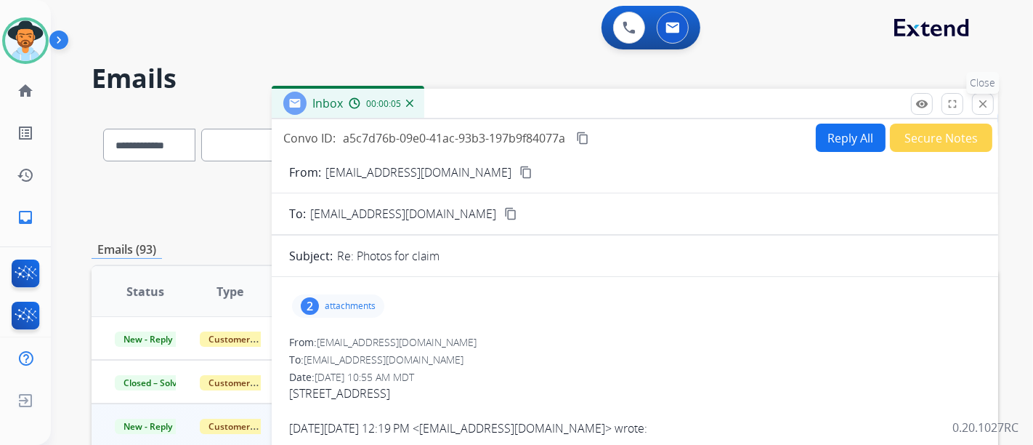
click at [986, 103] on mat-icon "close" at bounding box center [983, 103] width 13 height 13
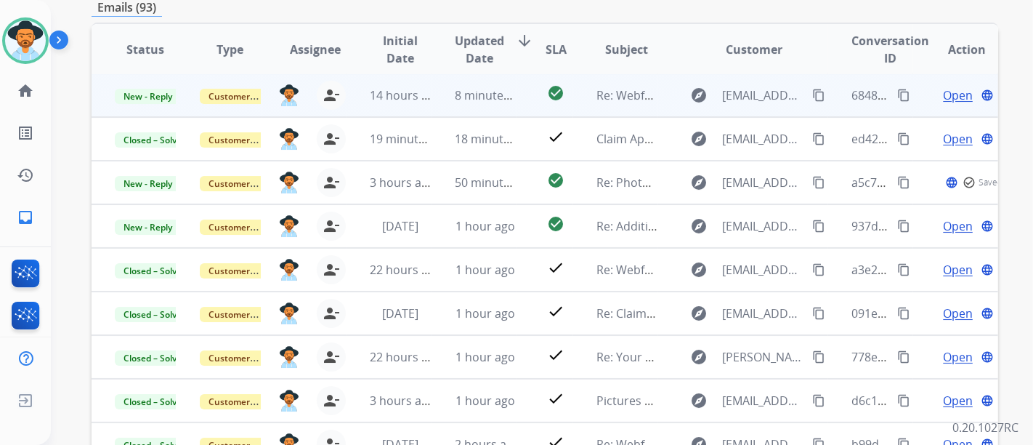
scroll to position [1, 0]
click at [943, 94] on span "Open" at bounding box center [958, 95] width 30 height 17
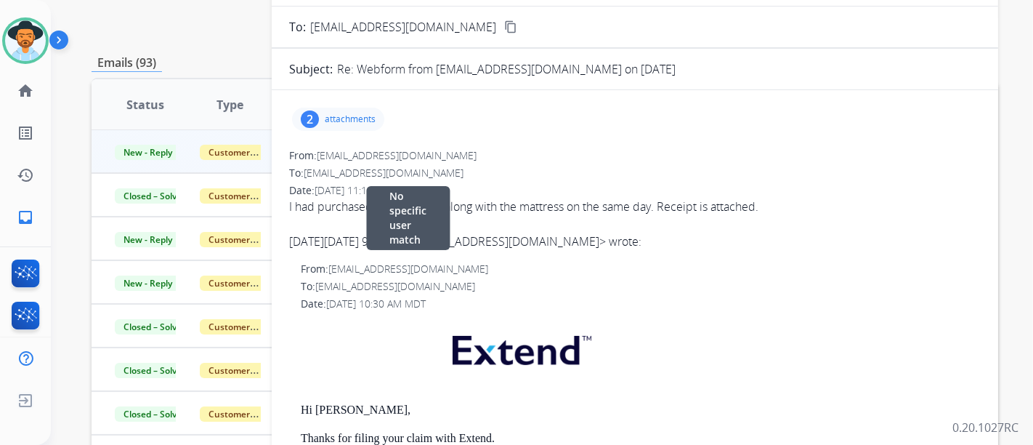
scroll to position [161, 0]
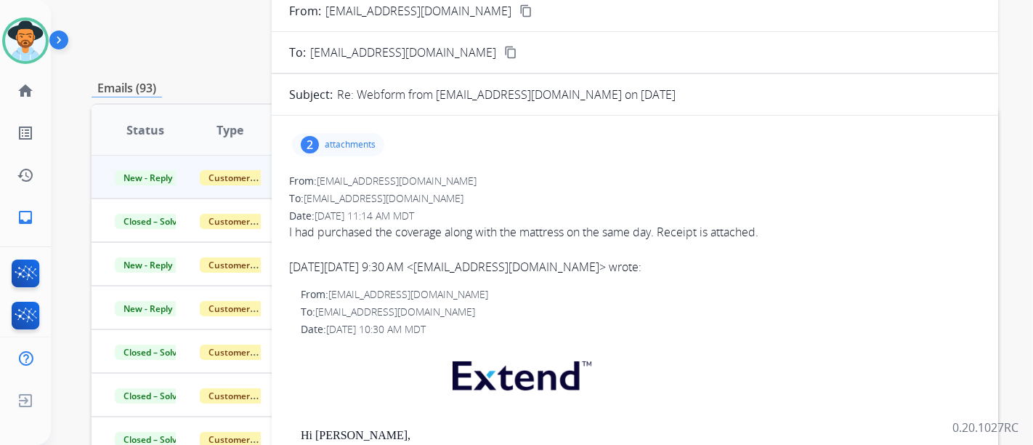
click at [369, 147] on p "attachments" at bounding box center [350, 145] width 51 height 12
click at [754, 182] on div "From: ahb@ahb.life" at bounding box center [635, 181] width 692 height 15
click at [749, 186] on div "From: ahb@ahb.life" at bounding box center [635, 181] width 692 height 15
click at [352, 141] on p "attachments" at bounding box center [350, 145] width 51 height 12
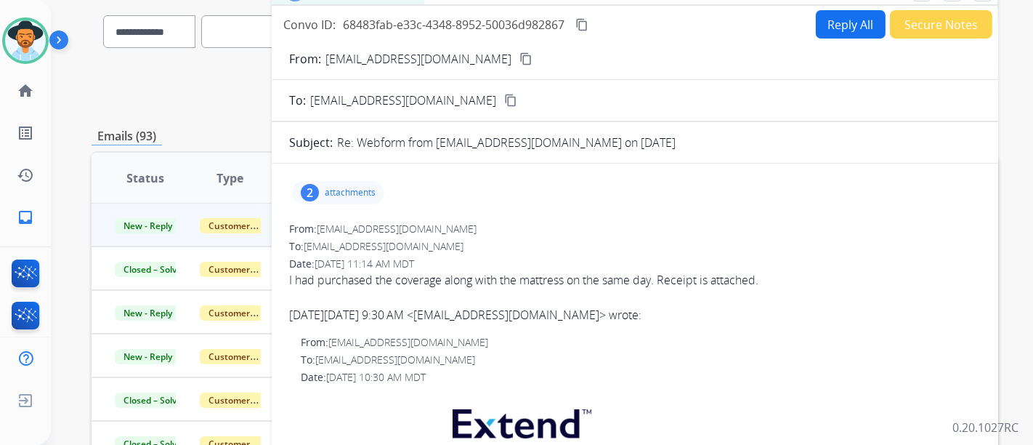
scroll to position [81, 0]
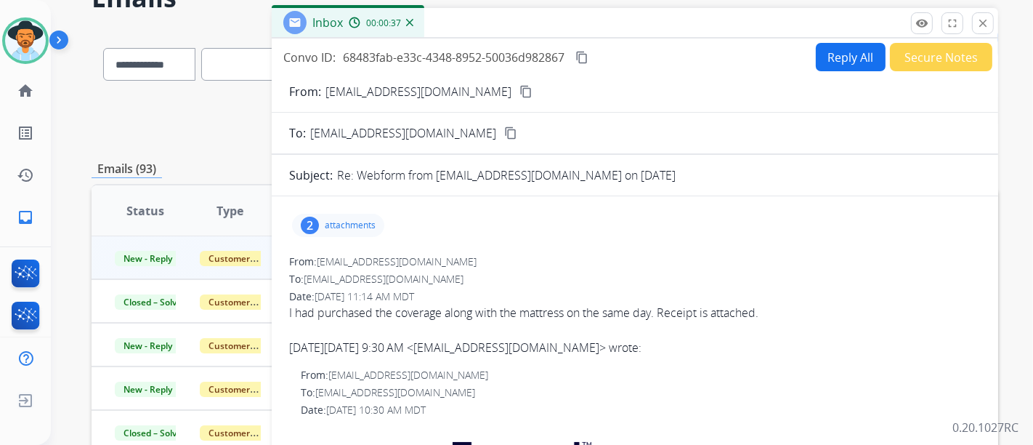
click at [520, 88] on mat-icon "content_copy" at bounding box center [526, 91] width 13 height 13
click at [832, 69] on button "Reply All" at bounding box center [851, 57] width 70 height 28
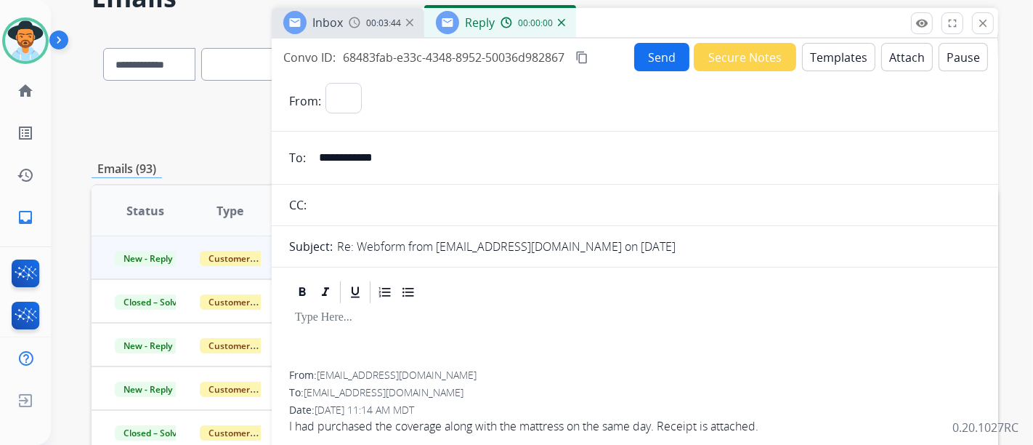
select select "**********"
click at [820, 49] on button "Templates" at bounding box center [838, 57] width 73 height 28
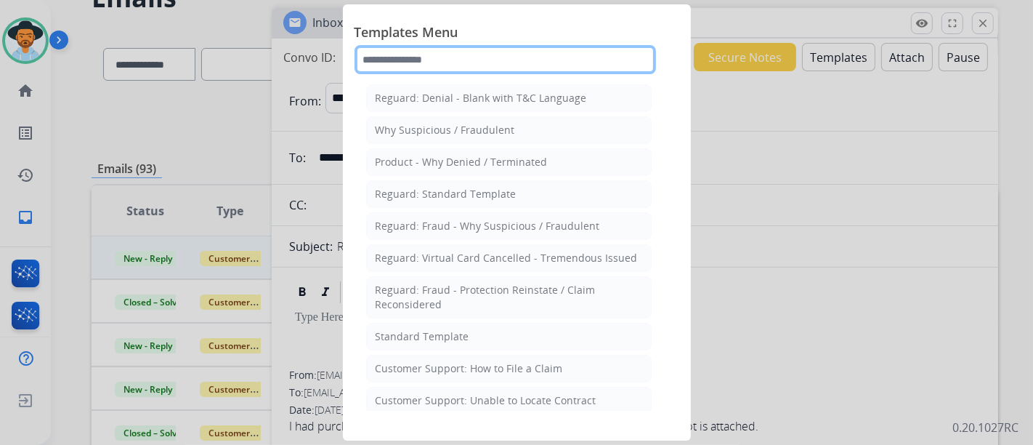
click at [455, 69] on input "text" at bounding box center [506, 59] width 302 height 29
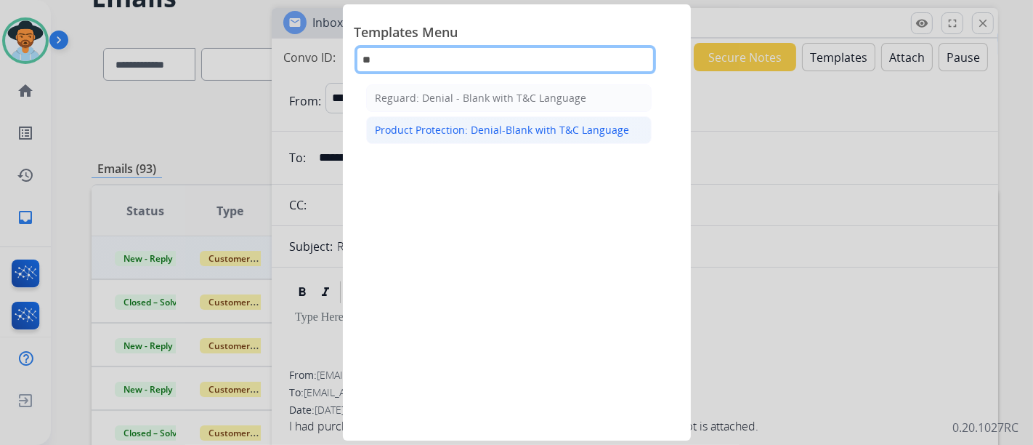
type input "**"
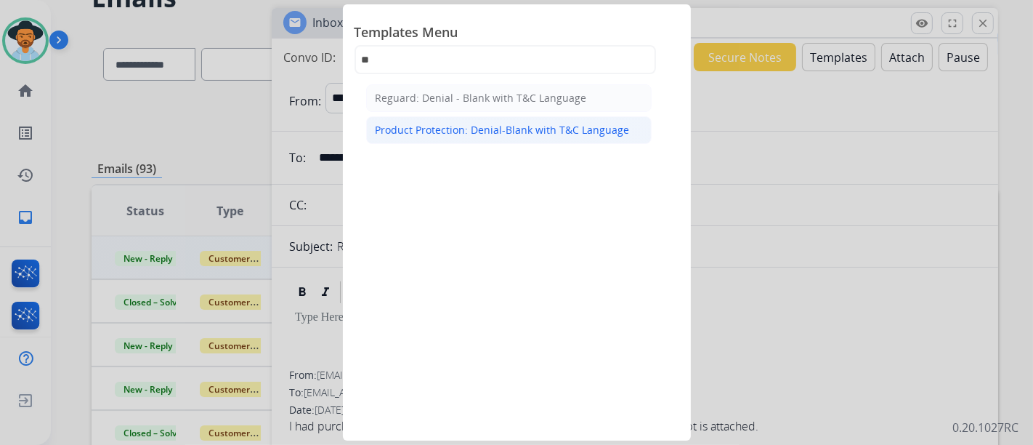
click at [475, 119] on li "Product Protection: Denial-Blank with T&C Language" at bounding box center [509, 130] width 286 height 28
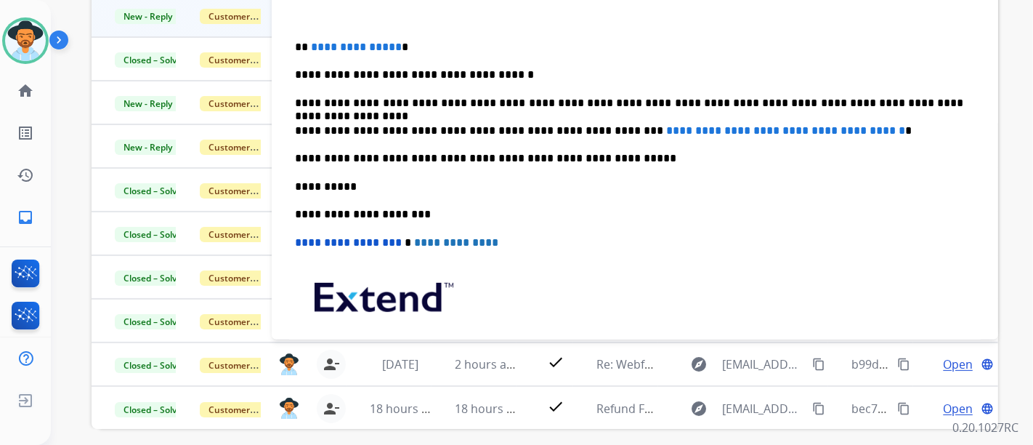
scroll to position [242, 0]
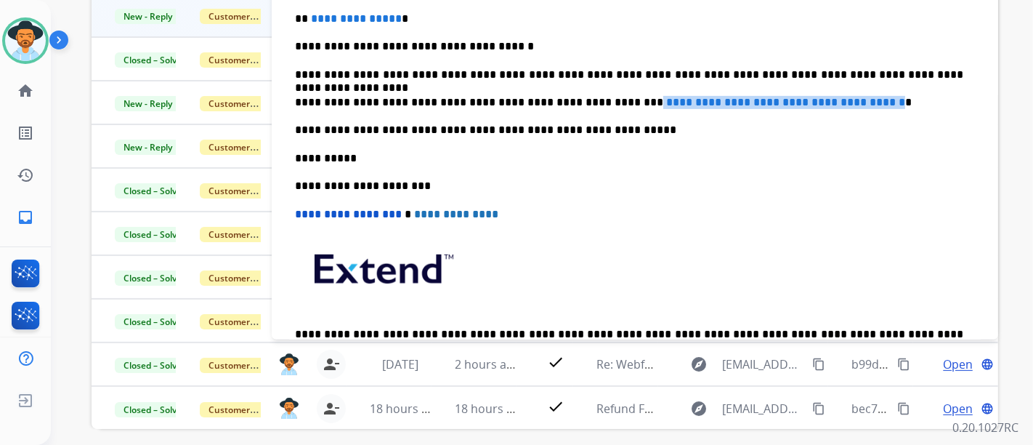
drag, startPoint x: 878, startPoint y: 100, endPoint x: 589, endPoint y: 101, distance: 289.3
click at [588, 101] on p "**********" at bounding box center [629, 102] width 669 height 13
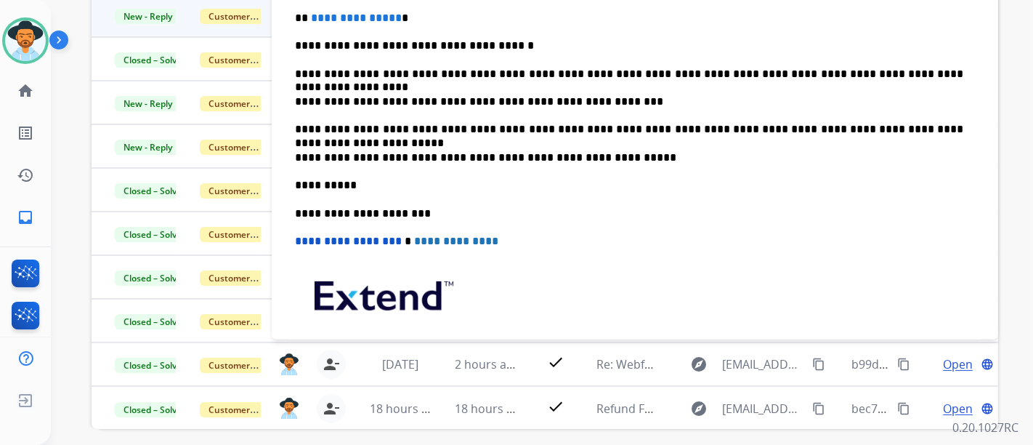
scroll to position [161, 0]
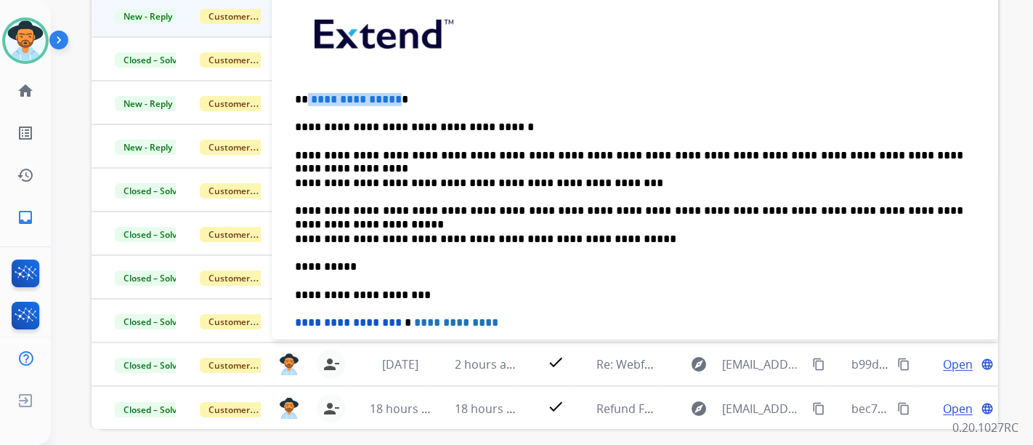
drag, startPoint x: 393, startPoint y: 92, endPoint x: 307, endPoint y: 100, distance: 86.9
click at [307, 100] on p "**********" at bounding box center [629, 99] width 669 height 13
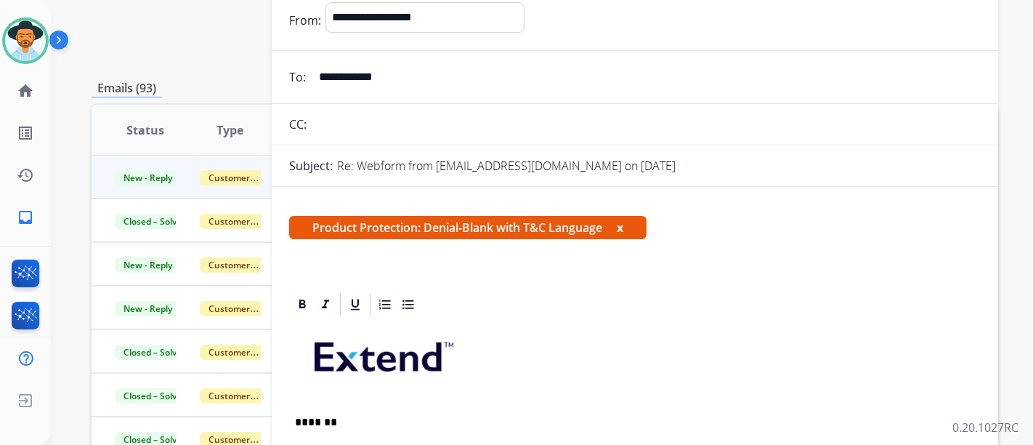
scroll to position [81, 0]
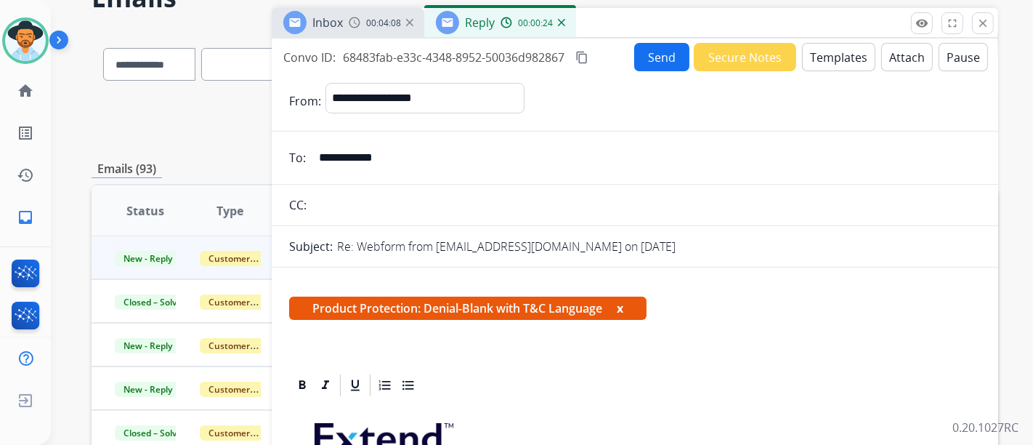
click at [905, 59] on button "Attach" at bounding box center [908, 57] width 52 height 28
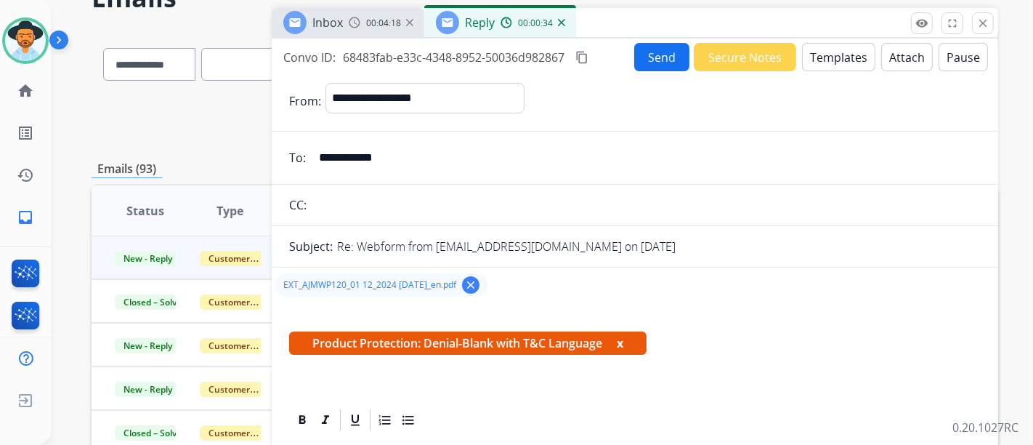
click at [648, 63] on button "Send" at bounding box center [661, 57] width 55 height 28
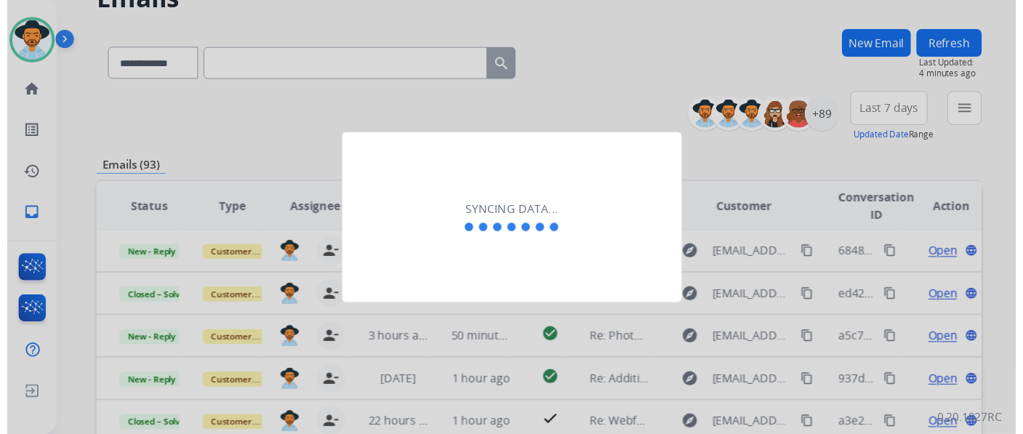
scroll to position [1, 0]
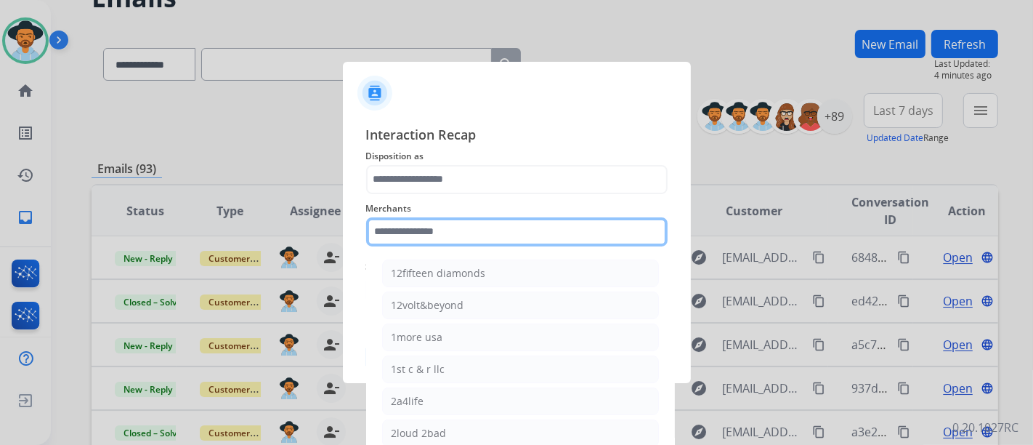
click at [448, 236] on input "text" at bounding box center [517, 231] width 302 height 29
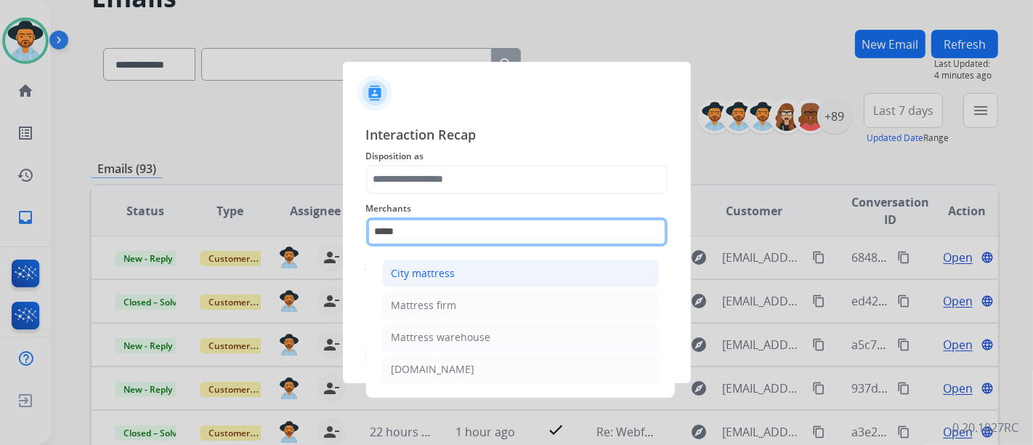
type input "*****"
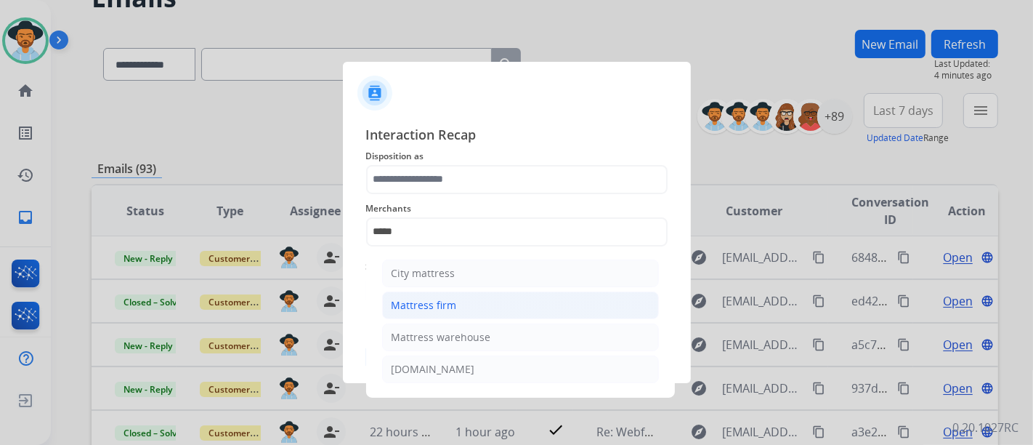
drag, startPoint x: 464, startPoint y: 274, endPoint x: 470, endPoint y: 296, distance: 22.4
click at [470, 296] on ul "City mattress Mattress firm Mattress warehouse bearmattress.com" at bounding box center [521, 324] width 286 height 145
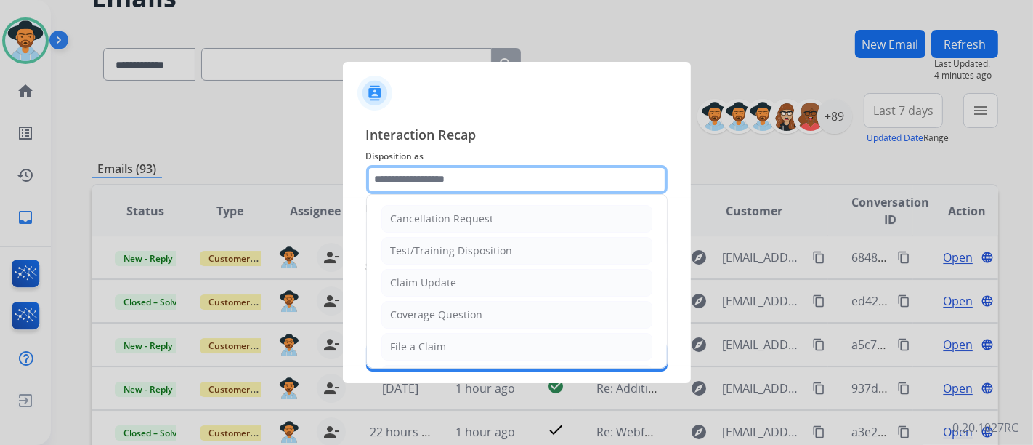
click at [480, 191] on input "text" at bounding box center [517, 179] width 302 height 29
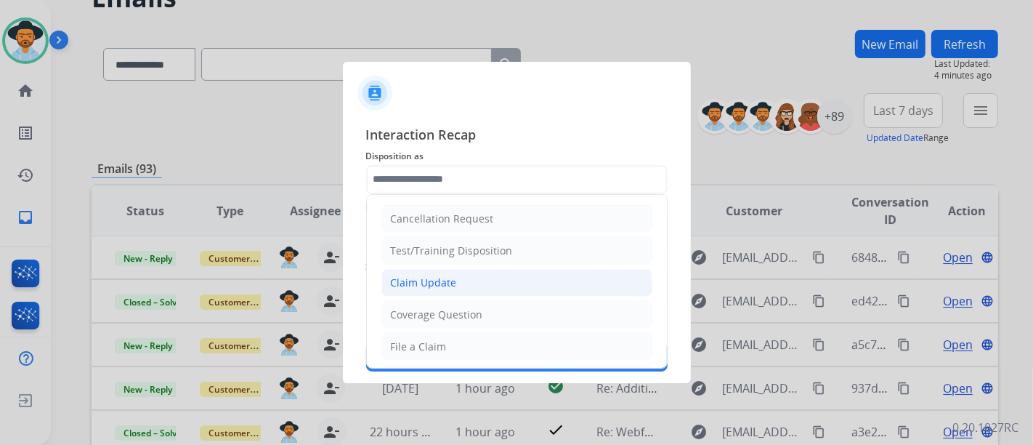
click at [463, 283] on li "Claim Update" at bounding box center [517, 283] width 271 height 28
type input "**********"
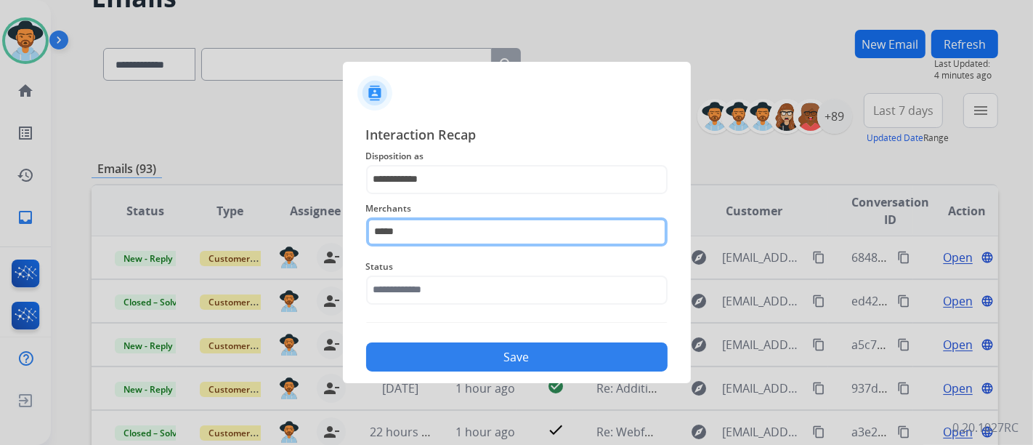
click at [471, 242] on input "*****" at bounding box center [517, 231] width 302 height 29
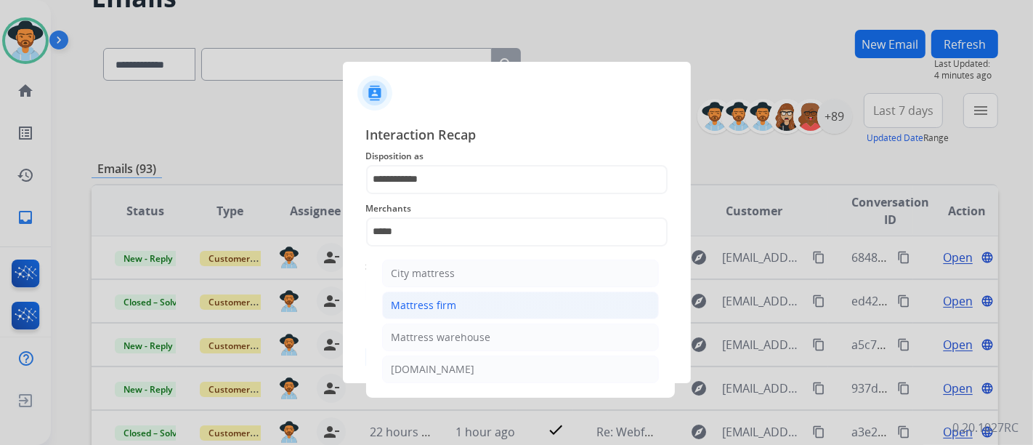
click at [462, 305] on li "Mattress firm" at bounding box center [520, 305] width 277 height 28
type input "**********"
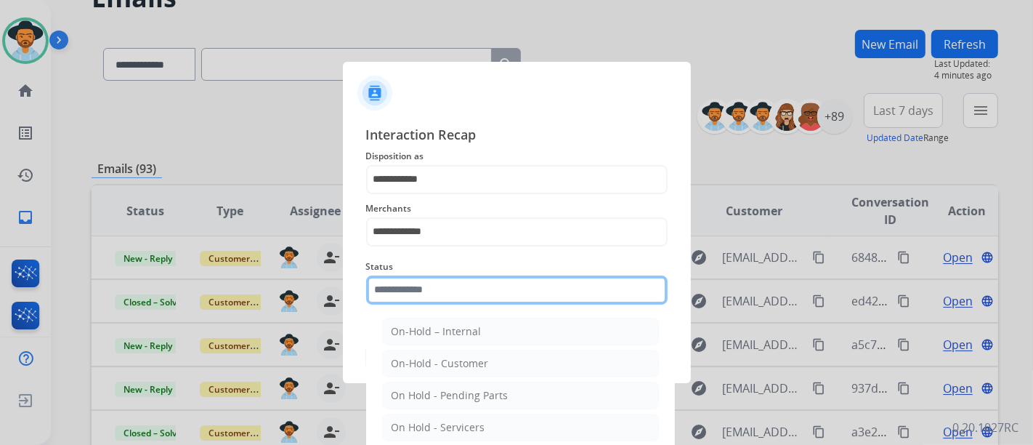
click at [465, 287] on input "text" at bounding box center [517, 289] width 302 height 29
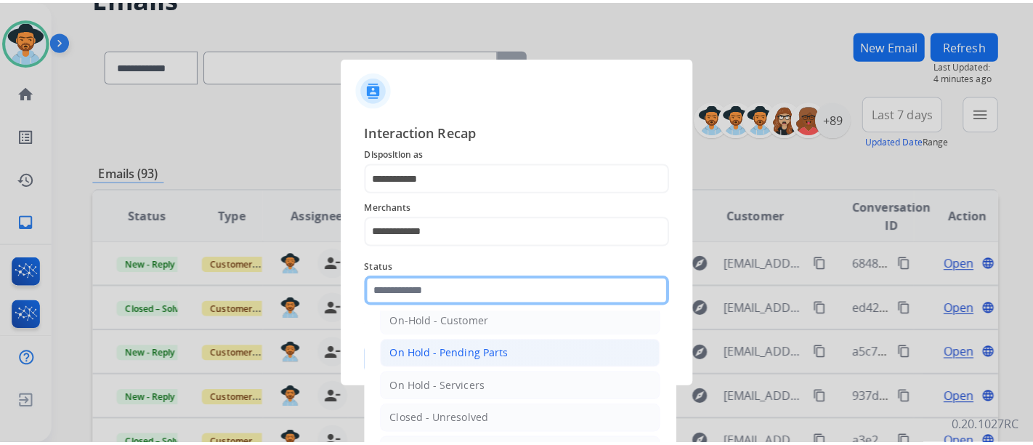
scroll to position [83, 0]
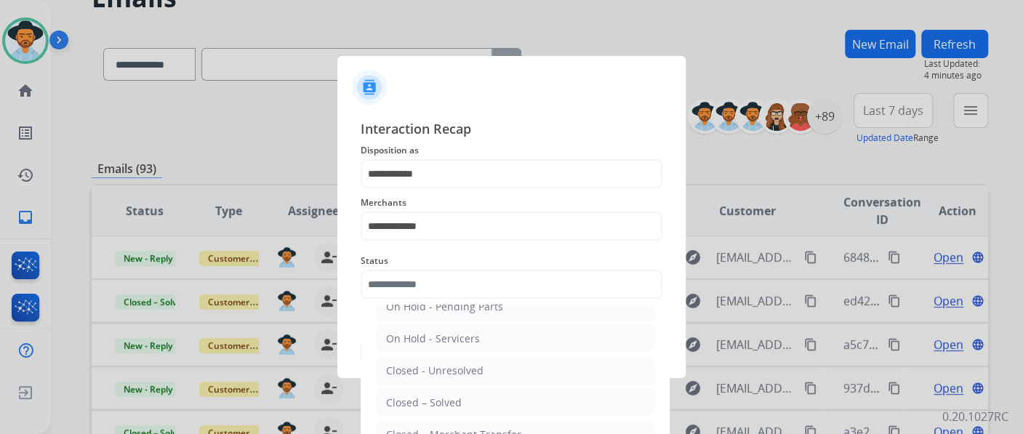
drag, startPoint x: 473, startPoint y: 395, endPoint x: 478, endPoint y: 382, distance: 13.8
click at [473, 396] on li "Closed – Solved" at bounding box center [514, 403] width 277 height 28
type input "**********"
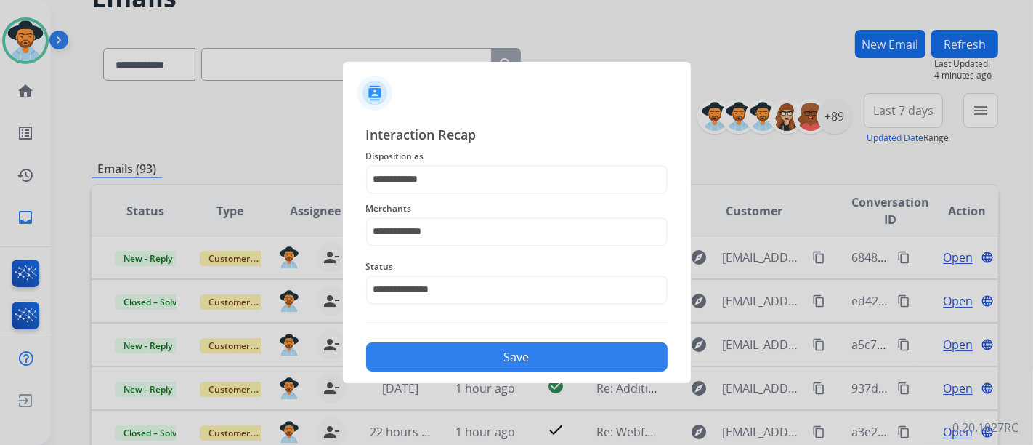
click at [495, 346] on button "Save" at bounding box center [517, 356] width 302 height 29
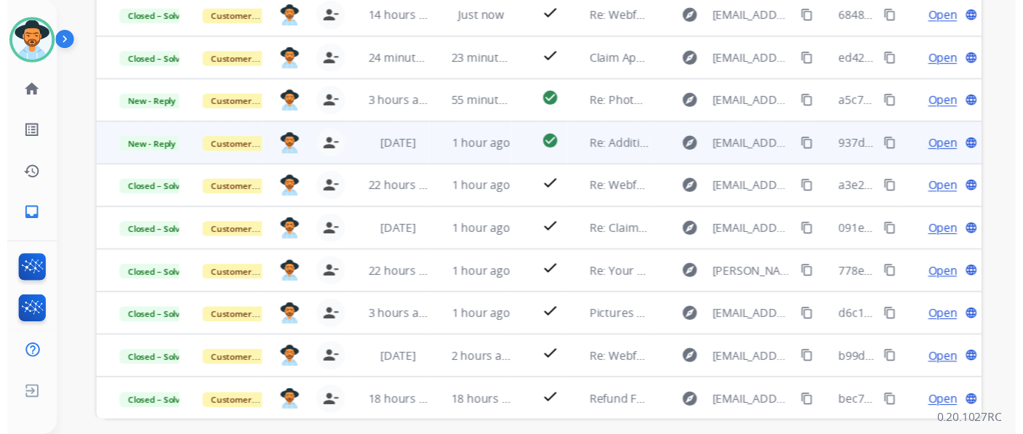
scroll to position [0, 0]
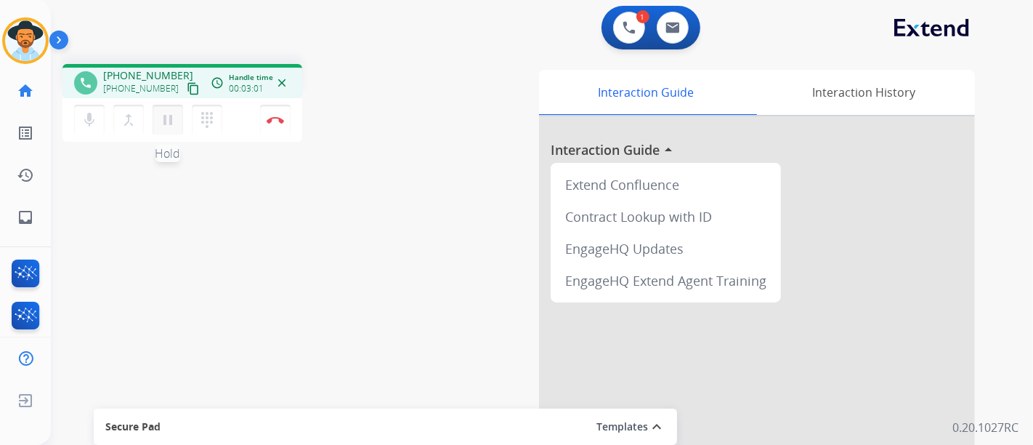
drag, startPoint x: 102, startPoint y: 112, endPoint x: 169, endPoint y: 112, distance: 66.9
click at [170, 108] on div "mic Mute merge_type Bridge pause Hold dialpad Dialpad" at bounding box center [152, 120] width 157 height 31
click at [170, 109] on button "pause Hold" at bounding box center [168, 120] width 31 height 31
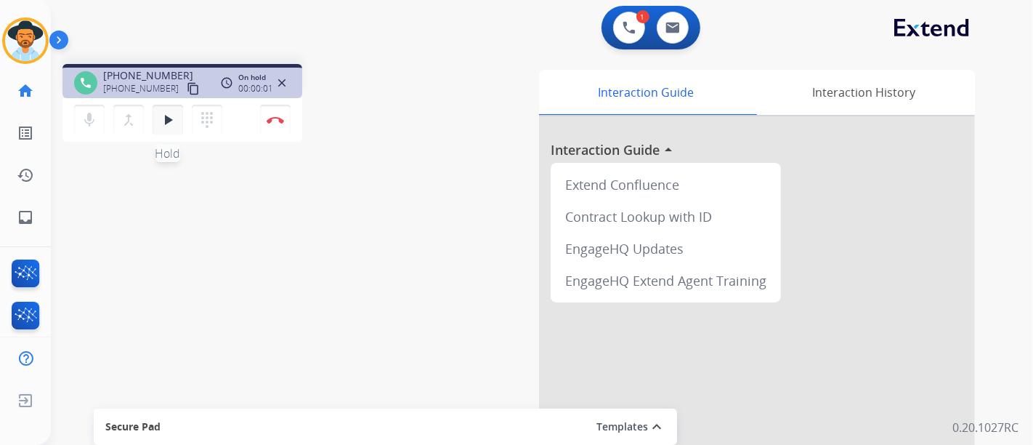
click at [168, 120] on mat-icon "play_arrow" at bounding box center [167, 119] width 17 height 17
click at [208, 115] on mat-icon "dialpad" at bounding box center [206, 119] width 17 height 17
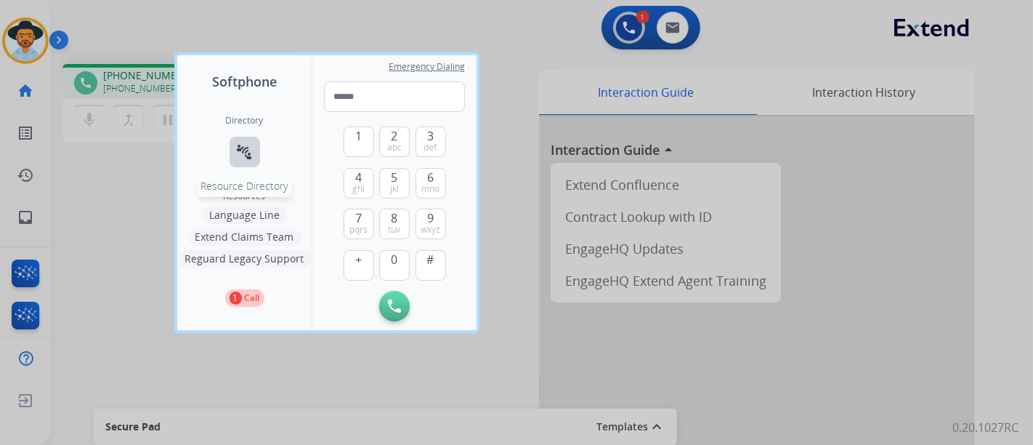
click at [246, 150] on mat-icon "connect_without_contact" at bounding box center [244, 151] width 17 height 17
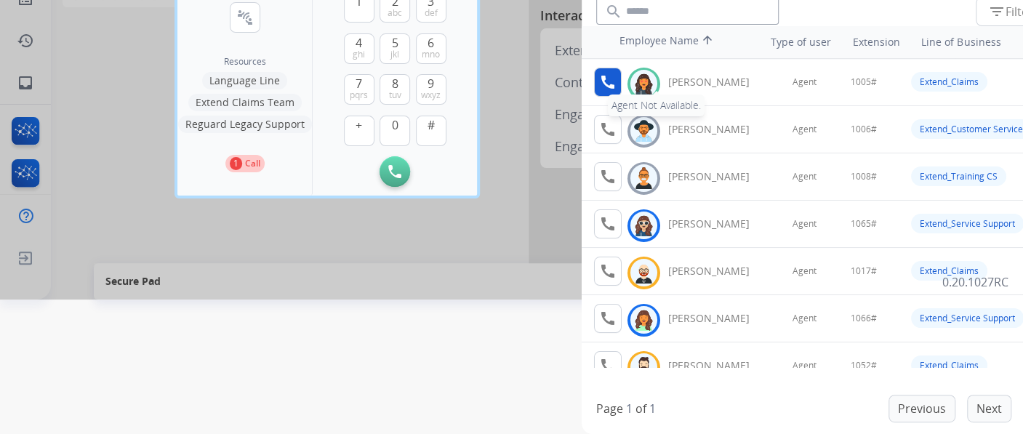
click at [608, 78] on mat-icon "call" at bounding box center [607, 81] width 17 height 17
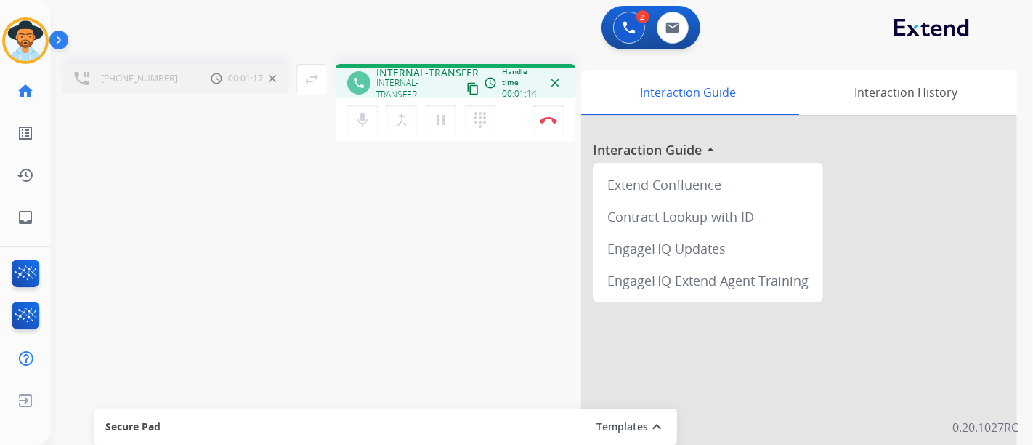
click at [510, 121] on div "mic Mute merge_type Bridge pause Hold dialpad Dialpad Disconnect" at bounding box center [456, 120] width 240 height 44
click at [517, 115] on div "mic Mute merge_type Bridge pause Hold dialpad Dialpad Disconnect" at bounding box center [456, 120] width 240 height 44
click at [545, 111] on button "Disconnect" at bounding box center [548, 120] width 31 height 31
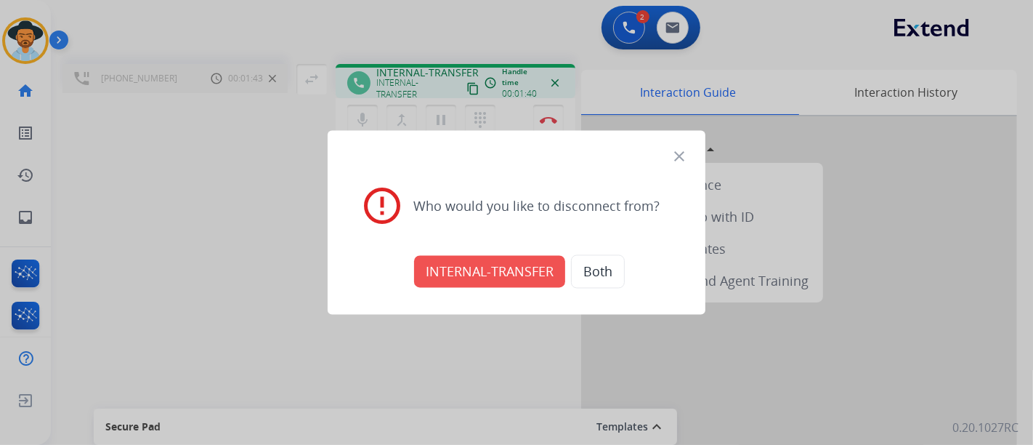
click at [544, 265] on button "INTERNAL-TRANSFER" at bounding box center [489, 272] width 151 height 32
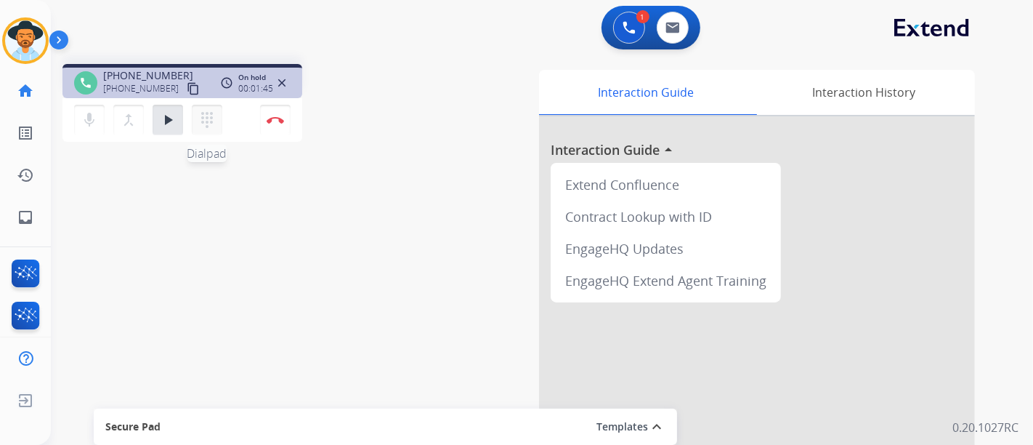
click at [215, 119] on button "dialpad Dialpad" at bounding box center [207, 120] width 31 height 31
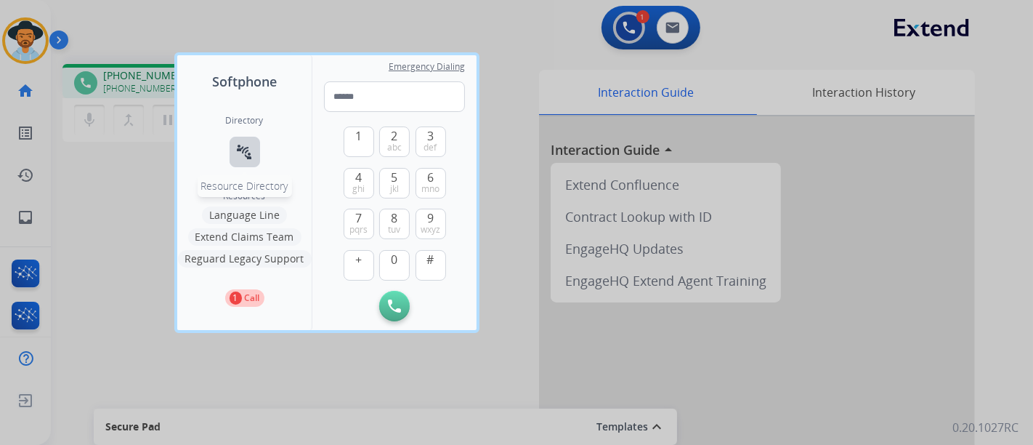
click at [255, 154] on button "connect_without_contact Resource Directory" at bounding box center [245, 152] width 31 height 31
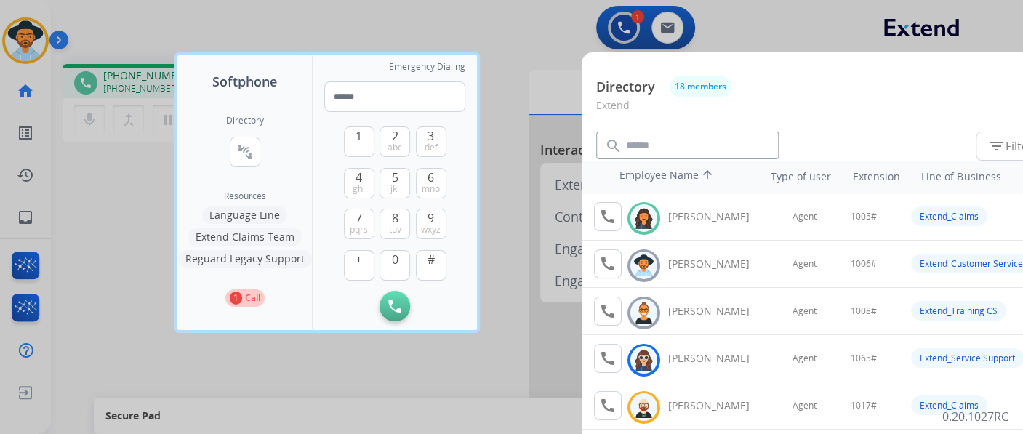
click at [493, 113] on div at bounding box center [511, 217] width 1023 height 434
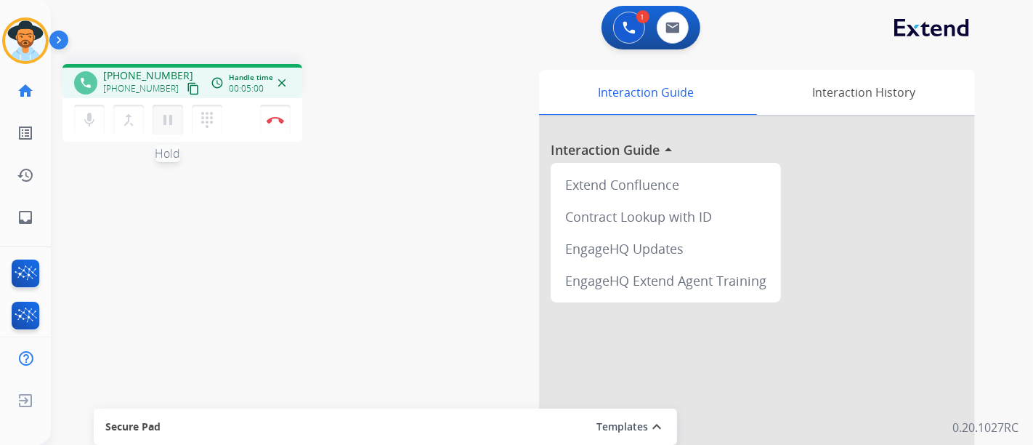
click at [167, 119] on mat-icon "pause" at bounding box center [167, 119] width 17 height 17
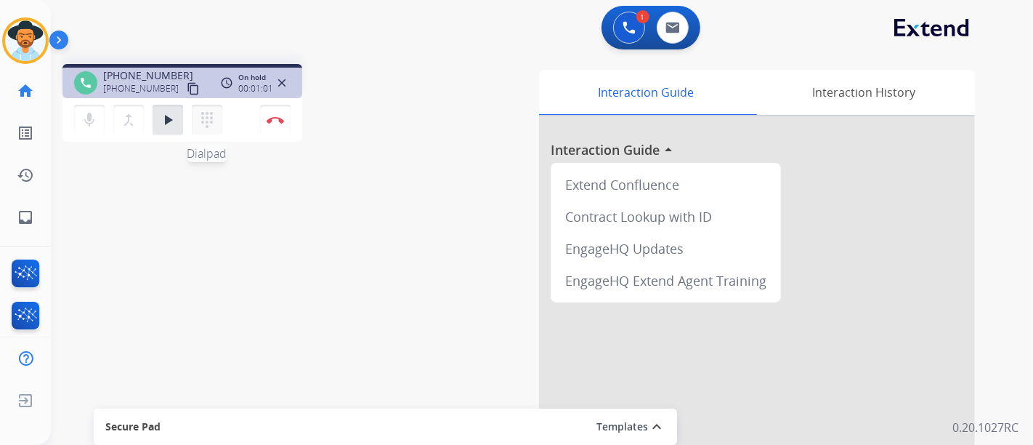
click at [221, 121] on button "dialpad Dialpad" at bounding box center [207, 120] width 31 height 31
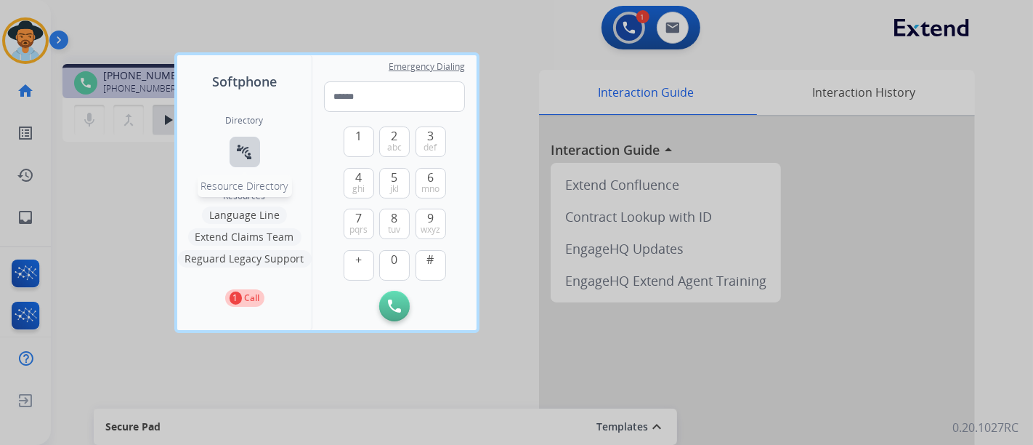
click at [259, 148] on div "Directory connect_without_contact Resource Directory" at bounding box center [245, 153] width 38 height 76
click at [254, 152] on button "connect_without_contact Resource Directory" at bounding box center [245, 152] width 31 height 31
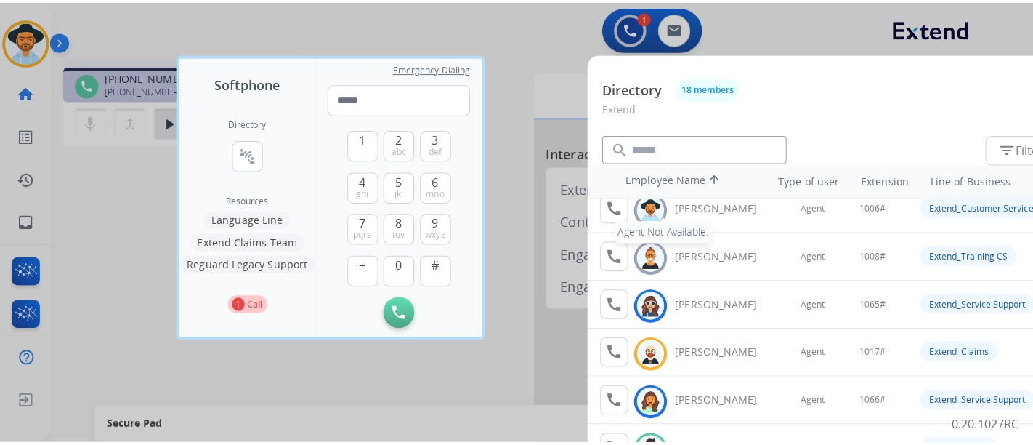
scroll to position [161, 0]
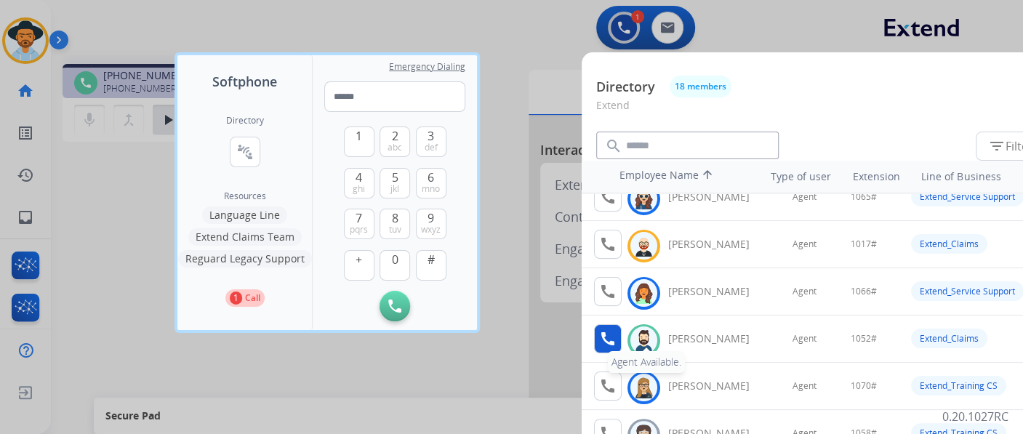
click at [599, 325] on button "call Agent Available." at bounding box center [608, 338] width 28 height 29
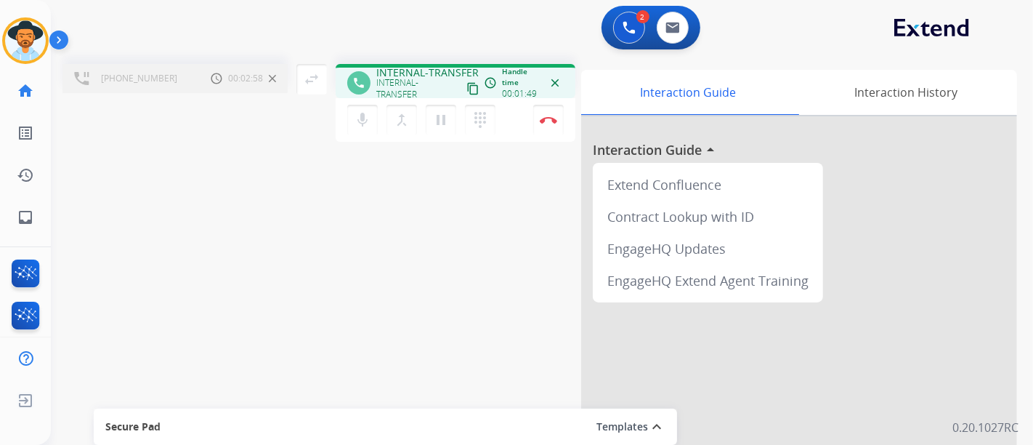
click at [520, 110] on div "mic Mute merge_type Bridge pause Hold dialpad Dialpad Disconnect" at bounding box center [456, 120] width 240 height 44
click at [536, 116] on button "Disconnect" at bounding box center [548, 120] width 31 height 31
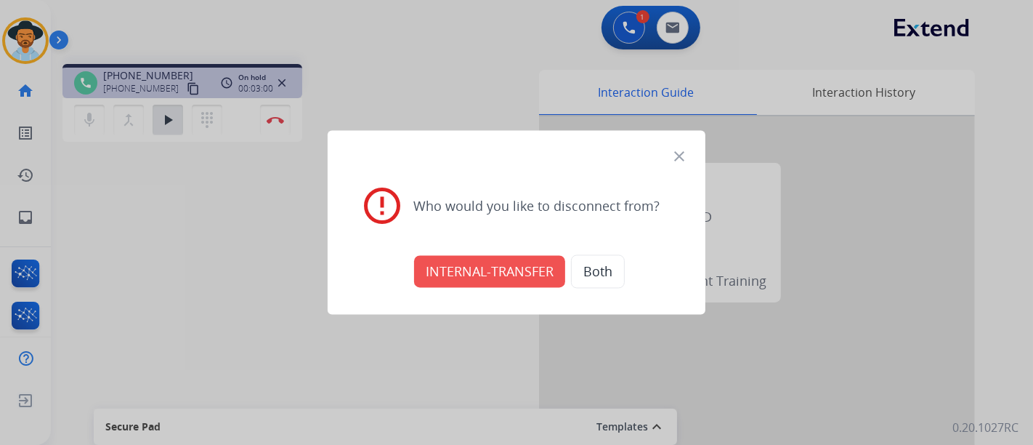
click at [675, 154] on mat-icon "close" at bounding box center [679, 156] width 17 height 17
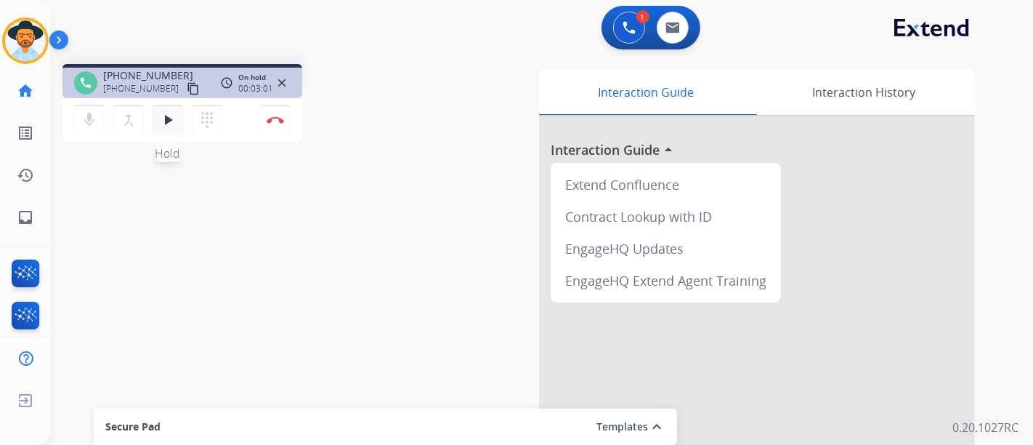
click at [166, 125] on mat-icon "play_arrow" at bounding box center [167, 119] width 17 height 17
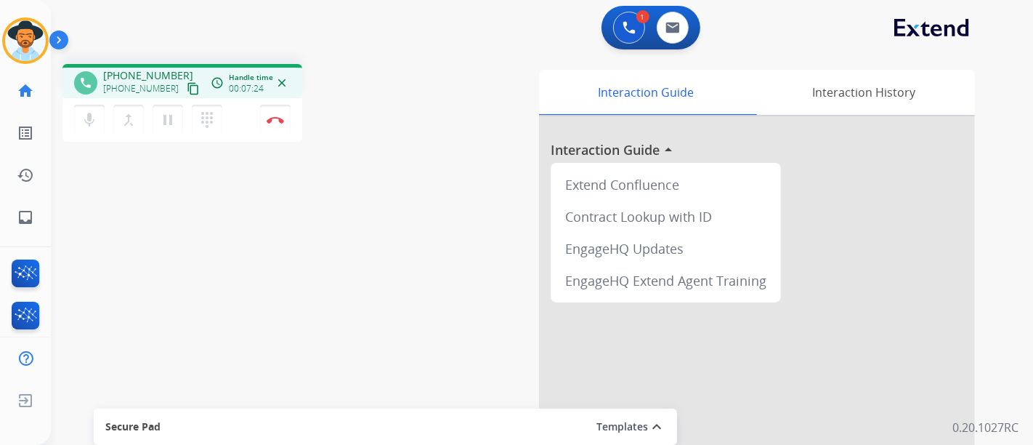
click at [233, 121] on div "mic Mute merge_type Bridge pause Hold dialpad Dialpad Disconnect" at bounding box center [183, 120] width 240 height 44
click at [280, 129] on button "Disconnect" at bounding box center [275, 120] width 31 height 31
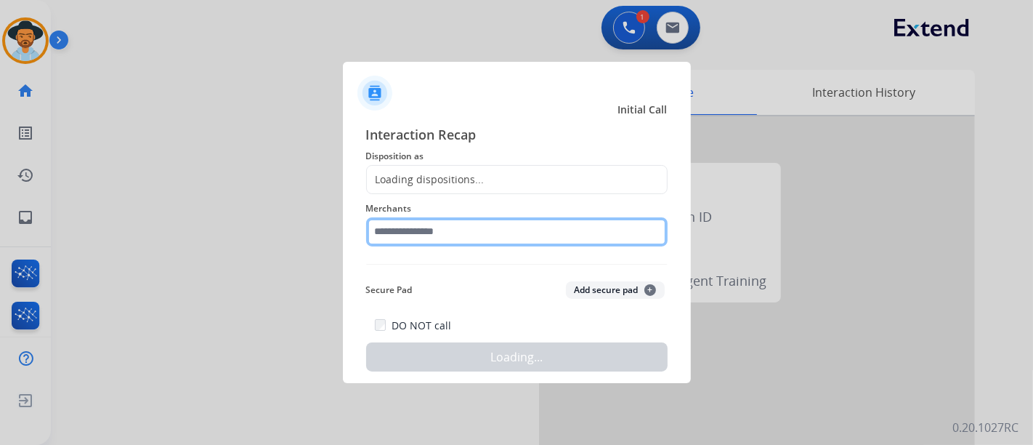
click at [438, 225] on input "text" at bounding box center [517, 231] width 302 height 29
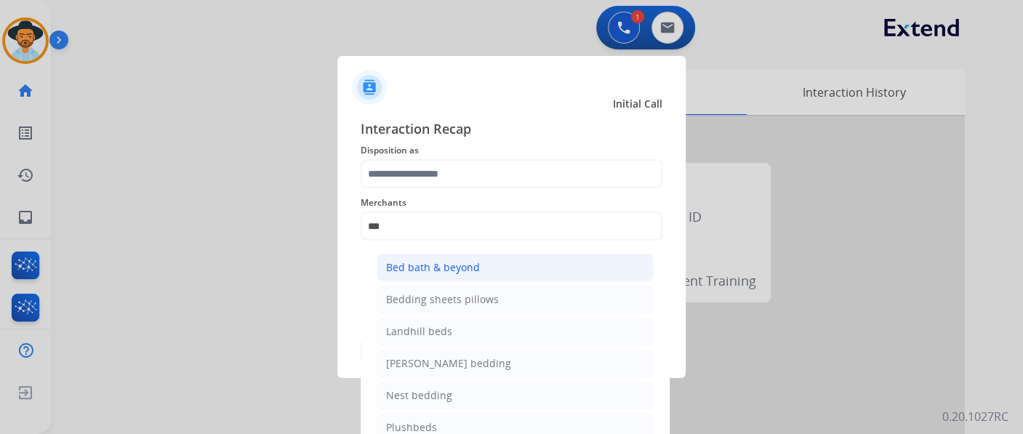
click at [459, 262] on div "Bed bath & beyond" at bounding box center [433, 267] width 94 height 15
type input "**********"
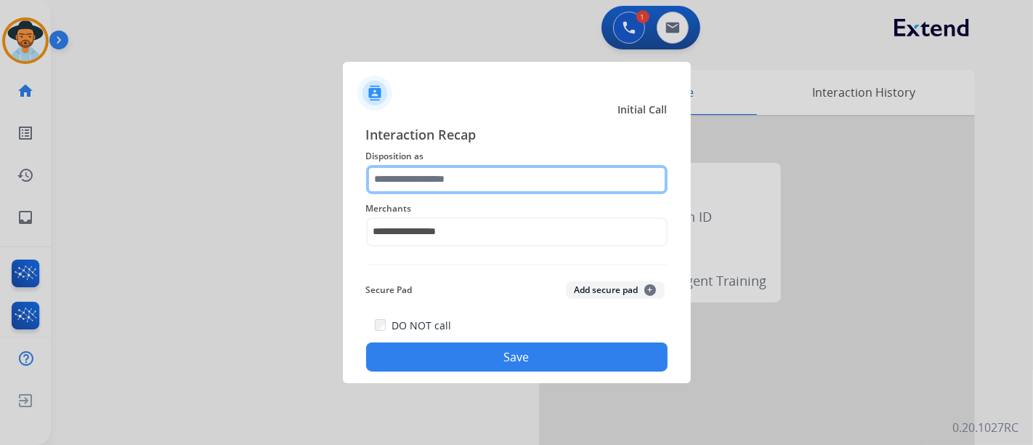
click at [462, 166] on input "text" at bounding box center [517, 179] width 302 height 29
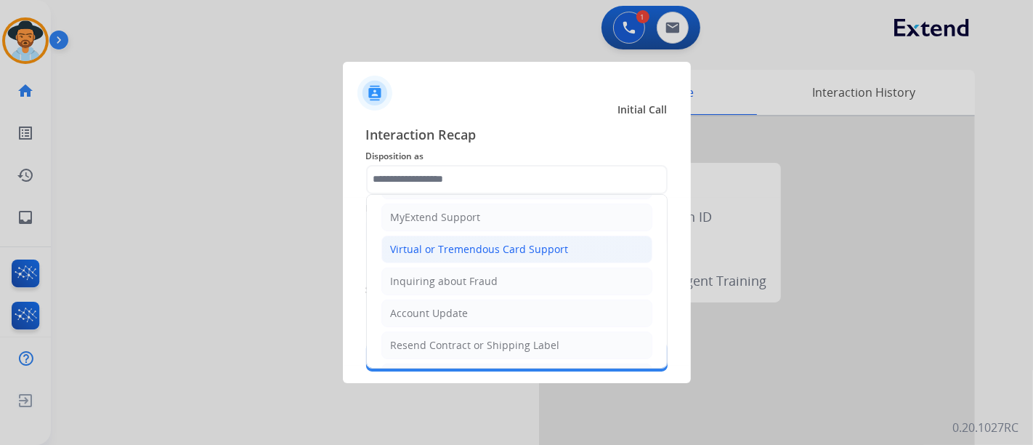
click at [473, 246] on div "Virtual or Tremendous Card Support" at bounding box center [480, 249] width 178 height 15
type input "**********"
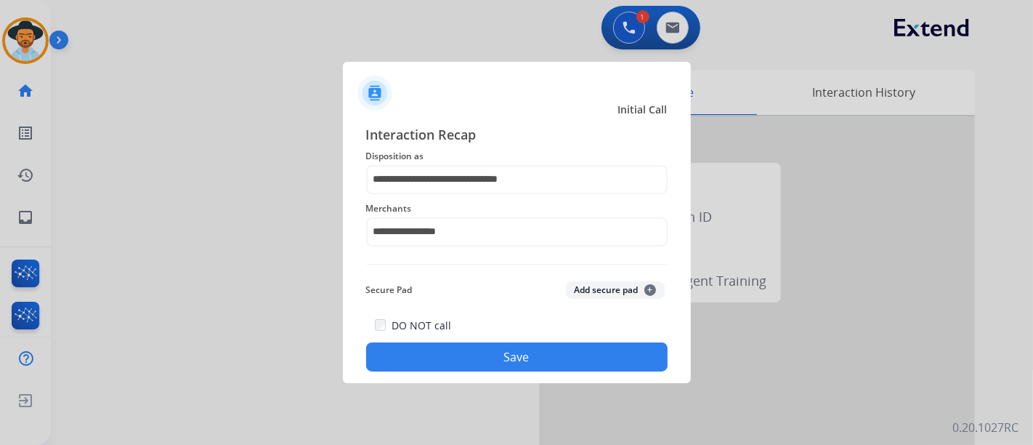
click at [494, 363] on button "Save" at bounding box center [517, 356] width 302 height 29
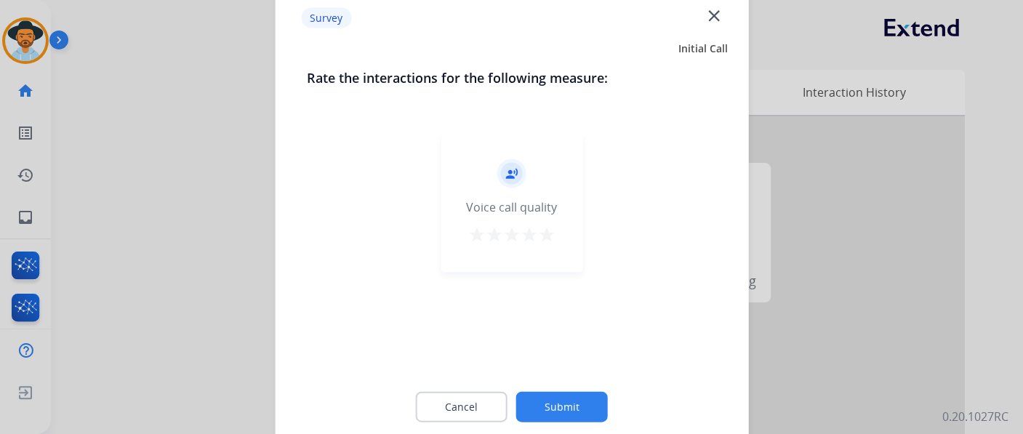
click at [538, 238] on mat-icon "star" at bounding box center [546, 233] width 17 height 17
click at [550, 408] on button "Submit" at bounding box center [562, 406] width 92 height 31
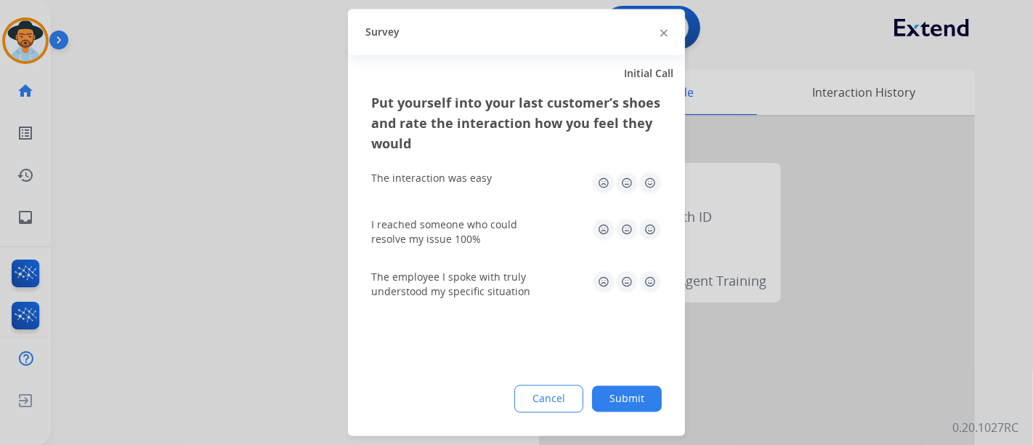
click at [647, 183] on img at bounding box center [650, 183] width 23 height 23
click at [652, 225] on img at bounding box center [650, 229] width 23 height 23
click at [644, 289] on img at bounding box center [650, 281] width 23 height 23
click at [631, 391] on button "Submit" at bounding box center [627, 399] width 70 height 26
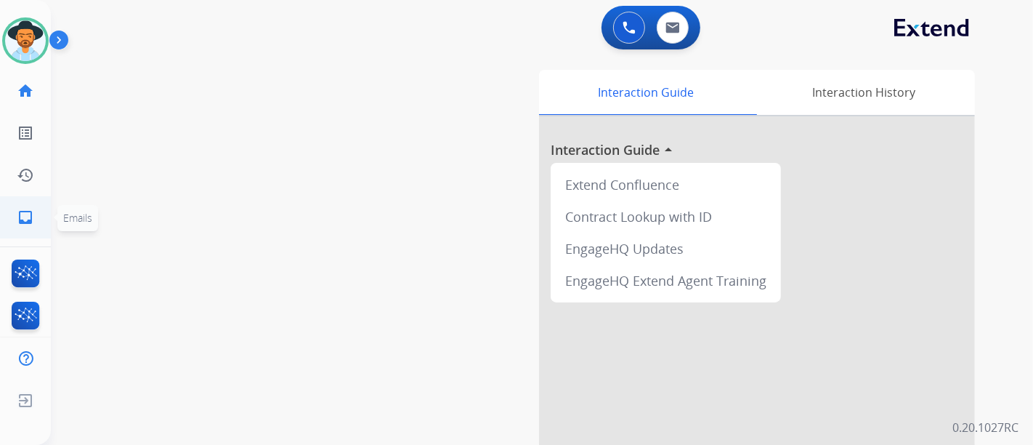
click at [25, 211] on mat-icon "inbox" at bounding box center [25, 217] width 17 height 17
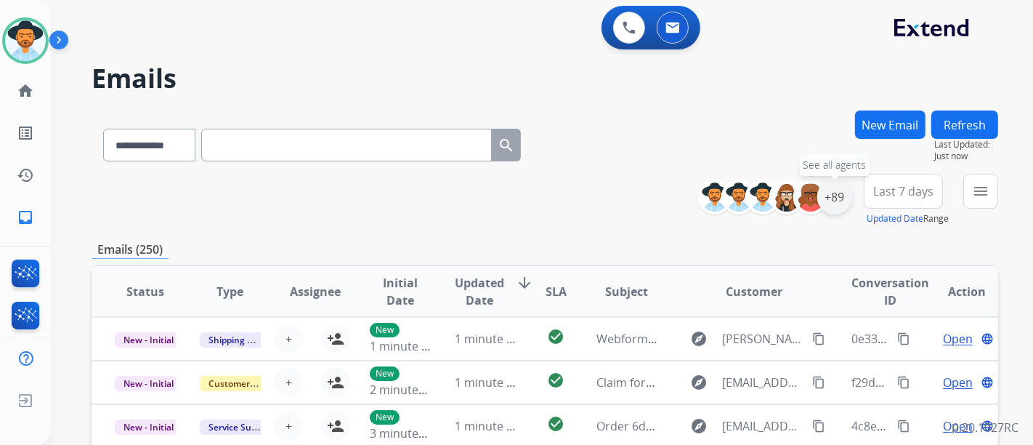
click at [822, 184] on div "+89" at bounding box center [835, 197] width 35 height 35
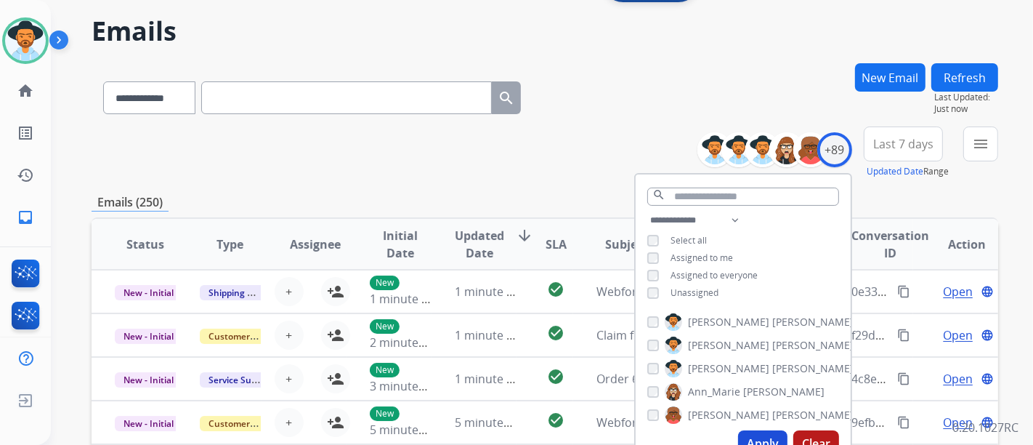
scroll to position [81, 0]
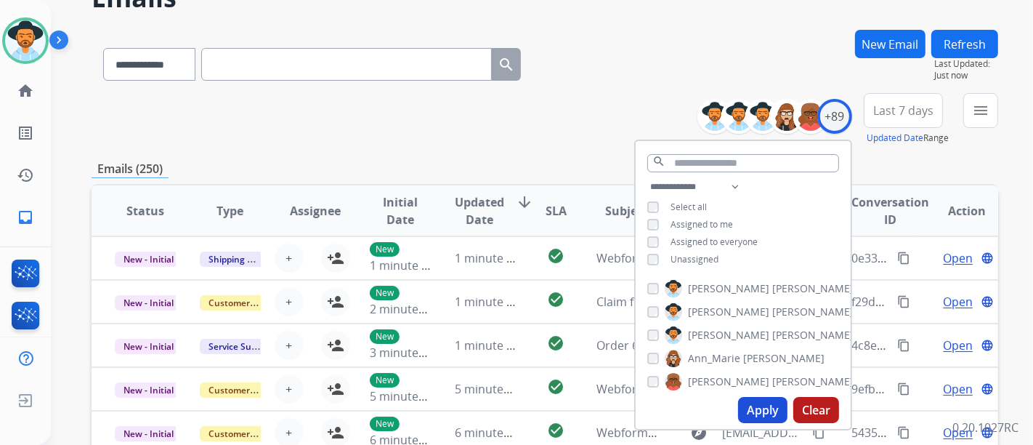
click at [654, 250] on div "**********" at bounding box center [743, 224] width 215 height 93
click at [636, 242] on div "**********" at bounding box center [743, 224] width 215 height 93
click at [658, 257] on div "Unassigned" at bounding box center [683, 260] width 71 height 12
click at [757, 404] on button "Apply" at bounding box center [762, 410] width 49 height 26
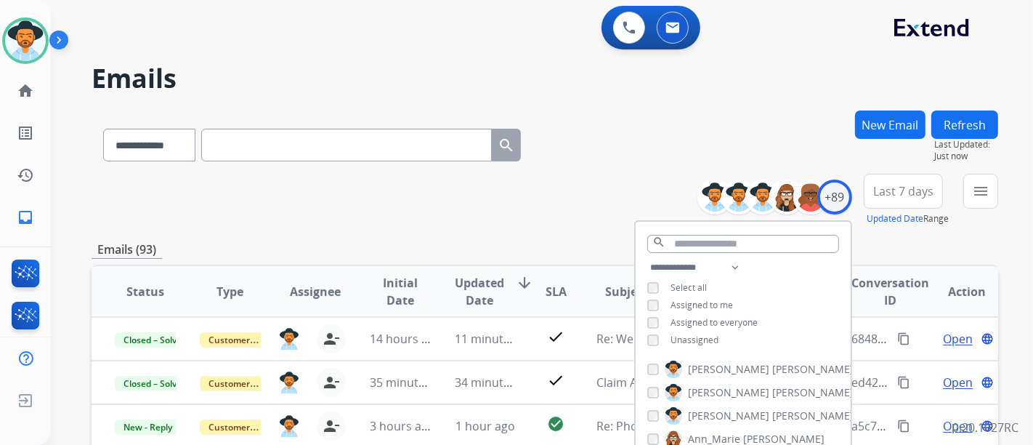
click at [525, 209] on div "**********" at bounding box center [545, 200] width 907 height 52
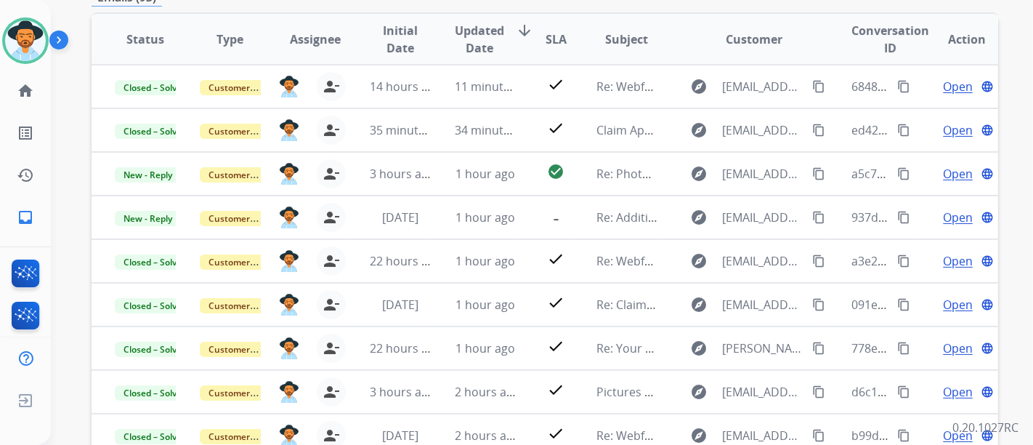
scroll to position [219, 0]
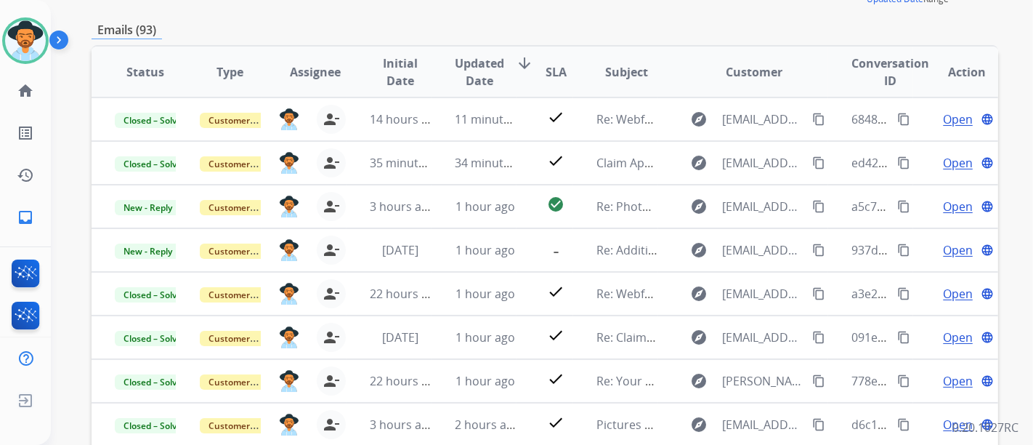
click at [12, 16] on div "[PERSON_NAME] Available Edit Avatar Agent: [PERSON_NAME] Profile: Extend_Traini…" at bounding box center [25, 119] width 51 height 238
click at [25, 30] on img at bounding box center [25, 40] width 41 height 41
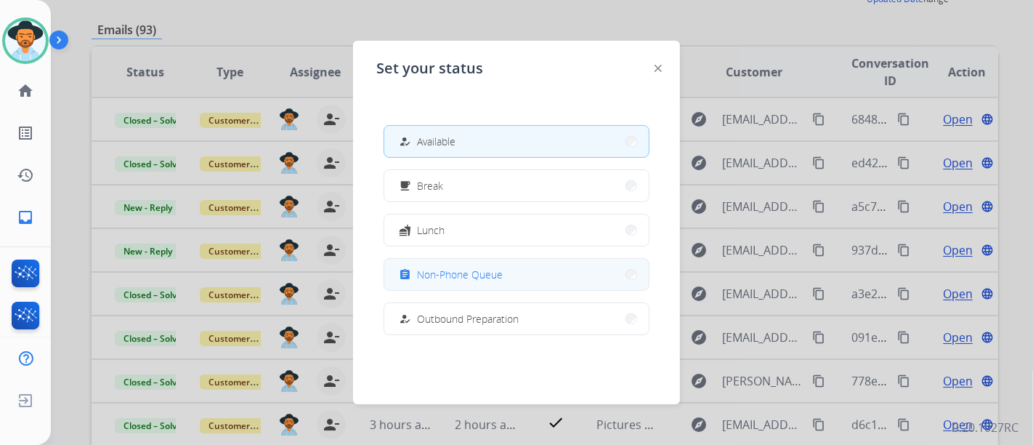
click at [456, 280] on span "Non-Phone Queue" at bounding box center [460, 274] width 86 height 15
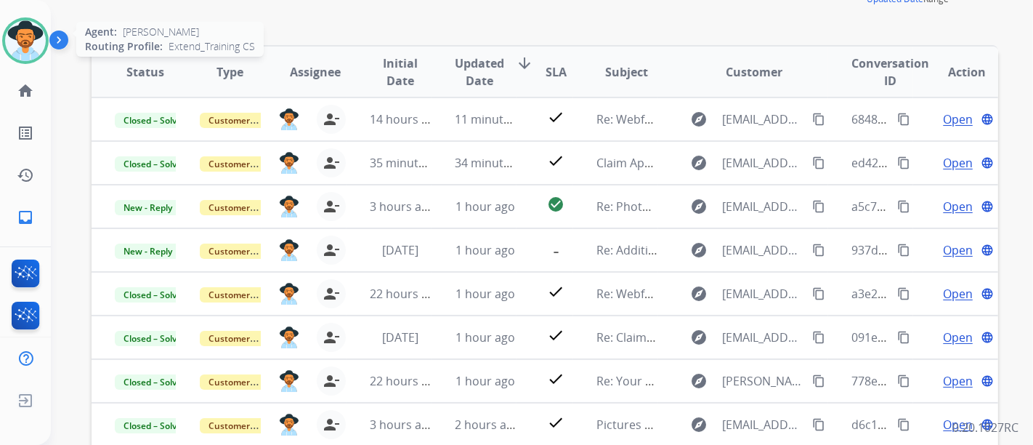
click at [36, 34] on img at bounding box center [25, 40] width 41 height 41
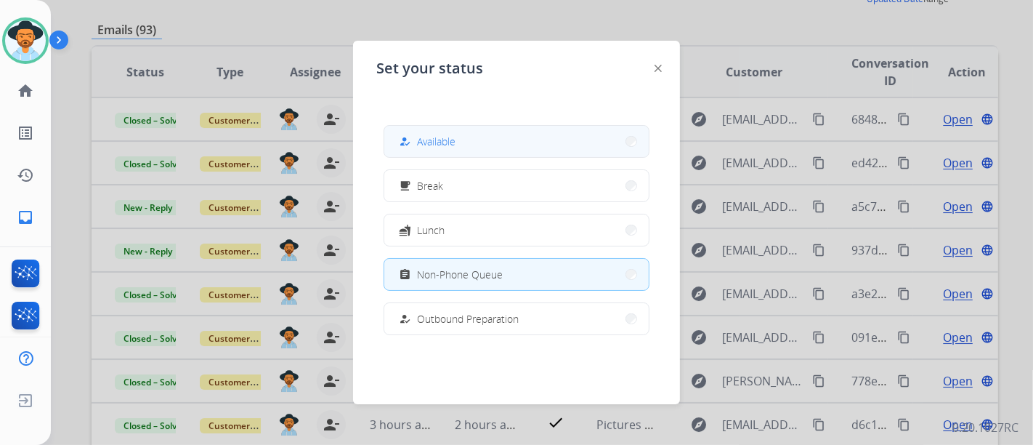
click at [447, 148] on div "how_to_reg Available" at bounding box center [426, 141] width 60 height 17
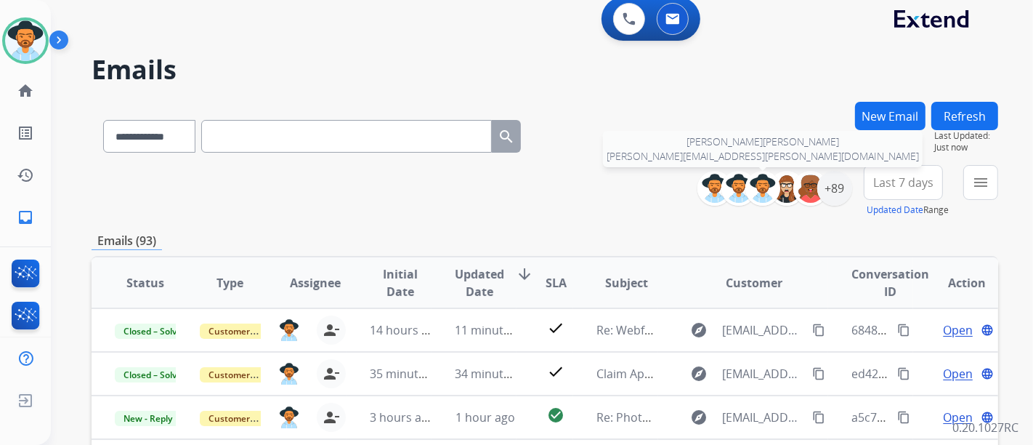
scroll to position [0, 0]
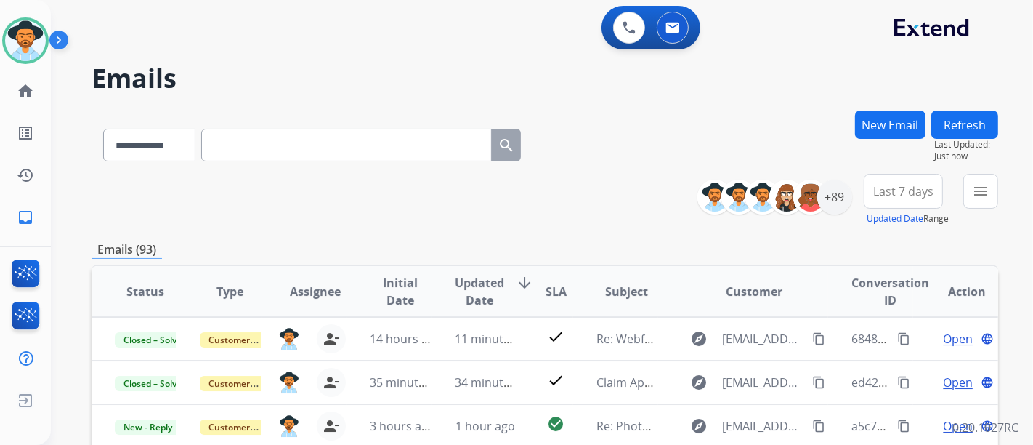
drag, startPoint x: 326, startPoint y: 116, endPoint x: 326, endPoint y: 129, distance: 13.1
click at [326, 117] on div "**********" at bounding box center [545, 141] width 907 height 63
click at [326, 142] on input "text" at bounding box center [346, 145] width 291 height 33
paste input "**********"
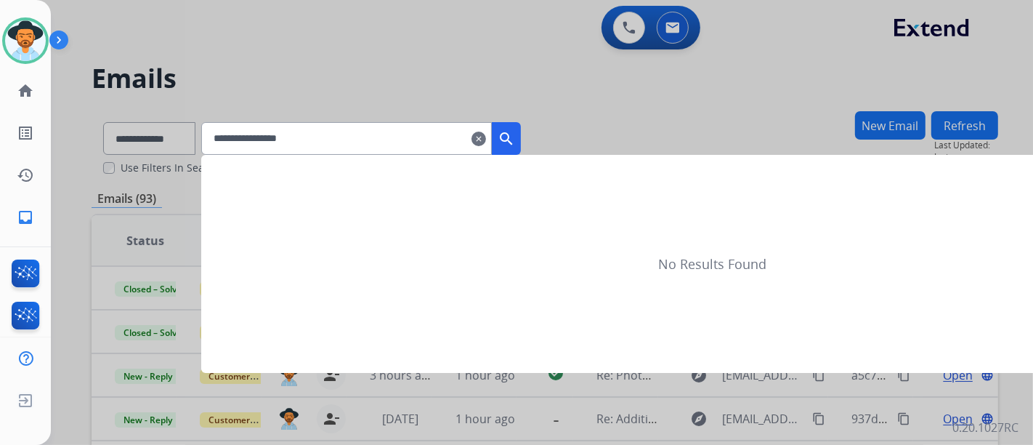
type input "**********"
click at [515, 143] on mat-icon "search" at bounding box center [506, 138] width 17 height 17
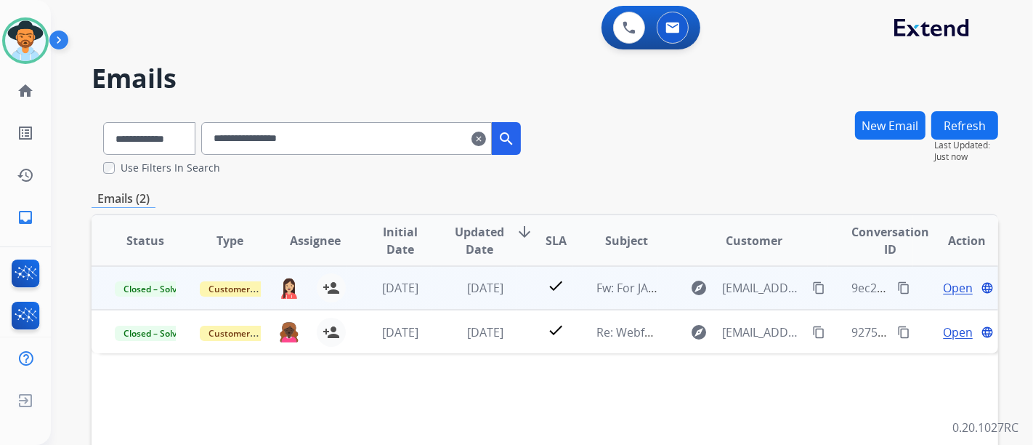
click at [953, 292] on span "Open" at bounding box center [958, 287] width 30 height 17
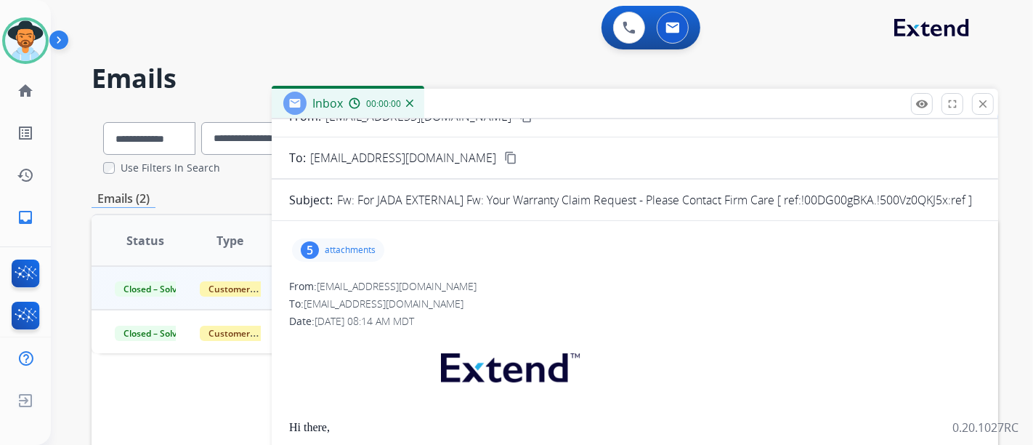
scroll to position [81, 0]
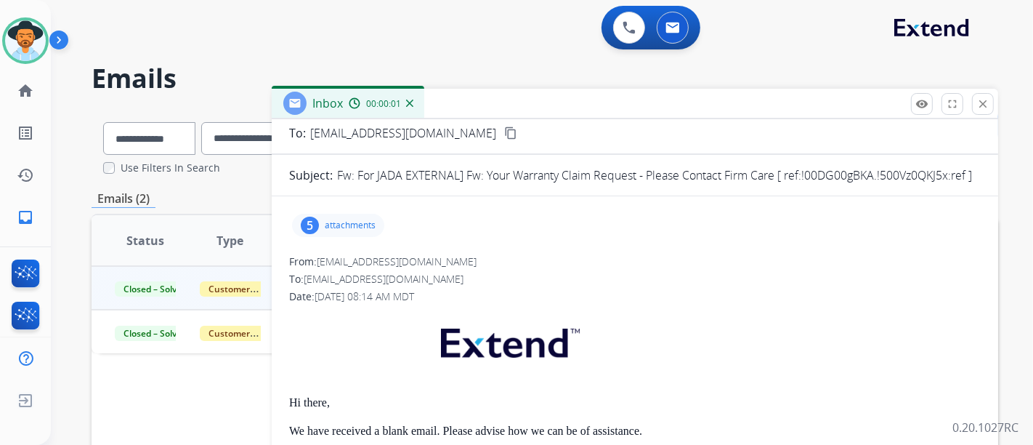
click at [369, 225] on p "attachments" at bounding box center [350, 225] width 51 height 12
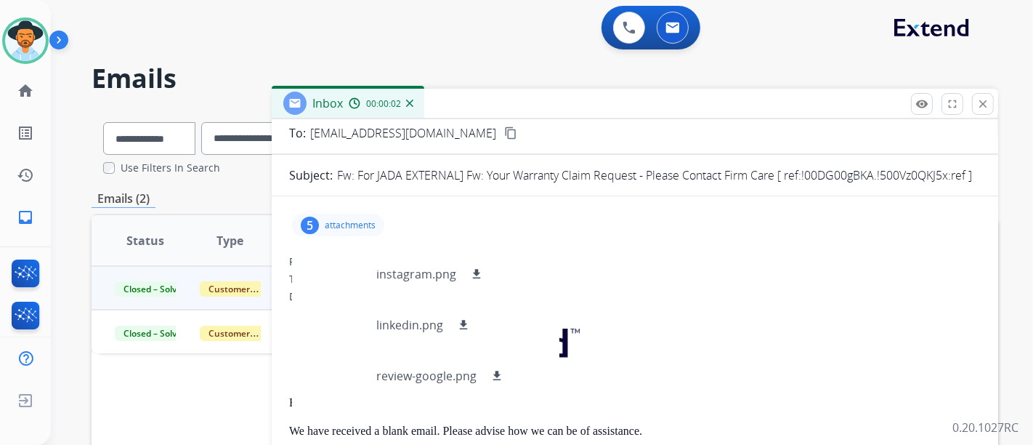
scroll to position [73, 0]
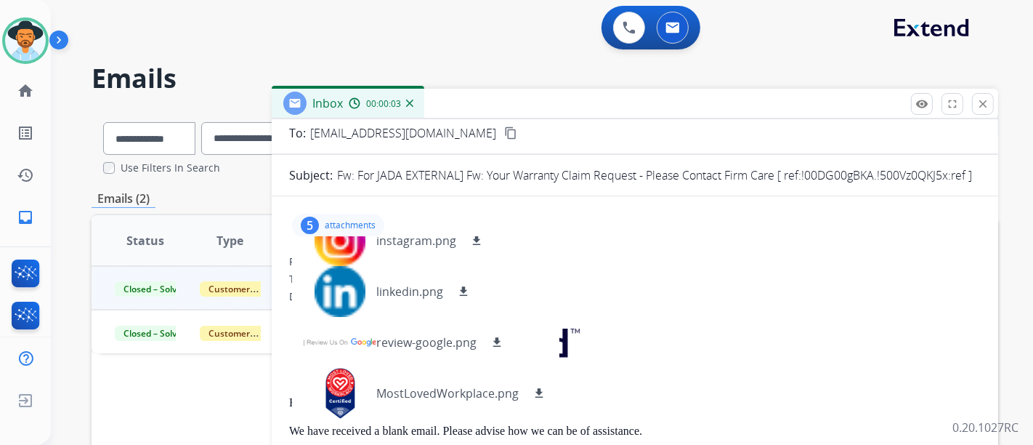
click at [687, 313] on p at bounding box center [635, 346] width 692 height 70
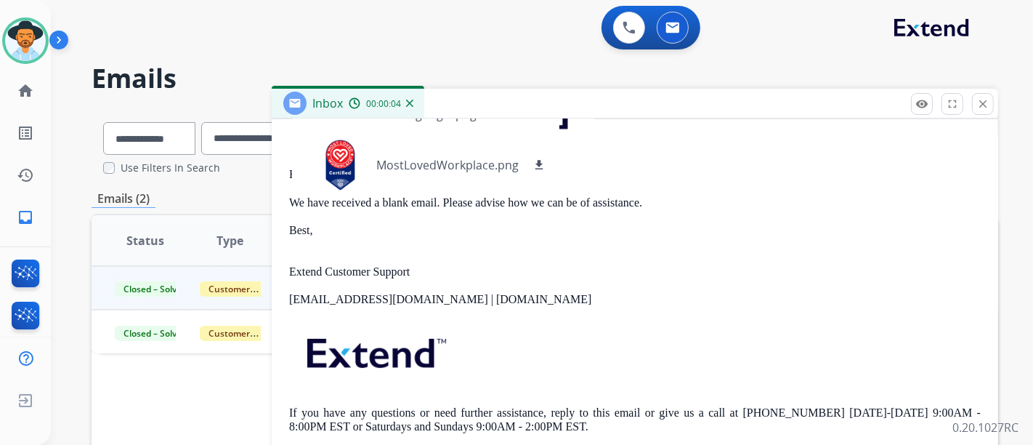
scroll to position [314, 0]
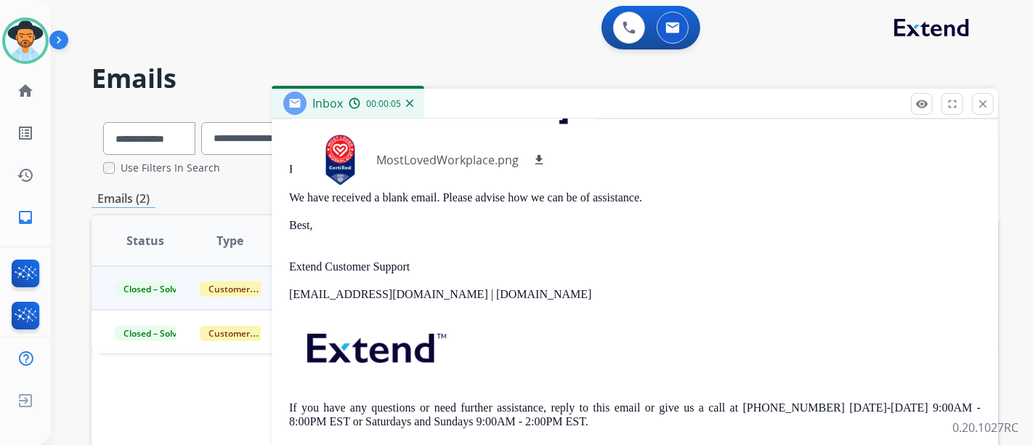
click at [687, 313] on div "Hi there, We have received a blank email. Please advise how we can be of assist…" at bounding box center [635, 265] width 692 height 374
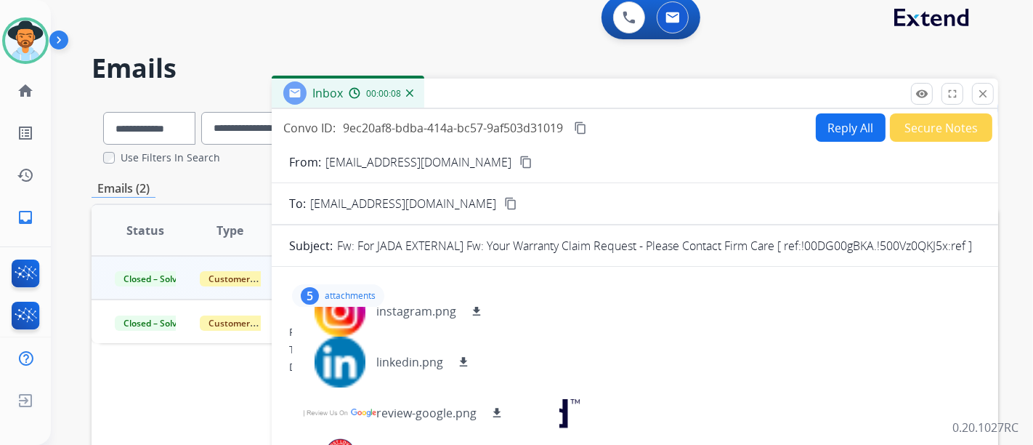
scroll to position [0, 0]
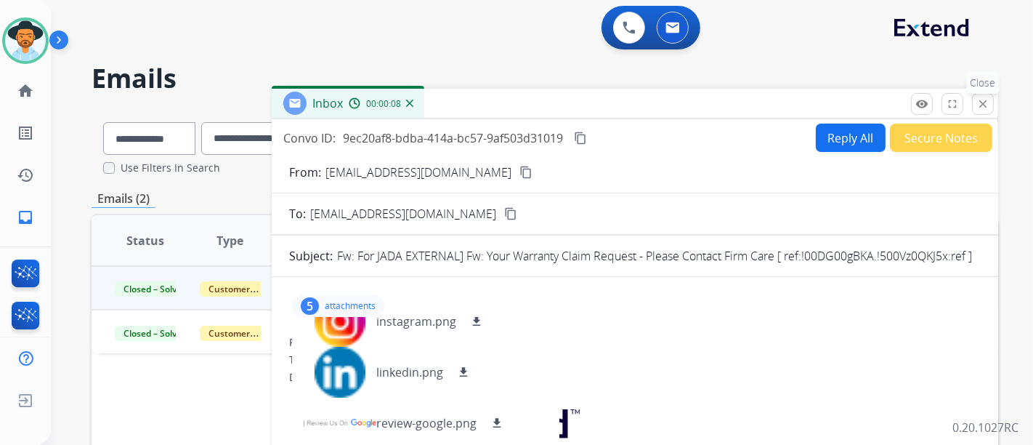
click at [974, 105] on button "close Close" at bounding box center [983, 104] width 22 height 22
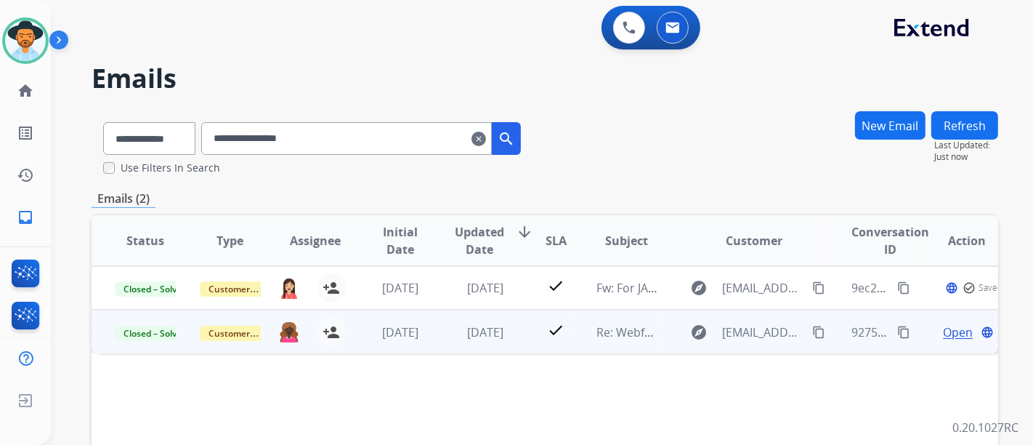
click at [937, 330] on div "Open language" at bounding box center [967, 331] width 61 height 17
click at [943, 331] on span "Open" at bounding box center [958, 331] width 30 height 17
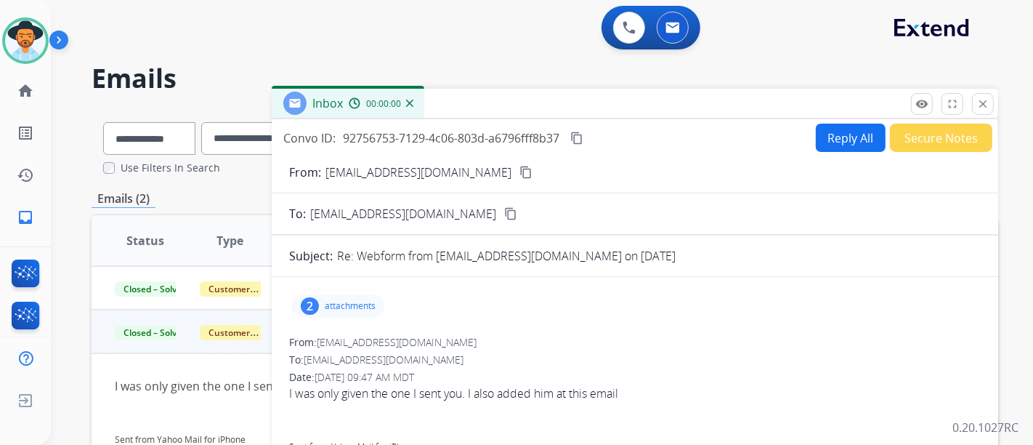
click at [318, 307] on div "2" at bounding box center [310, 305] width 18 height 17
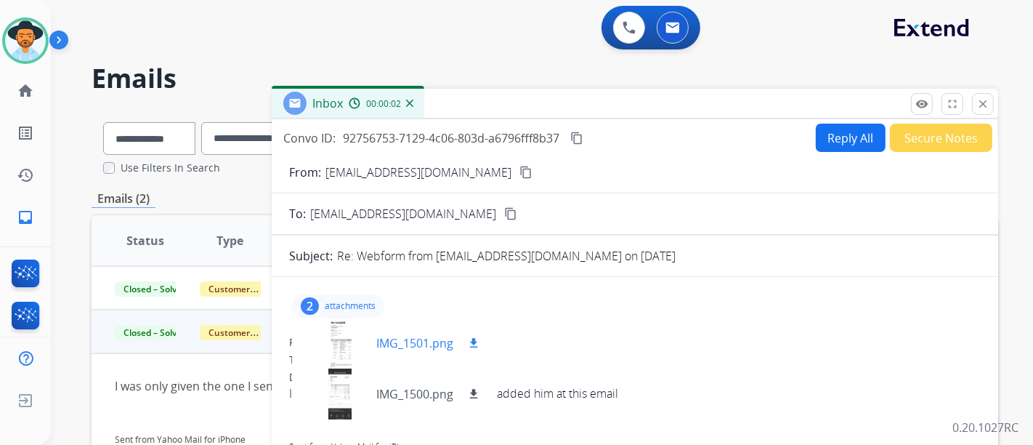
click at [336, 330] on div at bounding box center [340, 343] width 73 height 51
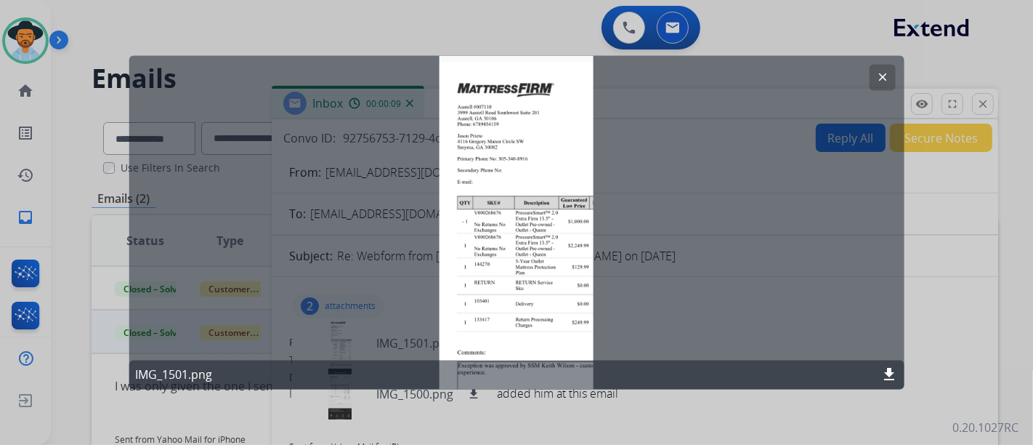
click at [888, 79] on button "clear" at bounding box center [882, 78] width 26 height 26
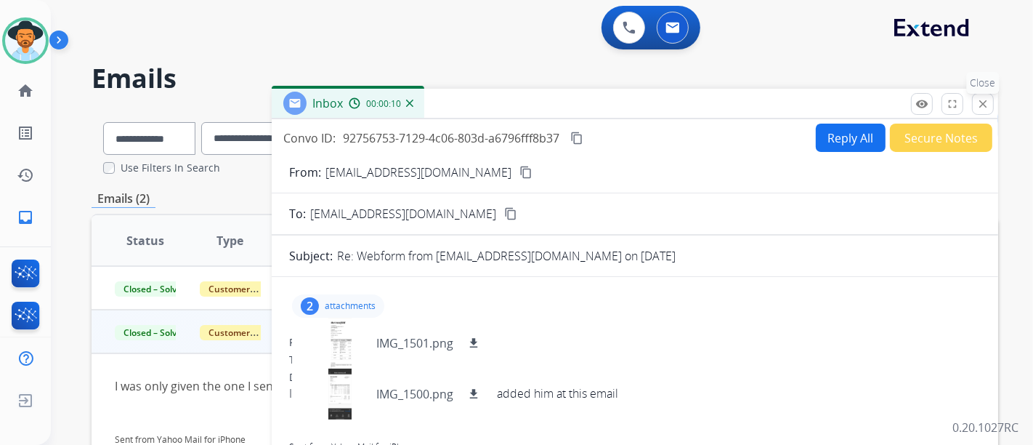
click at [983, 109] on mat-icon "close" at bounding box center [983, 103] width 13 height 13
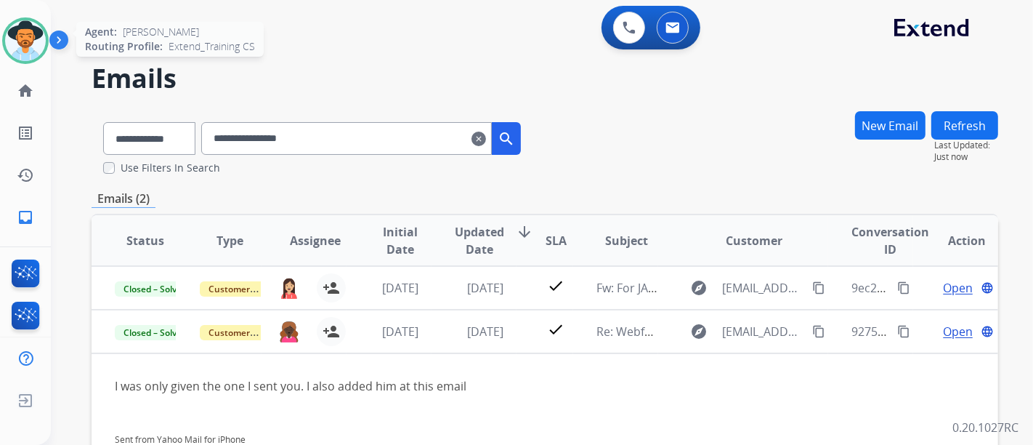
click at [20, 59] on img at bounding box center [25, 40] width 41 height 41
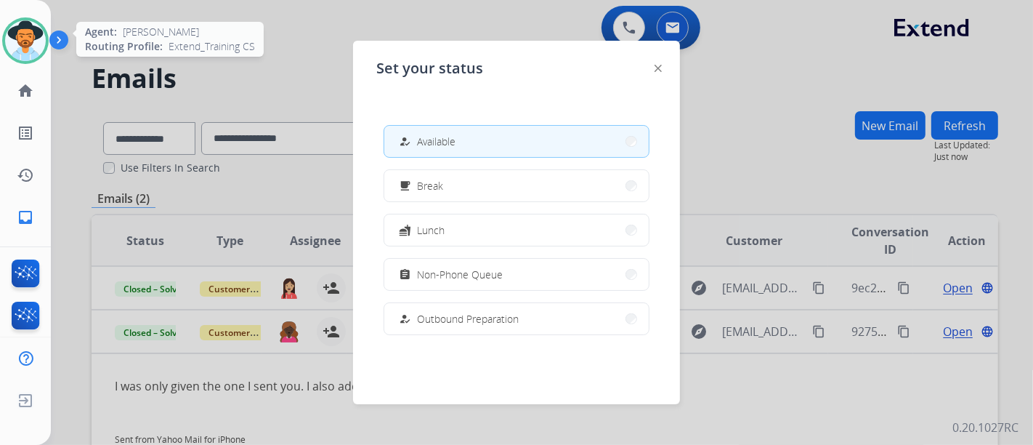
click at [20, 59] on img at bounding box center [25, 40] width 41 height 41
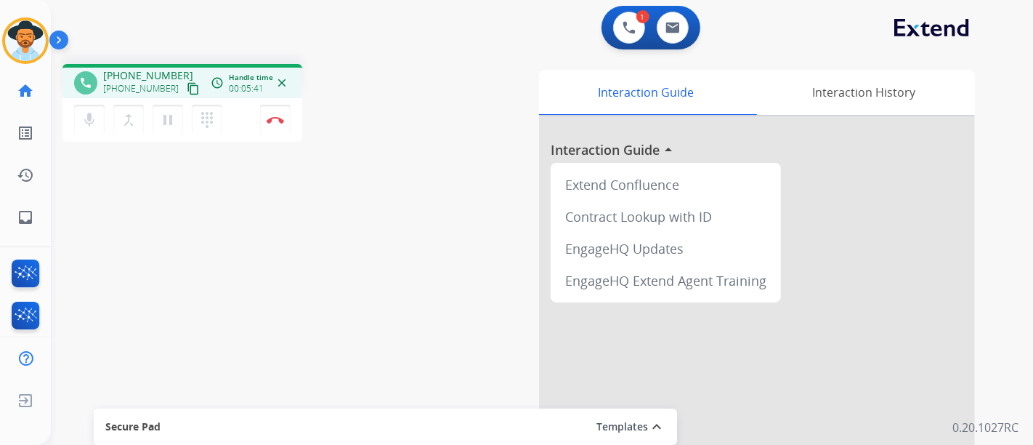
click at [241, 111] on div "mic Mute merge_type Bridge pause Hold dialpad Dialpad Disconnect" at bounding box center [183, 120] width 240 height 44
click at [267, 117] on img at bounding box center [275, 119] width 17 height 7
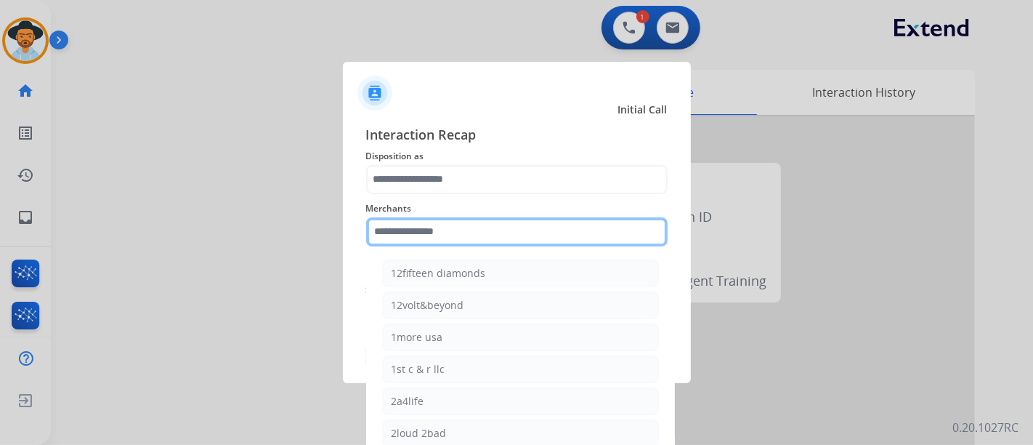
click at [405, 229] on input "text" at bounding box center [517, 231] width 302 height 29
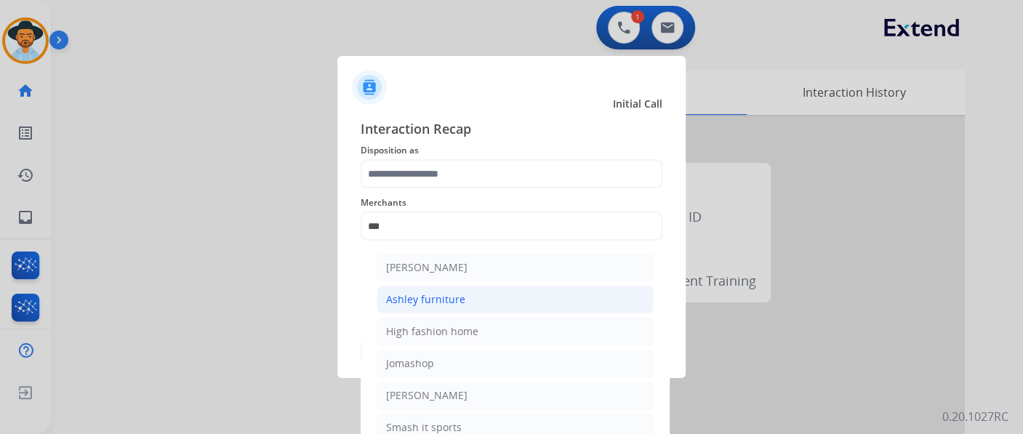
click at [487, 296] on li "Ashley furniture" at bounding box center [514, 300] width 277 height 28
type input "**********"
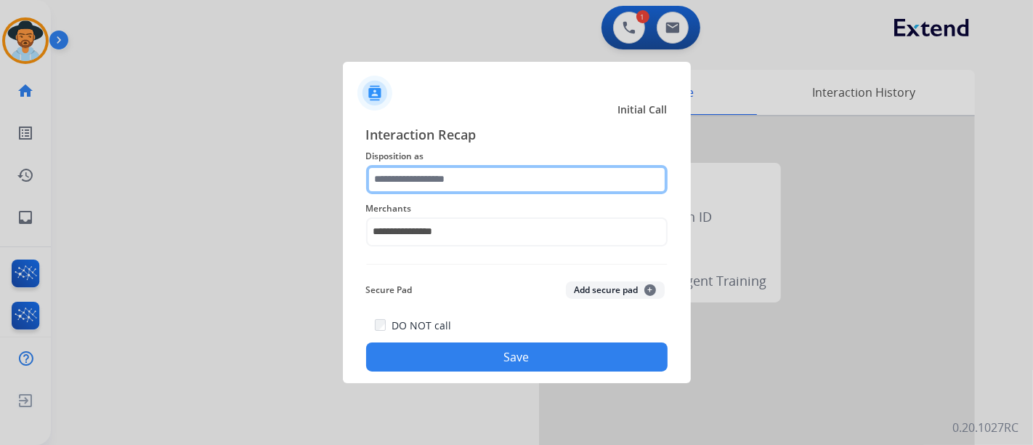
drag, startPoint x: 451, startPoint y: 173, endPoint x: 452, endPoint y: 186, distance: 13.2
click at [452, 186] on input "text" at bounding box center [517, 179] width 302 height 29
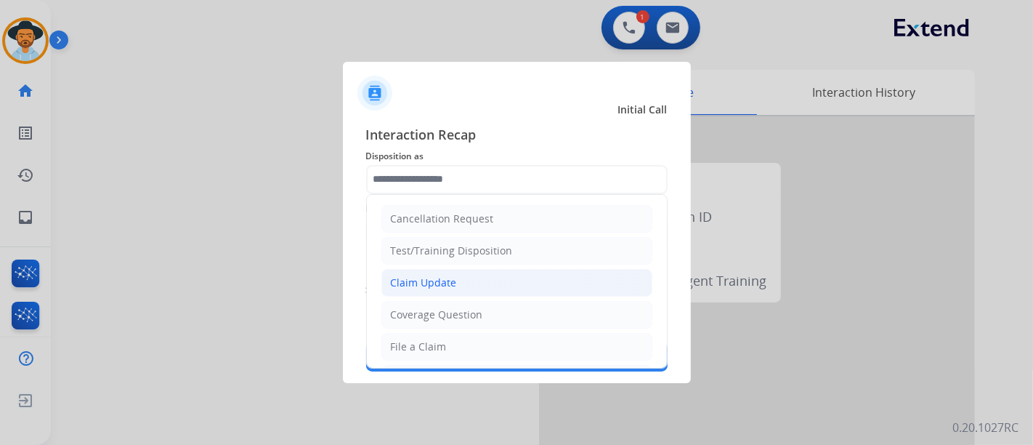
click at [446, 275] on div "Claim Update" at bounding box center [424, 282] width 66 height 15
type input "**********"
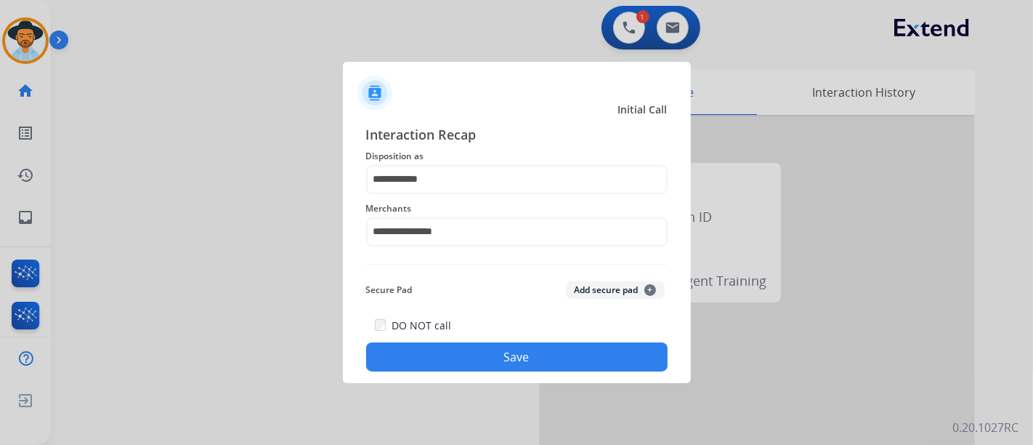
click at [453, 352] on button "Save" at bounding box center [517, 356] width 302 height 29
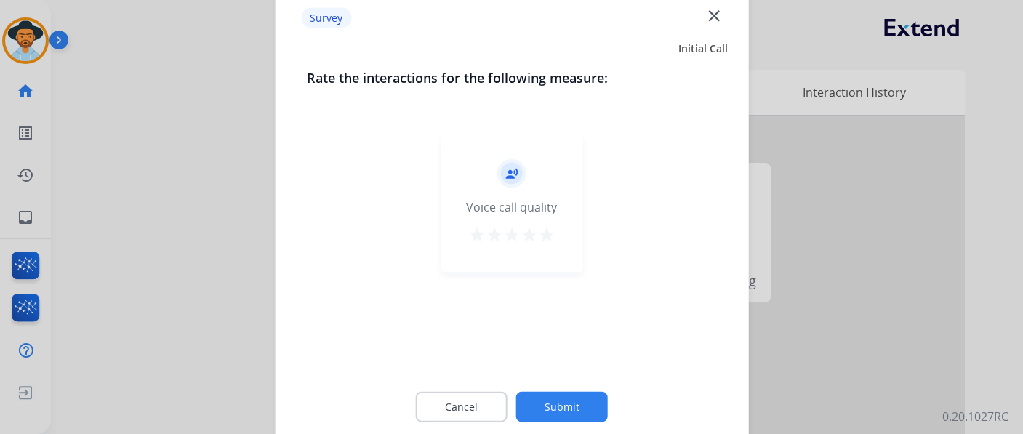
click at [539, 231] on mat-icon "star" at bounding box center [546, 233] width 17 height 17
click at [539, 403] on button "Submit" at bounding box center [562, 406] width 92 height 31
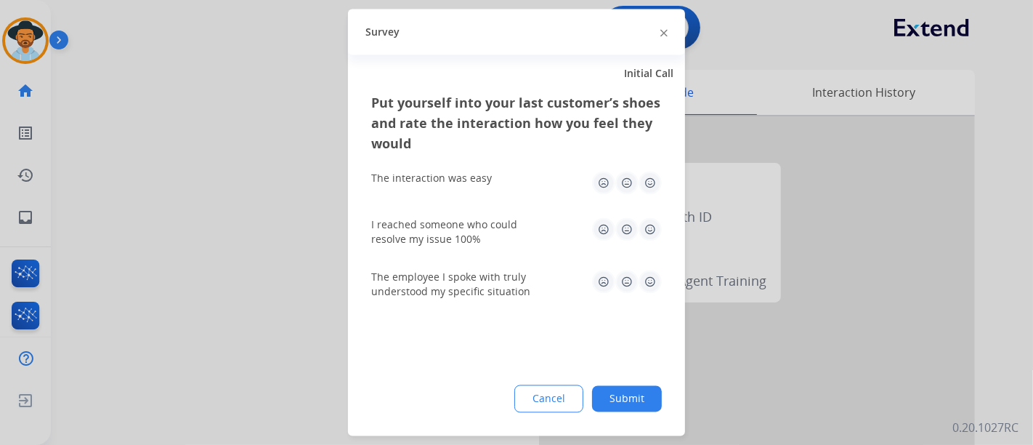
click at [640, 189] on img at bounding box center [650, 183] width 23 height 23
click at [647, 230] on img at bounding box center [650, 229] width 23 height 23
click at [649, 287] on img at bounding box center [650, 281] width 23 height 23
click at [616, 395] on button "Submit" at bounding box center [627, 399] width 70 height 26
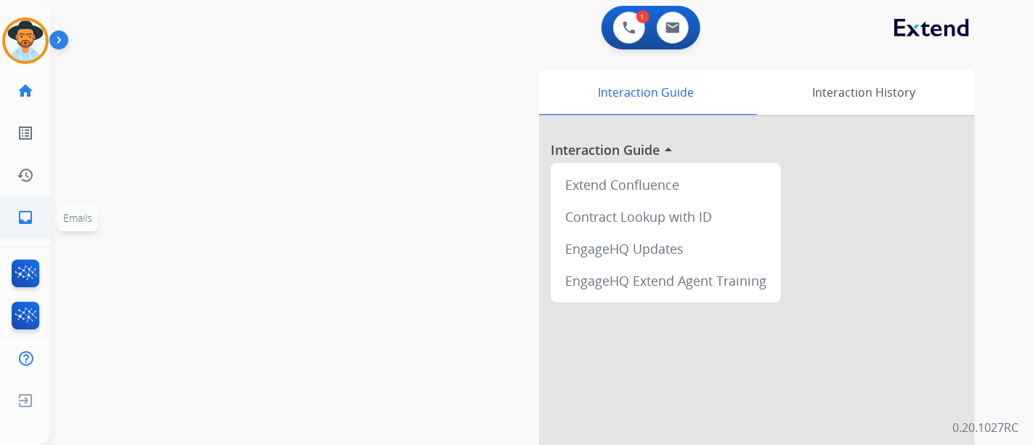
click at [40, 219] on link "inbox Emails" at bounding box center [25, 217] width 41 height 41
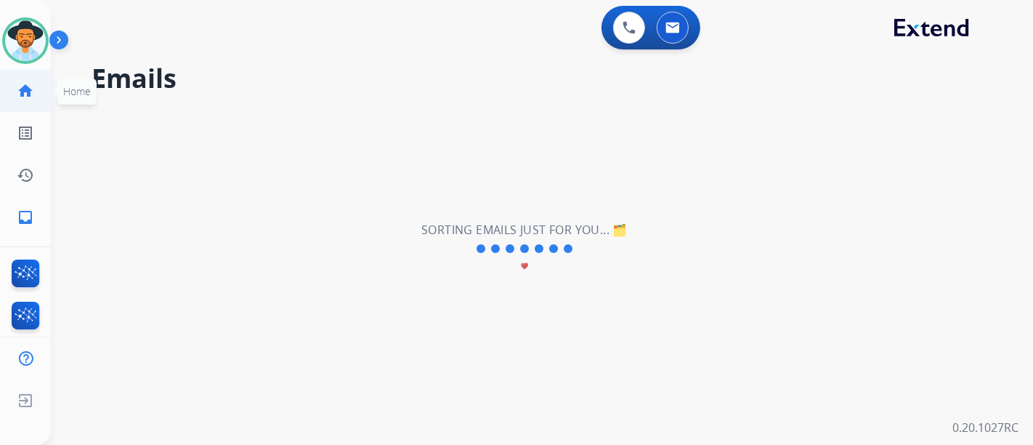
click at [37, 80] on link "home Home" at bounding box center [25, 90] width 41 height 41
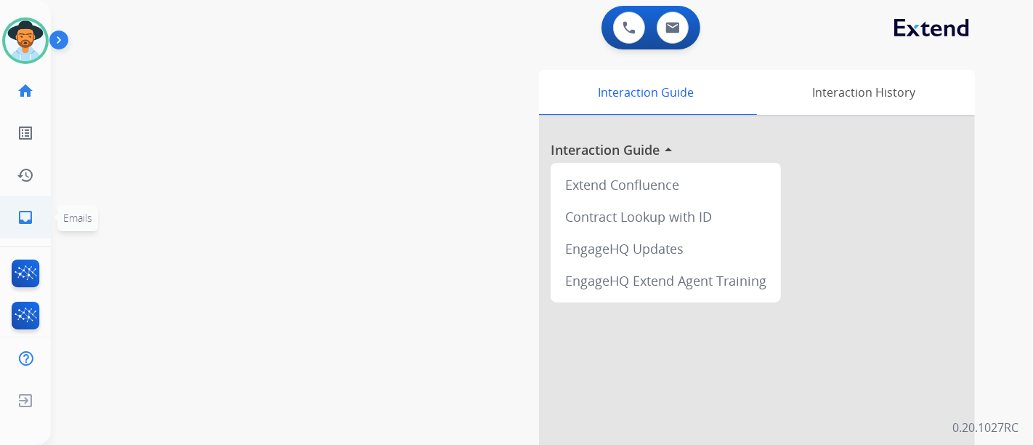
click at [15, 205] on link "inbox Emails" at bounding box center [25, 217] width 41 height 41
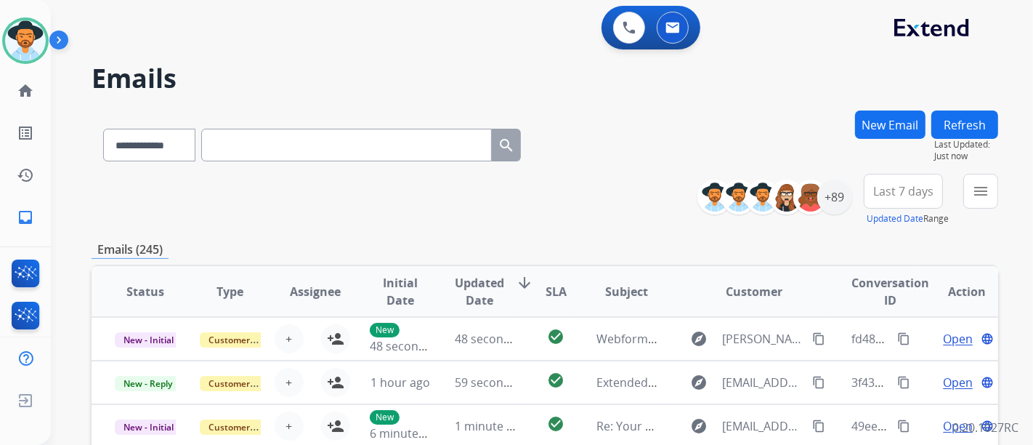
click at [563, 193] on div "**********" at bounding box center [545, 200] width 907 height 52
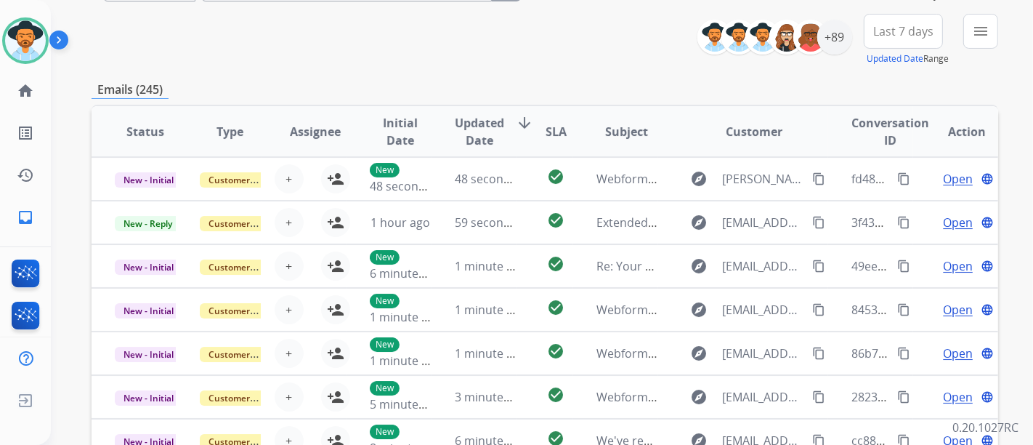
scroll to position [161, 0]
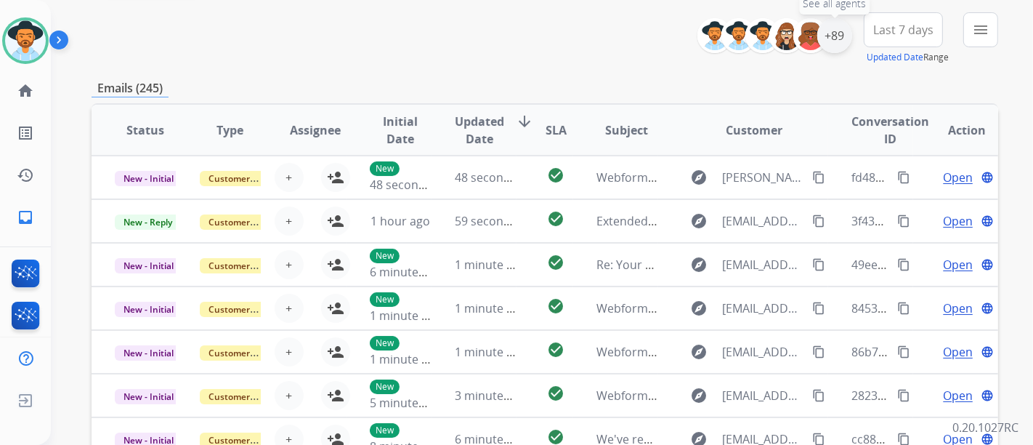
click at [834, 31] on div "+89" at bounding box center [835, 35] width 35 height 35
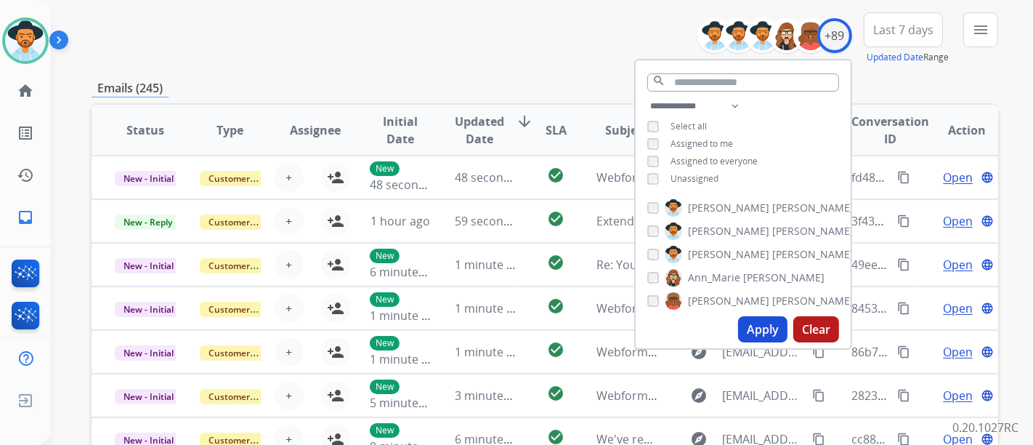
click at [690, 178] on span "Unassigned" at bounding box center [695, 178] width 48 height 12
click at [776, 332] on button "Apply" at bounding box center [762, 329] width 49 height 26
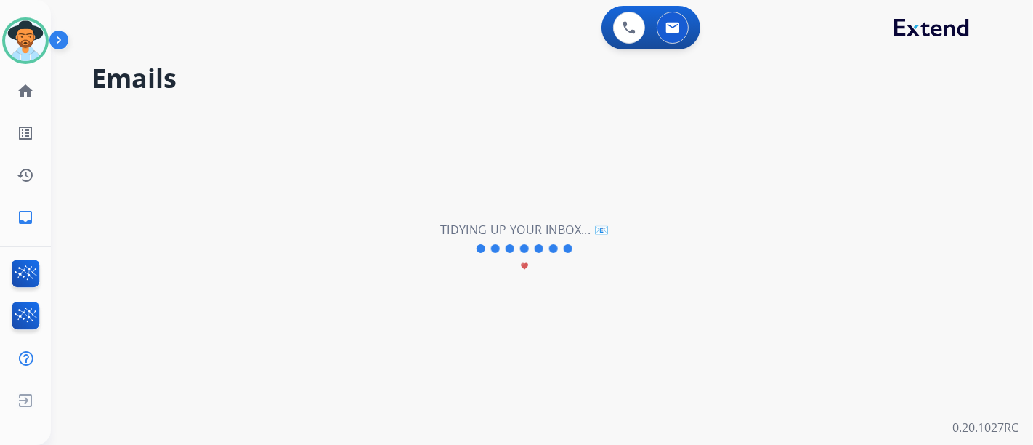
scroll to position [0, 0]
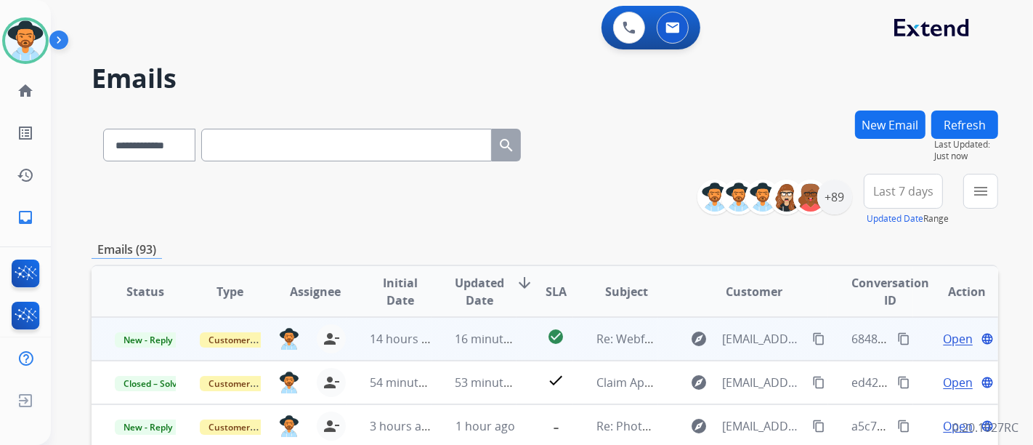
click at [955, 340] on span "Open" at bounding box center [958, 338] width 30 height 17
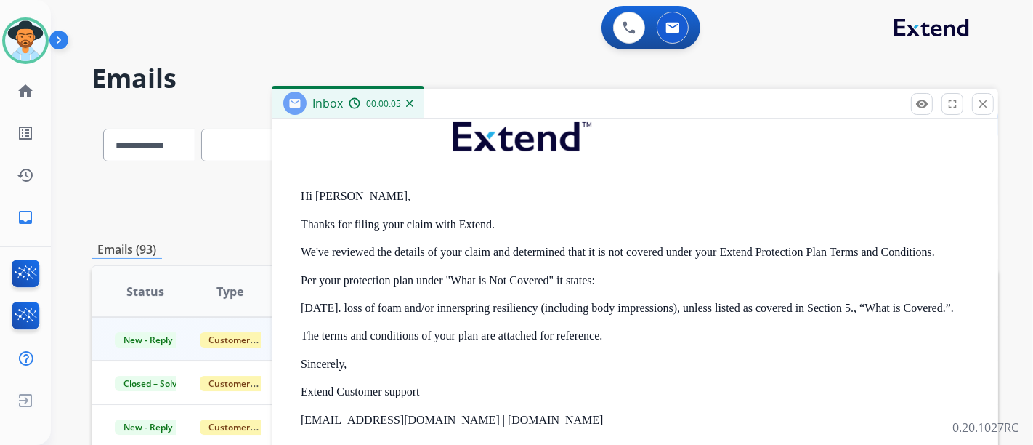
scroll to position [403, 0]
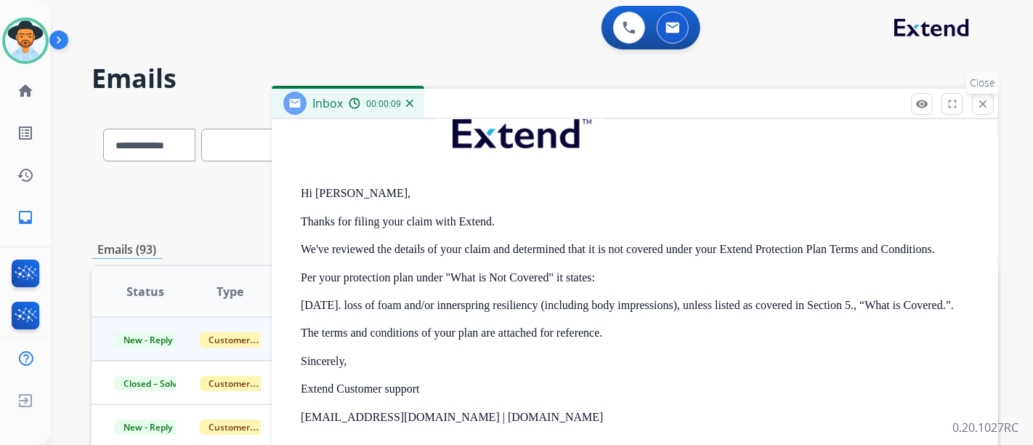
click at [975, 105] on button "close Close" at bounding box center [983, 104] width 22 height 22
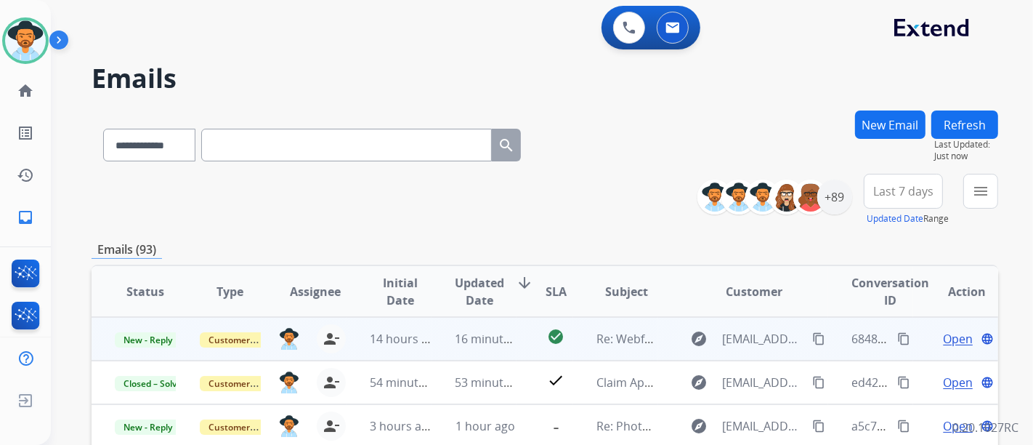
click at [946, 337] on span "Open" at bounding box center [958, 338] width 30 height 17
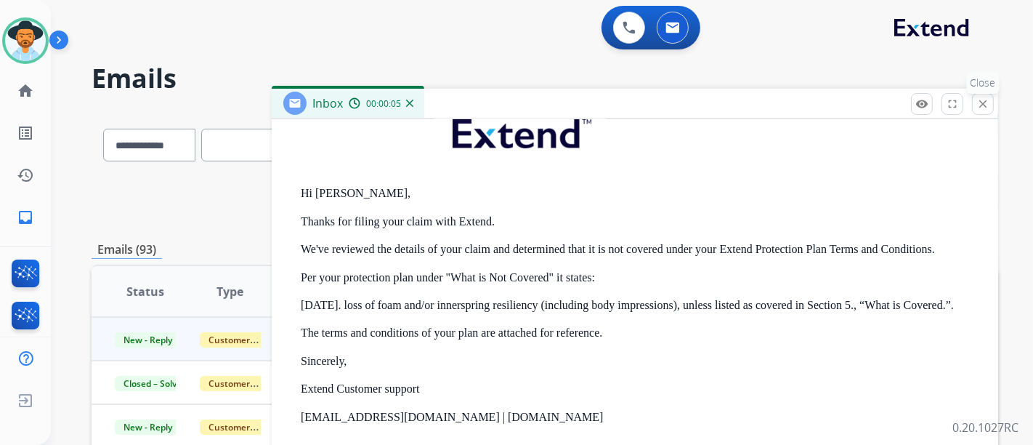
click at [993, 105] on button "close Close" at bounding box center [983, 104] width 22 height 22
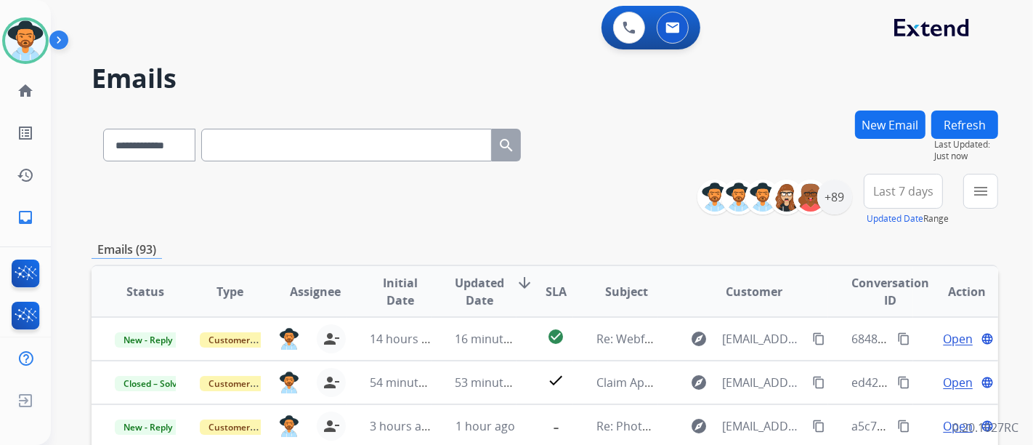
click at [868, 109] on div "**********" at bounding box center [525, 274] width 948 height 445
click at [871, 111] on button "New Email" at bounding box center [890, 124] width 70 height 28
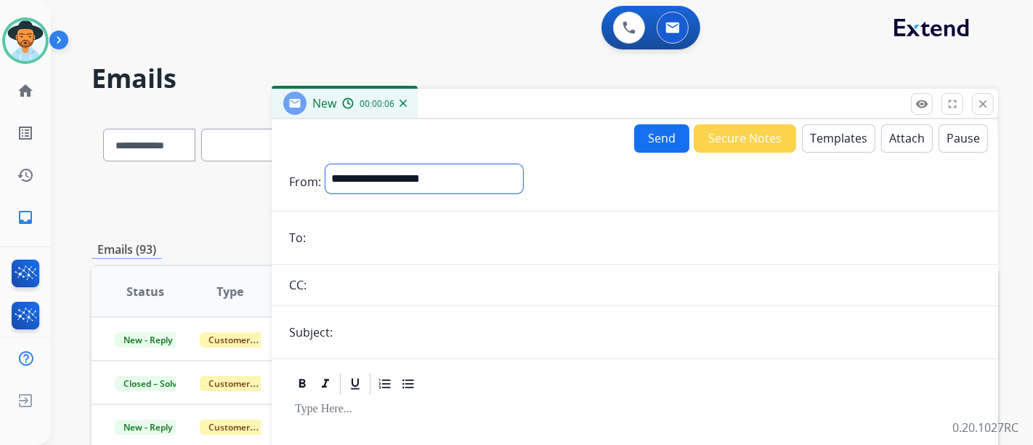
click at [400, 185] on select "**********" at bounding box center [425, 178] width 198 height 29
select select "**********"
click at [326, 164] on select "**********" at bounding box center [425, 178] width 198 height 29
drag, startPoint x: 396, startPoint y: 227, endPoint x: 396, endPoint y: 237, distance: 10.2
click at [396, 227] on input "email" at bounding box center [645, 239] width 671 height 29
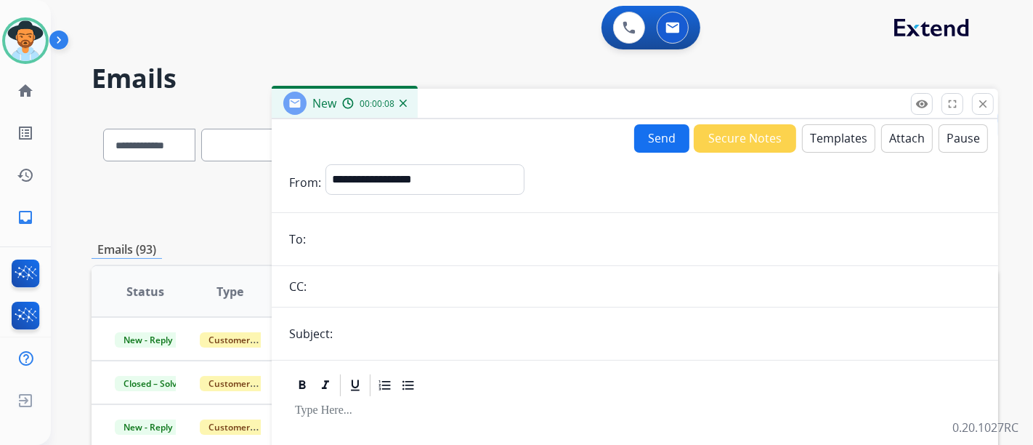
paste input "**********"
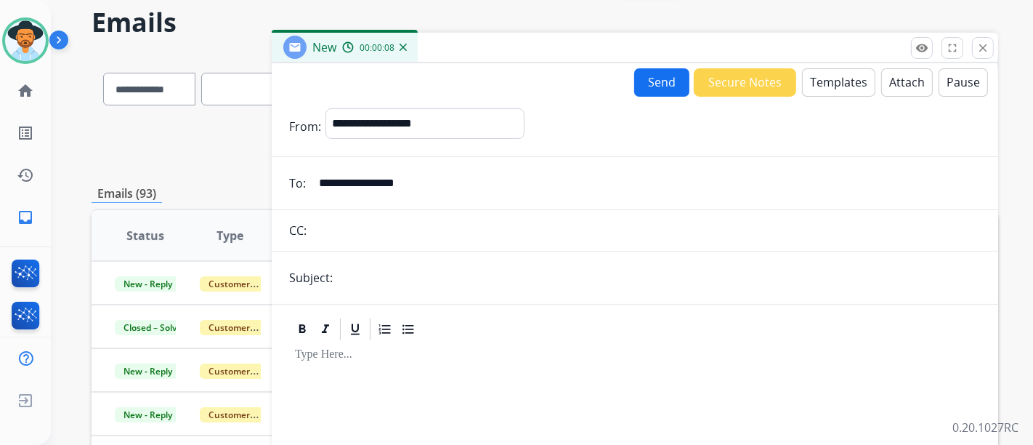
scroll to position [81, 0]
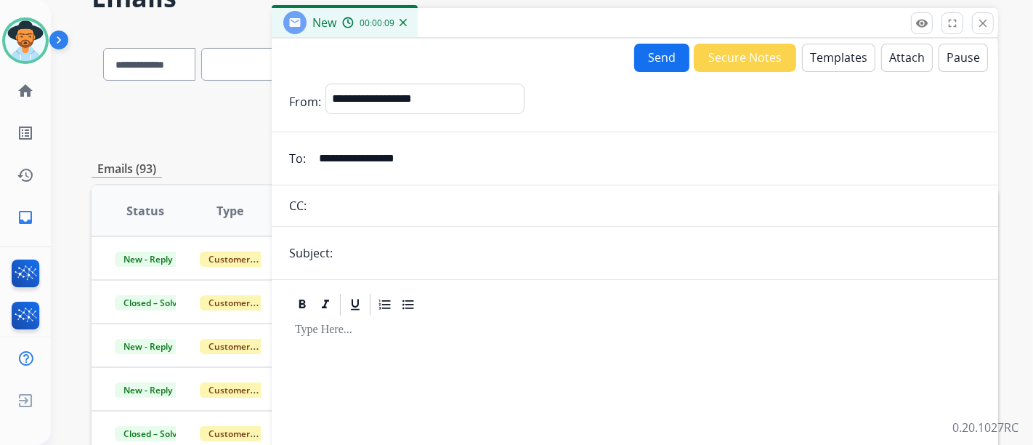
type input "**********"
click at [384, 253] on input "text" at bounding box center [659, 252] width 644 height 29
type input "**********"
click at [849, 63] on button "Templates" at bounding box center [838, 58] width 73 height 28
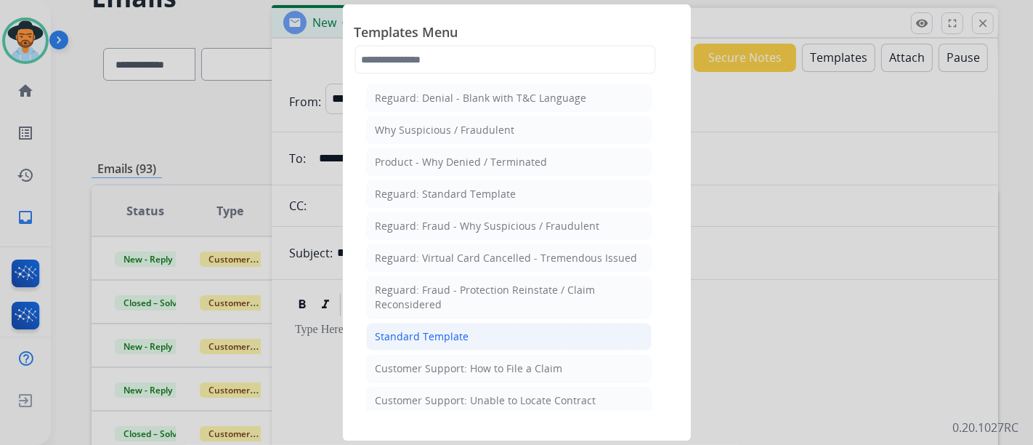
click at [480, 335] on li "Standard Template" at bounding box center [509, 337] width 286 height 28
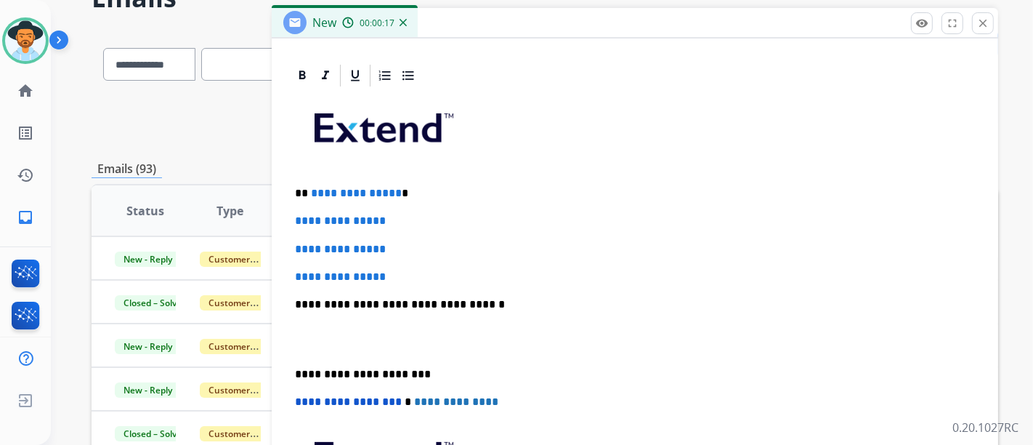
scroll to position [323, 0]
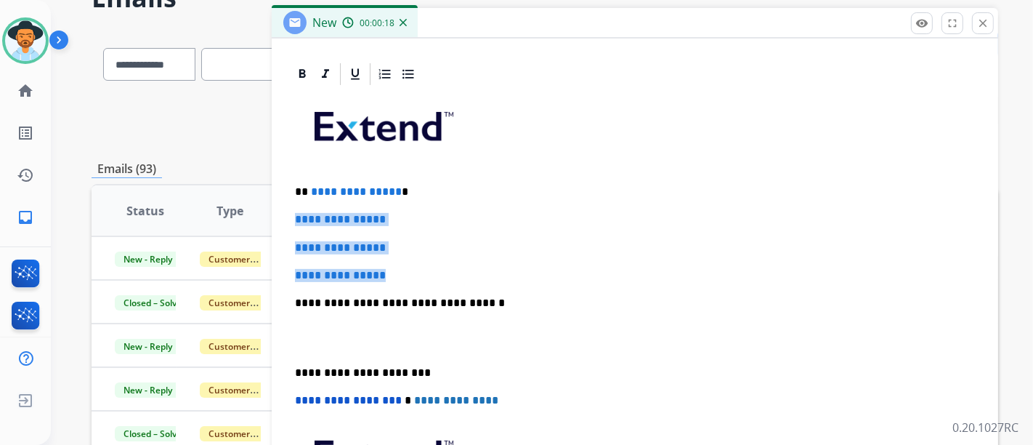
drag, startPoint x: 412, startPoint y: 275, endPoint x: 294, endPoint y: 204, distance: 137.6
click at [294, 204] on div "**********" at bounding box center [635, 337] width 692 height 500
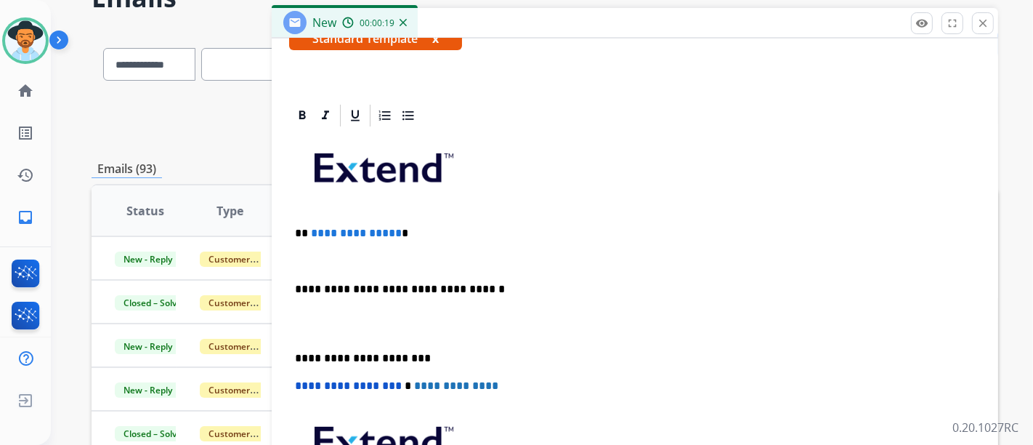
scroll to position [125, 0]
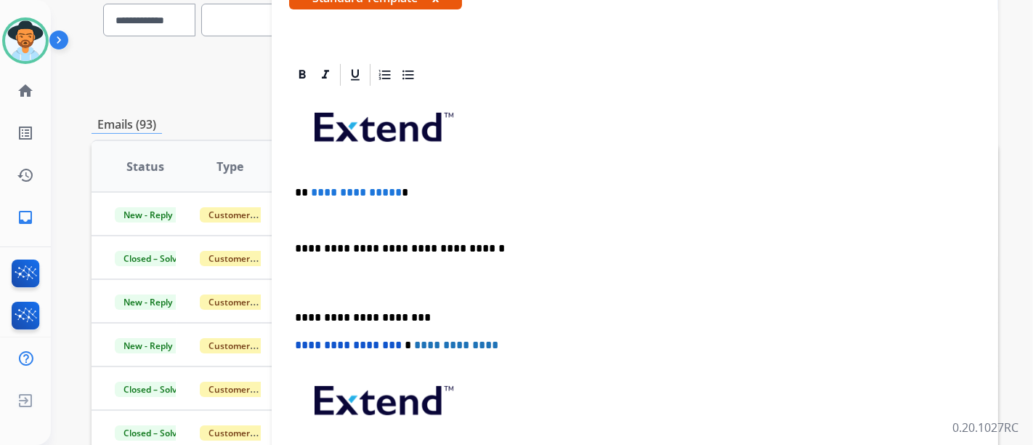
click at [393, 225] on div "**********" at bounding box center [635, 310] width 692 height 444
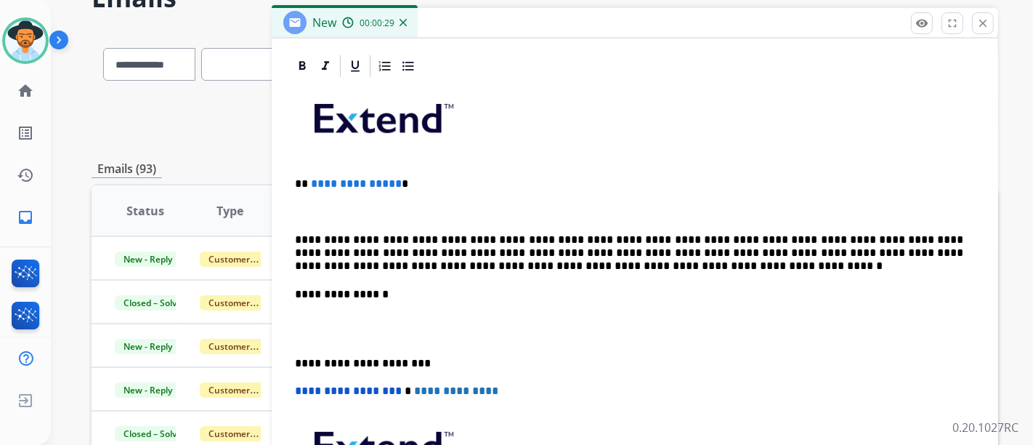
scroll to position [332, 0]
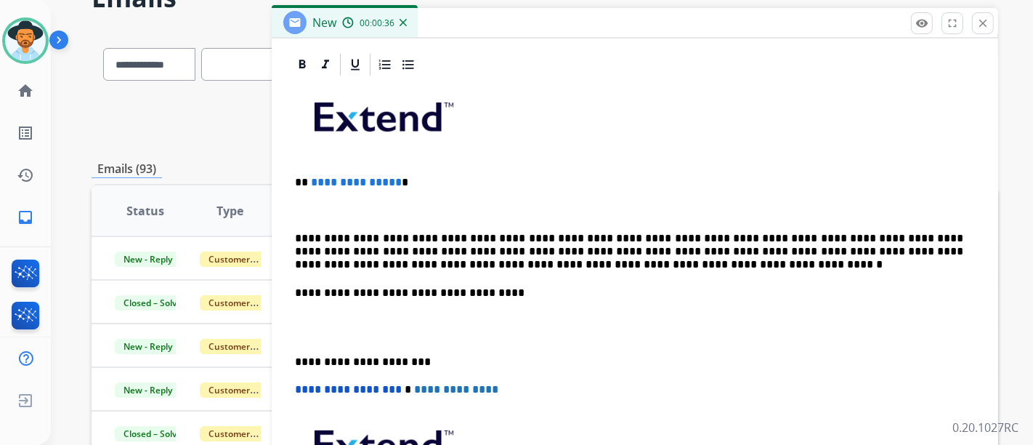
click at [504, 211] on p at bounding box center [635, 210] width 680 height 13
click at [398, 215] on div "**********" at bounding box center [635, 327] width 692 height 499
click at [389, 204] on p at bounding box center [635, 210] width 680 height 13
click at [544, 188] on div "**********" at bounding box center [635, 327] width 692 height 499
click at [565, 163] on div "**********" at bounding box center [635, 327] width 692 height 499
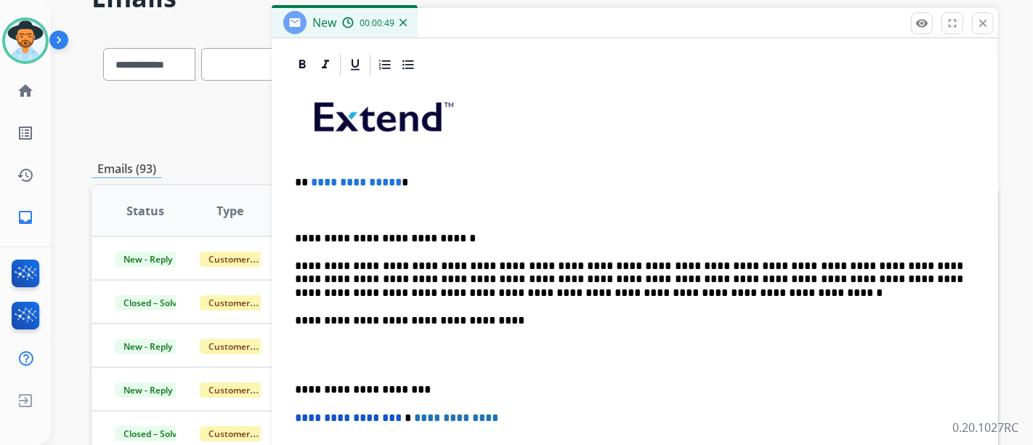
click at [323, 219] on div "**********" at bounding box center [635, 341] width 692 height 527
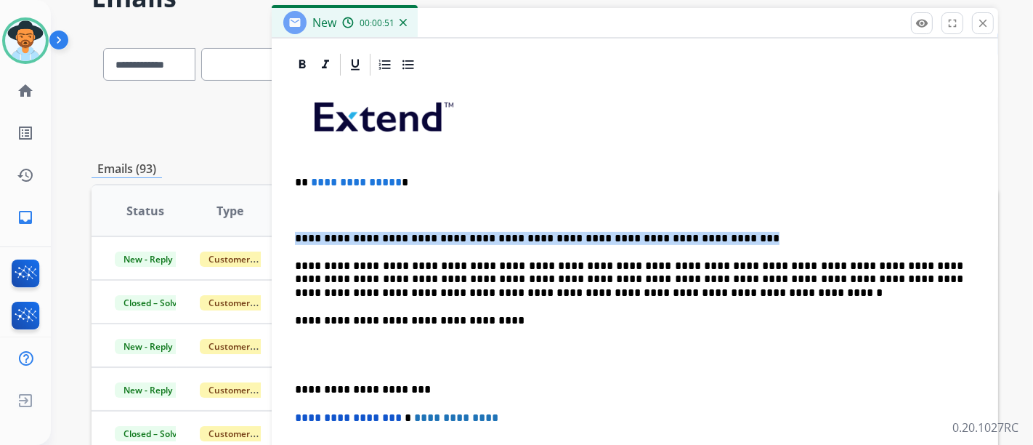
drag, startPoint x: 690, startPoint y: 231, endPoint x: 259, endPoint y: 229, distance: 431.0
click at [259, 229] on div "**********" at bounding box center [545, 388] width 907 height 717
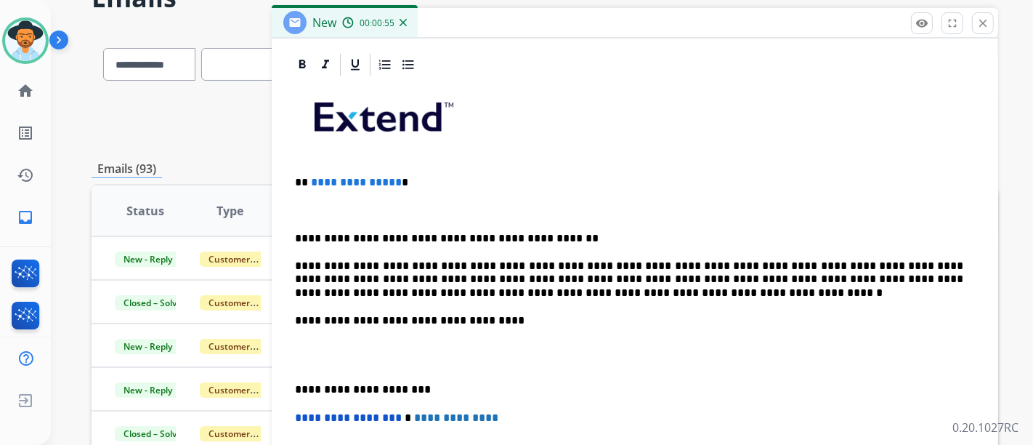
click at [413, 212] on p at bounding box center [635, 210] width 680 height 13
click at [392, 204] on p at bounding box center [635, 210] width 680 height 13
click at [453, 176] on p "**********" at bounding box center [629, 182] width 669 height 13
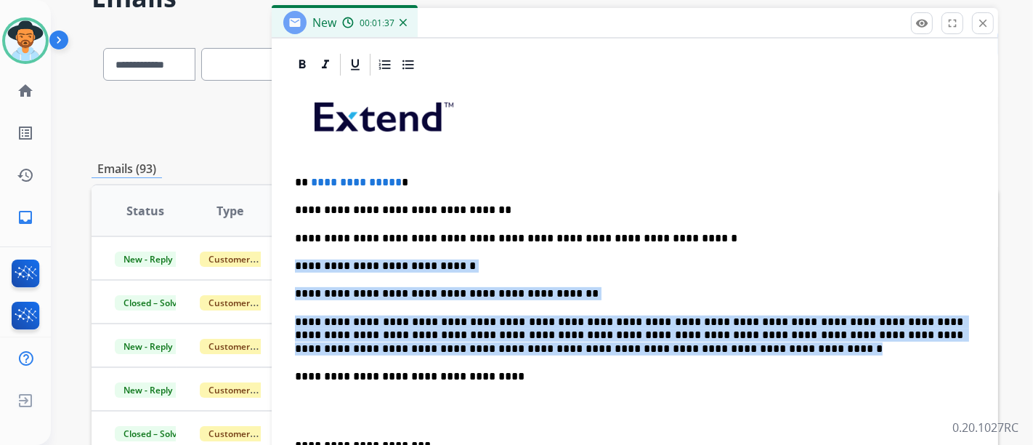
drag, startPoint x: 502, startPoint y: 347, endPoint x: 292, endPoint y: 259, distance: 227.7
click at [292, 259] on div "**********" at bounding box center [635, 369] width 692 height 583
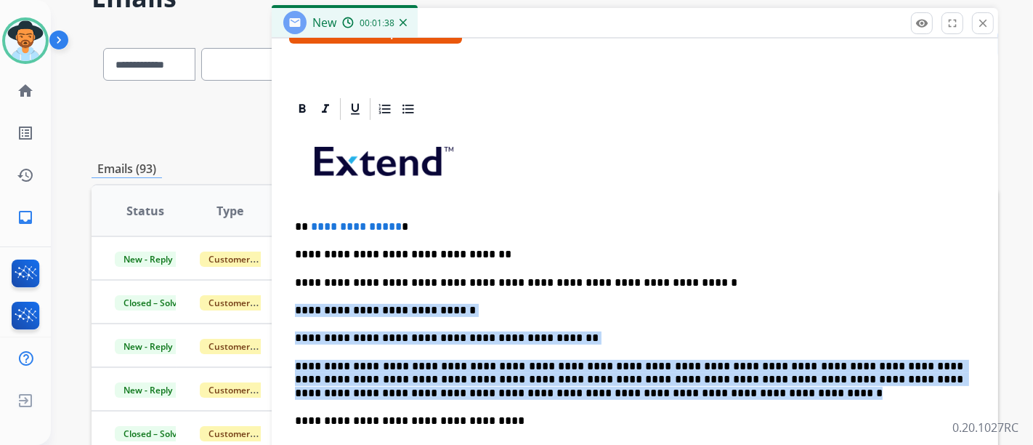
scroll to position [251, 0]
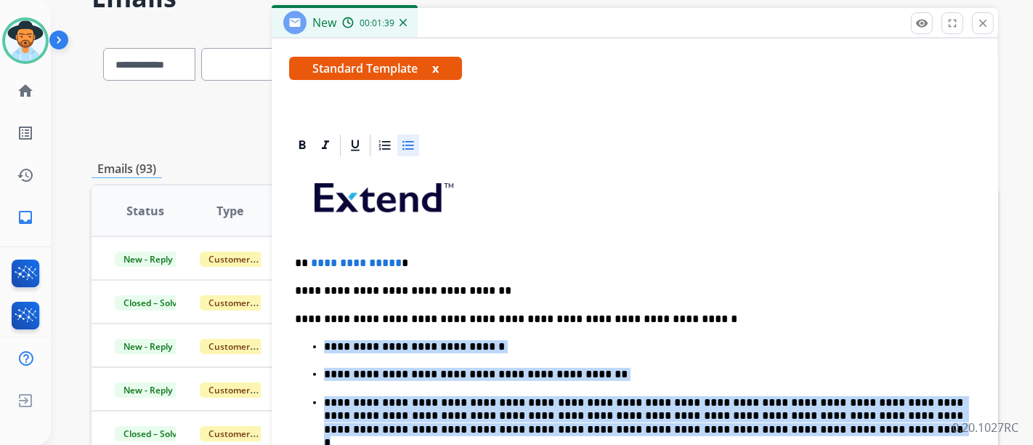
click at [406, 142] on icon at bounding box center [408, 145] width 15 height 15
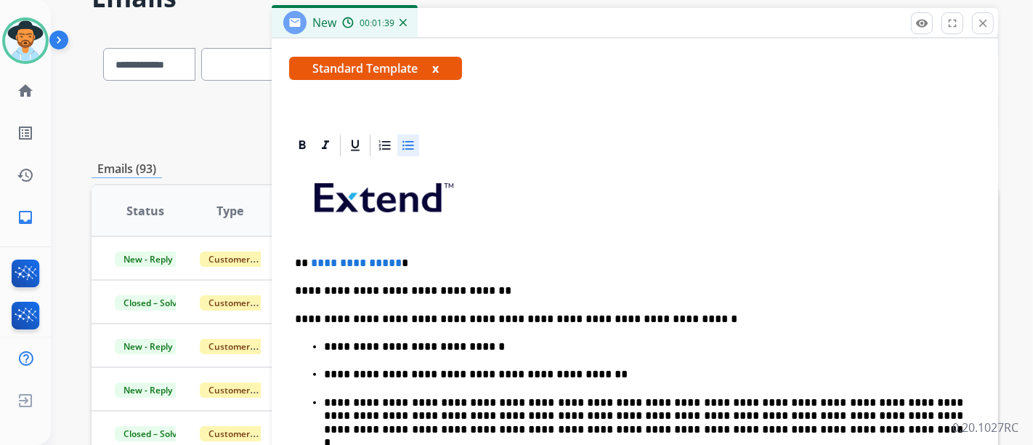
click at [487, 313] on p "**********" at bounding box center [629, 319] width 669 height 13
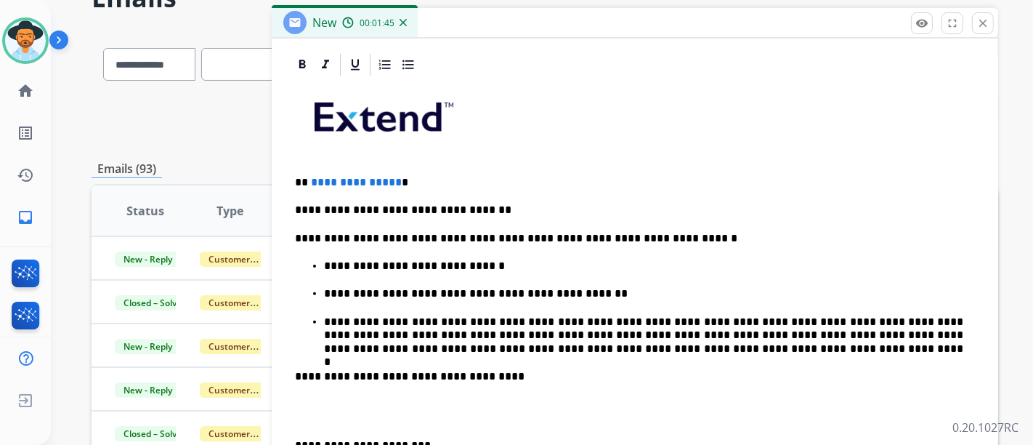
click at [390, 180] on span "**********" at bounding box center [356, 182] width 91 height 11
drag, startPoint x: 391, startPoint y: 179, endPoint x: 309, endPoint y: 180, distance: 82.1
click at [309, 180] on p "**********" at bounding box center [629, 182] width 669 height 13
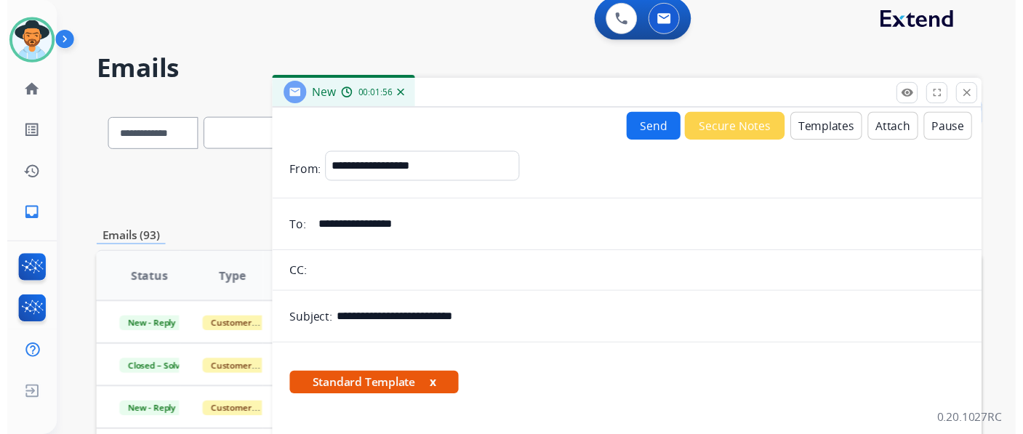
scroll to position [0, 0]
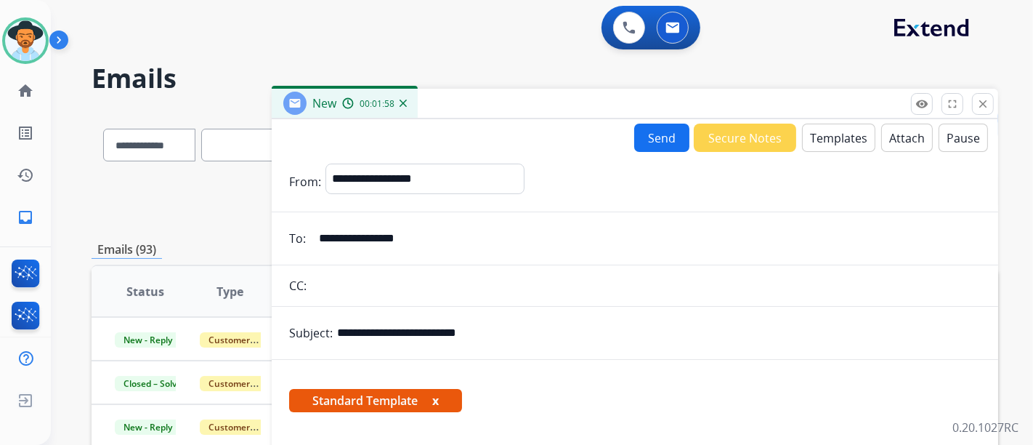
click at [652, 142] on button "Send" at bounding box center [661, 138] width 55 height 28
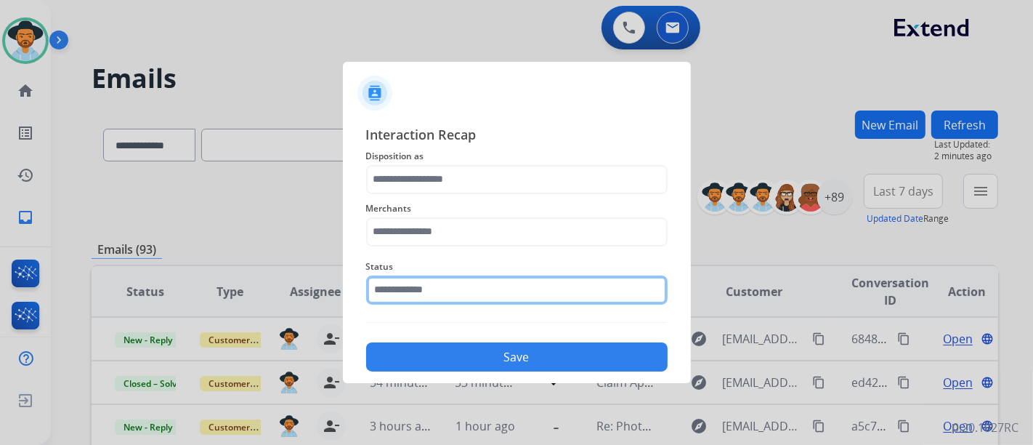
click at [498, 296] on input "text" at bounding box center [517, 289] width 302 height 29
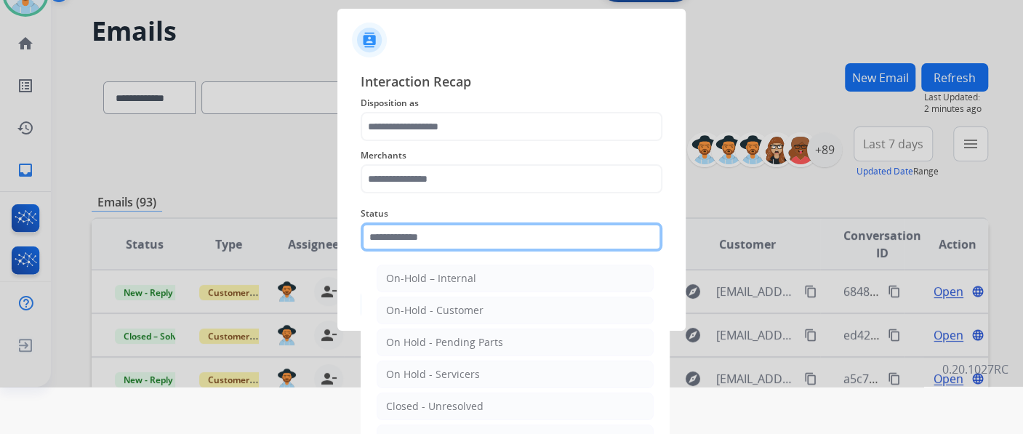
scroll to position [89, 0]
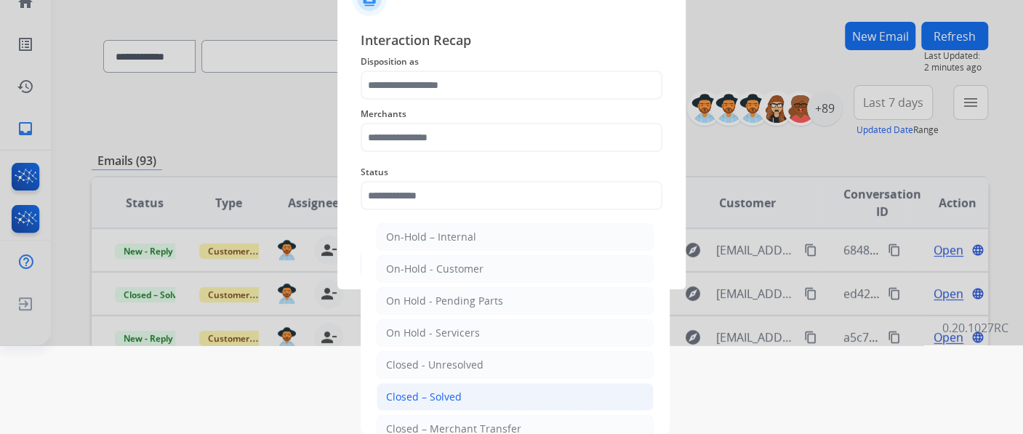
click at [478, 387] on li "Closed – Solved" at bounding box center [514, 397] width 277 height 28
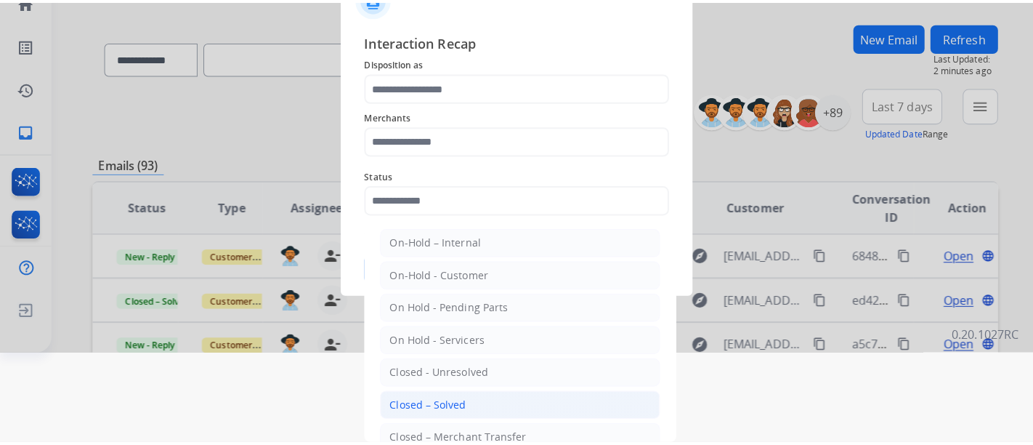
scroll to position [0, 0]
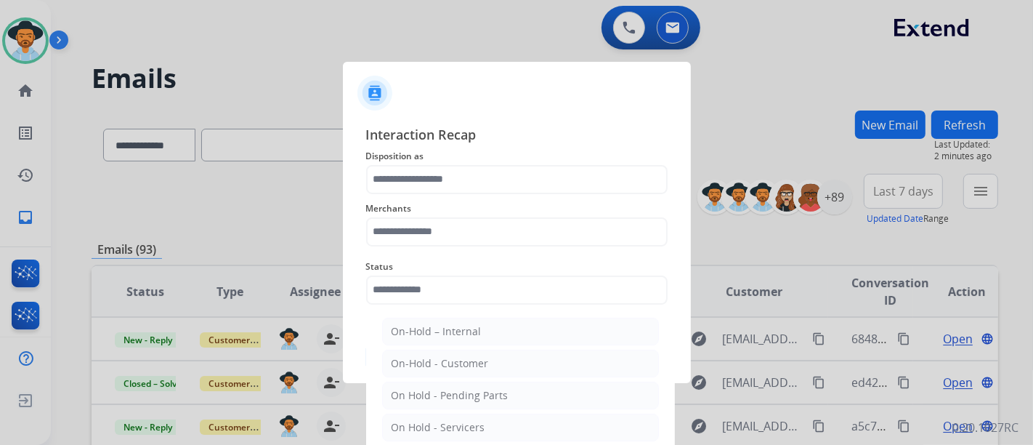
type input "**********"
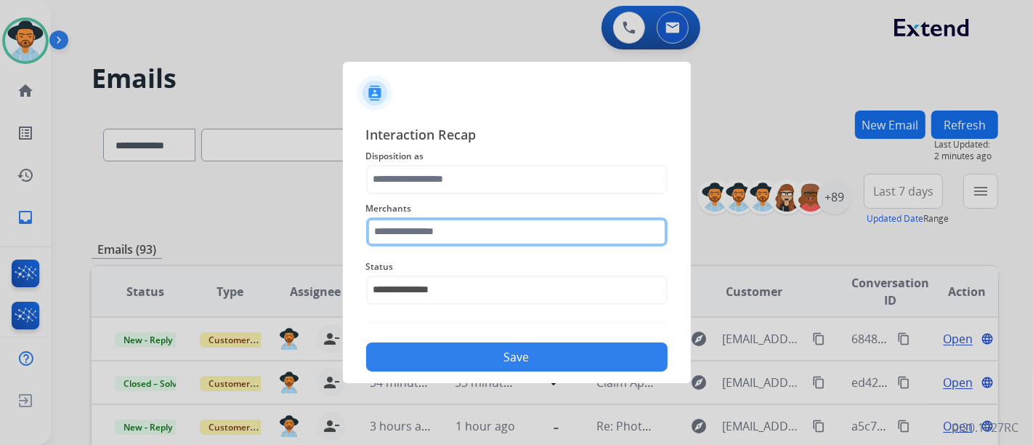
click at [462, 227] on input "text" at bounding box center [517, 231] width 302 height 29
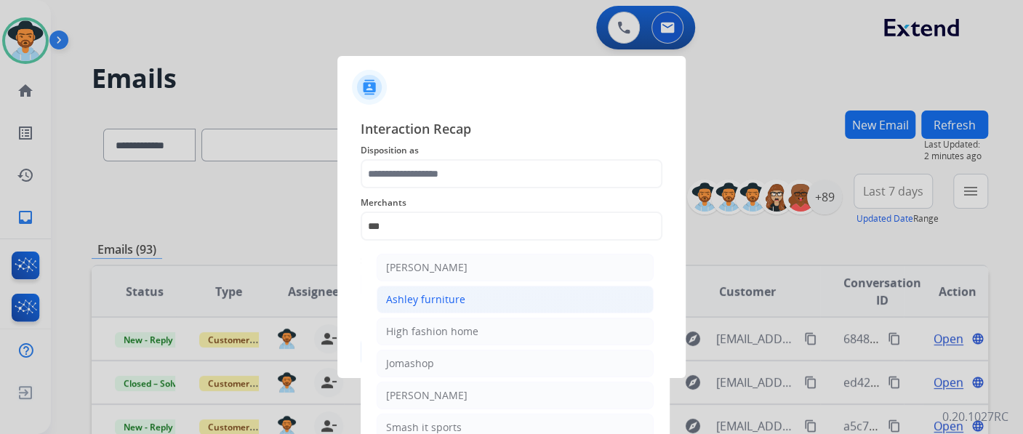
click at [432, 295] on div "Ashley furniture" at bounding box center [425, 299] width 79 height 15
type input "**********"
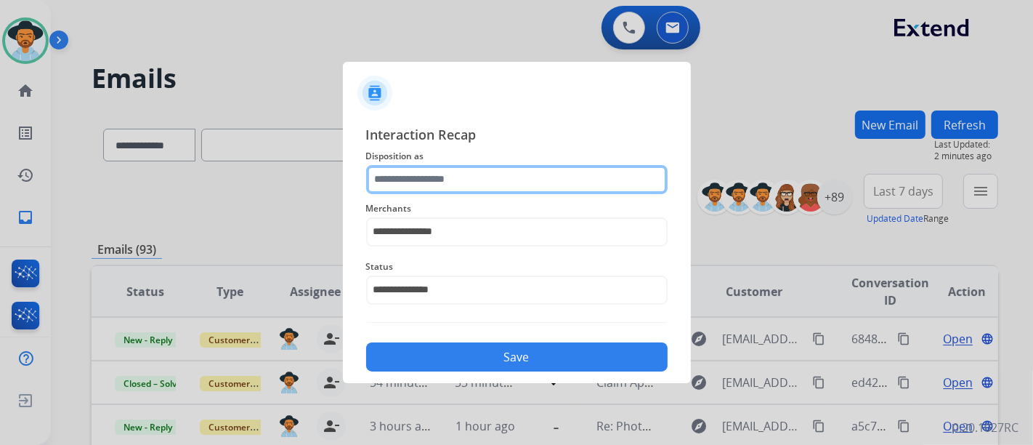
click at [408, 181] on input "text" at bounding box center [517, 179] width 302 height 29
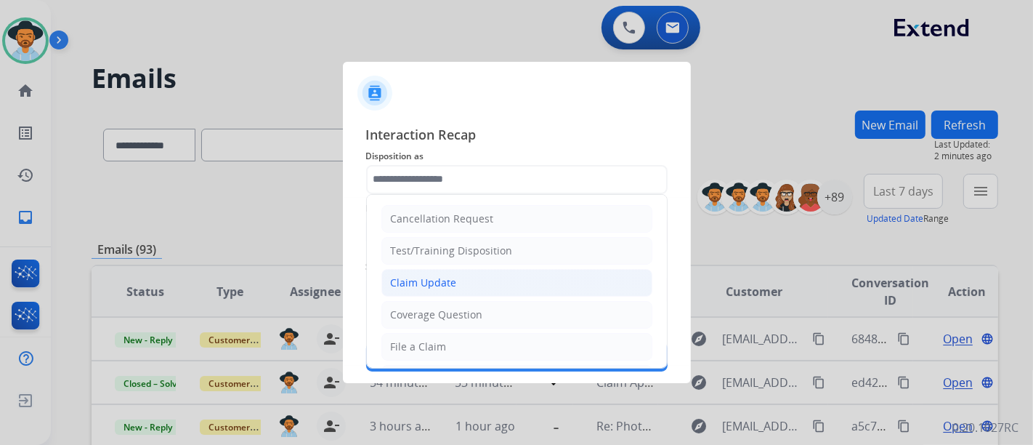
click at [427, 276] on div "Claim Update" at bounding box center [424, 282] width 66 height 15
type input "**********"
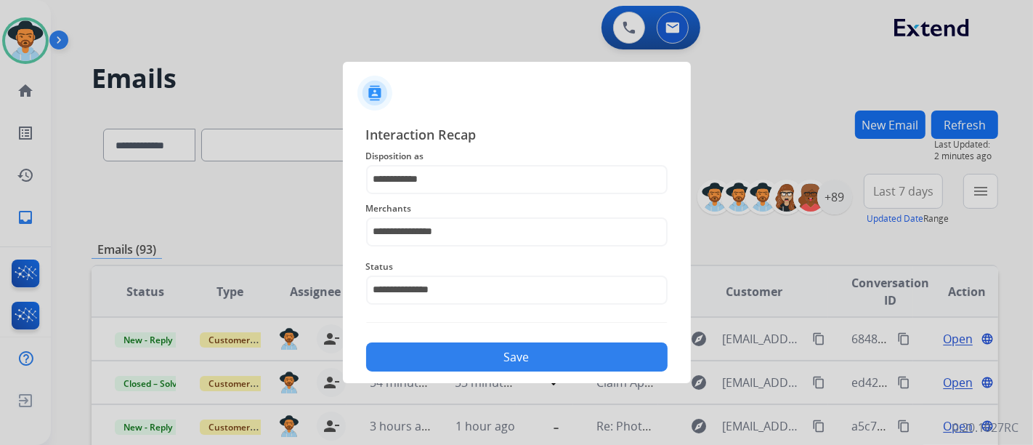
click at [477, 356] on button "Save" at bounding box center [517, 356] width 302 height 29
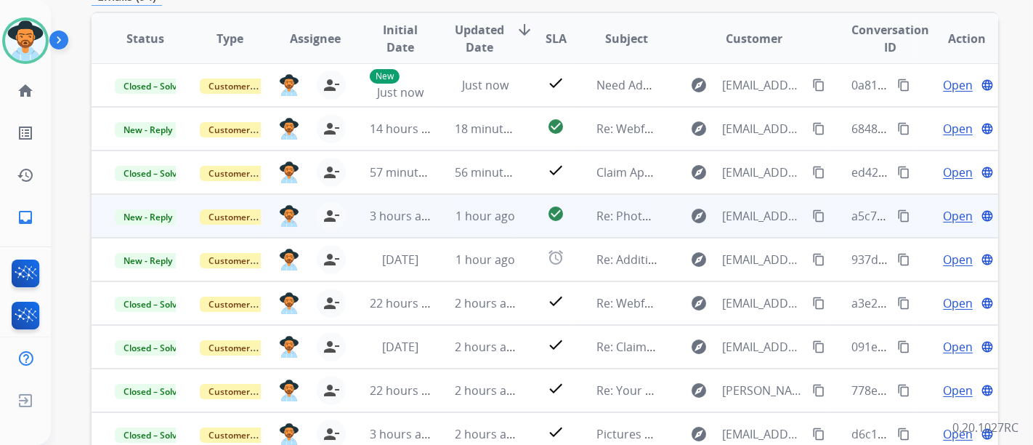
scroll to position [323, 0]
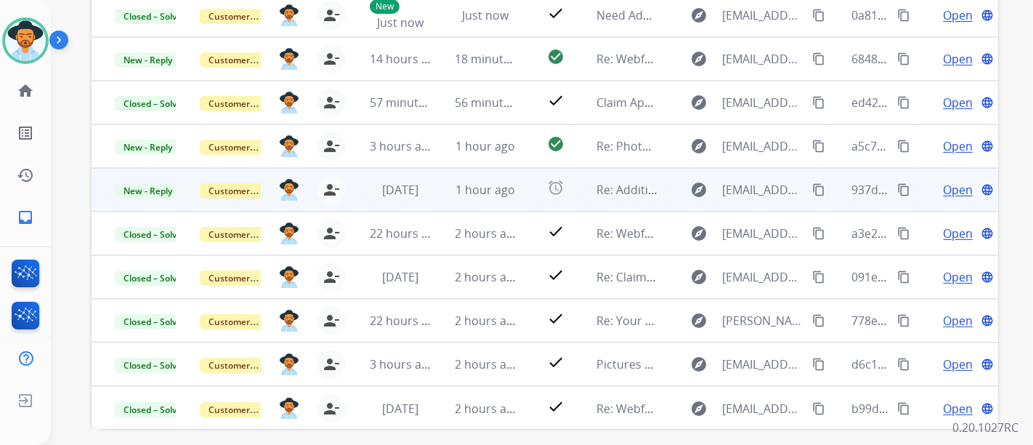
click at [944, 190] on span "Open" at bounding box center [958, 189] width 30 height 17
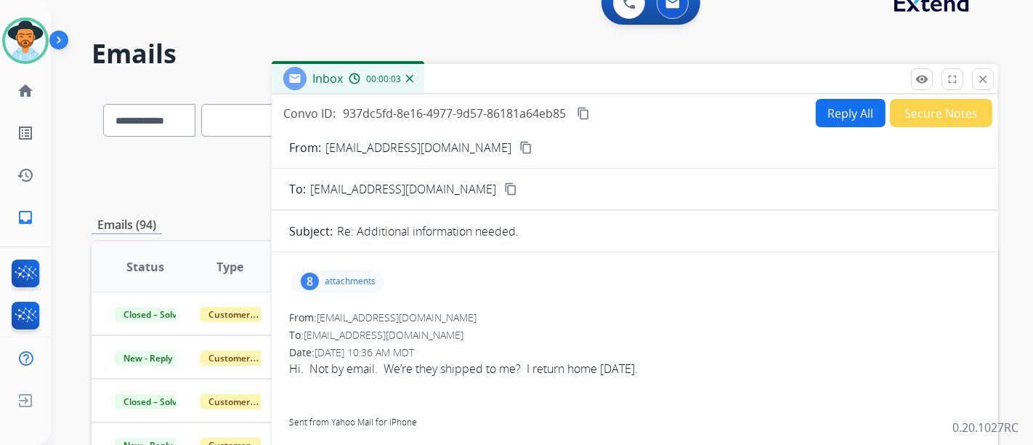
scroll to position [0, 0]
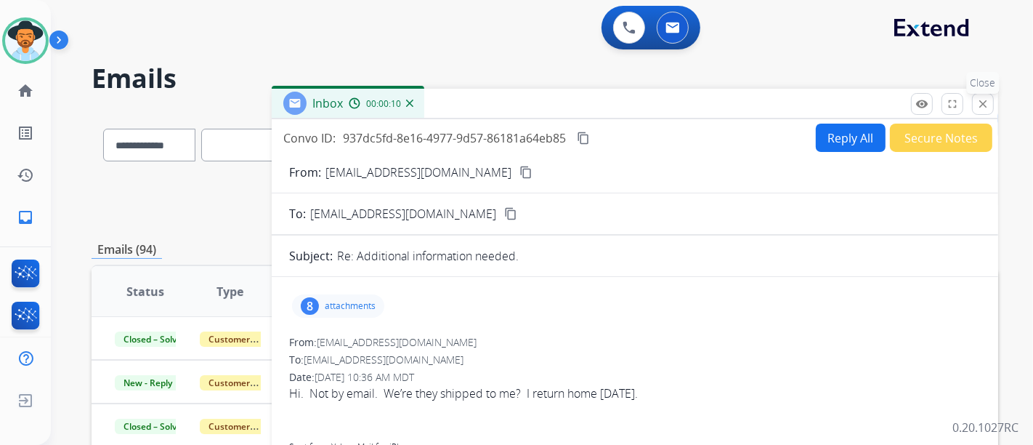
click at [978, 110] on button "close Close" at bounding box center [983, 104] width 22 height 22
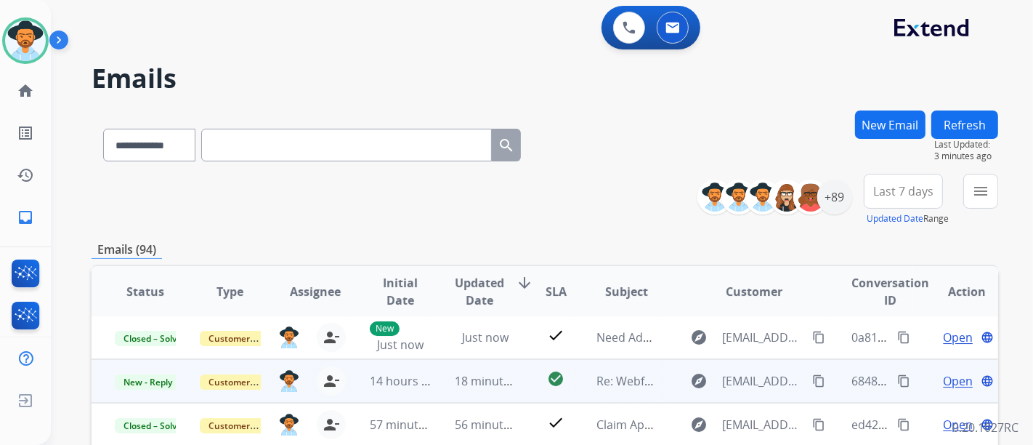
scroll to position [12, 0]
click at [936, 367] on td "Open language" at bounding box center [956, 382] width 85 height 44
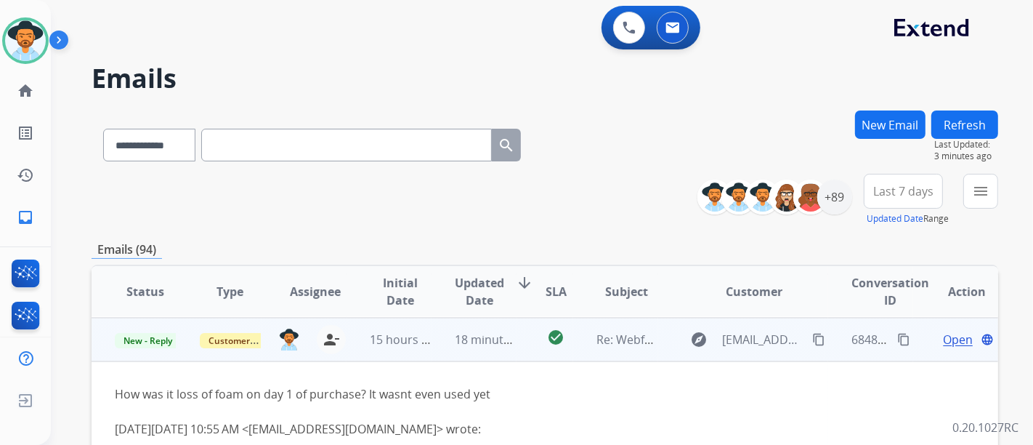
scroll to position [44, 0]
click at [943, 345] on span "Open" at bounding box center [958, 338] width 30 height 17
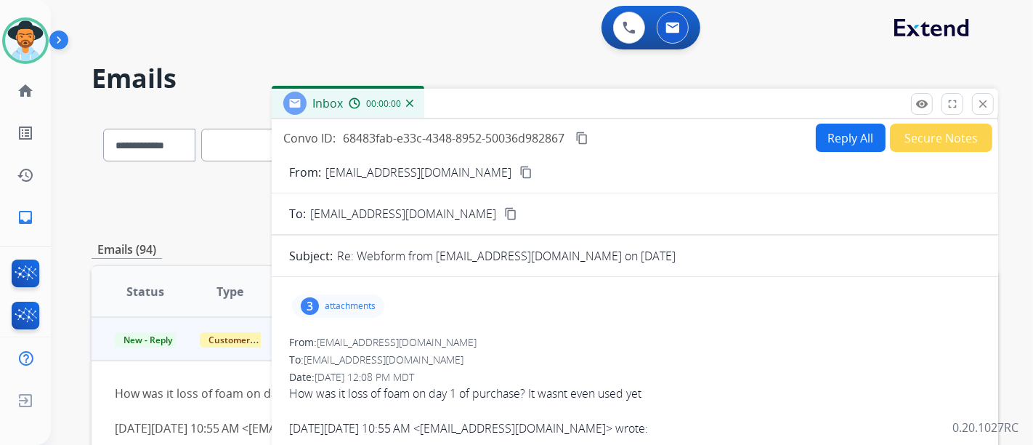
click at [939, 140] on button "Secure Notes" at bounding box center [941, 138] width 102 height 28
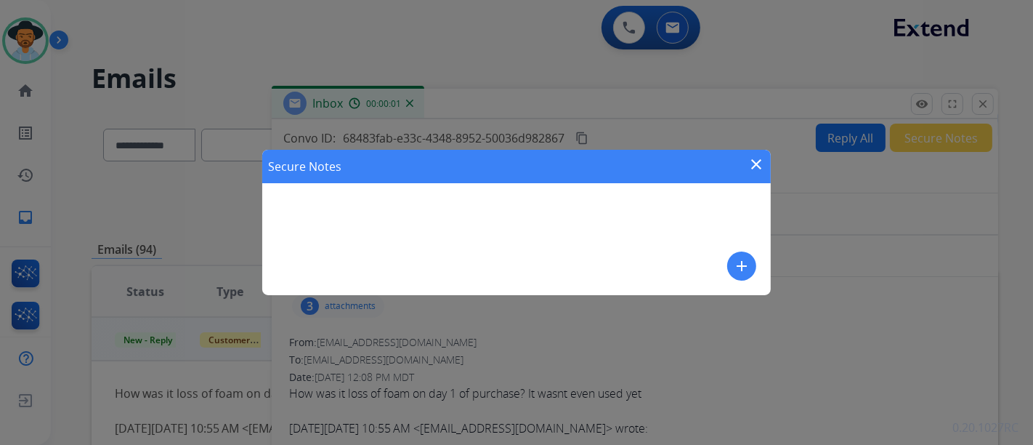
click at [746, 262] on mat-icon "add" at bounding box center [741, 265] width 17 height 17
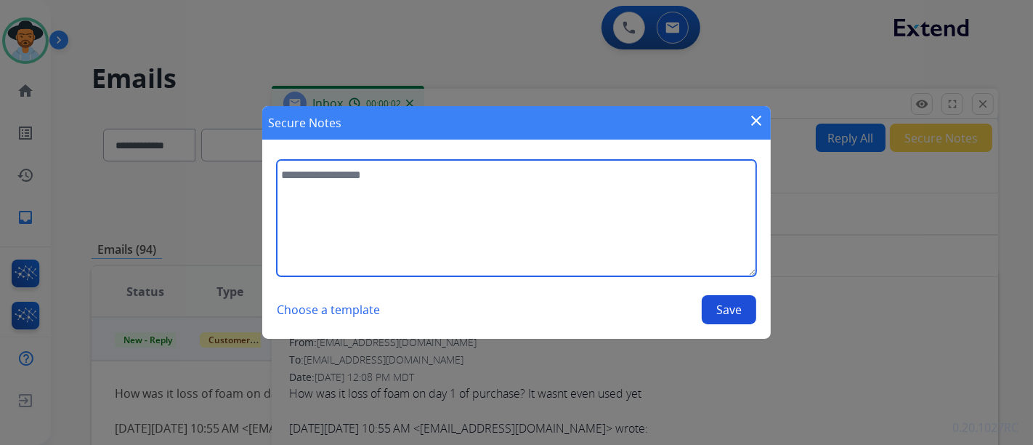
click at [576, 216] on textarea at bounding box center [517, 218] width 480 height 116
type textarea "**********"
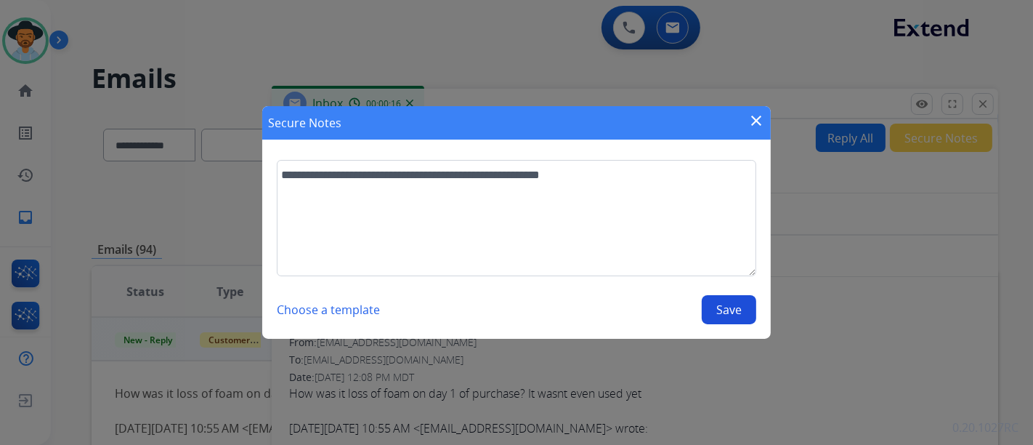
click at [723, 318] on button "Save" at bounding box center [729, 309] width 55 height 29
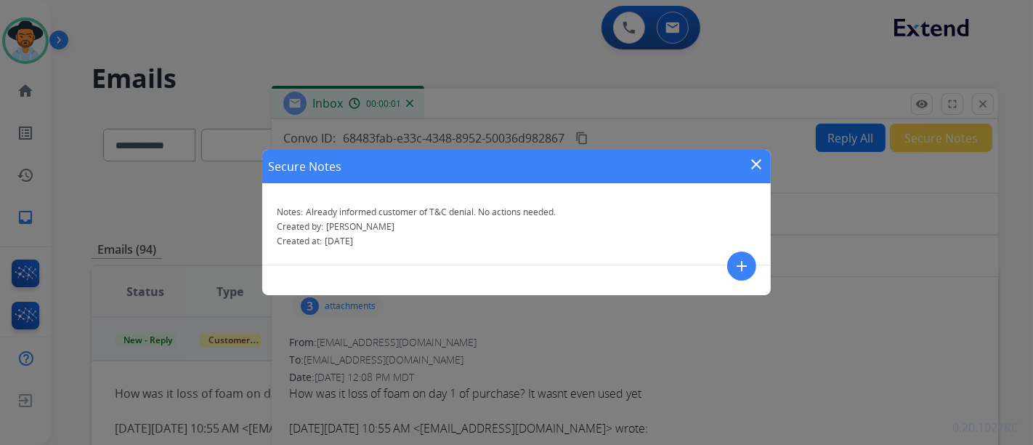
click at [751, 158] on mat-icon "close" at bounding box center [756, 164] width 17 height 17
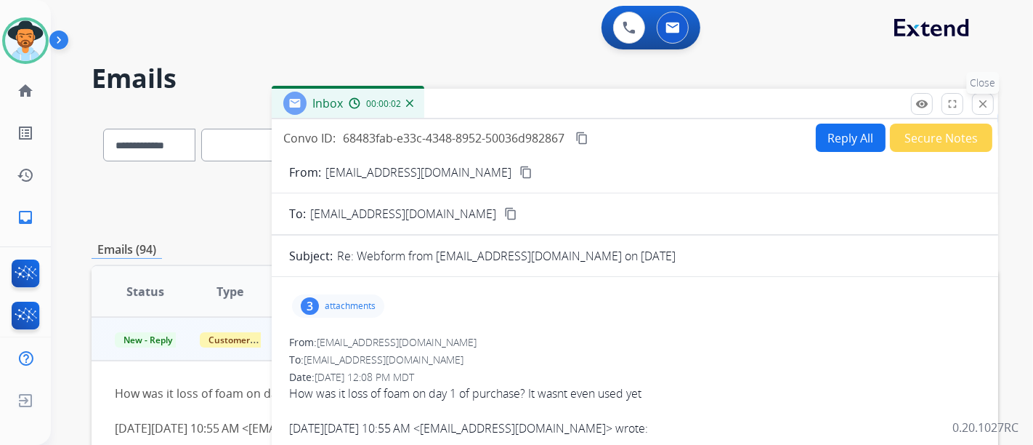
click at [981, 112] on button "close Close" at bounding box center [983, 104] width 22 height 22
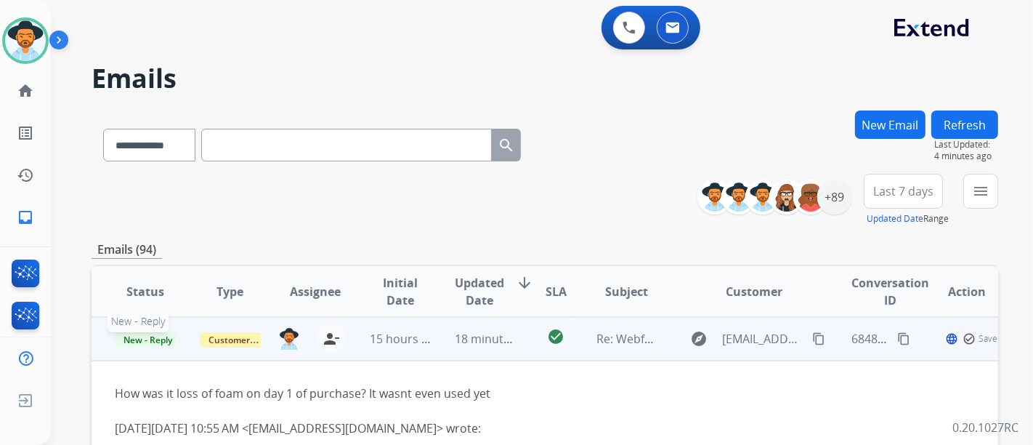
click at [143, 337] on span "New - Reply" at bounding box center [148, 339] width 66 height 15
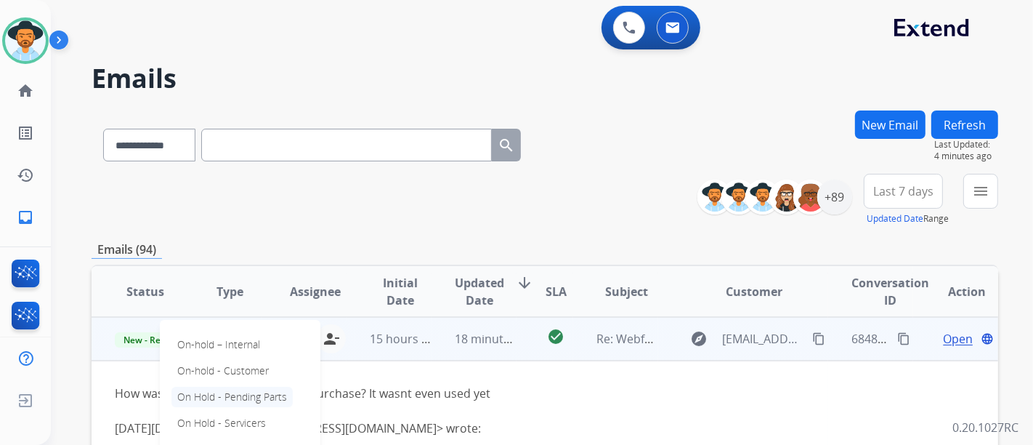
scroll to position [101, 0]
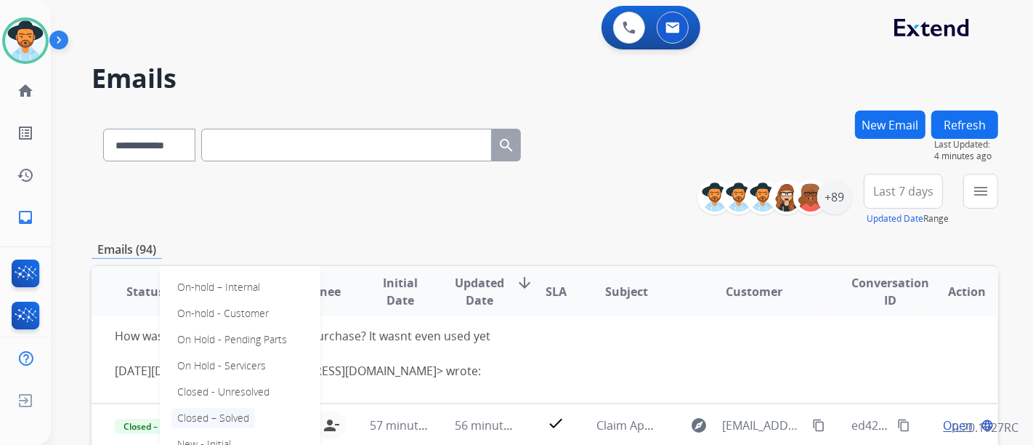
click at [241, 412] on p "Closed – Solved" at bounding box center [214, 418] width 84 height 20
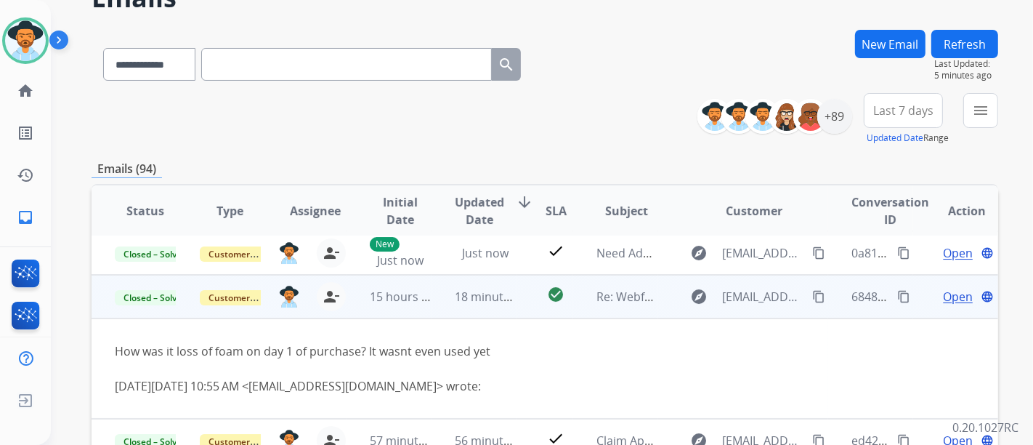
scroll to position [0, 0]
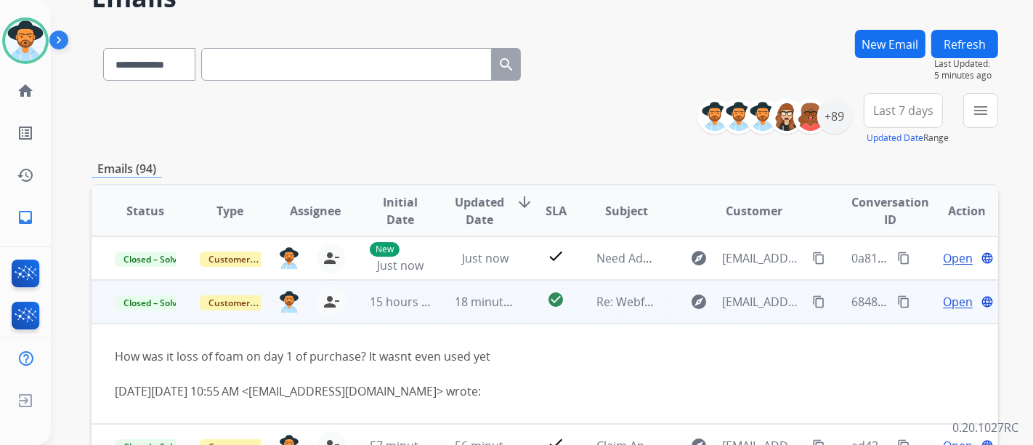
click at [955, 49] on button "Refresh" at bounding box center [965, 44] width 67 height 28
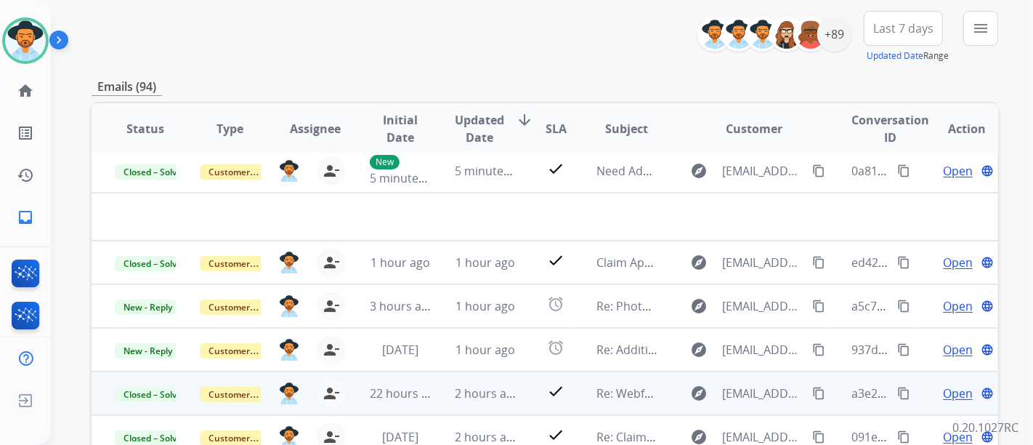
scroll to position [242, 0]
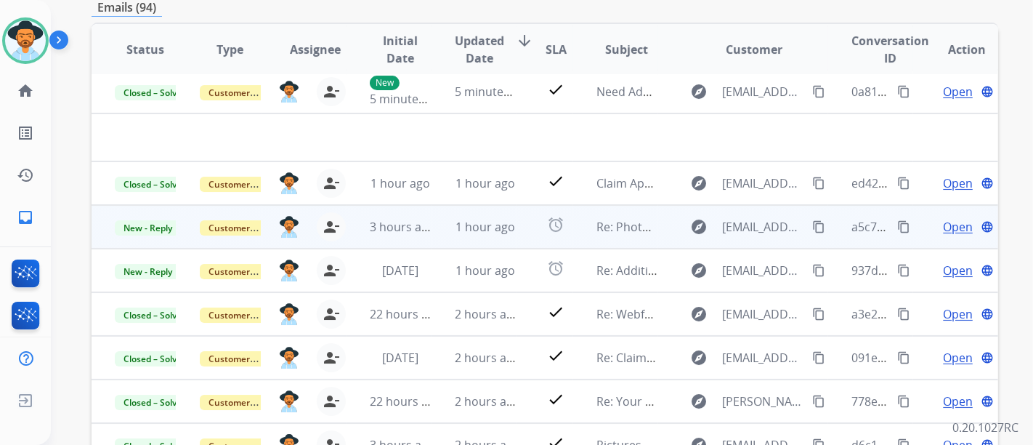
click at [943, 227] on span "Open" at bounding box center [958, 226] width 30 height 17
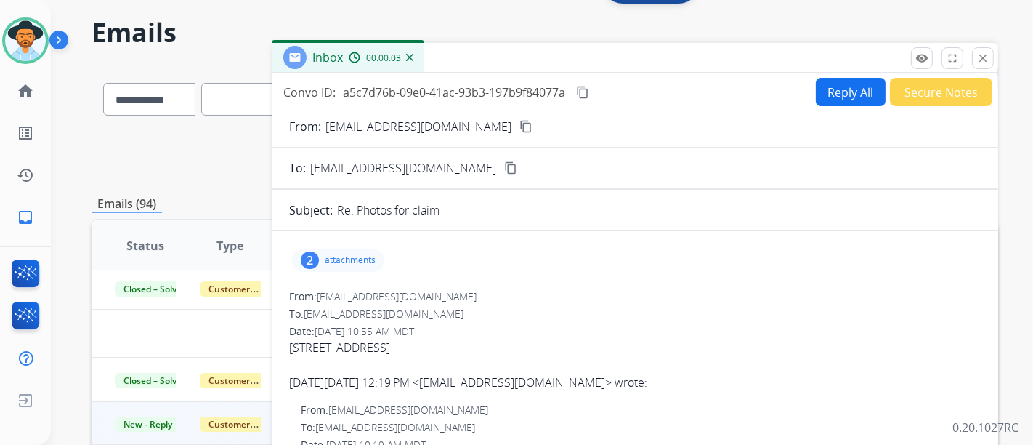
scroll to position [0, 0]
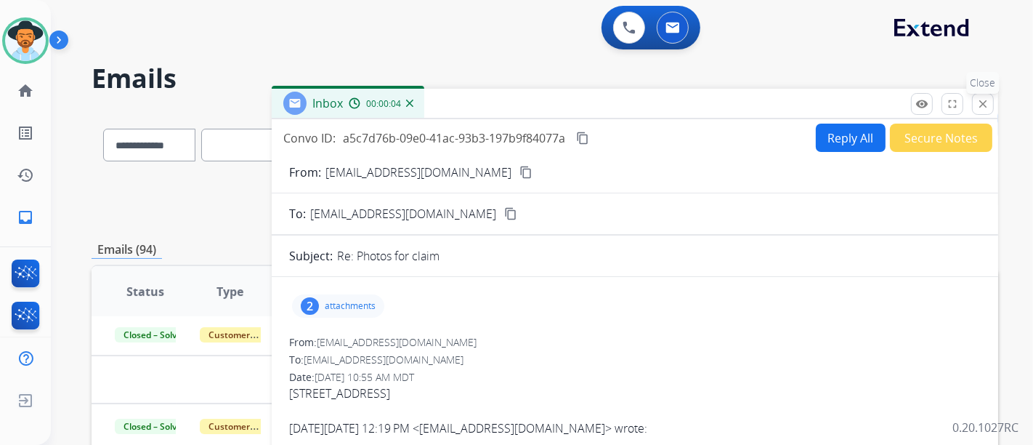
click at [990, 100] on button "close Close" at bounding box center [983, 104] width 22 height 22
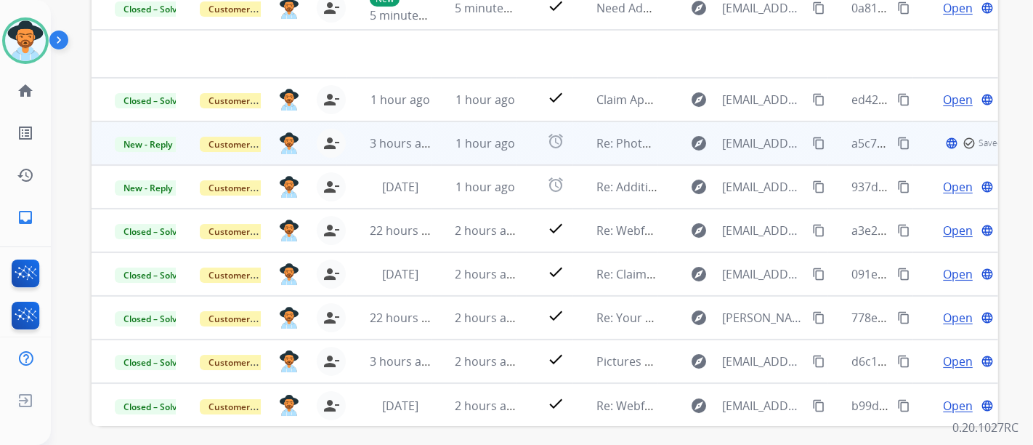
scroll to position [301, 0]
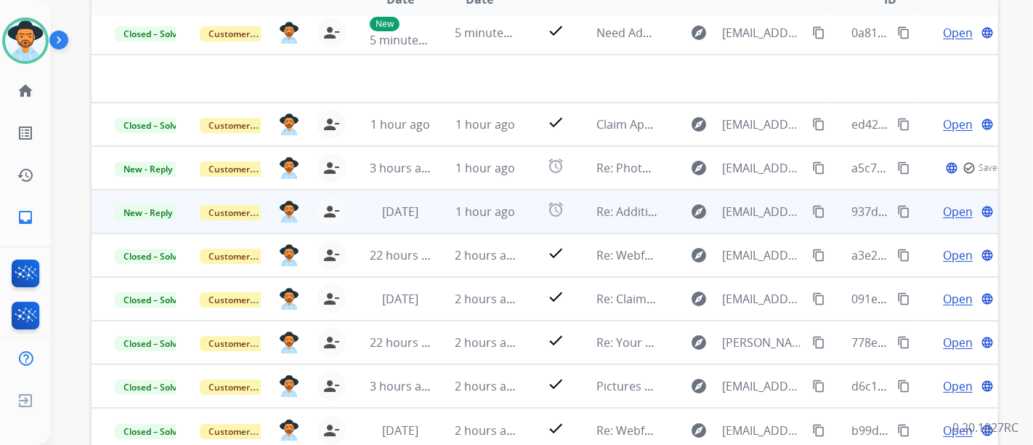
click at [943, 208] on span "Open" at bounding box center [958, 211] width 30 height 17
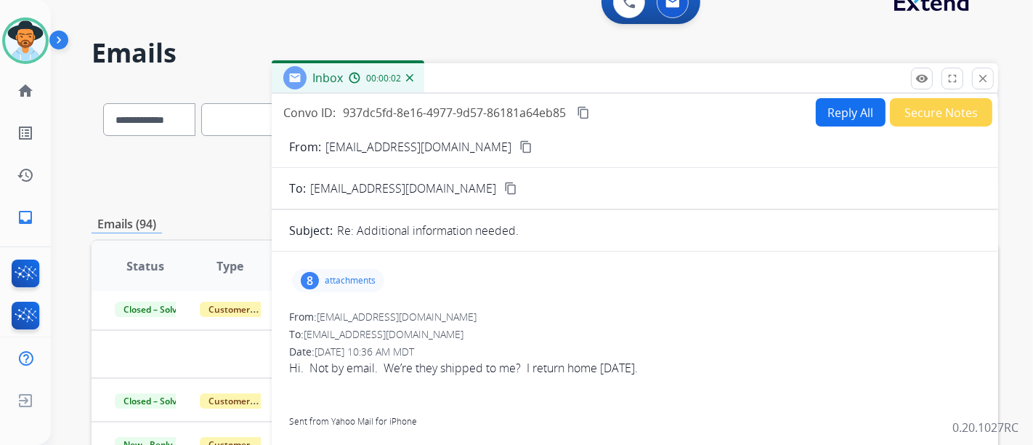
scroll to position [0, 0]
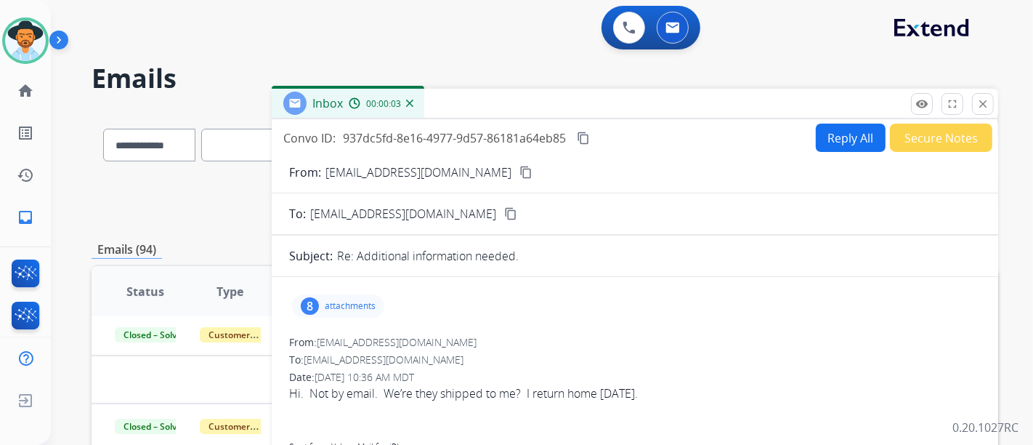
click at [850, 128] on button "Reply All" at bounding box center [851, 138] width 70 height 28
select select "**********"
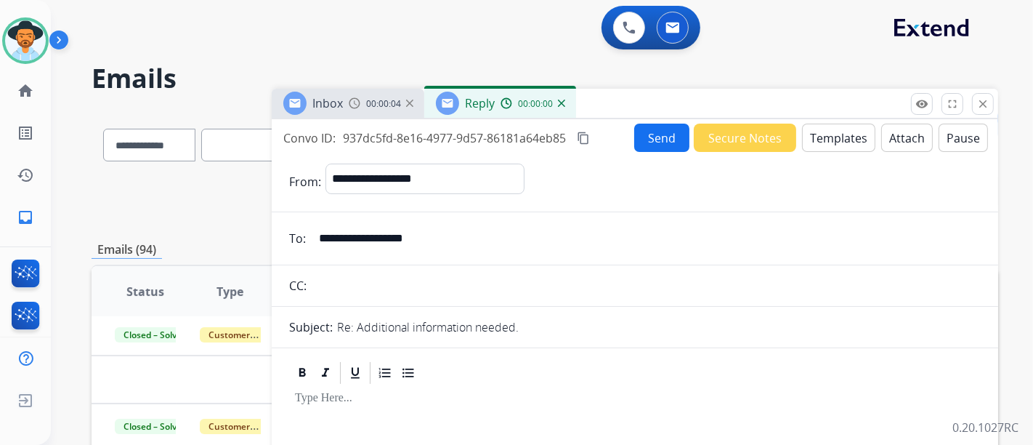
click at [851, 139] on button "Templates" at bounding box center [838, 138] width 73 height 28
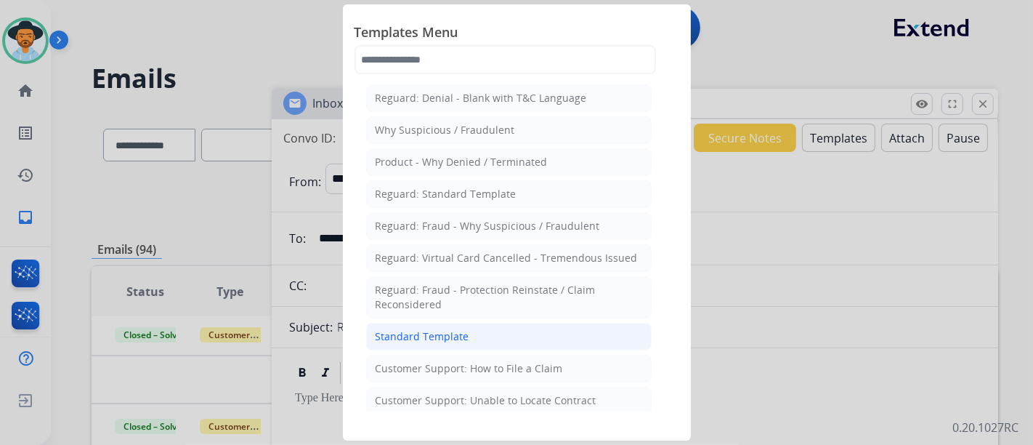
click at [509, 327] on li "Standard Template" at bounding box center [509, 337] width 286 height 28
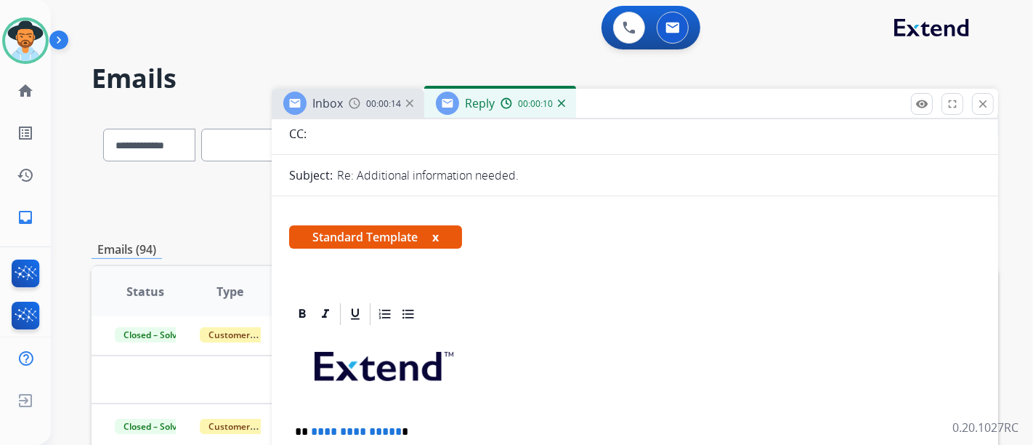
scroll to position [323, 0]
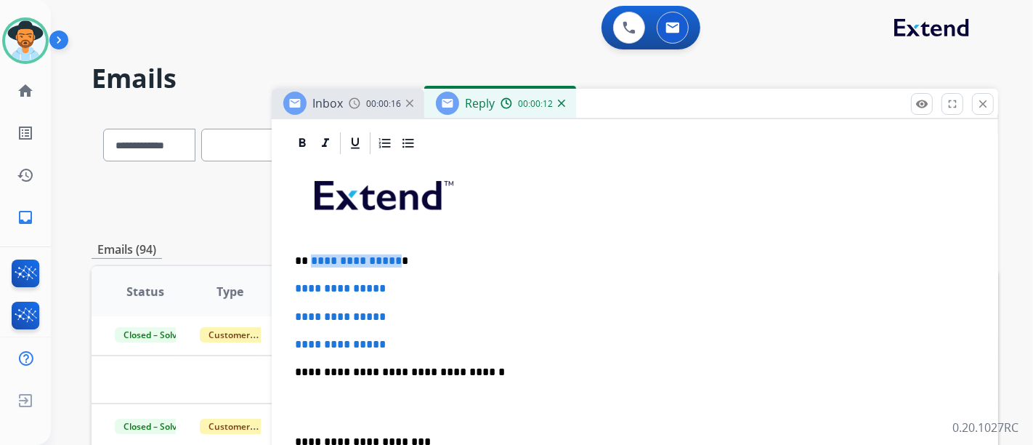
drag, startPoint x: 392, startPoint y: 262, endPoint x: 310, endPoint y: 254, distance: 83.2
click at [311, 255] on span "**********" at bounding box center [356, 260] width 91 height 11
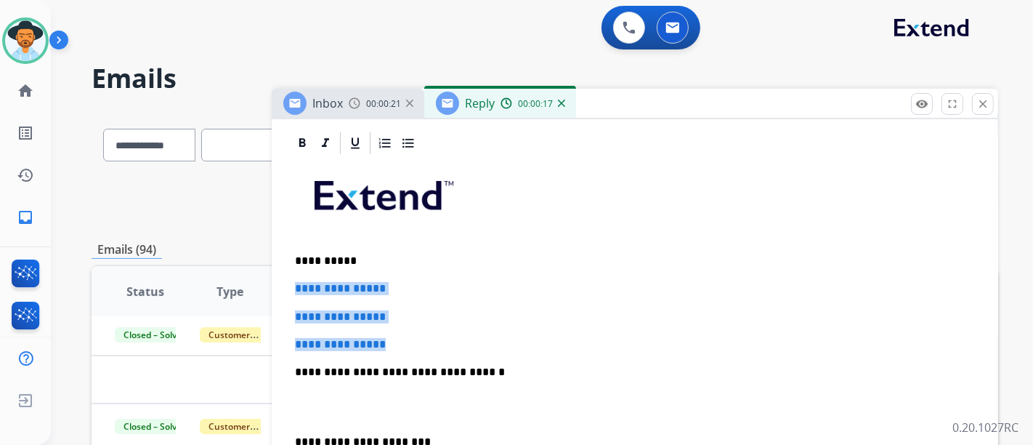
drag, startPoint x: 438, startPoint y: 333, endPoint x: 379, endPoint y: 304, distance: 66.3
click at [298, 286] on div "**********" at bounding box center [635, 406] width 692 height 500
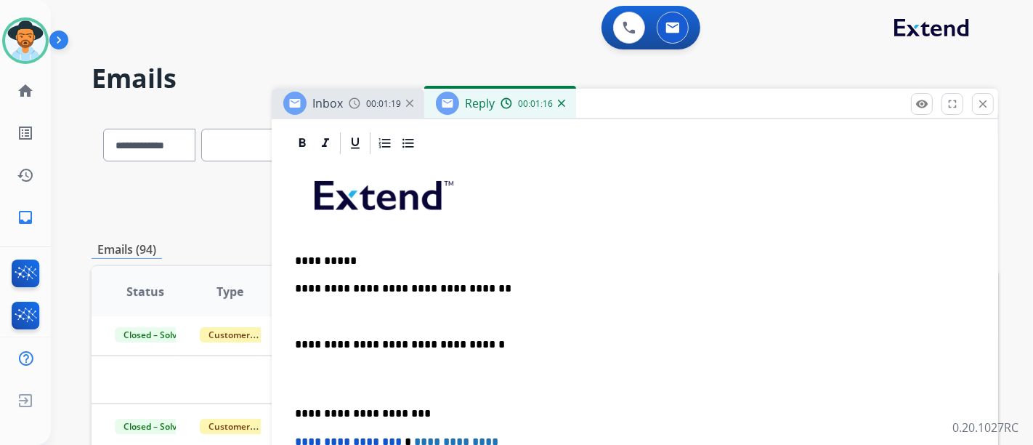
click at [489, 310] on p at bounding box center [629, 316] width 669 height 13
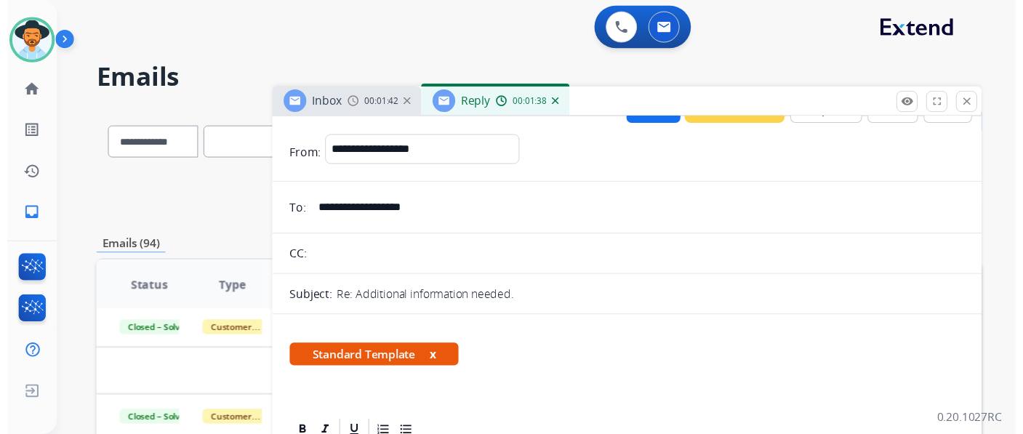
scroll to position [0, 0]
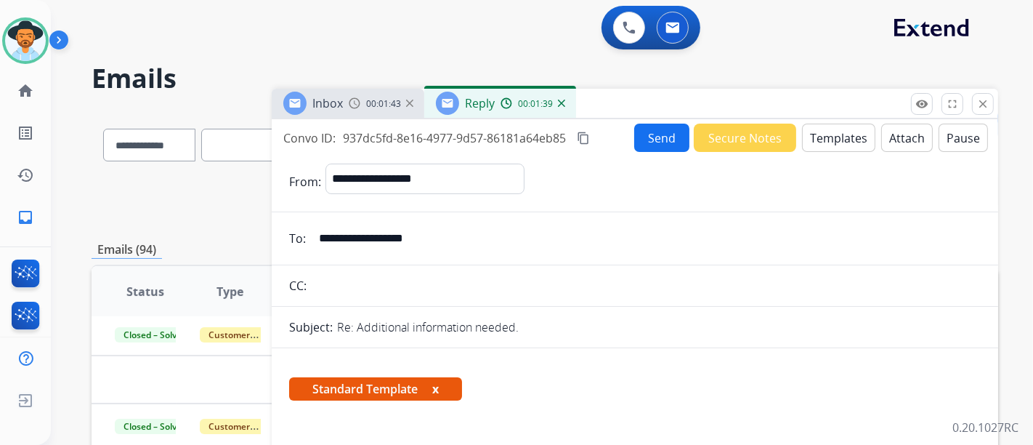
click at [639, 136] on button "Send" at bounding box center [661, 138] width 55 height 28
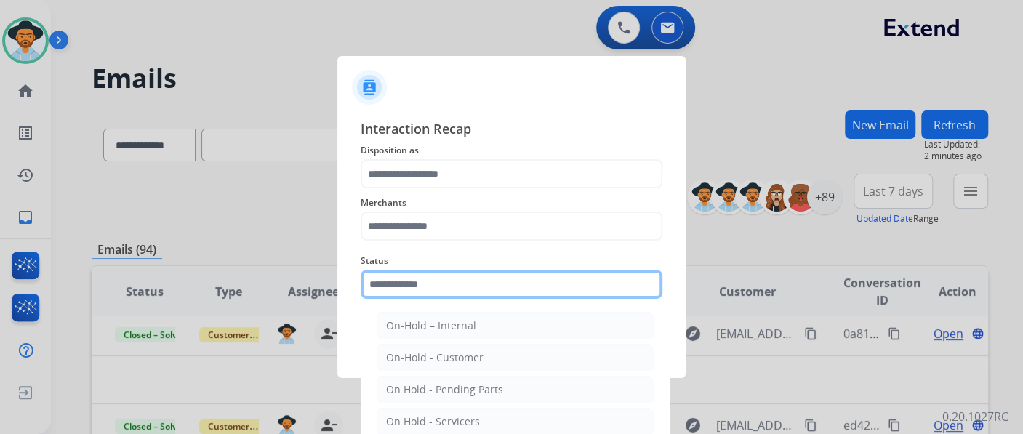
click at [498, 282] on input "text" at bounding box center [511, 284] width 302 height 29
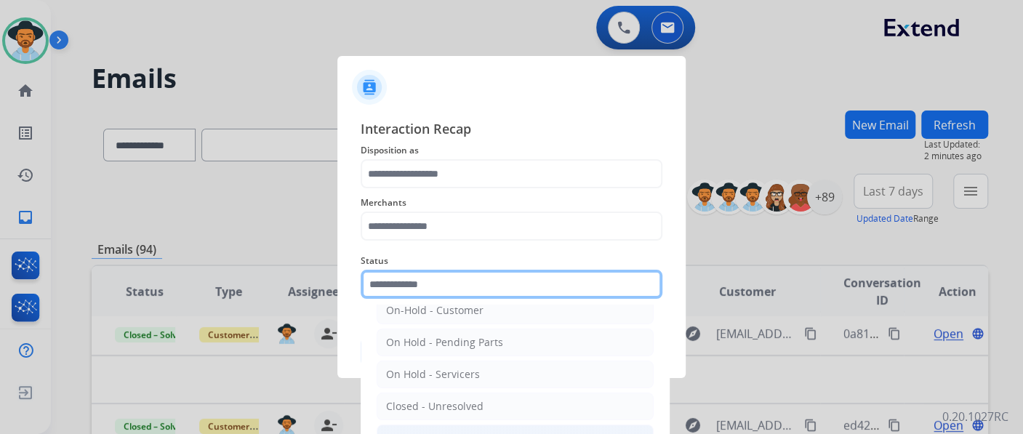
scroll to position [83, 0]
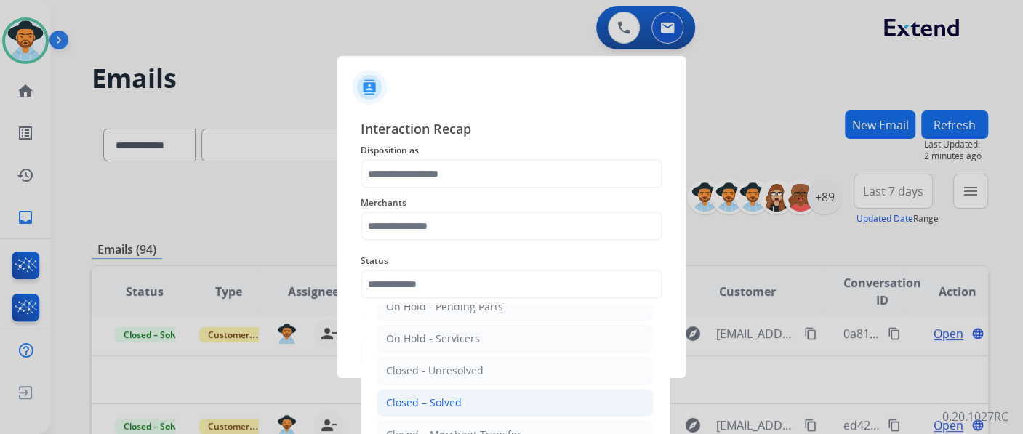
click at [493, 398] on li "Closed – Solved" at bounding box center [514, 403] width 277 height 28
type input "**********"
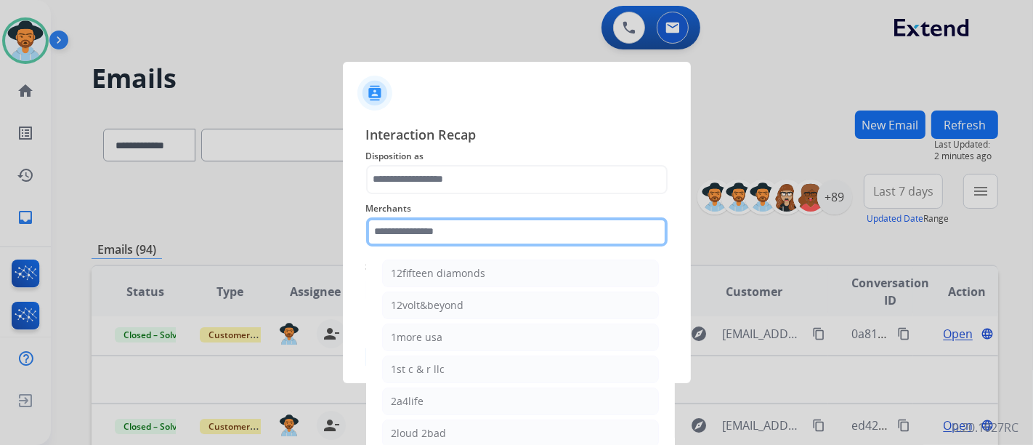
click at [488, 217] on input "text" at bounding box center [517, 231] width 302 height 29
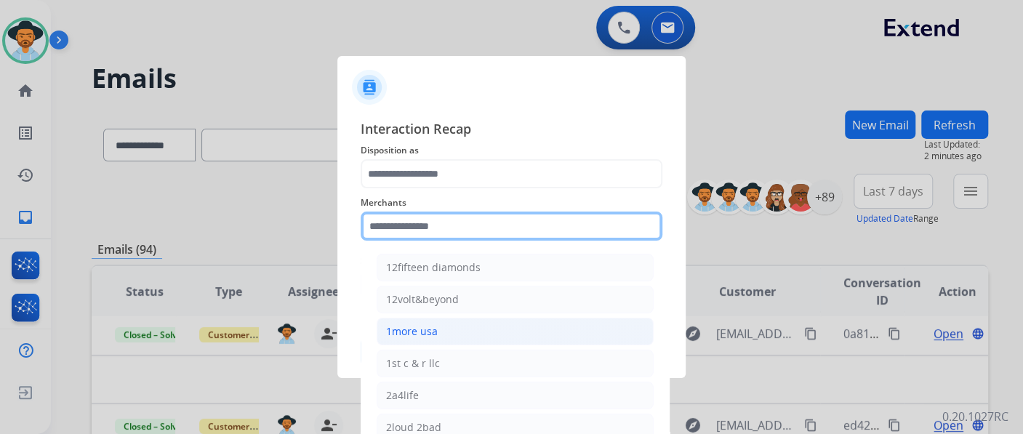
scroll to position [242, 0]
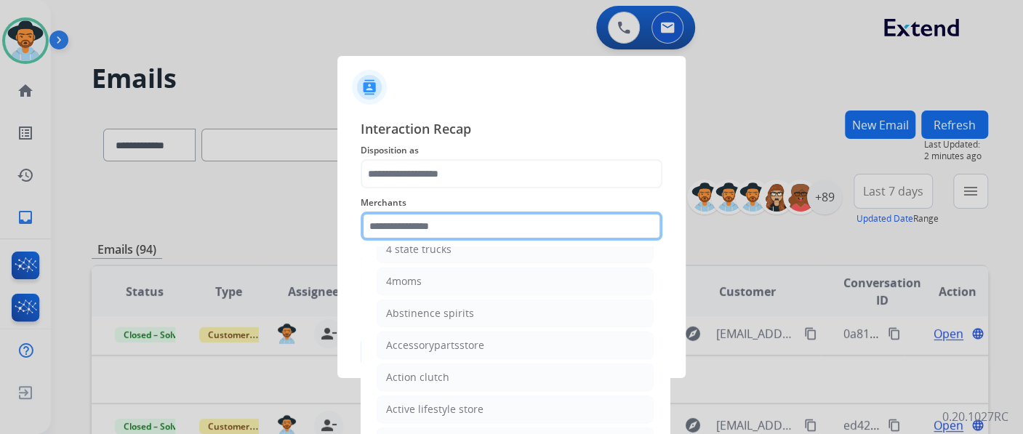
click at [454, 228] on input "text" at bounding box center [511, 225] width 302 height 29
click at [488, 231] on input "text" at bounding box center [511, 225] width 302 height 29
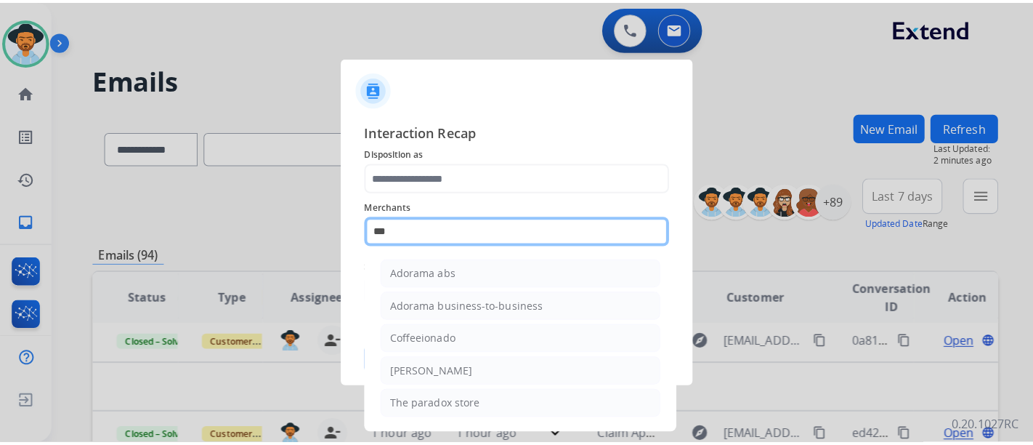
scroll to position [0, 0]
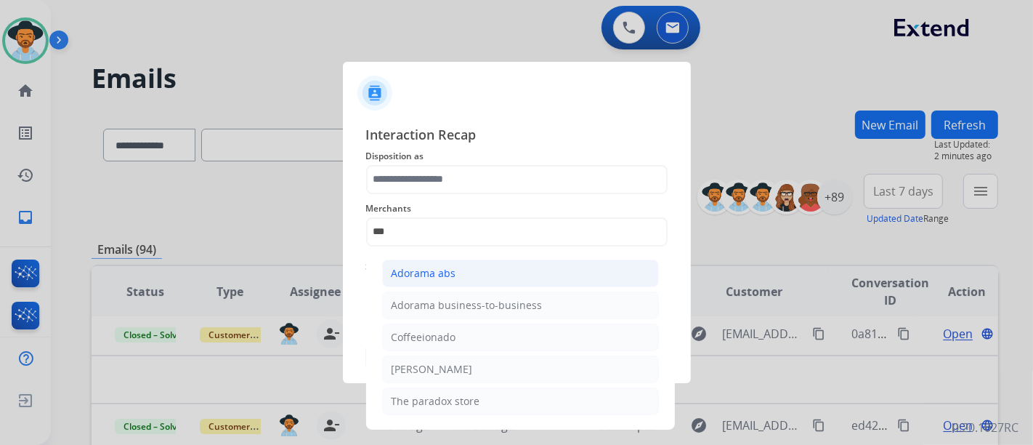
click at [470, 276] on li "Adorama abs" at bounding box center [520, 273] width 277 height 28
type input "**********"
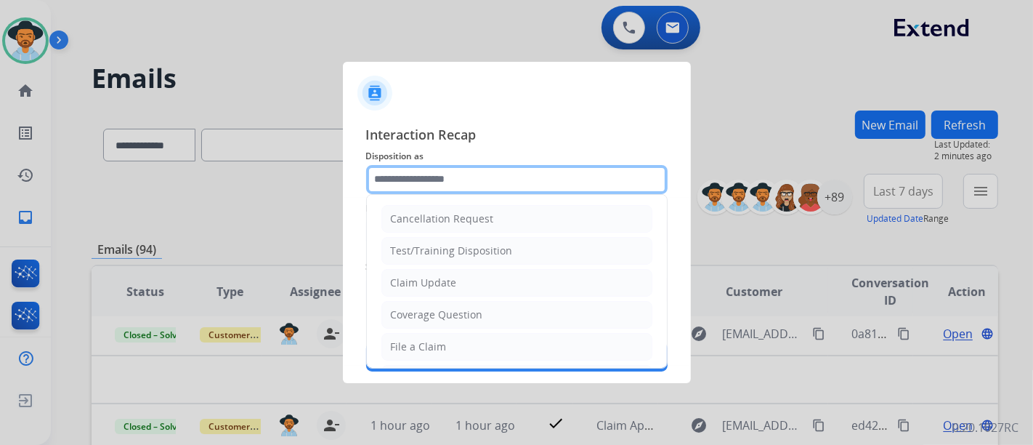
click at [472, 193] on input "text" at bounding box center [517, 179] width 302 height 29
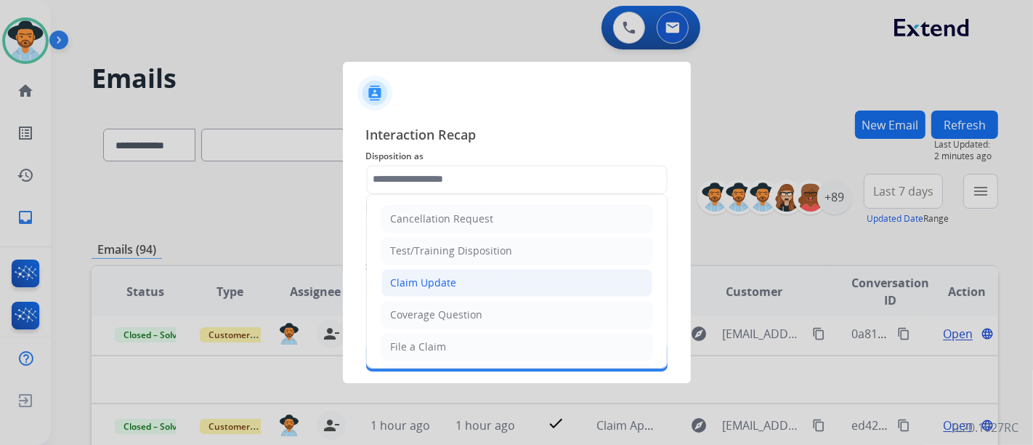
click at [465, 285] on li "Claim Update" at bounding box center [517, 283] width 271 height 28
type input "**********"
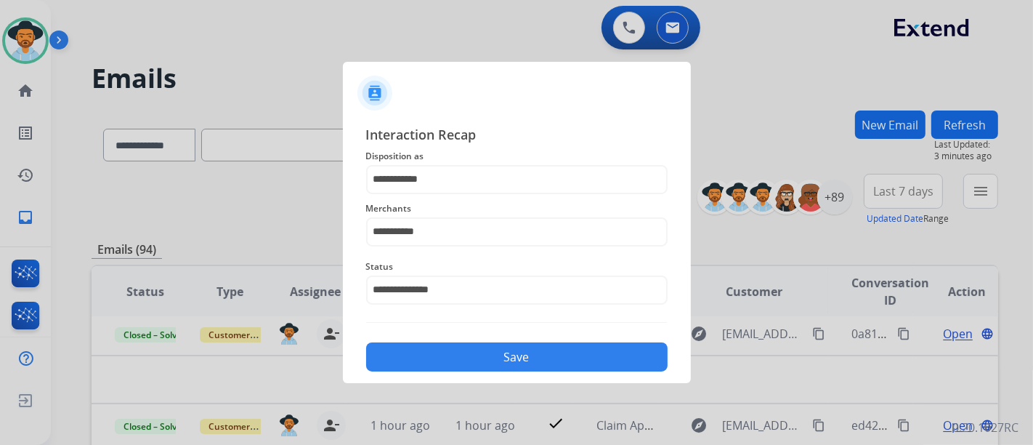
click at [473, 344] on button "Save" at bounding box center [517, 356] width 302 height 29
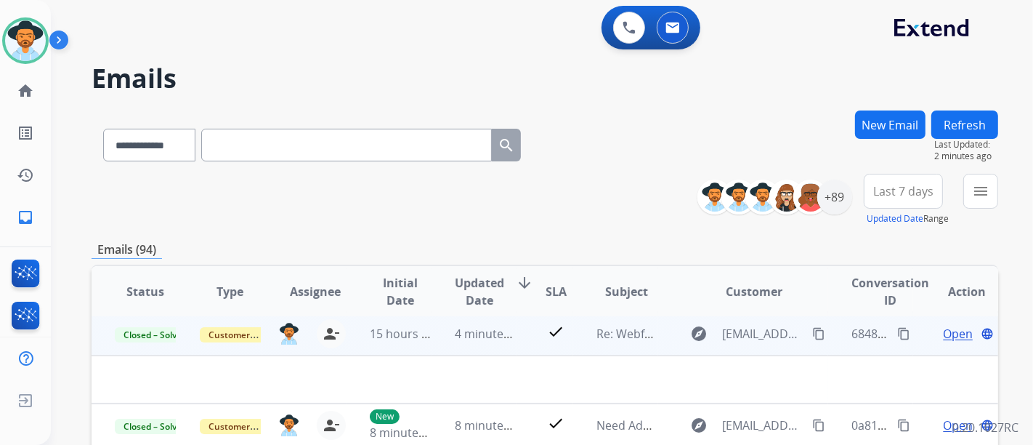
scroll to position [161, 0]
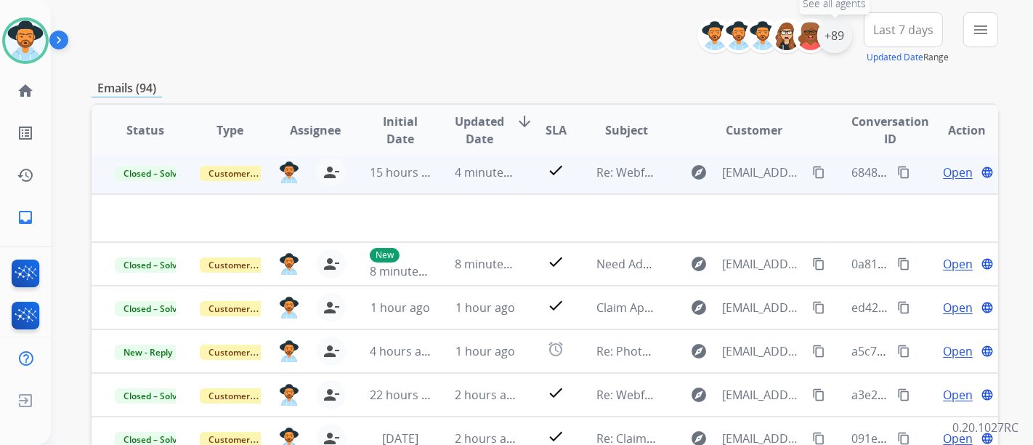
click at [826, 34] on div "+89" at bounding box center [835, 35] width 35 height 35
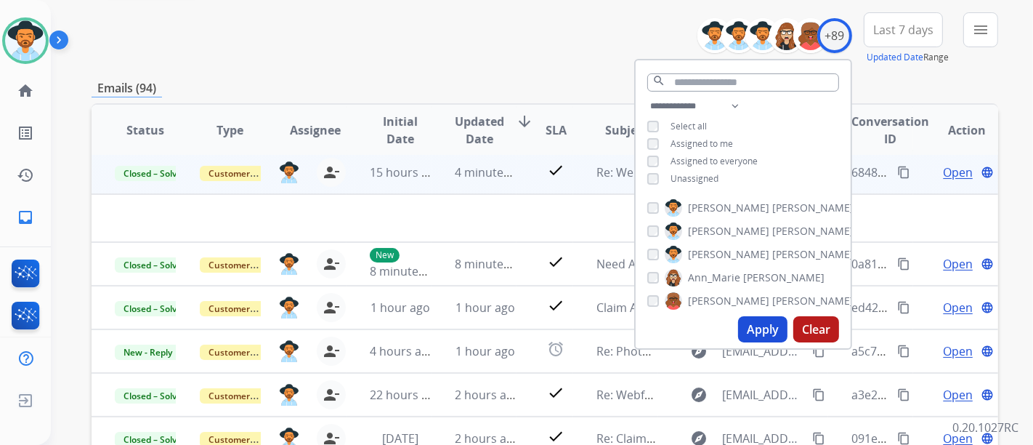
click at [755, 330] on button "Apply" at bounding box center [762, 329] width 49 height 26
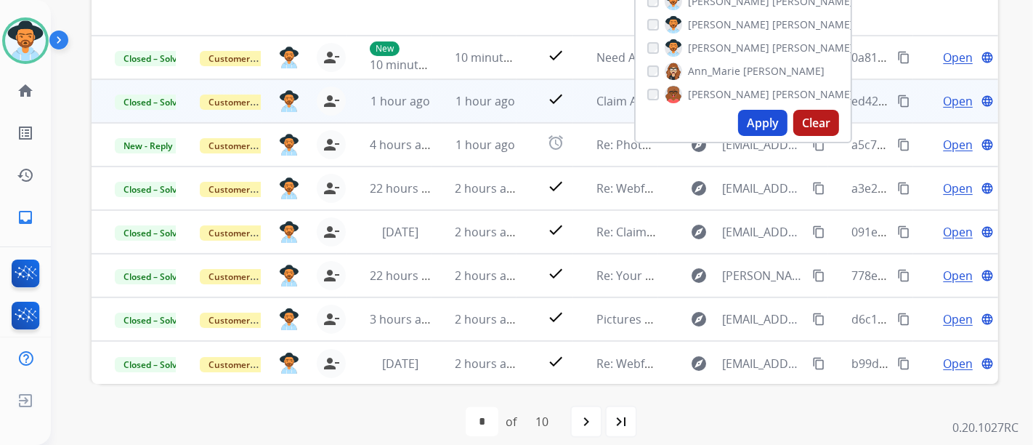
scroll to position [382, 0]
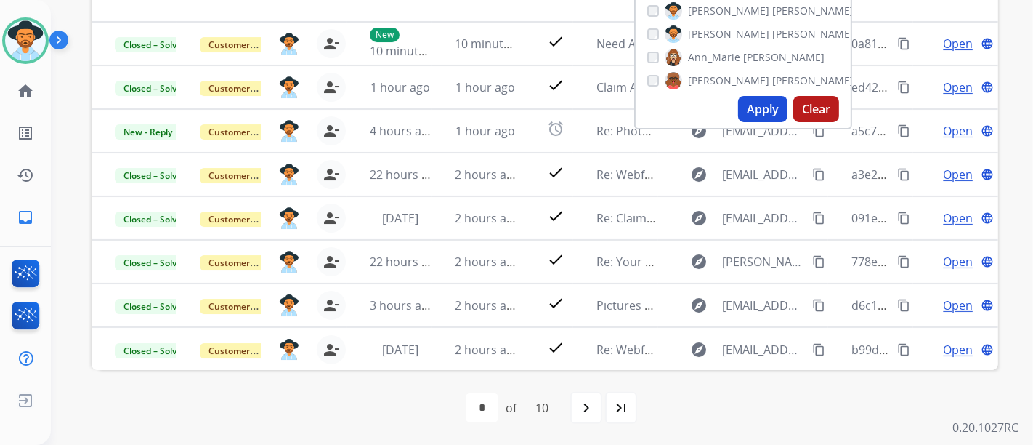
click at [697, 407] on div "first_page navigate_before * * * * * * * * * ** of 10 navigate_next last_page" at bounding box center [545, 407] width 907 height 29
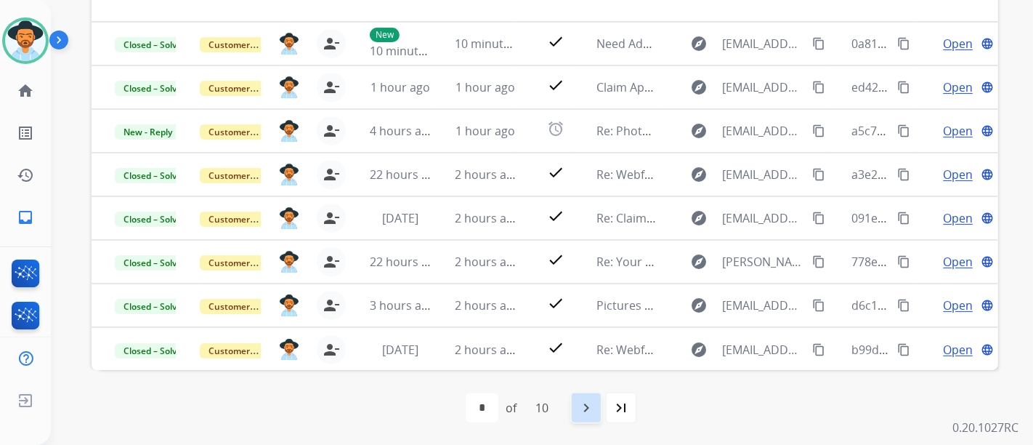
click at [594, 400] on mat-icon "navigate_next" at bounding box center [586, 407] width 17 height 17
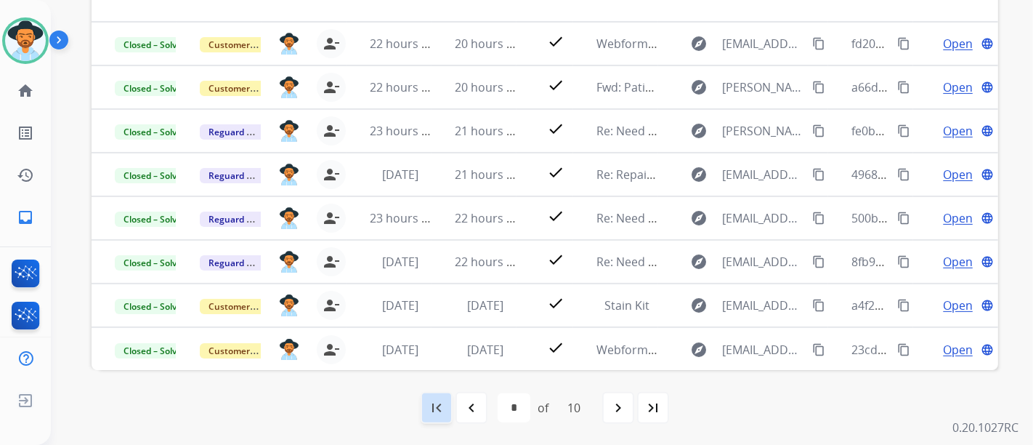
click at [444, 405] on div "first_page" at bounding box center [437, 408] width 32 height 32
select select "*"
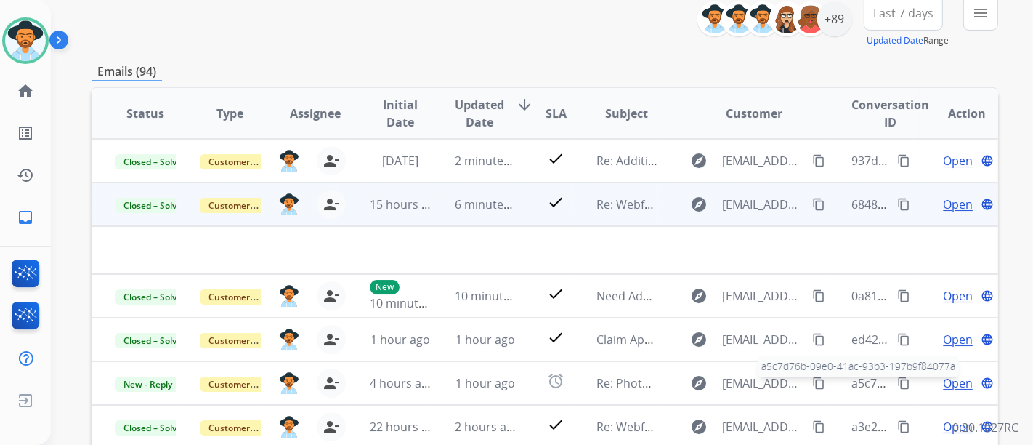
scroll to position [139, 0]
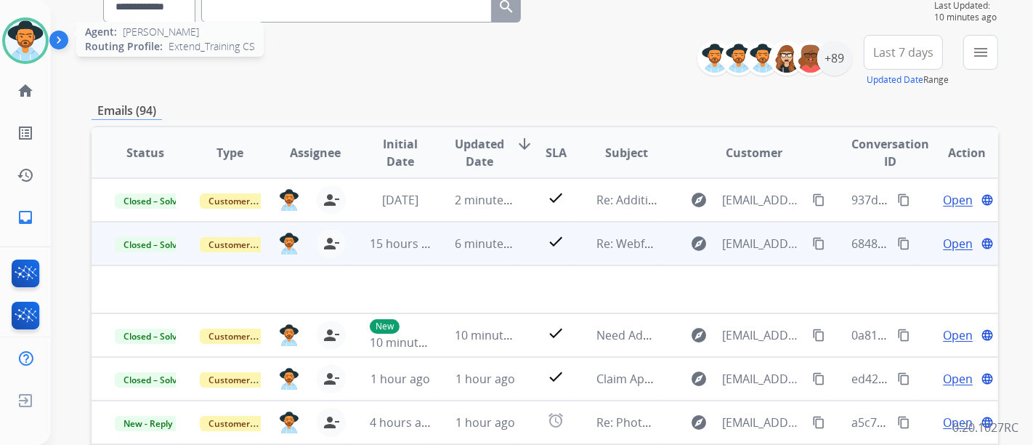
click at [44, 39] on img at bounding box center [25, 40] width 41 height 41
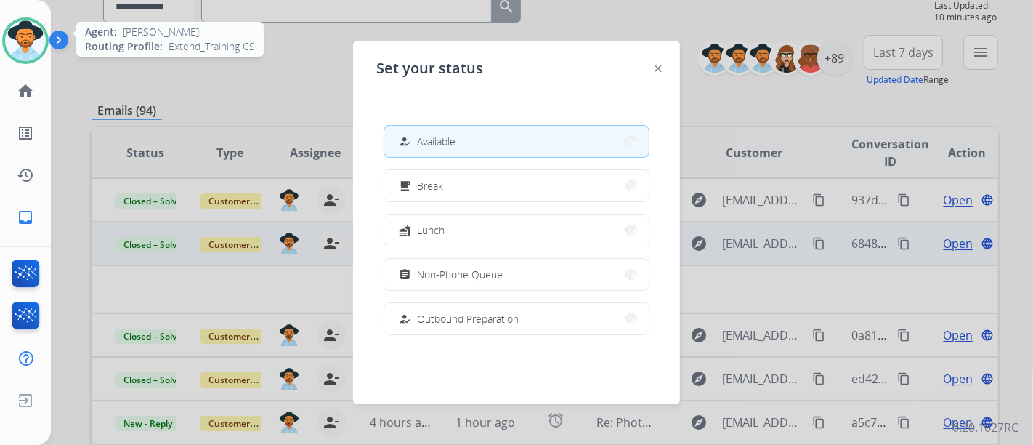
click at [44, 39] on img at bounding box center [25, 40] width 41 height 41
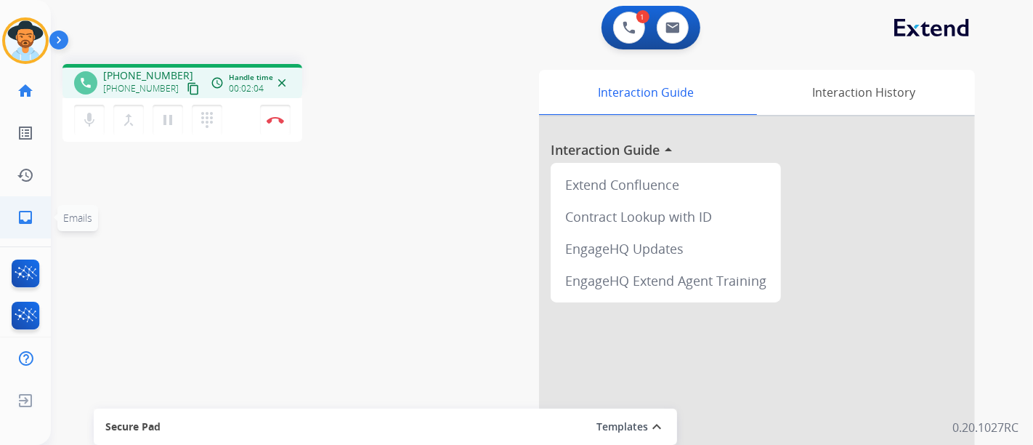
click at [25, 225] on mat-icon "inbox" at bounding box center [25, 217] width 17 height 17
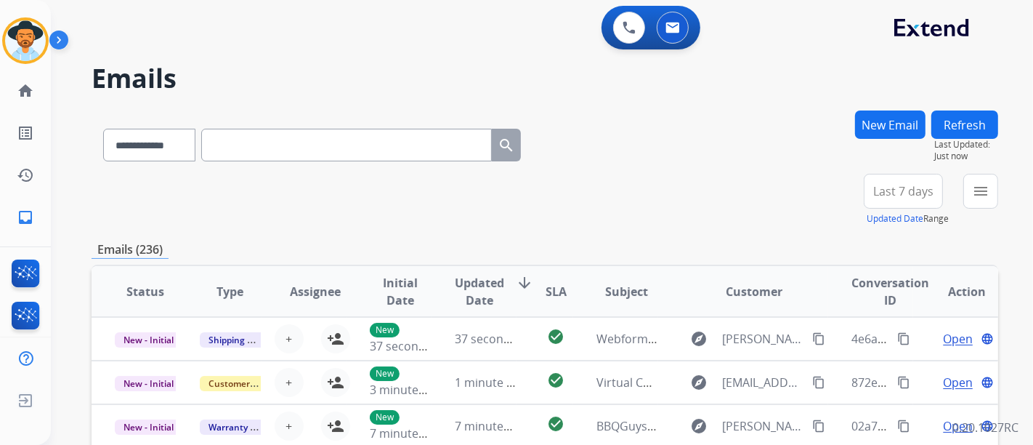
click at [330, 166] on div "**********" at bounding box center [312, 142] width 441 height 50
click at [323, 161] on input "text" at bounding box center [346, 145] width 291 height 33
paste input "**********"
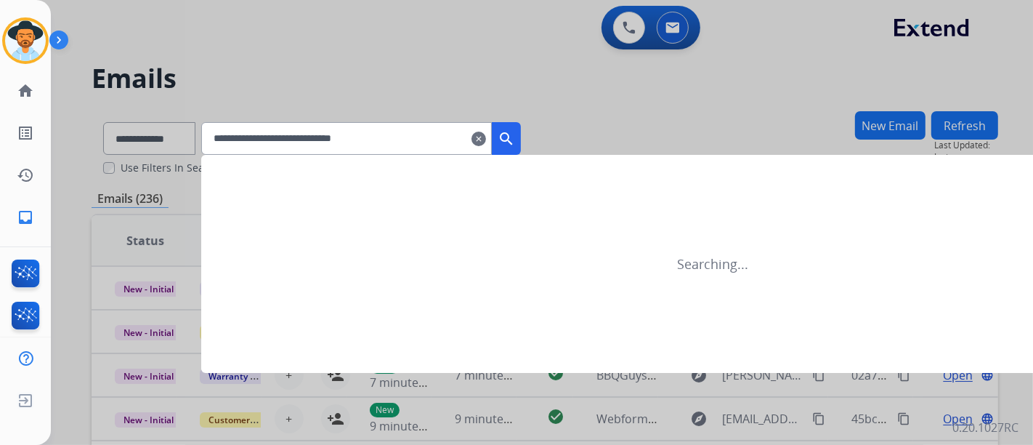
type input "**********"
drag, startPoint x: 492, startPoint y: 138, endPoint x: 450, endPoint y: 144, distance: 42.6
click at [486, 138] on mat-icon "clear" at bounding box center [479, 138] width 15 height 17
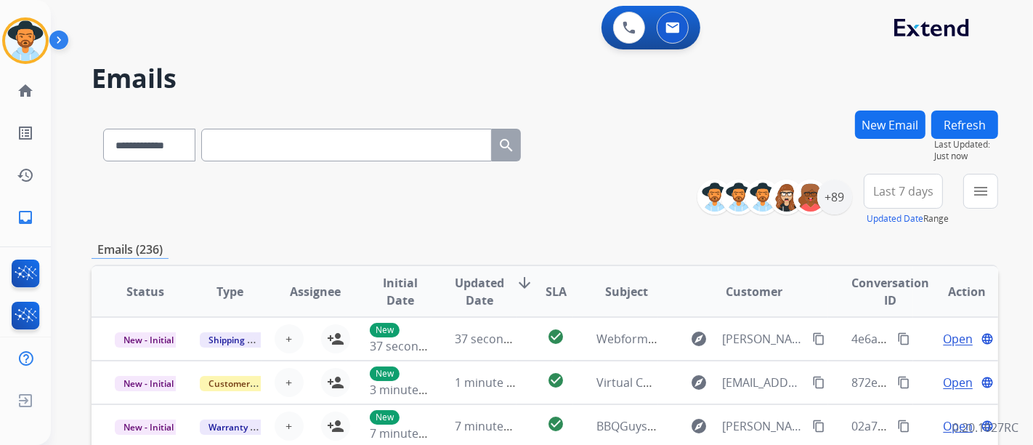
click at [413, 145] on input "text" at bounding box center [346, 145] width 291 height 33
paste input "**********"
type input "**********"
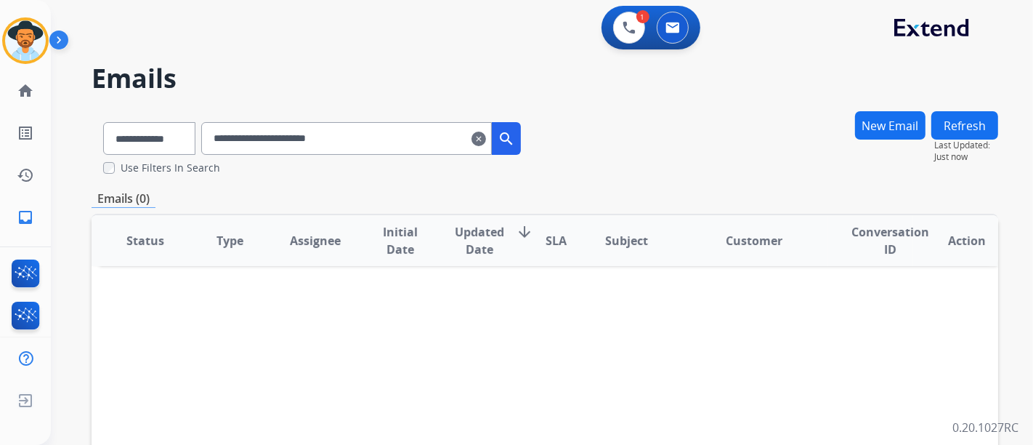
click at [372, 142] on input "**********" at bounding box center [346, 138] width 291 height 33
click at [861, 124] on button "New Email" at bounding box center [890, 125] width 70 height 28
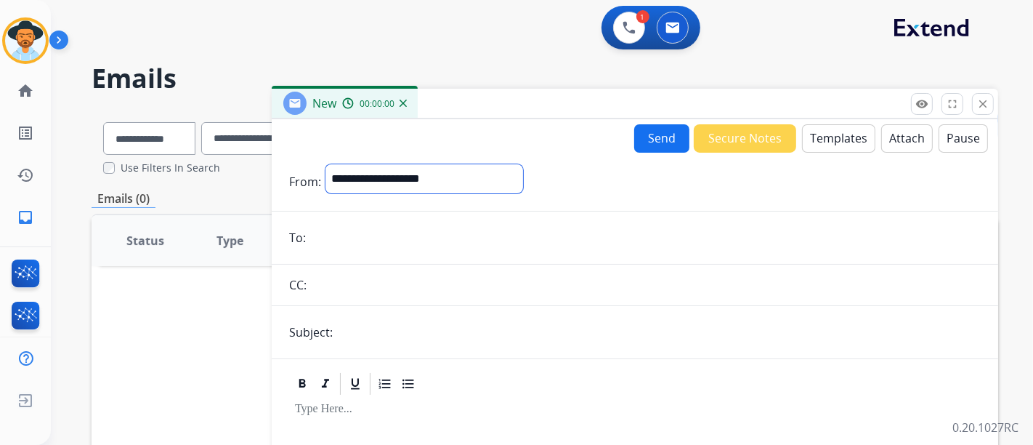
click at [508, 171] on select "**********" at bounding box center [425, 178] width 198 height 29
click at [976, 111] on button "close Close" at bounding box center [983, 104] width 22 height 22
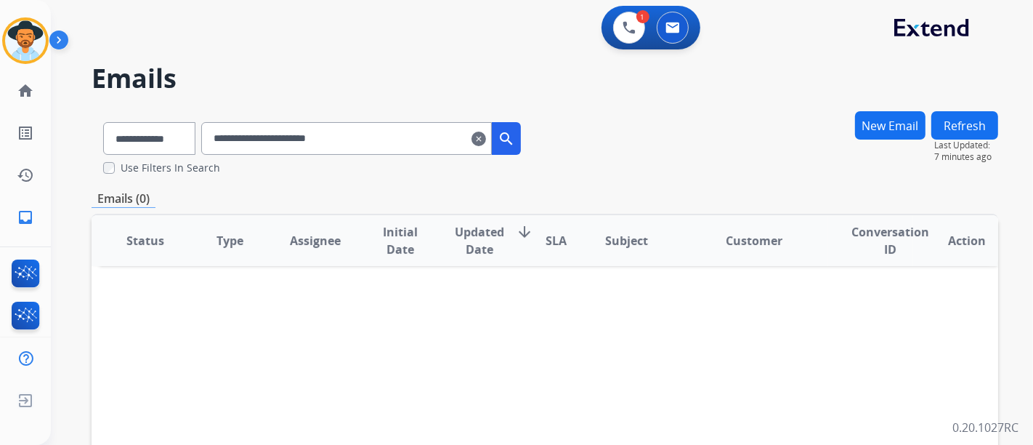
click at [635, 44] on div "1 Voice Interactions 0 Email Interactions" at bounding box center [651, 28] width 99 height 44
click at [637, 30] on button at bounding box center [629, 28] width 32 height 32
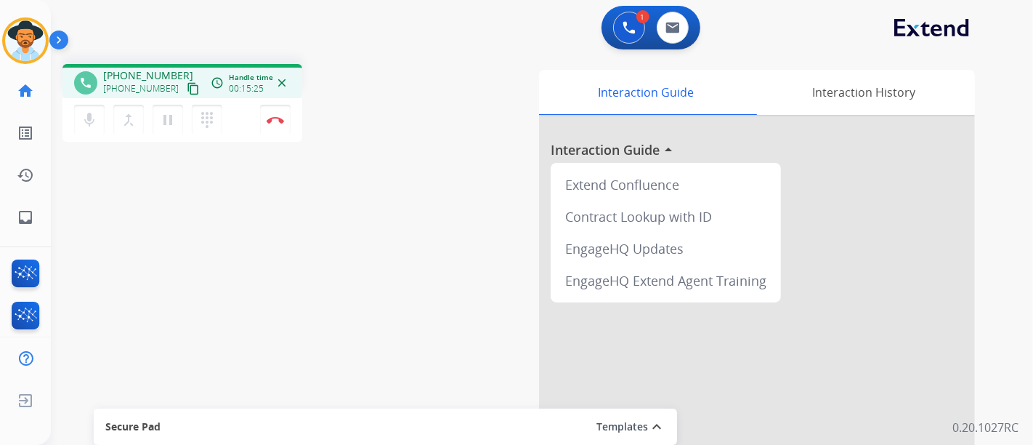
click at [241, 119] on div "mic Mute merge_type Bridge pause Hold dialpad Dialpad Disconnect" at bounding box center [183, 120] width 240 height 44
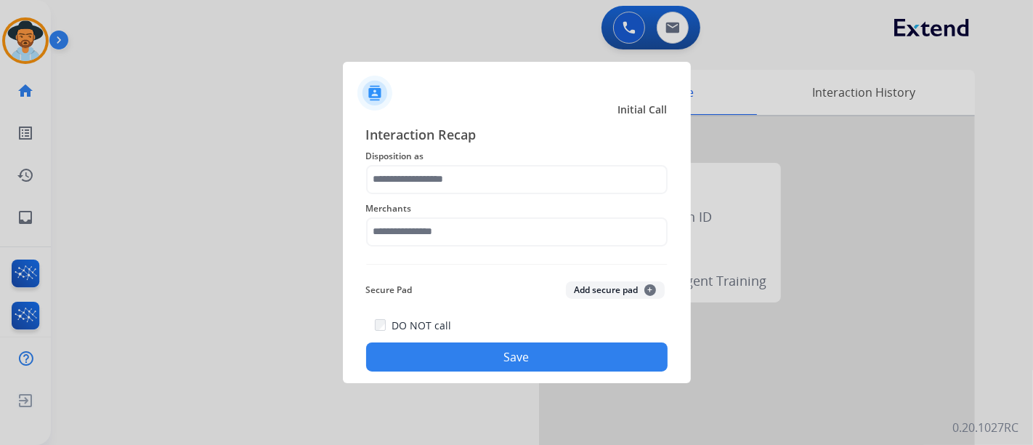
click at [481, 248] on div "Merchants" at bounding box center [517, 223] width 302 height 58
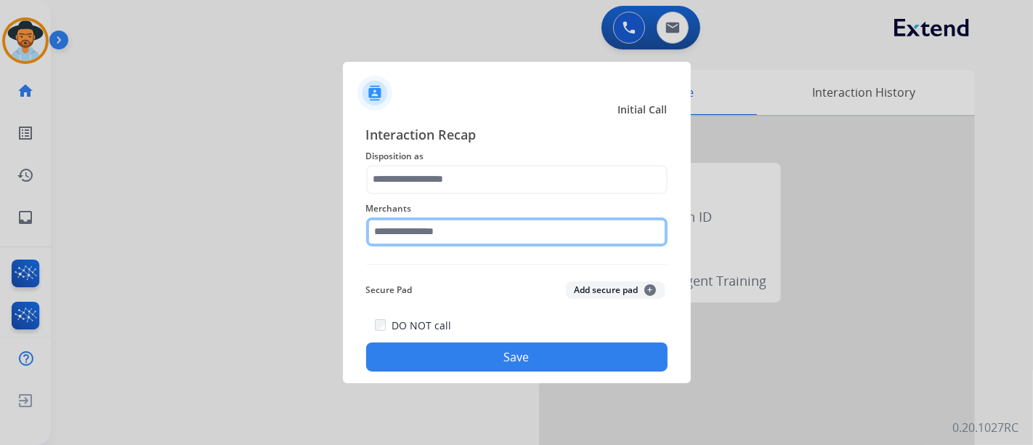
click at [476, 241] on div "Merchants" at bounding box center [517, 223] width 302 height 58
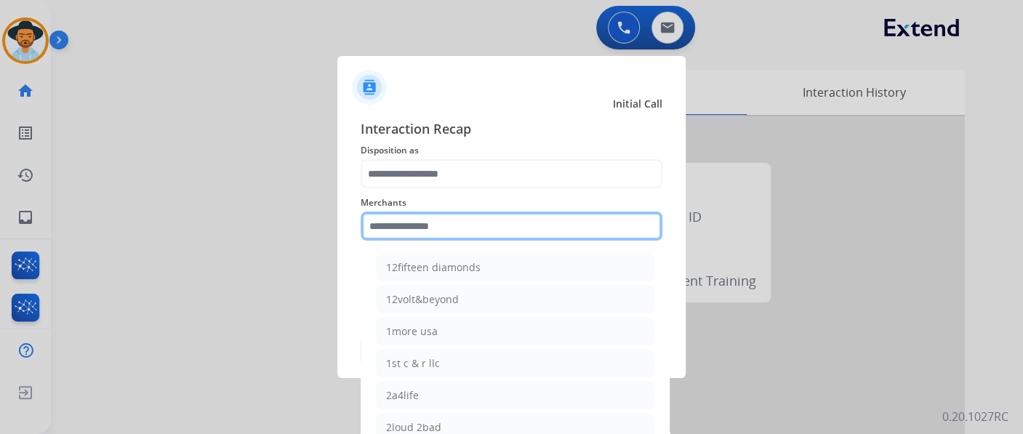
type input "*"
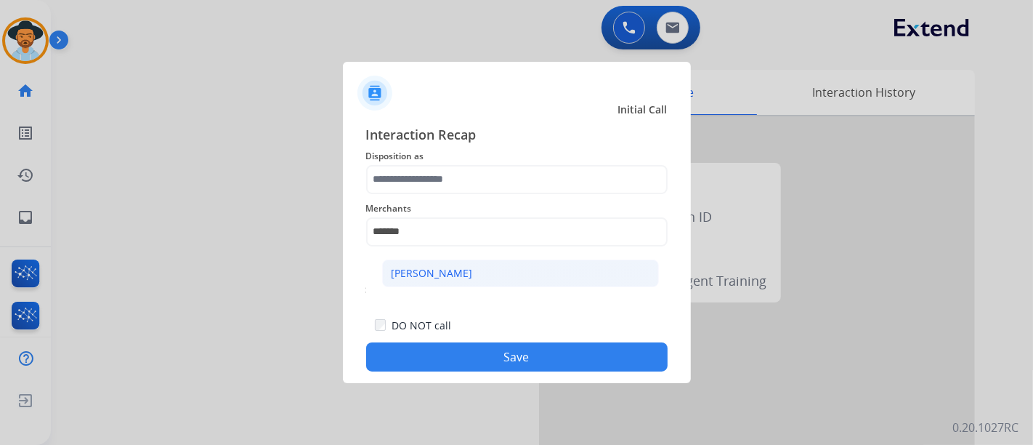
click at [491, 280] on li "[PERSON_NAME]" at bounding box center [520, 273] width 277 height 28
type input "**********"
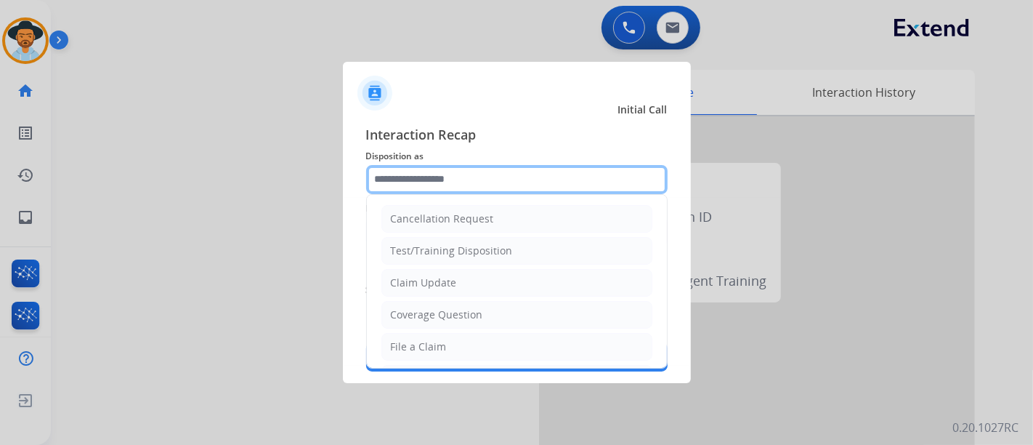
click at [476, 186] on input "text" at bounding box center [517, 179] width 302 height 29
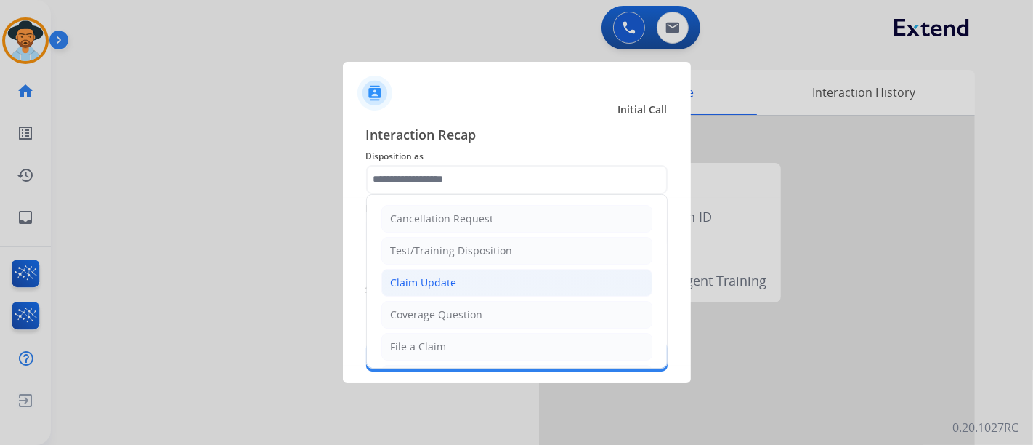
click at [483, 281] on li "Claim Update" at bounding box center [517, 283] width 271 height 28
type input "**********"
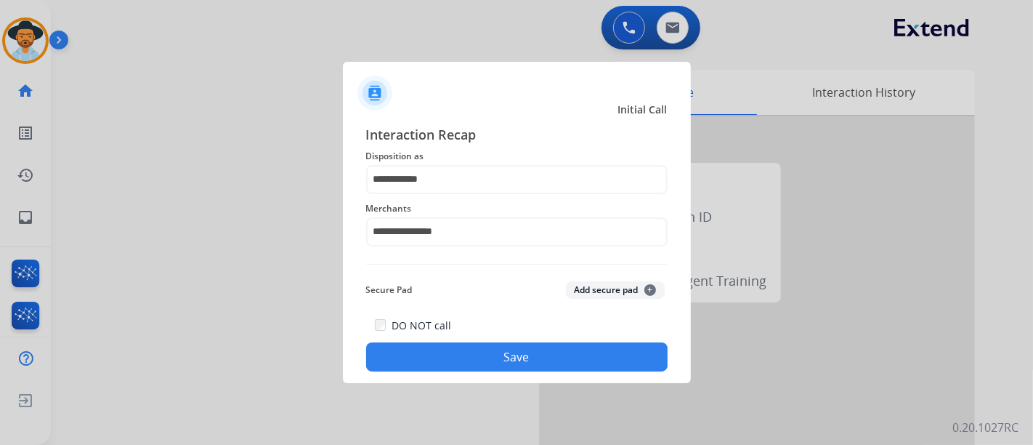
click at [492, 358] on button "Save" at bounding box center [517, 356] width 302 height 29
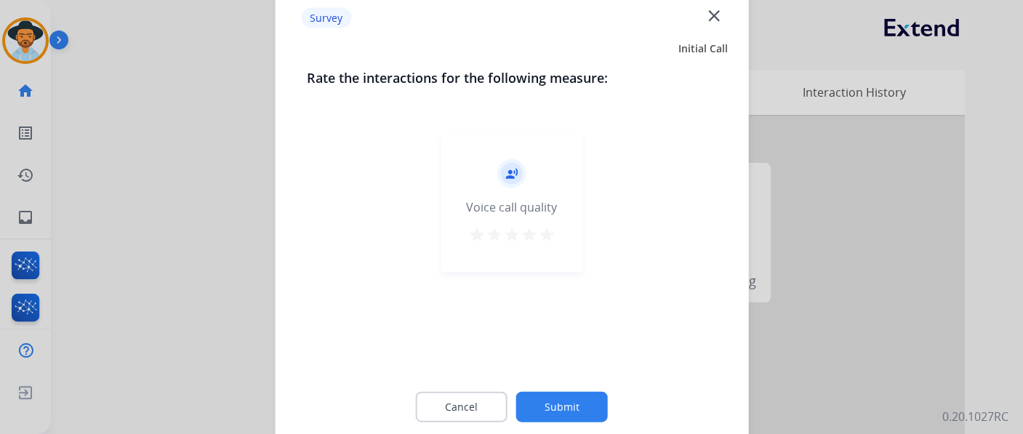
click at [550, 232] on mat-icon "star" at bounding box center [546, 233] width 17 height 17
click at [556, 392] on button "Submit" at bounding box center [562, 406] width 92 height 31
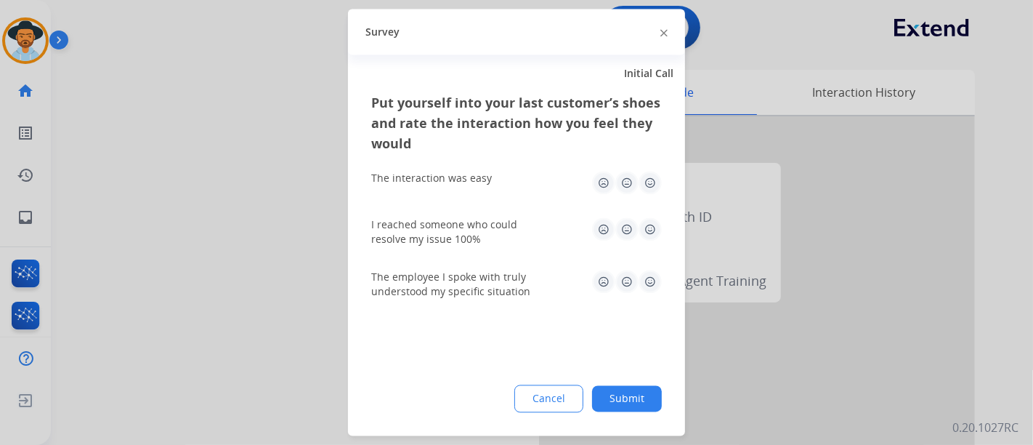
click at [652, 182] on img at bounding box center [650, 183] width 23 height 23
click at [652, 228] on img at bounding box center [650, 229] width 23 height 23
click at [643, 281] on img at bounding box center [650, 281] width 23 height 23
click at [619, 392] on button "Submit" at bounding box center [627, 399] width 70 height 26
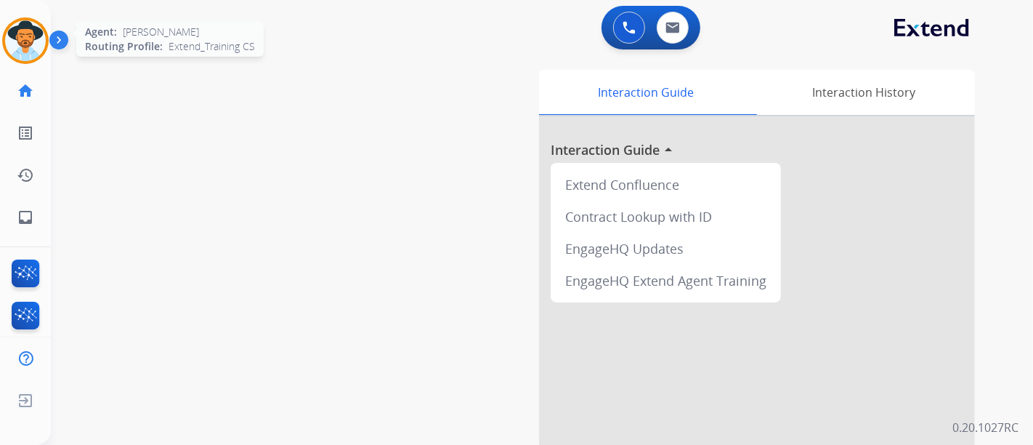
click at [31, 55] on img at bounding box center [25, 40] width 41 height 41
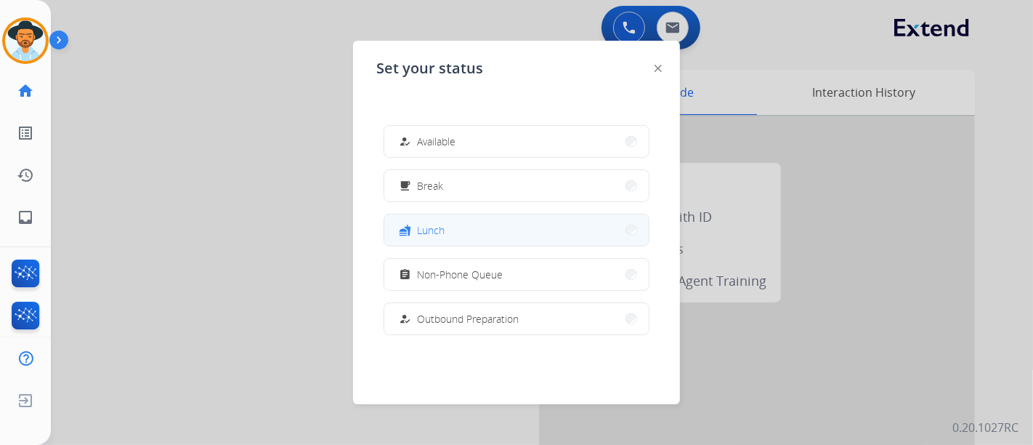
click at [438, 235] on span "Lunch" at bounding box center [431, 229] width 28 height 15
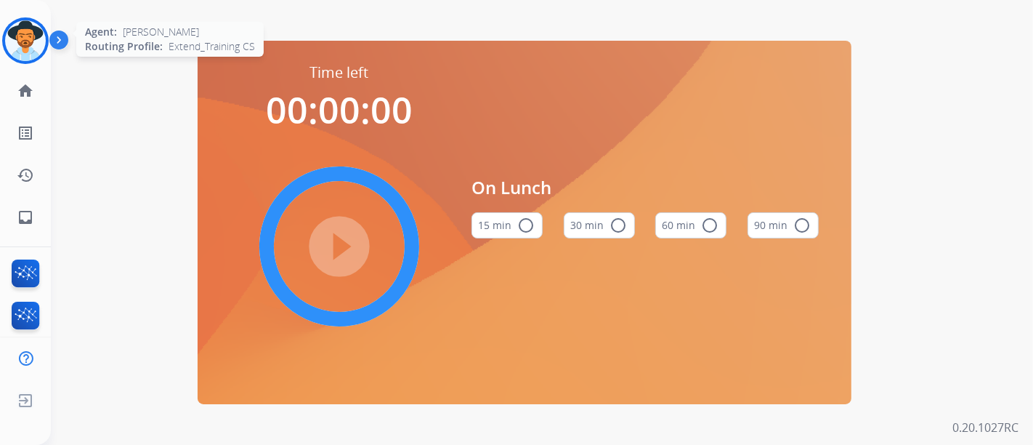
click at [31, 63] on div at bounding box center [25, 40] width 47 height 47
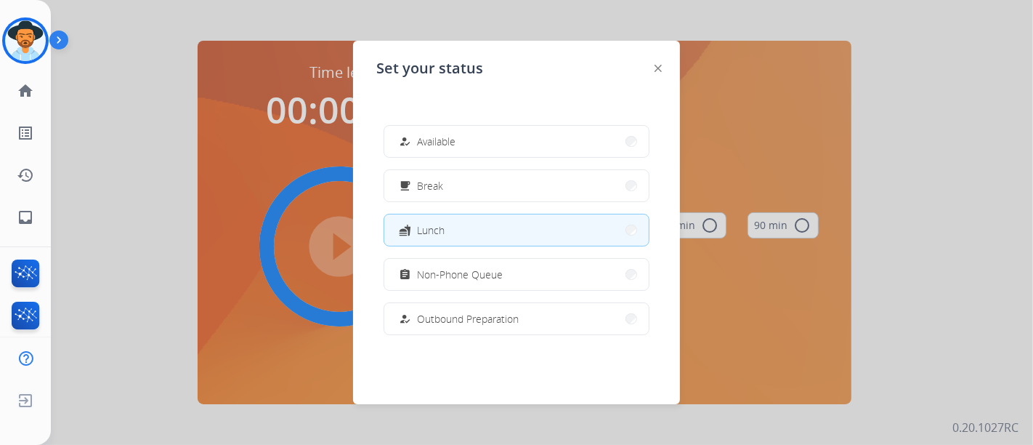
click at [234, 154] on div at bounding box center [516, 222] width 1033 height 445
